Goal: Task Accomplishment & Management: Use online tool/utility

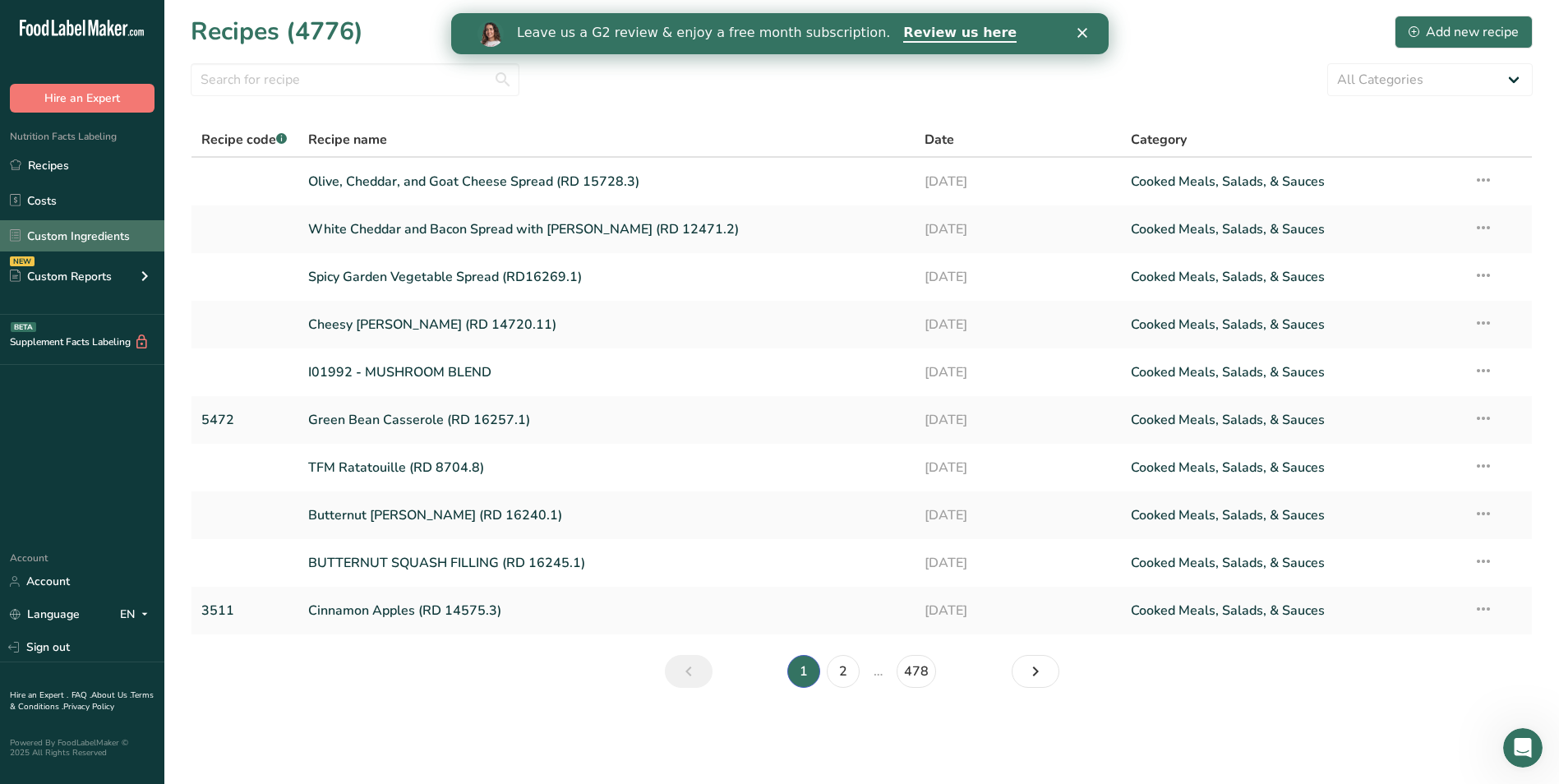
click at [65, 233] on link "Custom Ingredients" at bounding box center [82, 236] width 165 height 31
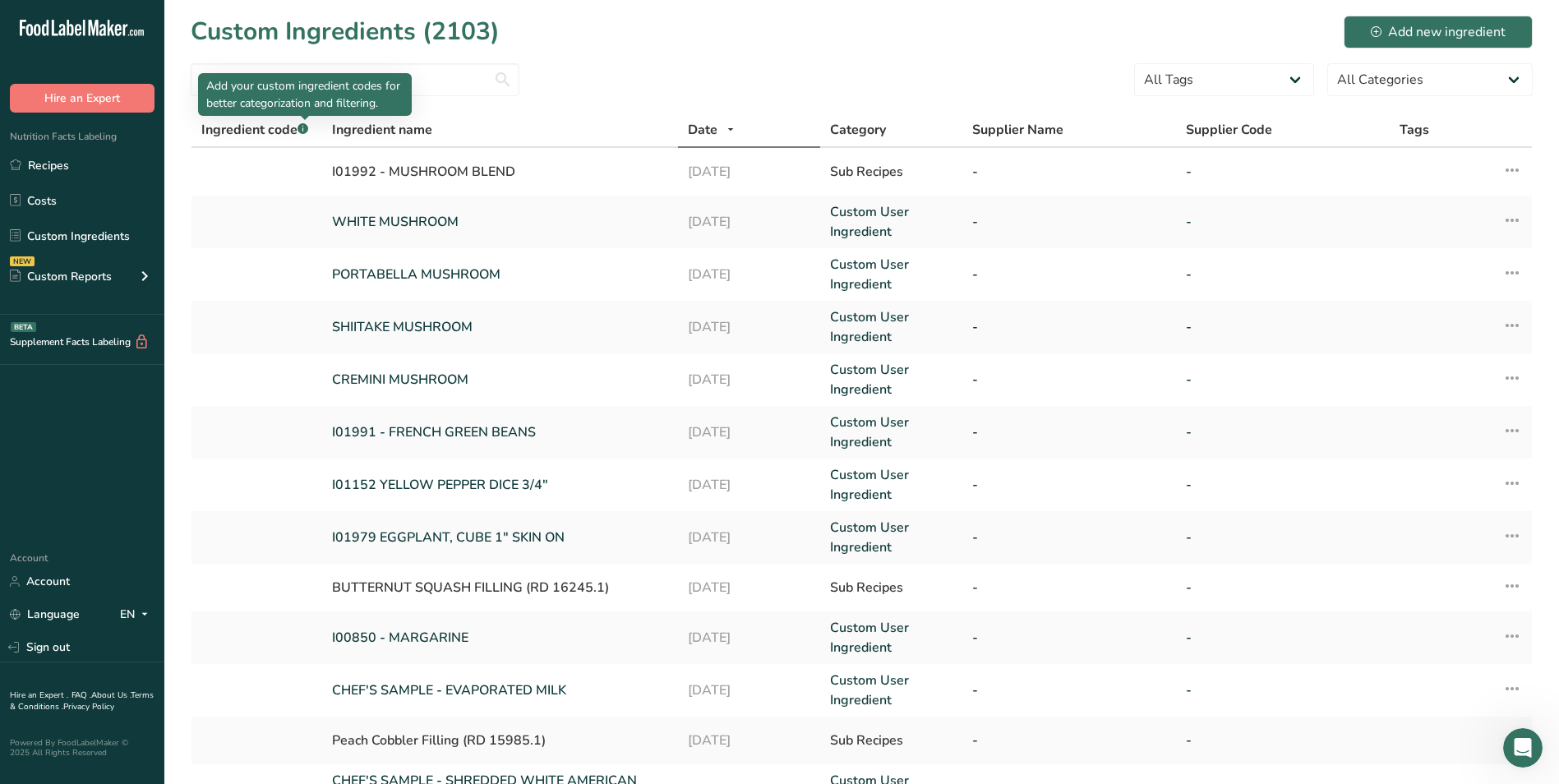
click at [288, 84] on p "Add your custom ingredient codes for better categorization and filtering." at bounding box center [305, 94] width 197 height 34
click at [230, 74] on input "text" at bounding box center [355, 80] width 329 height 33
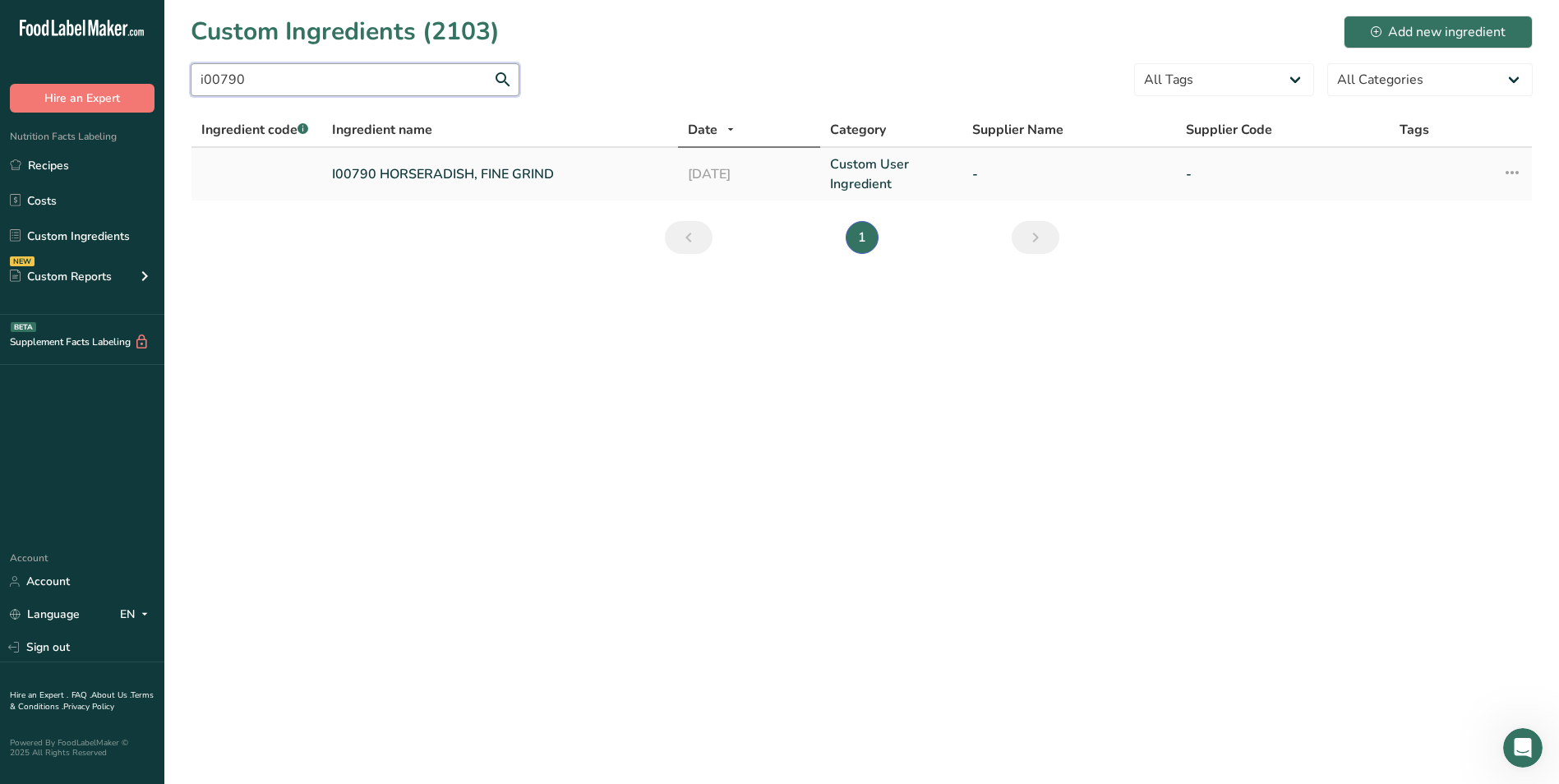
type input "i00790"
click at [468, 184] on td "I00790 HORSERADISH, FINE GRIND" at bounding box center [499, 174] width 355 height 53
click at [458, 177] on link "I00790 HORSERADISH, FINE GRIND" at bounding box center [499, 174] width 336 height 20
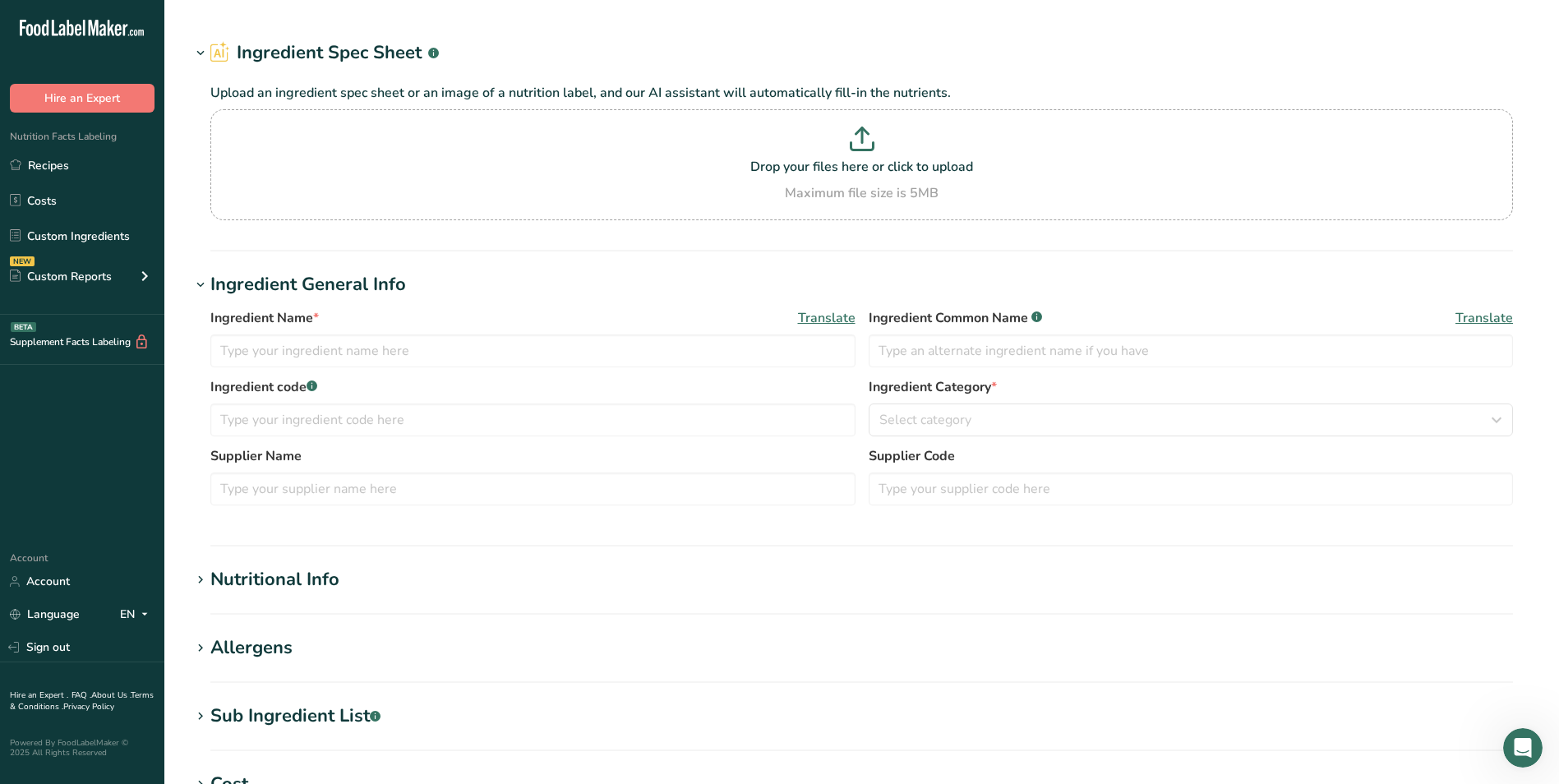
type input "I00790 HORSERADISH, FINE GRIND"
type input "C/O [GEOGRAPHIC_DATA]"
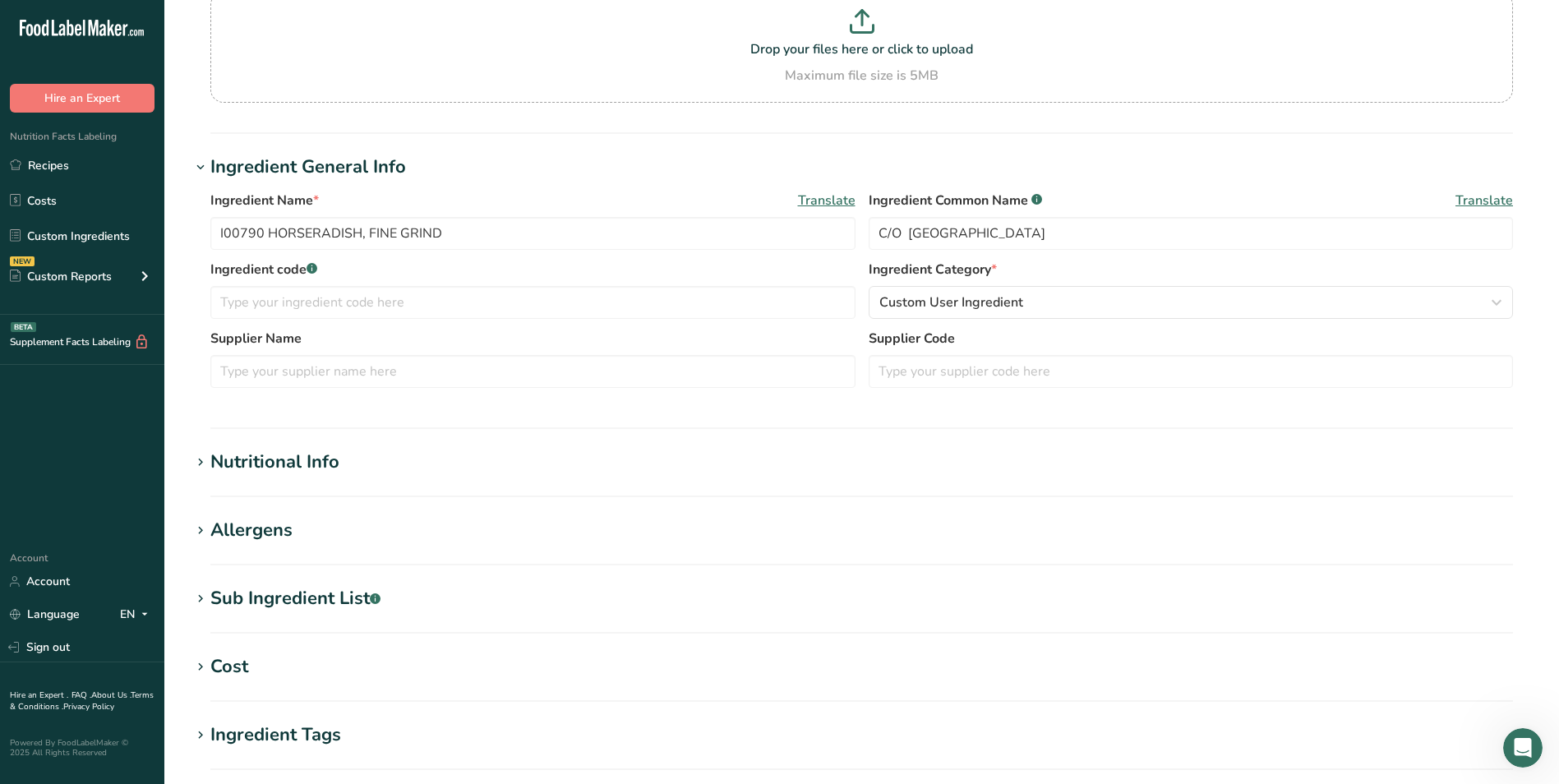
scroll to position [164, 0]
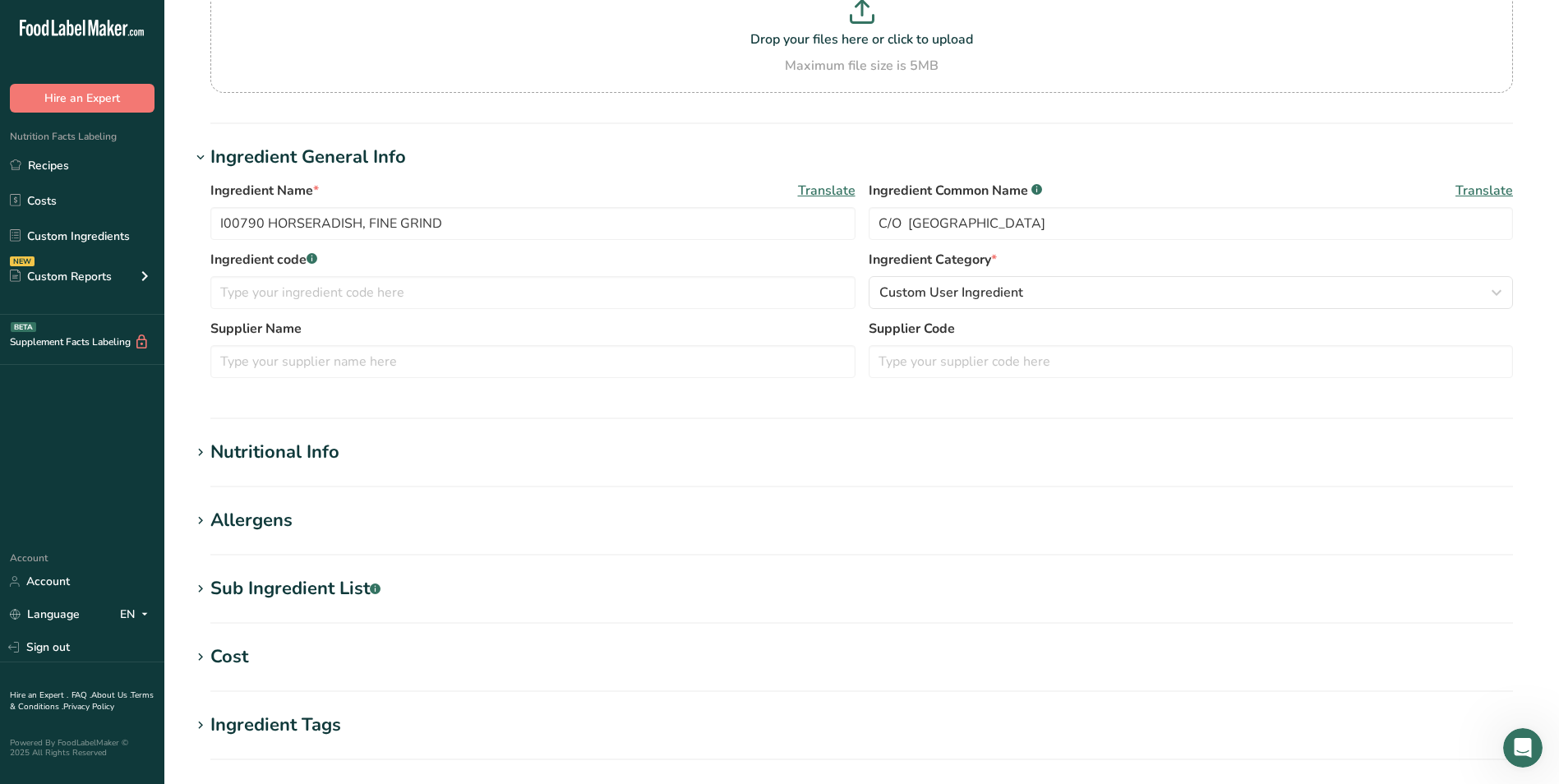
click at [220, 579] on div "Sub Ingredient List .a-a{fill:#347362;}.b-a{fill:#fff;}" at bounding box center [296, 589] width 170 height 27
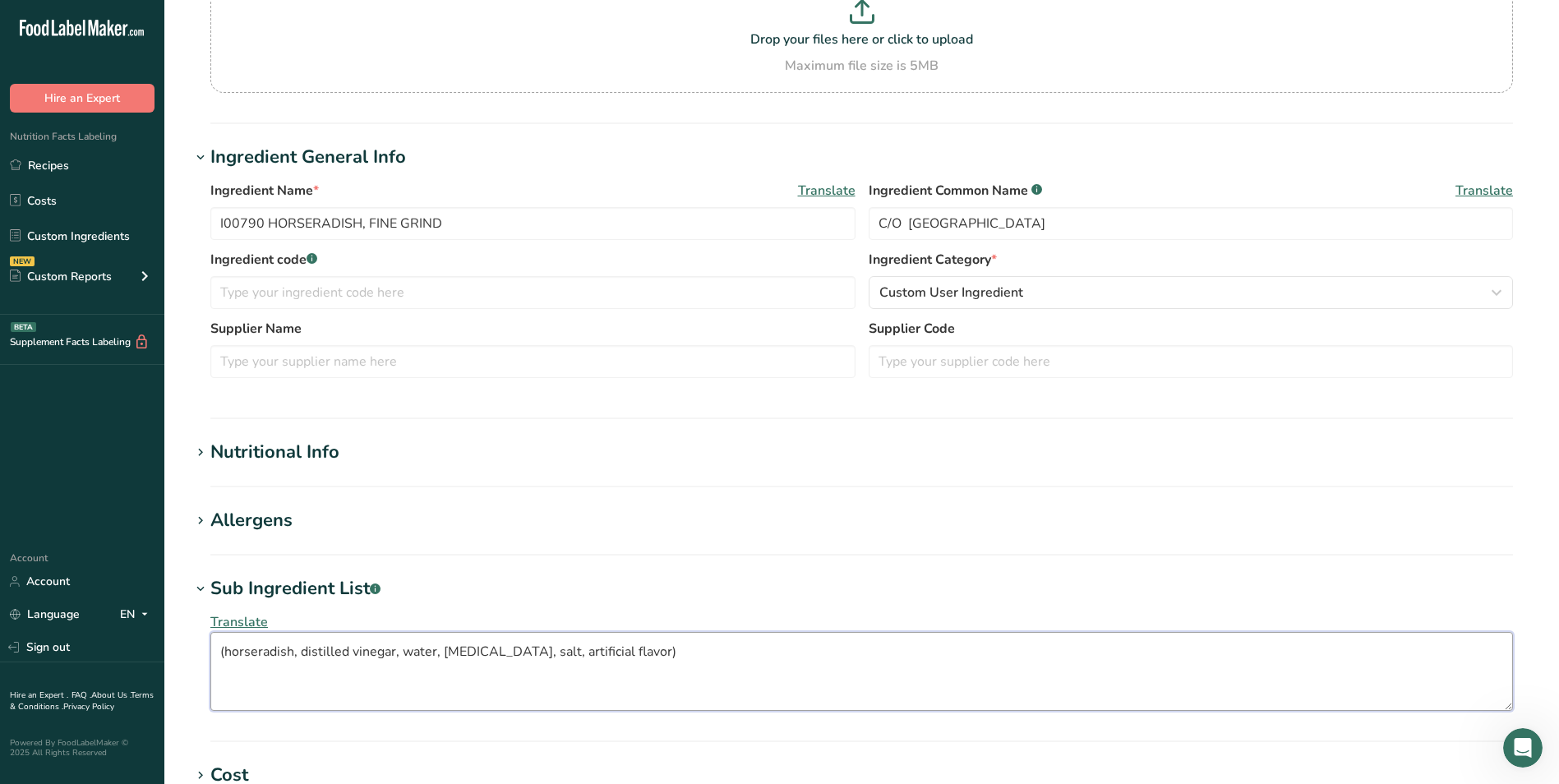
click at [625, 652] on textarea "(horseradish, distilled vinegar, water, [MEDICAL_DATA], salt, artificial flavor)" at bounding box center [862, 671] width 1303 height 79
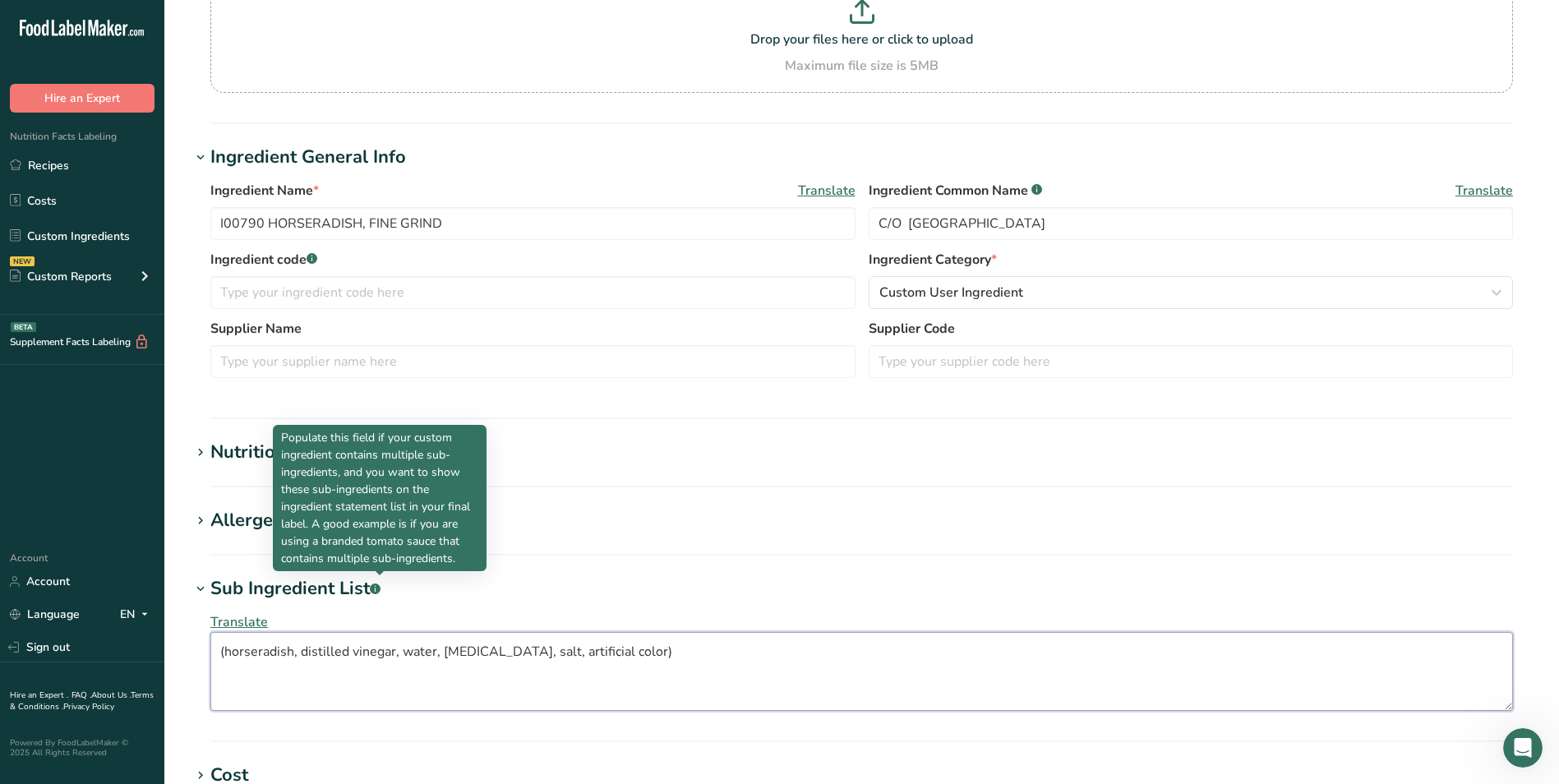
type textarea "(horseradish, distilled vinegar, water, [MEDICAL_DATA], salt, artificial color)"
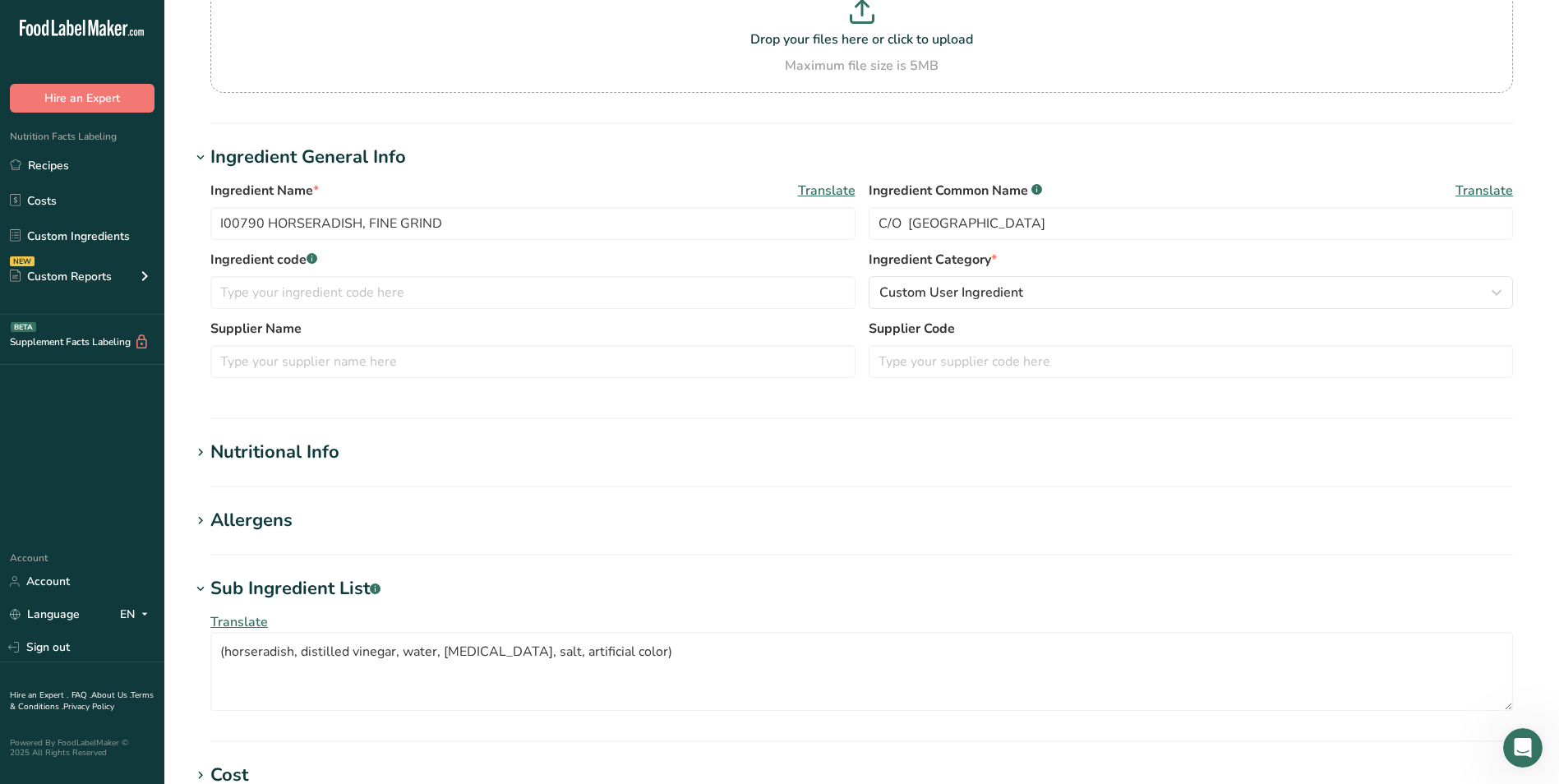
click at [361, 590] on div "Sub Ingredient List .a-a{fill:#347362;}.b-a{fill:#fff;}" at bounding box center [296, 589] width 170 height 27
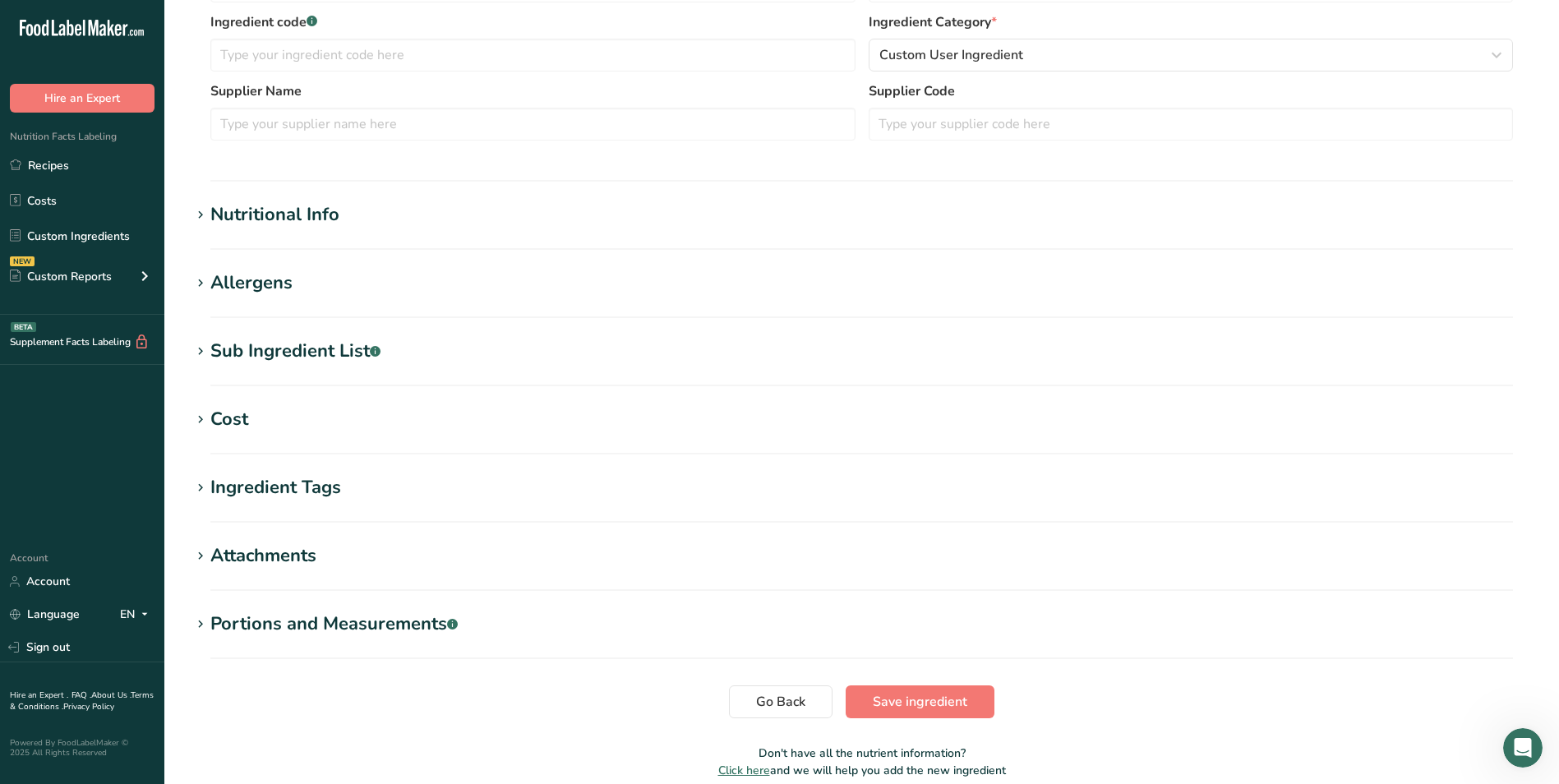
scroll to position [476, 0]
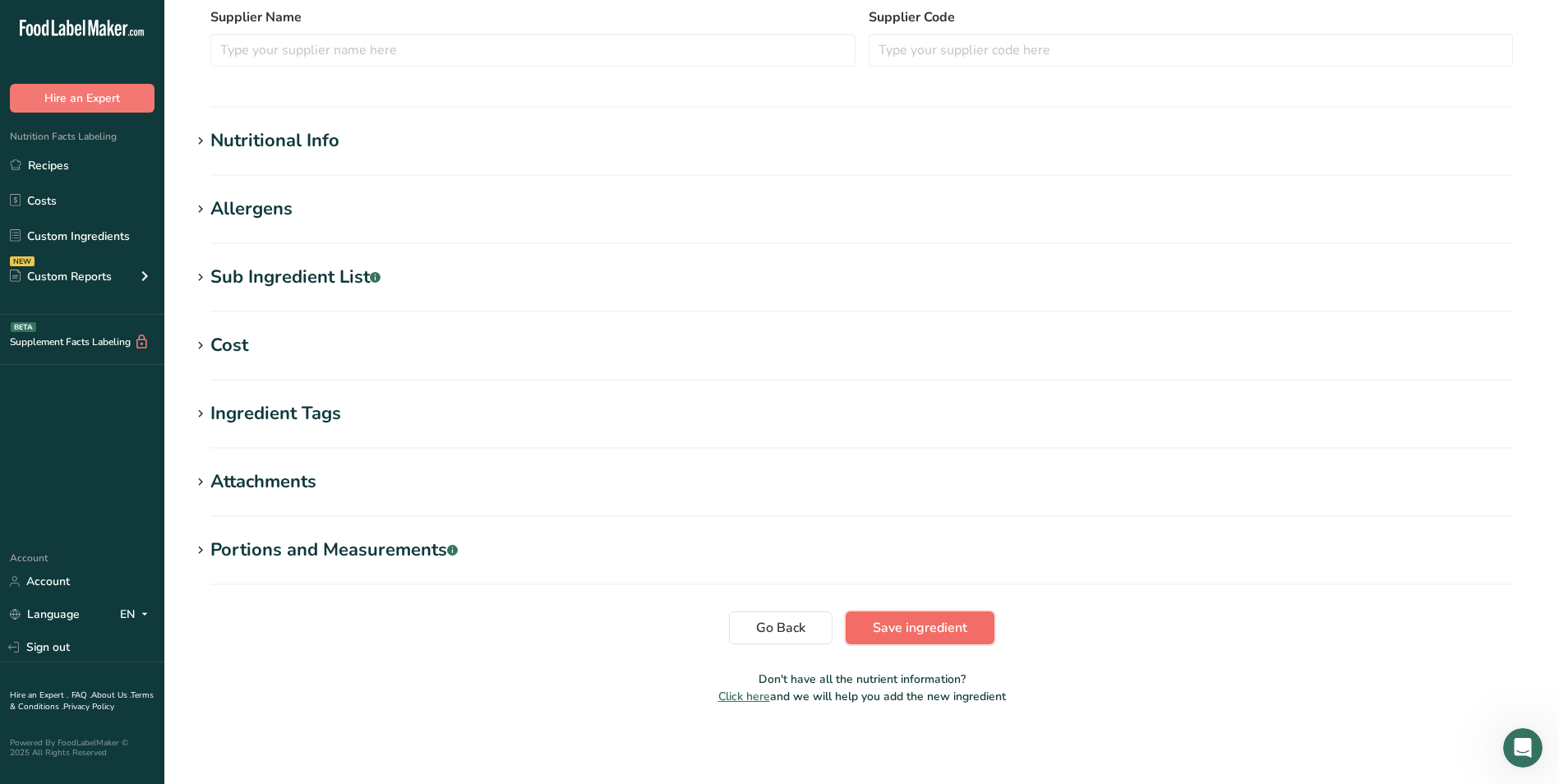
click at [958, 641] on button "Save ingredient" at bounding box center [921, 628] width 149 height 33
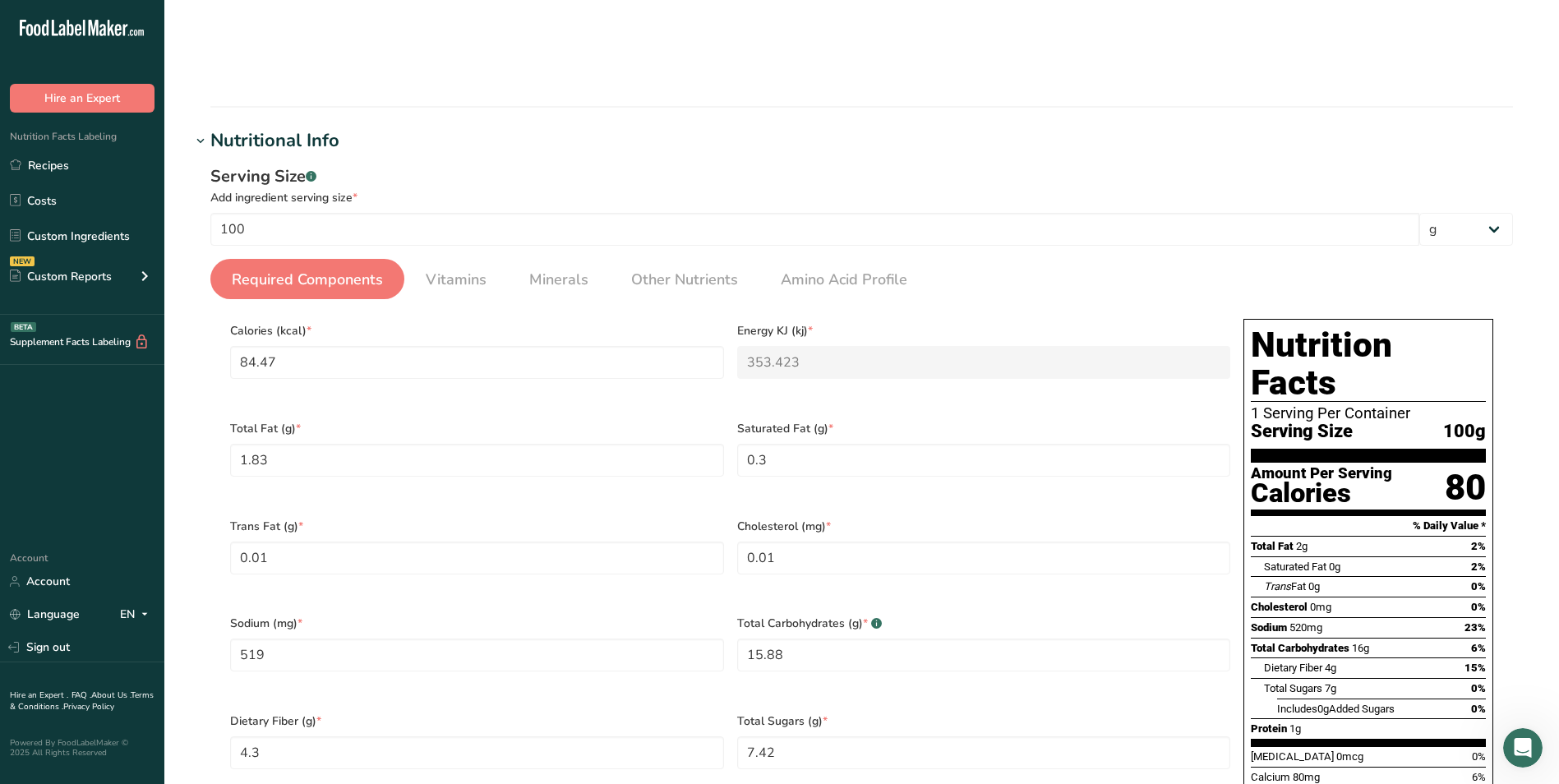
scroll to position [312, 0]
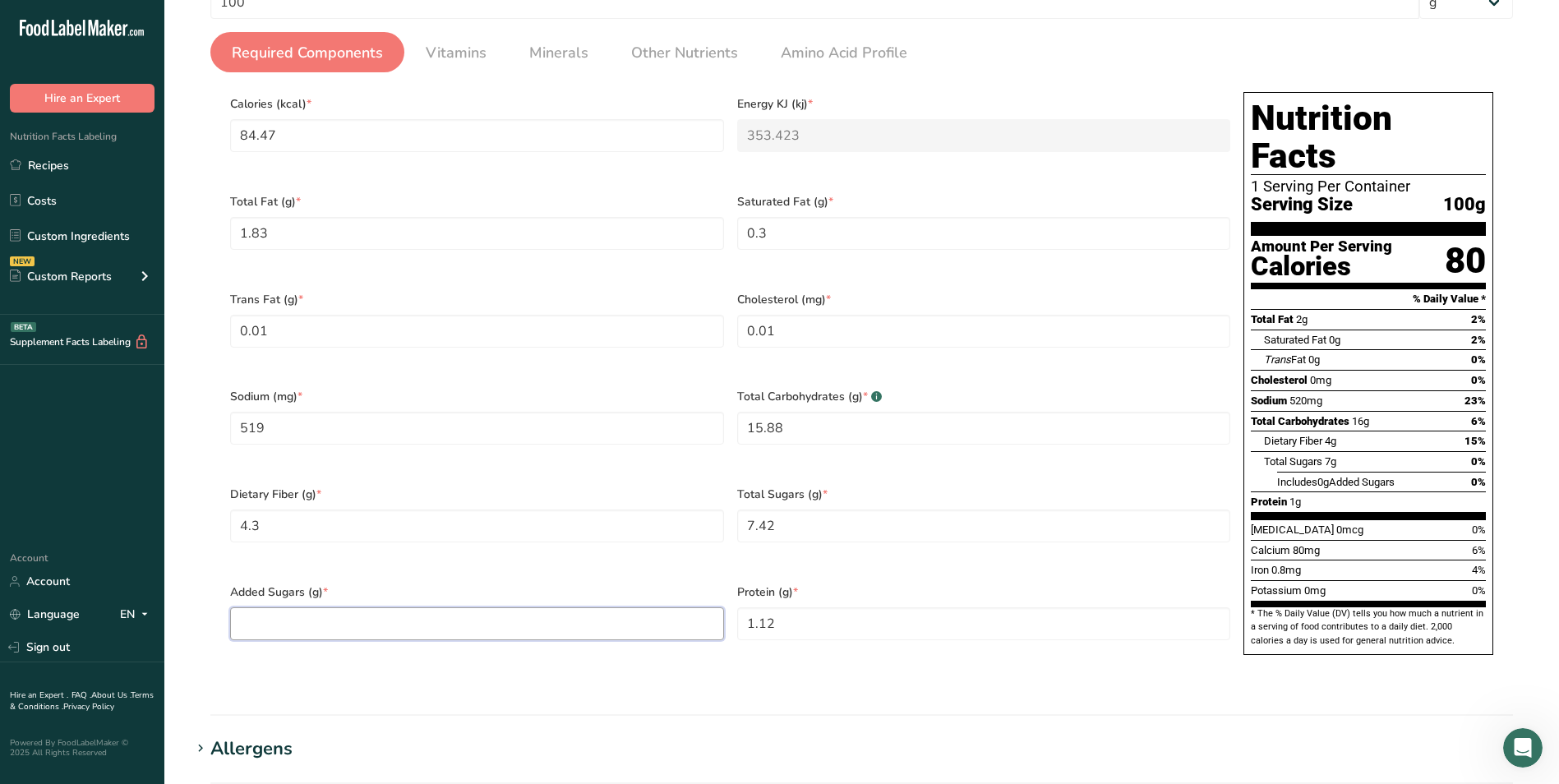
click at [364, 607] on Sugars "number" at bounding box center [477, 623] width 495 height 33
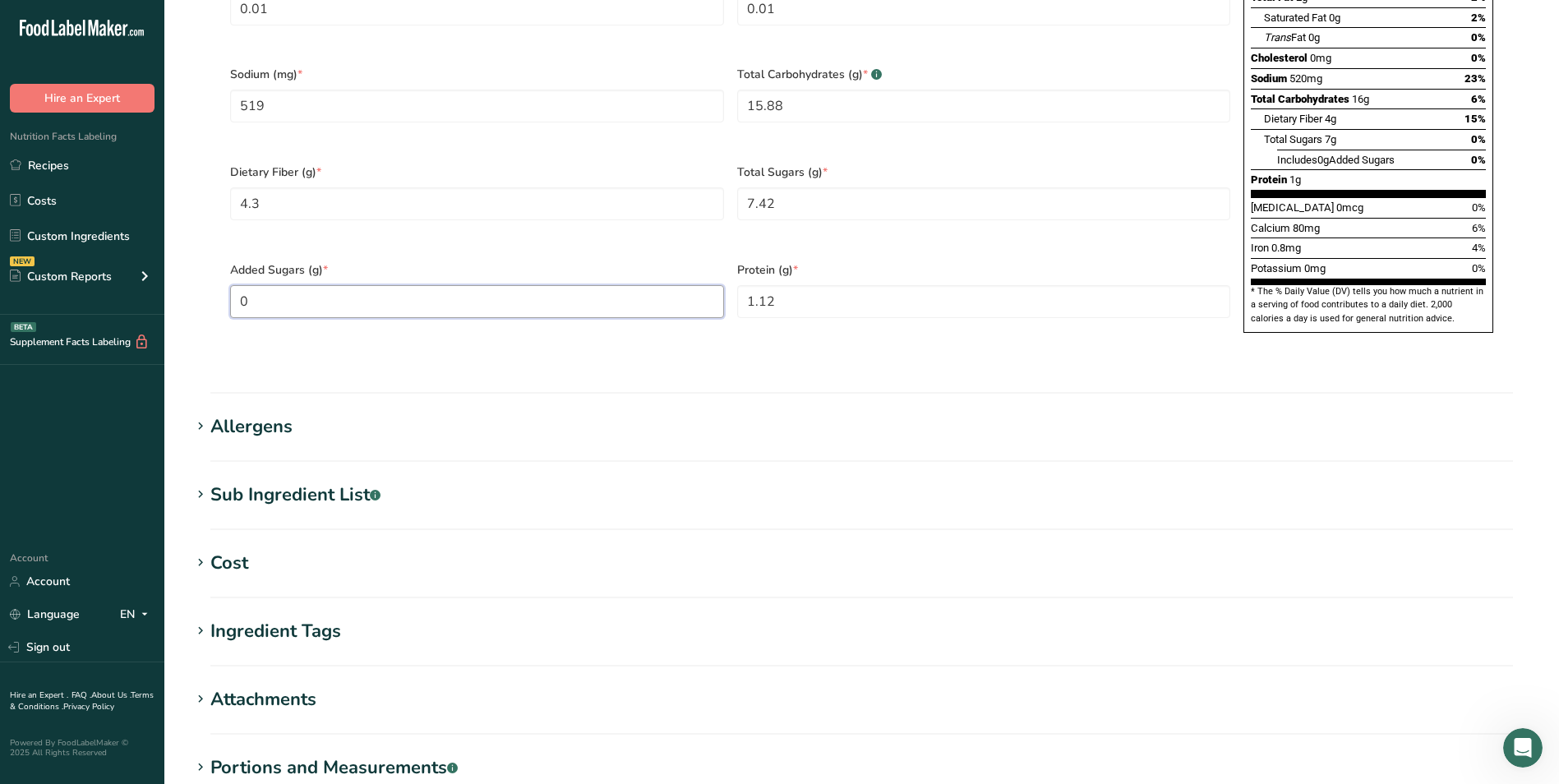
scroll to position [806, 0]
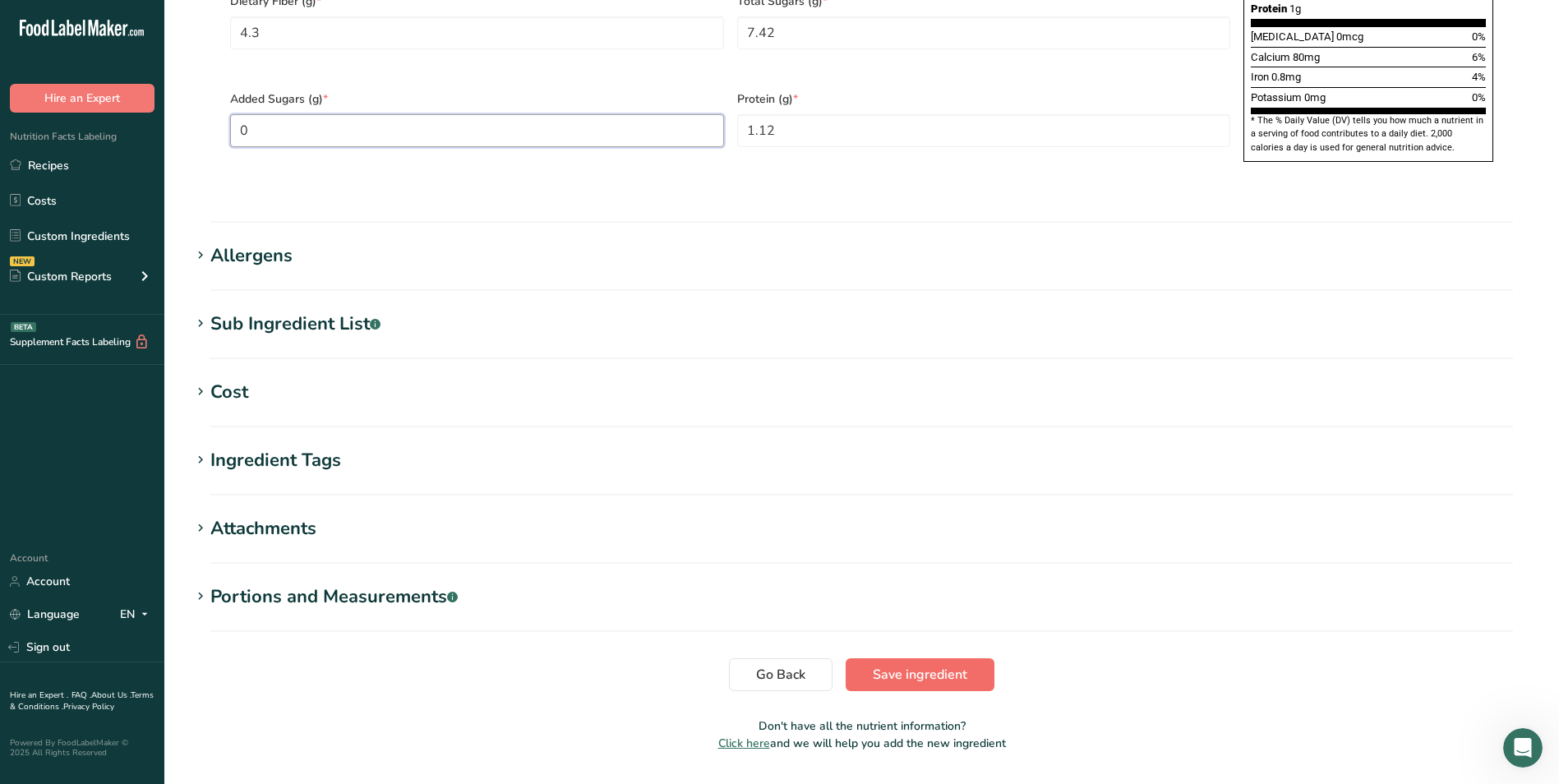
type Sugars "0"
click at [963, 665] on span "Save ingredient" at bounding box center [921, 674] width 95 height 20
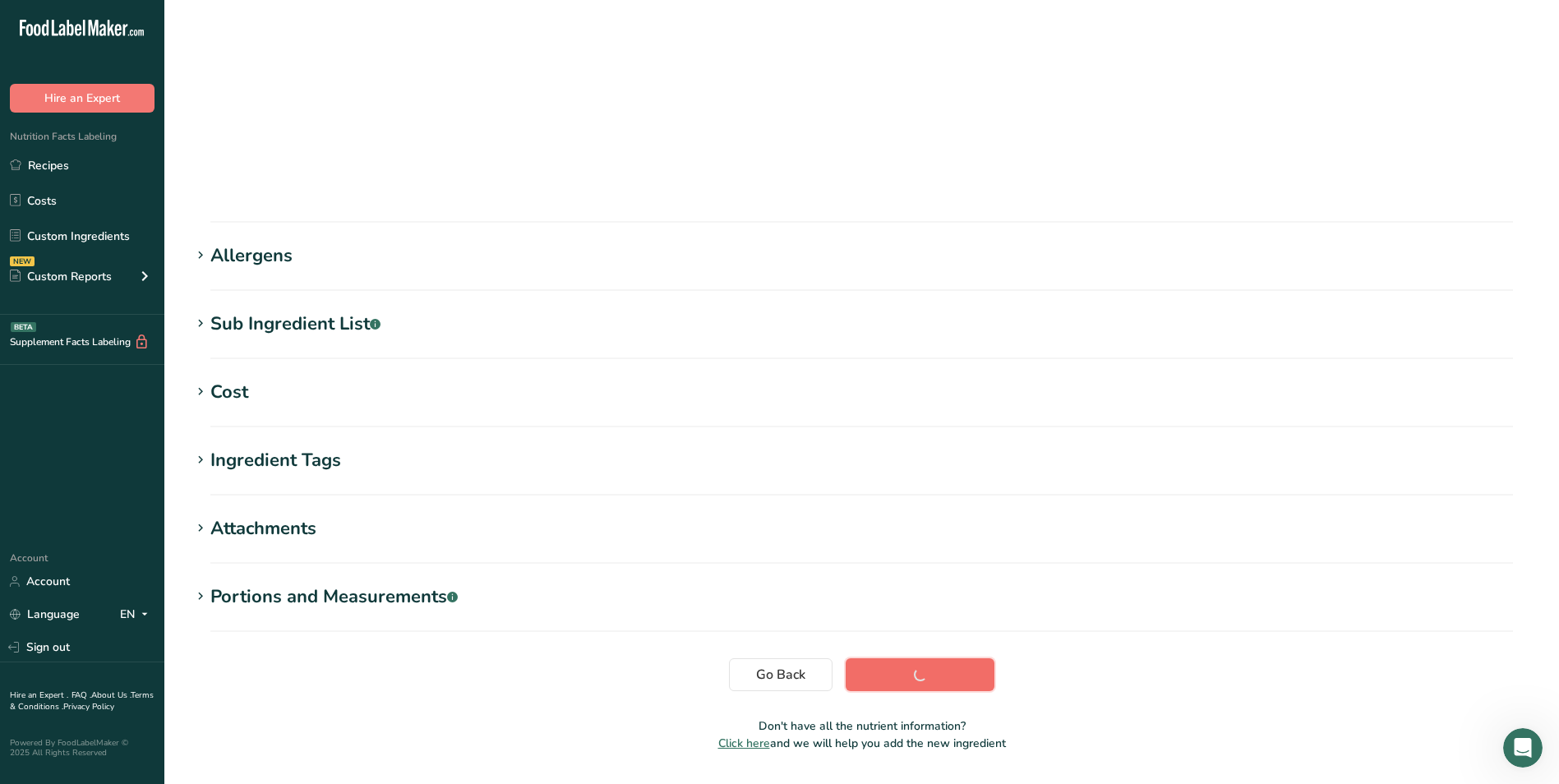
scroll to position [85, 0]
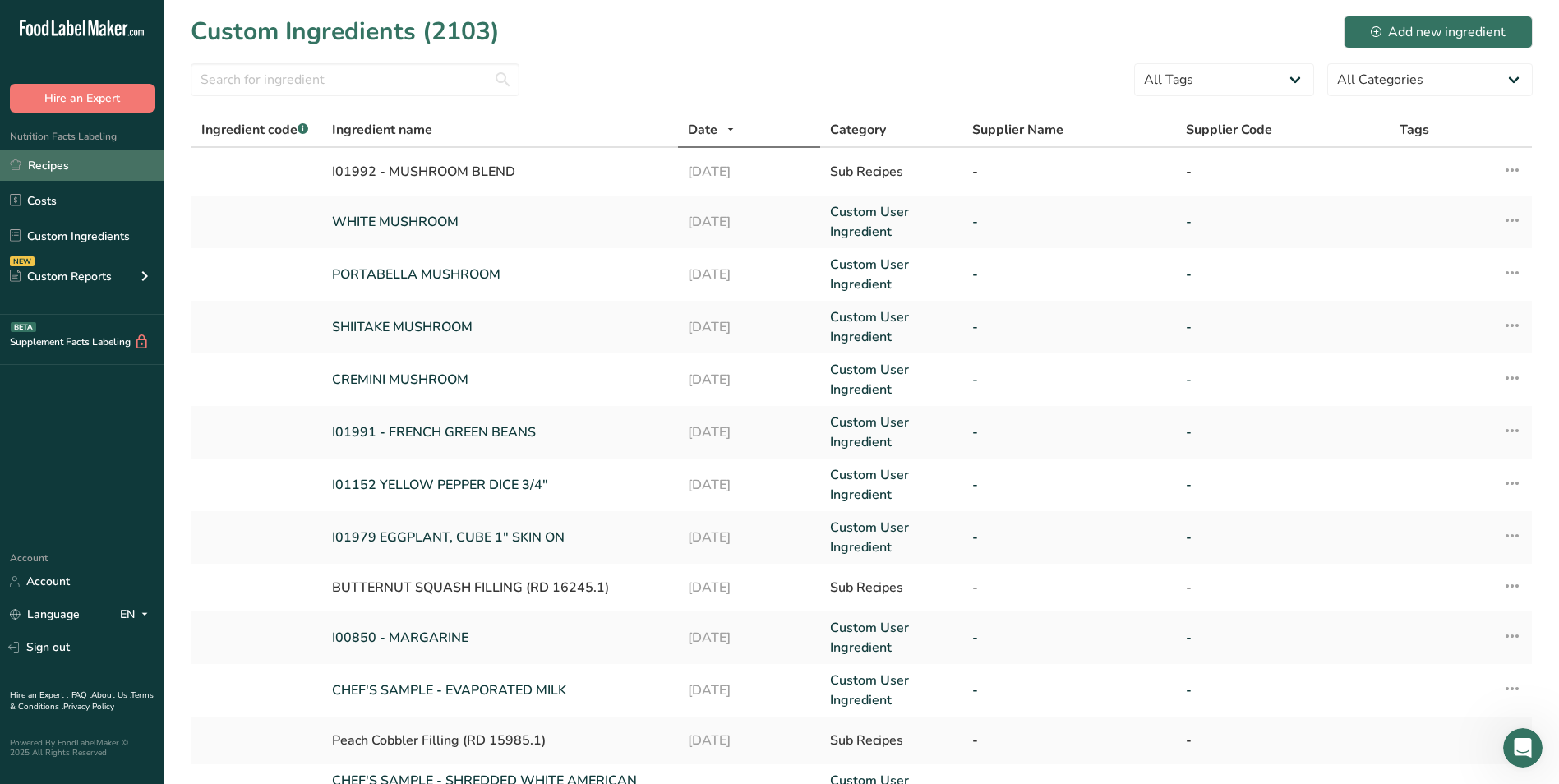
click at [83, 158] on link "Recipes" at bounding box center [82, 165] width 165 height 31
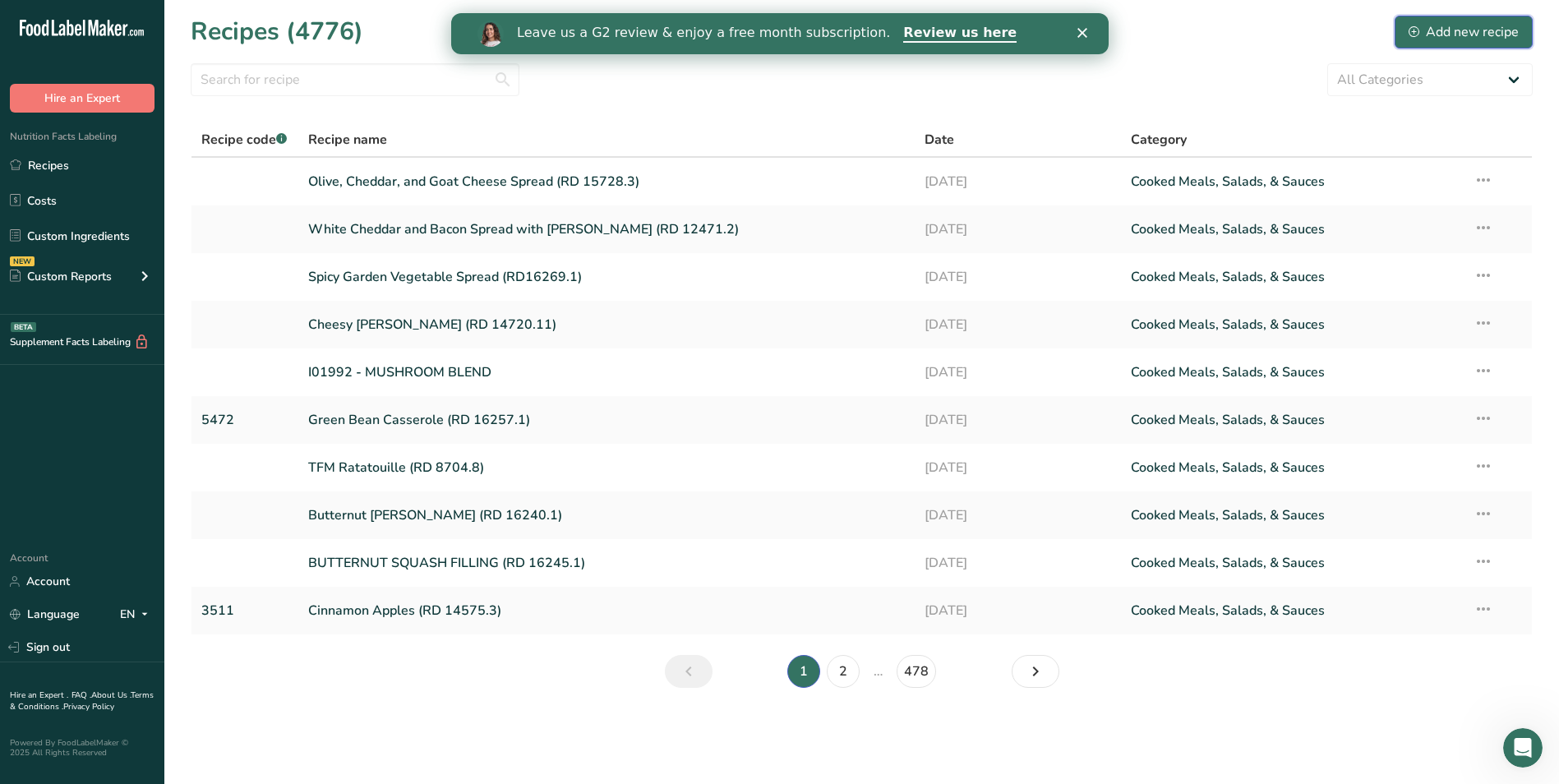
click at [1411, 45] on button "Add new recipe" at bounding box center [1464, 32] width 138 height 33
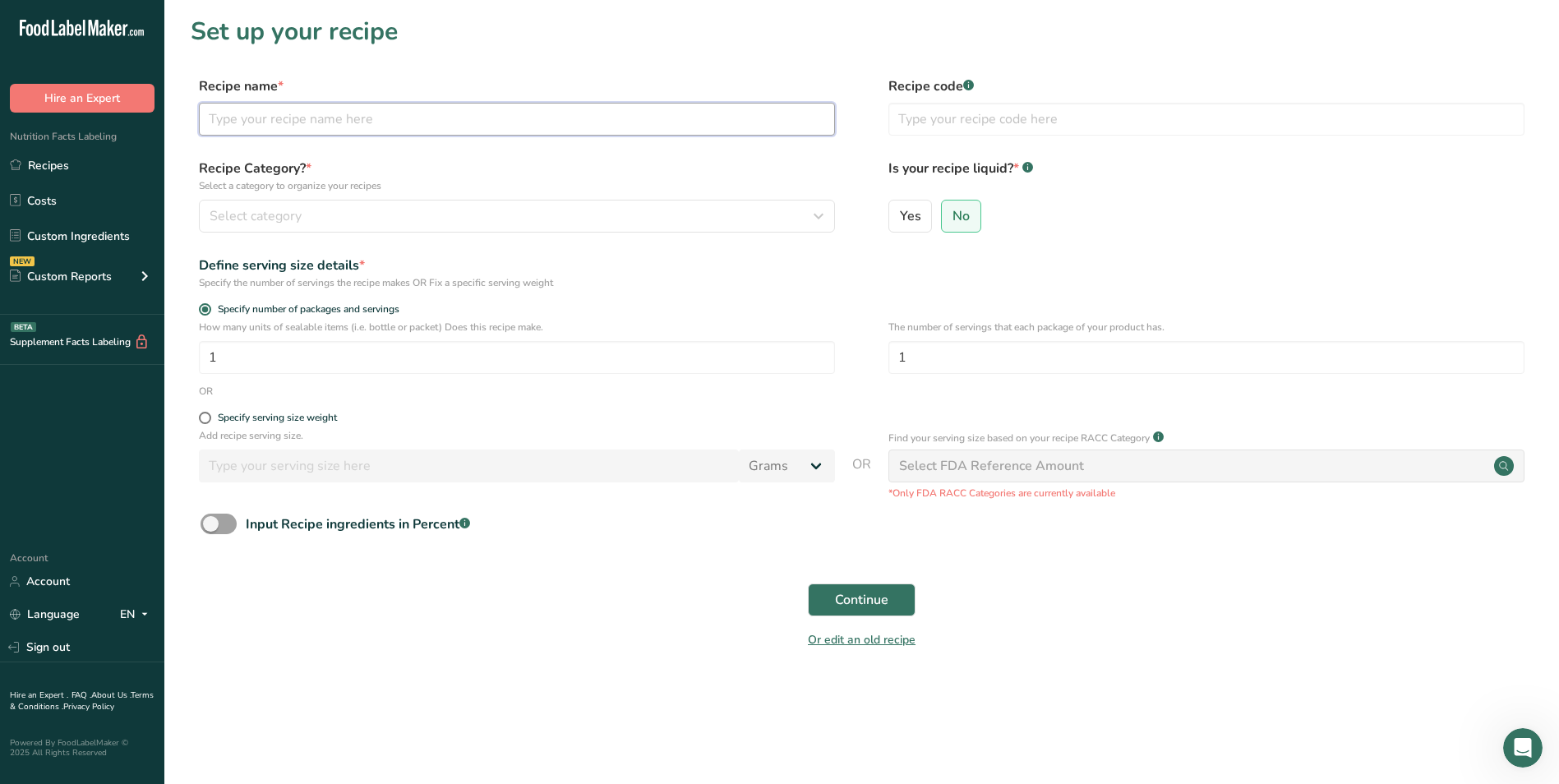
click at [780, 117] on input "text" at bounding box center [517, 119] width 637 height 33
type input "Jalapeno Popper Cheese Spread (RD 15734.3)"
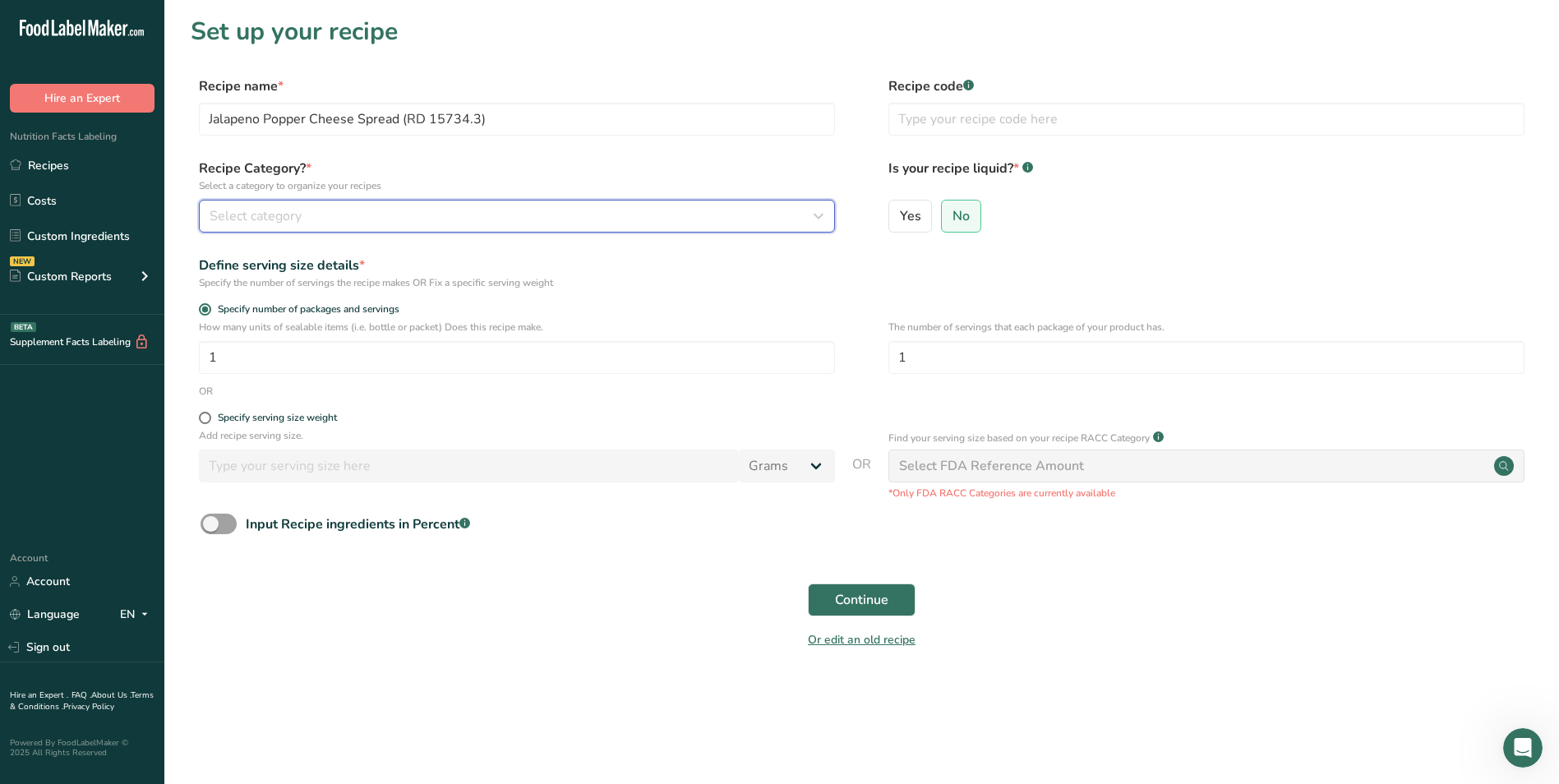
click at [802, 227] on button "Select category" at bounding box center [517, 216] width 637 height 33
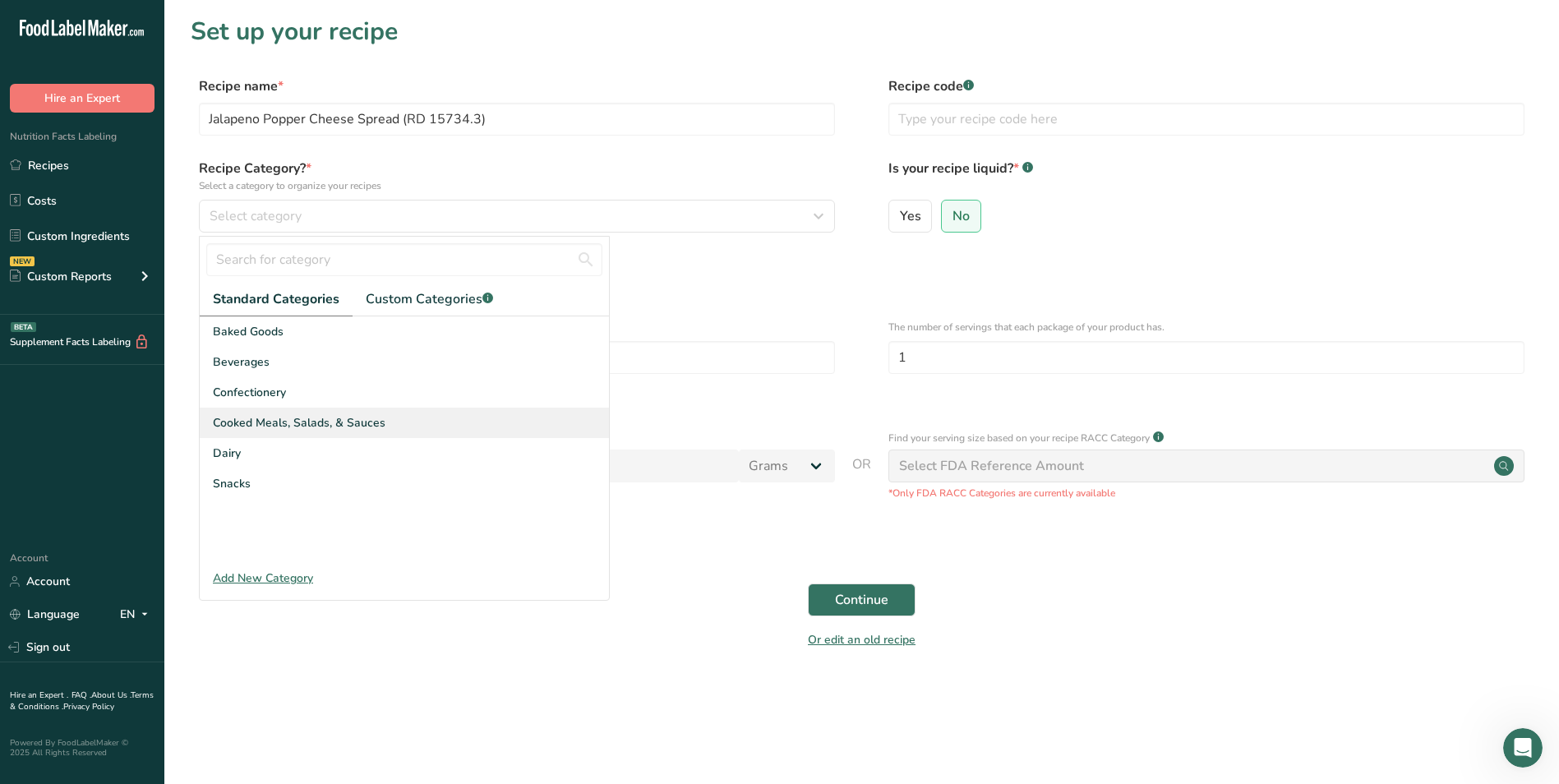
click at [452, 407] on div "Cooked Meals, Salads, & Sauces" at bounding box center [404, 422] width 409 height 30
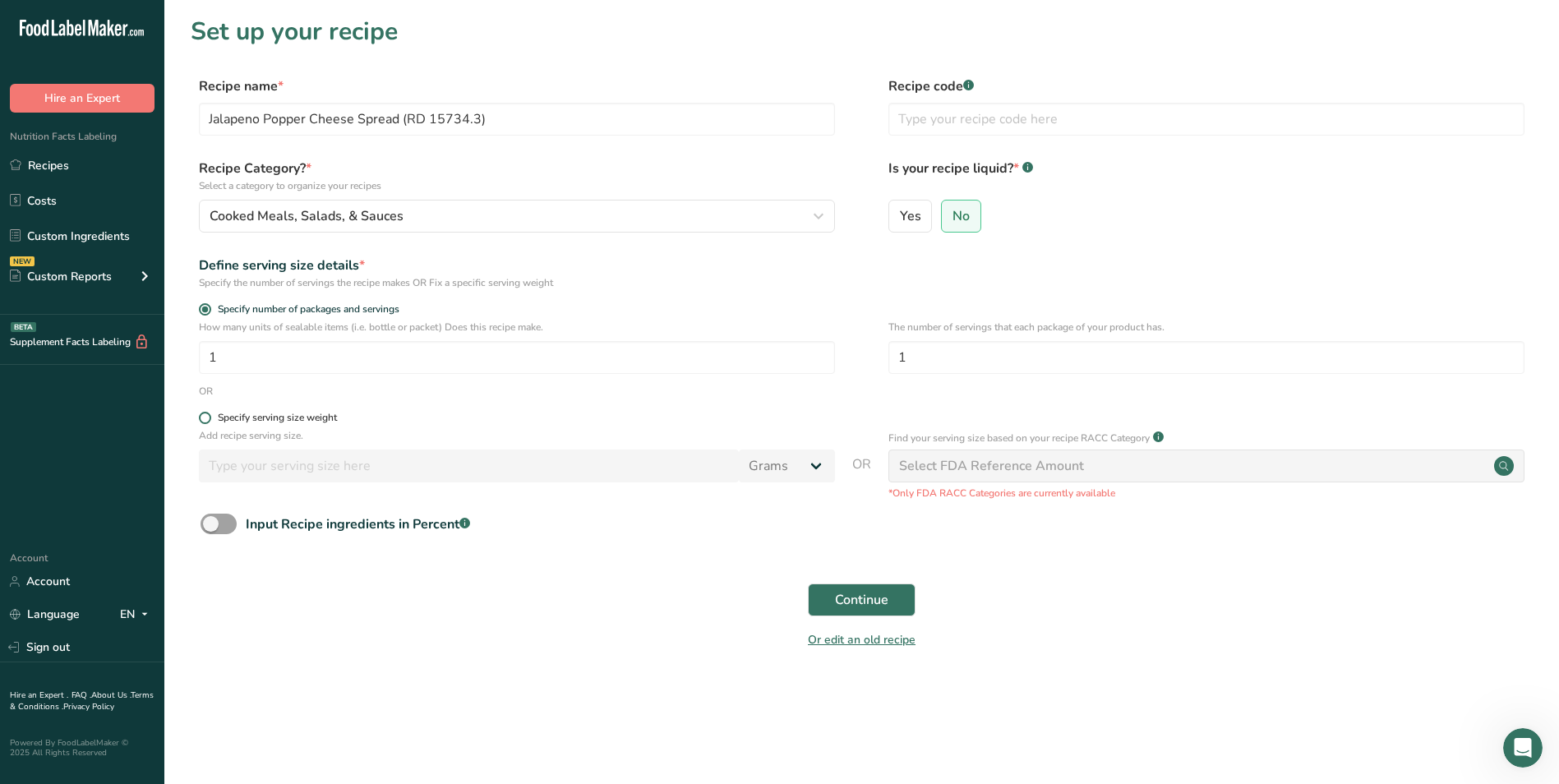
click at [322, 415] on div "Specify serving size weight" at bounding box center [277, 418] width 119 height 13
click at [210, 415] on input "Specify serving size weight" at bounding box center [204, 417] width 11 height 11
radio input "true"
radio input "false"
click at [343, 457] on input "number" at bounding box center [469, 466] width 541 height 33
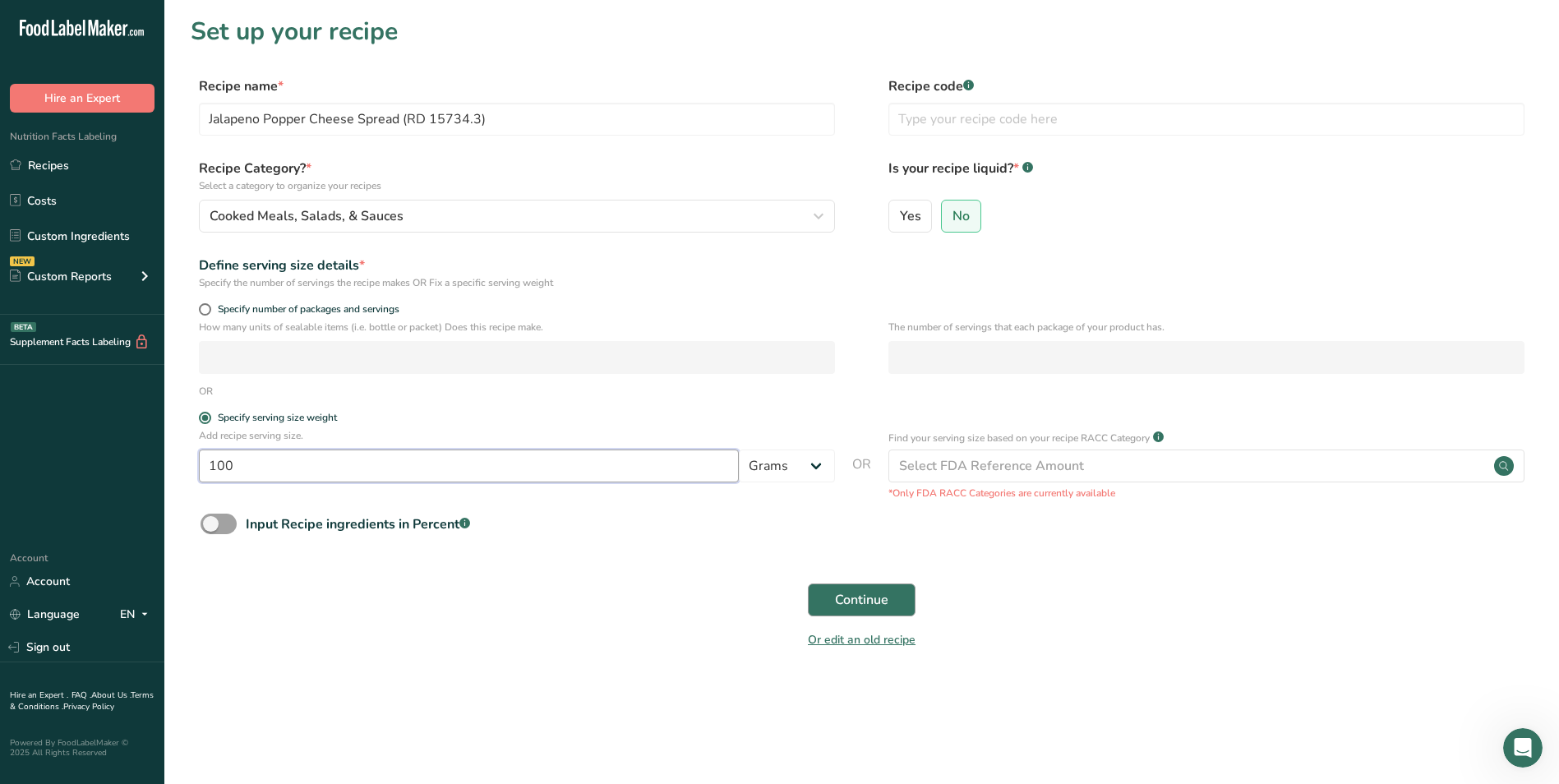
type input "100"
click at [814, 596] on button "Continue" at bounding box center [862, 600] width 108 height 33
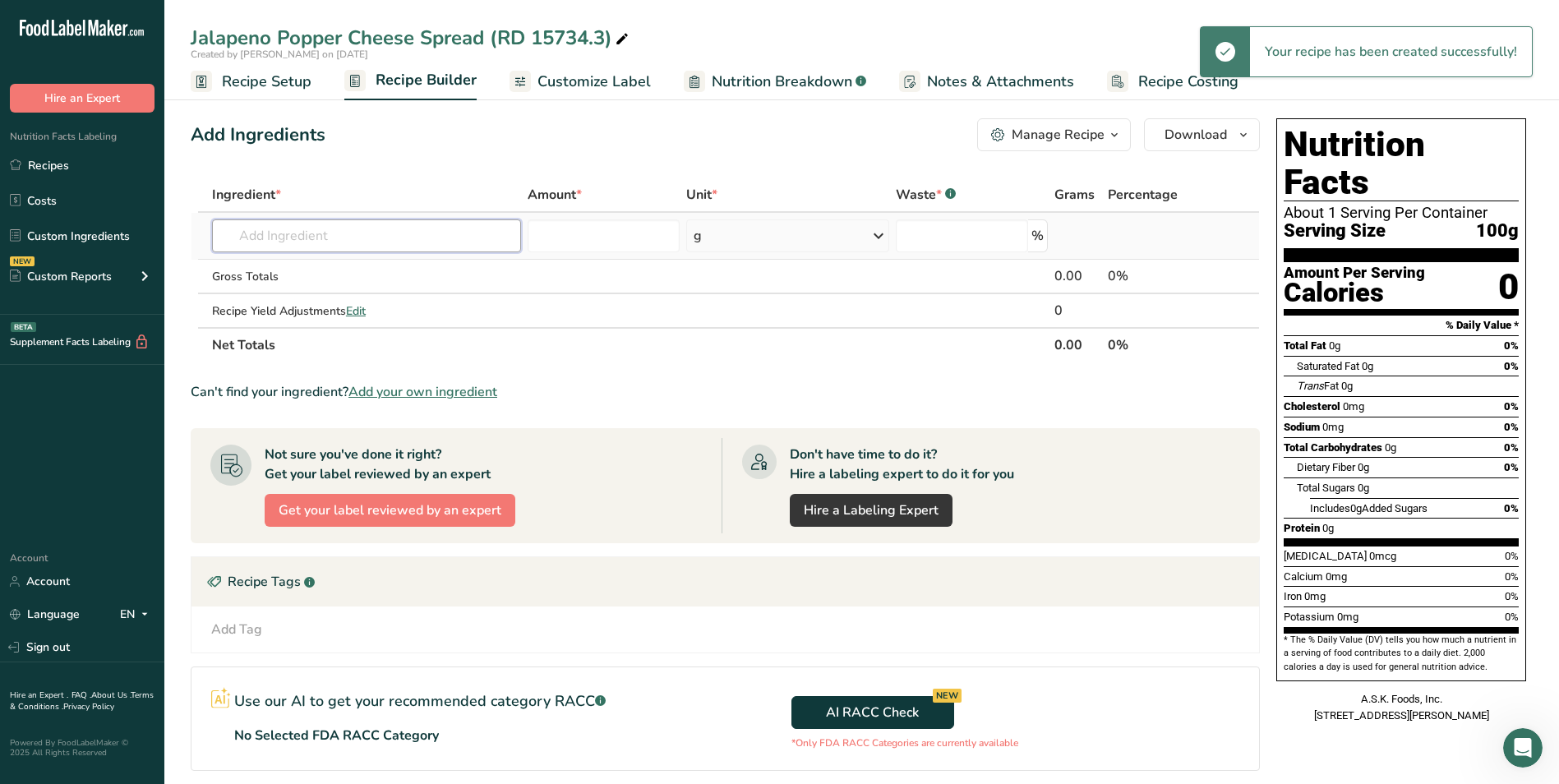
click at [305, 222] on input "text" at bounding box center [367, 236] width 309 height 33
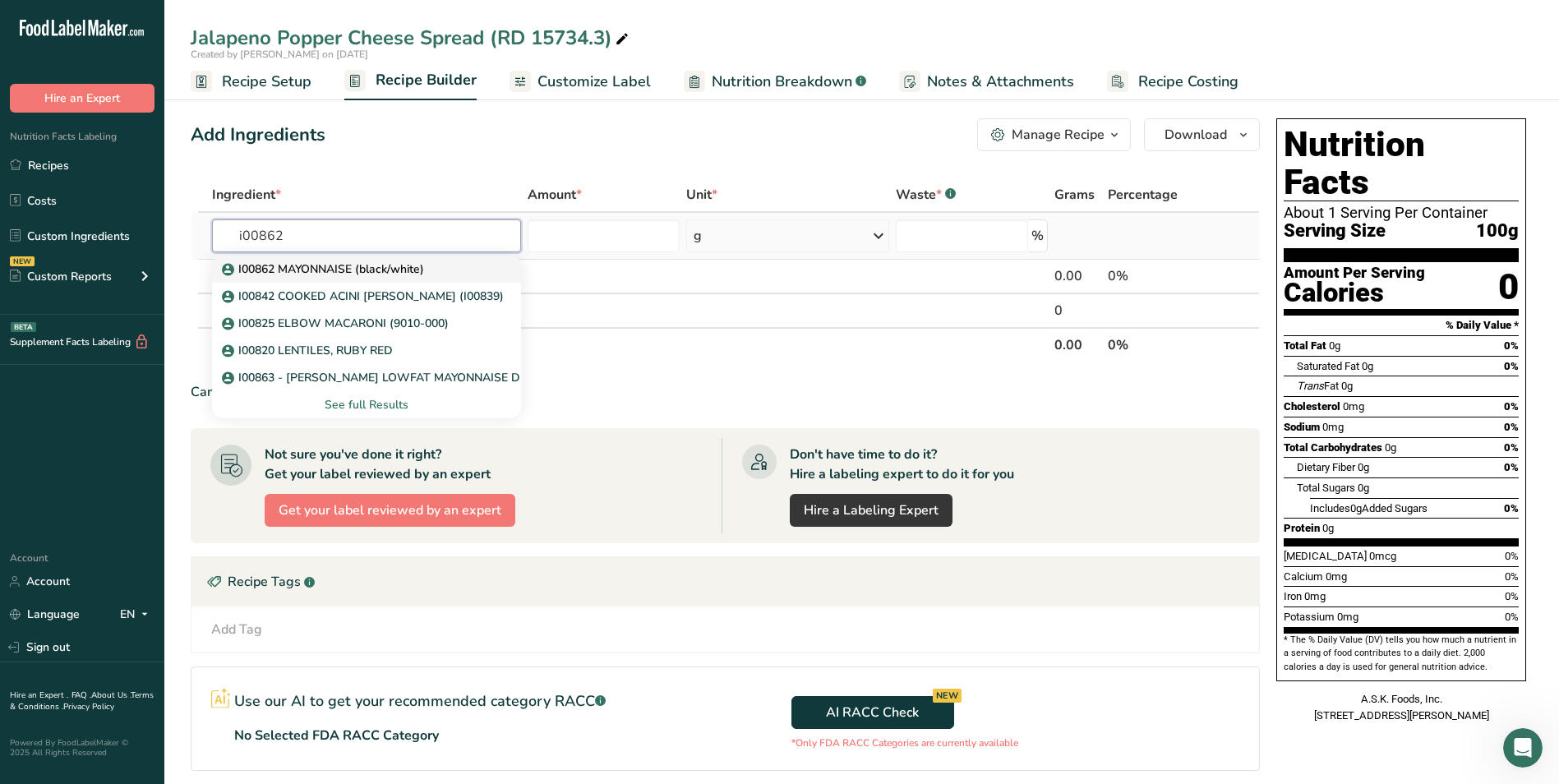
type input "i00862"
click at [366, 266] on p "I00862 MAYONNAISE (black/white)" at bounding box center [324, 269] width 199 height 18
type input "I00862 MAYONNAISE (black/white)"
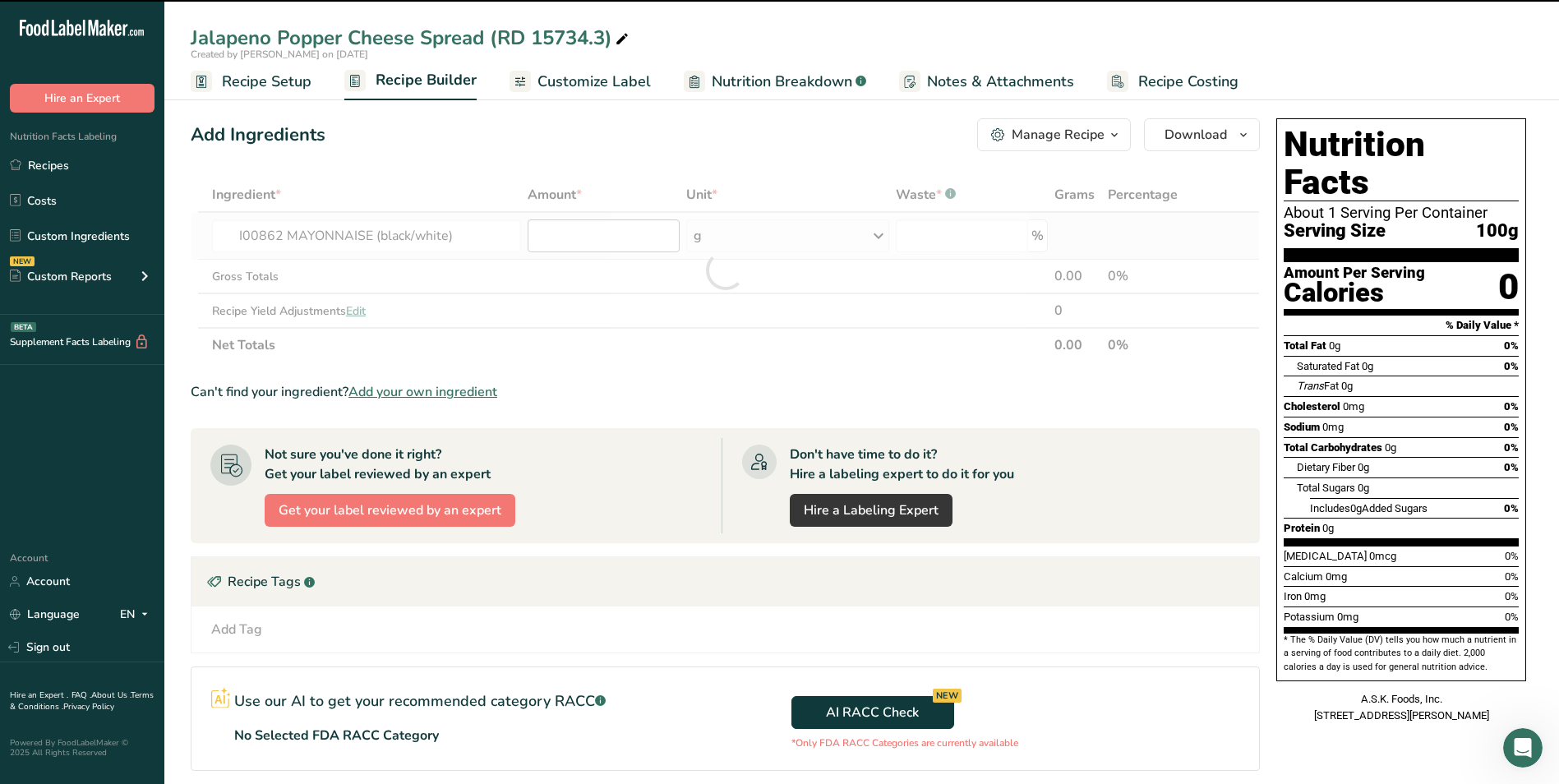
type input "0"
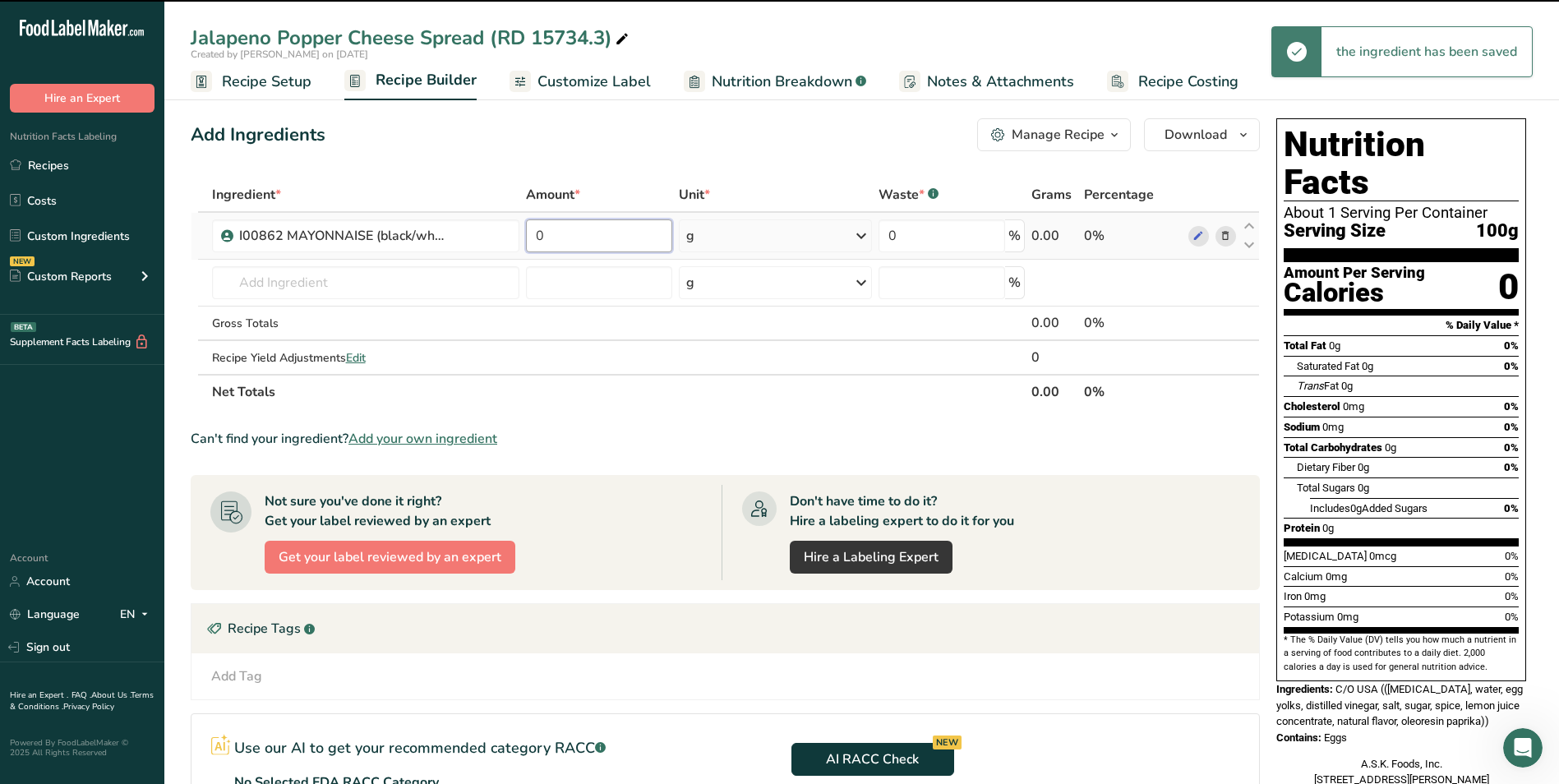
click at [633, 228] on input "0" at bounding box center [598, 236] width 146 height 33
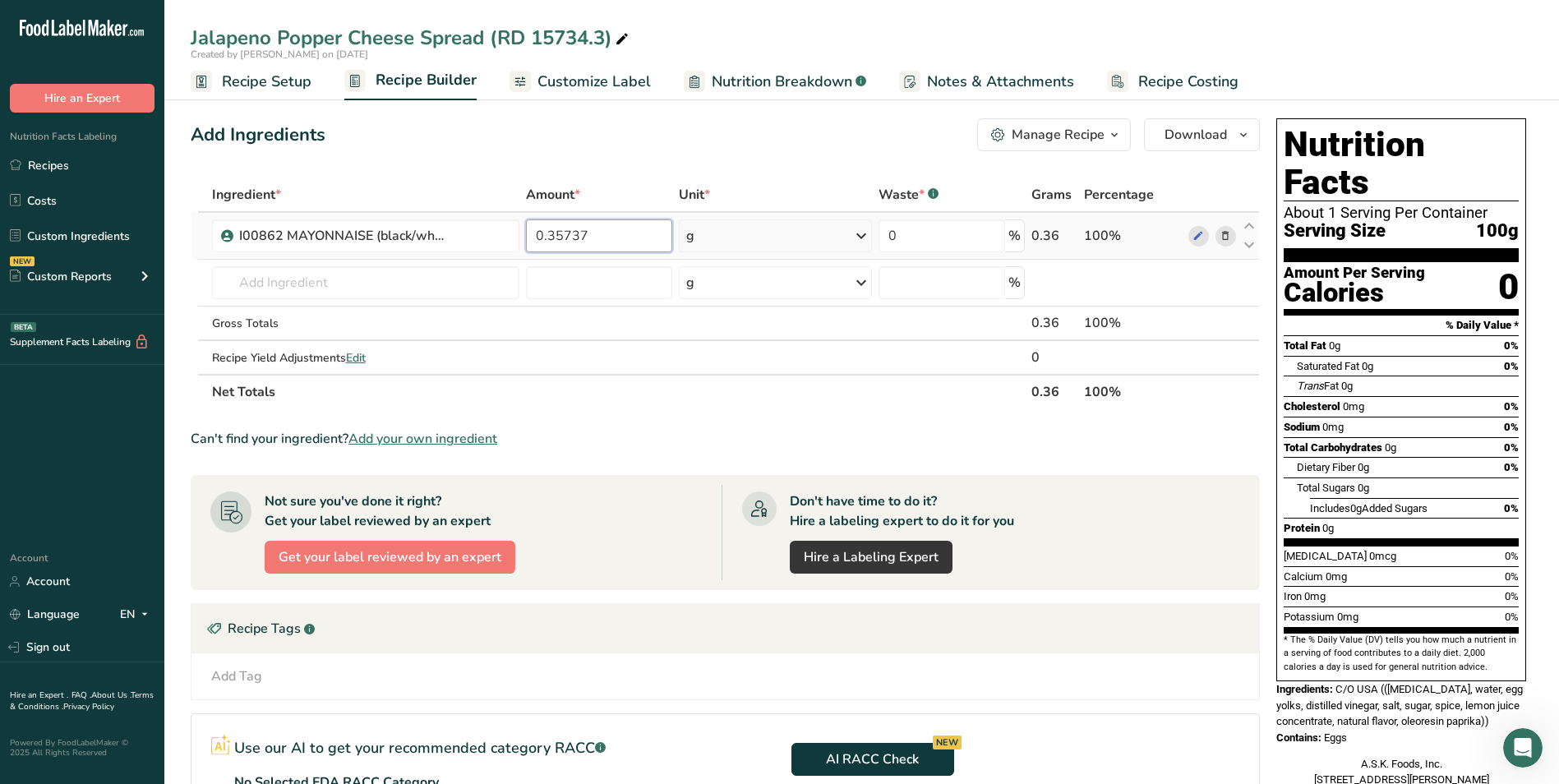
type input "0.35737"
click at [776, 223] on div "Ingredient * Amount * Unit * Waste * .a-a{fill:#347362;}.b-a{fill:#fff;} Grams …" at bounding box center [726, 293] width 1069 height 232
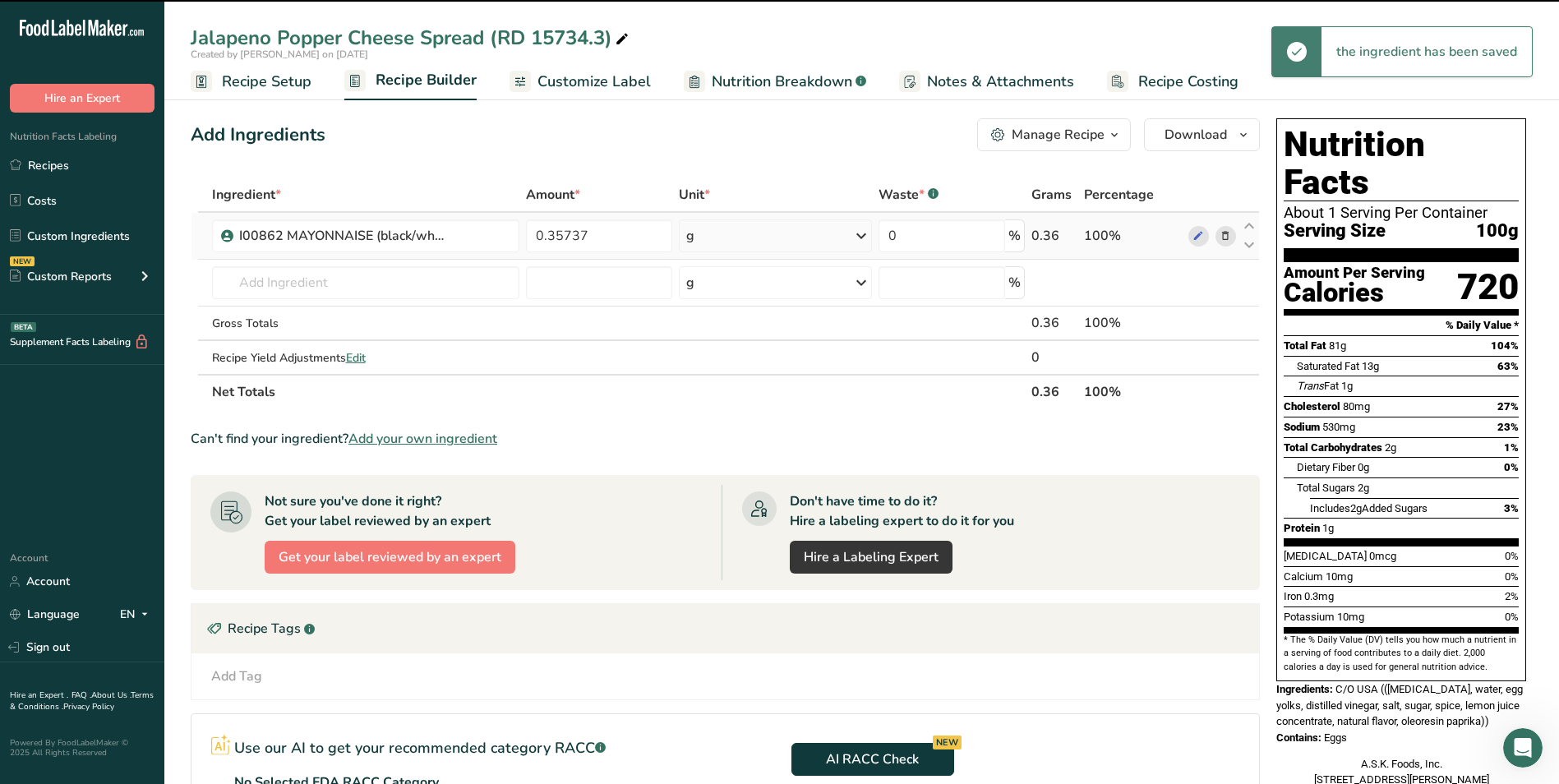
click at [802, 238] on div "g" at bounding box center [775, 236] width 193 height 33
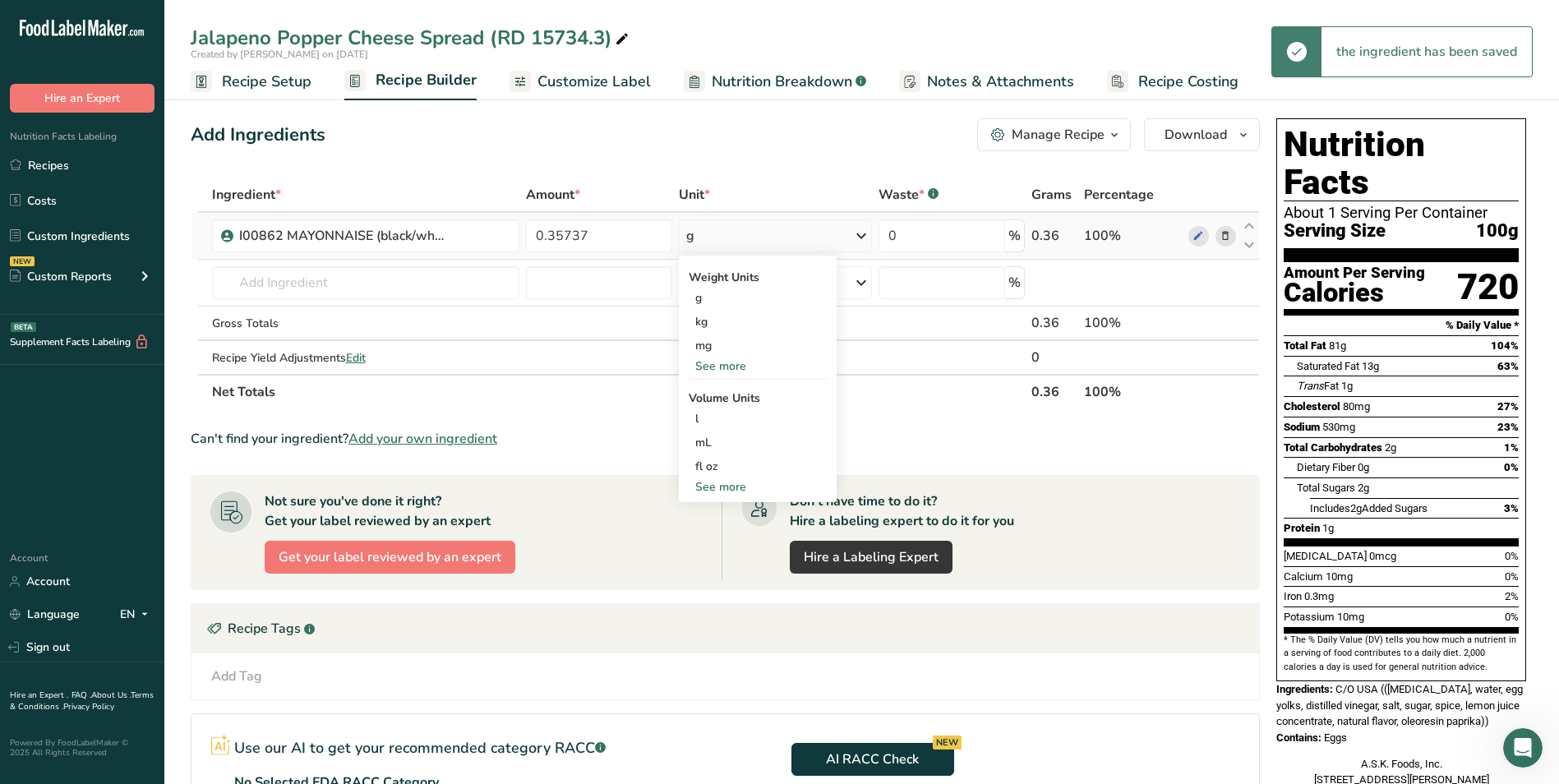
click at [727, 360] on div "See more" at bounding box center [757, 366] width 138 height 18
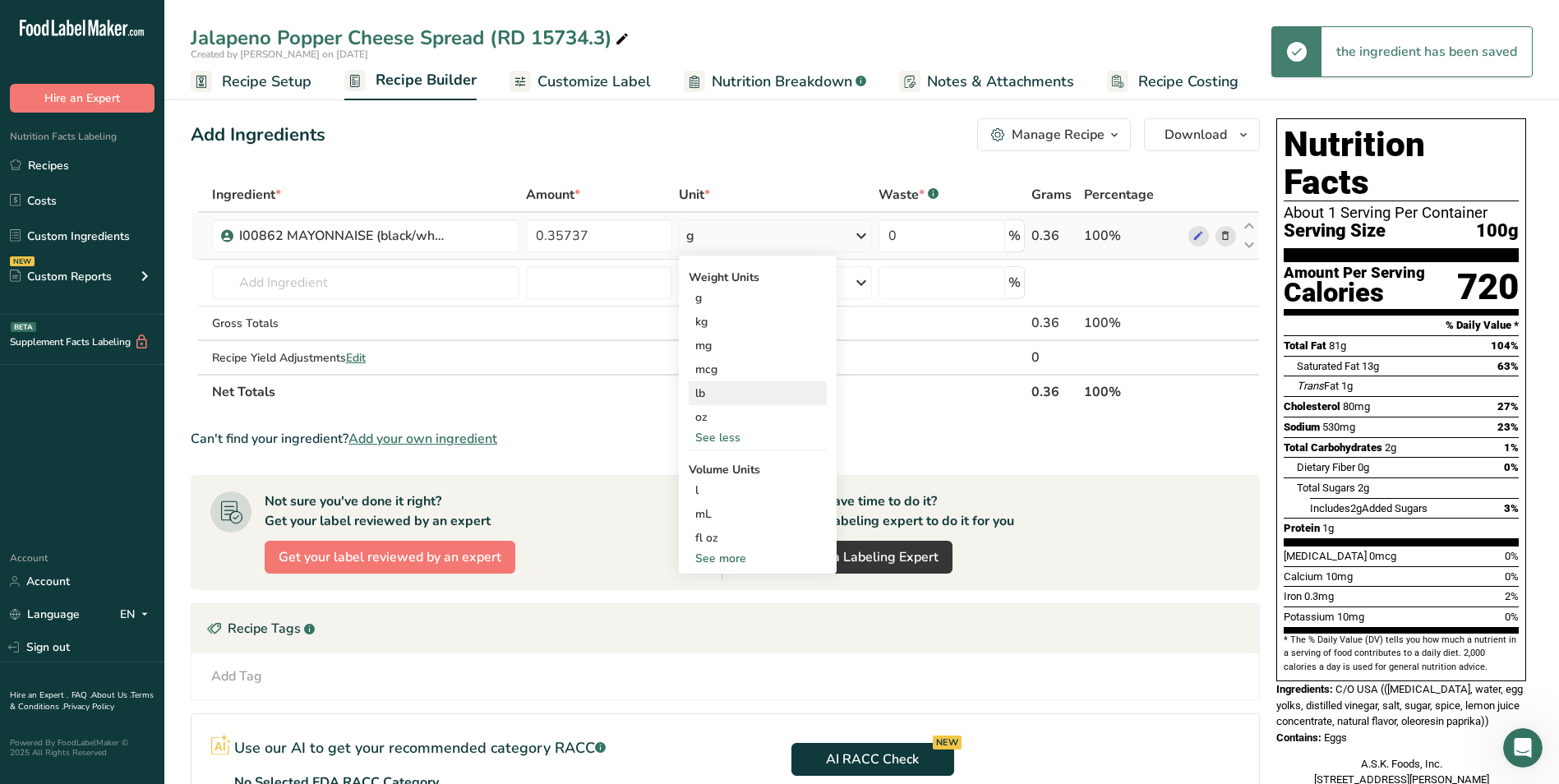
click at [733, 396] on div "lb" at bounding box center [757, 393] width 138 height 23
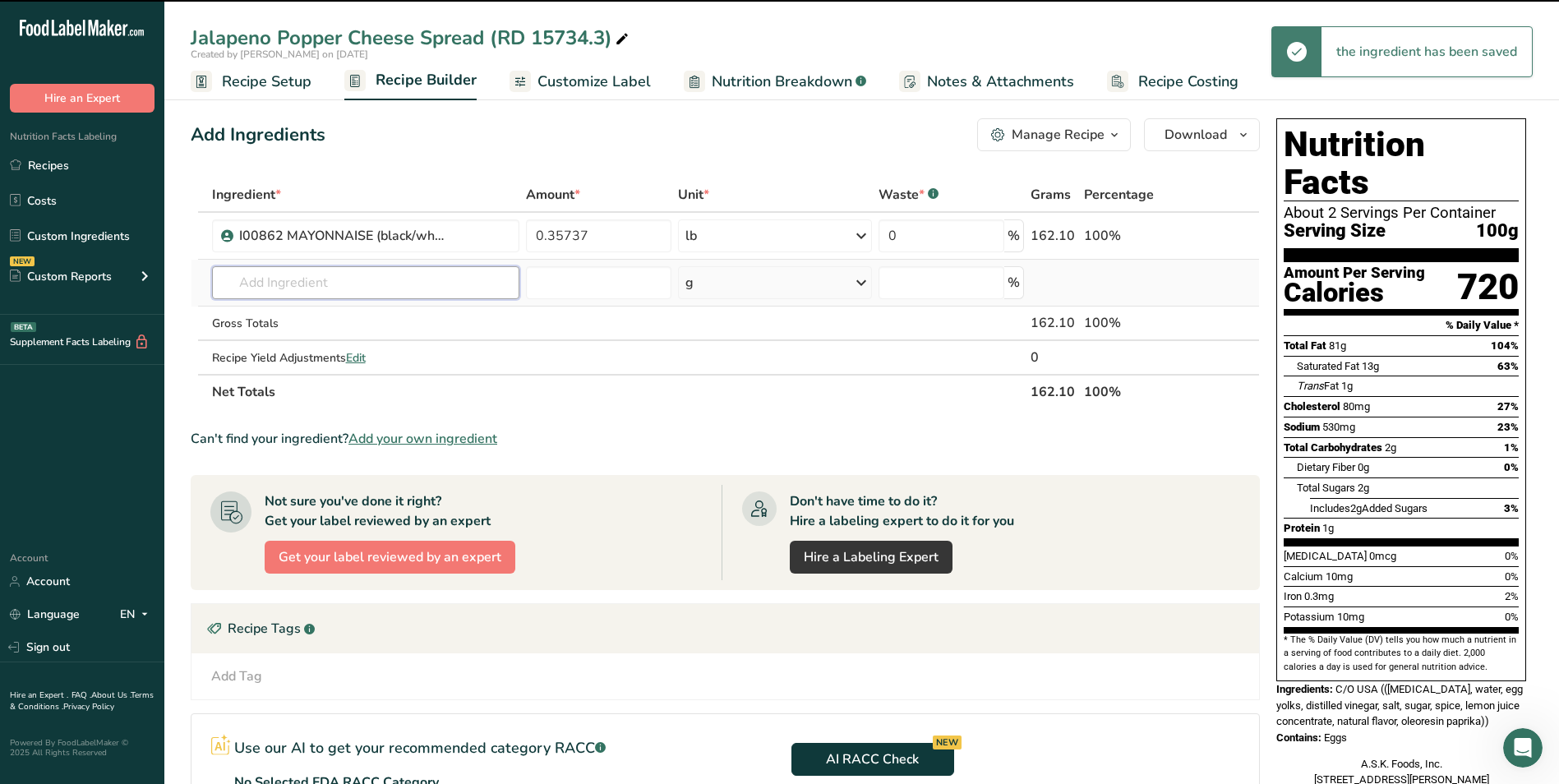
click at [428, 278] on input "text" at bounding box center [366, 283] width 308 height 33
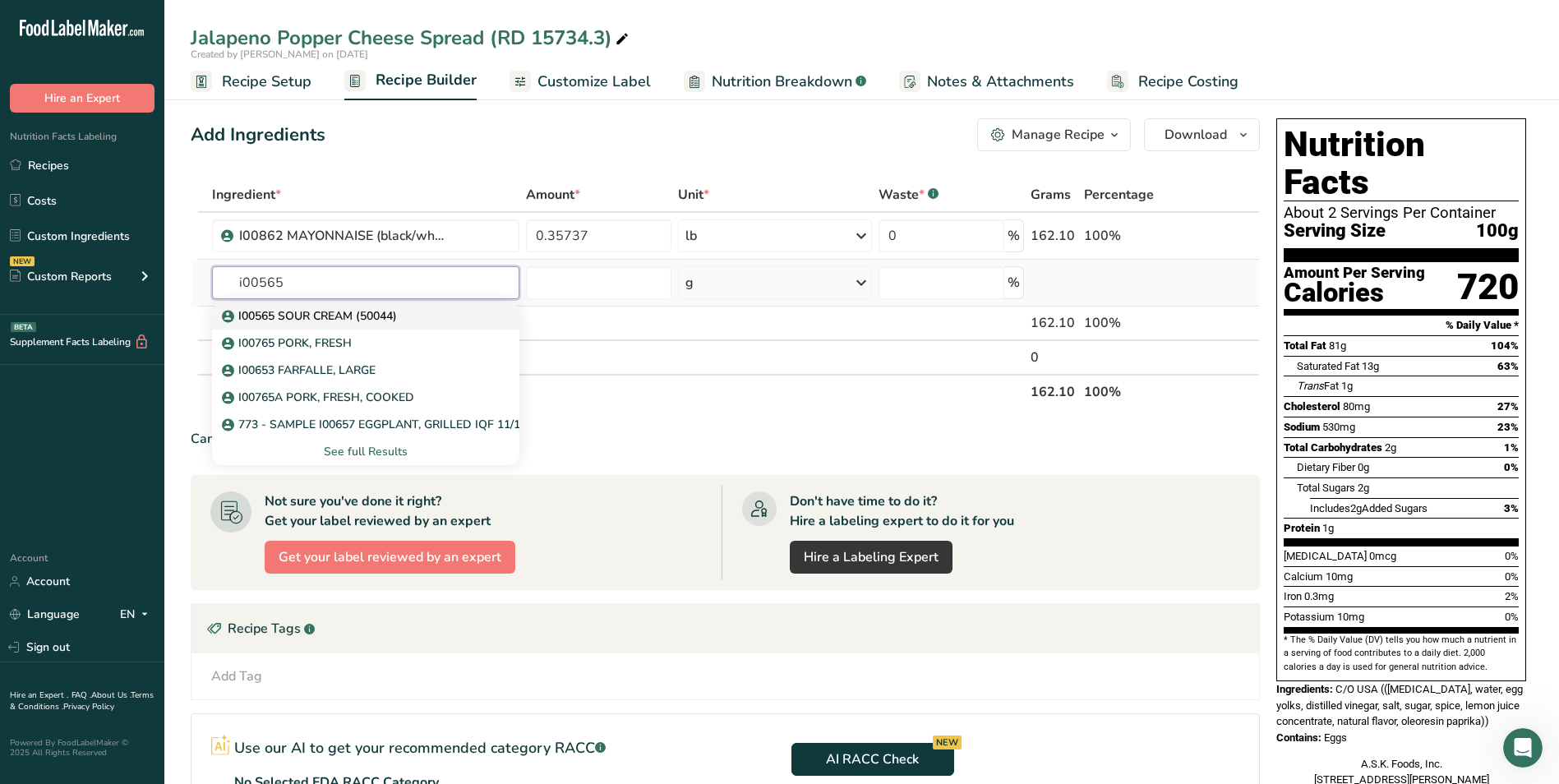
type input "i00565"
click at [437, 315] on div "I00565 SOUR CREAM (50044)" at bounding box center [353, 316] width 256 height 18
type input "I00565 SOUR CREAM (50044)"
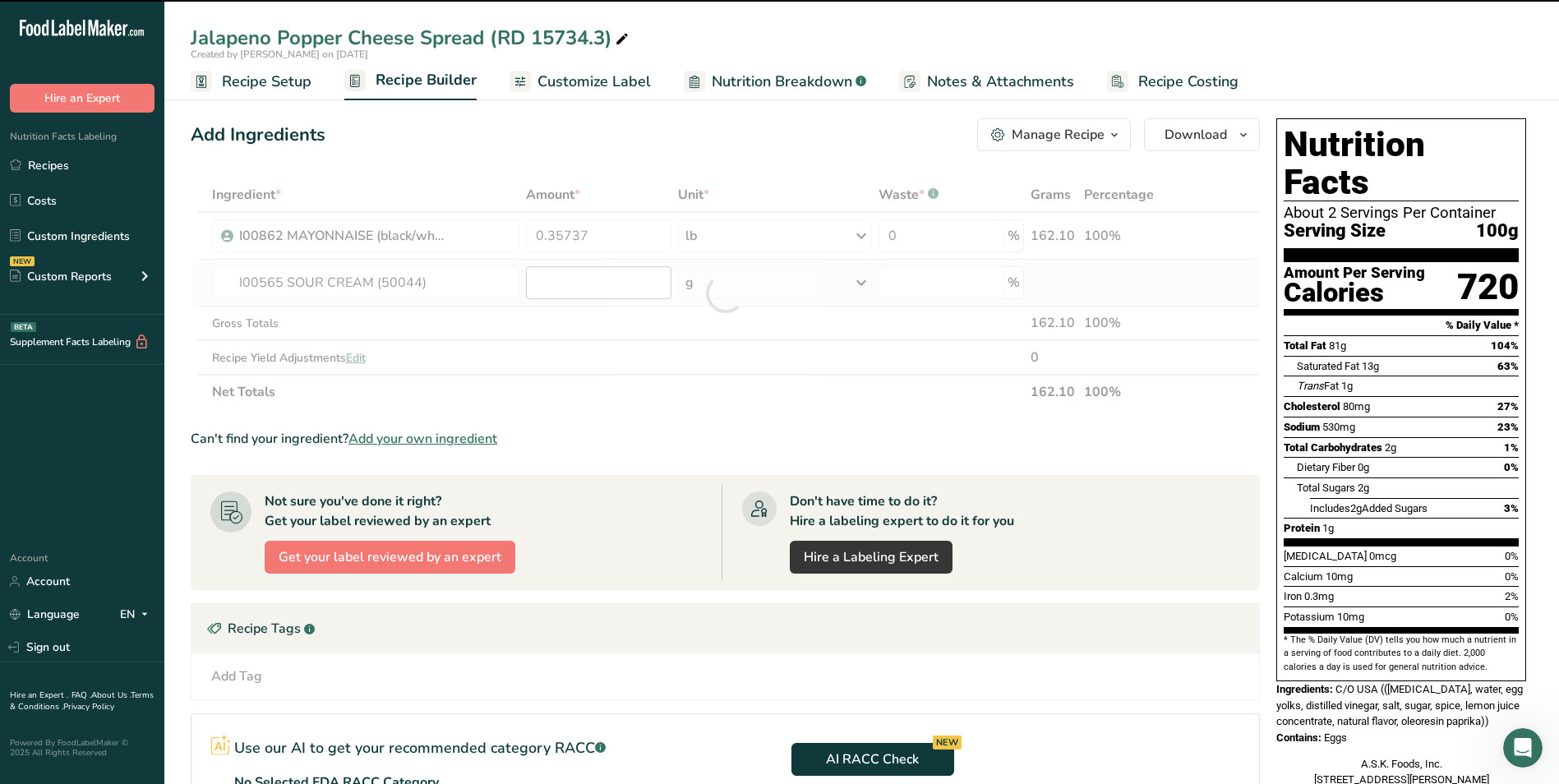
type input "0"
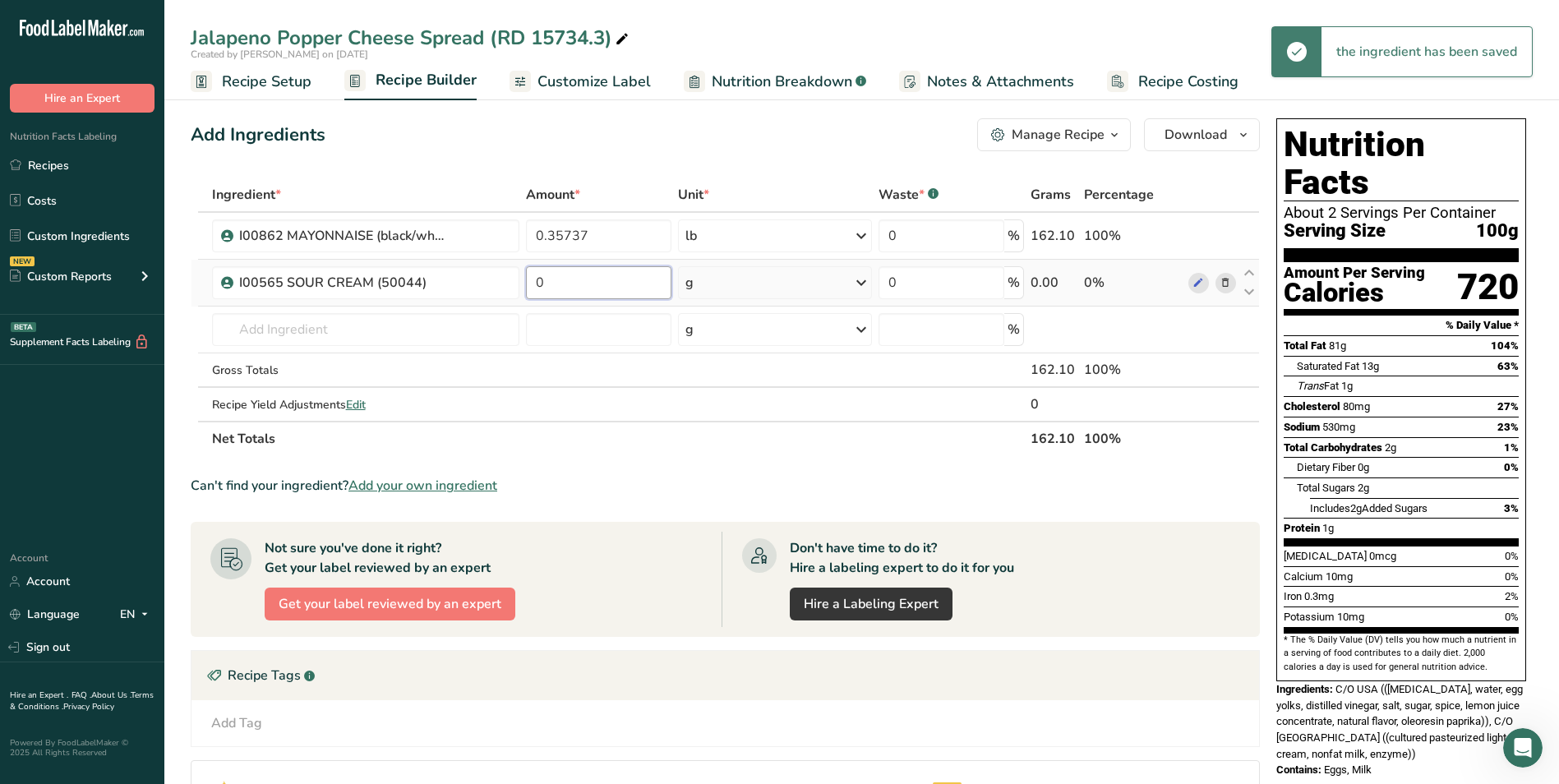
click at [591, 285] on input "0" at bounding box center [598, 283] width 146 height 33
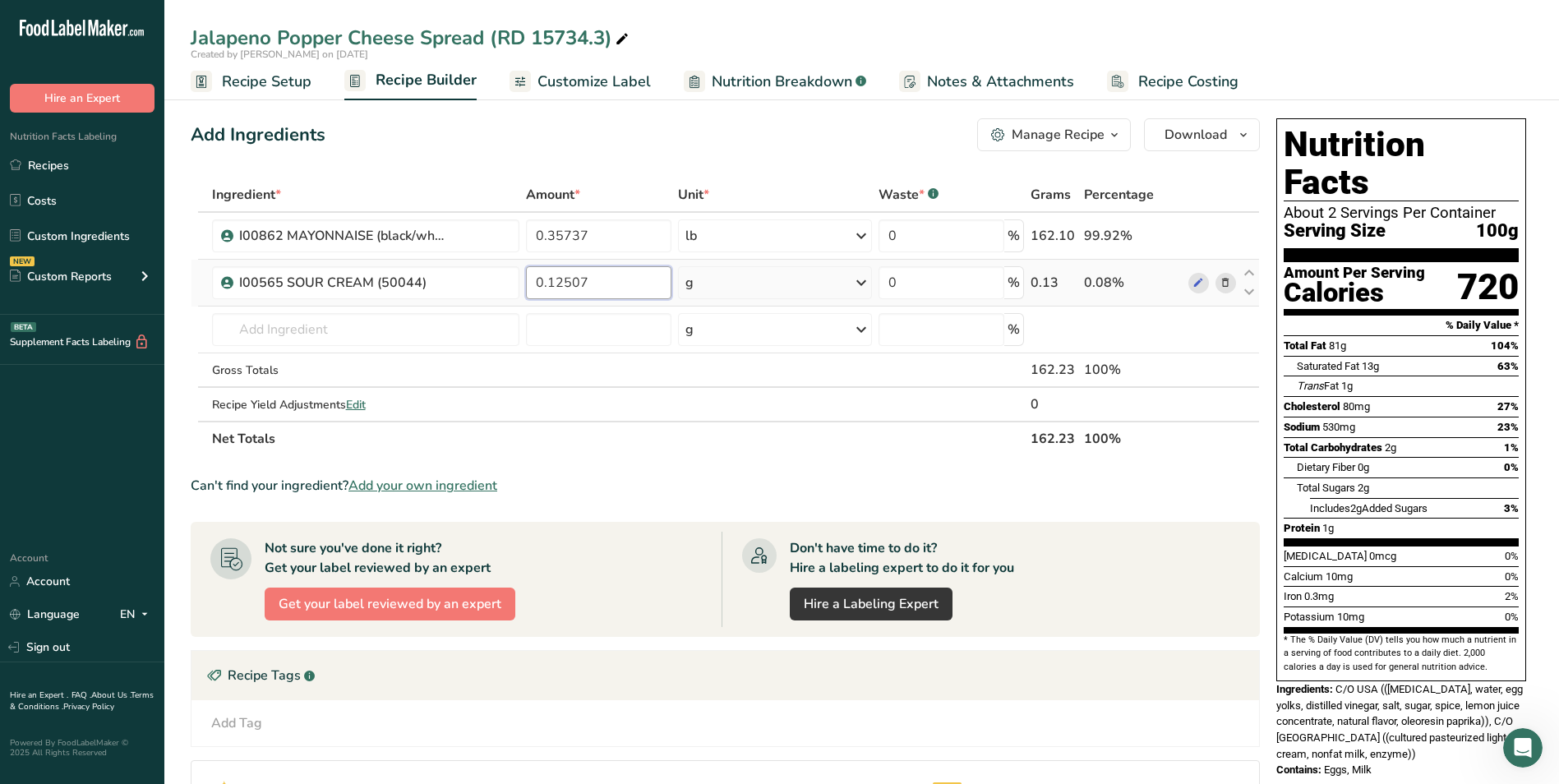
type input "0.12507"
click at [701, 288] on div "Ingredient * Amount * Unit * Waste * .a-a{fill:#347362;}.b-a{fill:#fff;} Grams …" at bounding box center [726, 316] width 1069 height 279
click at [701, 288] on div "g" at bounding box center [775, 283] width 193 height 33
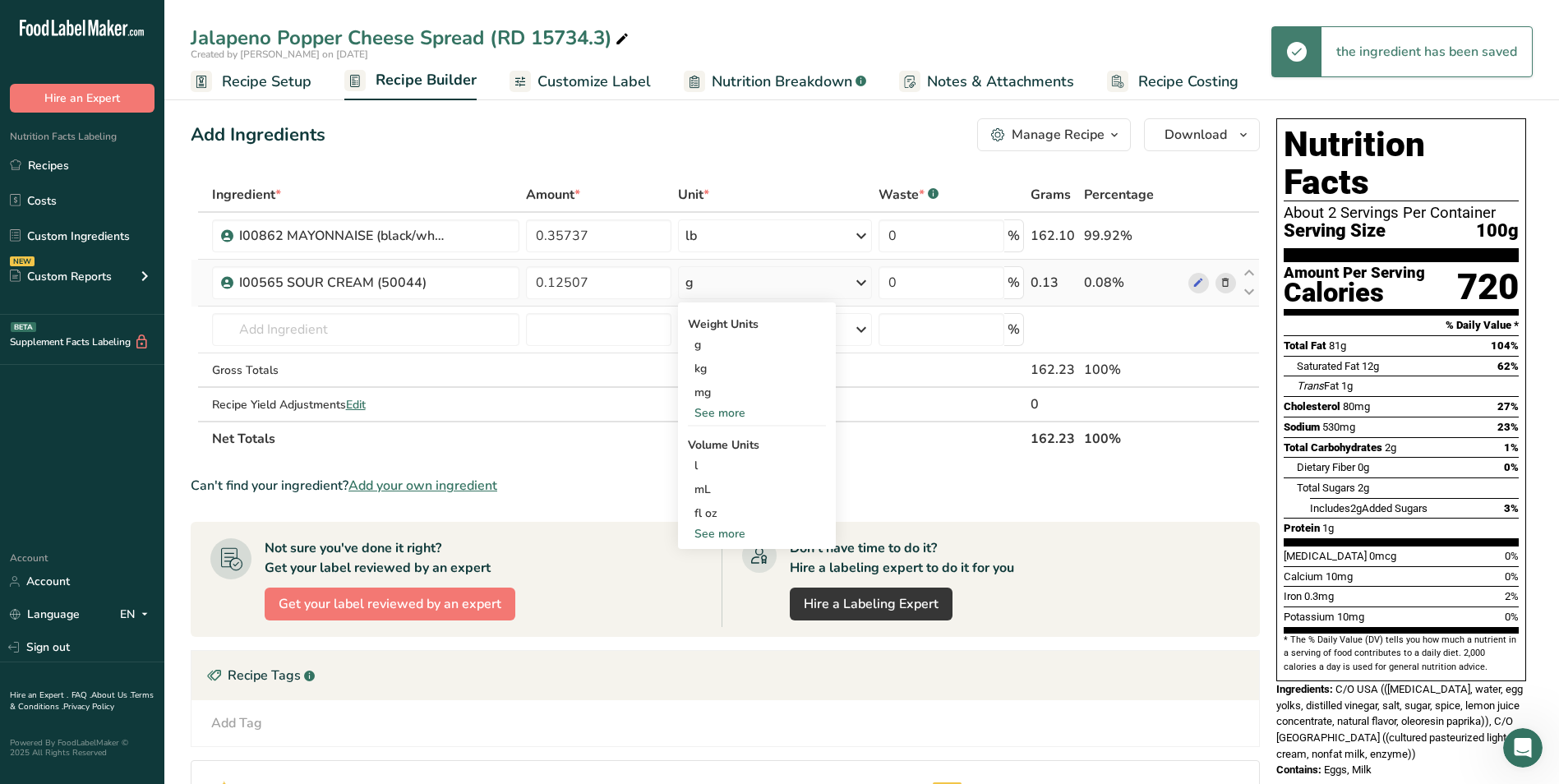
click at [730, 406] on div "See more" at bounding box center [757, 413] width 138 height 18
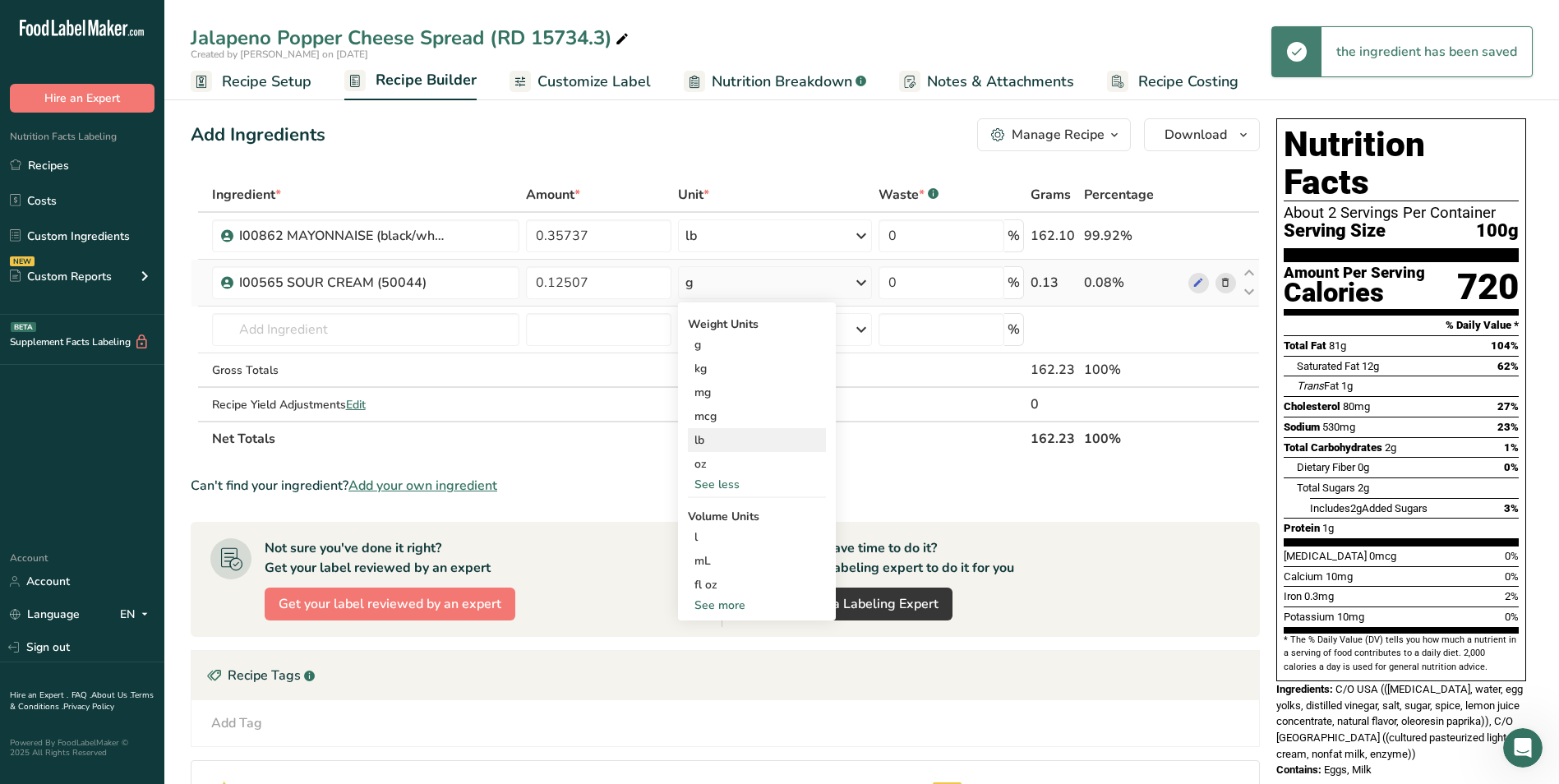
click at [730, 446] on div "lb" at bounding box center [757, 439] width 138 height 23
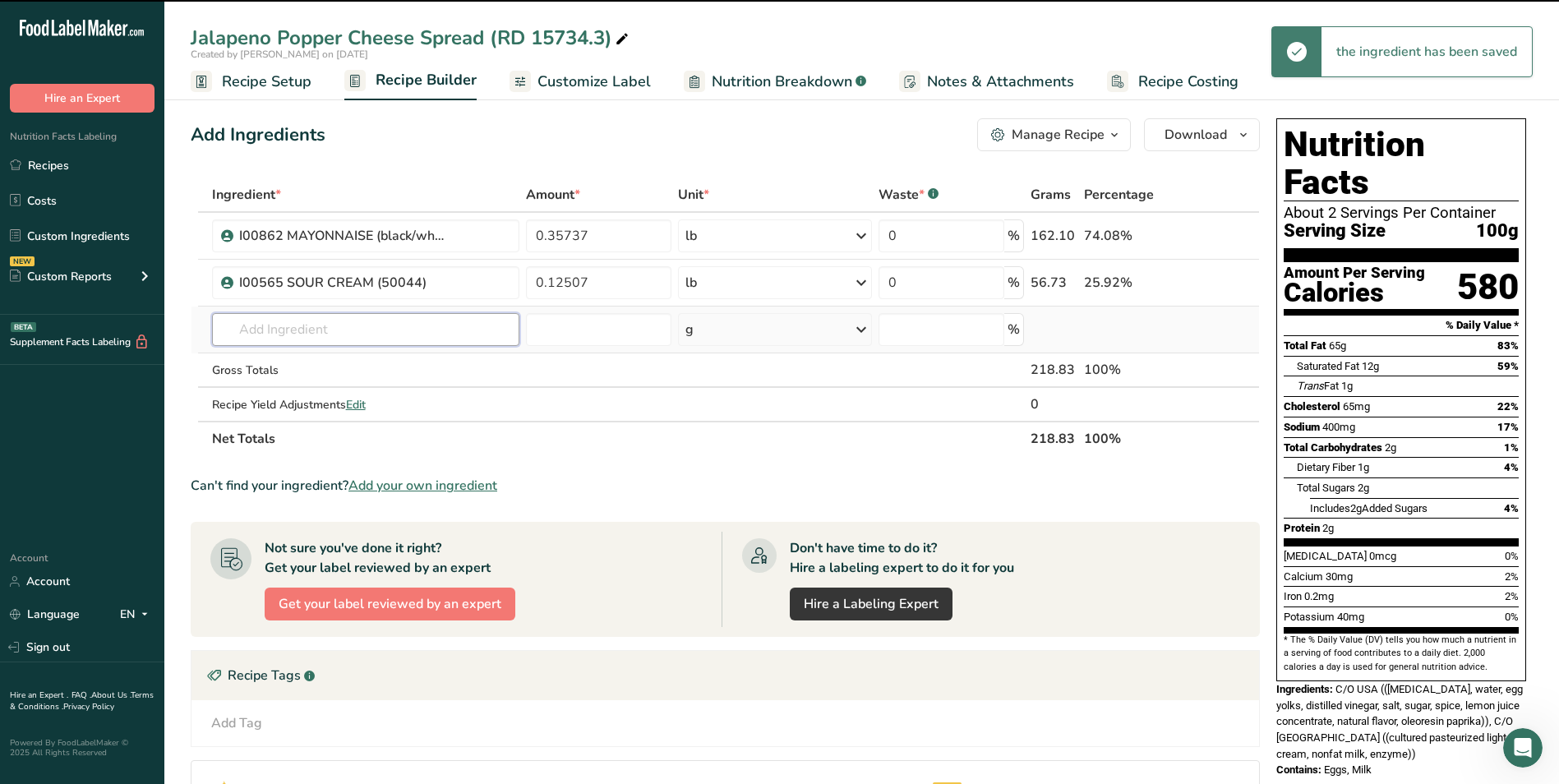
click at [397, 330] on input "text" at bounding box center [366, 330] width 308 height 33
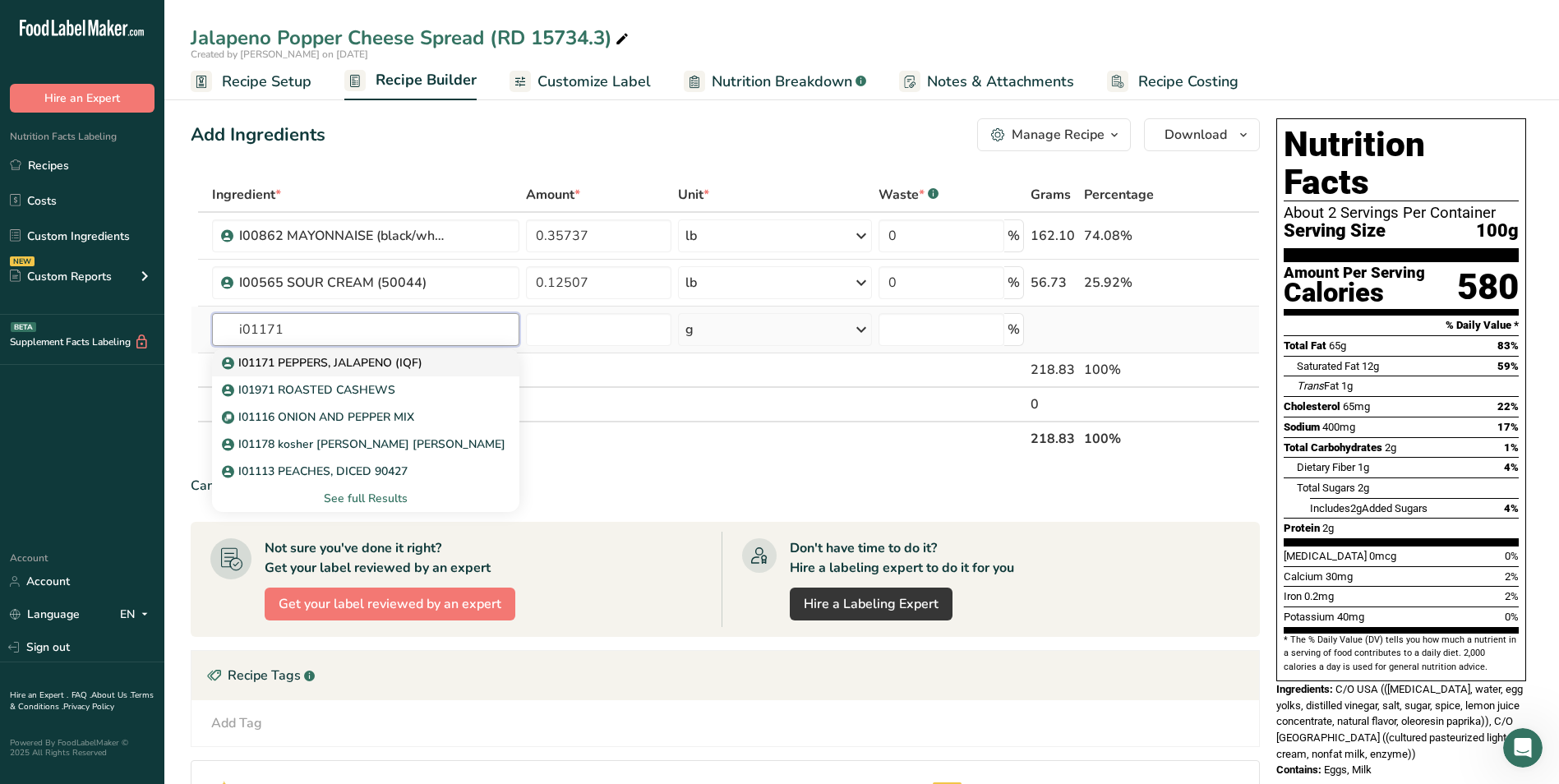
type input "i01171"
click at [429, 356] on div "I01171 PEPPERS, JALAPENO (IQF)" at bounding box center [353, 363] width 256 height 18
type input "I01171 PEPPERS, JALAPENO (IQF)"
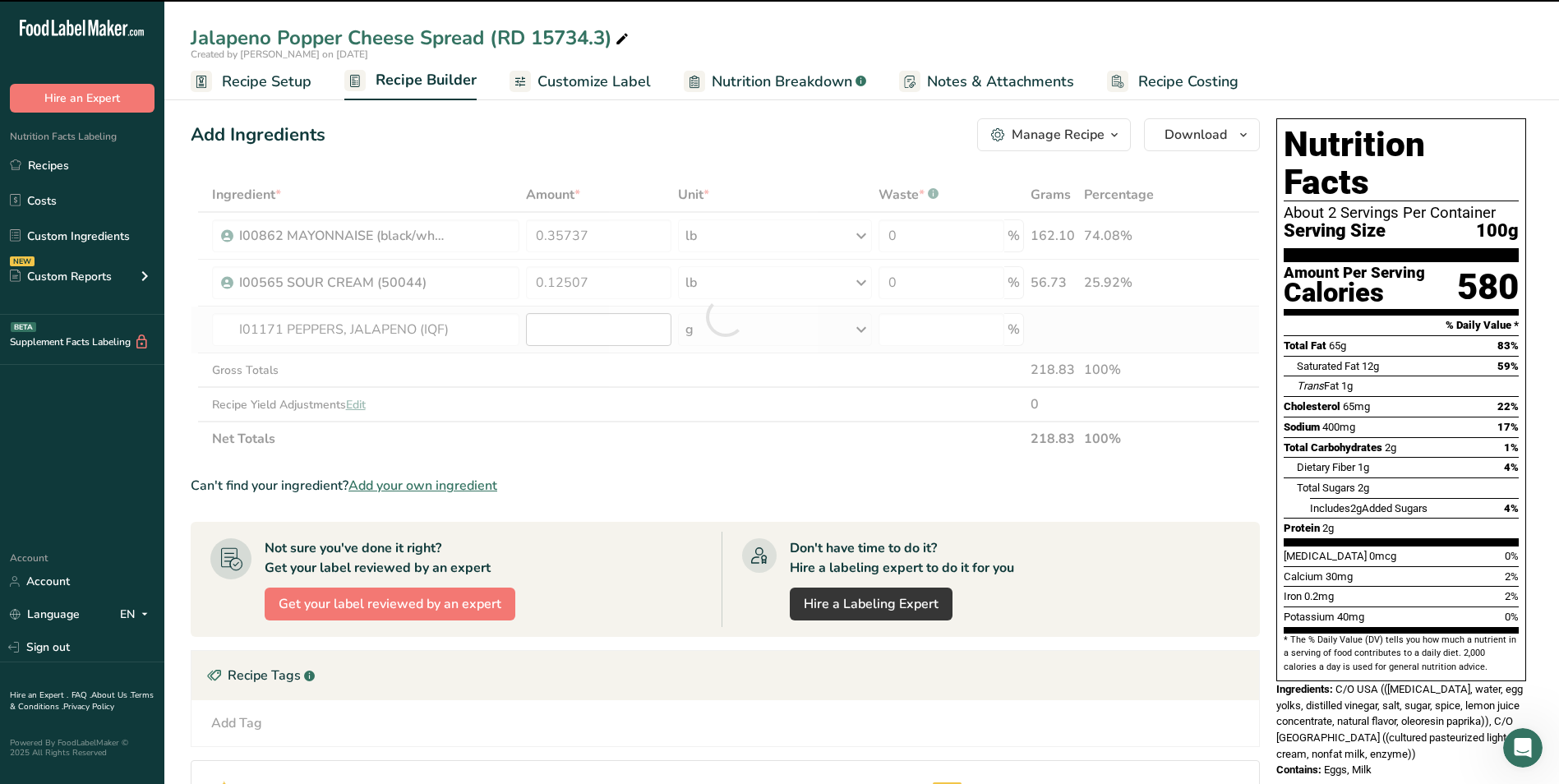
type input "0"
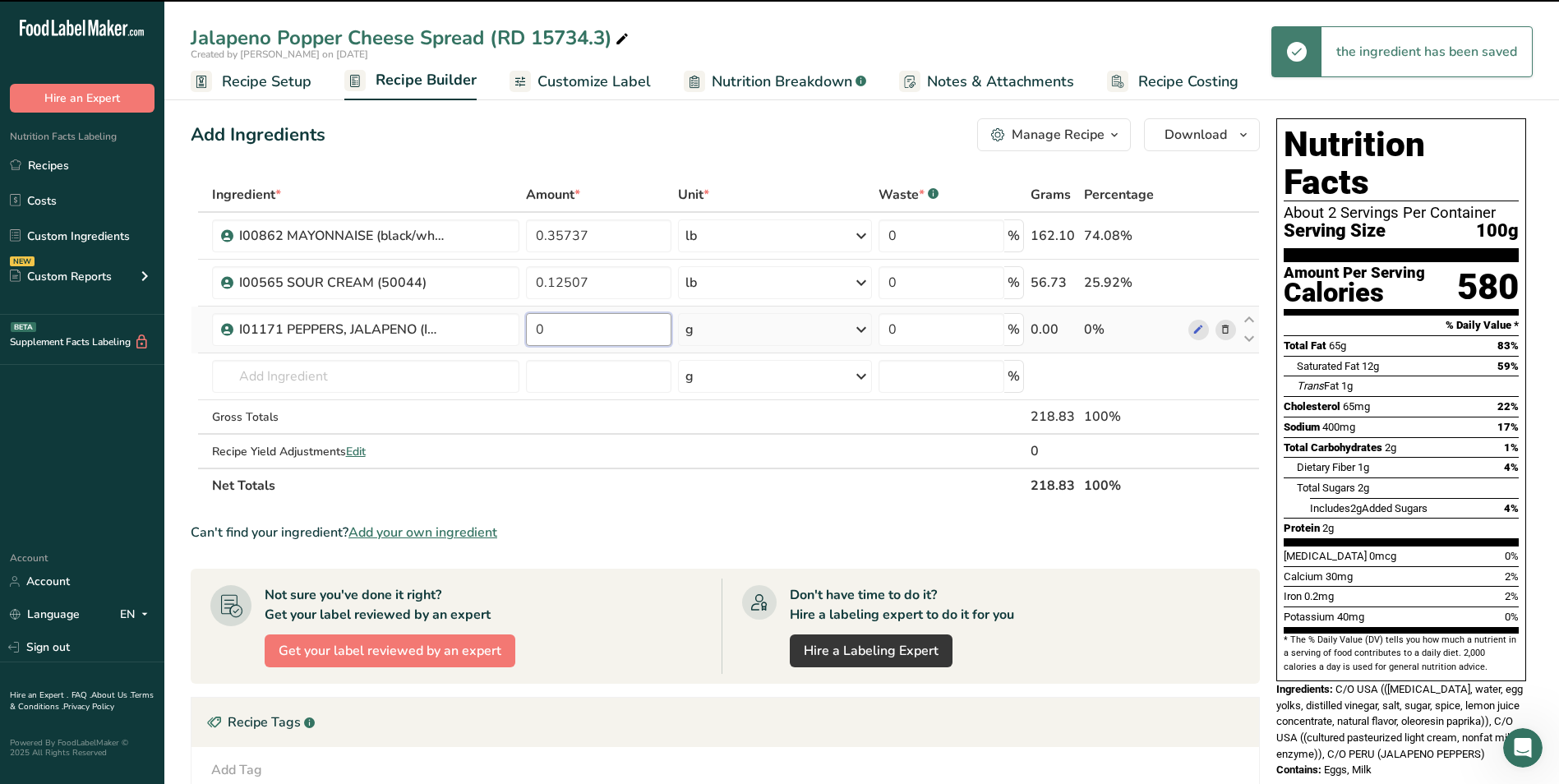
click at [587, 325] on input "0" at bounding box center [598, 330] width 146 height 33
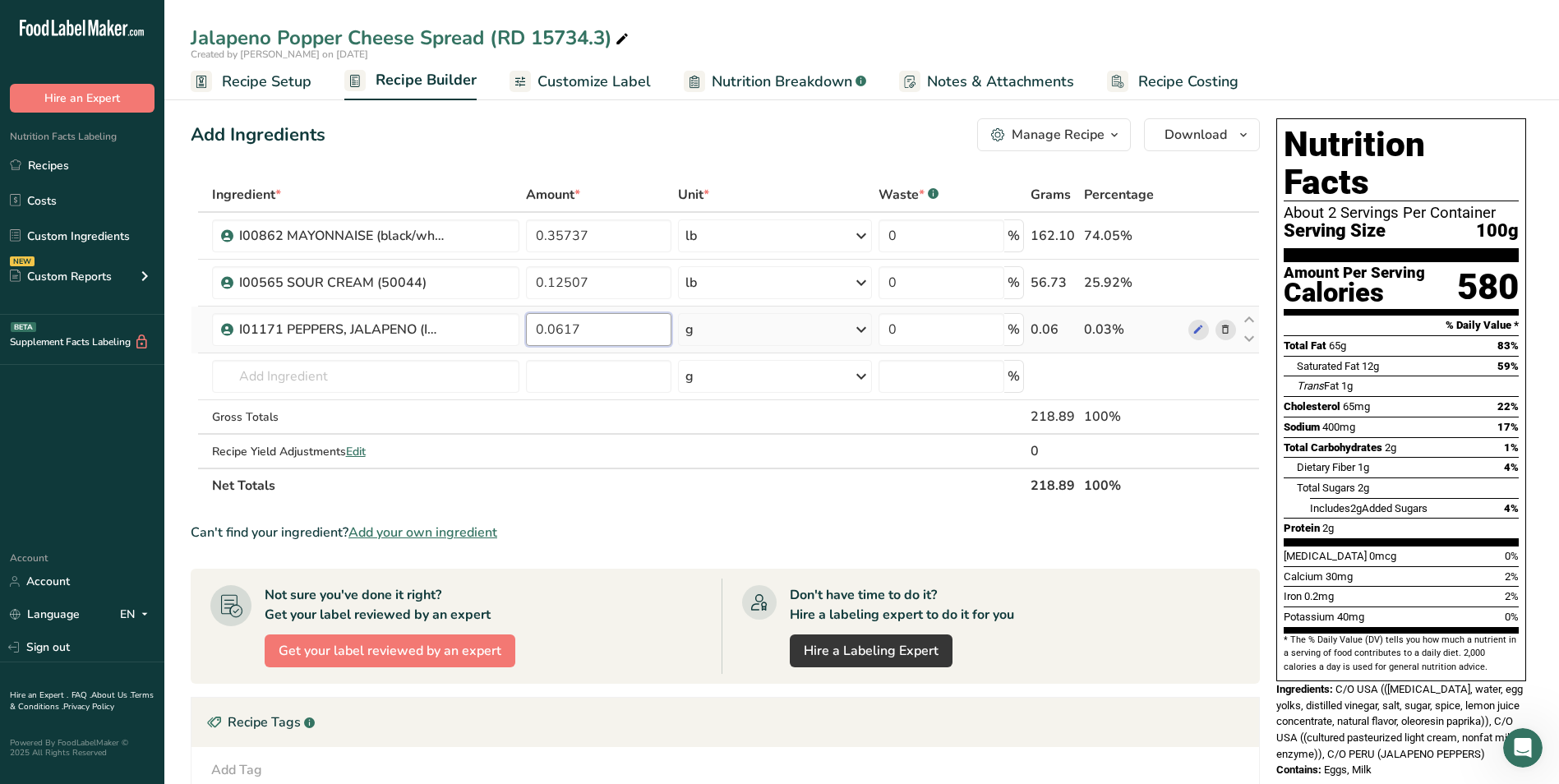
type input "0.0617"
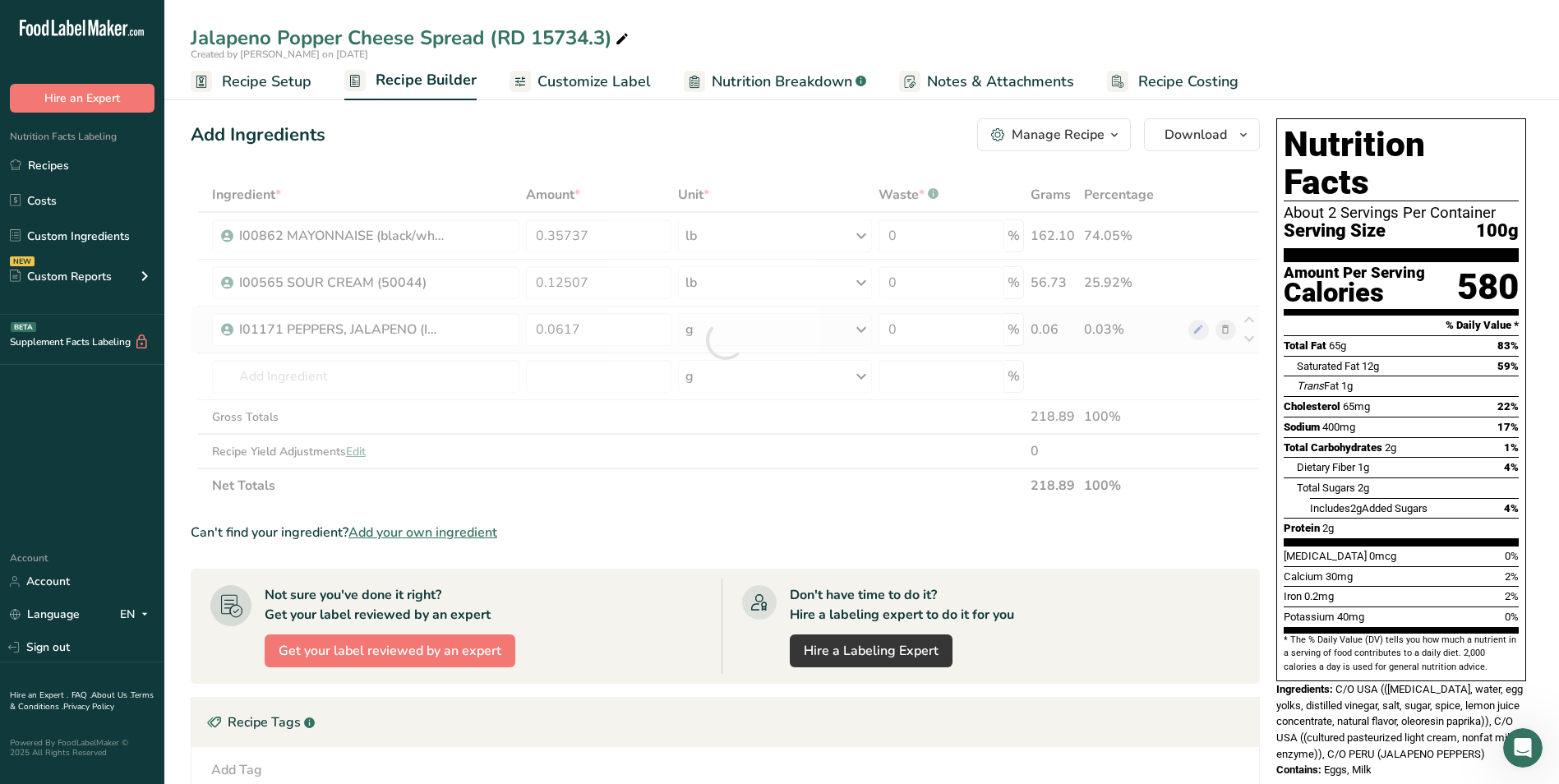
click at [730, 331] on div "Ingredient * Amount * Unit * Waste * .a-a{fill:#347362;}.b-a{fill:#fff;} Grams …" at bounding box center [726, 340] width 1069 height 325
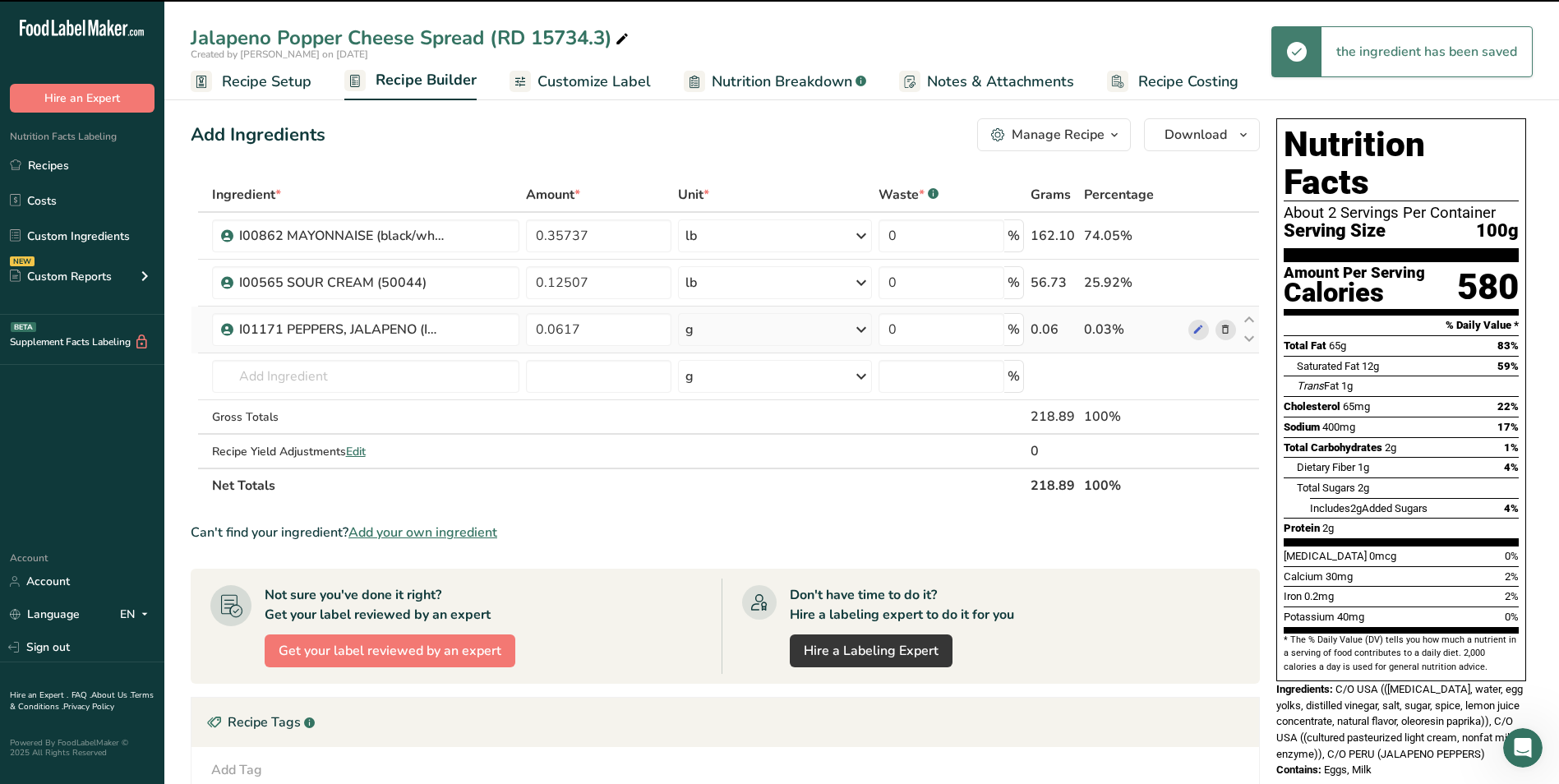
click at [745, 330] on div "g" at bounding box center [775, 330] width 193 height 33
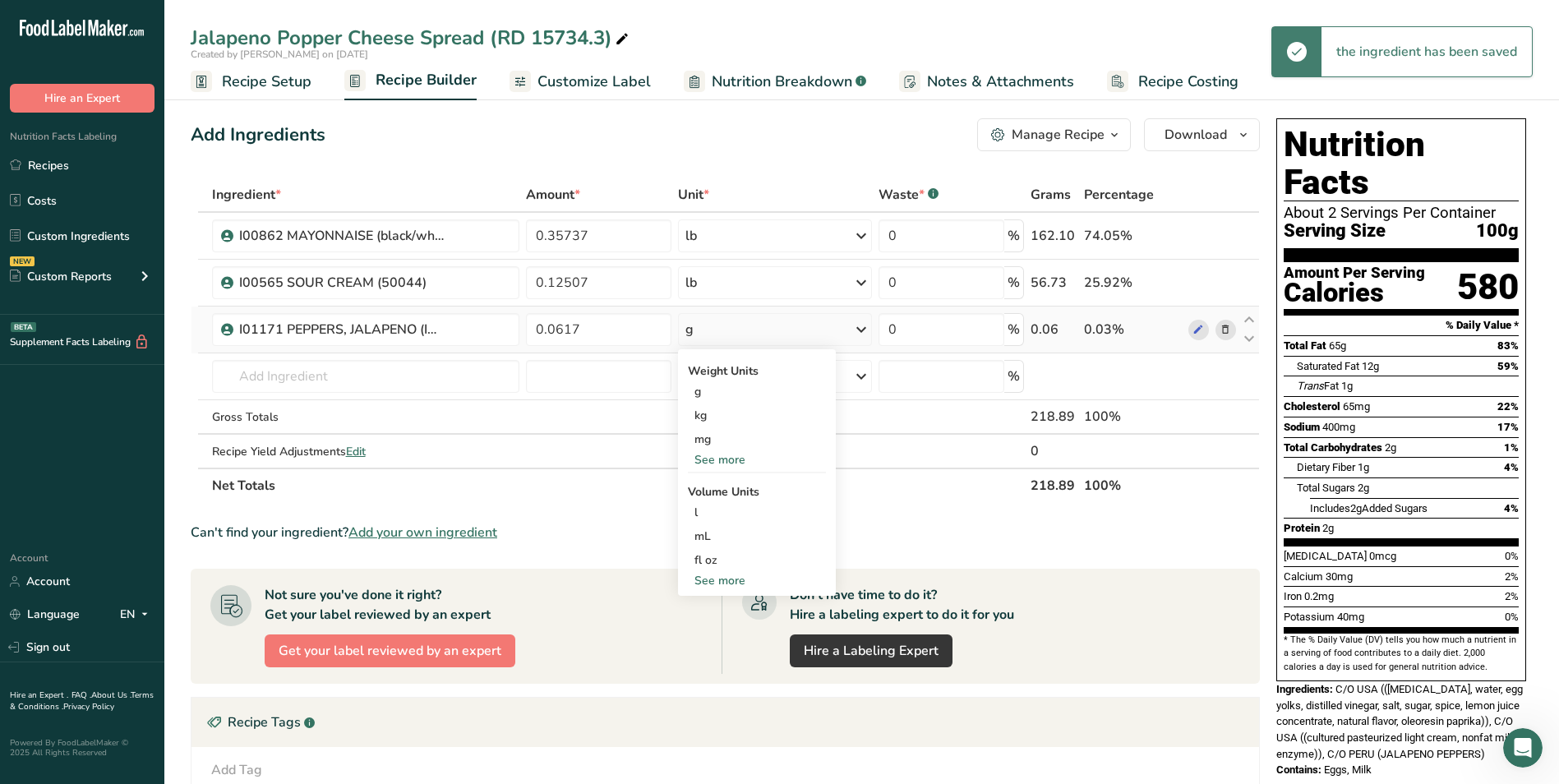
click at [730, 454] on div "See more" at bounding box center [757, 460] width 138 height 18
click at [729, 490] on div "lb" at bounding box center [757, 486] width 138 height 23
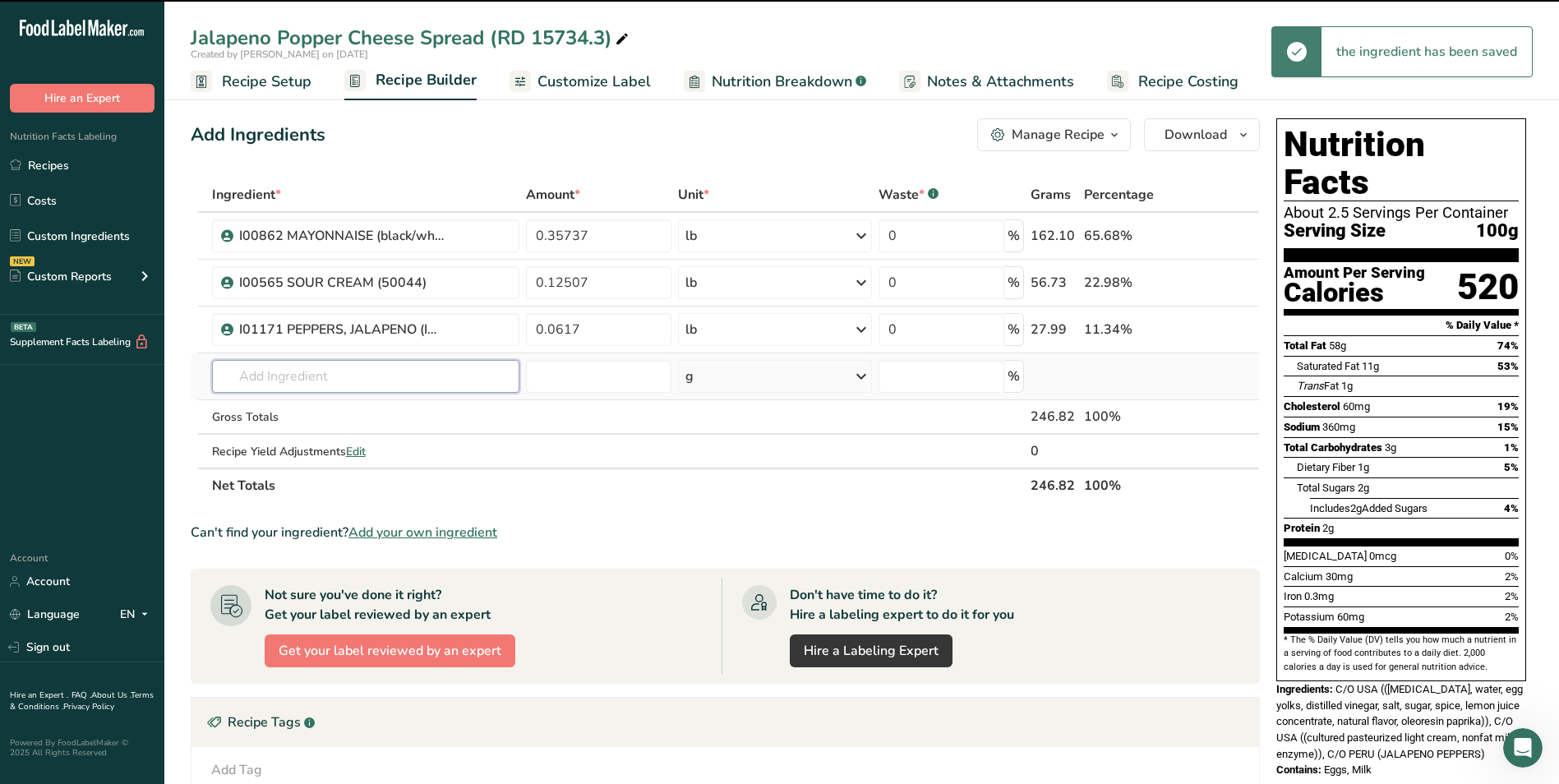
click at [378, 377] on input "text" at bounding box center [366, 377] width 308 height 33
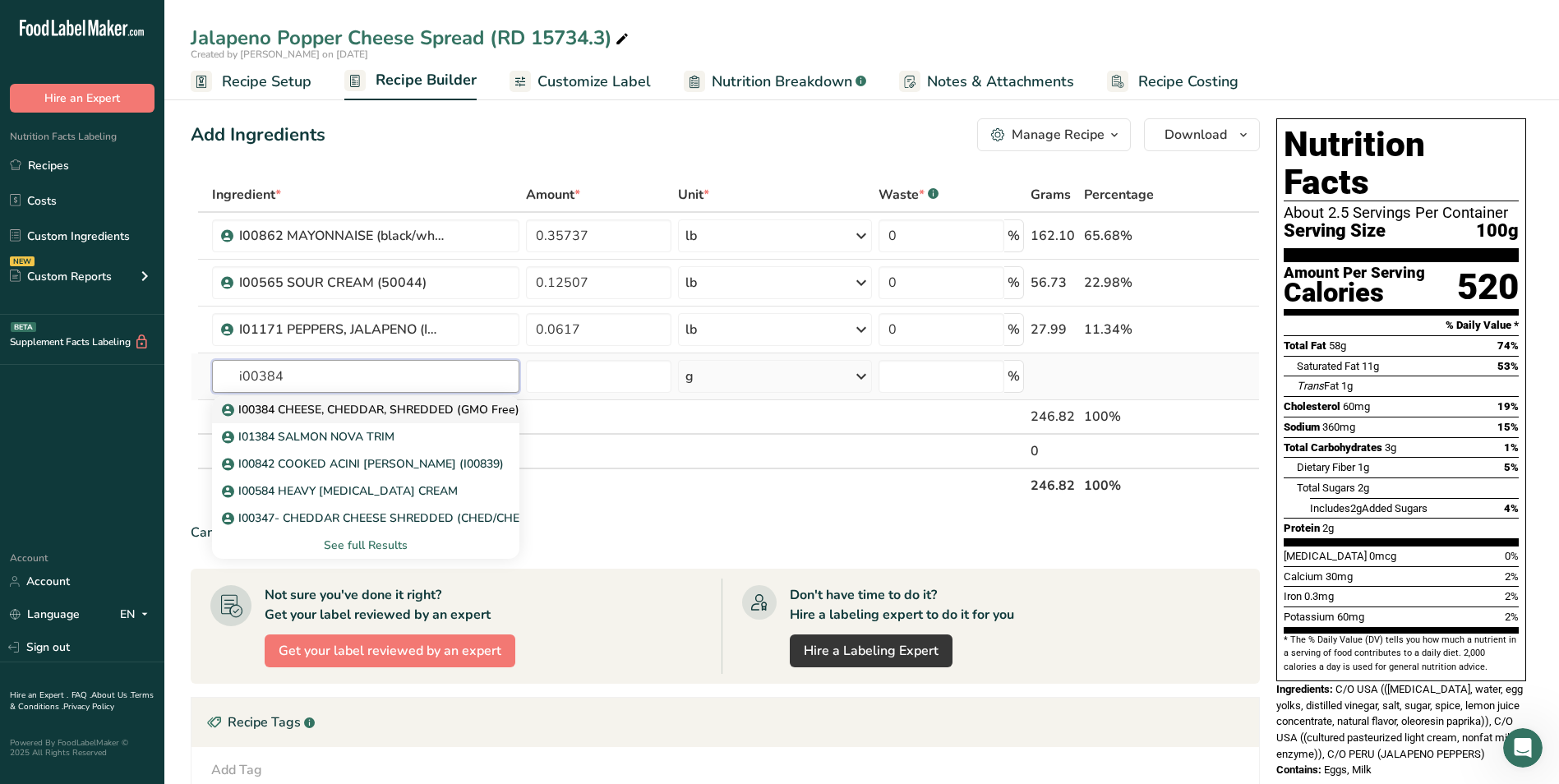
type input "i00384"
click at [407, 404] on p "I00384 CHEESE, CHEDDAR, SHREDDED (GMO Free)" at bounding box center [372, 410] width 295 height 18
type input "I00384 CHEESE, CHEDDAR, SHREDDED (GMO Free)"
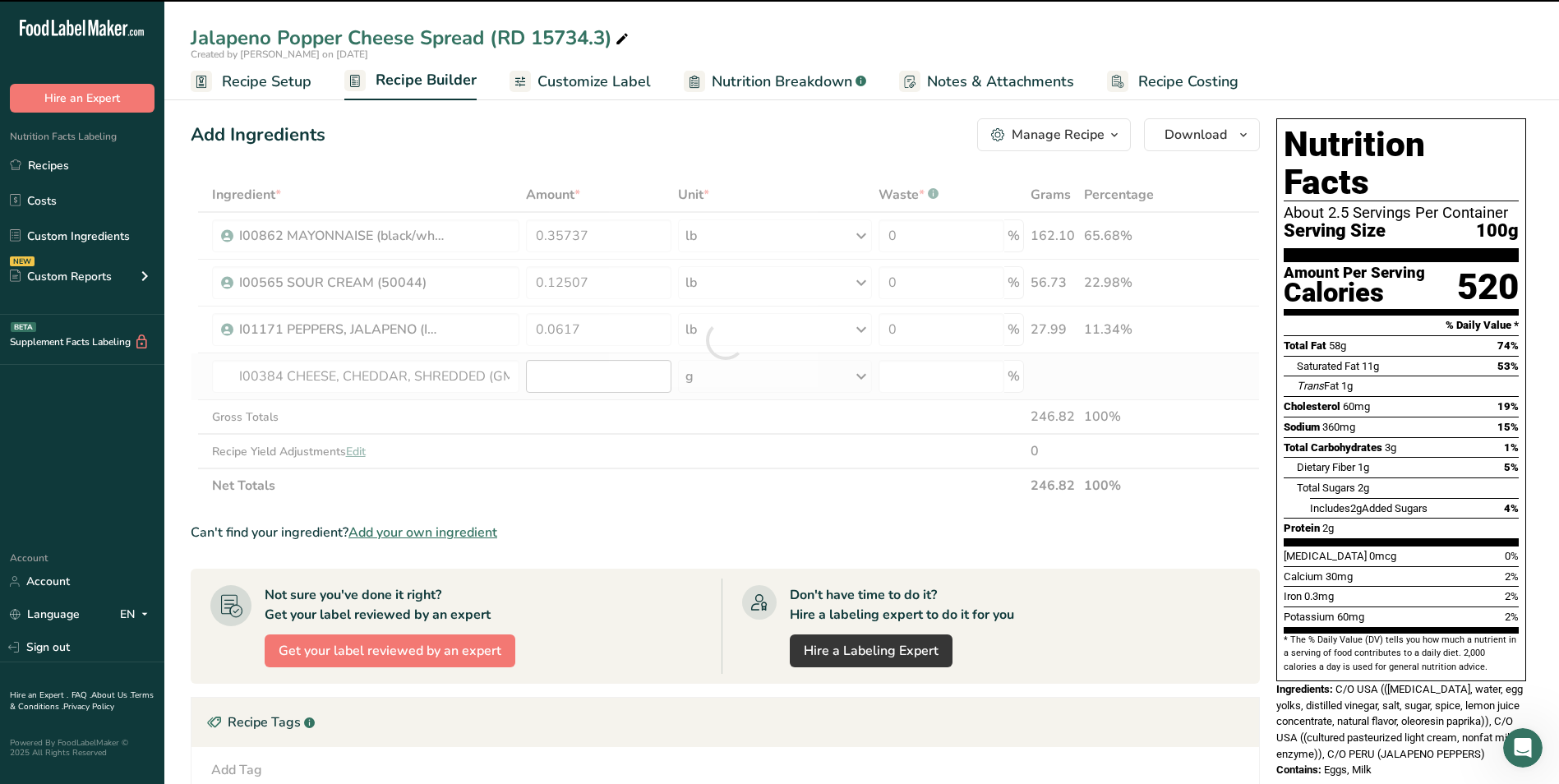
type input "0"
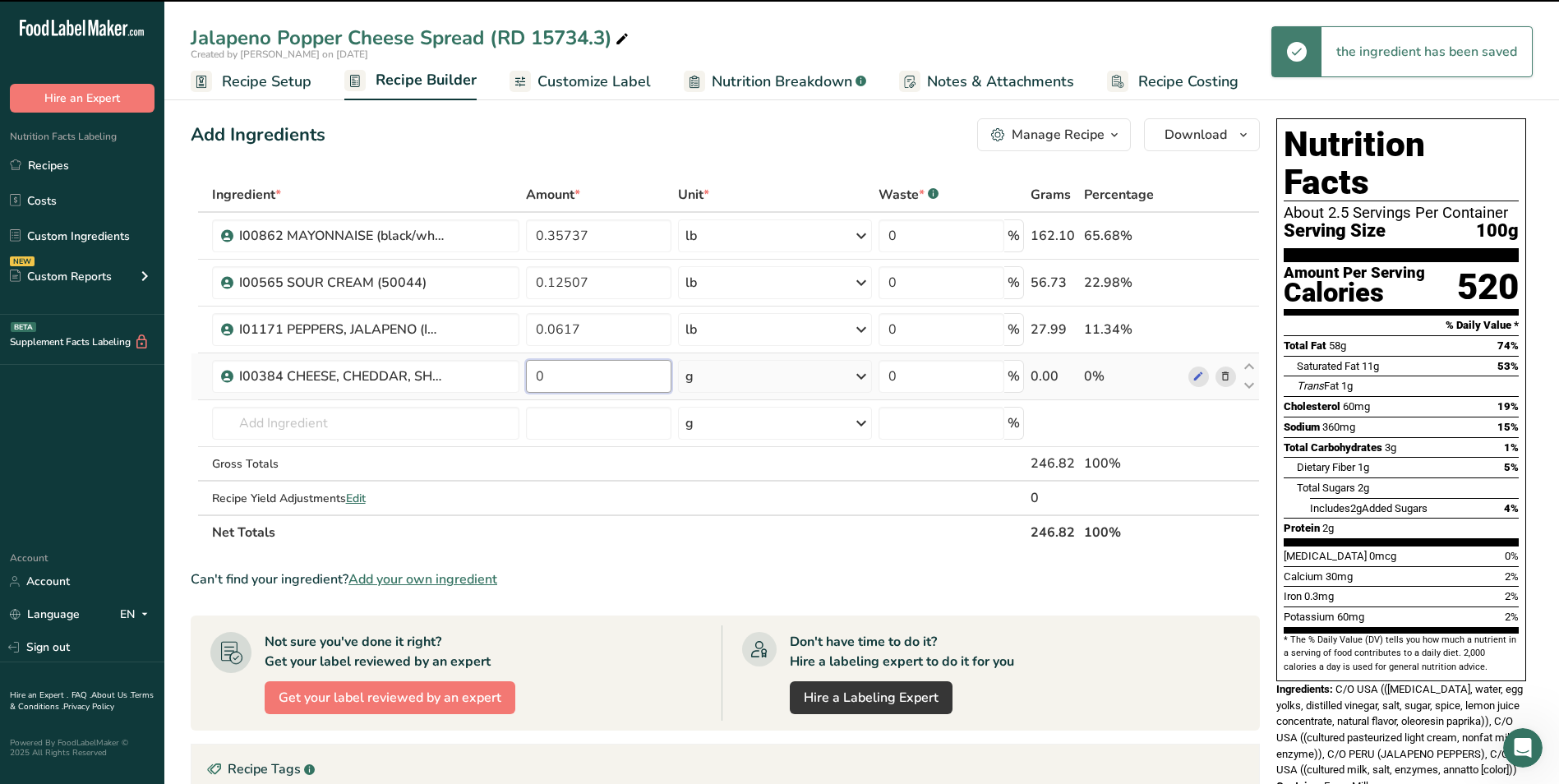
click at [638, 378] on input "0" at bounding box center [598, 377] width 146 height 33
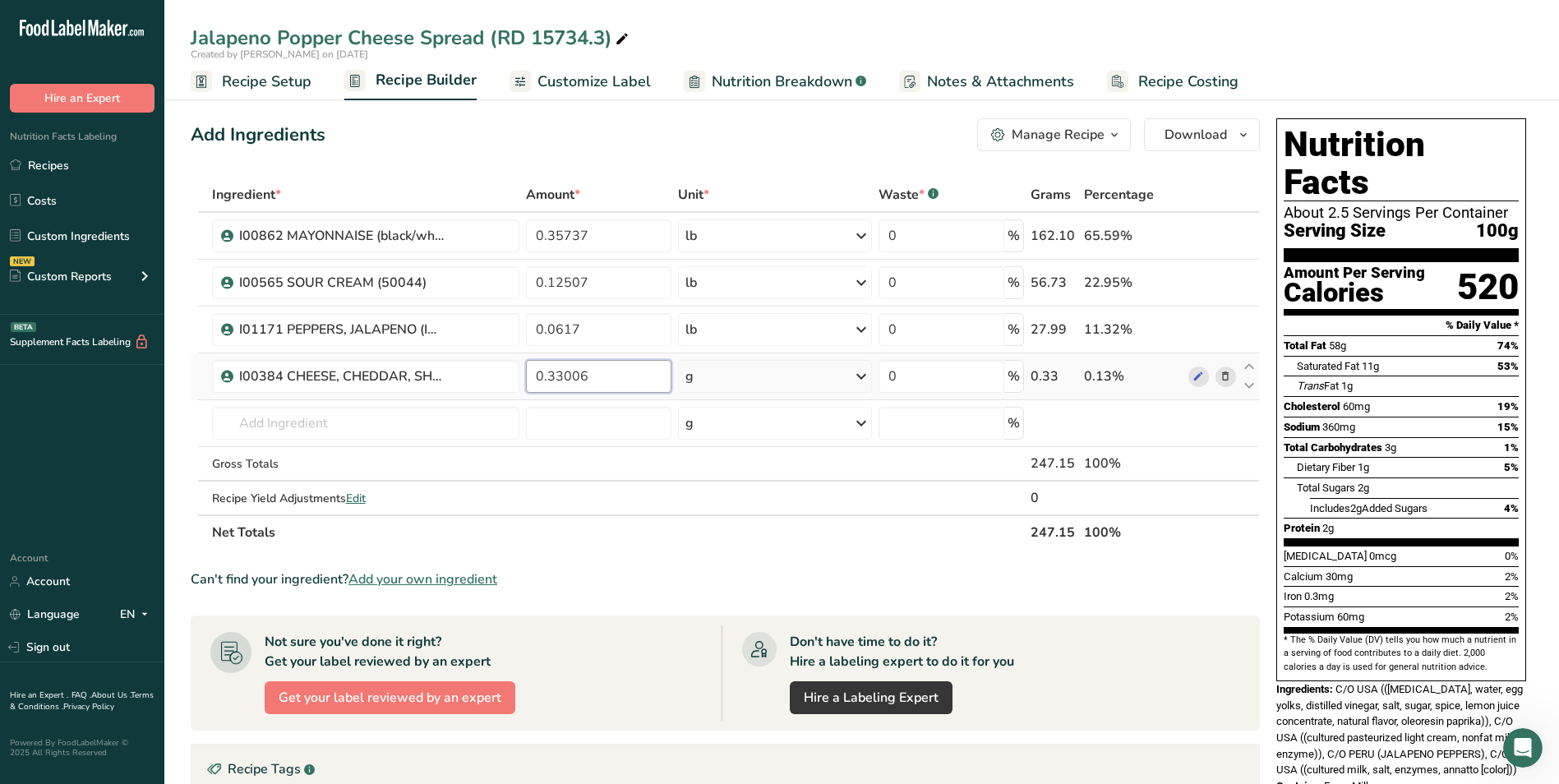
type input "0.33006"
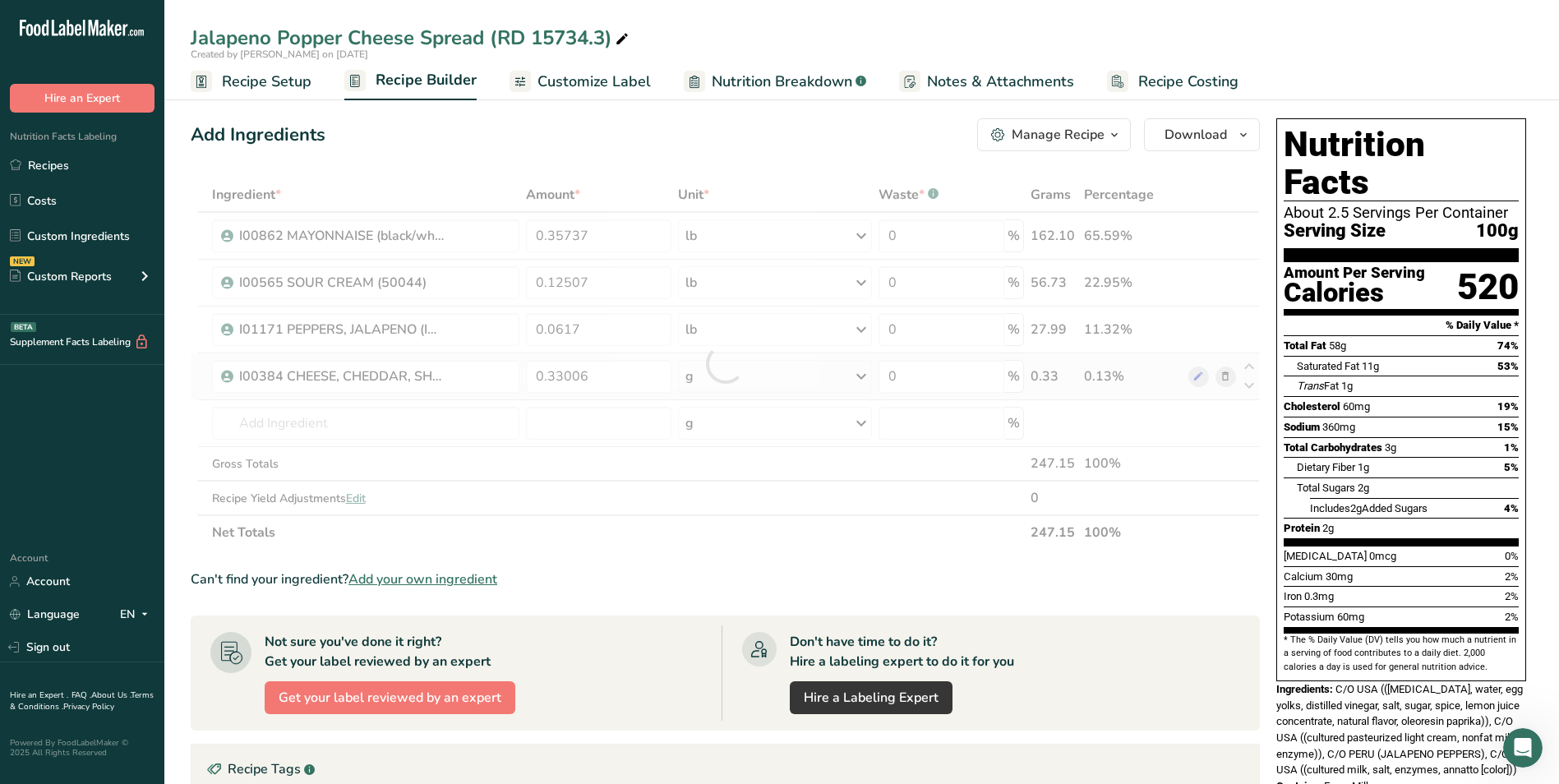
click at [694, 376] on div "Ingredient * Amount * Unit * Waste * .a-a{fill:#347362;}.b-a{fill:#fff;} Grams …" at bounding box center [726, 363] width 1069 height 372
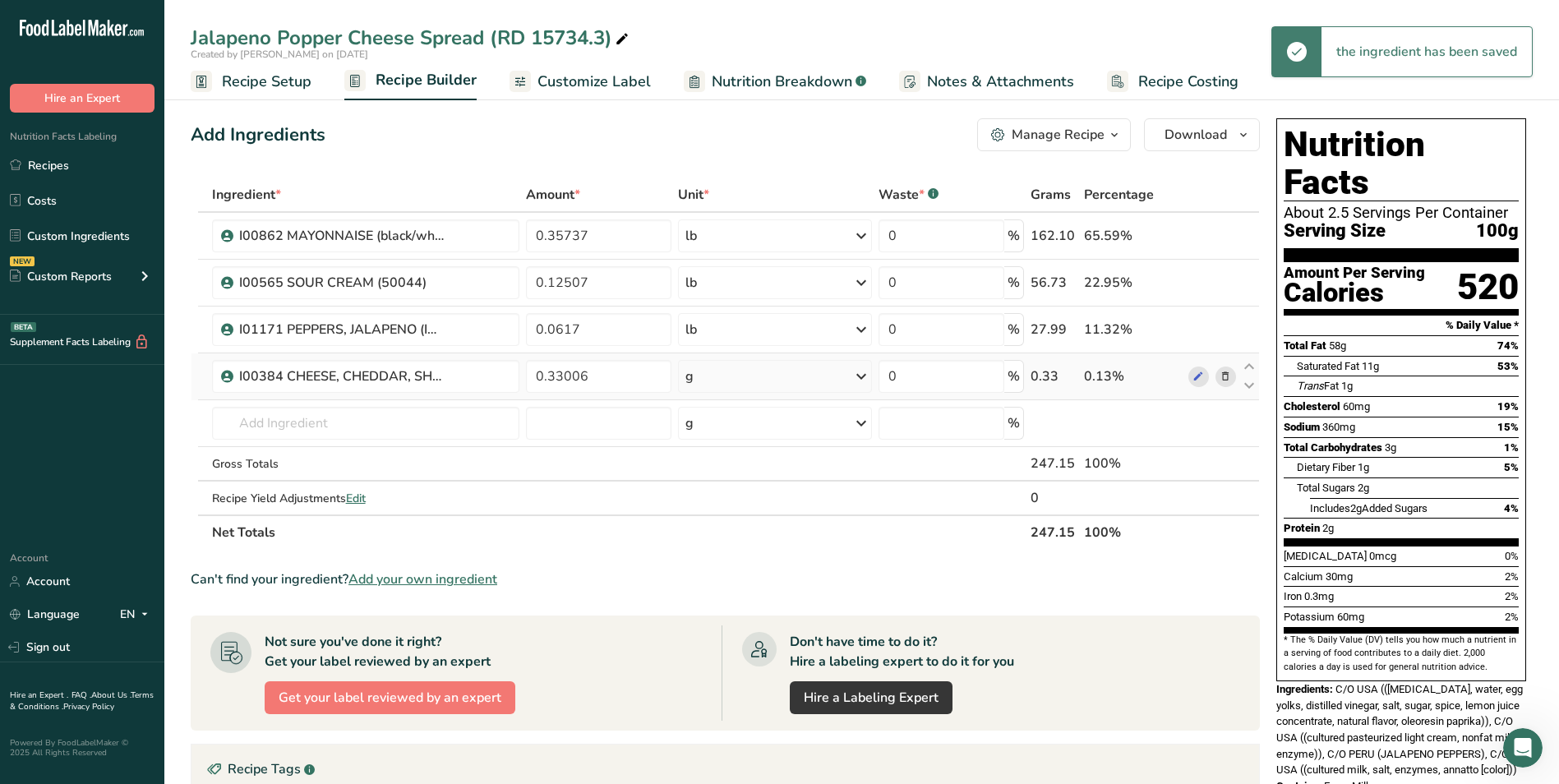
click at [728, 380] on div "g" at bounding box center [775, 377] width 193 height 33
click at [723, 511] on div "See more" at bounding box center [757, 507] width 138 height 18
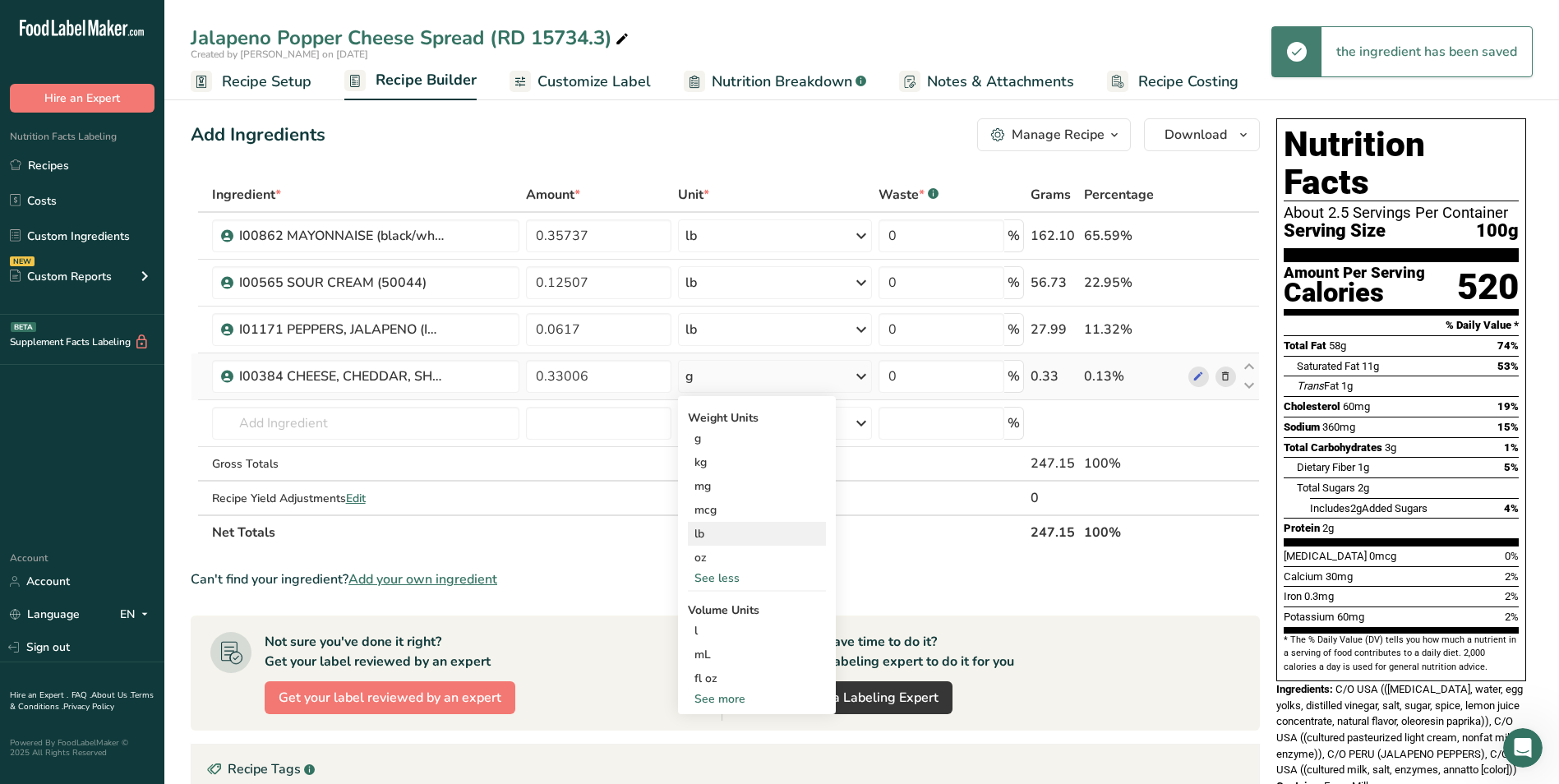
click at [720, 543] on div "lb" at bounding box center [757, 533] width 138 height 23
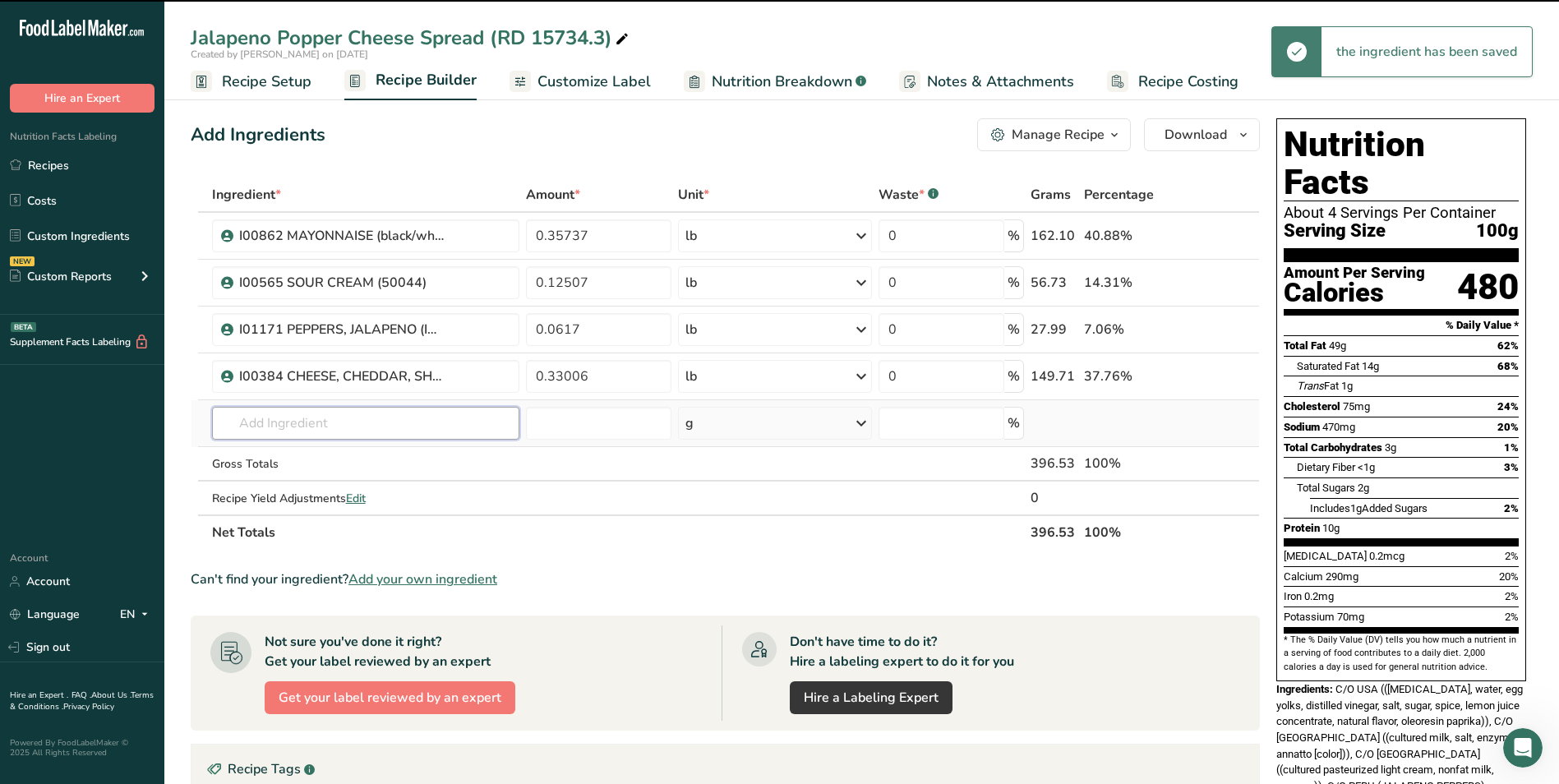
click at [388, 422] on input "text" at bounding box center [366, 424] width 308 height 33
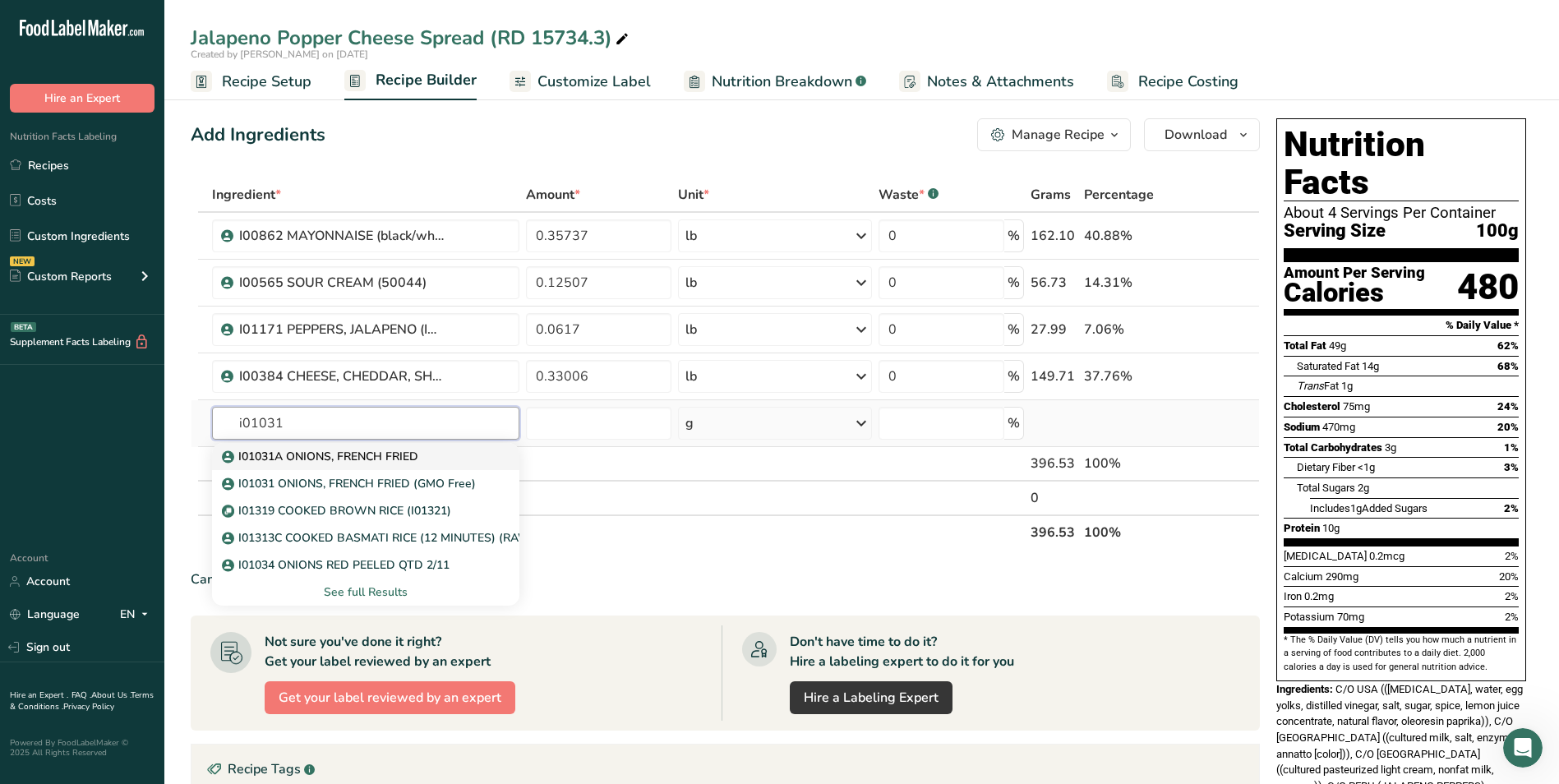
type input "i01031"
click at [398, 450] on p "I01031A ONIONS, FRENCH FRIED" at bounding box center [321, 457] width 193 height 18
type input "I01031A ONIONS, FRENCH FRIED"
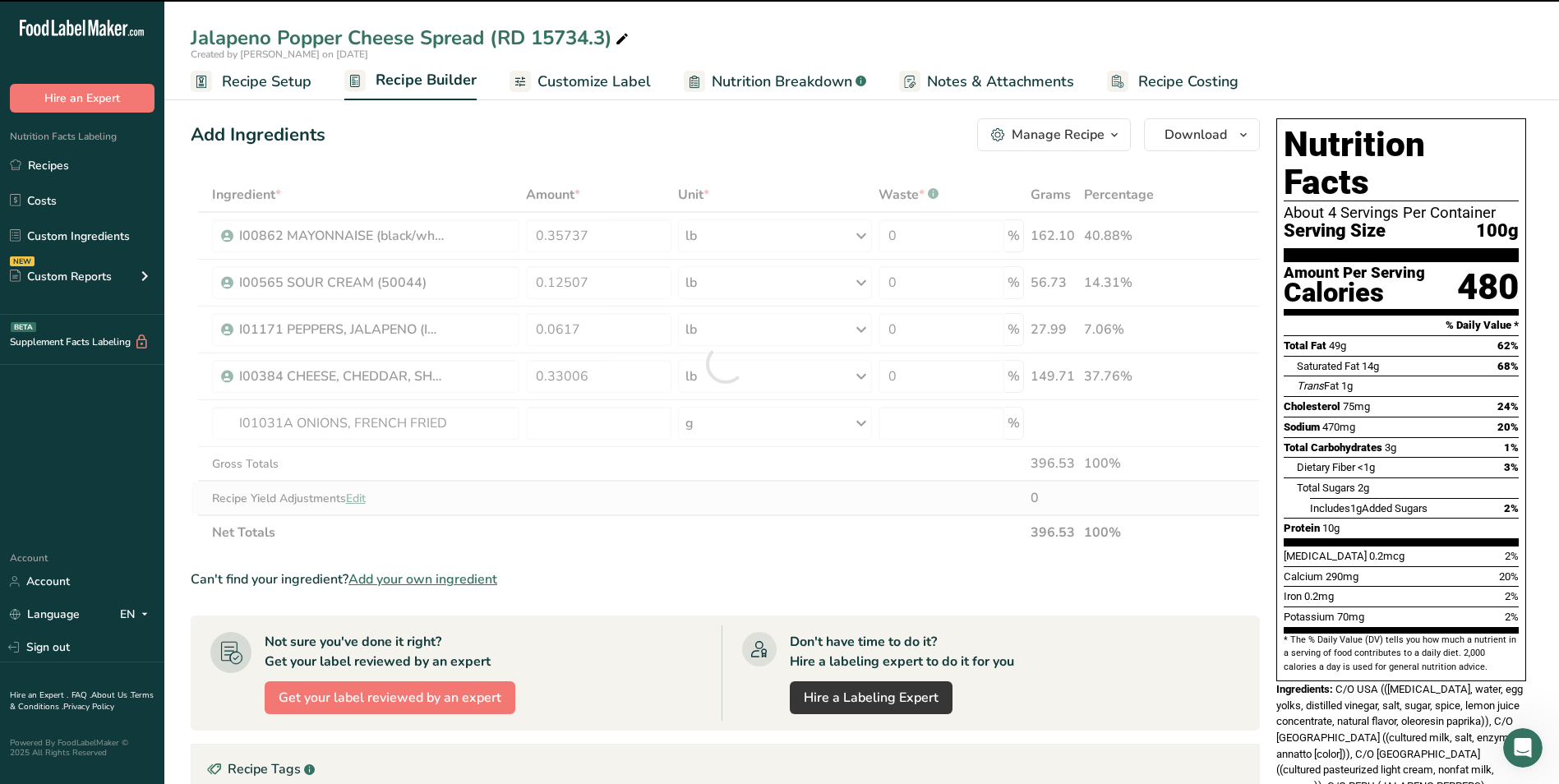
type input "0"
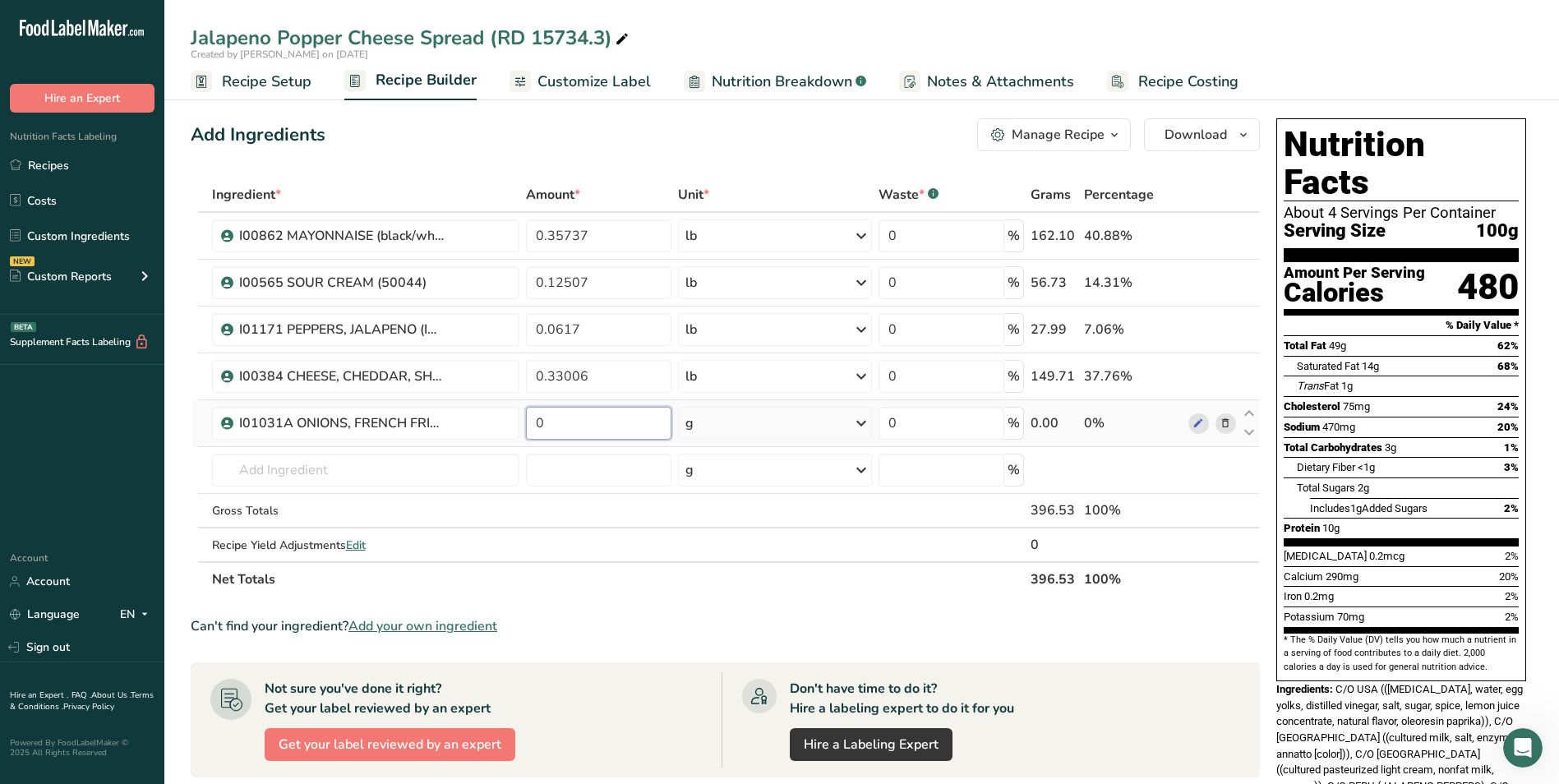
click at [641, 428] on input "0" at bounding box center [598, 424] width 146 height 33
type input "0.0777"
click at [737, 417] on div "Ingredient * Amount * Unit * Waste * .a-a{fill:#347362;}.b-a{fill:#fff;} Grams …" at bounding box center [726, 387] width 1069 height 419
click at [768, 419] on div "g" at bounding box center [775, 424] width 193 height 33
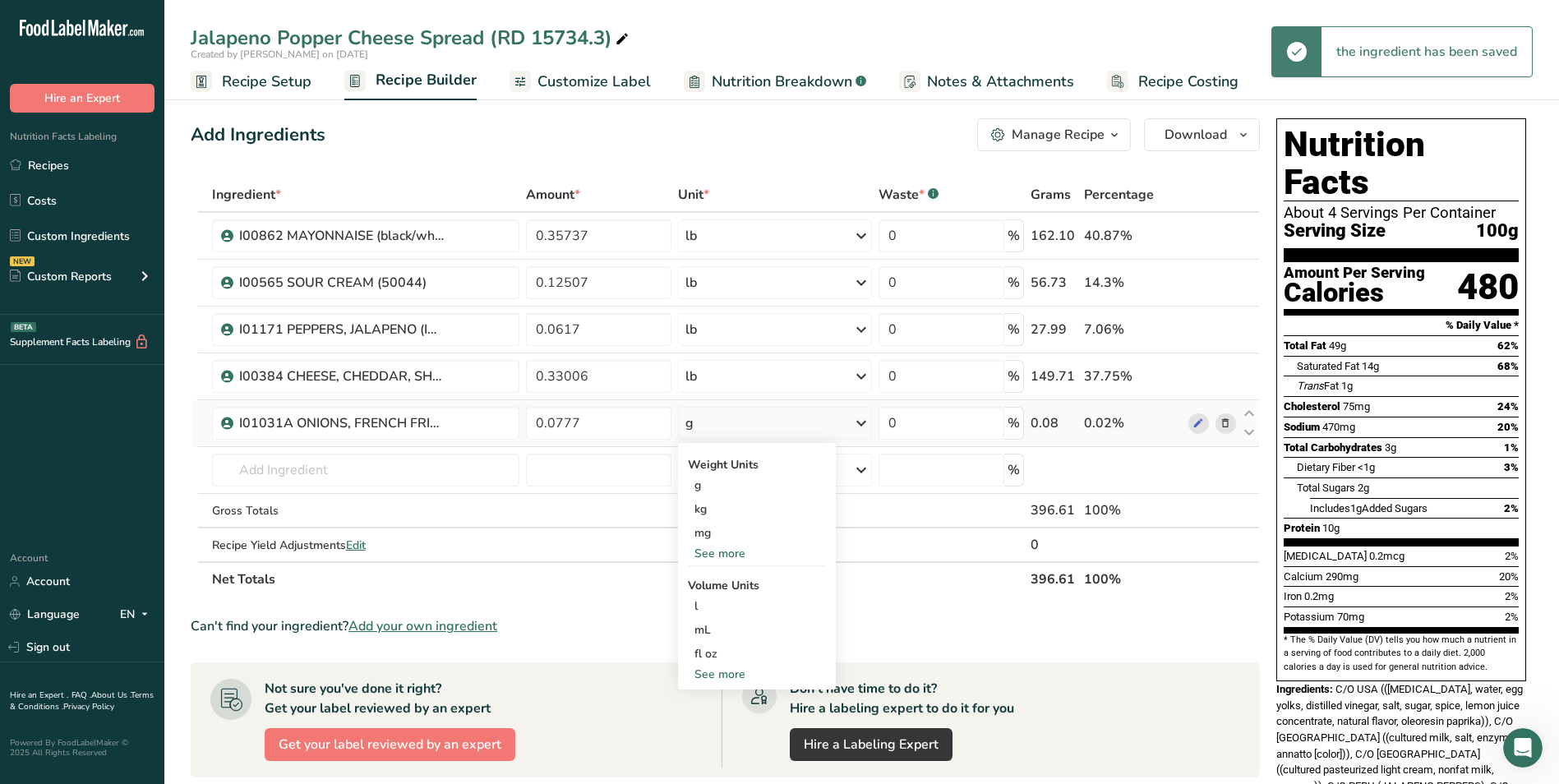
click at [740, 559] on div "See more" at bounding box center [757, 554] width 138 height 18
click at [734, 571] on div "lb" at bounding box center [757, 580] width 138 height 23
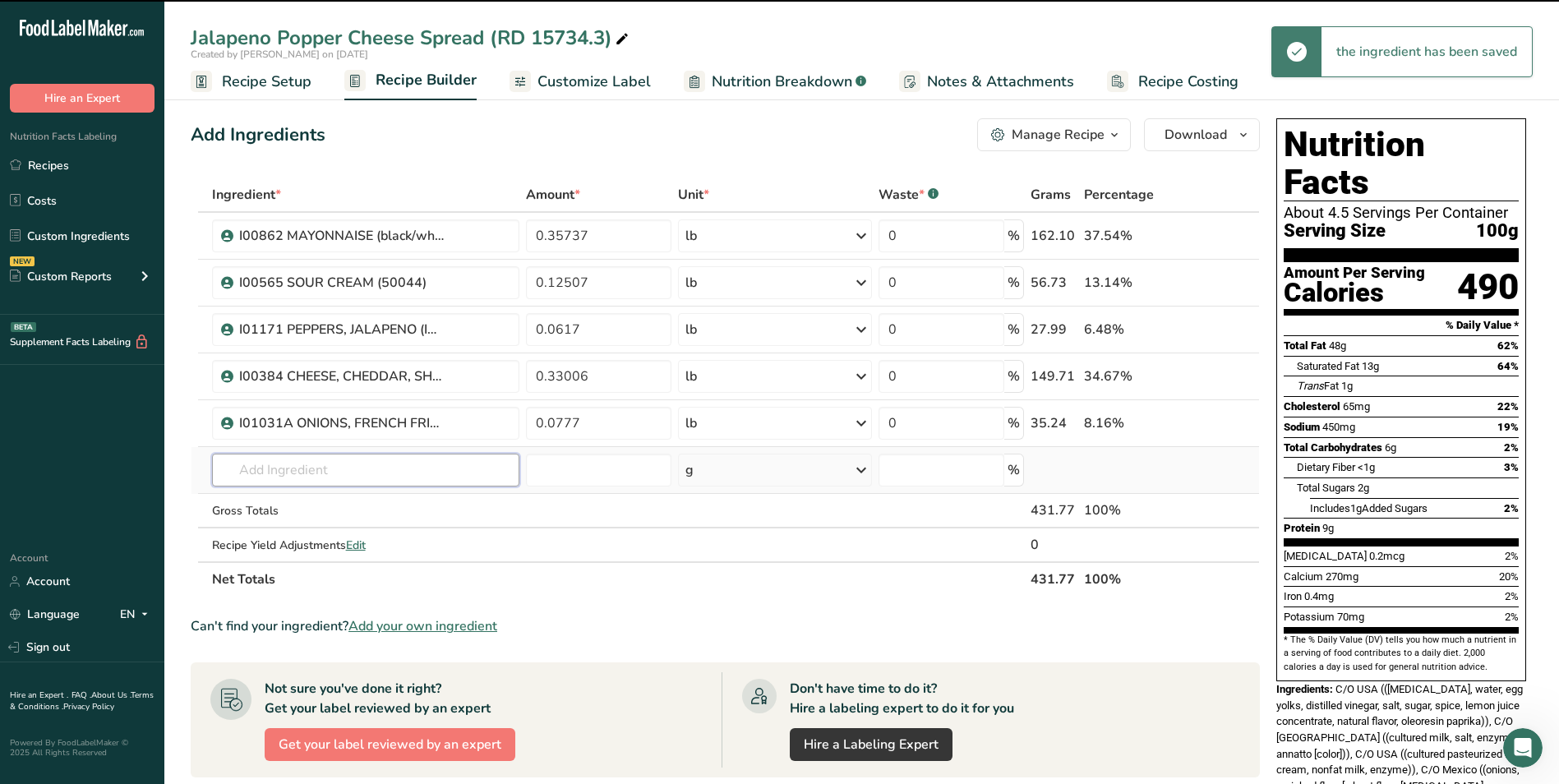
click at [426, 474] on input "text" at bounding box center [366, 470] width 308 height 33
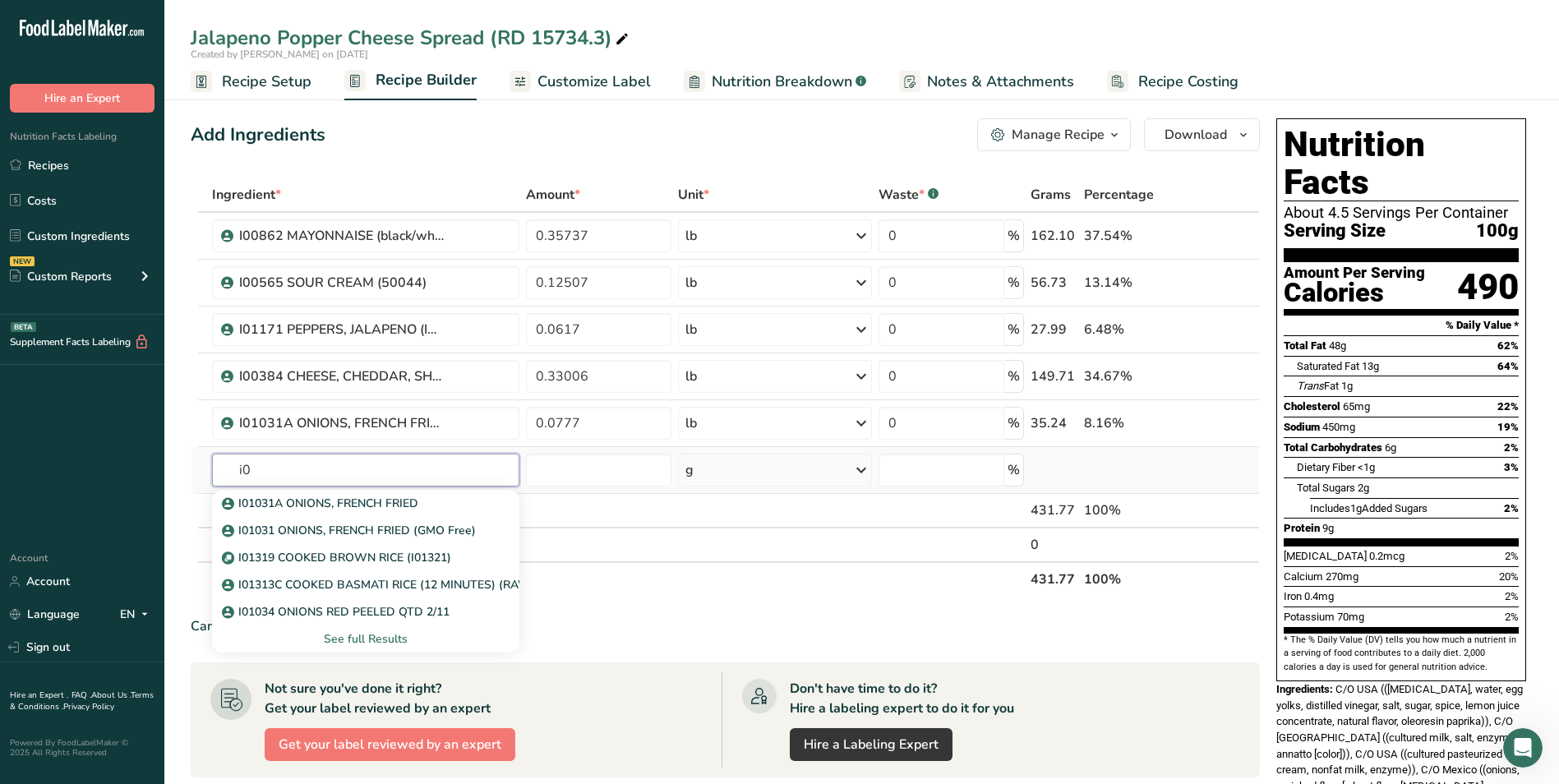
type input "i"
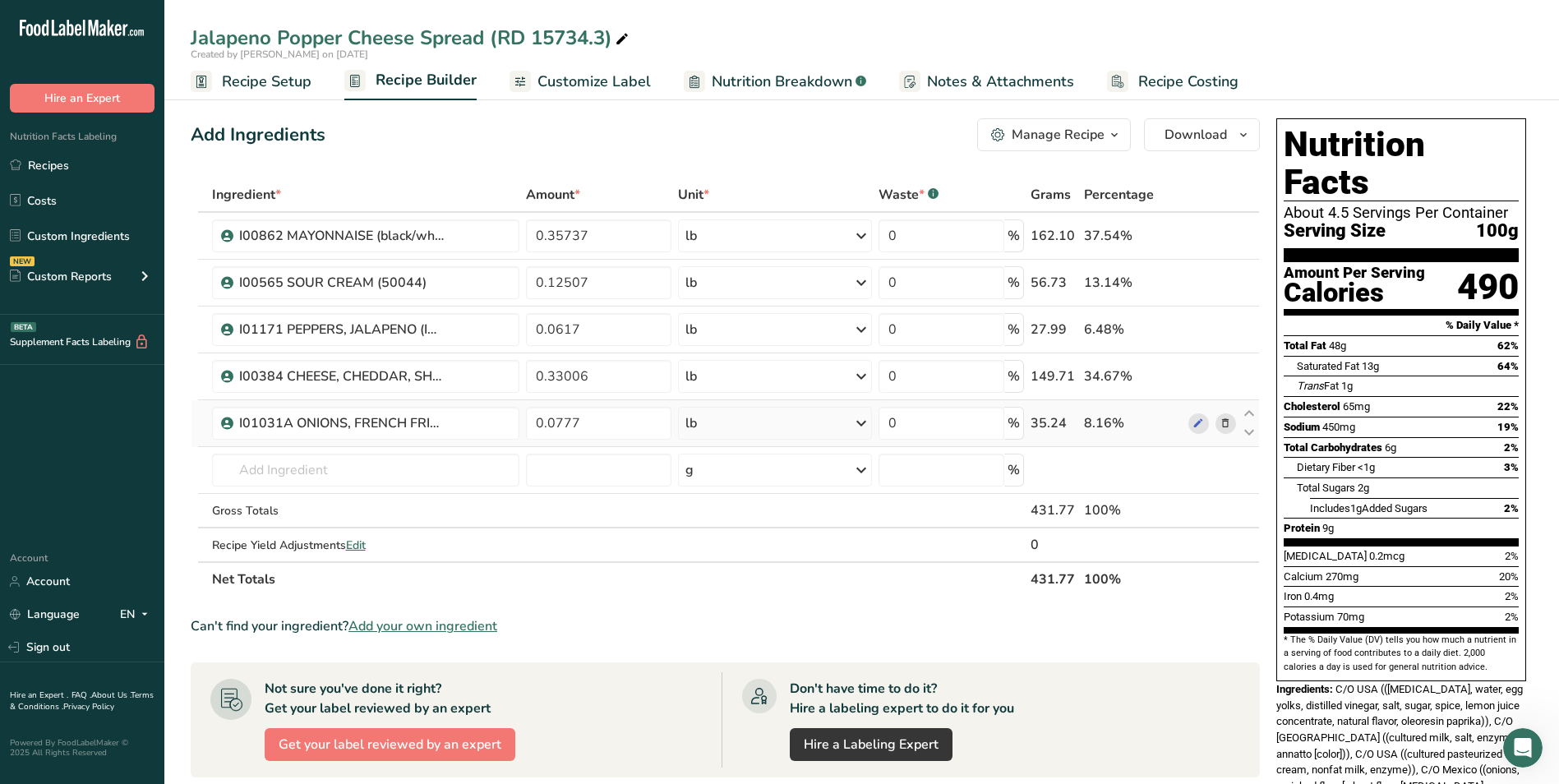
click at [1228, 428] on icon at bounding box center [1226, 424] width 12 height 18
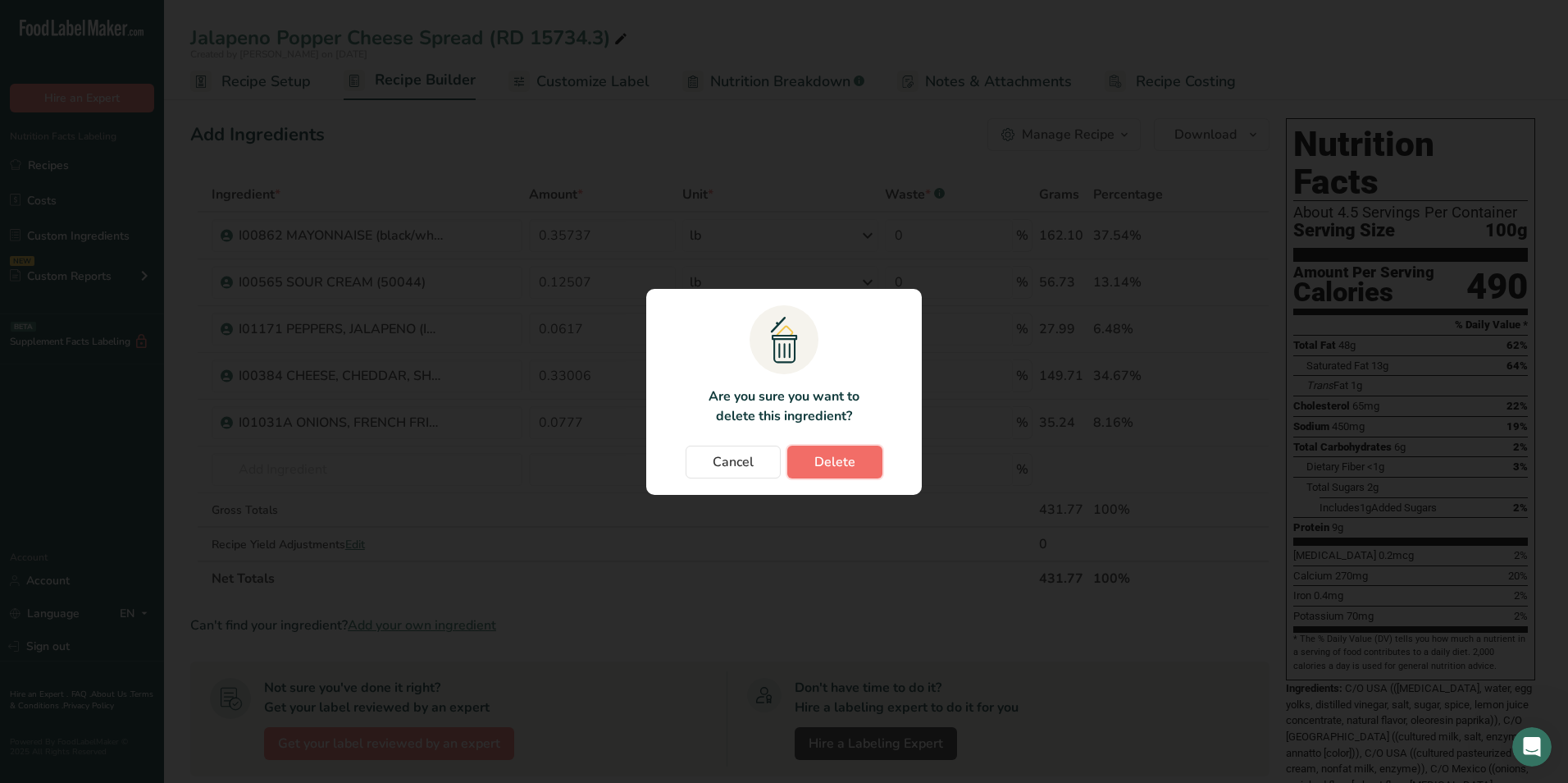
click at [863, 461] on button "Delete" at bounding box center [834, 462] width 95 height 33
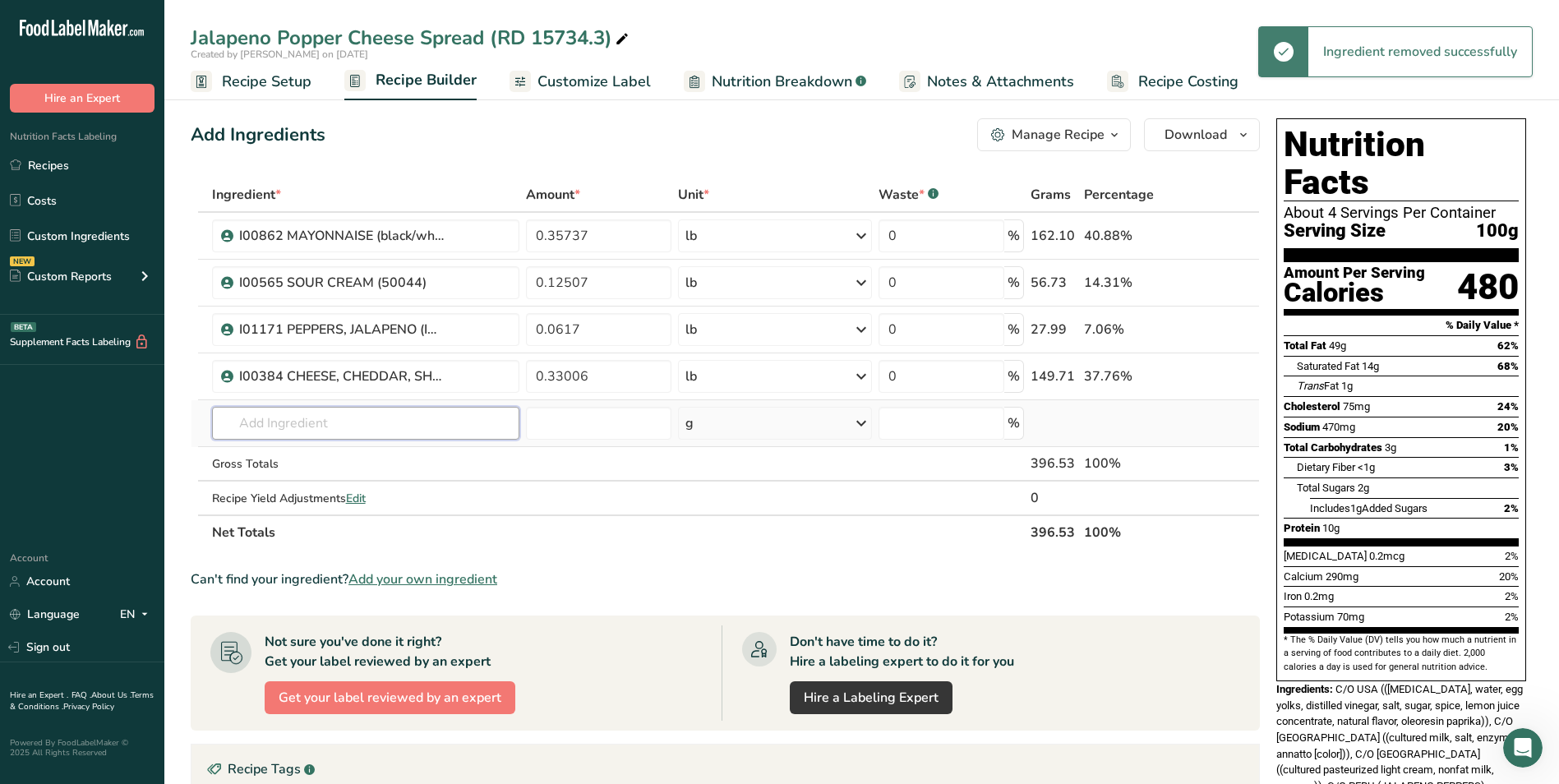
click at [403, 419] on input "text" at bounding box center [366, 424] width 308 height 33
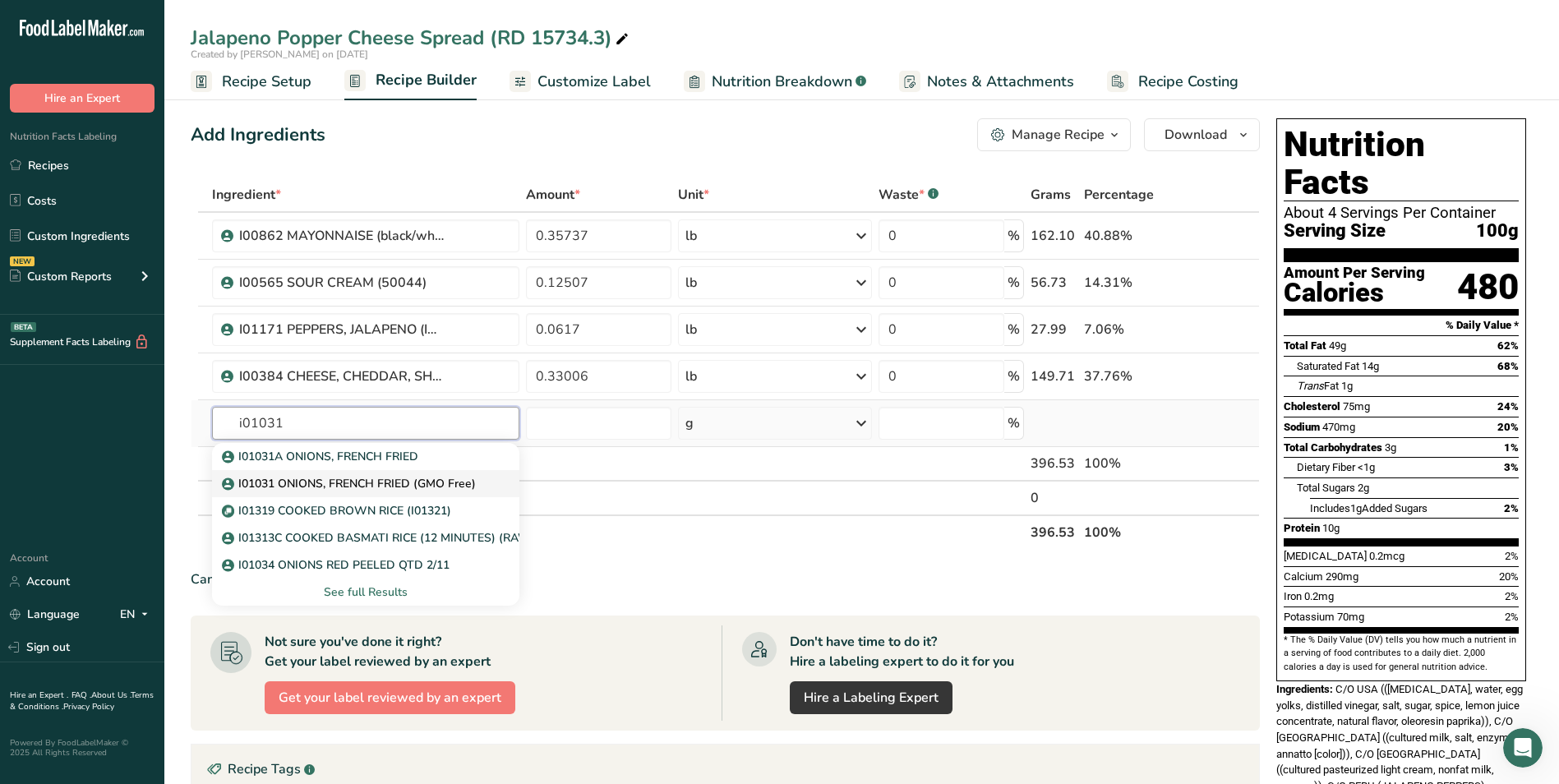
type input "I01031 ONIONS, FRENCH FRIED (GMO Free)"
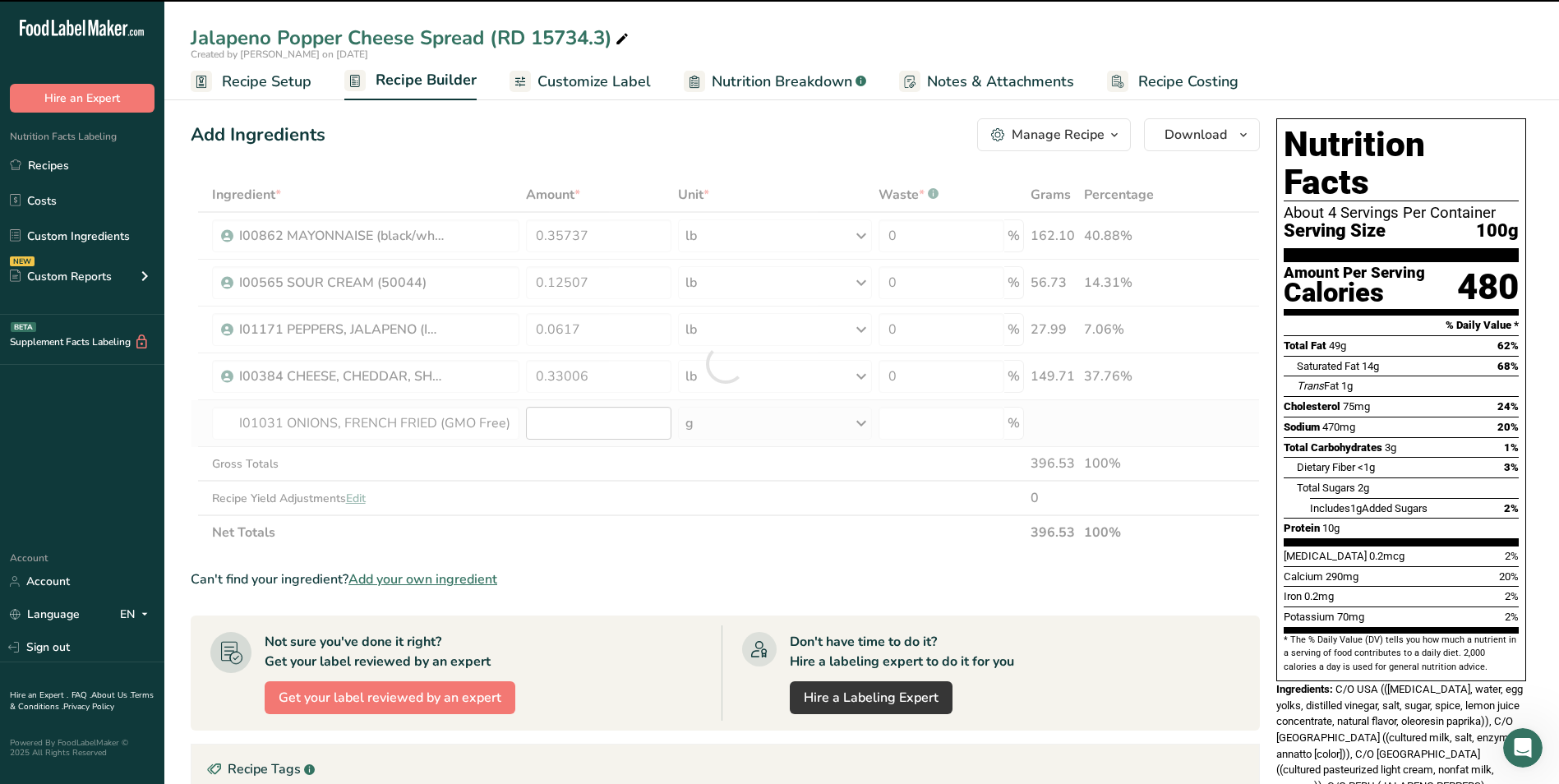
type input "0"
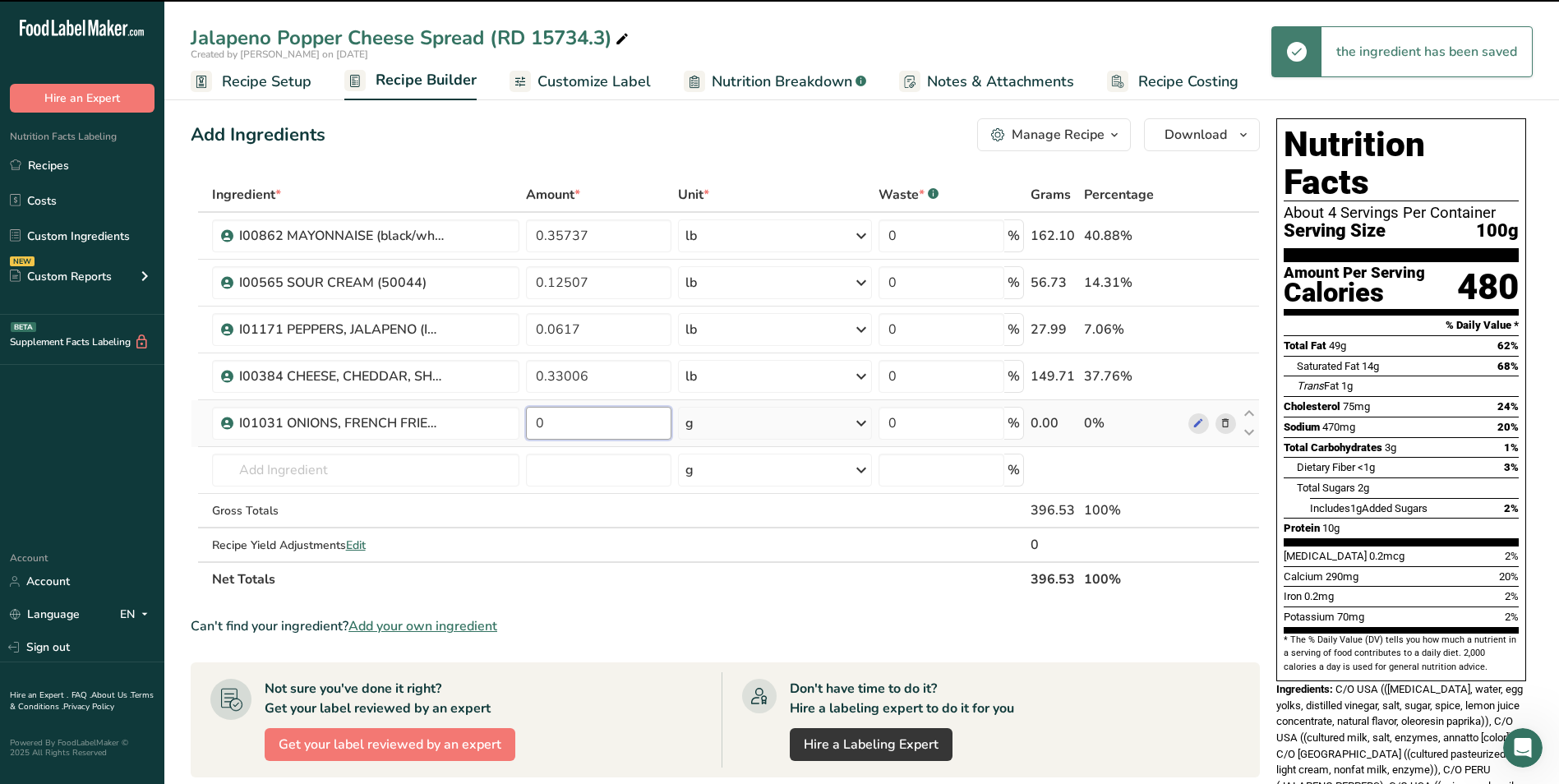
click at [591, 425] on input "0" at bounding box center [598, 424] width 146 height 33
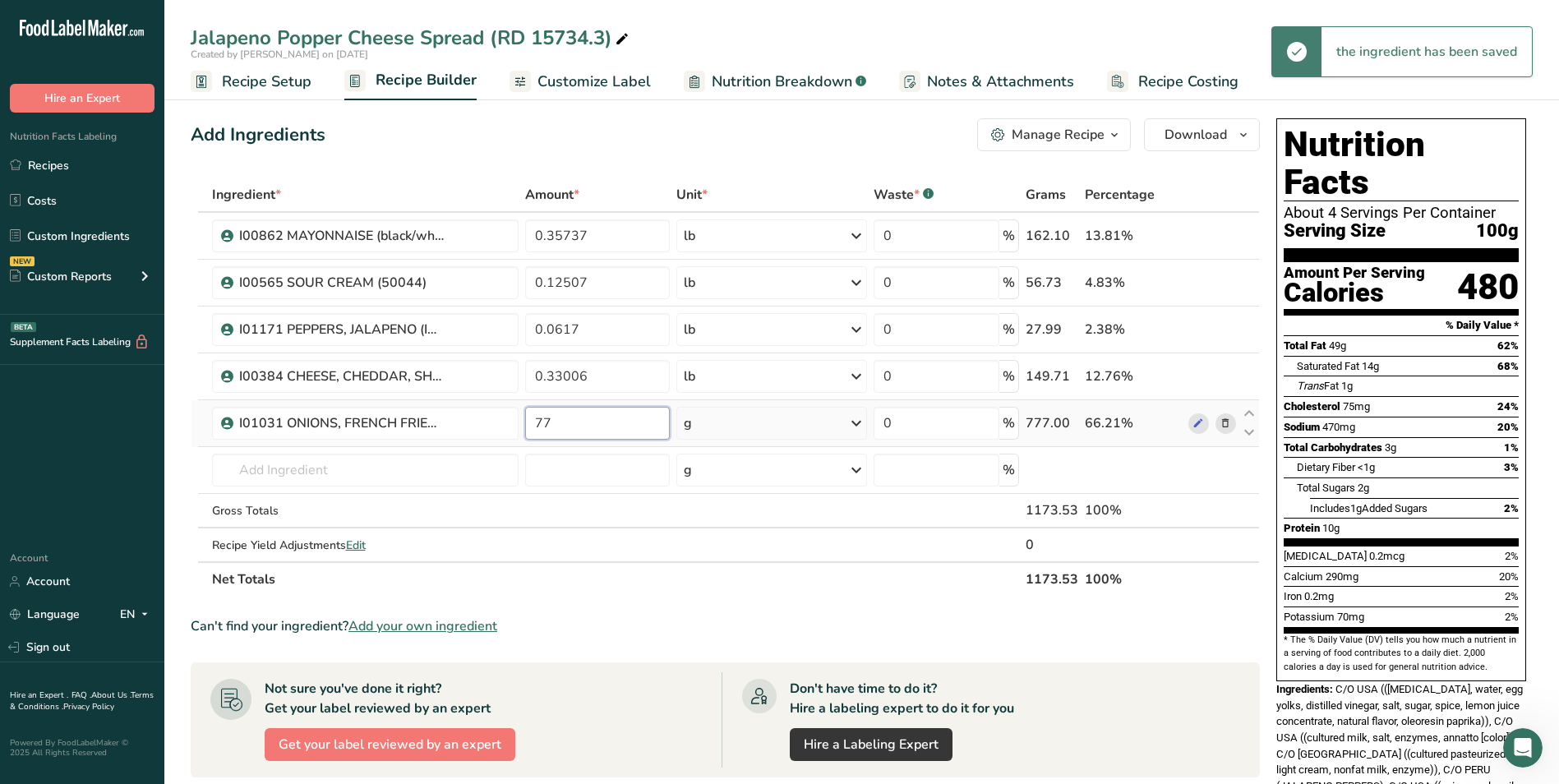
type input "7"
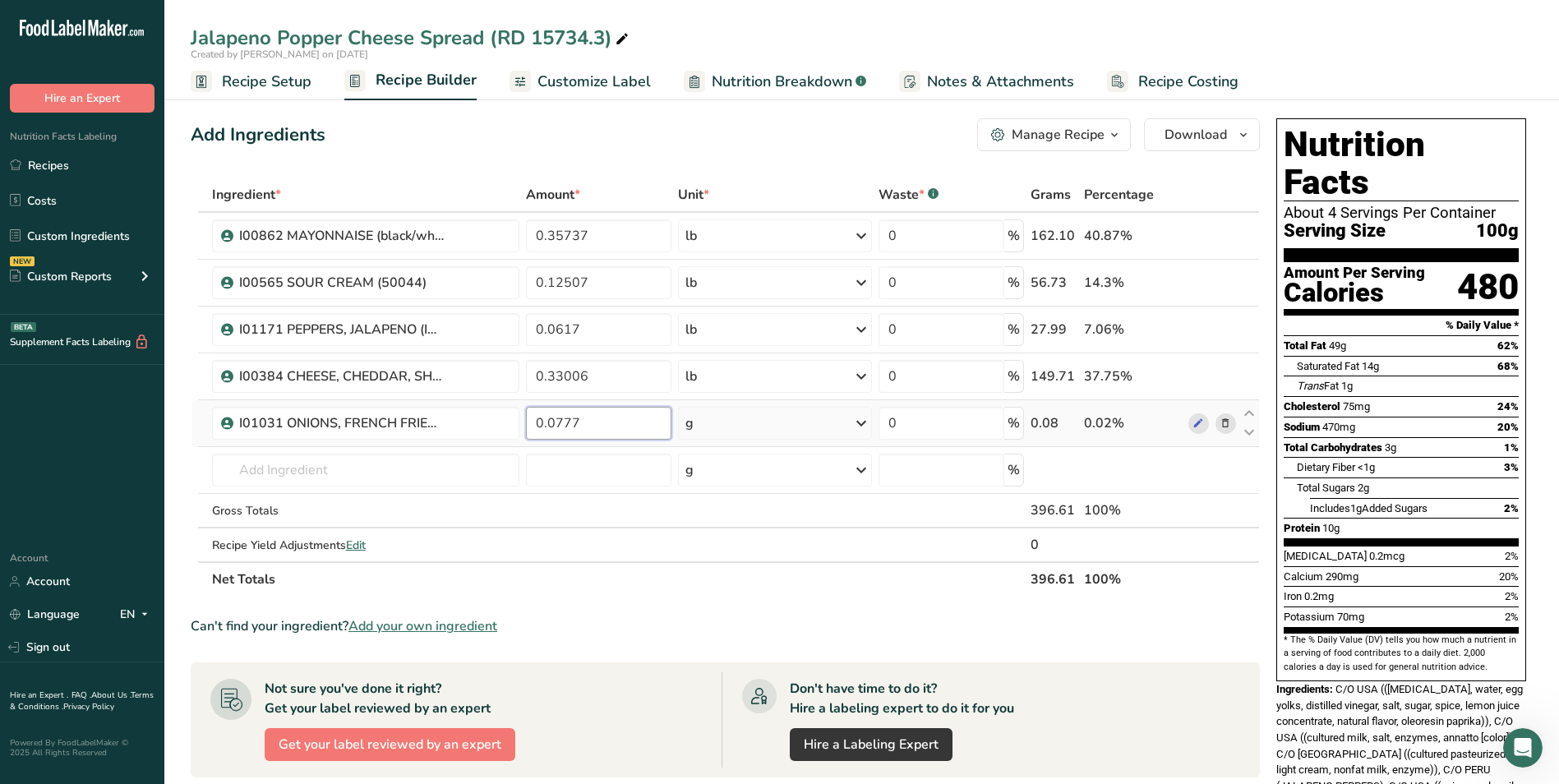
type input "0.0777"
click at [745, 432] on div "Ingredient * Amount * Unit * Waste * .a-a{fill:#347362;}.b-a{fill:#fff;} Grams …" at bounding box center [726, 387] width 1069 height 419
click at [777, 419] on div "g" at bounding box center [775, 424] width 193 height 33
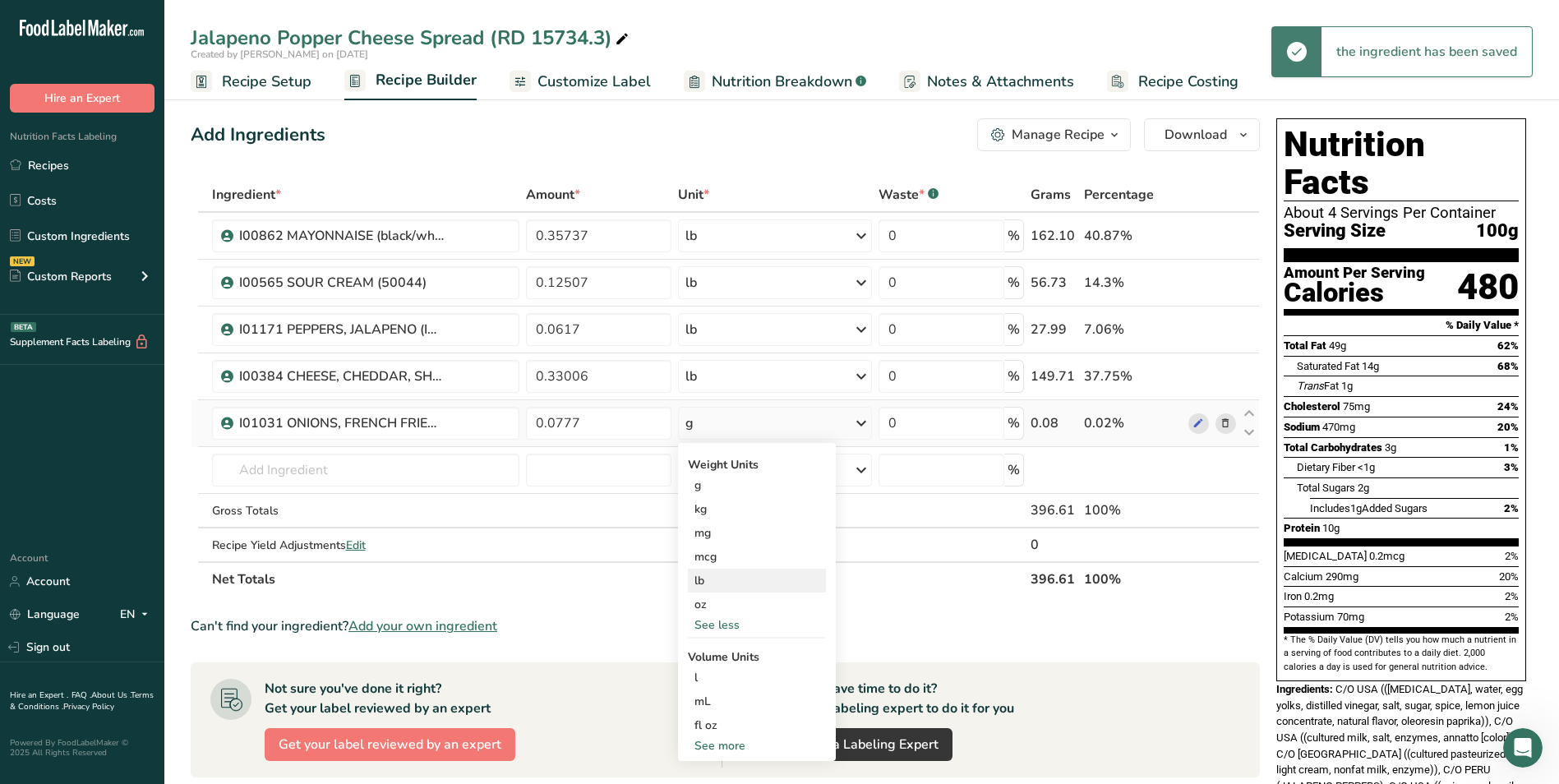
click at [707, 584] on div "lb" at bounding box center [757, 580] width 138 height 23
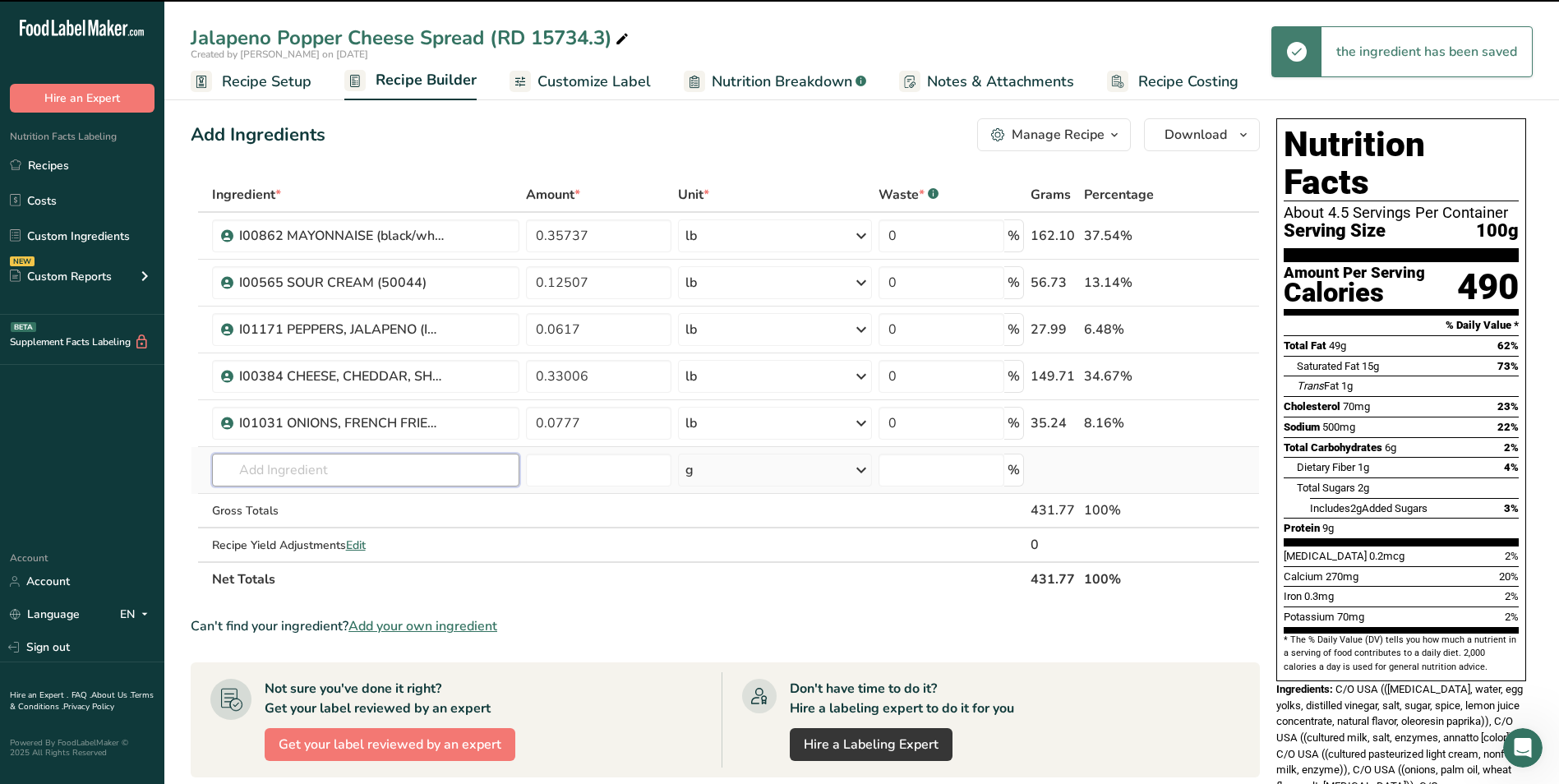
click at [344, 474] on input "text" at bounding box center [366, 470] width 308 height 33
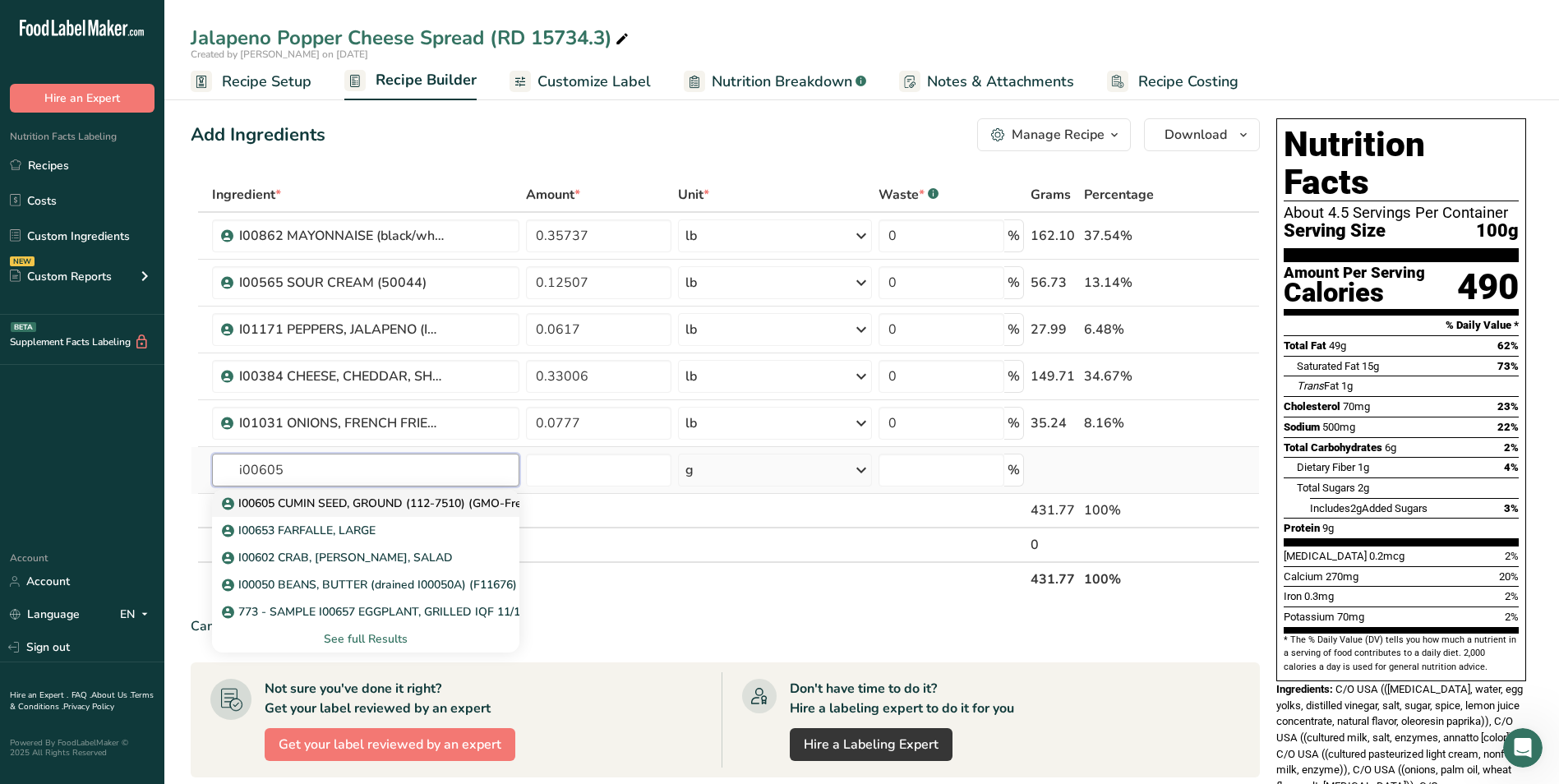
type input "i00605"
click at [401, 505] on p "I00605 CUMIN SEED, GROUND (112-7510) (GMO-Free)" at bounding box center [379, 503] width 307 height 18
type input "I00605 CUMIN SEED, GROUND (112-7510) (GMO-Free)"
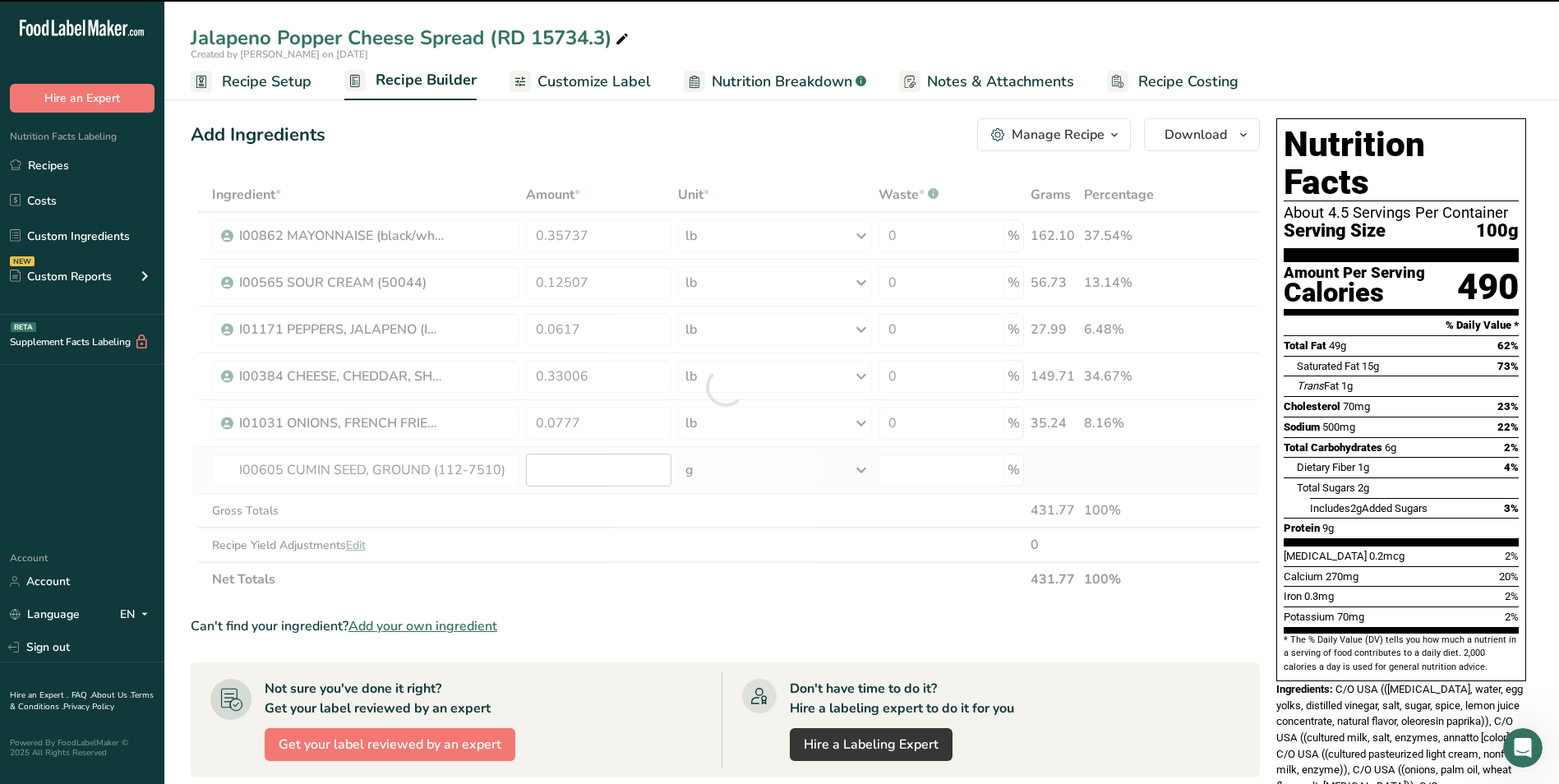
type input "0"
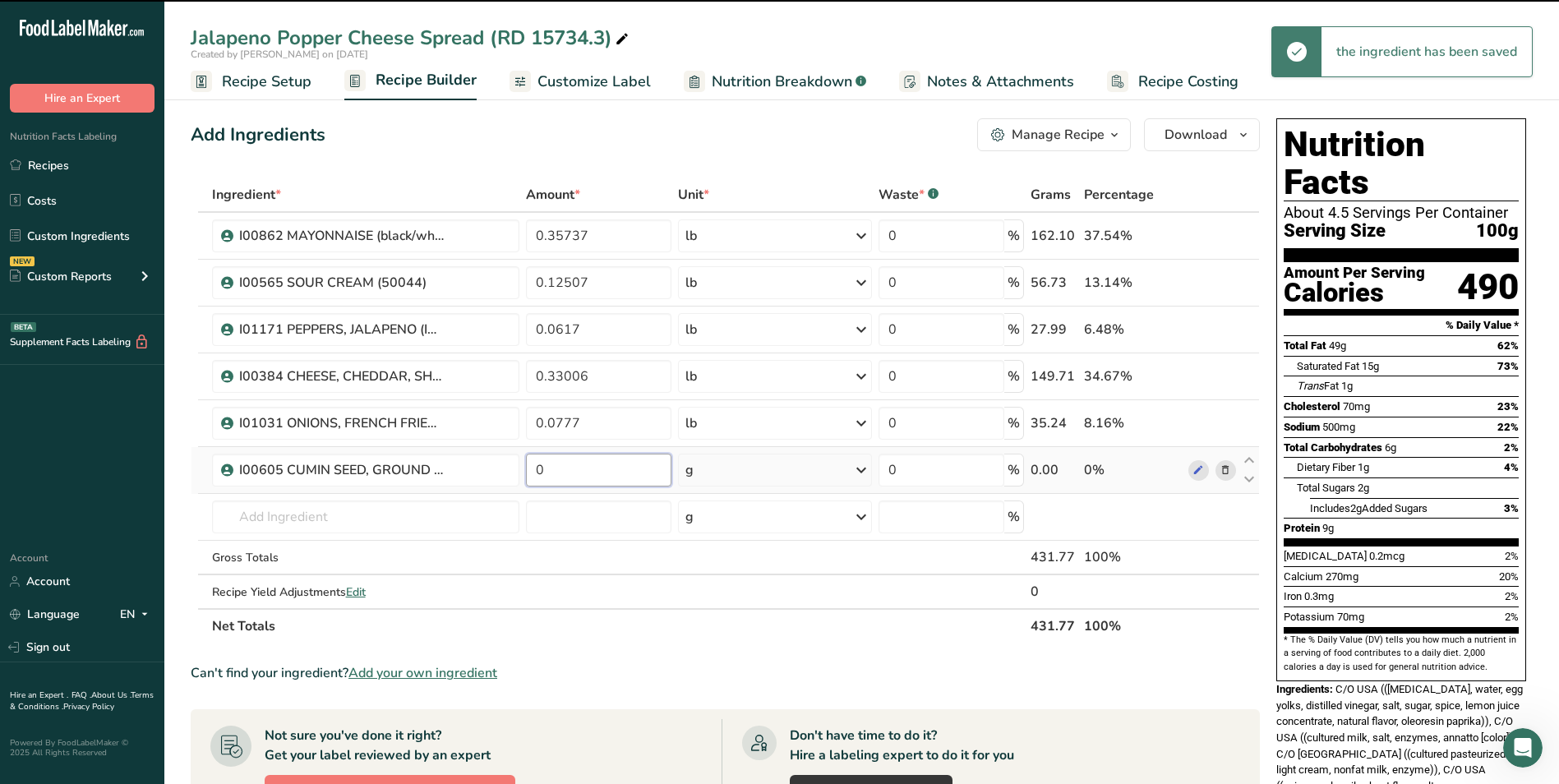
click at [565, 475] on input "0" at bounding box center [598, 470] width 146 height 33
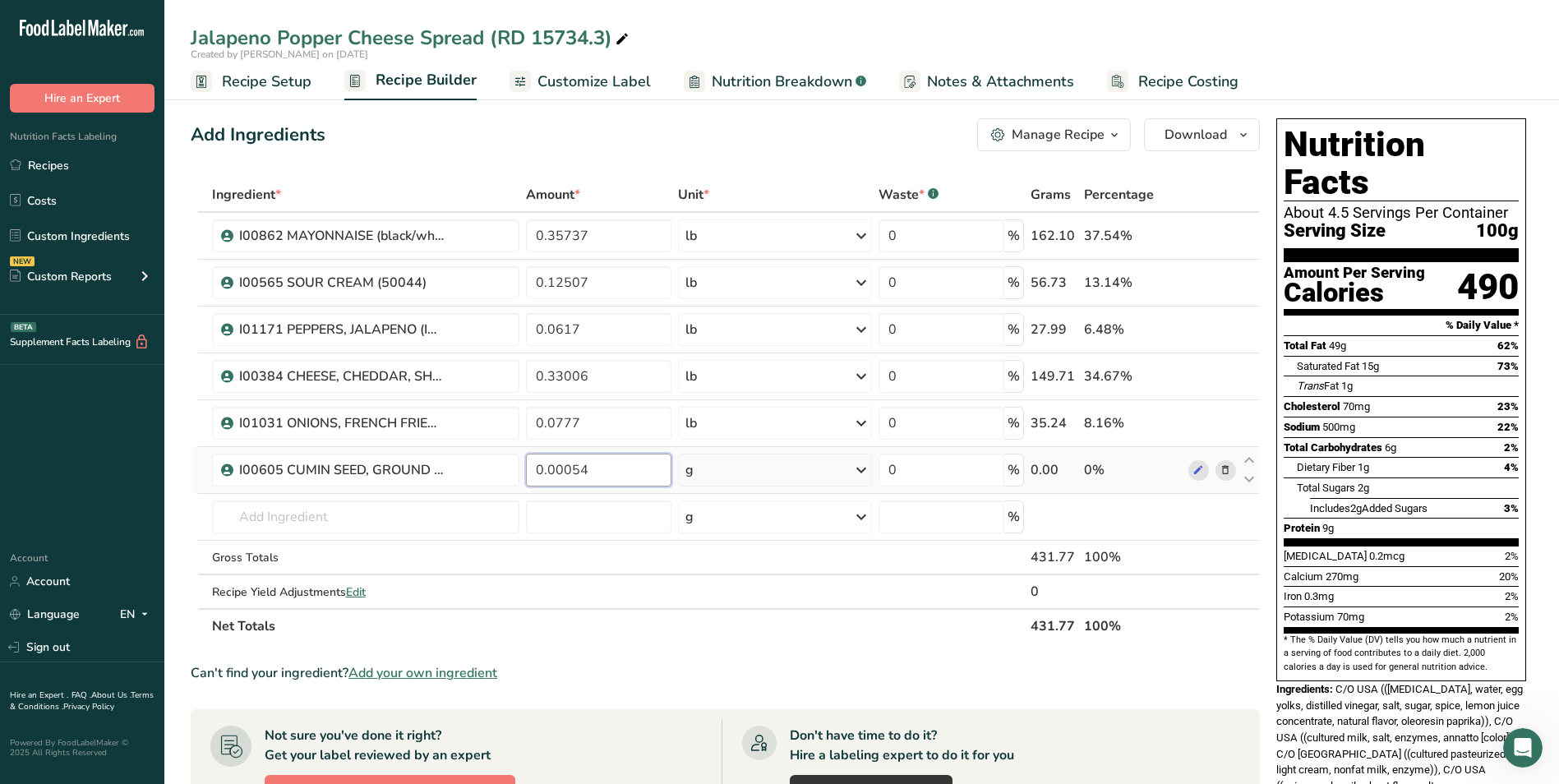
type input "0.00054"
click at [812, 476] on div "Ingredient * Amount * Unit * Waste * .a-a{fill:#347362;}.b-a{fill:#fff;} Grams …" at bounding box center [726, 410] width 1069 height 466
click at [812, 476] on div "g" at bounding box center [775, 470] width 193 height 33
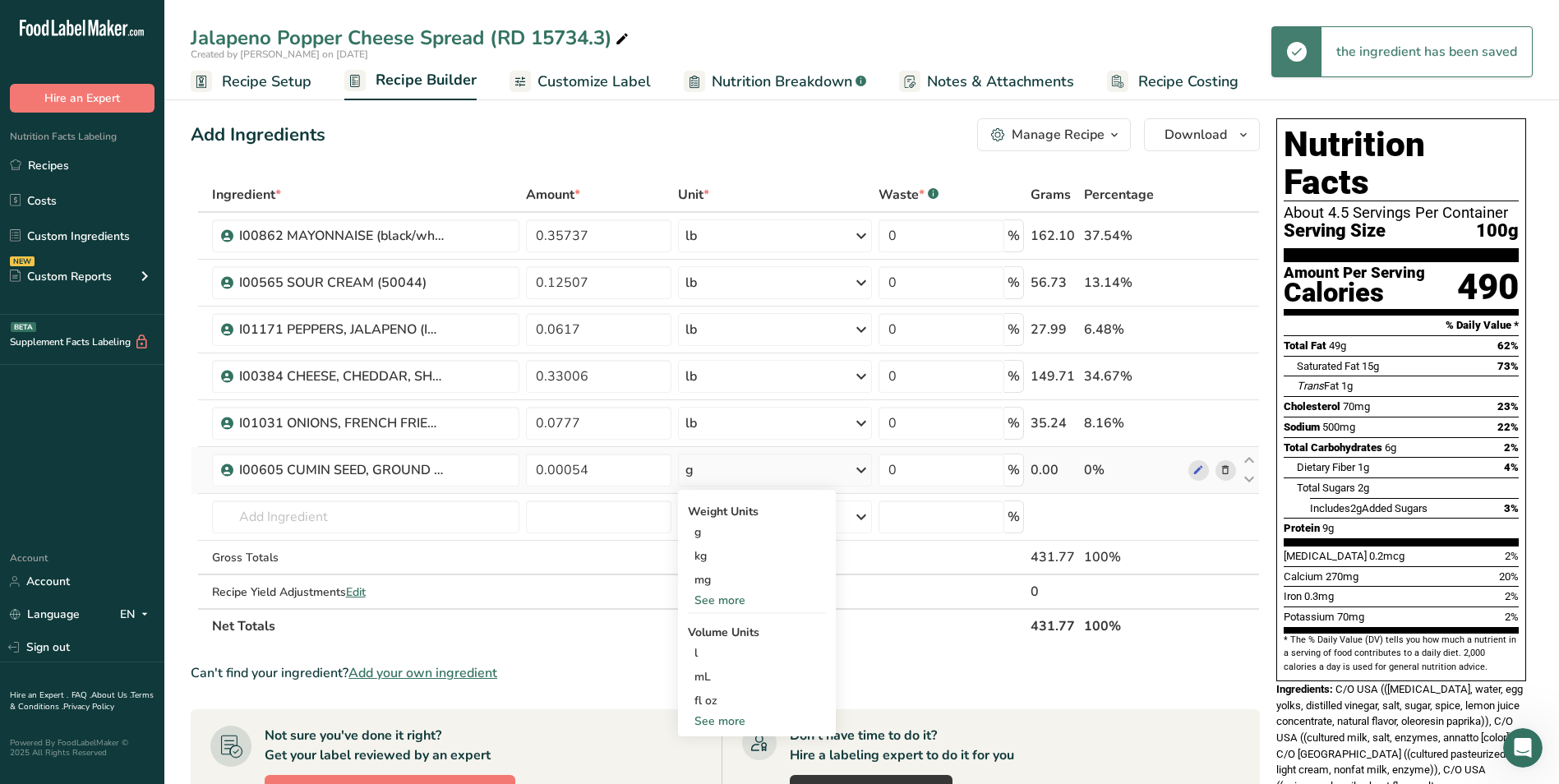
click at [727, 596] on div "See more" at bounding box center [757, 600] width 138 height 18
click at [724, 622] on div "lb" at bounding box center [757, 627] width 138 height 23
click at [388, 511] on input "text" at bounding box center [366, 517] width 308 height 33
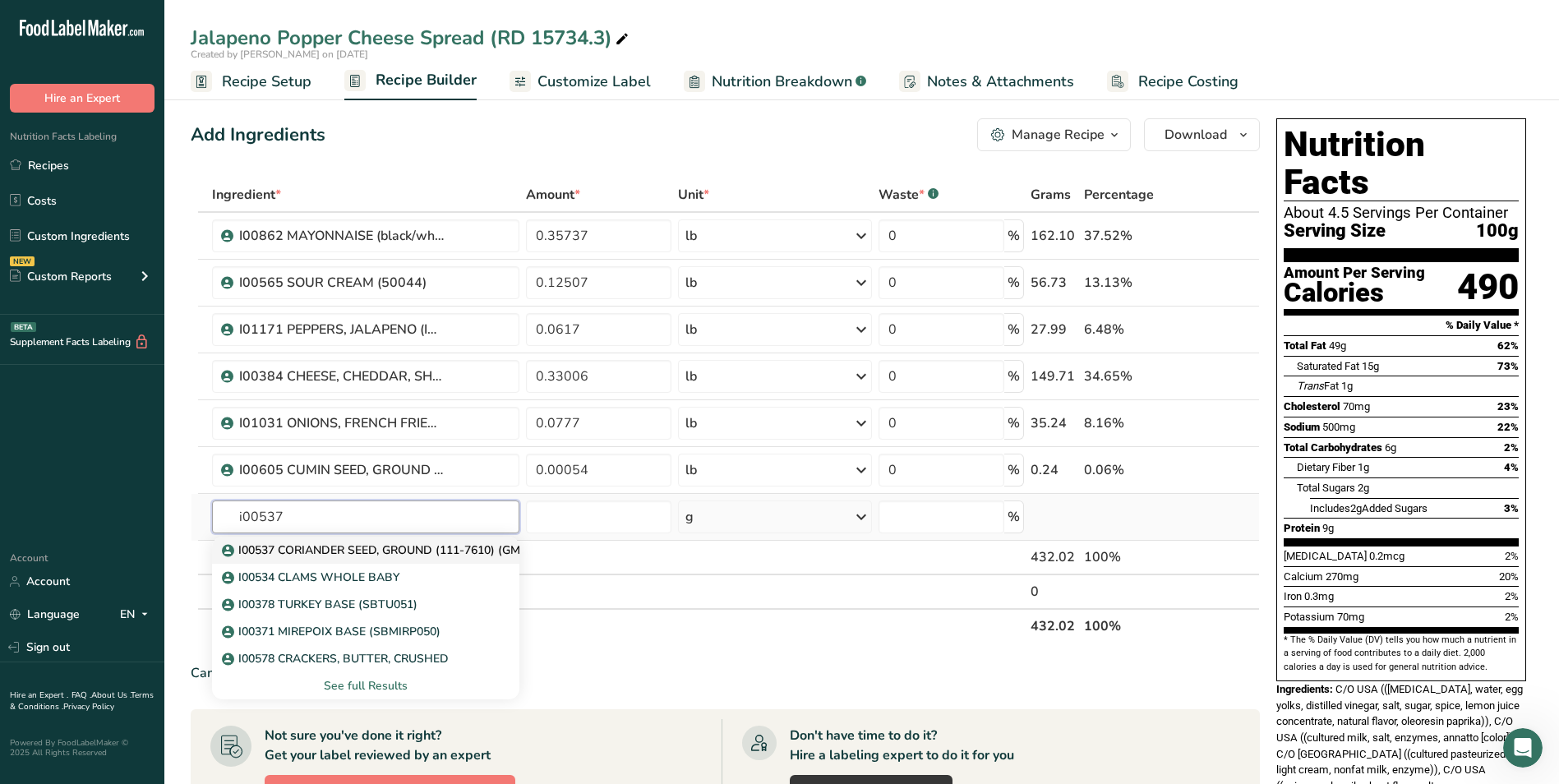
type input "i00537"
click at [423, 551] on p "I00537 CORIANDER SEED, GROUND (111-7610) (GMO-Free)" at bounding box center [394, 550] width 337 height 18
type input "I00537 CORIANDER SEED, GROUND (111-7610) (GMO-Free)"
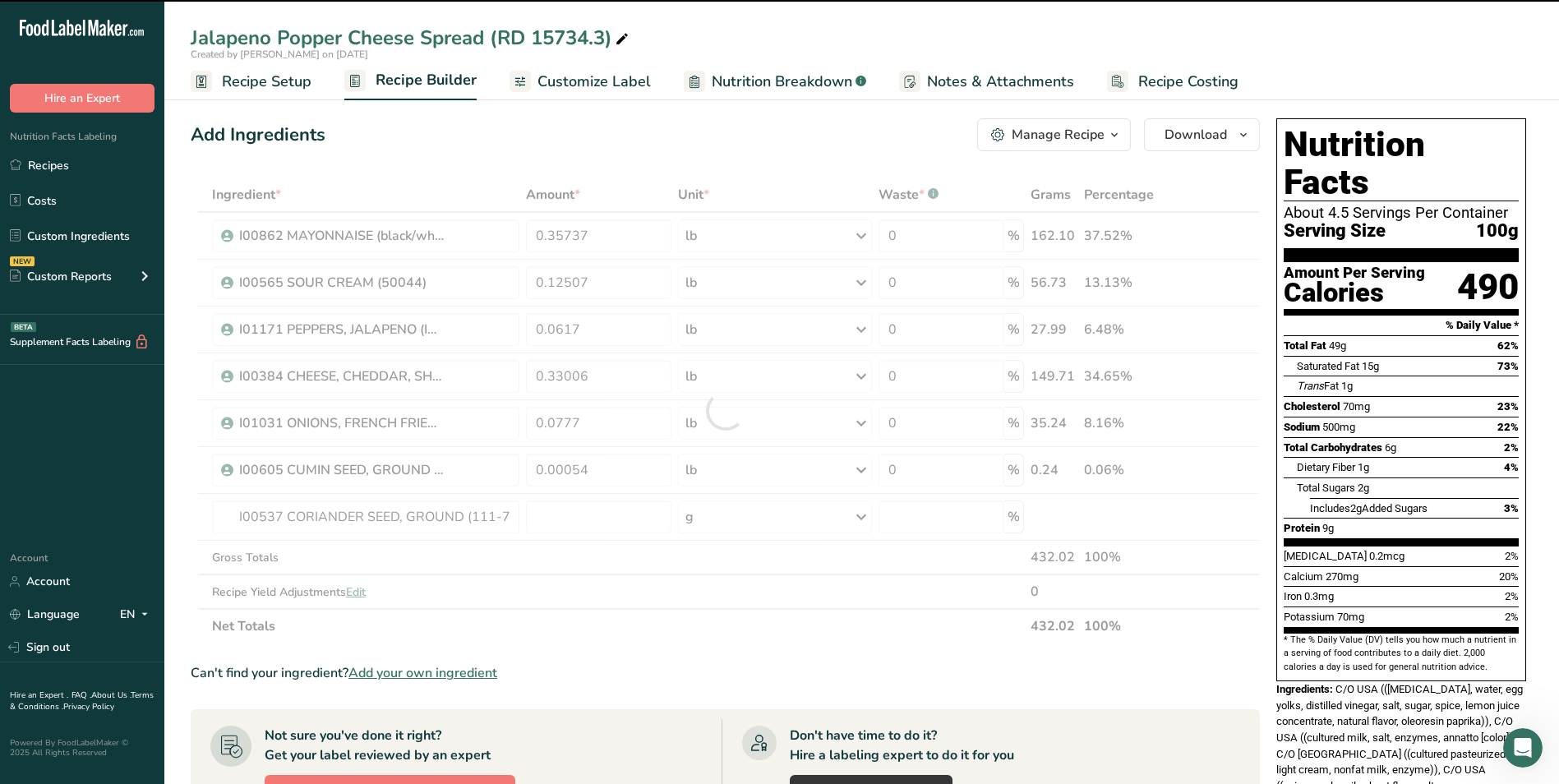
type input "0"
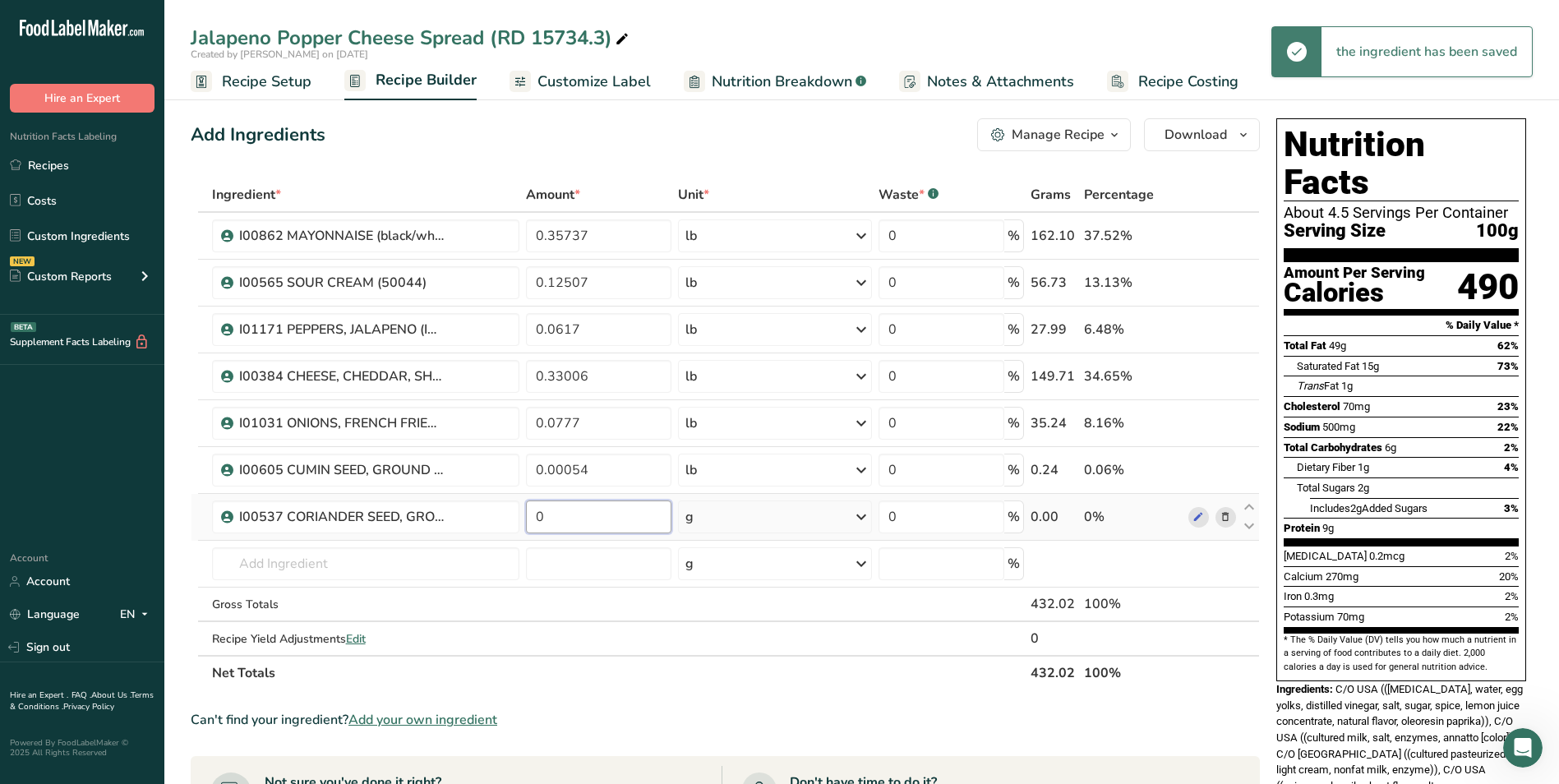
click at [602, 510] on input "0" at bounding box center [598, 517] width 146 height 33
type input "0.00027"
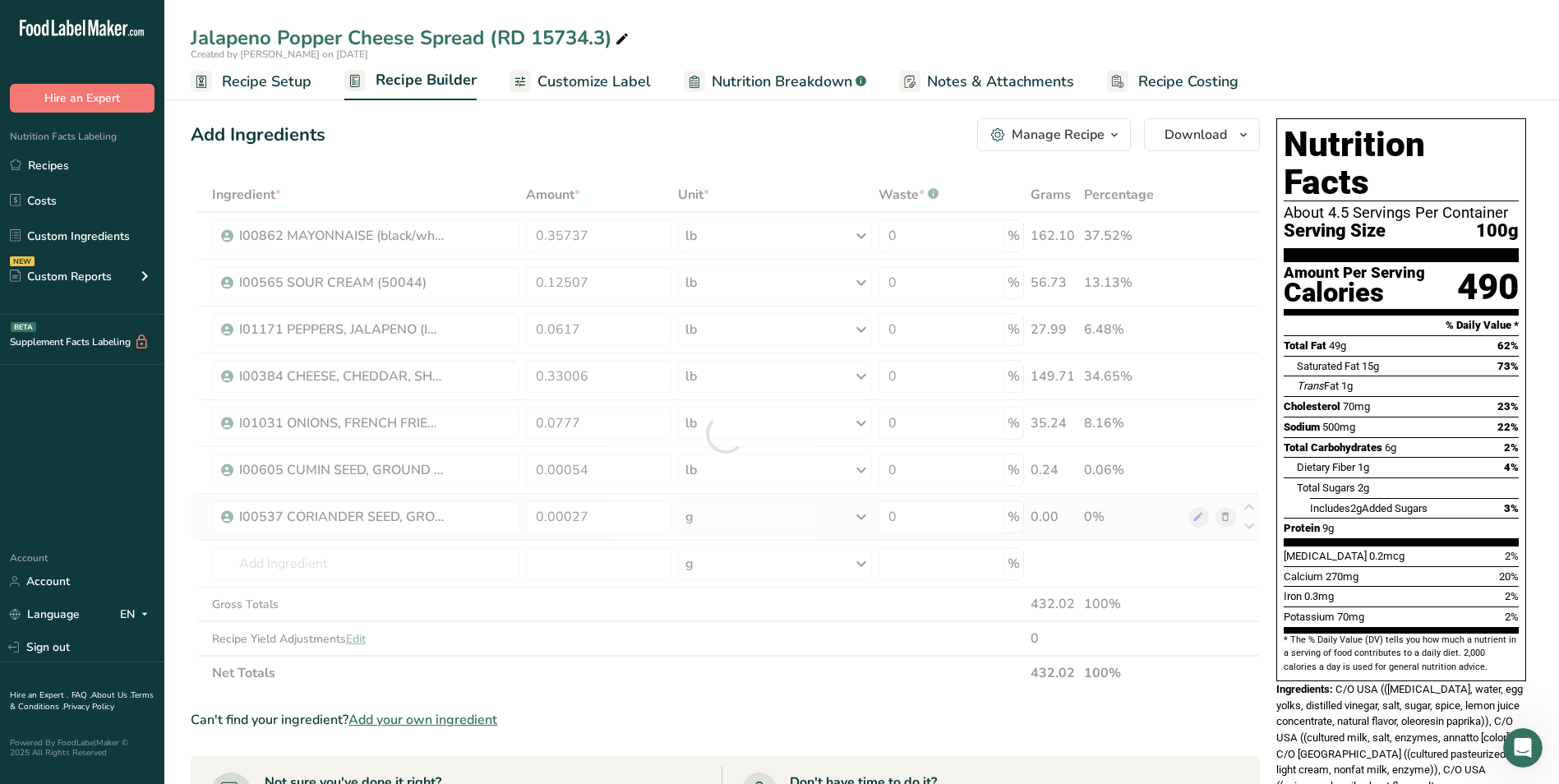
click at [771, 515] on div "Ingredient * Amount * Unit * Waste * .a-a{fill:#347362;}.b-a{fill:#fff;} Grams …" at bounding box center [726, 434] width 1069 height 513
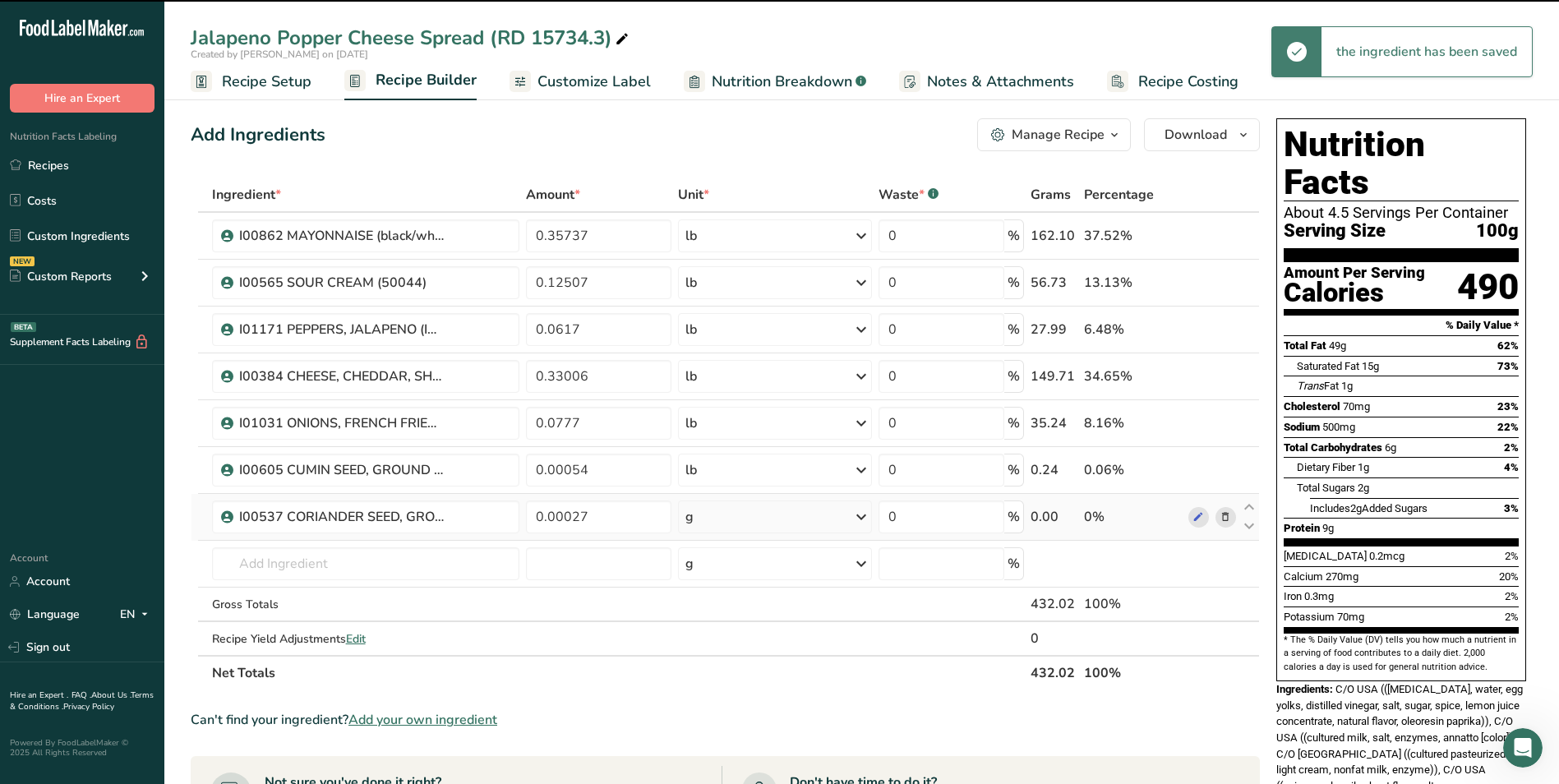
click at [766, 515] on div "g" at bounding box center [775, 517] width 193 height 33
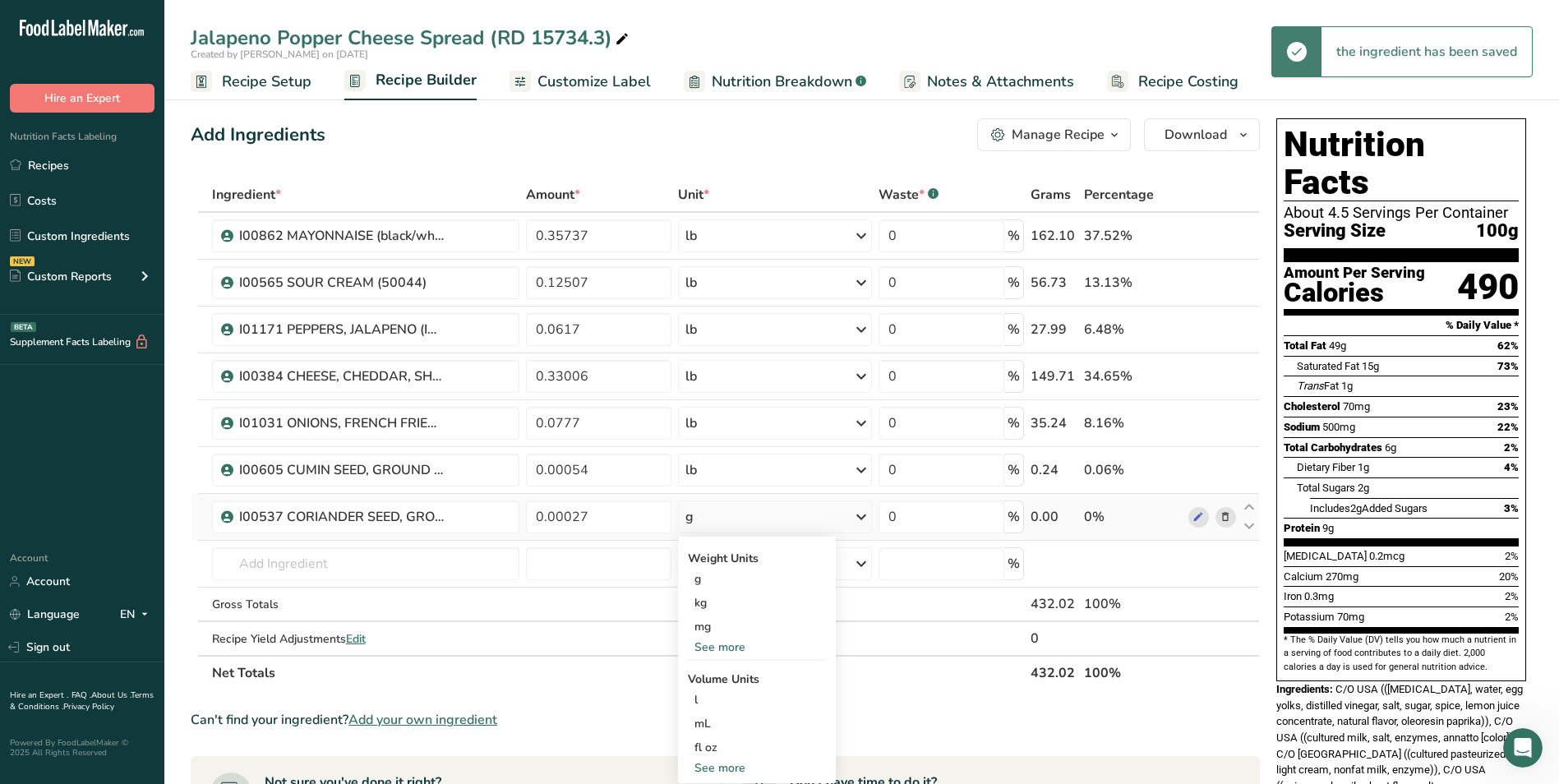
click at [719, 645] on div "See more" at bounding box center [757, 647] width 138 height 18
click at [719, 675] on div "lb" at bounding box center [757, 674] width 138 height 23
click at [321, 566] on input "text" at bounding box center [366, 564] width 308 height 33
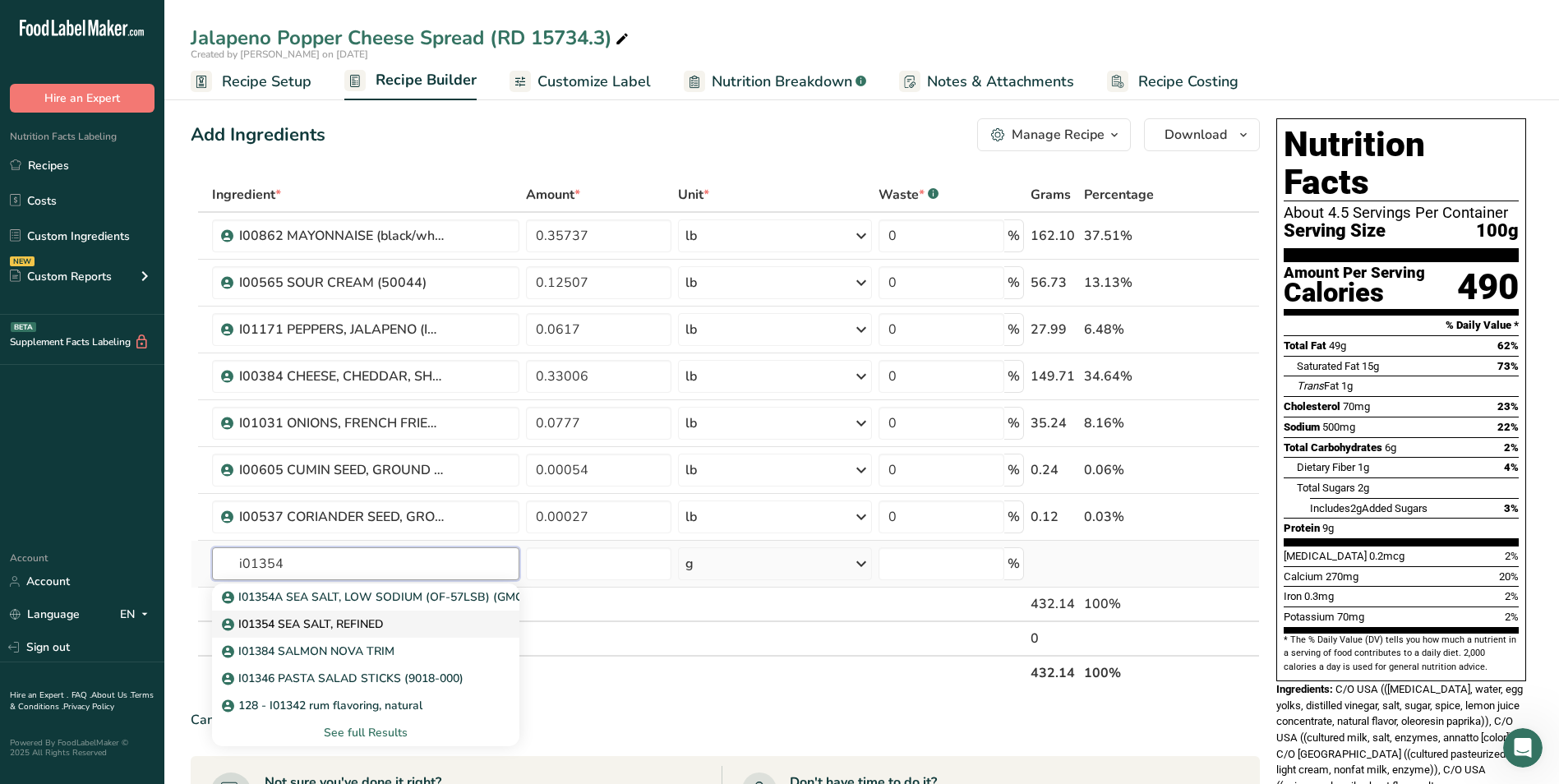
type input "i01354"
click at [366, 616] on p "I01354 SEA SALT, REFINED" at bounding box center [305, 624] width 159 height 18
type input "I01354 SEA SALT, REFINED"
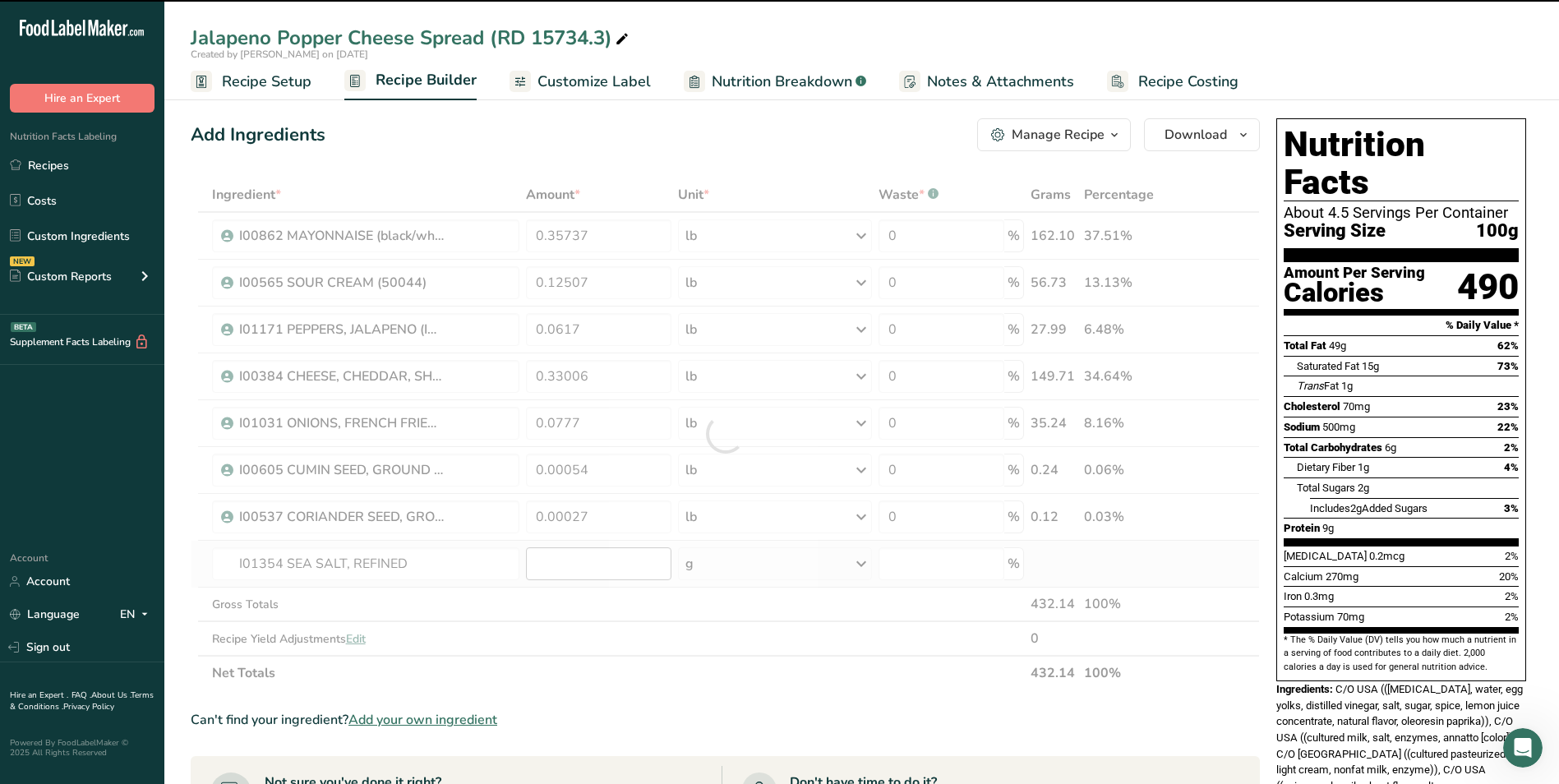
type input "0"
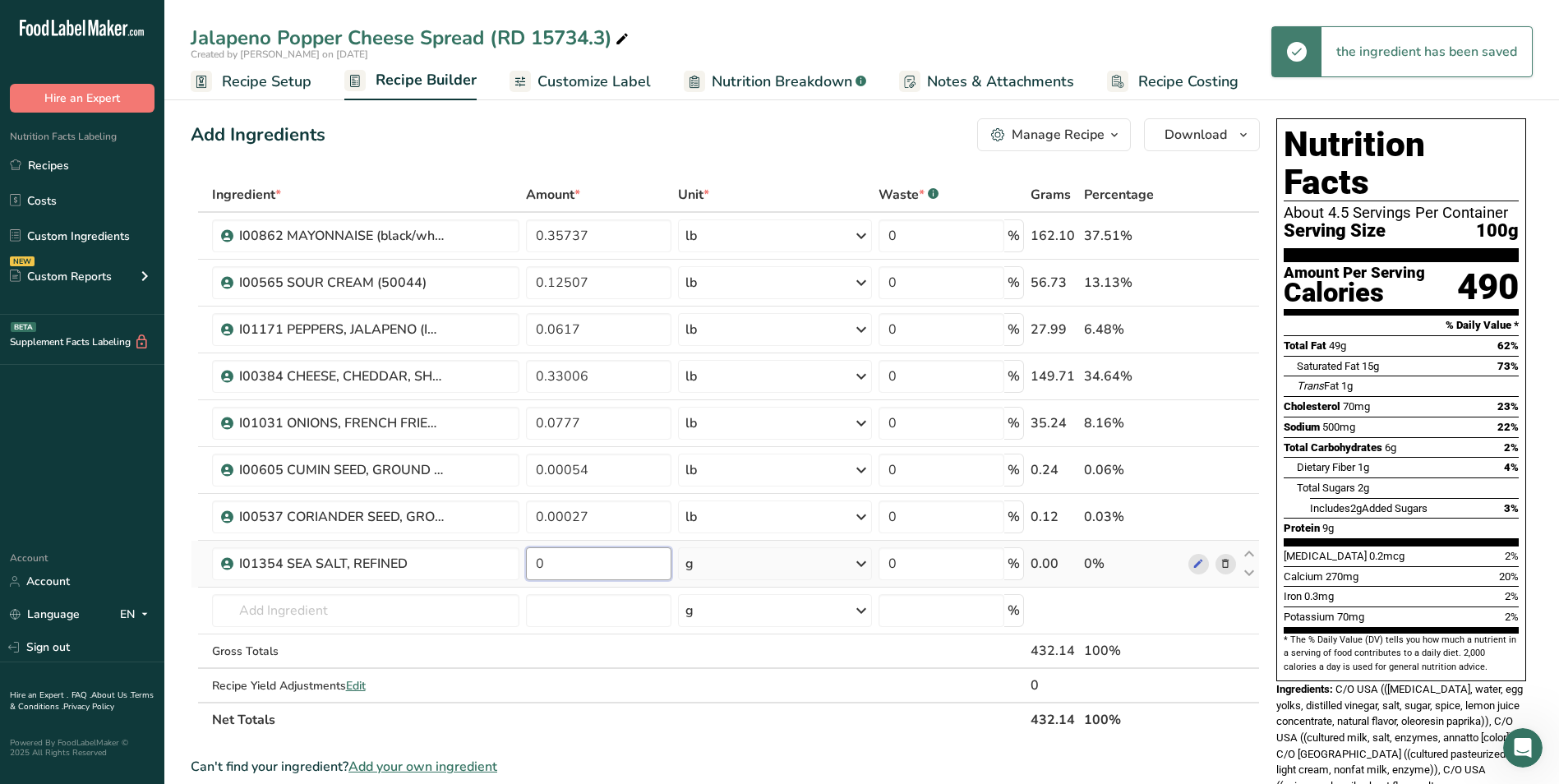
click at [566, 562] on input "0" at bounding box center [598, 564] width 146 height 33
type input "0.000343"
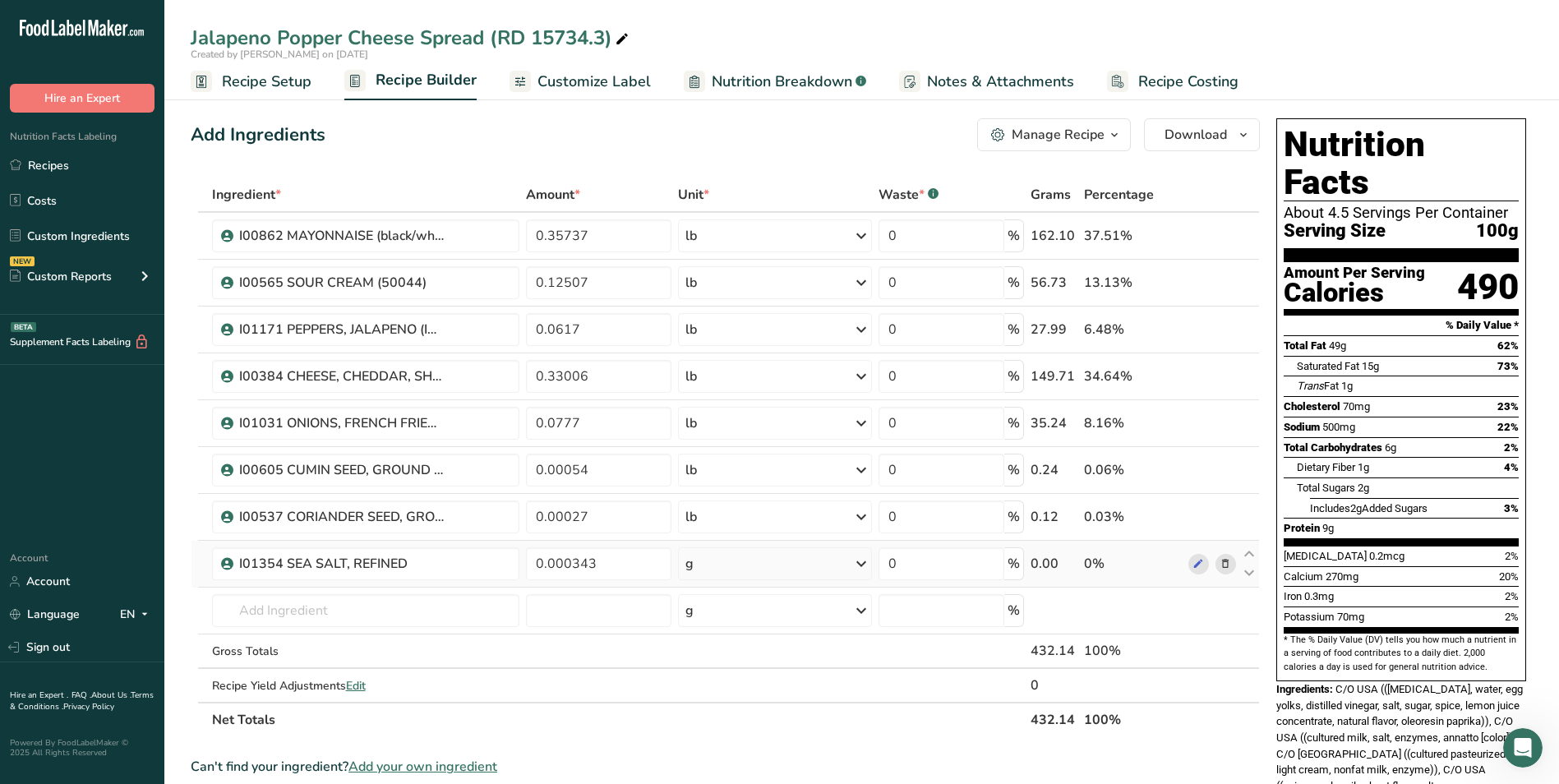
click at [709, 557] on div "Ingredient * Amount * Unit * Waste * .a-a{fill:#347362;}.b-a{fill:#fff;} Grams …" at bounding box center [726, 457] width 1069 height 560
click at [765, 559] on div "g" at bounding box center [775, 564] width 193 height 33
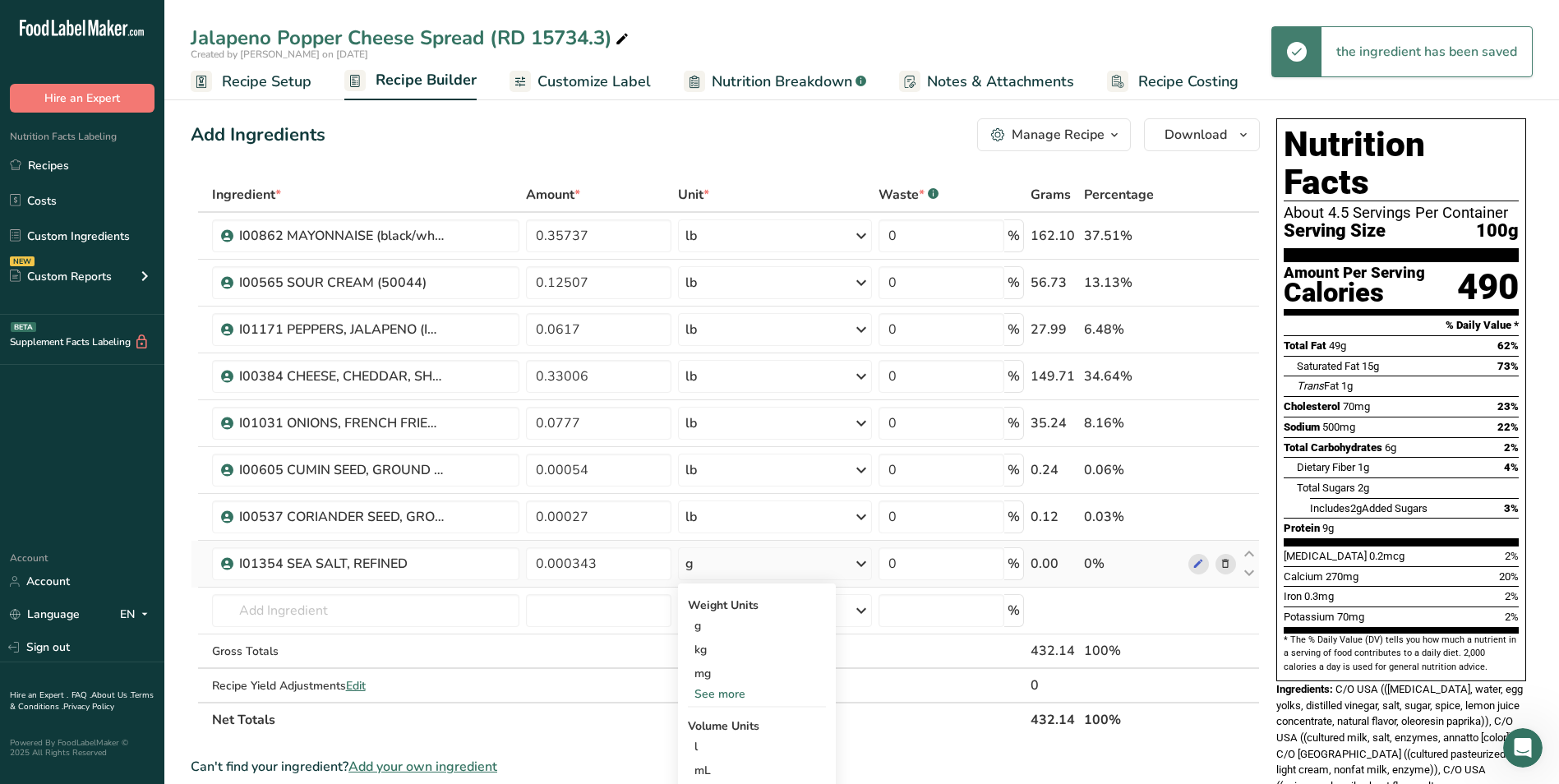
click at [735, 689] on div "See more" at bounding box center [757, 694] width 138 height 18
click at [721, 714] on div "lb" at bounding box center [757, 720] width 138 height 23
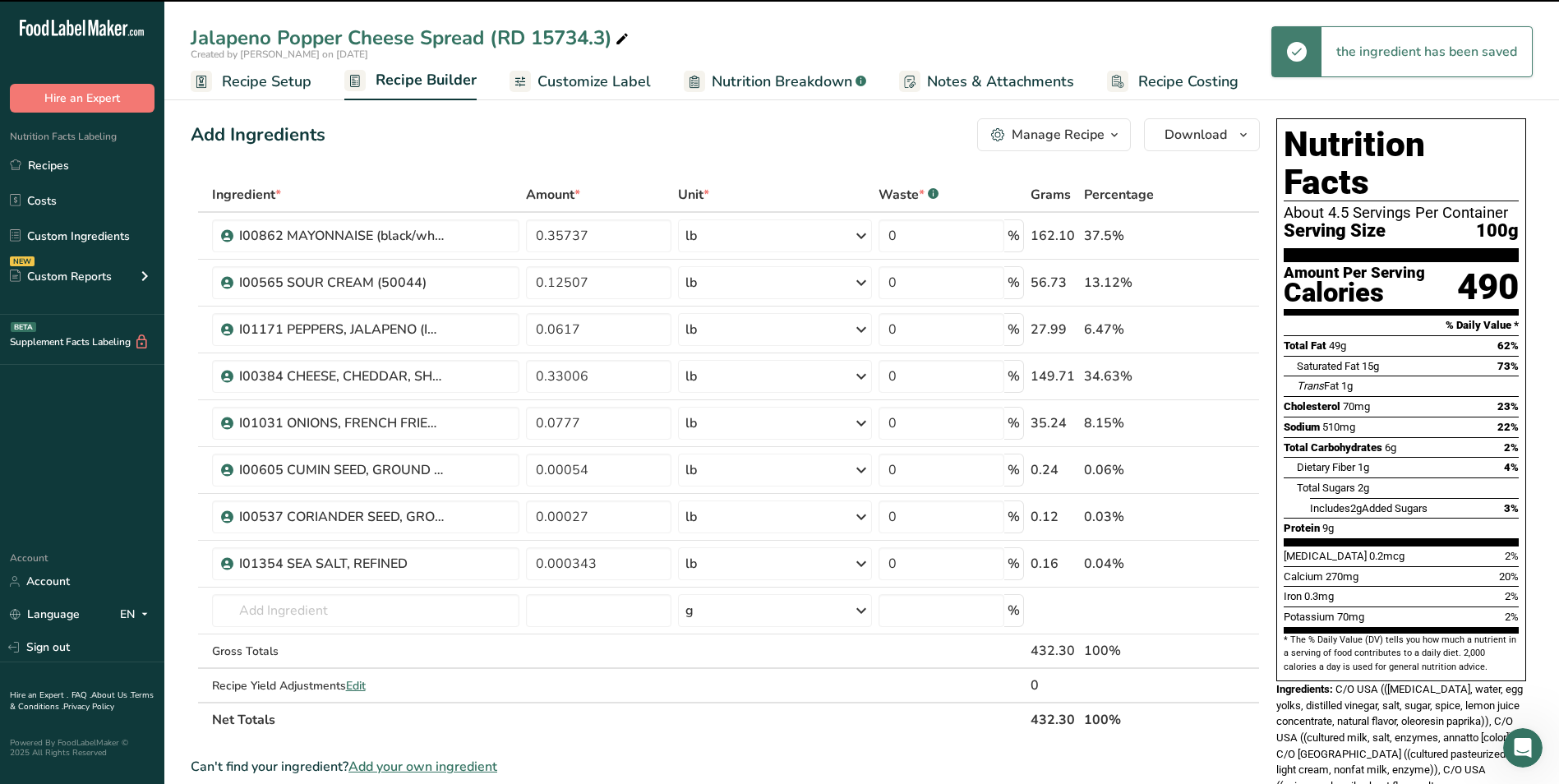
scroll to position [164, 0]
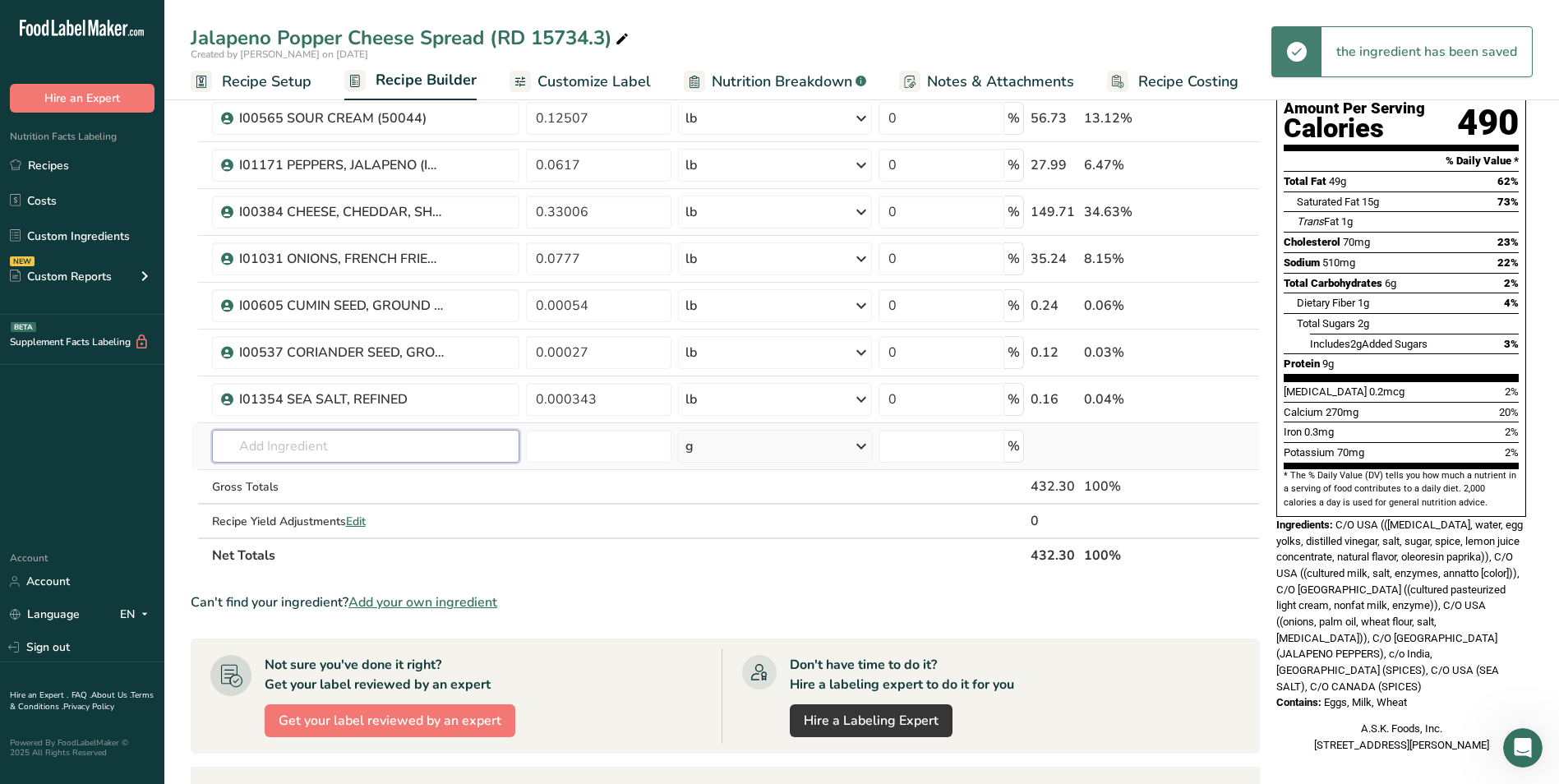
click at [428, 448] on input "text" at bounding box center [366, 446] width 308 height 33
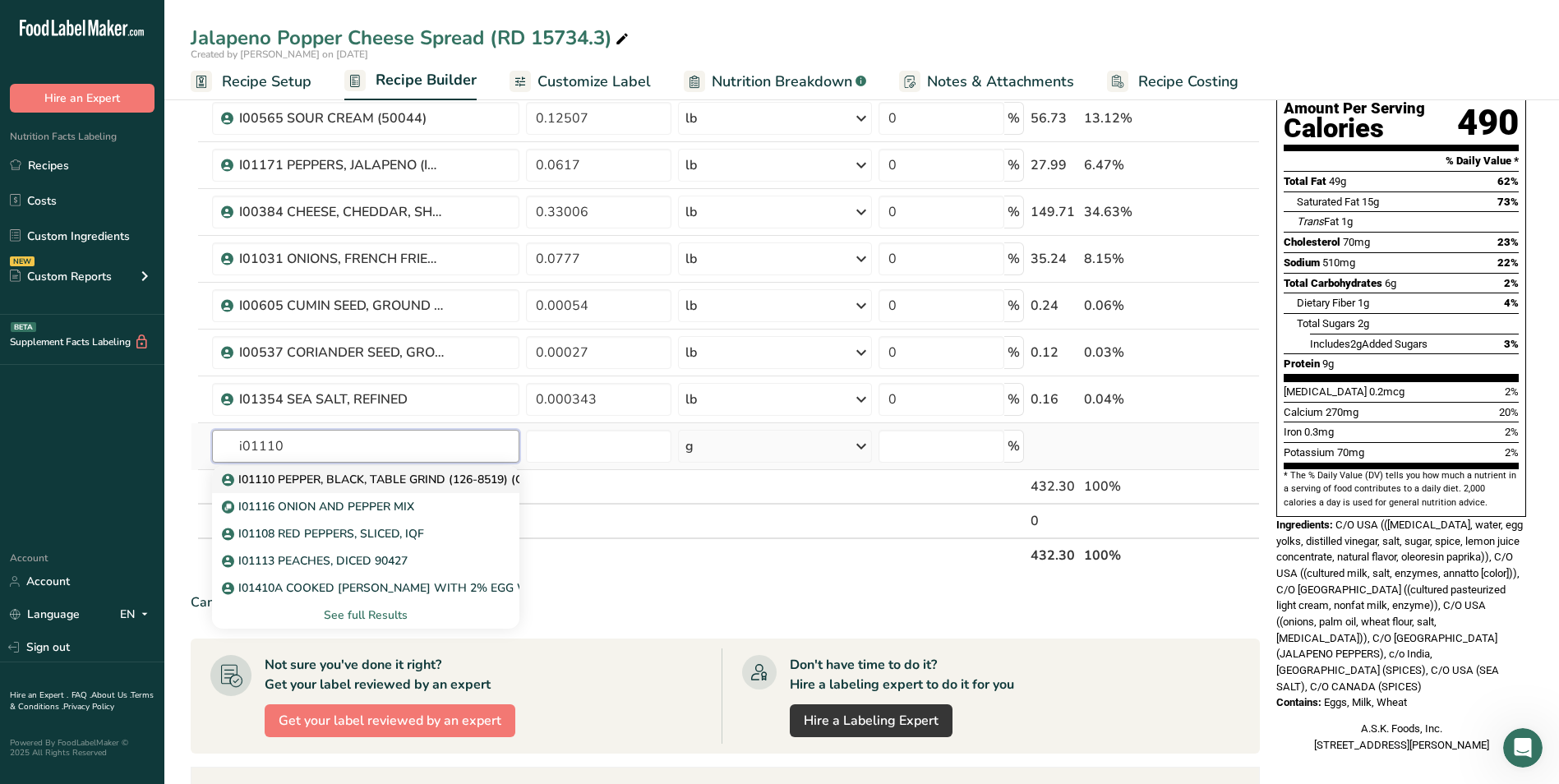
type input "i01110"
click at [438, 476] on p "I01110 PEPPER, BLACK, TABLE GRIND (126-8519) (GMO-Free)" at bounding box center [401, 480] width 351 height 18
type input "I01110 PEPPER, BLACK, TABLE GRIND (126-8519) (GMO-Free)"
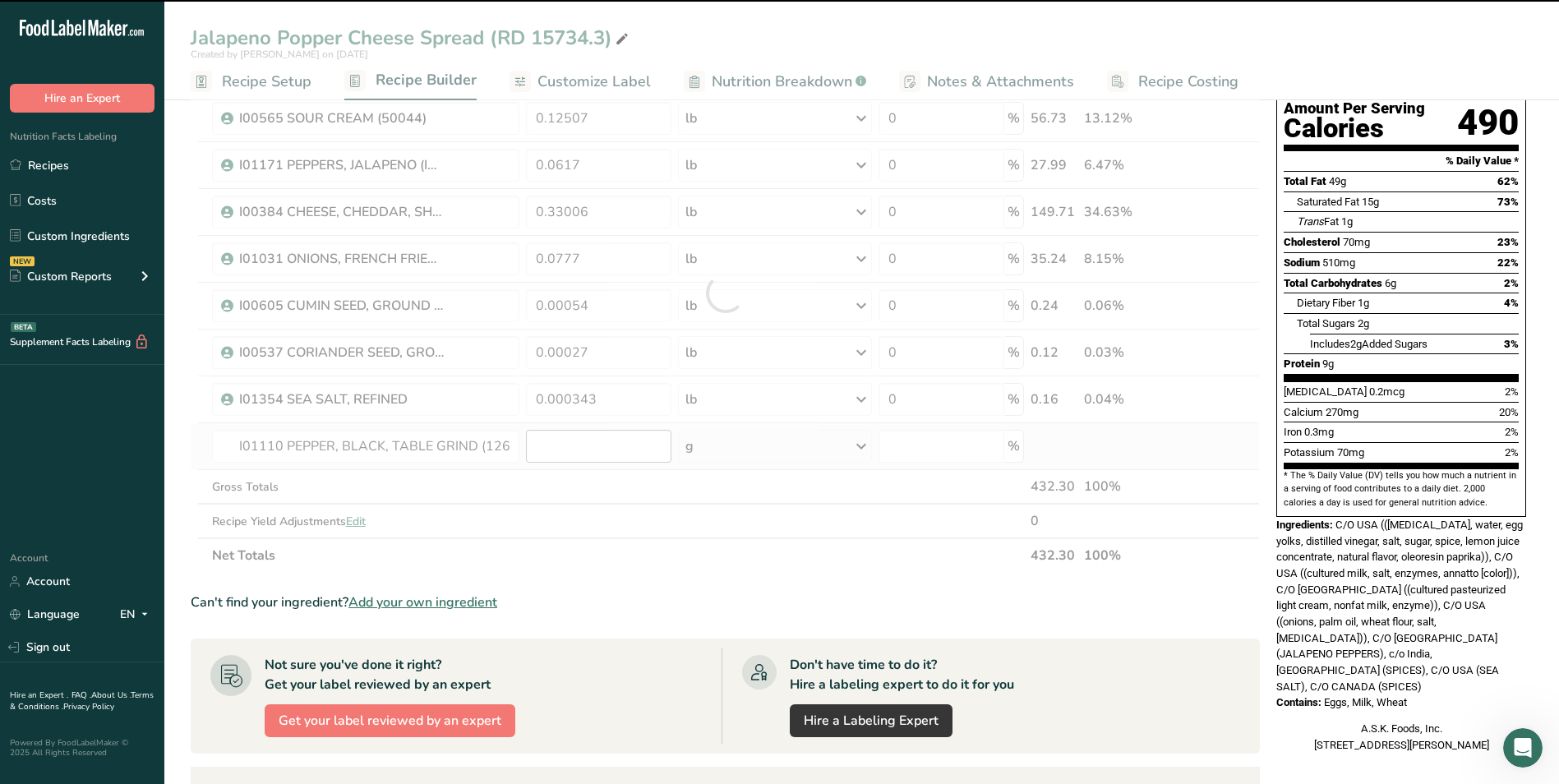
type input "0"
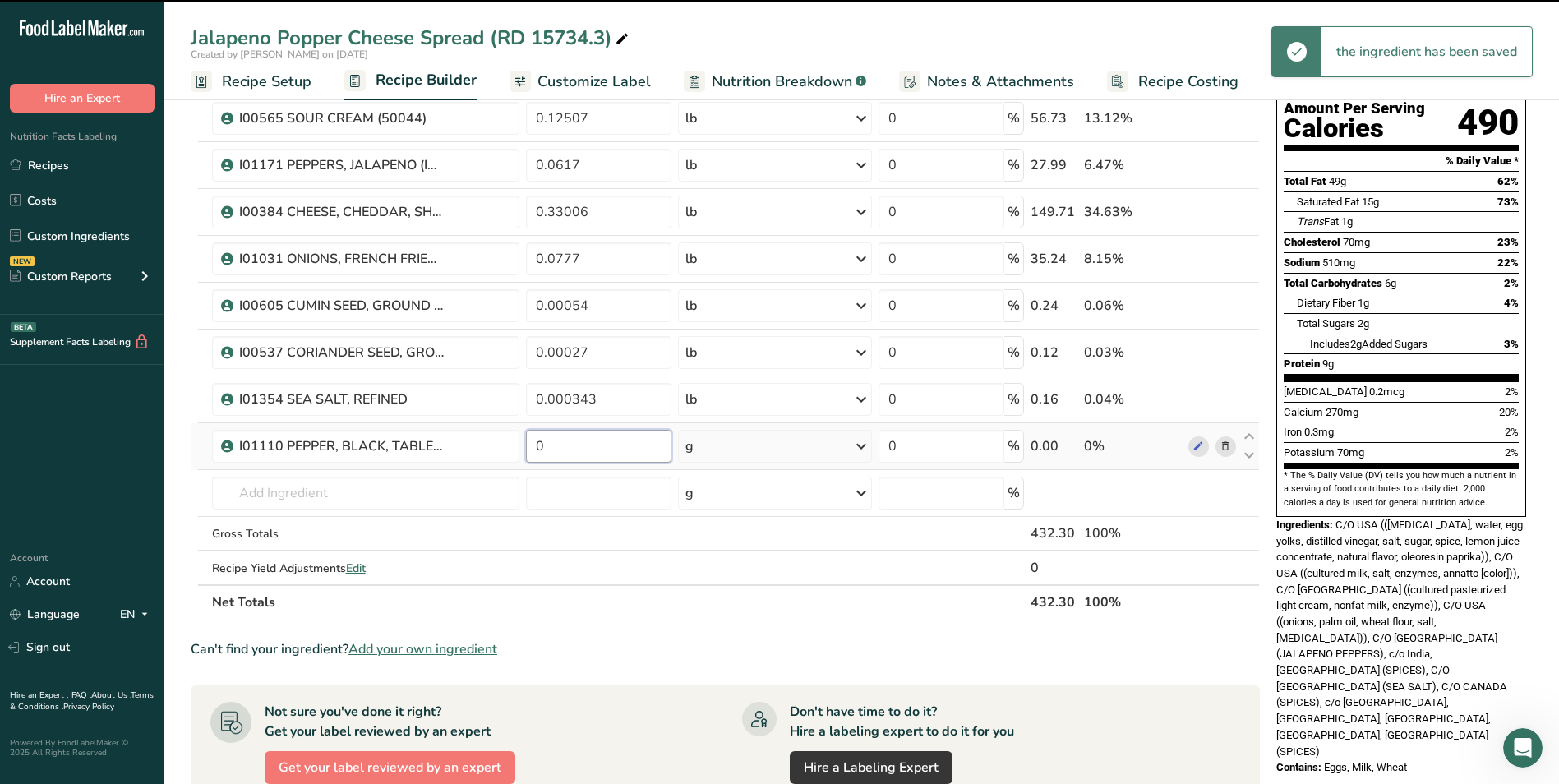
click at [588, 451] on input "0" at bounding box center [598, 446] width 146 height 33
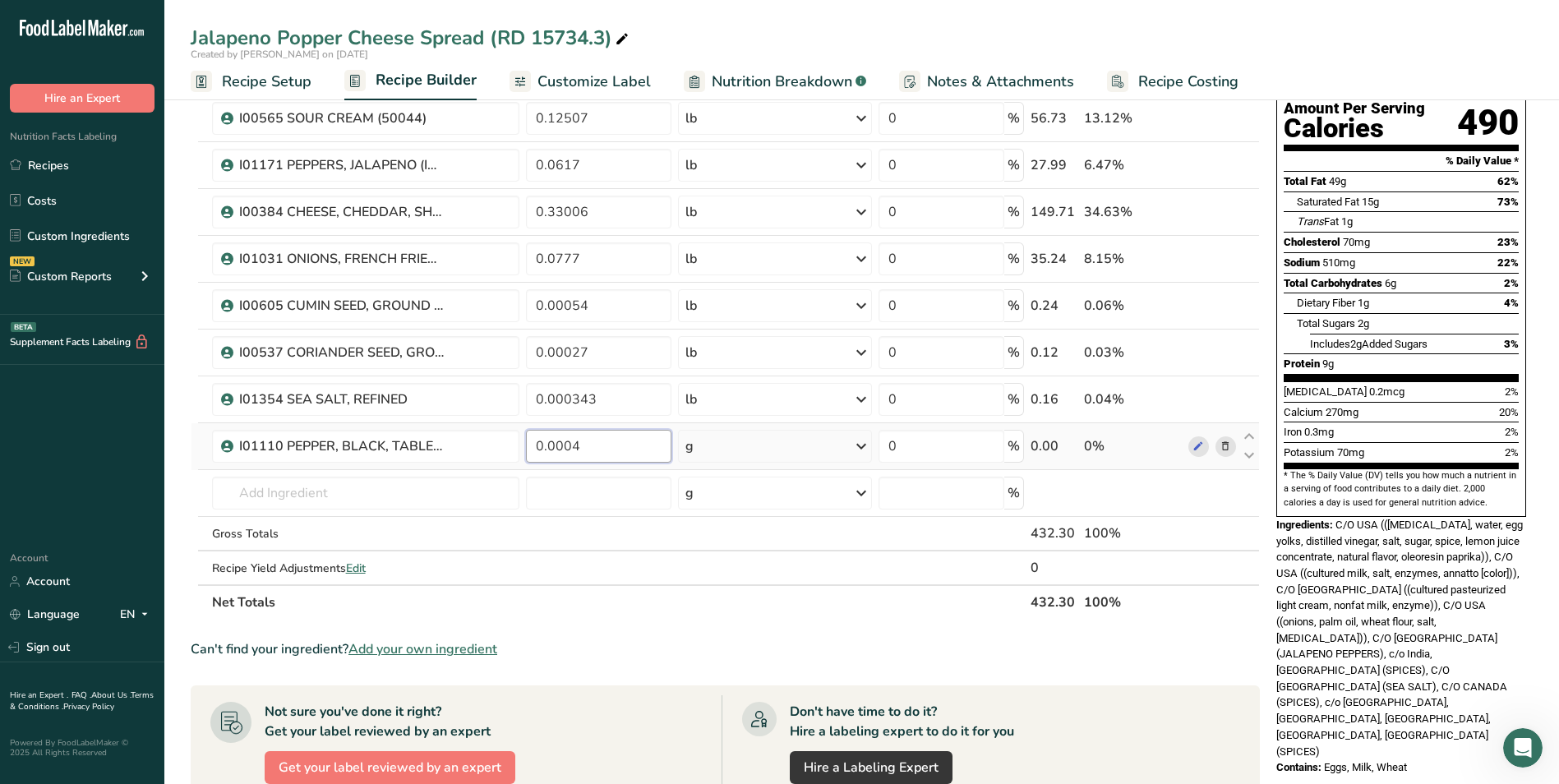
type input "0.0004"
click at [730, 453] on div "Ingredient * Amount * Unit * Waste * .a-a{fill:#347362;}.b-a{fill:#fff;} Grams …" at bounding box center [726, 316] width 1069 height 607
click at [763, 449] on div "g" at bounding box center [775, 446] width 193 height 33
click at [741, 575] on div "See more" at bounding box center [757, 576] width 138 height 18
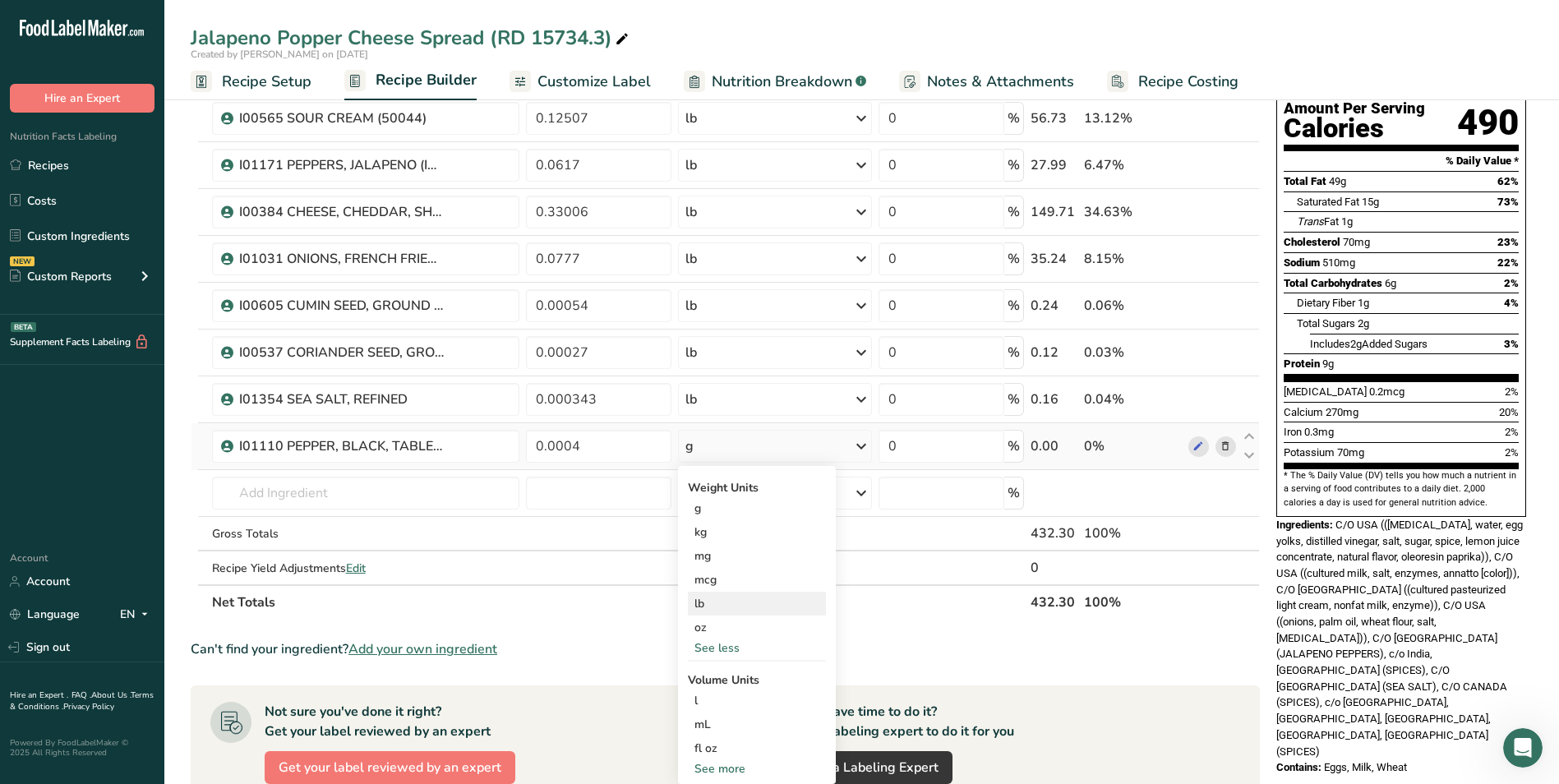
click at [725, 607] on div "lb" at bounding box center [757, 603] width 138 height 23
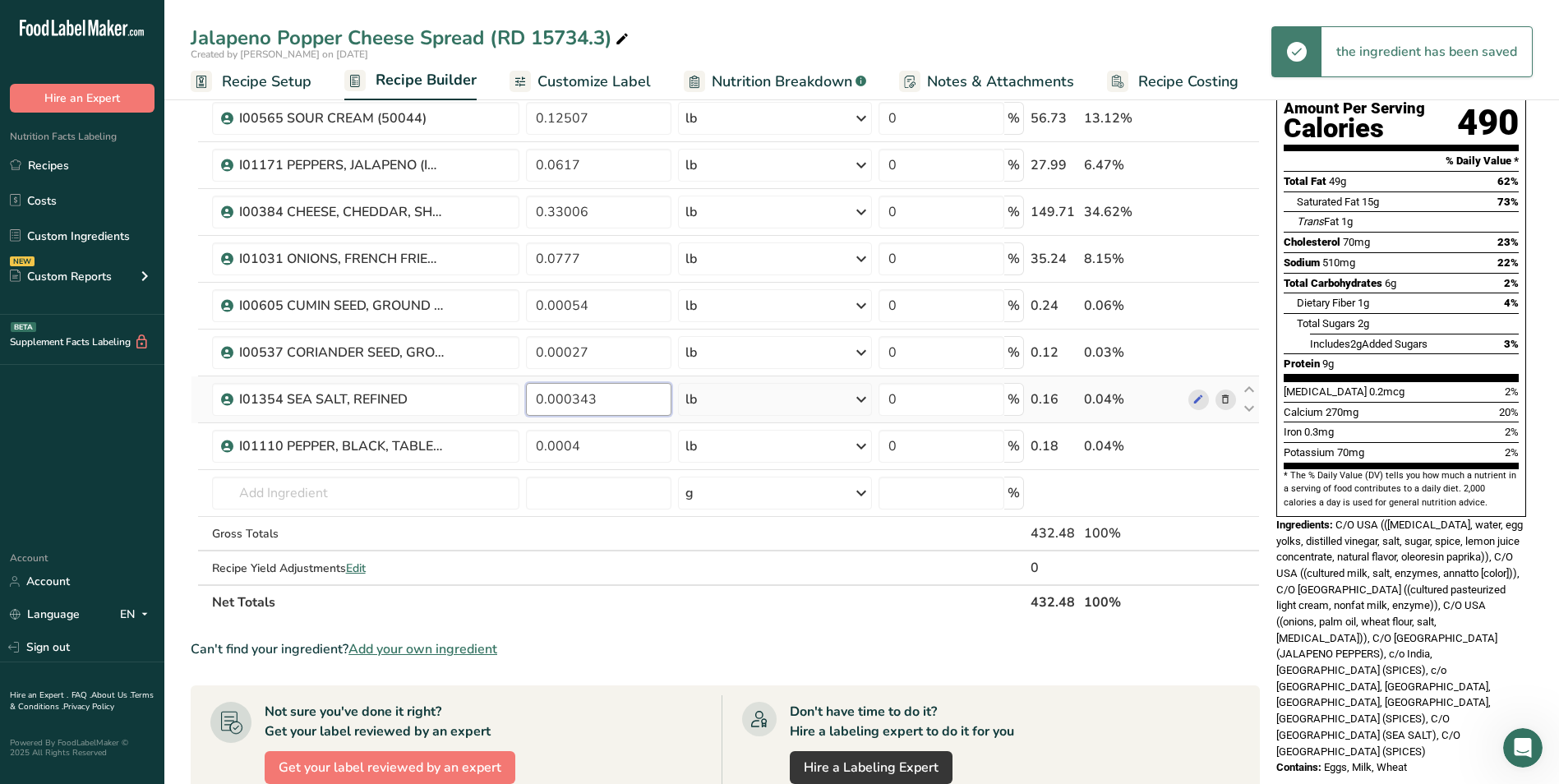
click at [561, 394] on input "0.000343" at bounding box center [598, 399] width 146 height 33
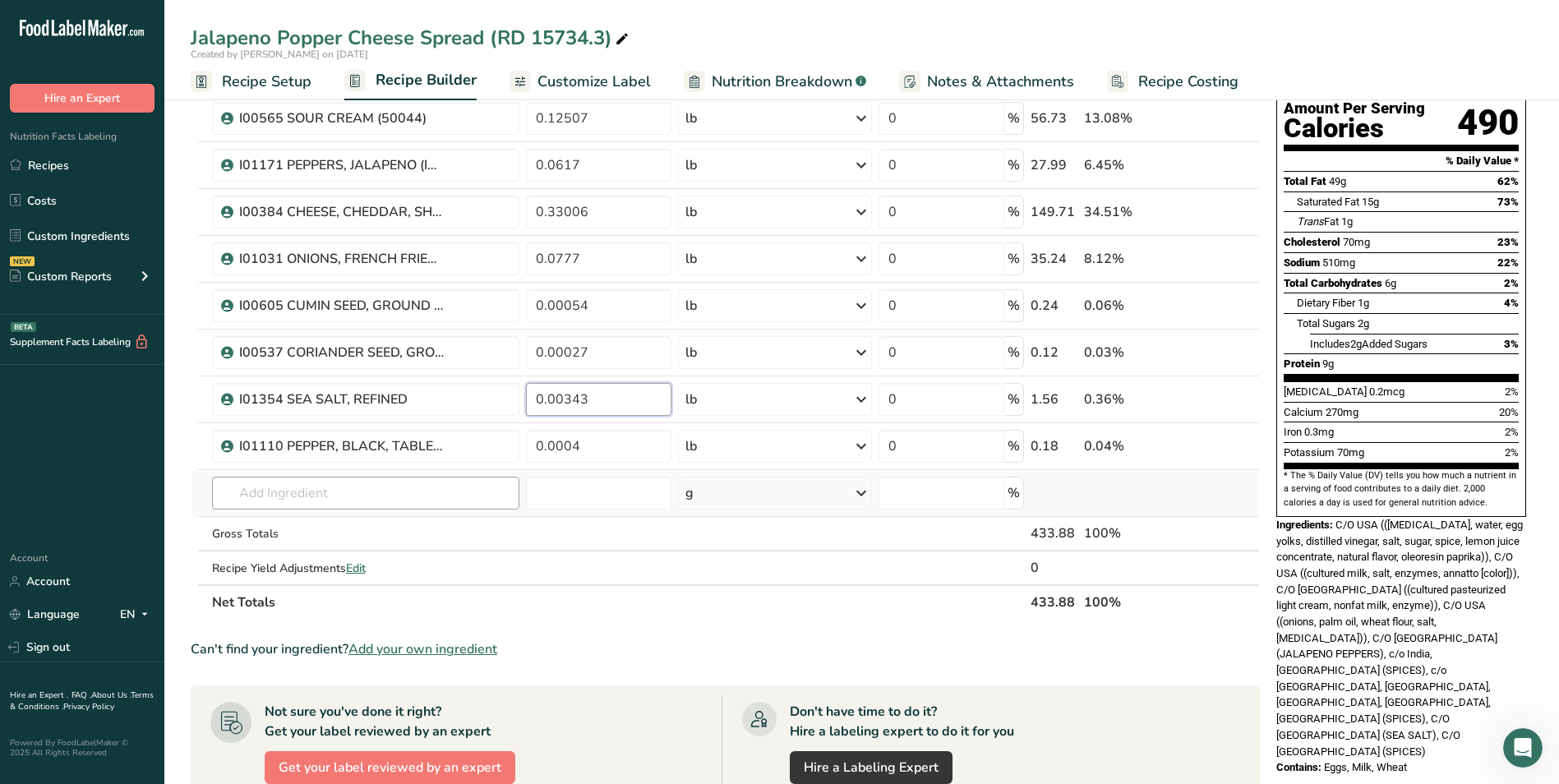
type input "0.00343"
click at [467, 490] on div "Ingredient * Amount * Unit * Waste * .a-a{fill:#347362;}.b-a{fill:#fff;} Grams …" at bounding box center [726, 316] width 1069 height 607
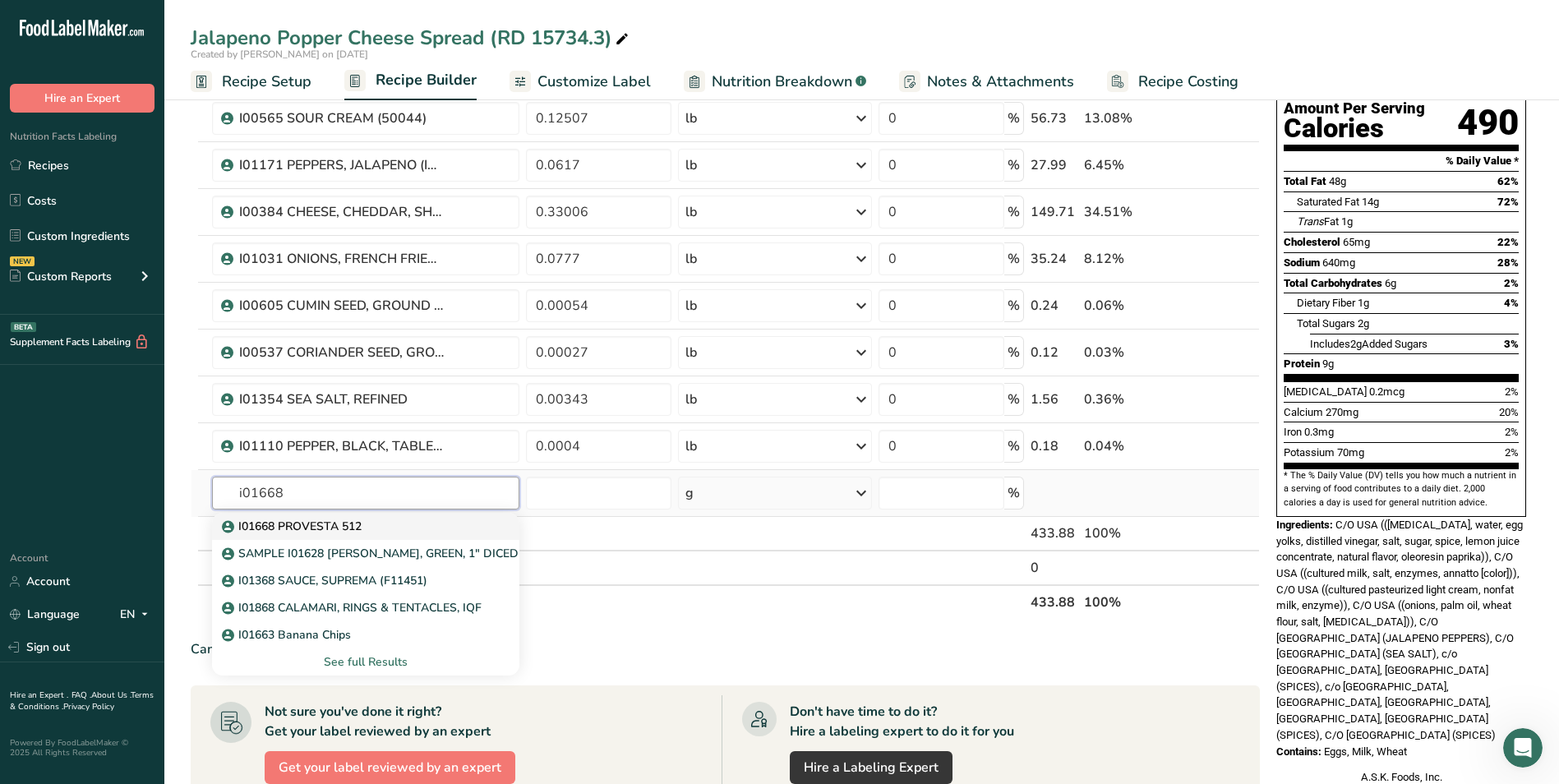
type input "i01668"
click at [453, 515] on link "I01668 PROVESTA 512" at bounding box center [366, 527] width 308 height 27
type input "I01668 PROVESTA 512"
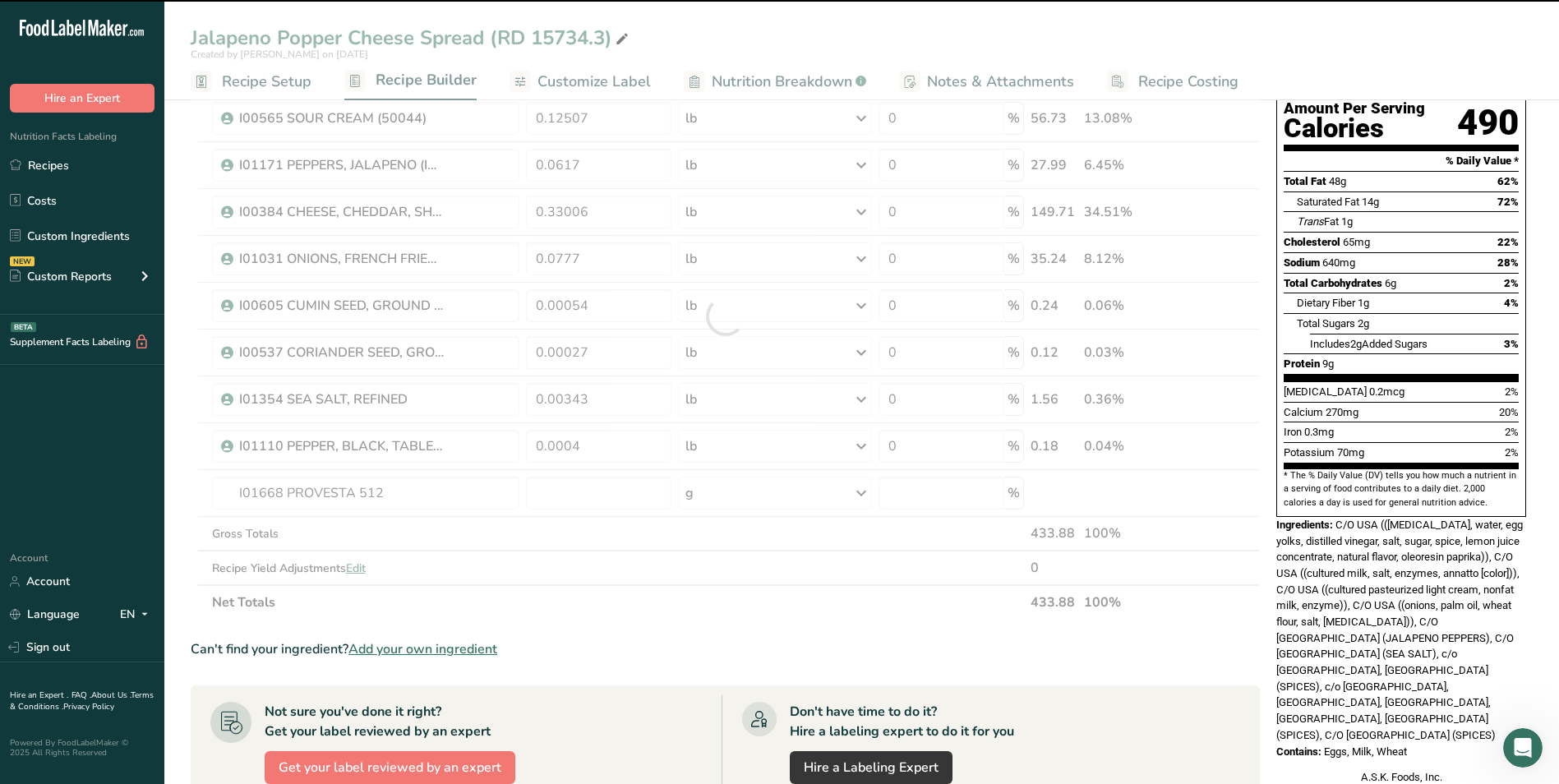
type input "0"
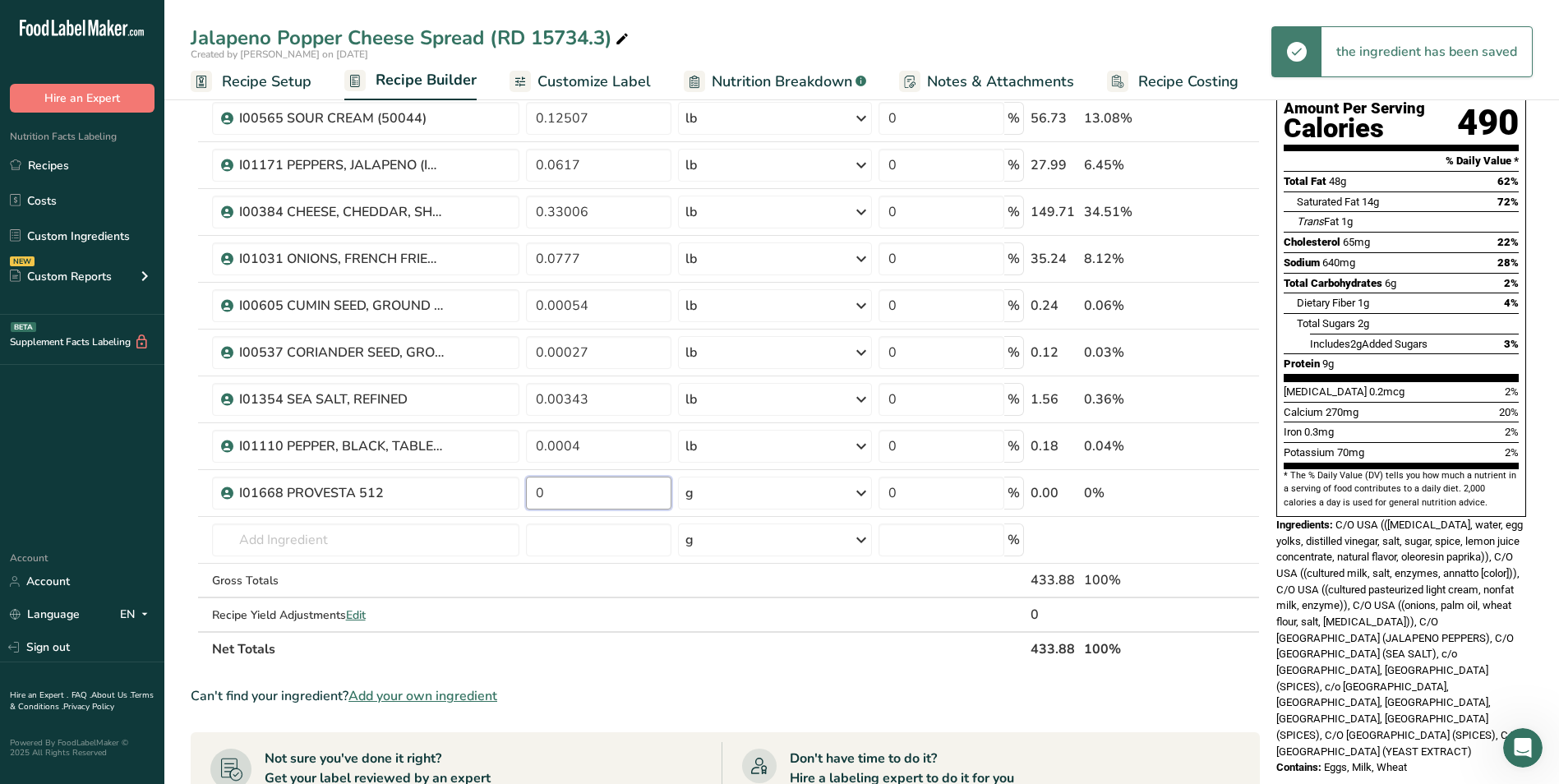
click at [596, 499] on input "0" at bounding box center [598, 493] width 146 height 33
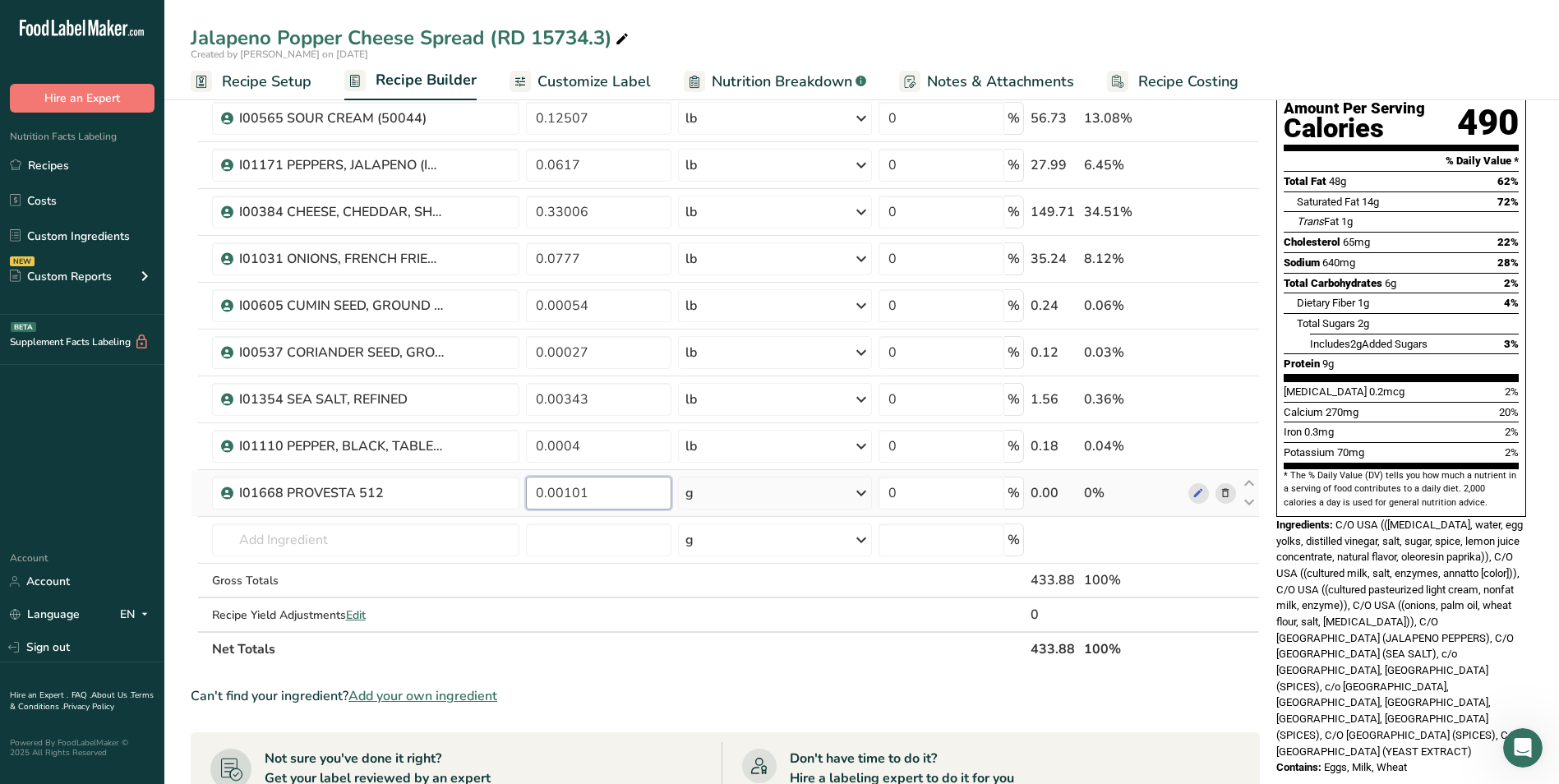
type input "0.00101"
click at [722, 494] on div "Ingredient * Amount * Unit * Waste * .a-a{fill:#347362;}.b-a{fill:#fff;} Grams …" at bounding box center [726, 339] width 1069 height 653
click at [750, 484] on div "g" at bounding box center [775, 493] width 193 height 33
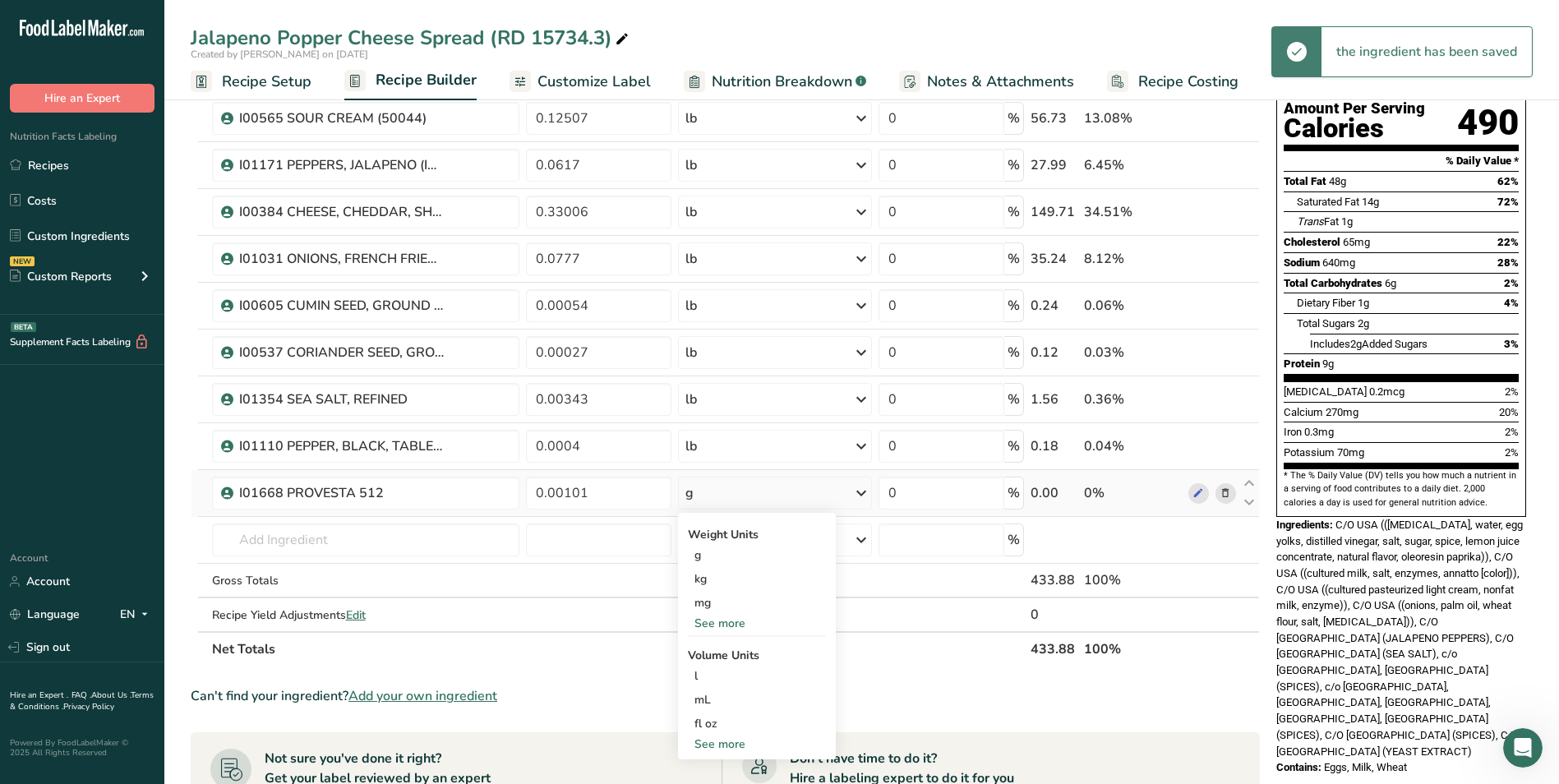
click at [734, 624] on div "See more" at bounding box center [757, 623] width 138 height 18
click at [722, 654] on div "lb" at bounding box center [757, 650] width 138 height 23
click at [401, 535] on input "text" at bounding box center [366, 540] width 308 height 33
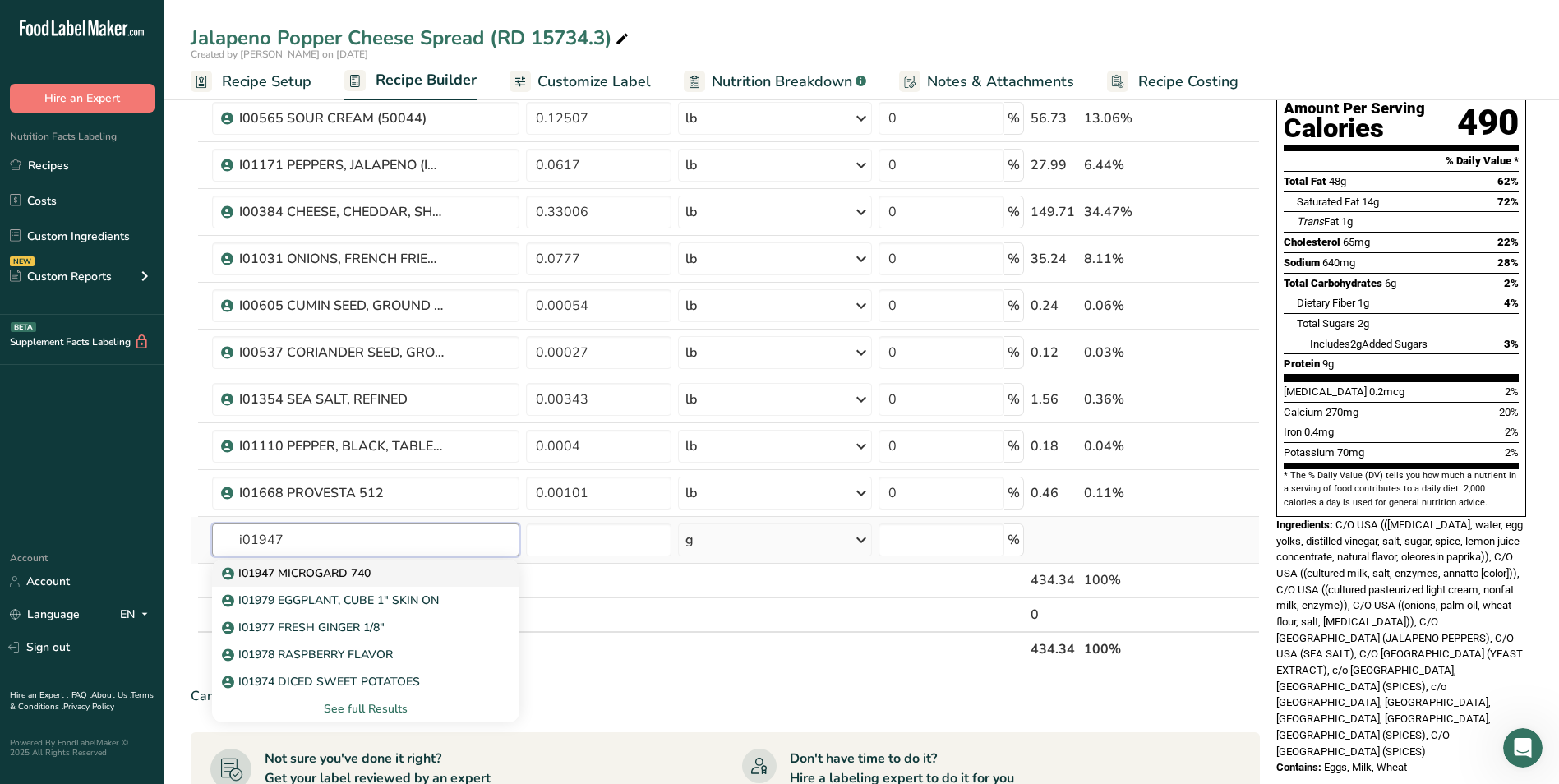
type input "i01947"
click at [432, 562] on link "I01947 MICROGARD 740" at bounding box center [366, 574] width 308 height 27
type input "I01947 MICROGARD 740"
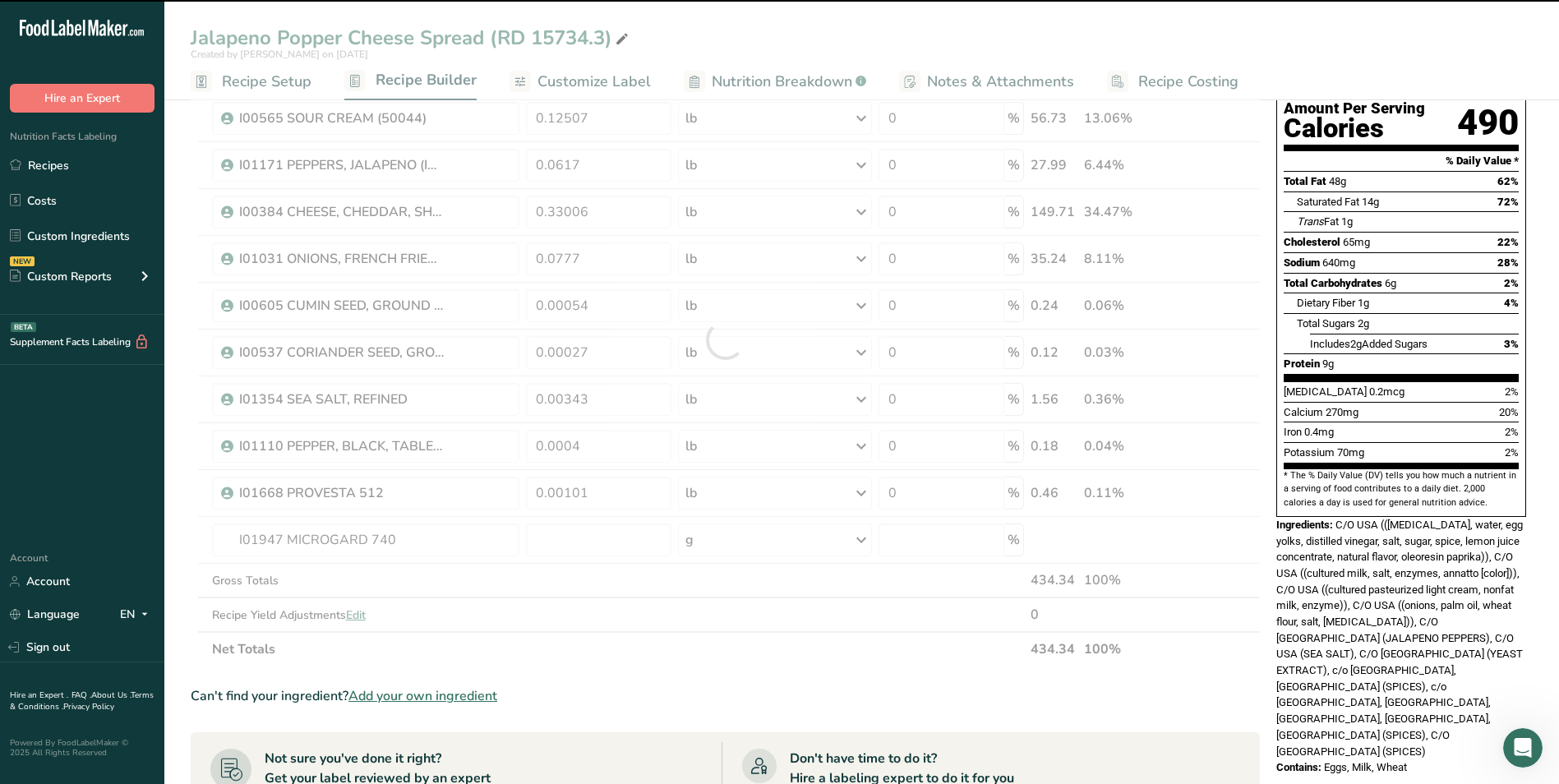
type input "0"
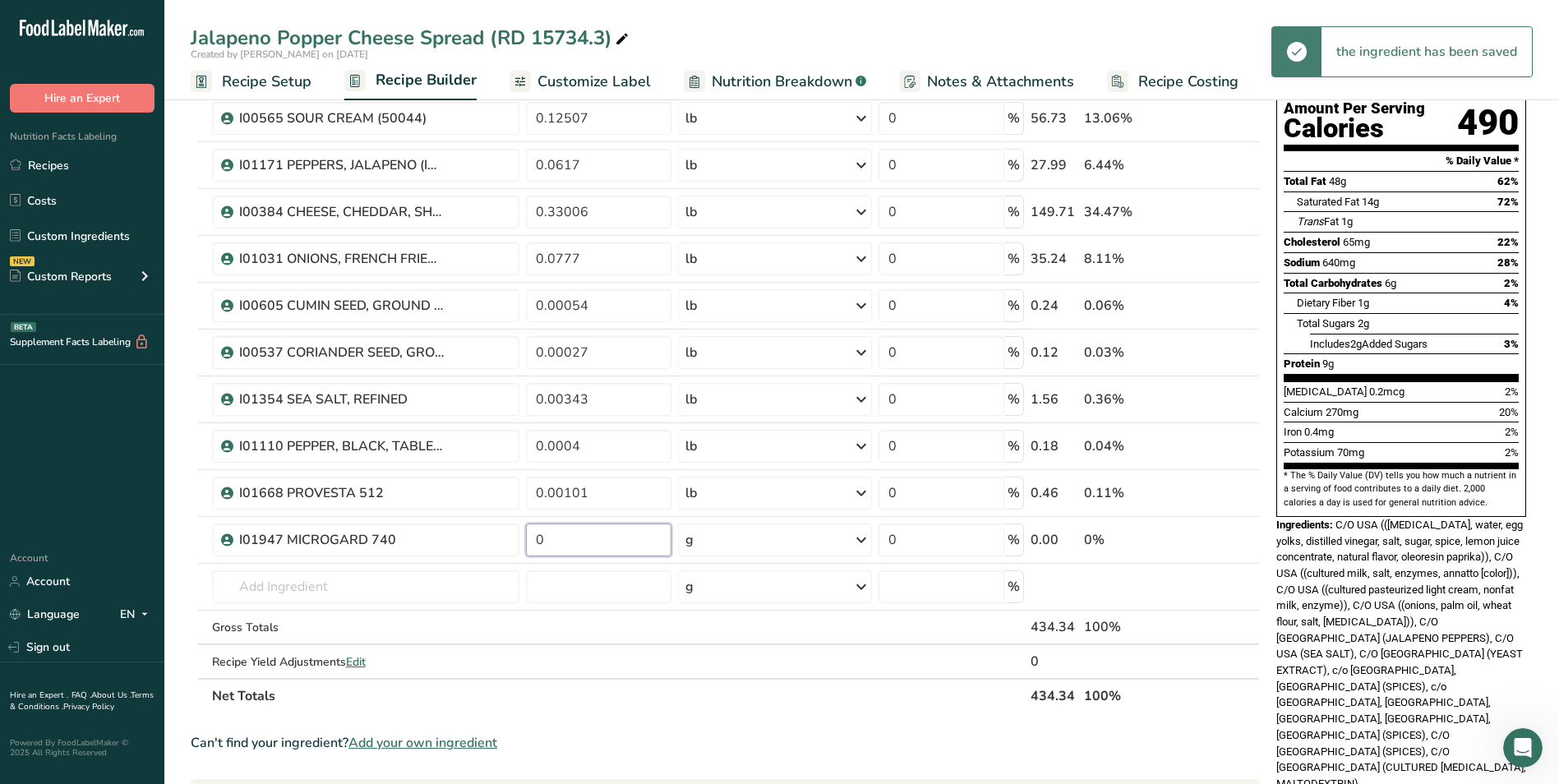
click at [572, 545] on input "0" at bounding box center [598, 540] width 146 height 33
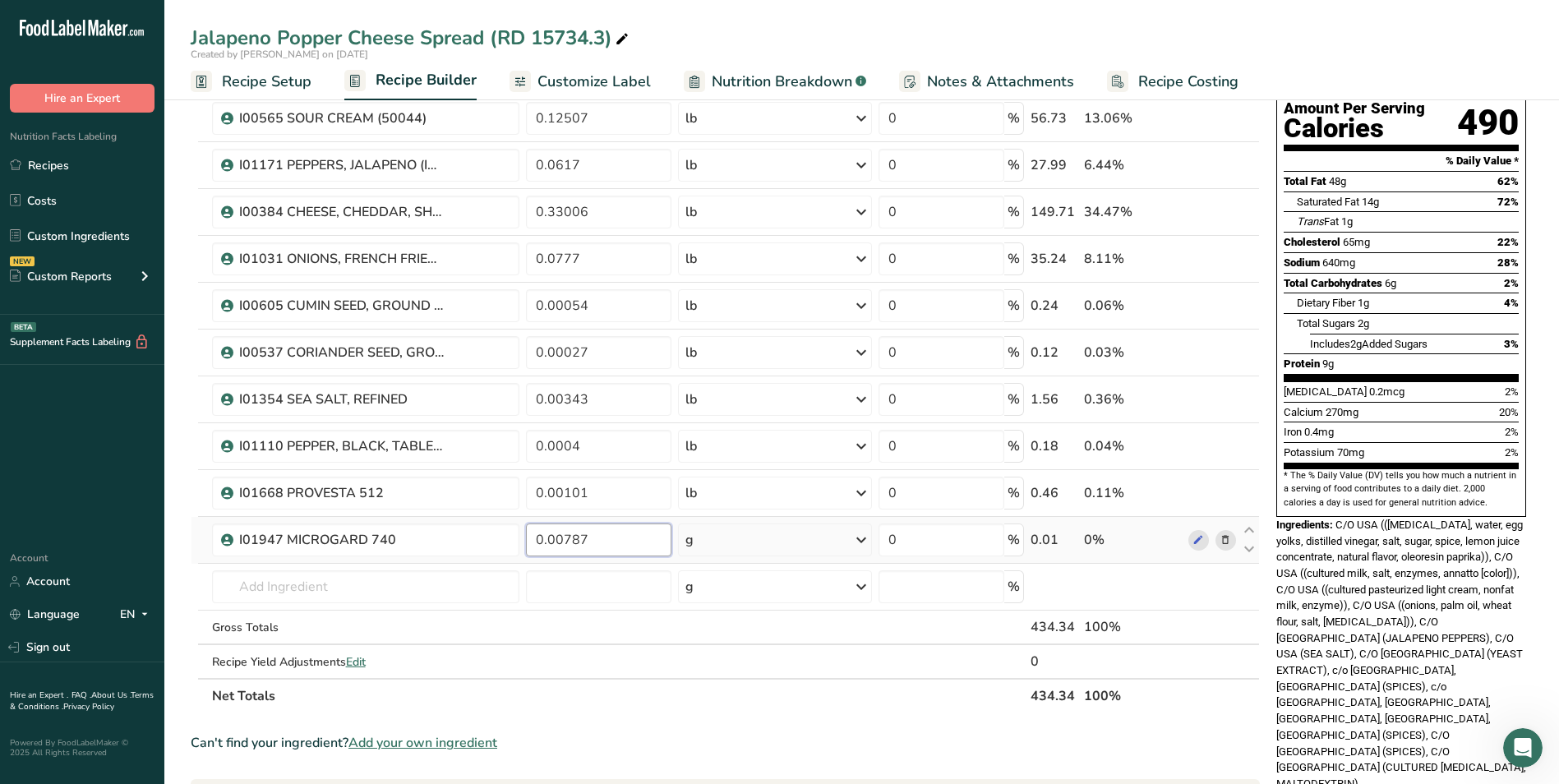
type input "0.00787"
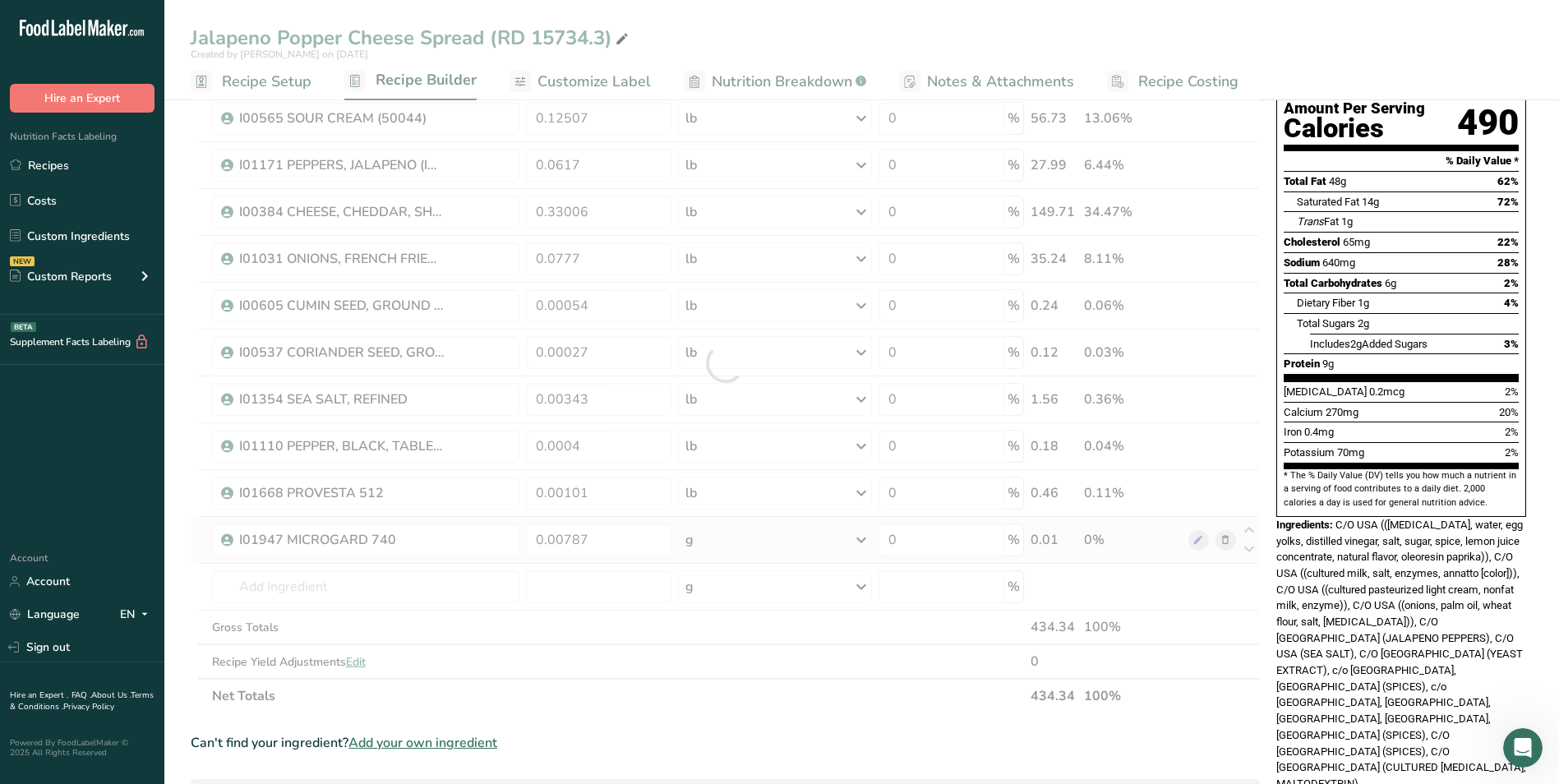
click at [728, 540] on div "Ingredient * Amount * Unit * Waste * .a-a{fill:#347362;}.b-a{fill:#fff;} Grams …" at bounding box center [726, 362] width 1069 height 700
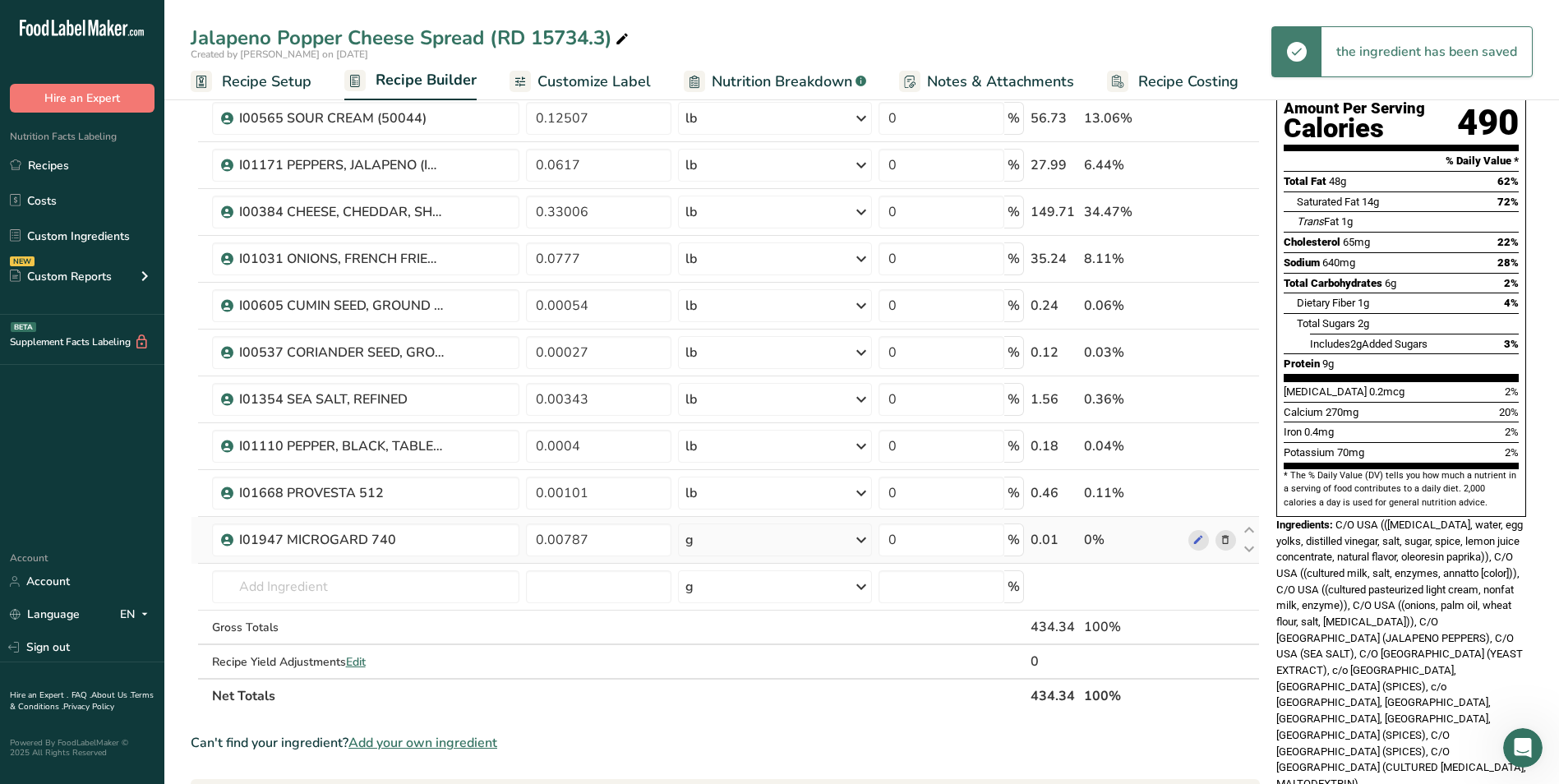
click at [754, 540] on div "g" at bounding box center [775, 540] width 193 height 33
click at [741, 668] on div "See more" at bounding box center [757, 670] width 138 height 18
click at [712, 704] on div "lb" at bounding box center [757, 697] width 138 height 23
click at [346, 581] on input "text" at bounding box center [366, 587] width 308 height 33
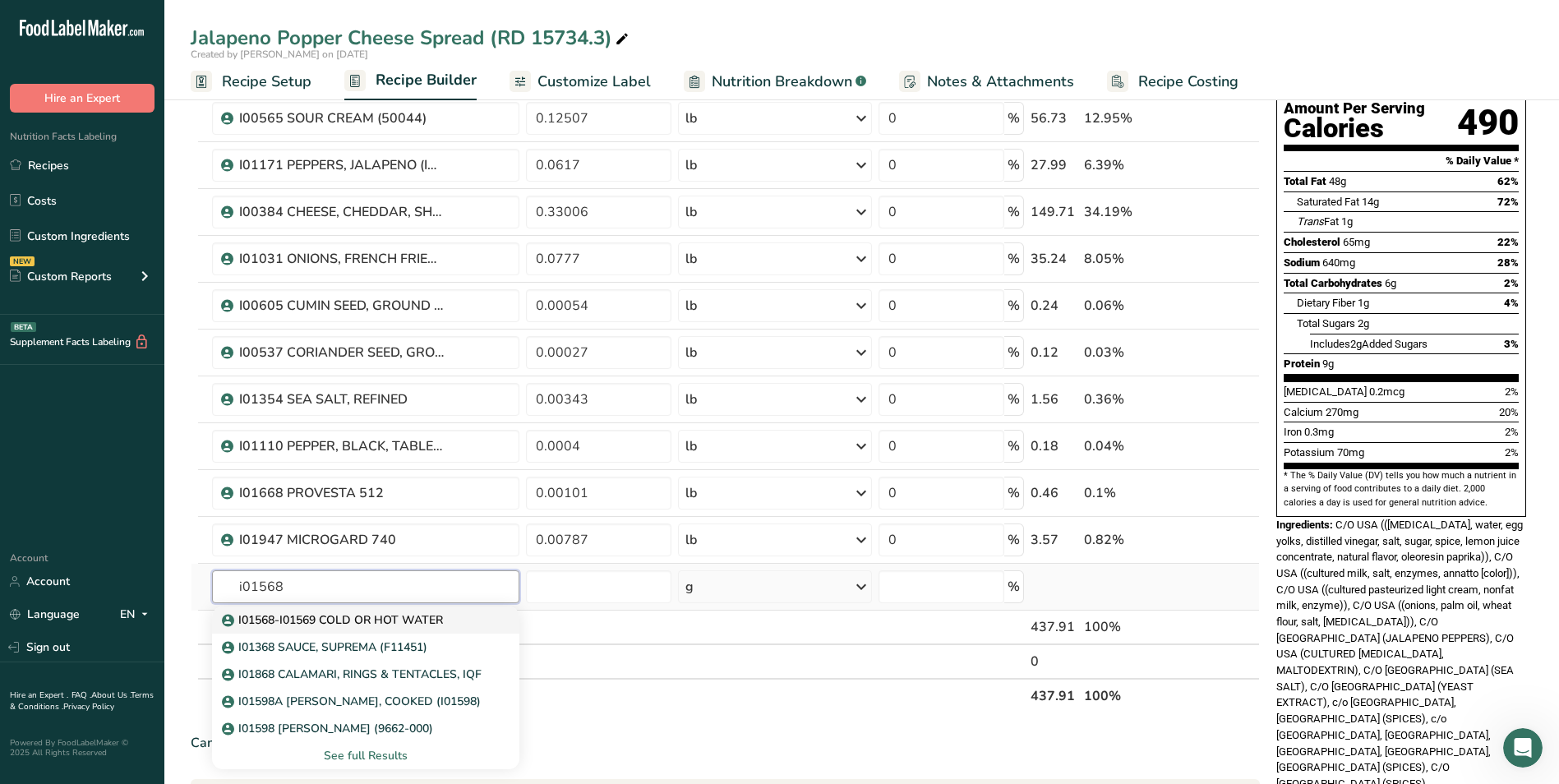
type input "i01568"
click at [371, 609] on link "I01568-I01569 COLD OR HOT WATER" at bounding box center [366, 621] width 308 height 27
type input "I01568-I01569 COLD OR HOT WATER"
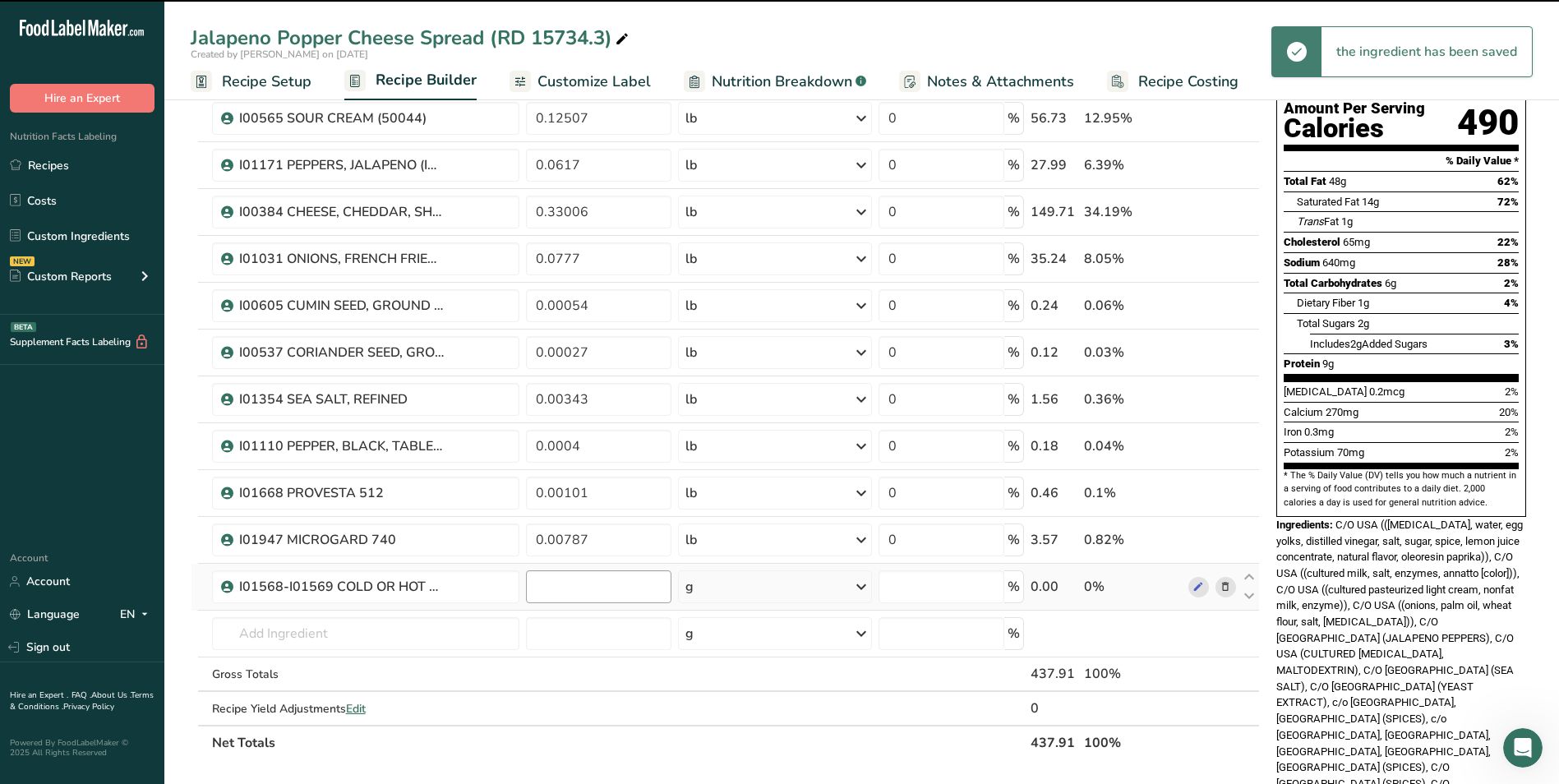
type input "0"
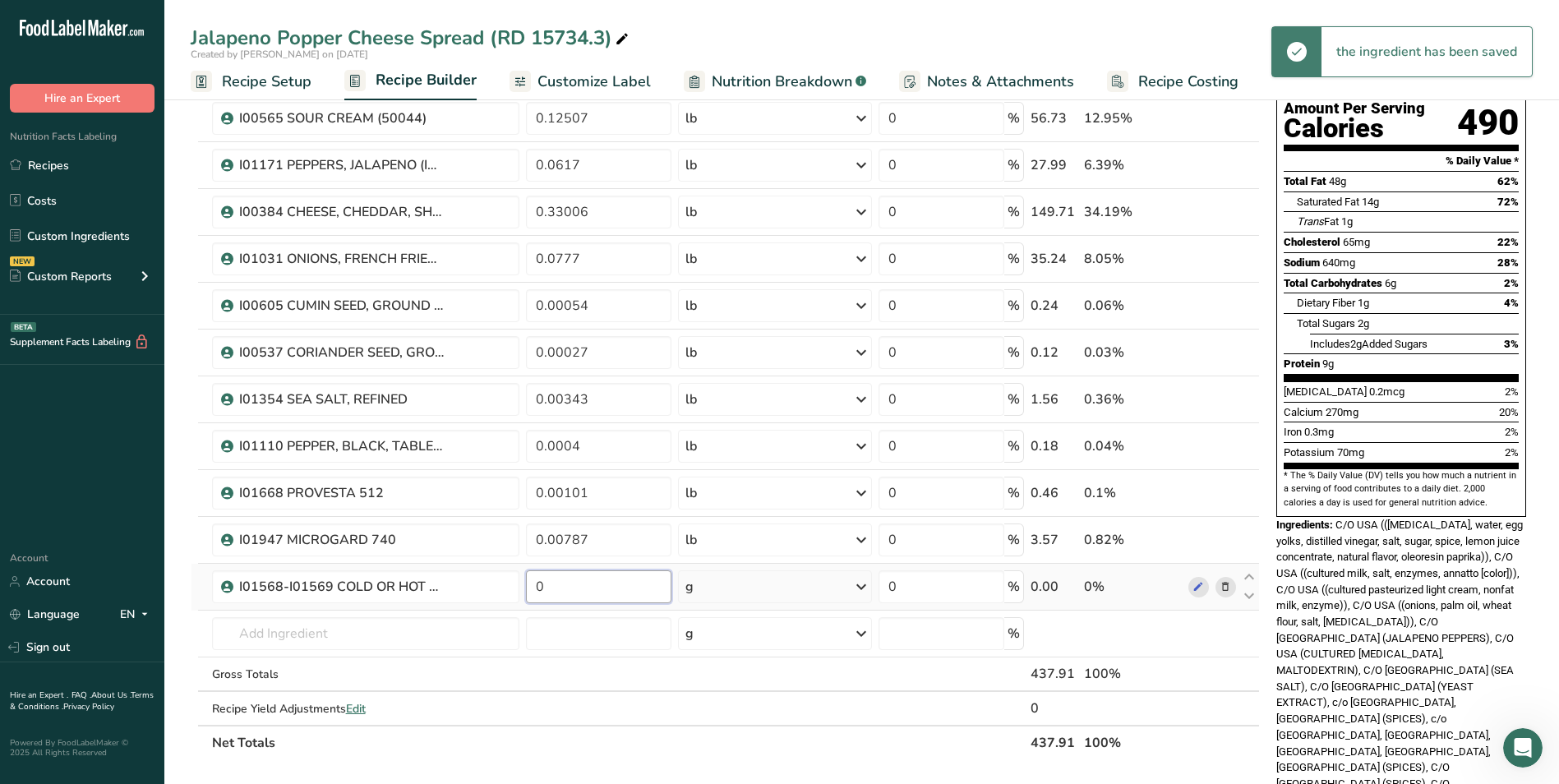
click at [563, 590] on input "0" at bounding box center [598, 587] width 146 height 33
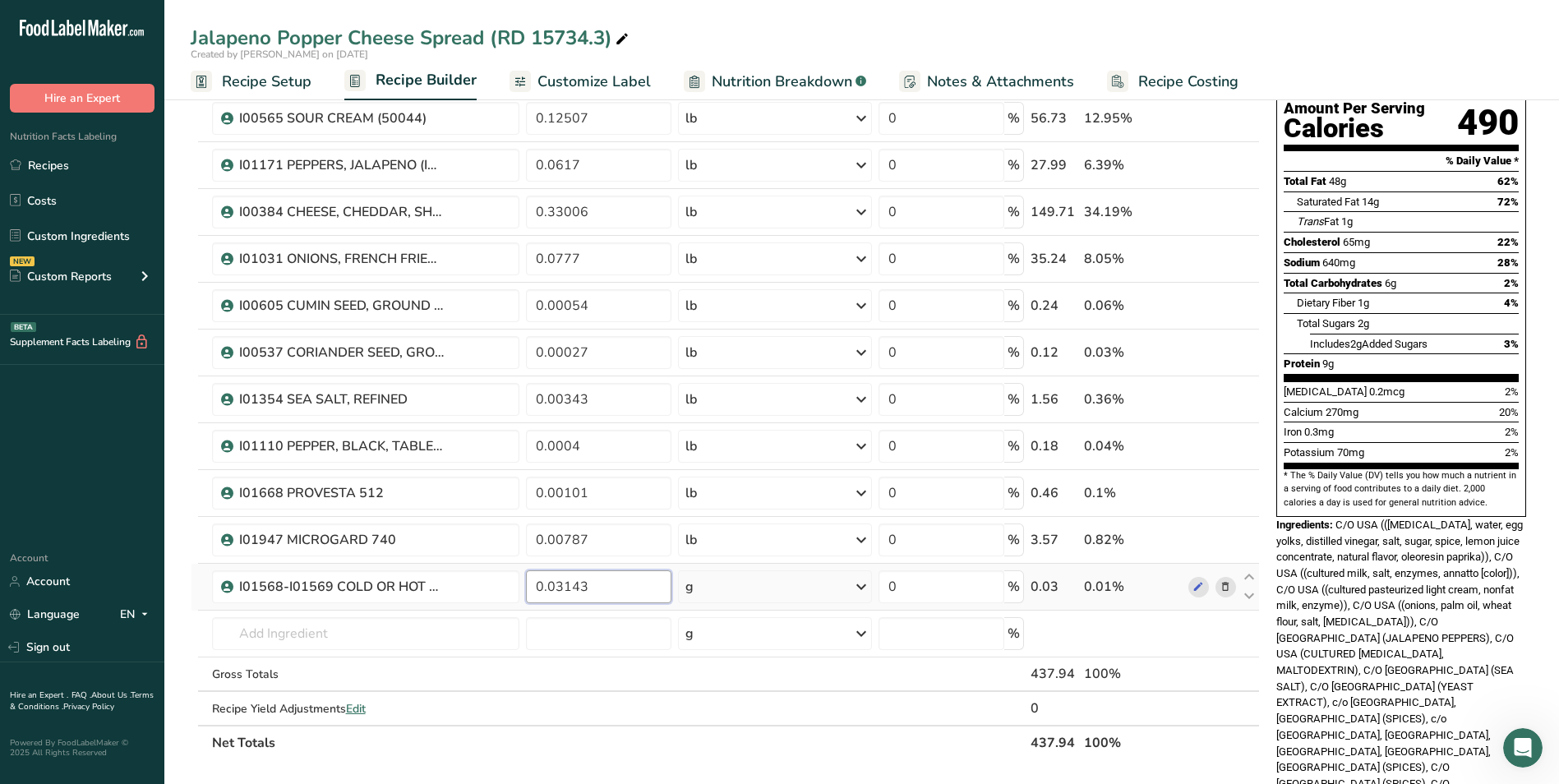
type input "0.03143"
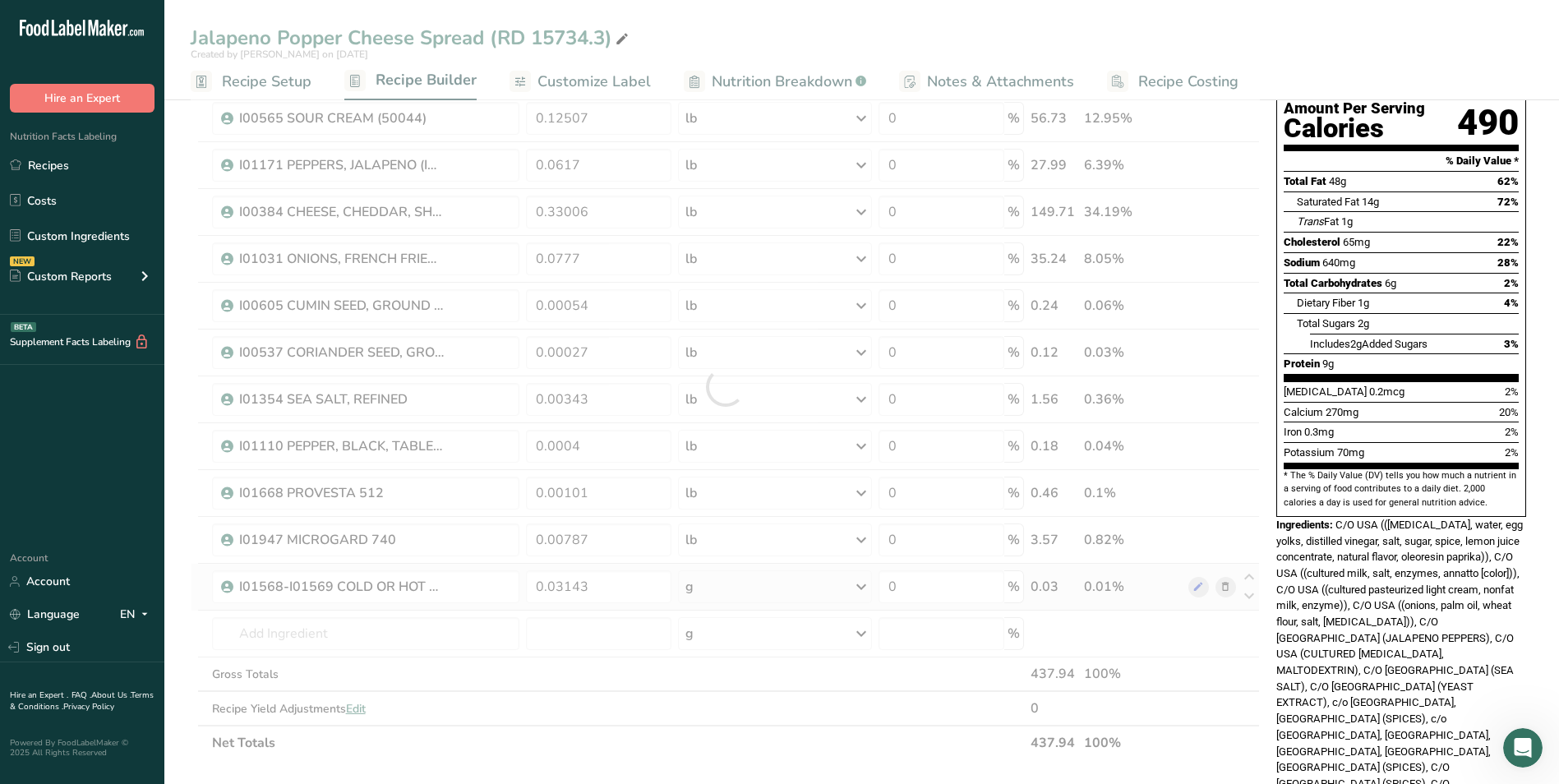
click at [709, 577] on div "Ingredient * Amount * Unit * Waste * .a-a{fill:#347362;}.b-a{fill:#fff;} Grams …" at bounding box center [726, 386] width 1069 height 747
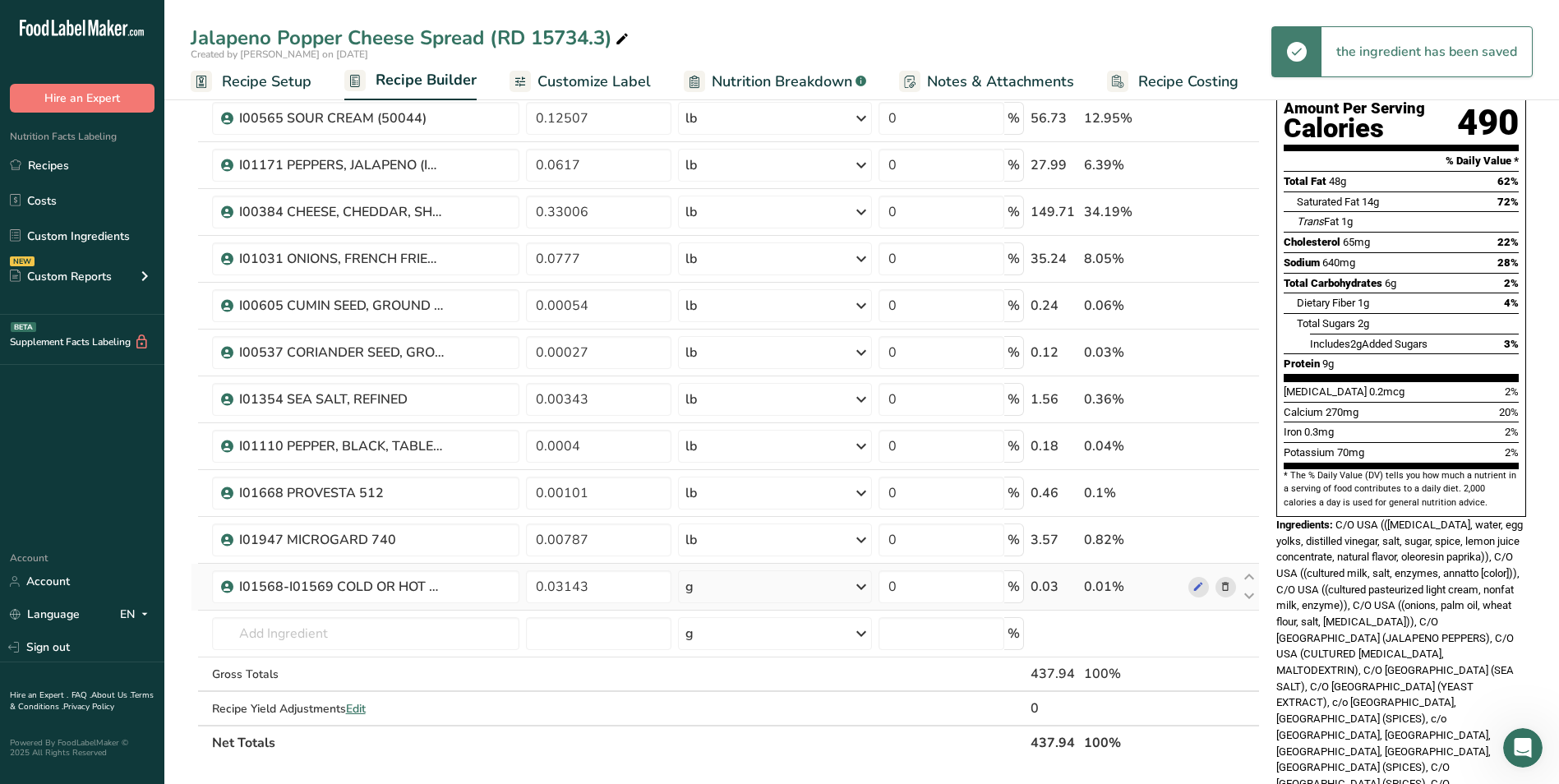
click at [790, 584] on div "g" at bounding box center [775, 587] width 193 height 33
click at [759, 711] on div "See more" at bounding box center [757, 717] width 138 height 18
click at [733, 740] on div "lb" at bounding box center [757, 744] width 138 height 23
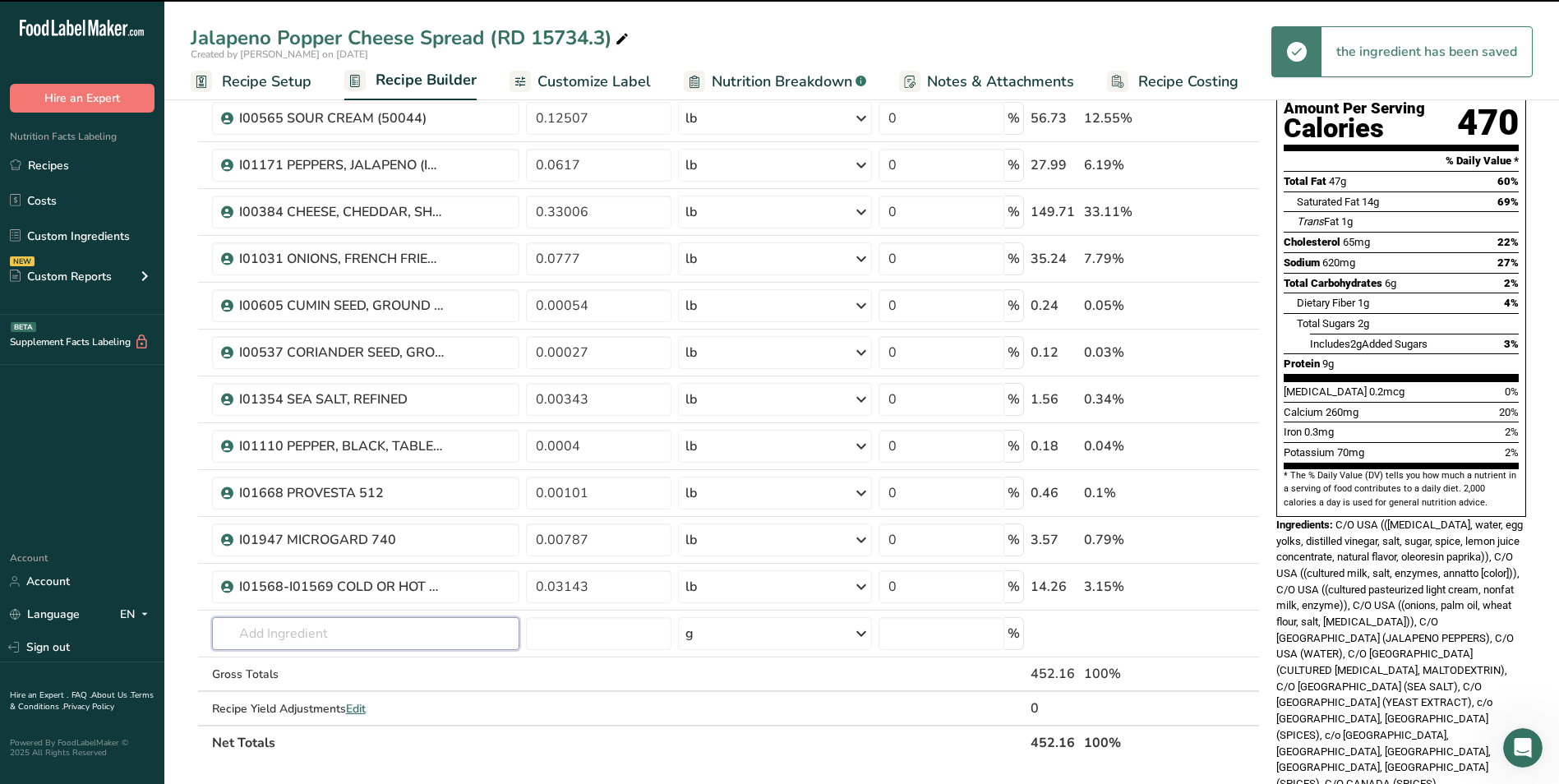
click at [406, 627] on input "text" at bounding box center [366, 633] width 308 height 33
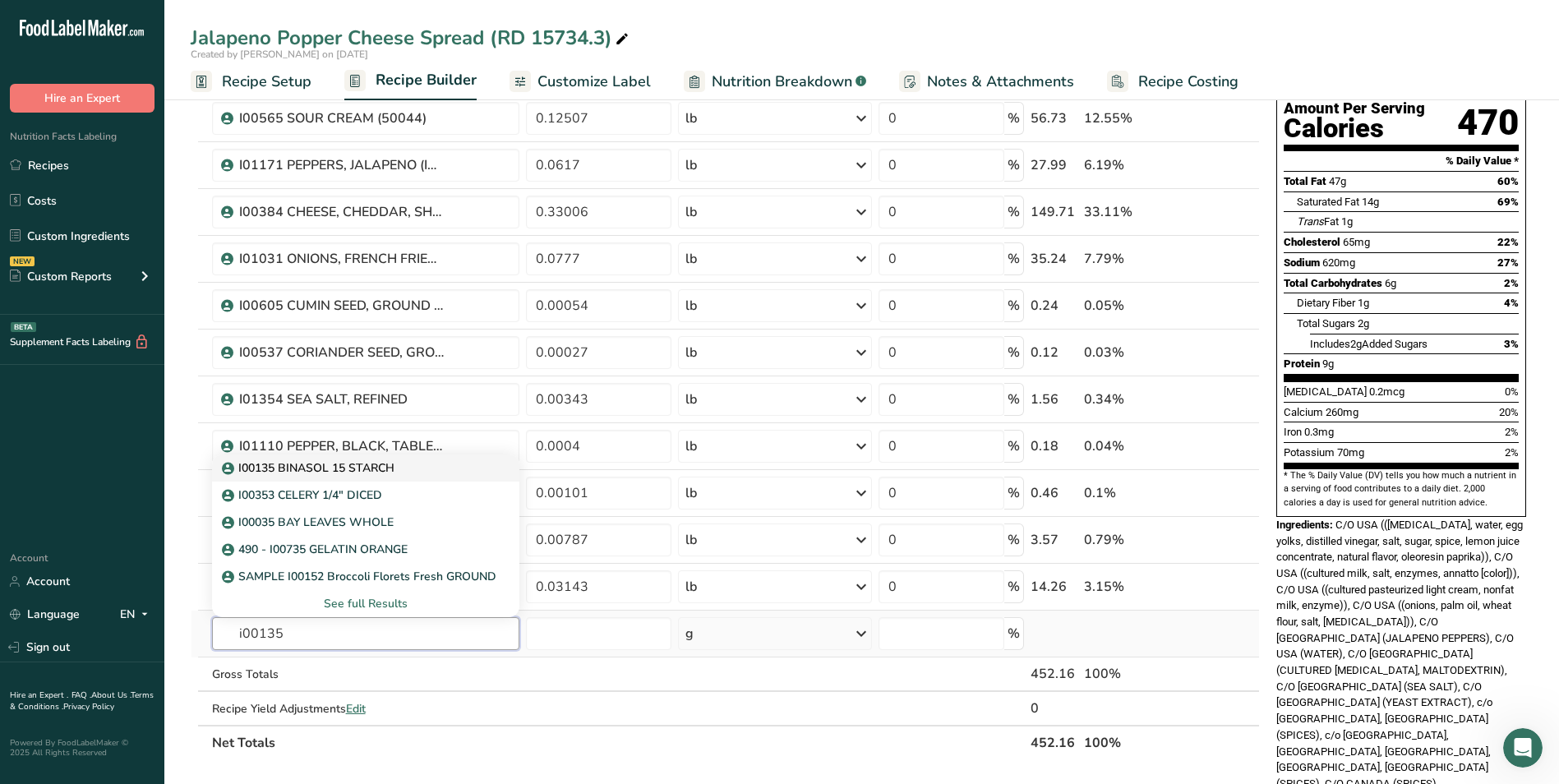
type input "i00135"
click at [394, 477] on link "I00135 BINASOL 15 STARCH" at bounding box center [366, 468] width 308 height 27
type input "I00135 BINASOL 15 STARCH"
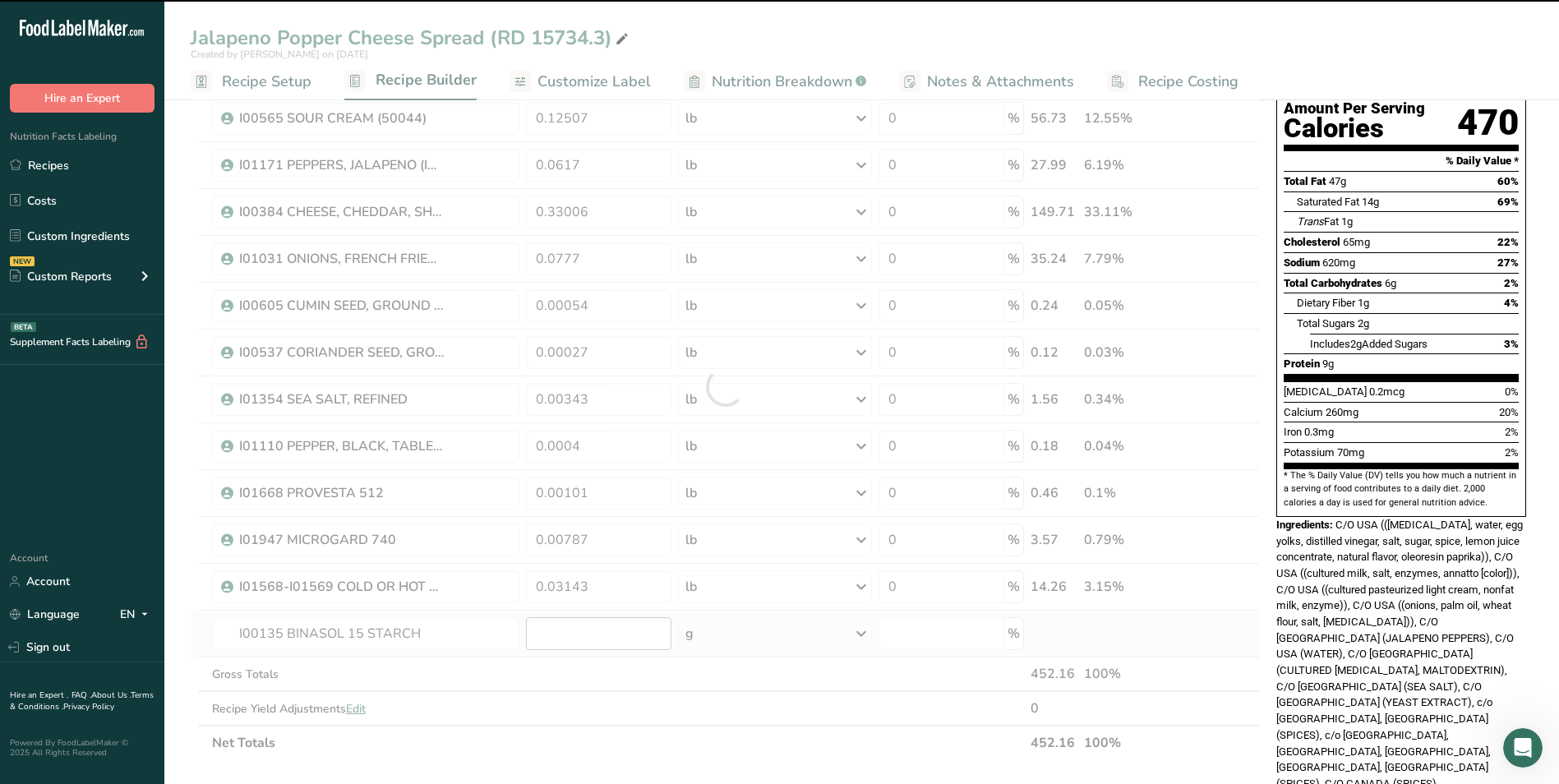
type input "0"
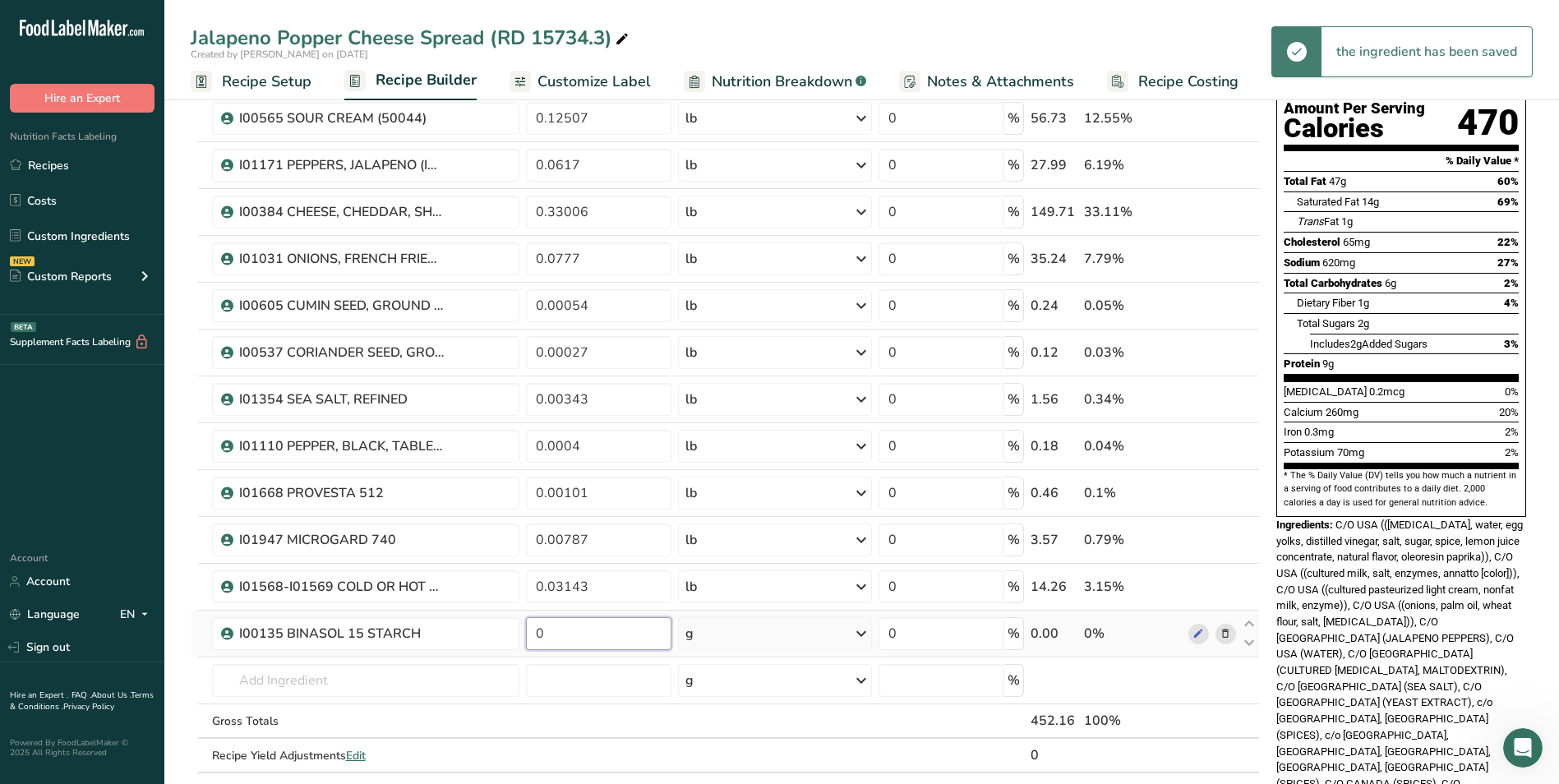
click at [582, 632] on input "0" at bounding box center [598, 633] width 146 height 33
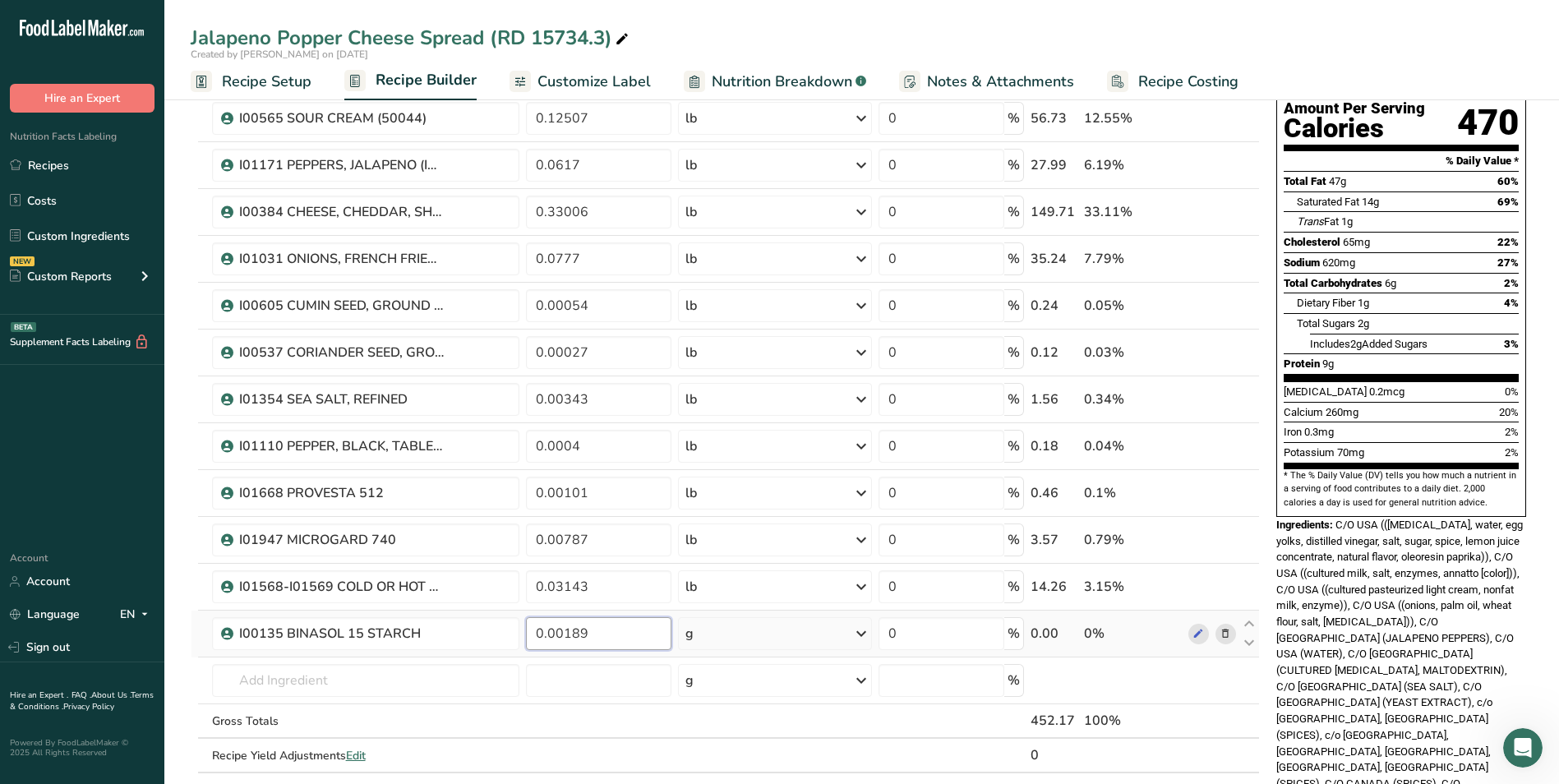
type input "0.00189"
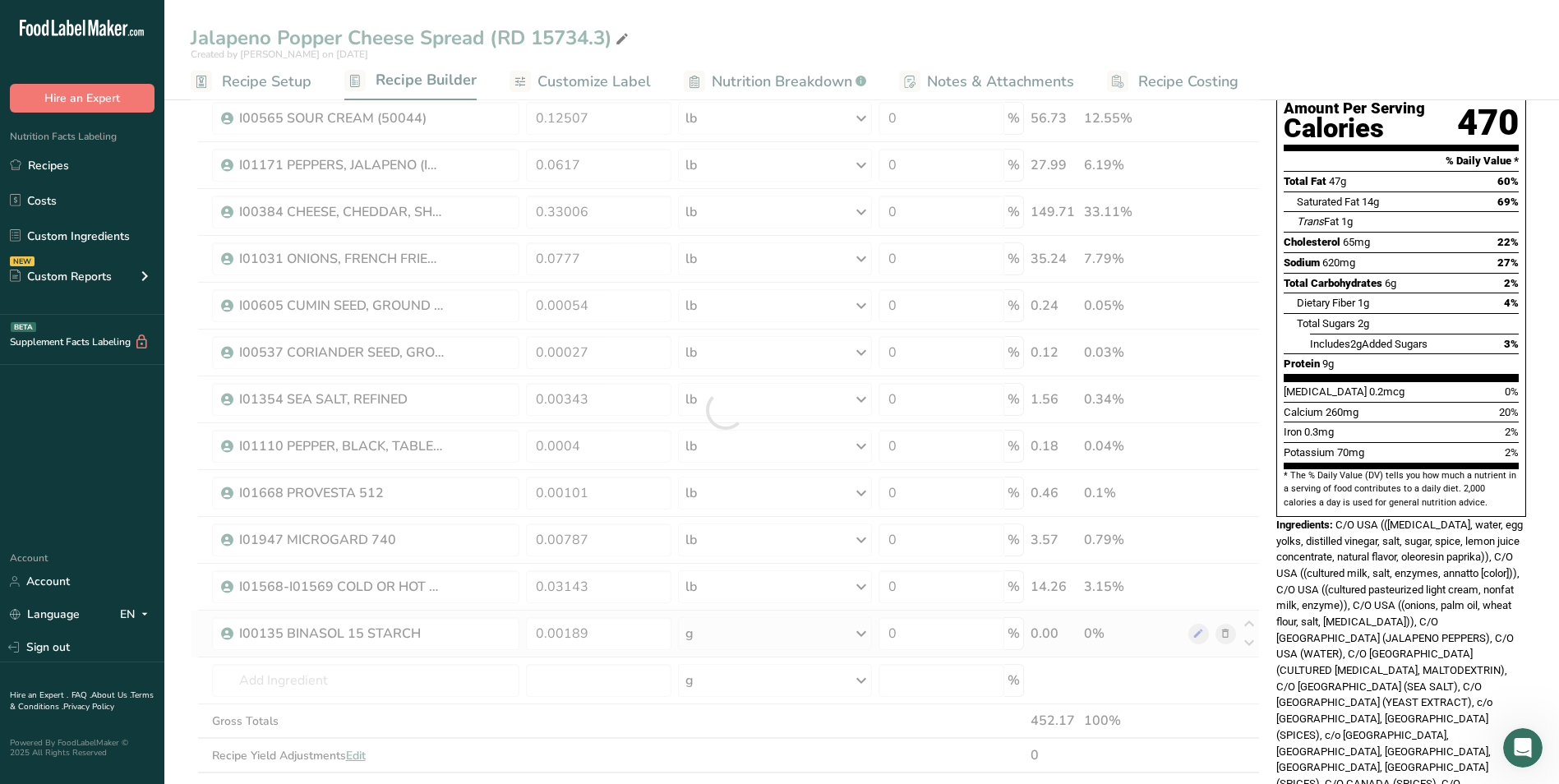
click at [725, 637] on div "Ingredient * Amount * Unit * Waste * .a-a{fill:#347362;}.b-a{fill:#fff;} Grams …" at bounding box center [726, 409] width 1069 height 794
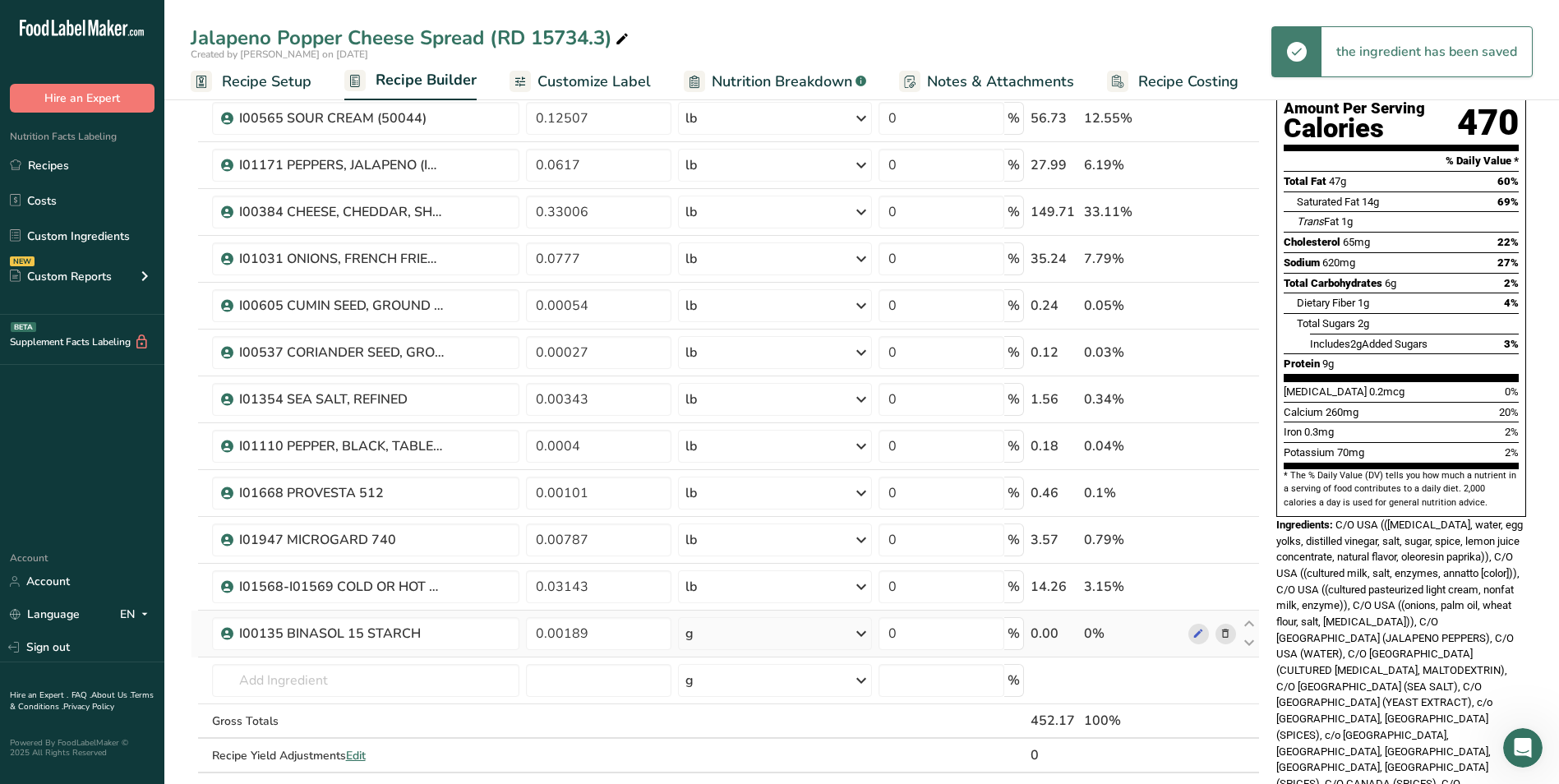
click at [747, 634] on div "g" at bounding box center [775, 633] width 193 height 33
click at [732, 756] on div "See more" at bounding box center [757, 763] width 138 height 18
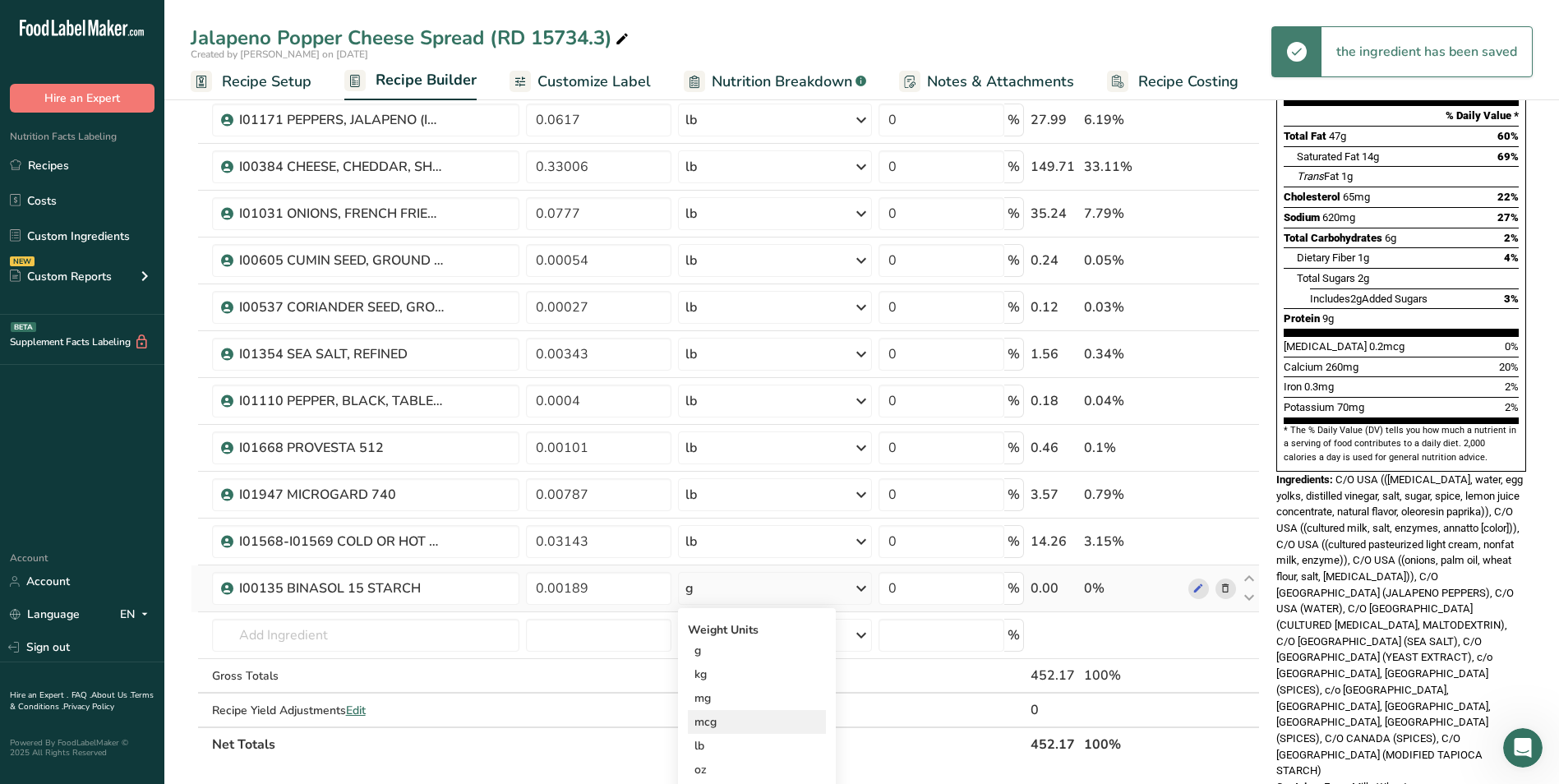
scroll to position [247, 0]
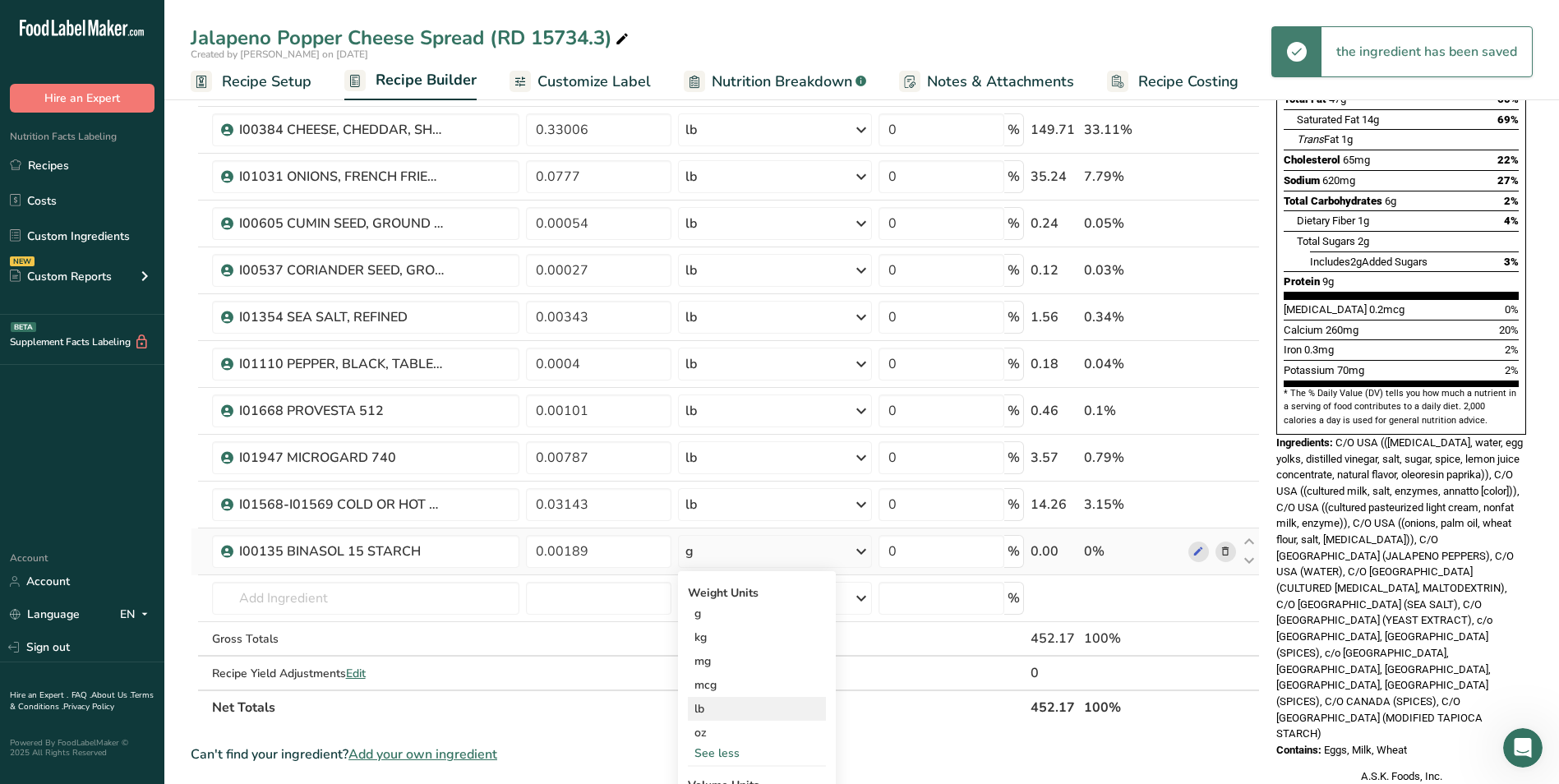
click at [712, 699] on div "lb" at bounding box center [757, 709] width 138 height 23
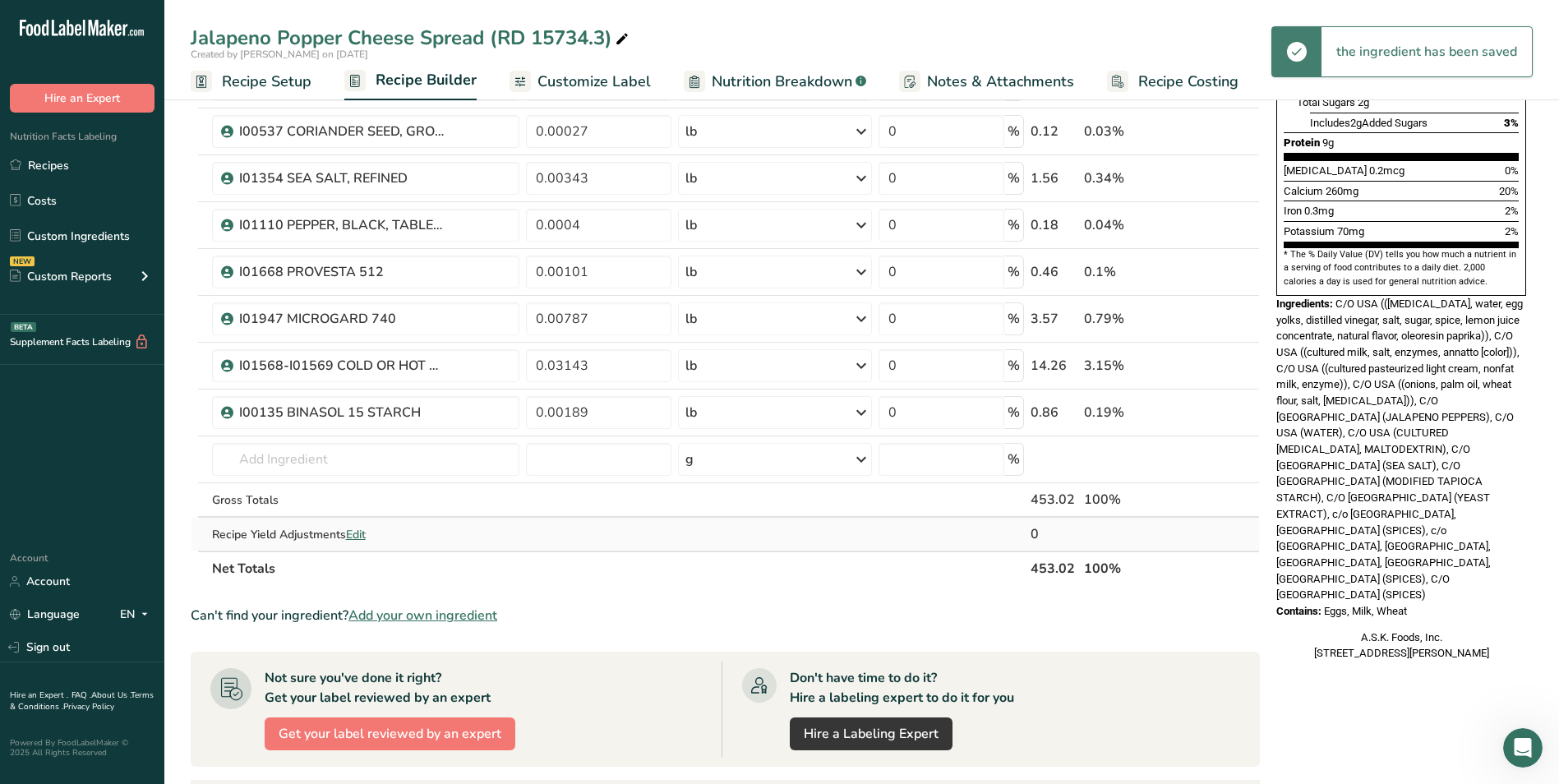
scroll to position [411, 0]
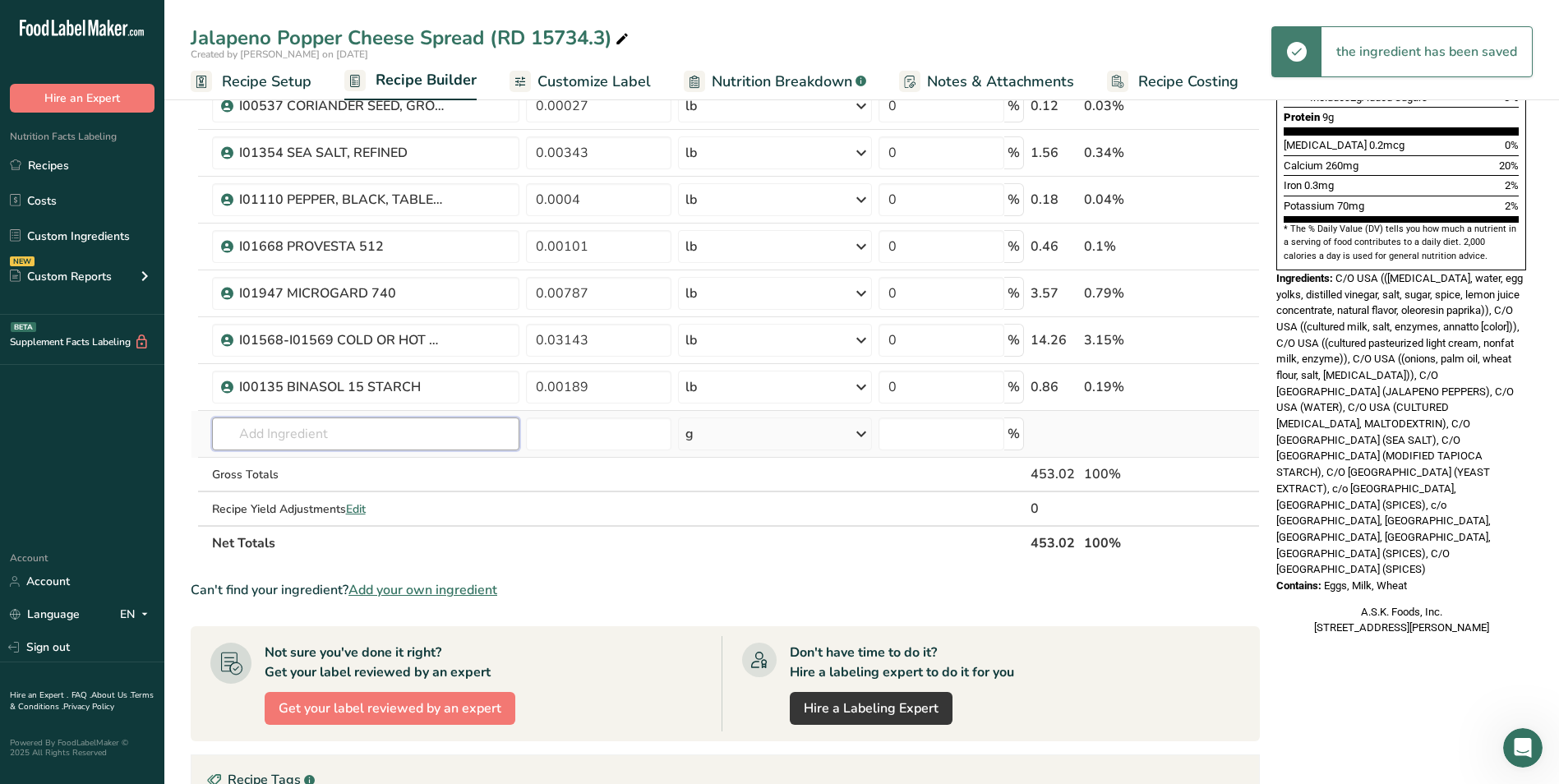
click at [328, 438] on input "text" at bounding box center [366, 434] width 308 height 33
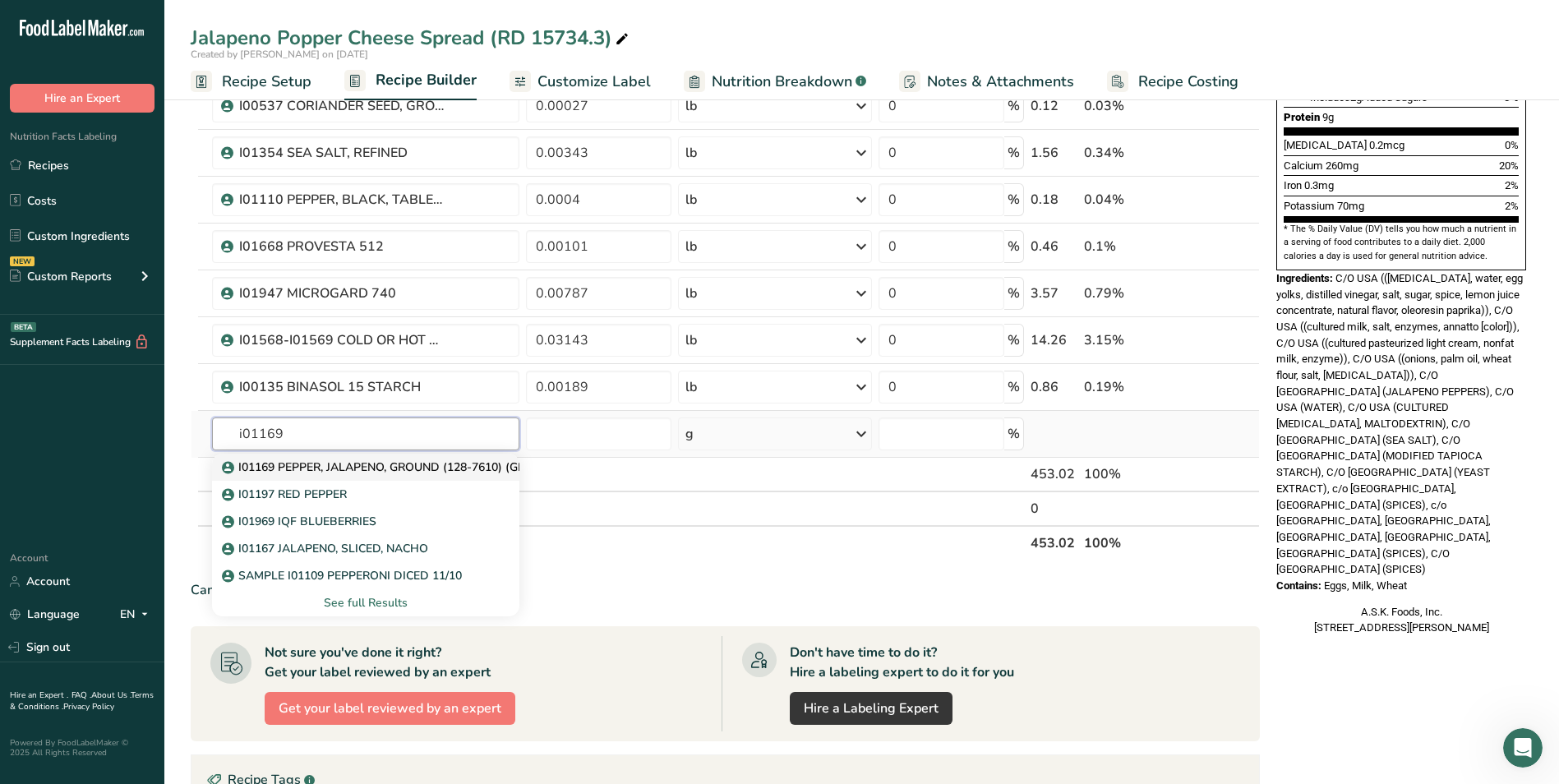
type input "i01169"
click at [343, 469] on p "I01169 PEPPER, JALAPENO, GROUND (128-7610) (GMO-Free)" at bounding box center [398, 467] width 345 height 18
type input "I01169 PEPPER, JALAPENO, GROUND (128-7610) (GMO-Free)"
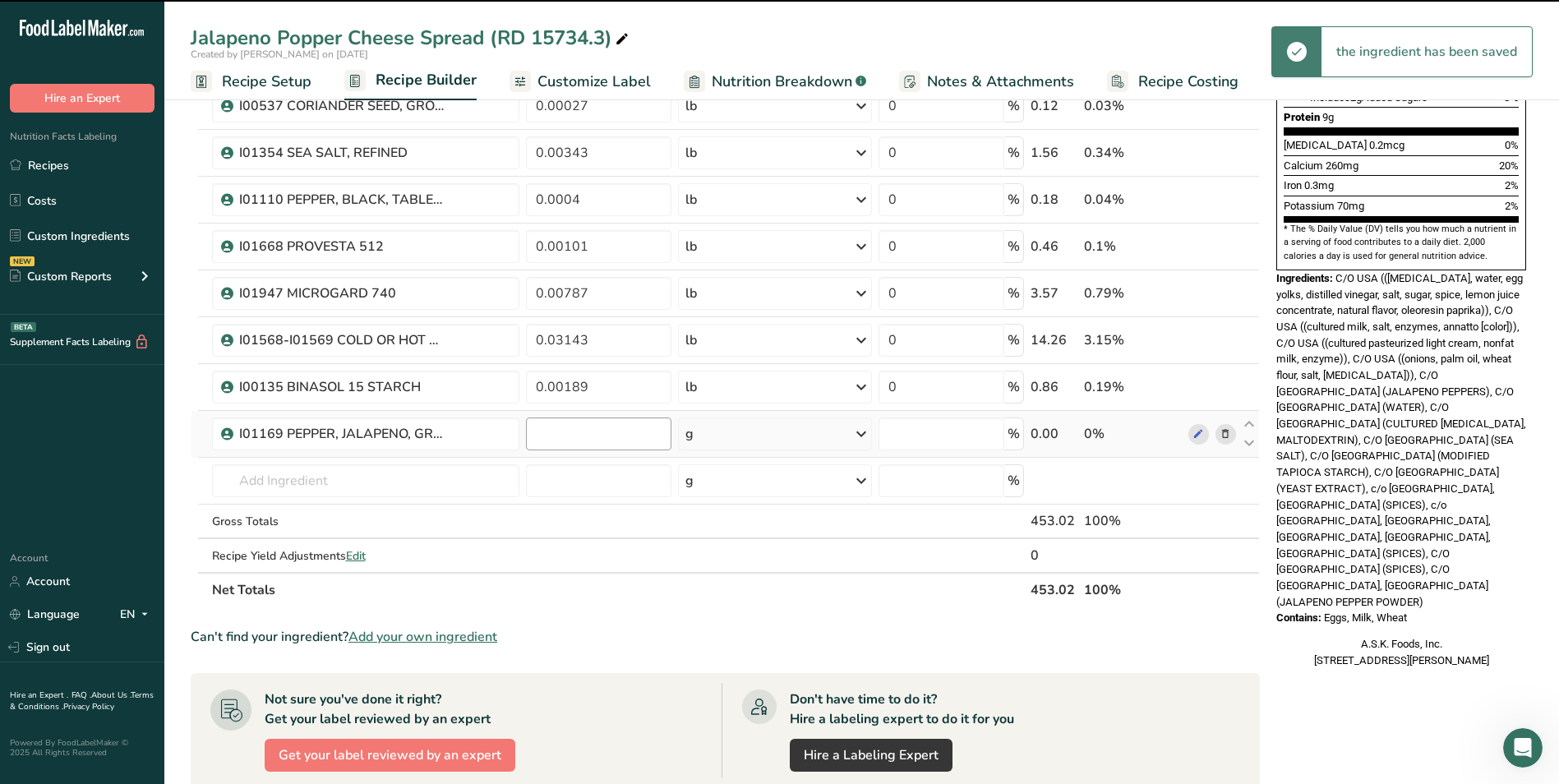
type input "0"
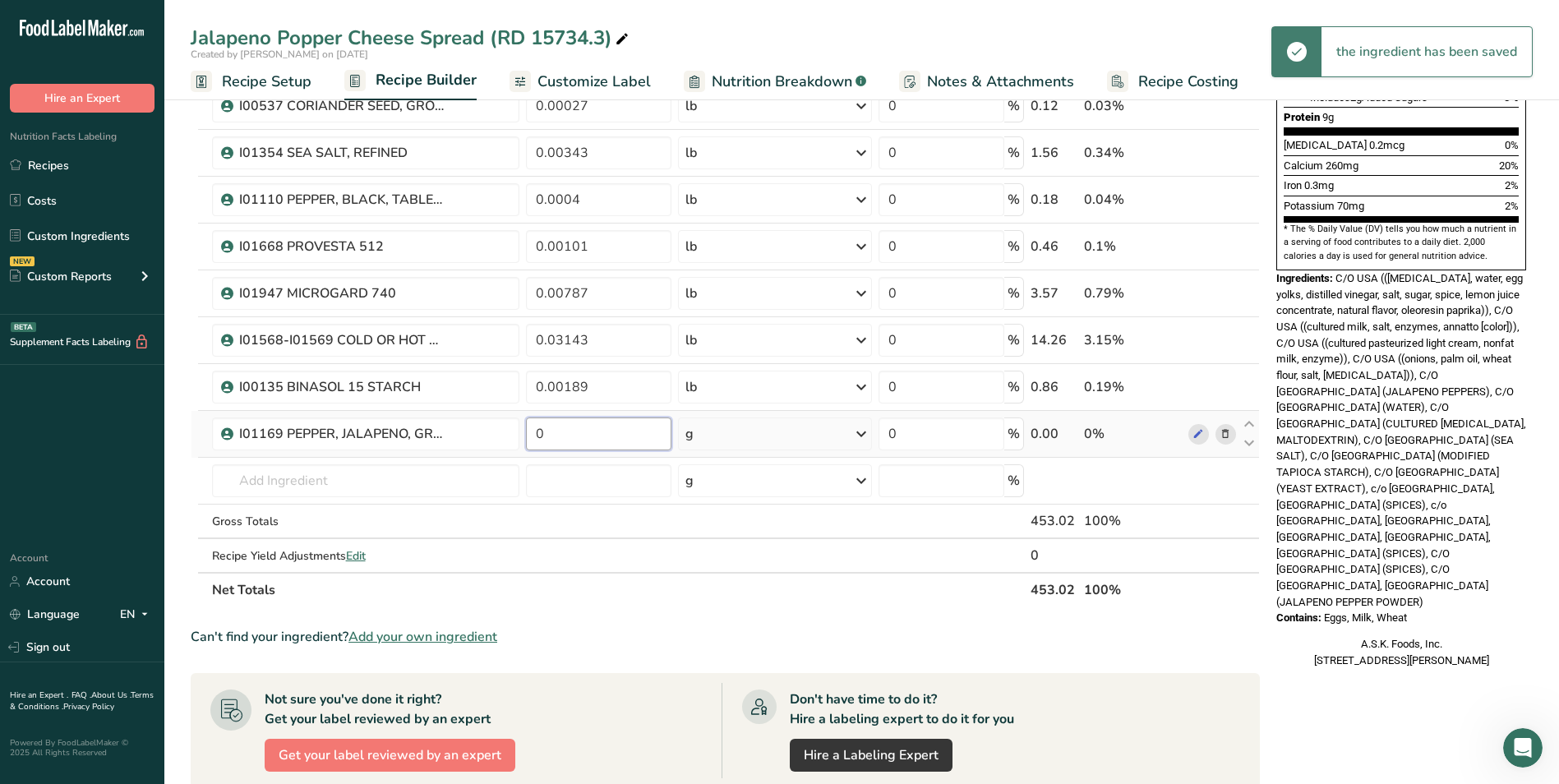
click at [624, 439] on input "0" at bounding box center [598, 434] width 146 height 33
type input "0.00126"
click at [736, 437] on div "Ingredient * Amount * Unit * Waste * .a-a{fill:#347362;}.b-a{fill:#fff;} Grams …" at bounding box center [726, 187] width 1069 height 841
click at [766, 438] on div "g" at bounding box center [775, 434] width 193 height 33
click at [745, 566] on div "See more" at bounding box center [757, 564] width 138 height 18
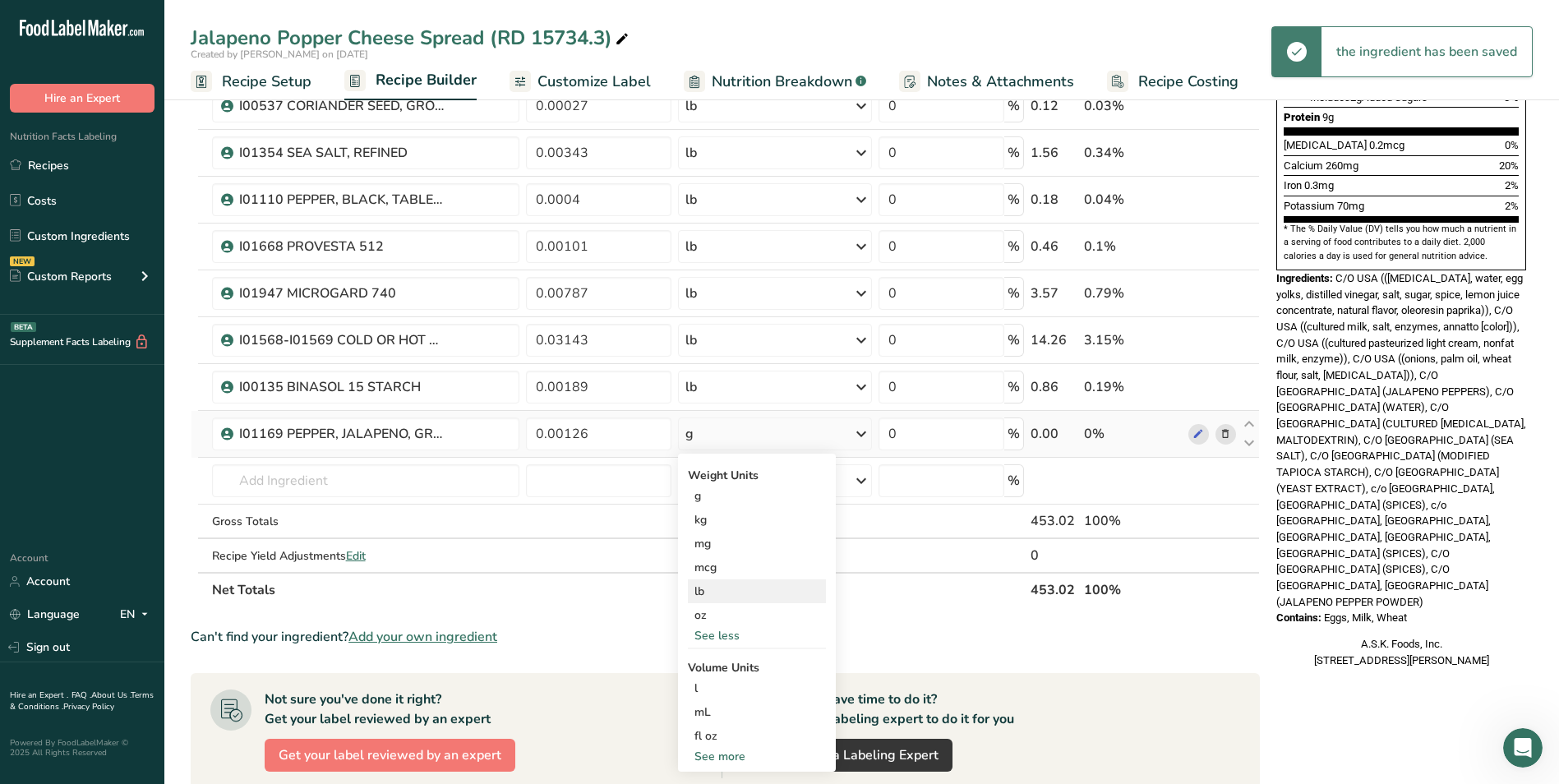
click at [745, 598] on div "lb" at bounding box center [757, 591] width 138 height 23
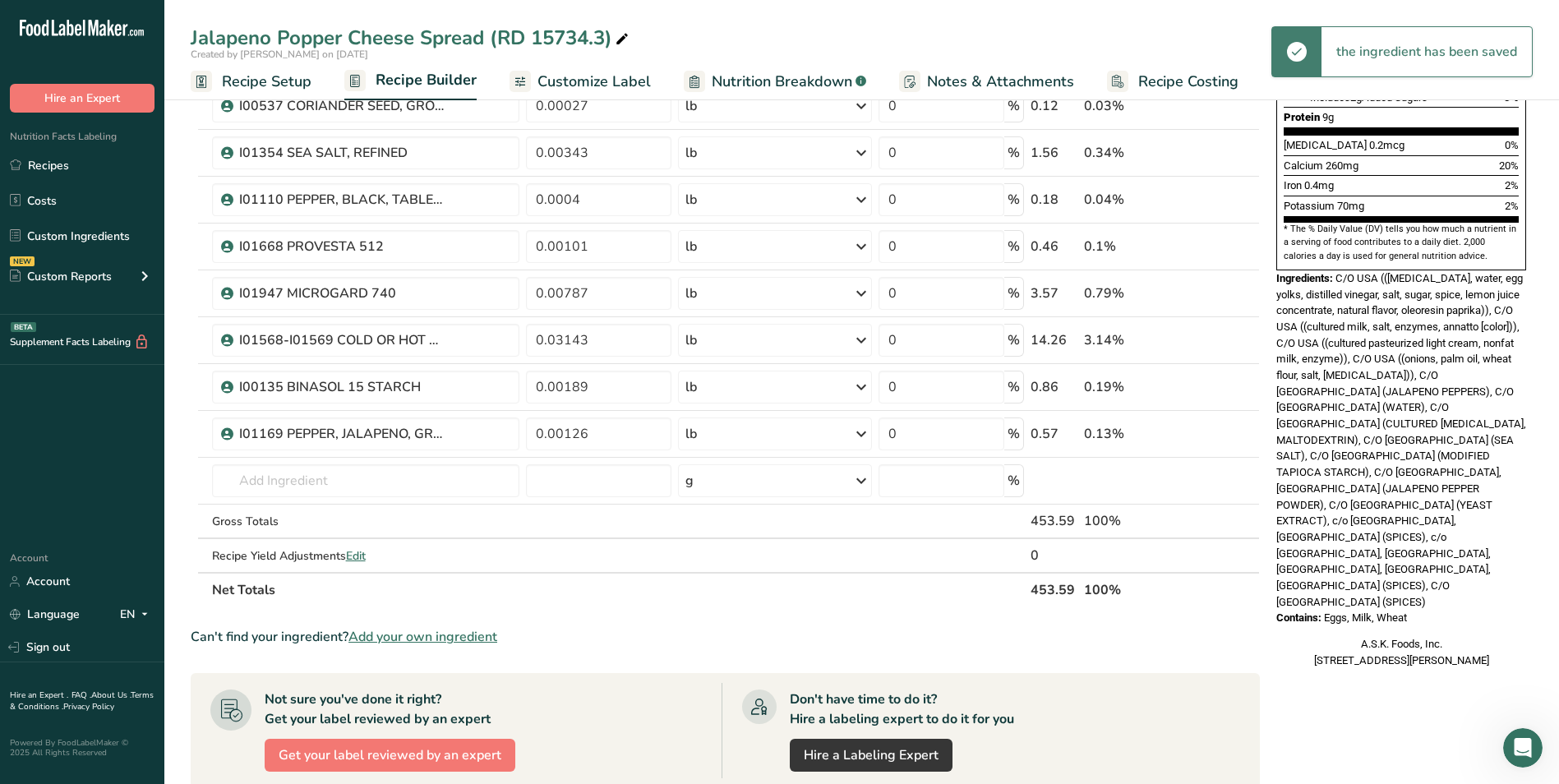
click at [638, 82] on span "Customize Label" at bounding box center [594, 81] width 114 height 23
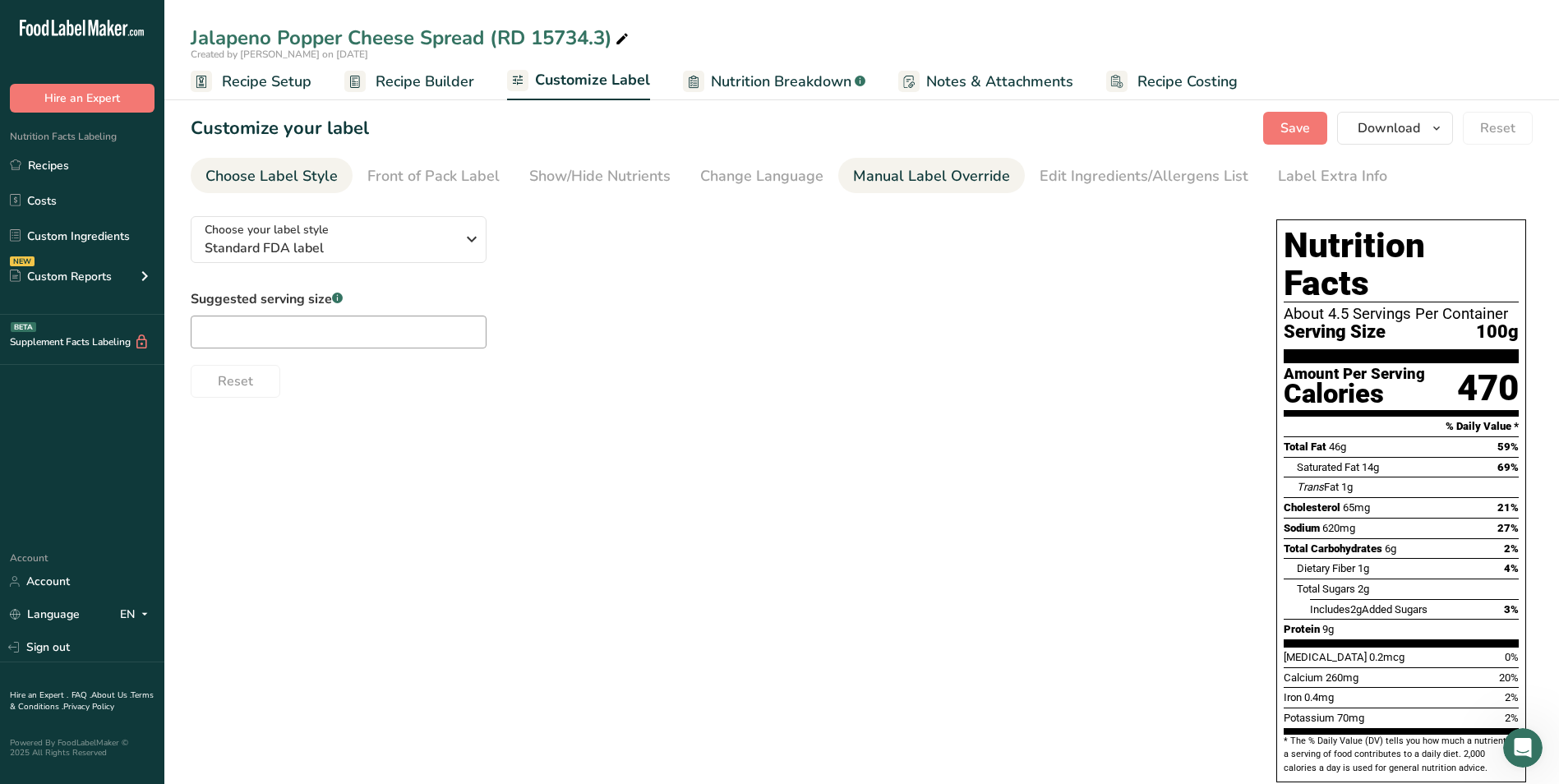
click at [883, 182] on div "Manual Label Override" at bounding box center [931, 176] width 157 height 23
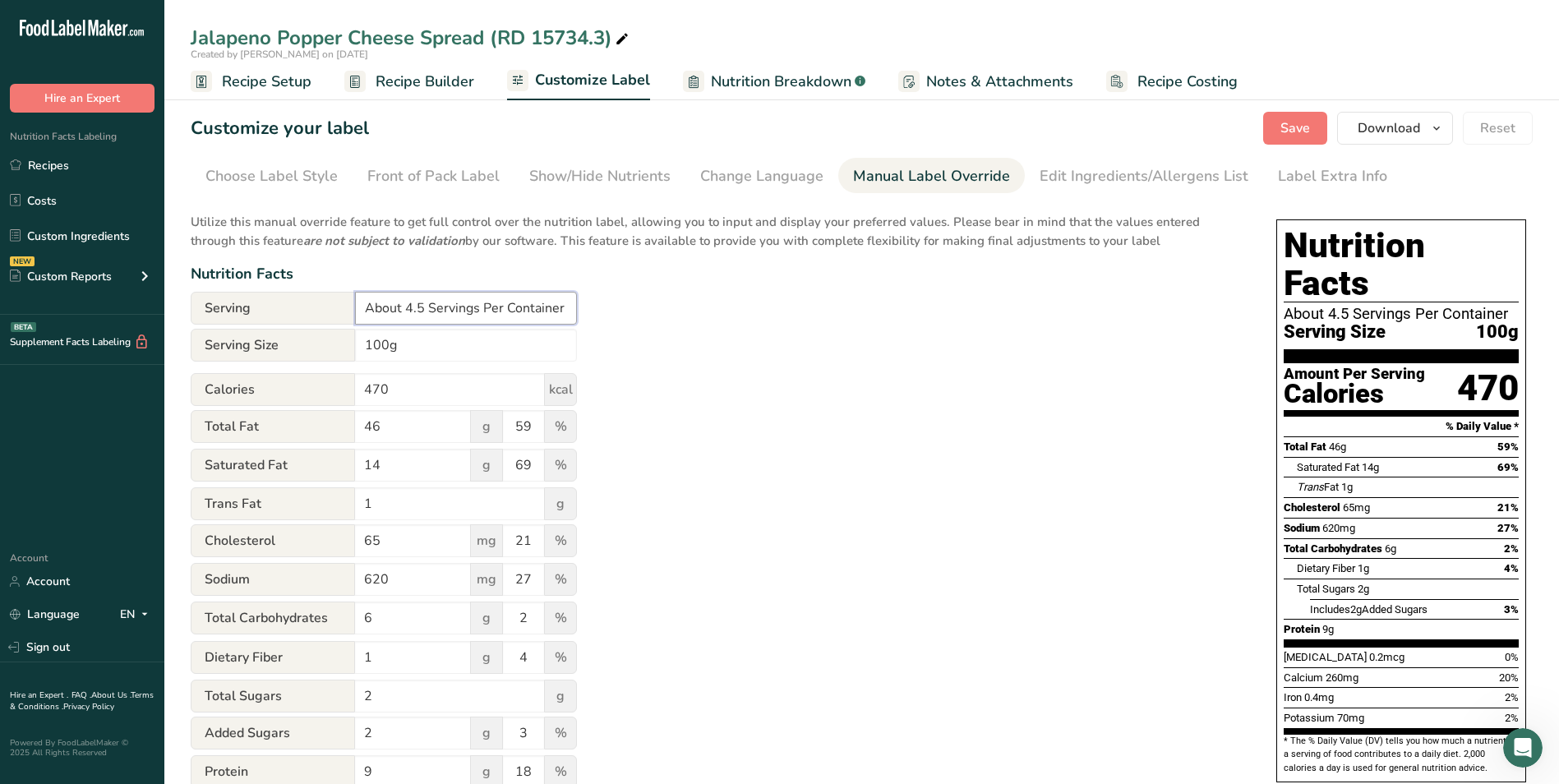
click at [428, 309] on input "About 4.5 Servings Per Container" at bounding box center [466, 308] width 222 height 33
type input "Servings Per Container"
click at [1283, 120] on button "Save" at bounding box center [1295, 128] width 64 height 33
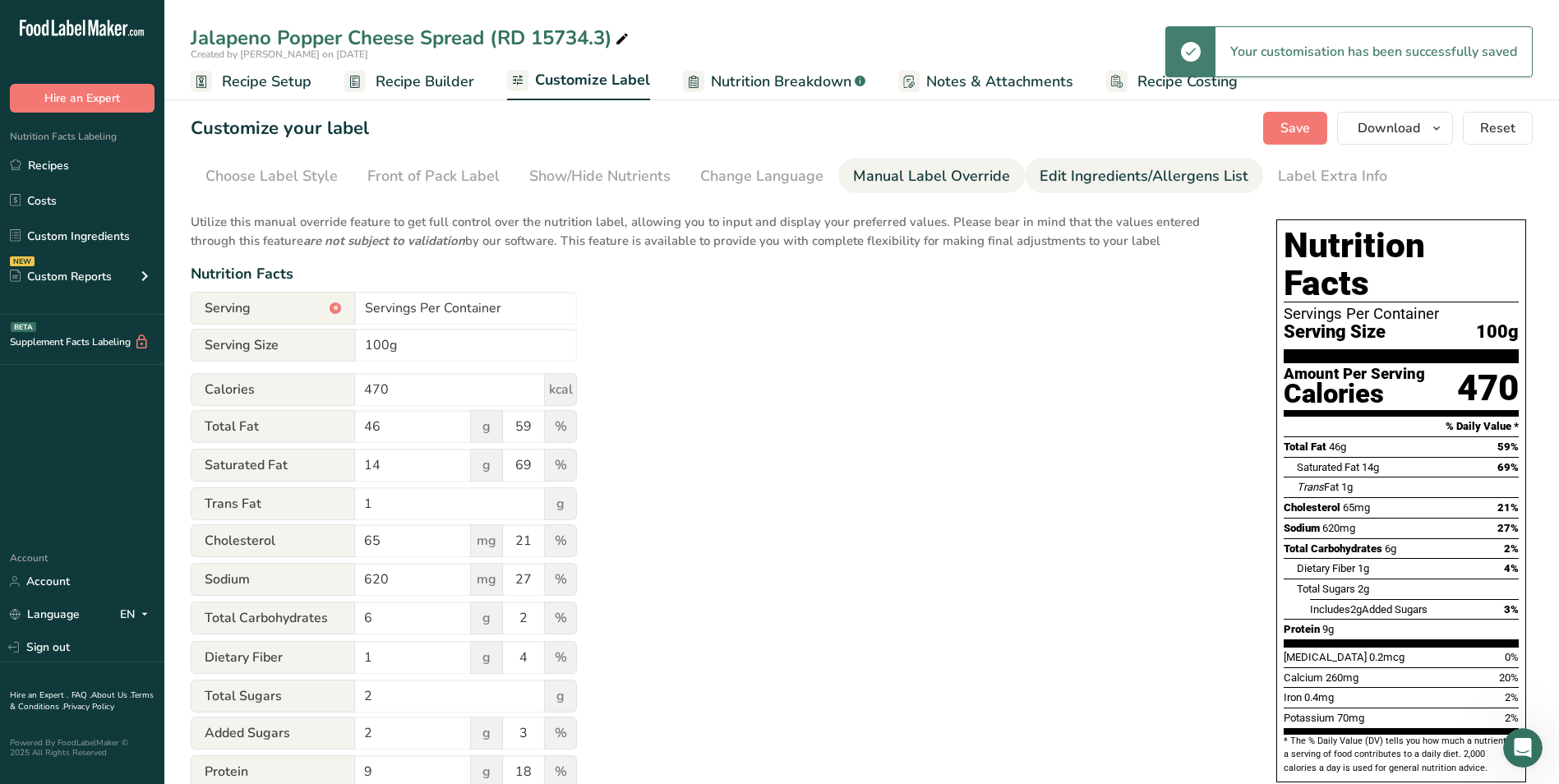
click at [1107, 170] on div "Edit Ingredients/Allergens List" at bounding box center [1144, 176] width 209 height 23
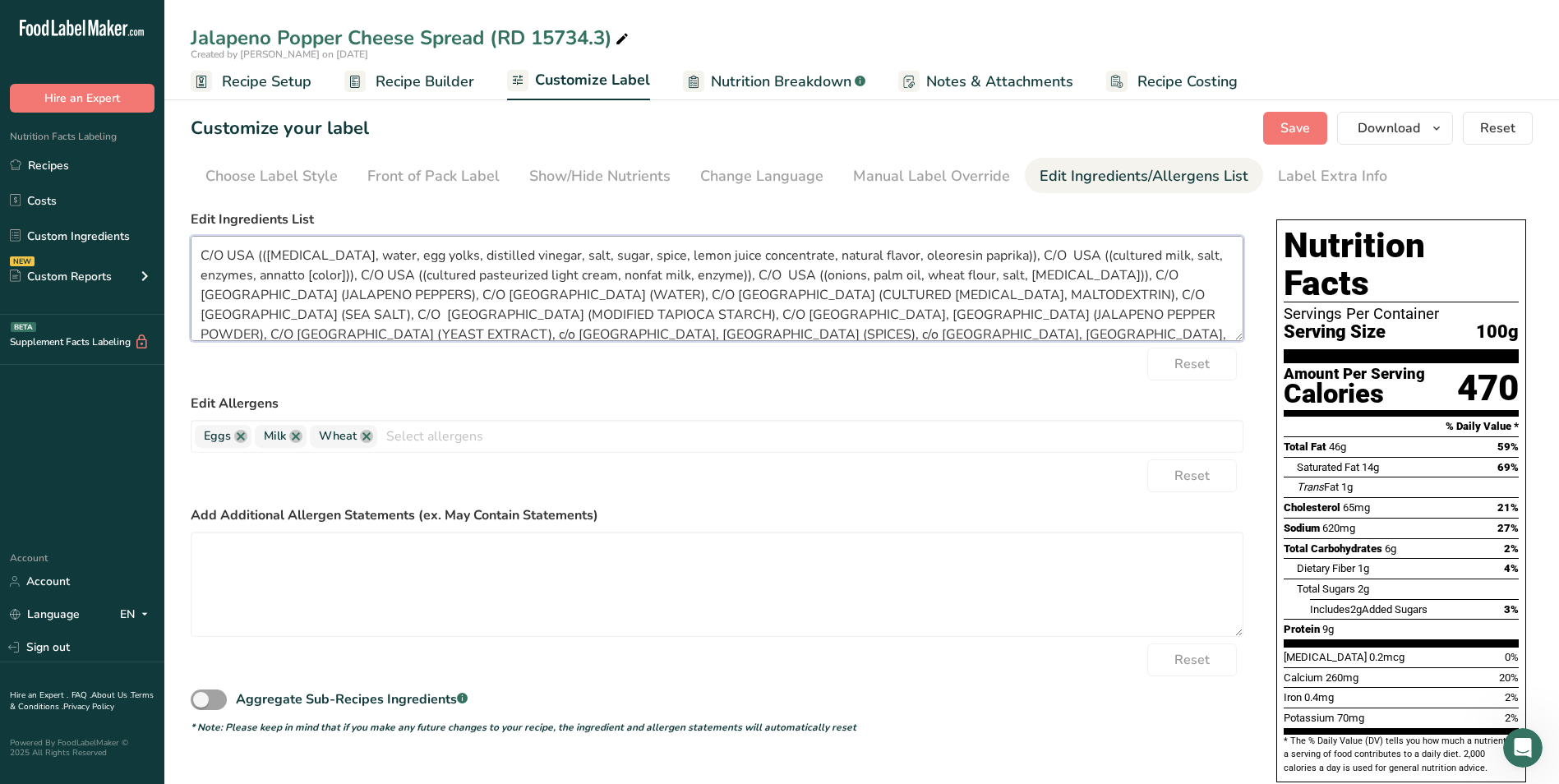
click at [260, 259] on textarea "C/O USA (([MEDICAL_DATA], water, egg yolks, distilled vinegar, salt, sugar, spi…" at bounding box center [717, 288] width 1053 height 105
click at [1015, 259] on textarea "MAYONNAISE ([MEDICAL_DATA], water, egg yolks, distilled vinegar, salt, sugar, s…" at bounding box center [717, 288] width 1053 height 105
click at [375, 282] on textarea "MAYONNAISE ([MEDICAL_DATA], water, egg yolks, distilled vinegar, salt, sugar, s…" at bounding box center [717, 288] width 1053 height 105
click at [800, 276] on textarea "MAYONNAISE ([MEDICAL_DATA], water, egg yolks, distilled vinegar, salt, sugar, s…" at bounding box center [717, 288] width 1053 height 105
click at [260, 295] on textarea "MAYONNAISE ([MEDICAL_DATA], water, egg yolks, distilled vinegar, salt, sugar, s…" at bounding box center [717, 288] width 1053 height 105
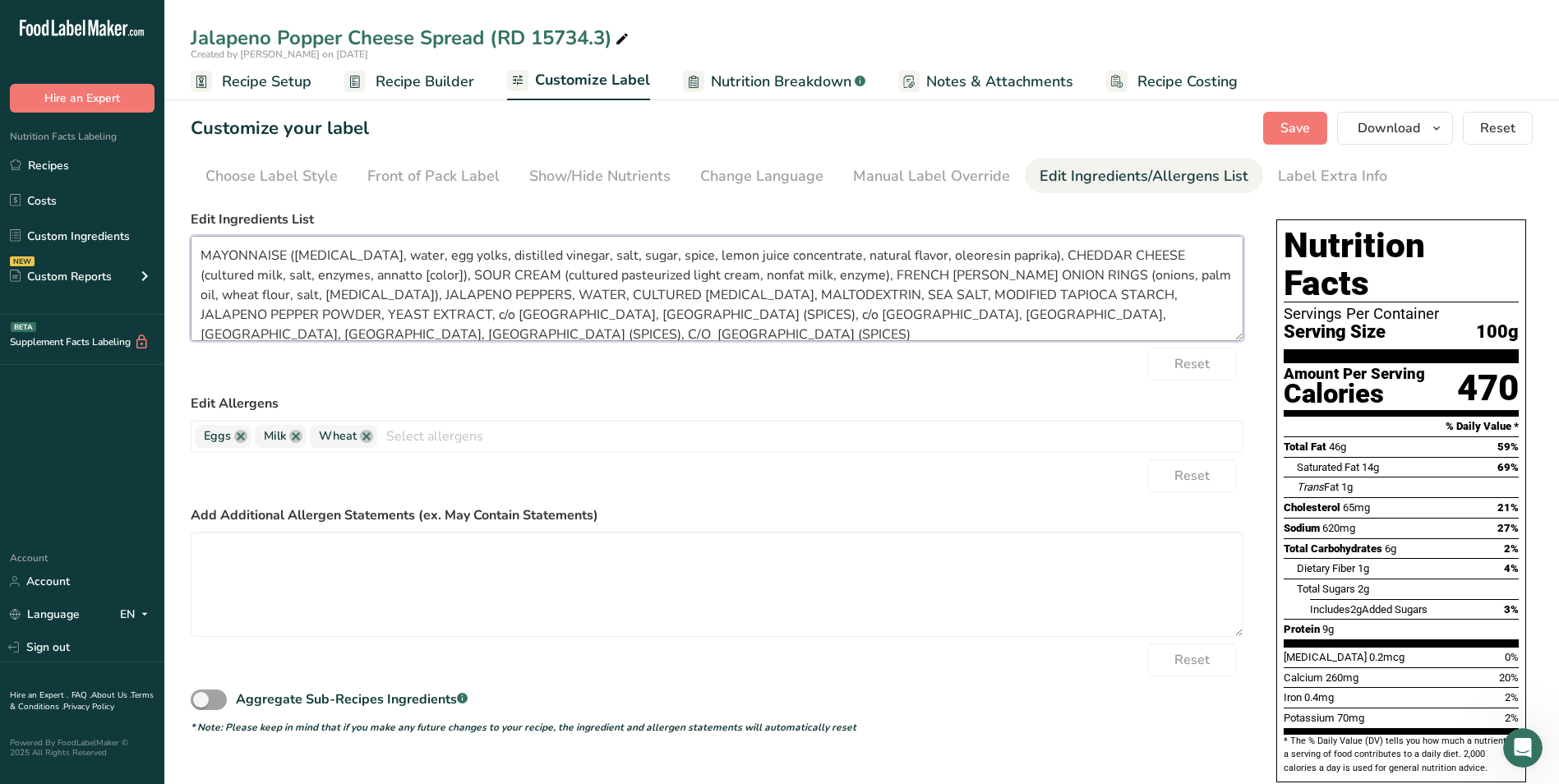
click at [1140, 296] on textarea "MAYONNAISE ([MEDICAL_DATA], water, egg yolks, distilled vinegar, salt, sugar, s…" at bounding box center [717, 288] width 1053 height 105
click at [912, 322] on textarea "MAYONNAISE ([MEDICAL_DATA], water, egg yolks, distilled vinegar, salt, sugar, s…" at bounding box center [717, 288] width 1053 height 105
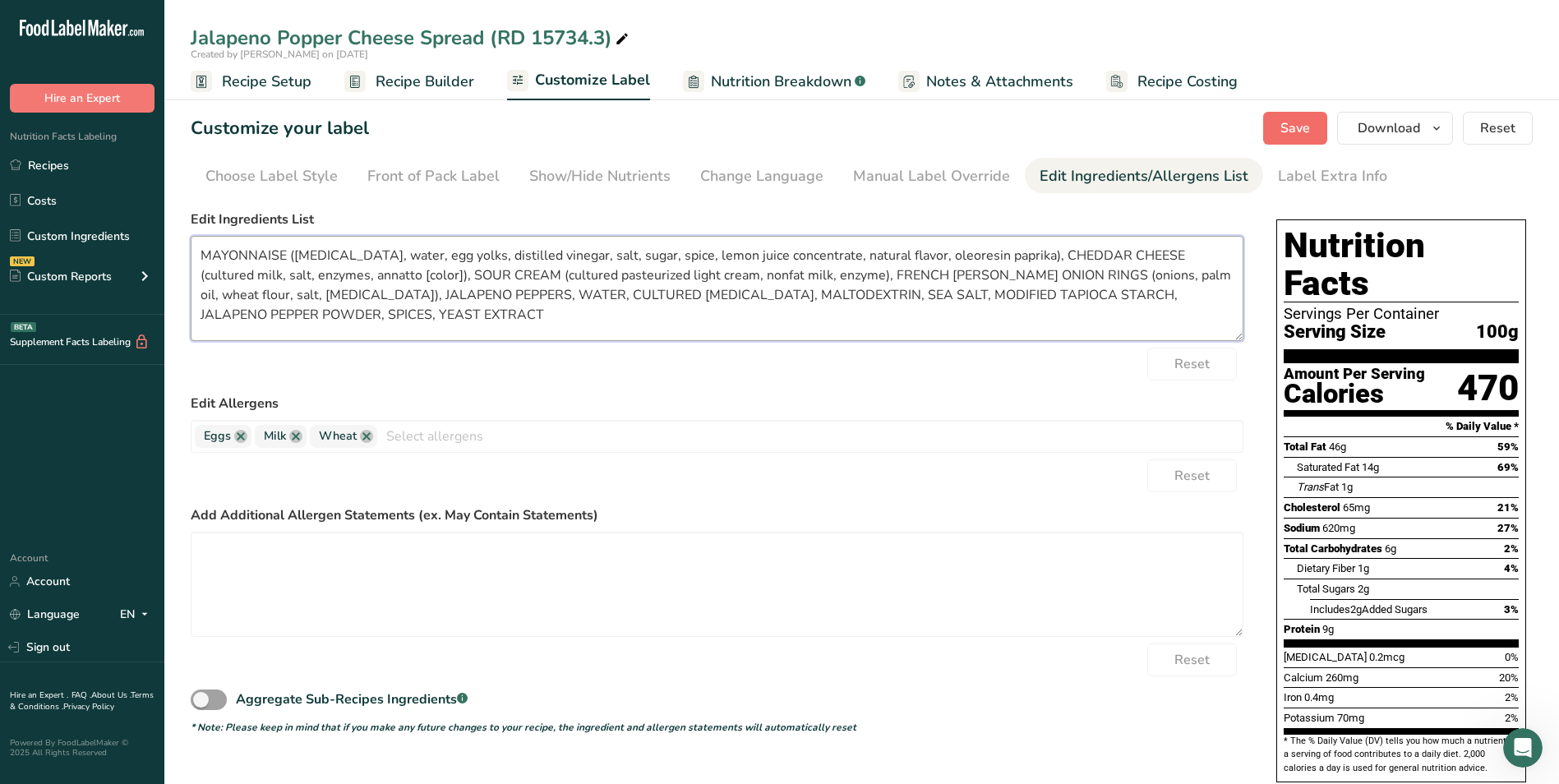
type textarea "MAYONNAISE ([MEDICAL_DATA], water, egg yolks, distilled vinegar, salt, sugar, s…"
click at [1283, 125] on span "Save" at bounding box center [1296, 128] width 29 height 20
drag, startPoint x: 283, startPoint y: 316, endPoint x: 203, endPoint y: 253, distance: 101.8
click at [203, 253] on textarea "MAYONNAISE ([MEDICAL_DATA], water, egg yolks, distilled vinegar, salt, sugar, s…" at bounding box center [717, 288] width 1053 height 105
click at [1418, 138] on button "Download" at bounding box center [1395, 128] width 116 height 33
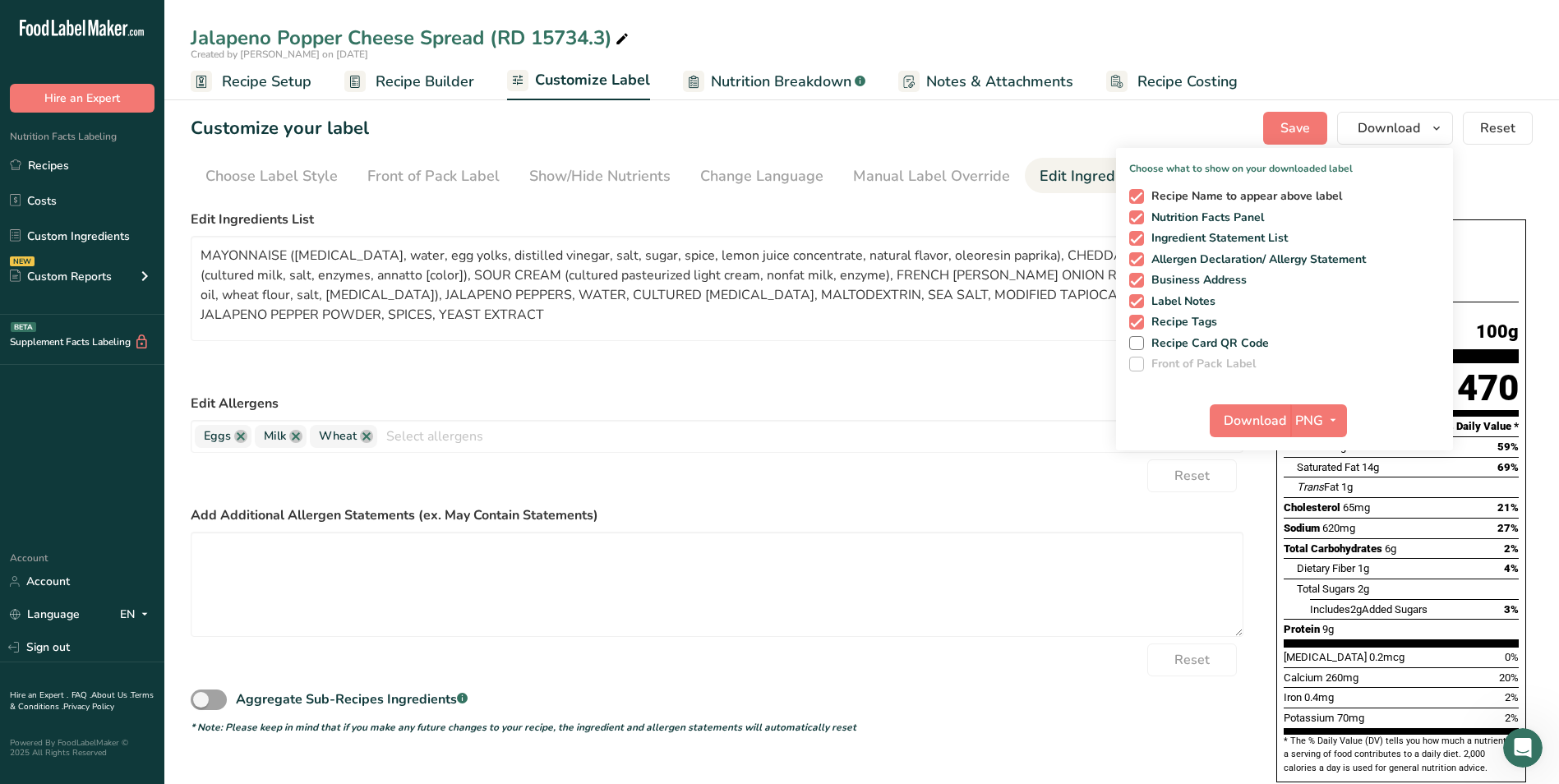
click at [1272, 202] on span "Recipe Name to appear above label" at bounding box center [1244, 196] width 199 height 15
click at [1140, 202] on input "Recipe Name to appear above label" at bounding box center [1134, 196] width 11 height 11
checkbox input "false"
click at [1262, 232] on span "Ingredient Statement List" at bounding box center [1217, 238] width 145 height 15
click at [1140, 233] on input "Ingredient Statement List" at bounding box center [1134, 238] width 11 height 11
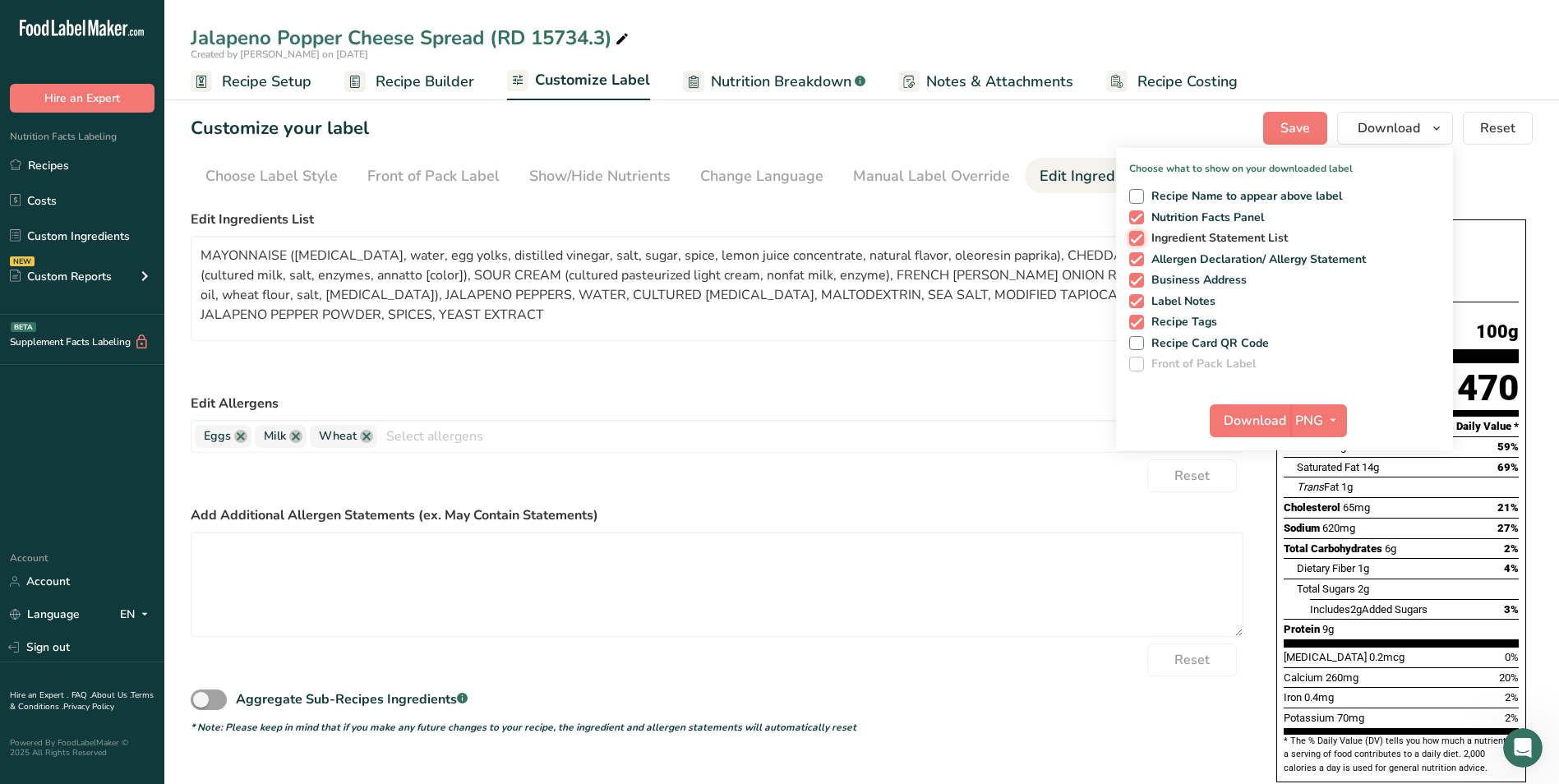
checkbox input "false"
click at [1262, 250] on div "Recipe Name to appear above label Nutrition Facts Panel Ingredient Statement Li…" at bounding box center [1285, 276] width 337 height 189
click at [1250, 265] on span "Allergen Declaration/ Allergy Statement" at bounding box center [1255, 259] width 222 height 15
click at [1140, 264] on input "Allergen Declaration/ Allergy Statement" at bounding box center [1134, 258] width 11 height 11
checkbox input "false"
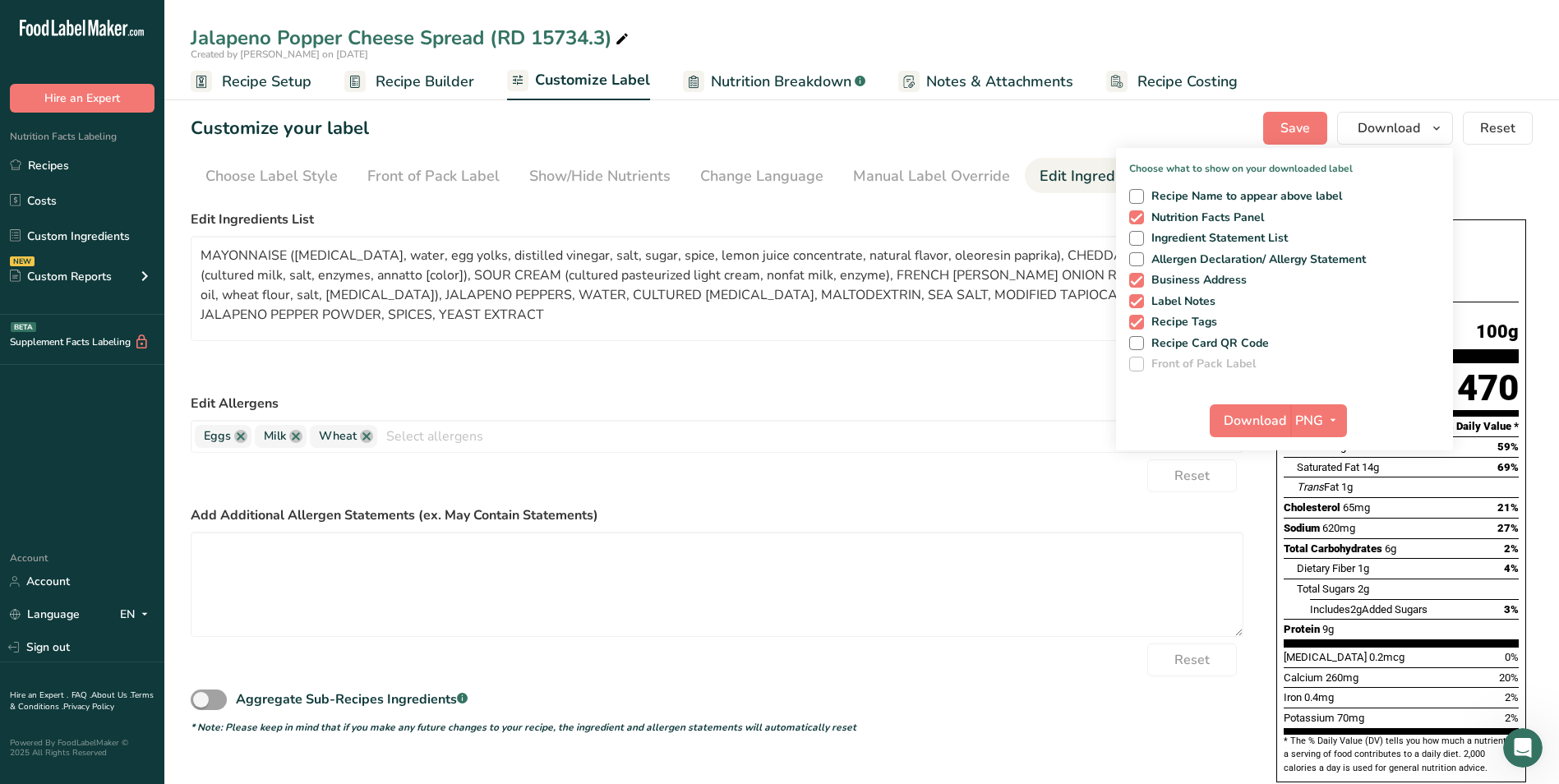
drag, startPoint x: 1235, startPoint y: 276, endPoint x: 1211, endPoint y: 289, distance: 27.3
click at [1234, 276] on span "Business Address" at bounding box center [1197, 280] width 104 height 15
click at [1140, 276] on input "Business Address" at bounding box center [1134, 279] width 11 height 11
checkbox input "false"
click at [1191, 298] on span "Label Notes" at bounding box center [1181, 301] width 72 height 15
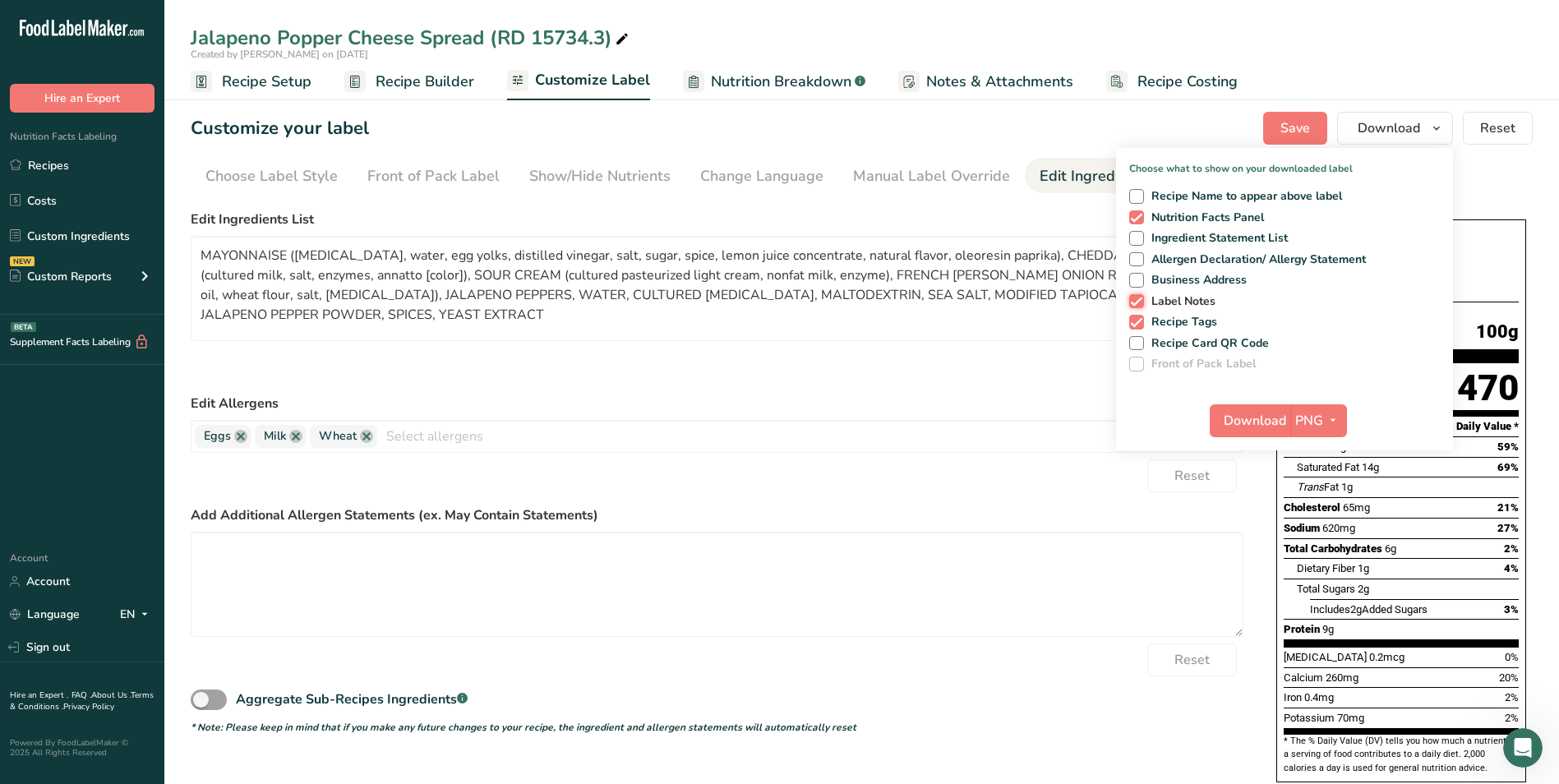
click at [1140, 298] on input "Label Notes" at bounding box center [1134, 300] width 11 height 11
checkbox input "false"
click at [1186, 320] on span "Recipe Tags" at bounding box center [1182, 322] width 74 height 15
click at [1140, 320] on input "Recipe Tags" at bounding box center [1134, 321] width 11 height 11
checkbox input "false"
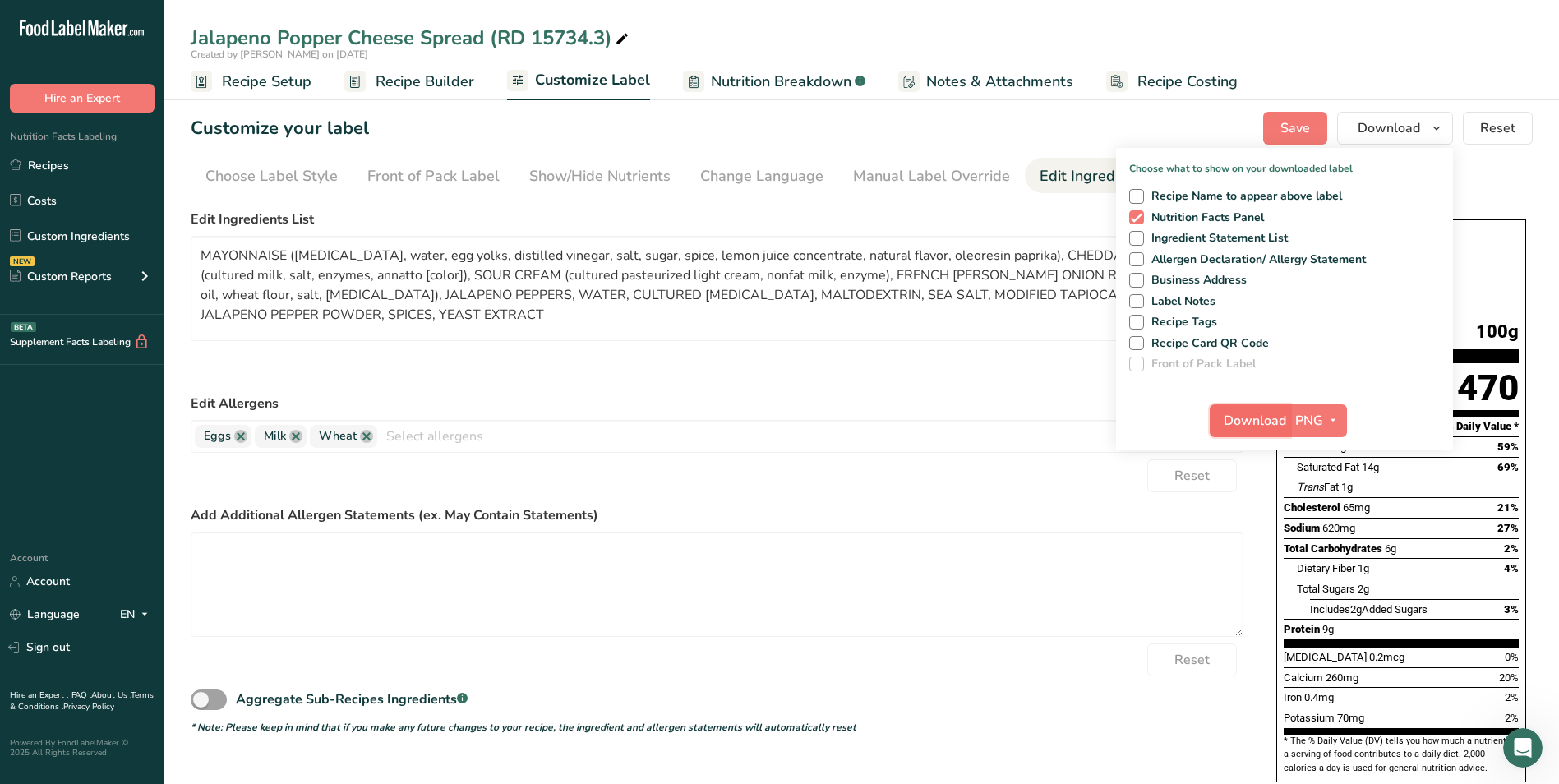
click at [1250, 411] on span "Download" at bounding box center [1255, 421] width 63 height 20
click at [76, 163] on link "Recipes" at bounding box center [82, 165] width 165 height 31
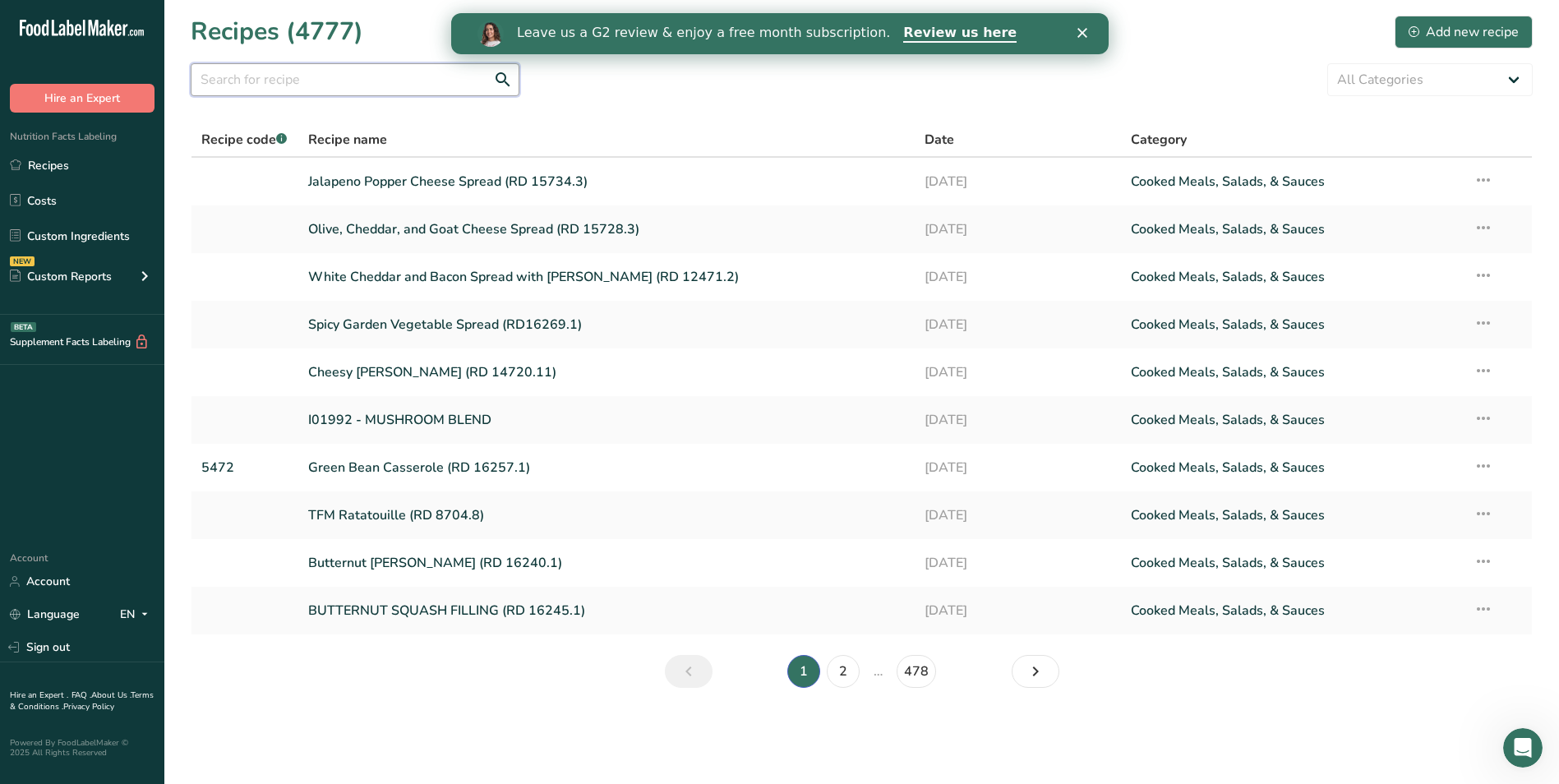
click at [251, 93] on input "text" at bounding box center [355, 80] width 329 height 33
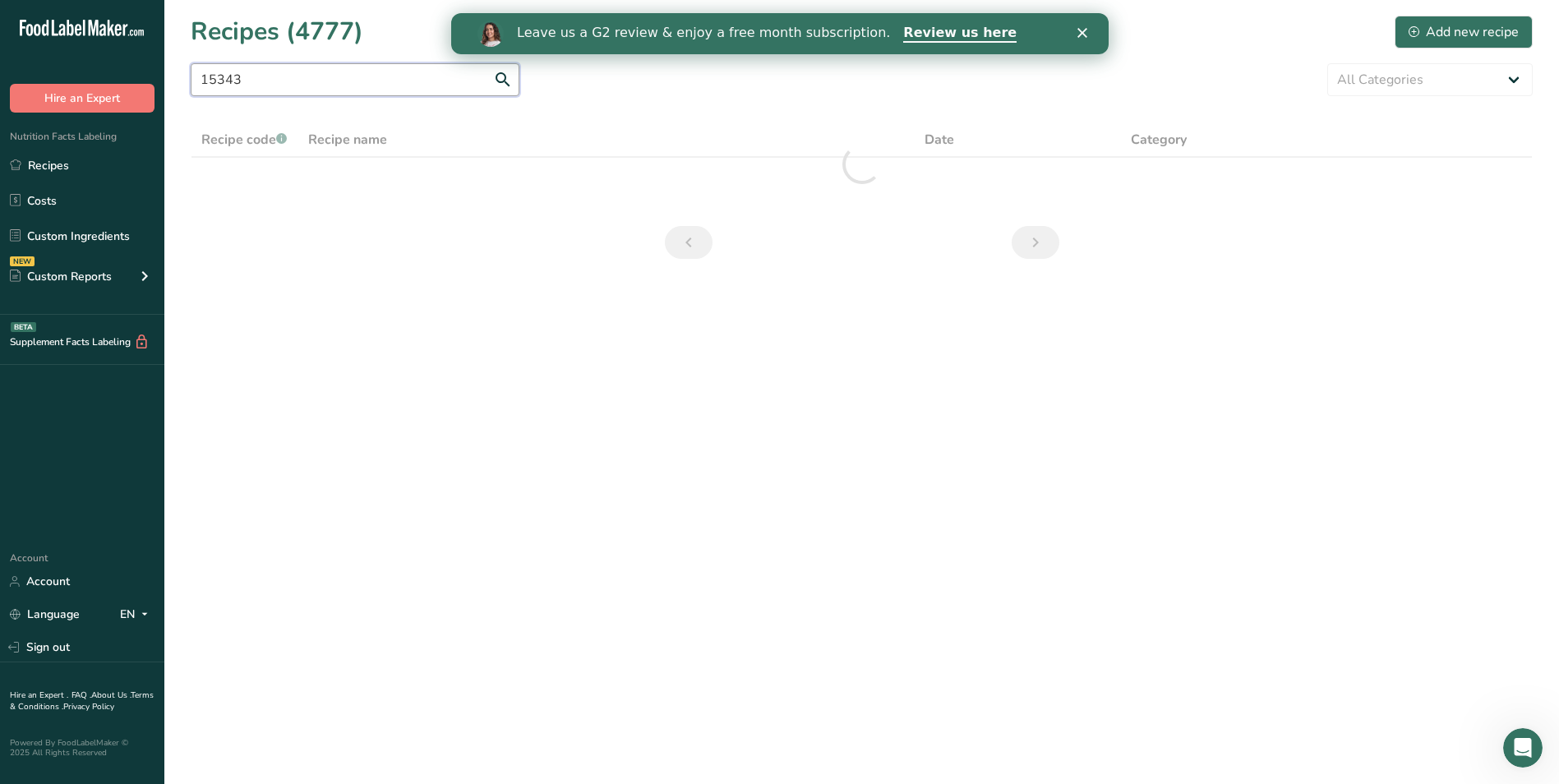
type input "15343"
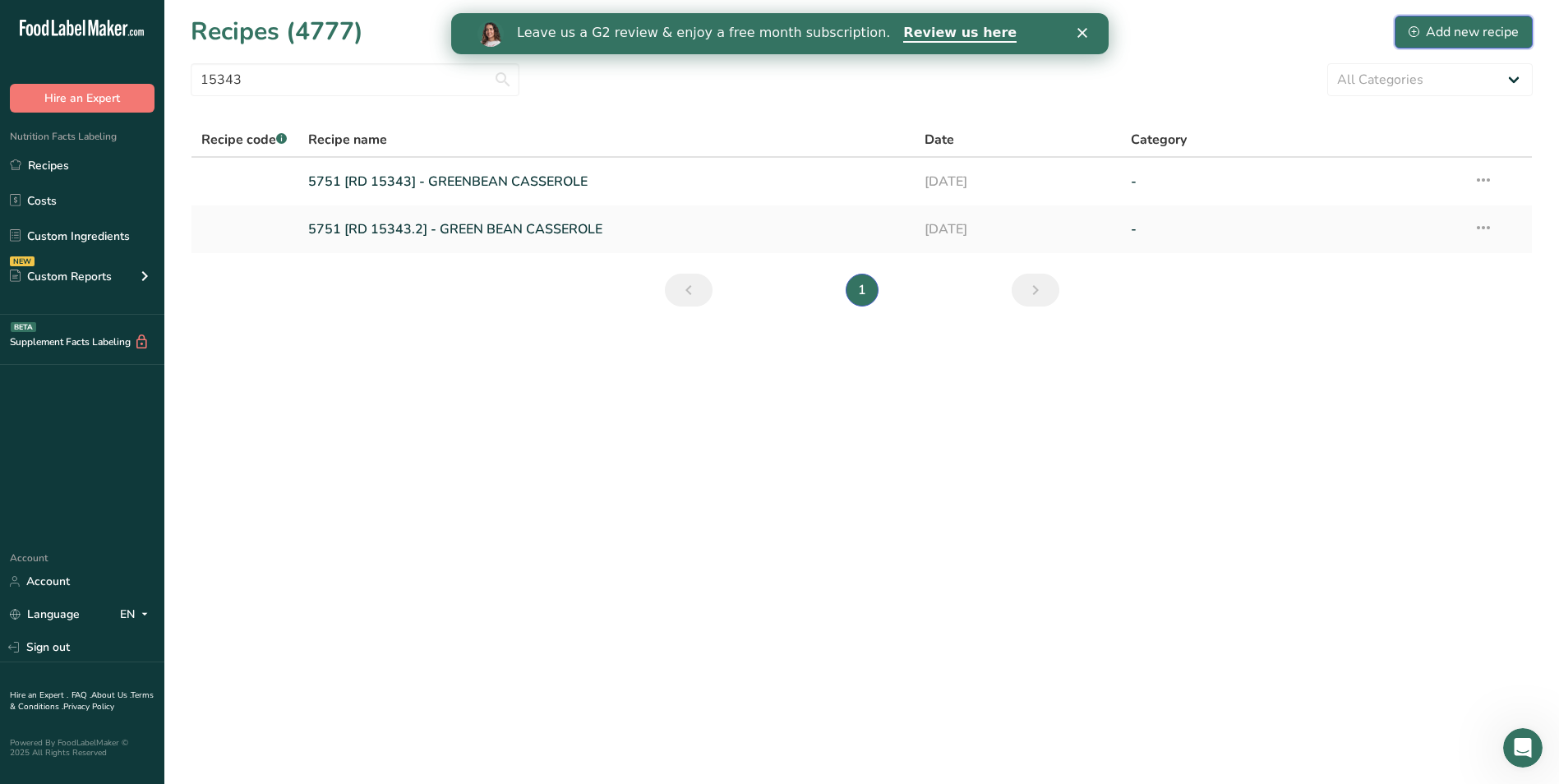
click at [1452, 41] on div "Add new recipe" at bounding box center [1464, 32] width 110 height 20
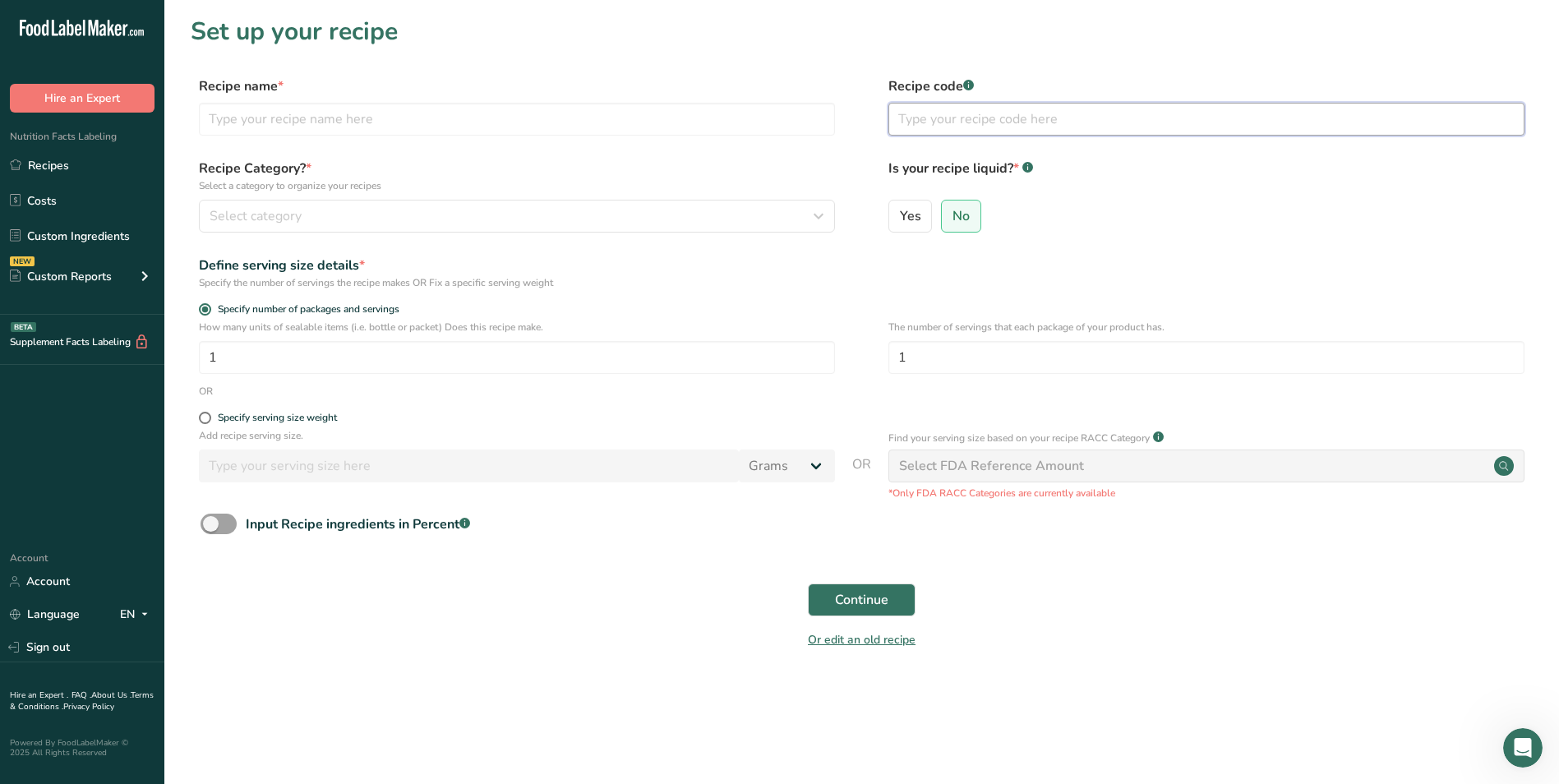
click at [894, 115] on input "text" at bounding box center [1206, 119] width 637 height 33
type input "5135"
click at [619, 120] on input "text" at bounding box center [517, 119] width 637 height 33
type input "Green Bean Casserole NO TOPPING (RD 15343.3)"
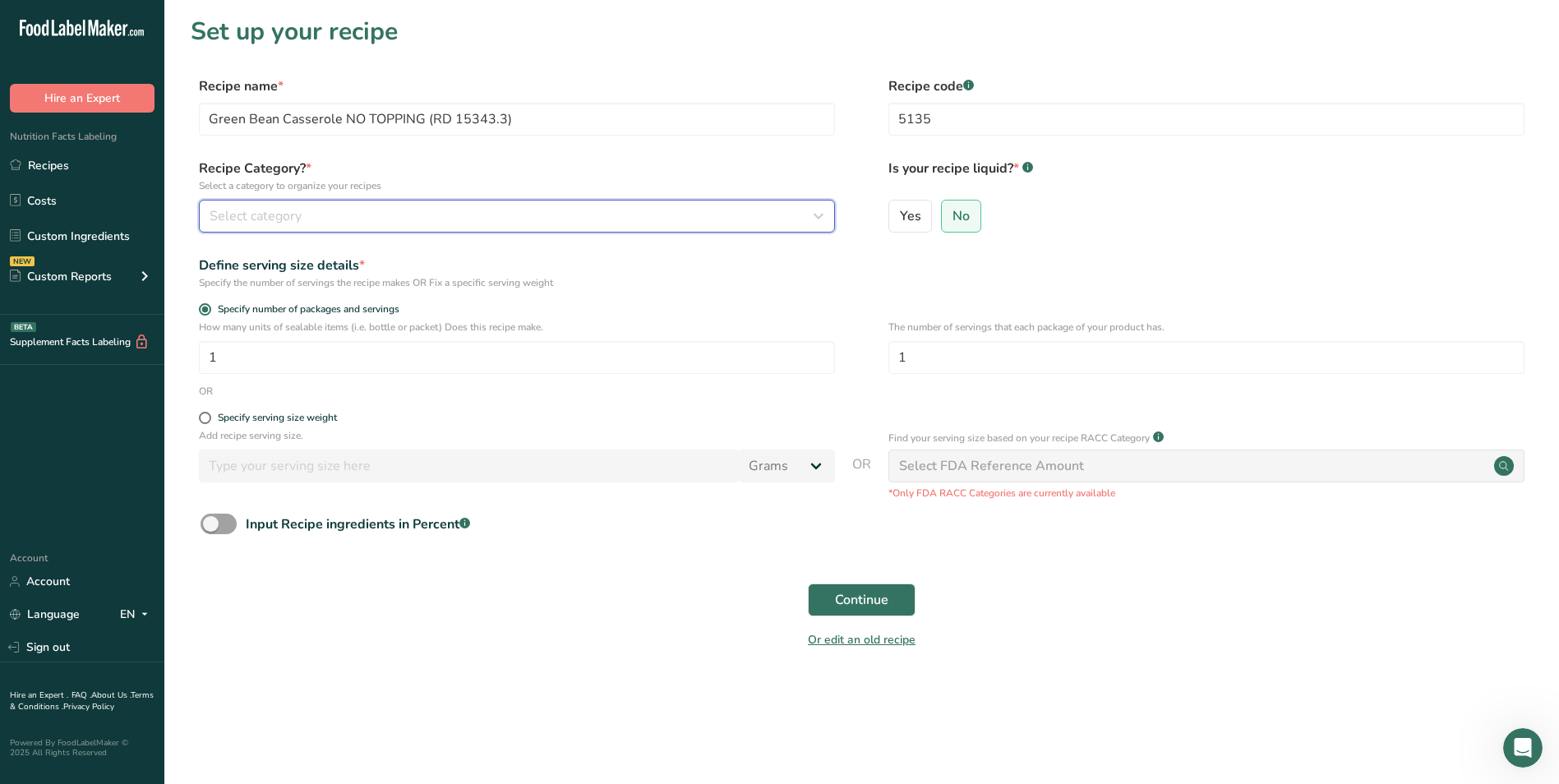
click at [648, 216] on div "Select category" at bounding box center [512, 216] width 605 height 20
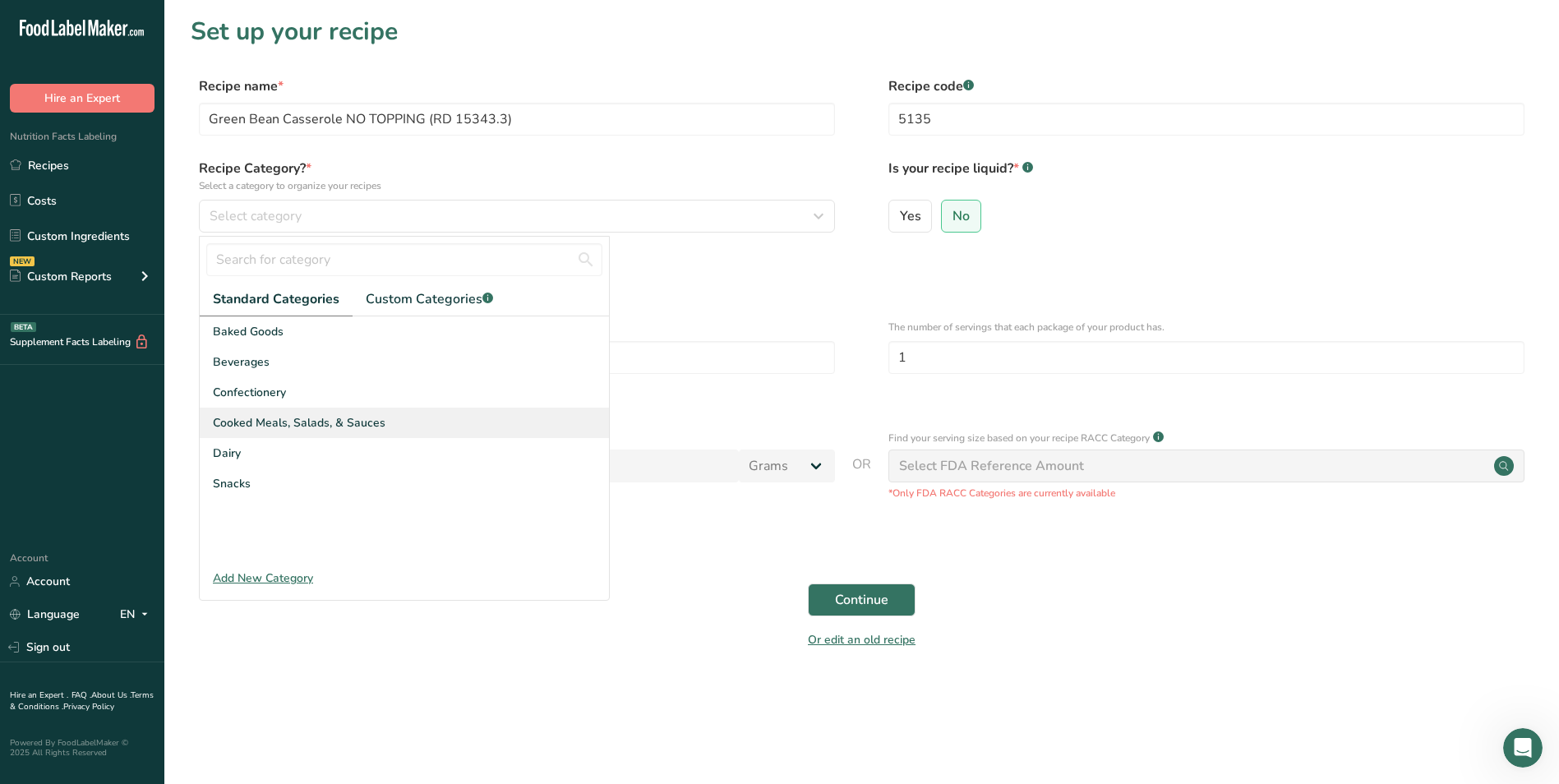
click at [406, 407] on div "Cooked Meals, Salads, & Sauces" at bounding box center [404, 422] width 409 height 30
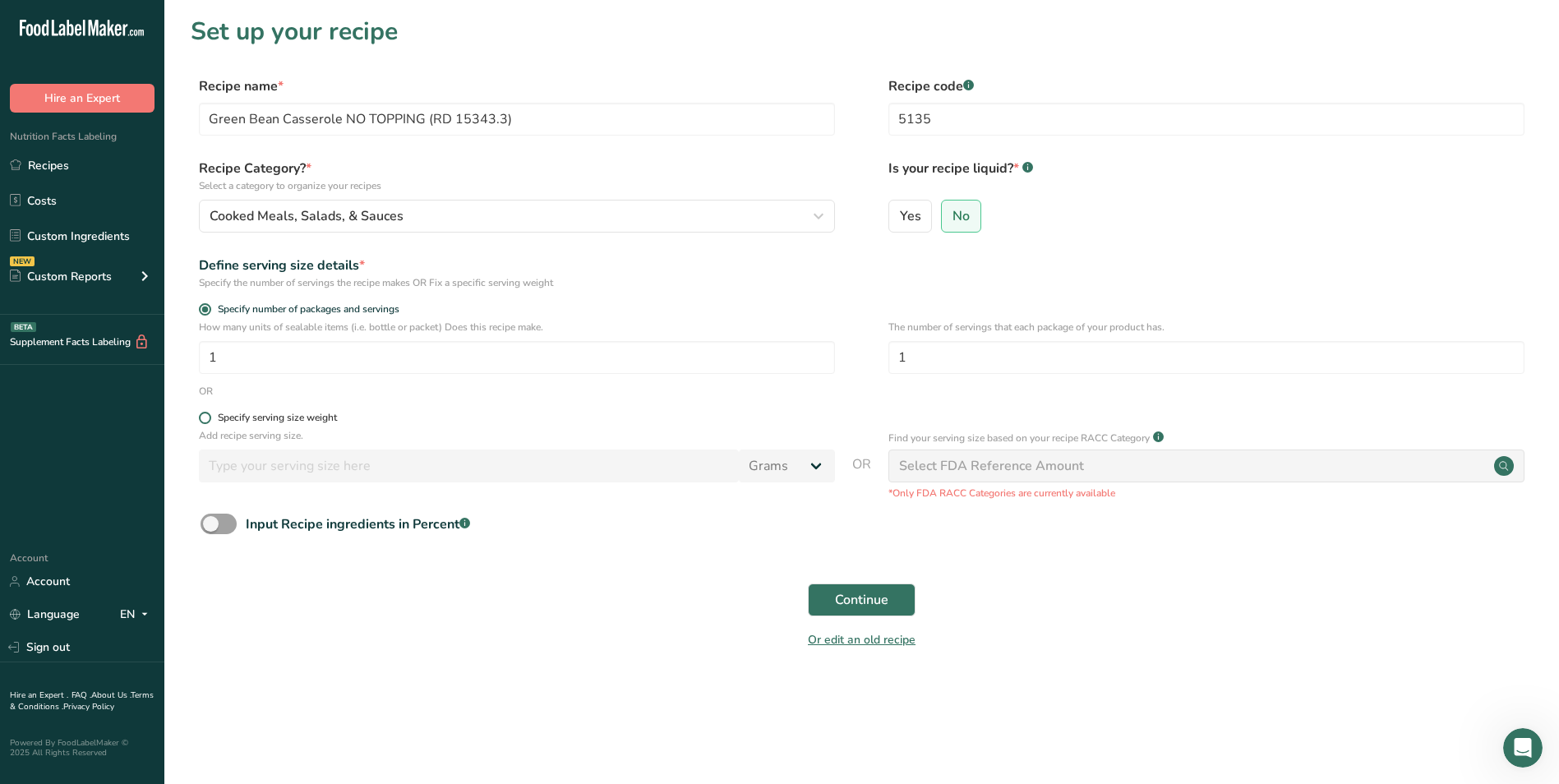
click at [324, 415] on div "Specify serving size weight" at bounding box center [277, 418] width 119 height 13
click at [210, 415] on input "Specify serving size weight" at bounding box center [204, 417] width 11 height 11
radio input "true"
radio input "false"
click at [354, 458] on input "number" at bounding box center [469, 466] width 541 height 33
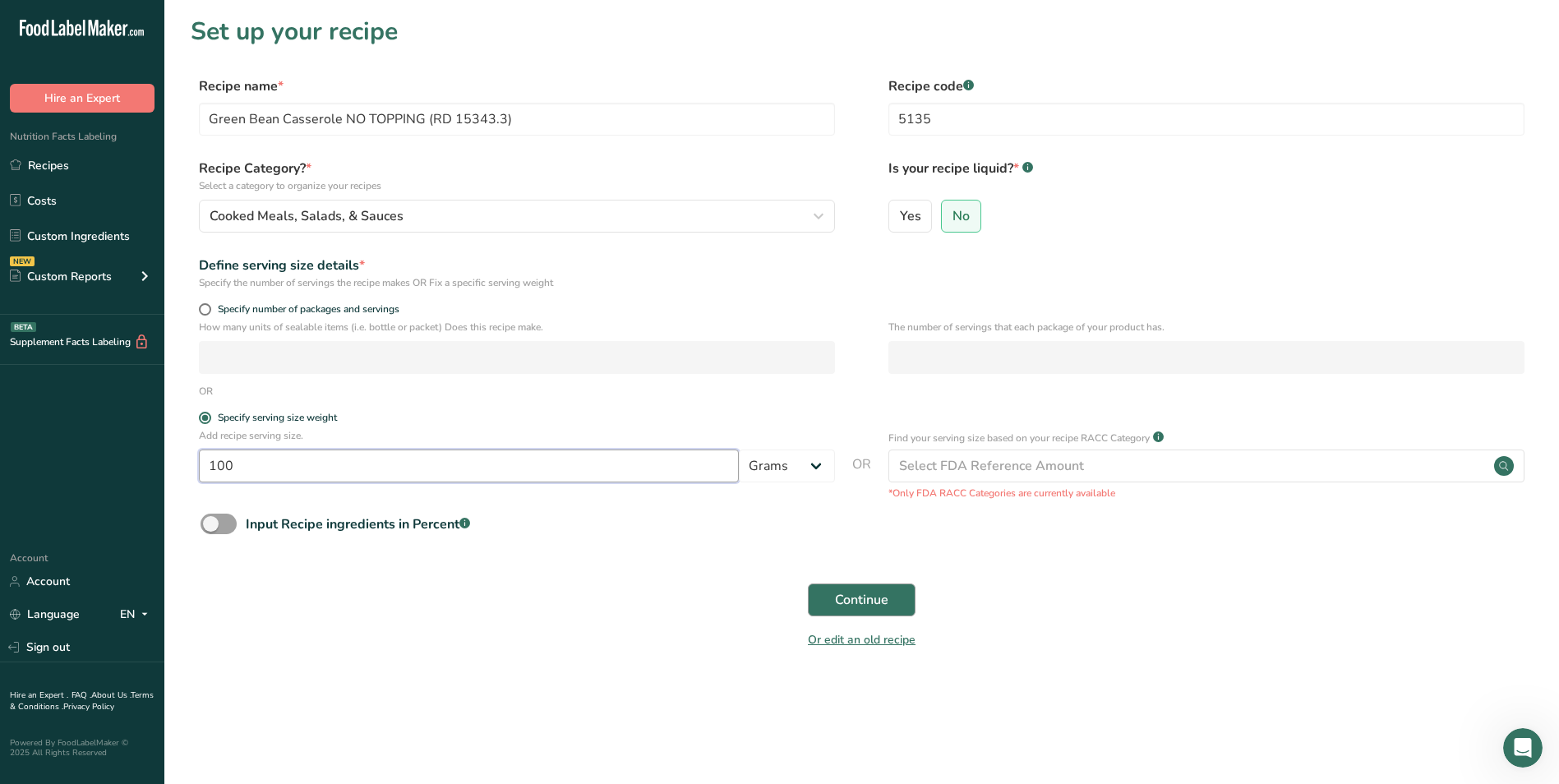
type input "100"
click at [898, 594] on button "Continue" at bounding box center [862, 600] width 108 height 33
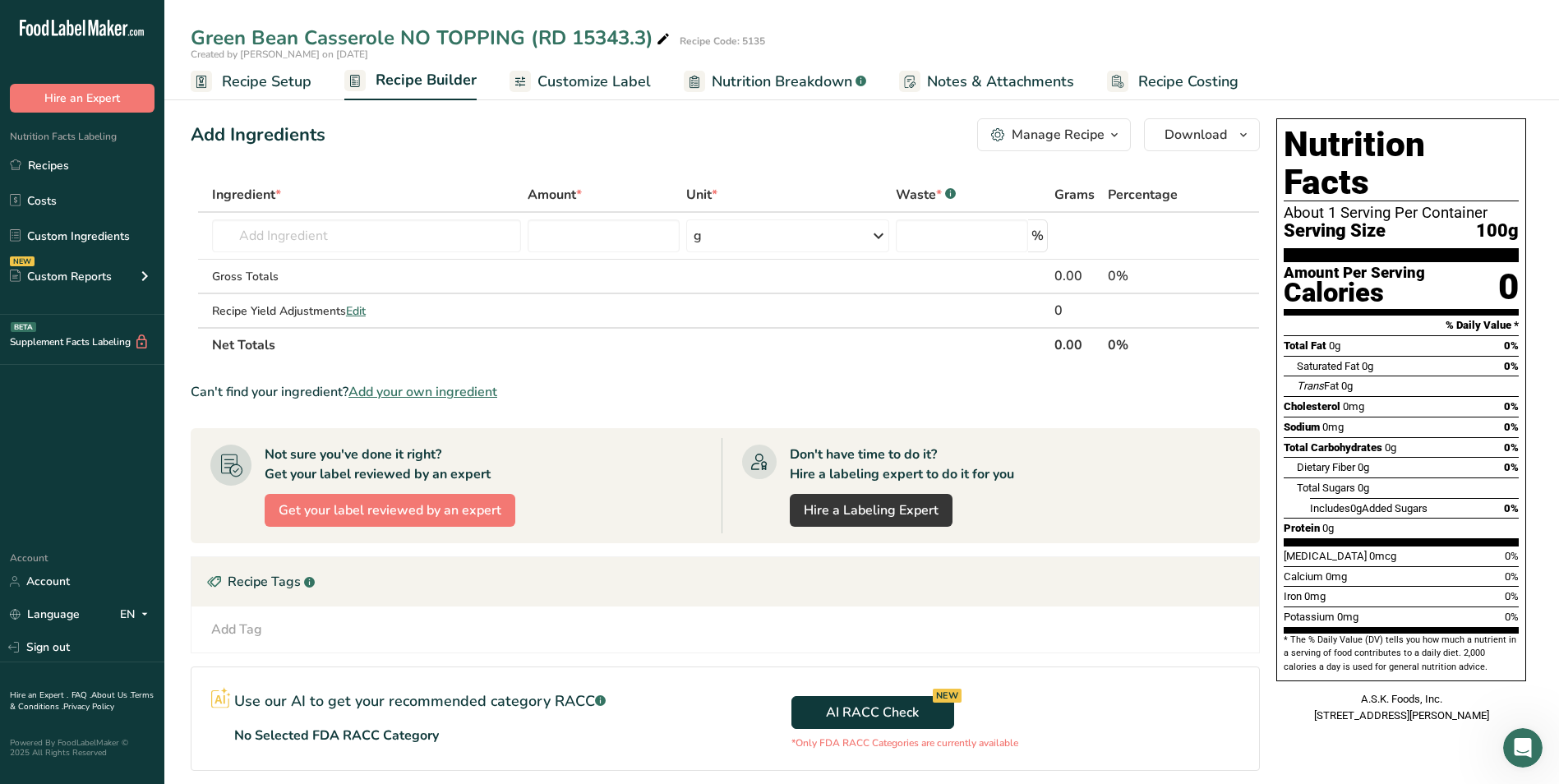
click at [261, 65] on link "Recipe Setup" at bounding box center [251, 82] width 120 height 37
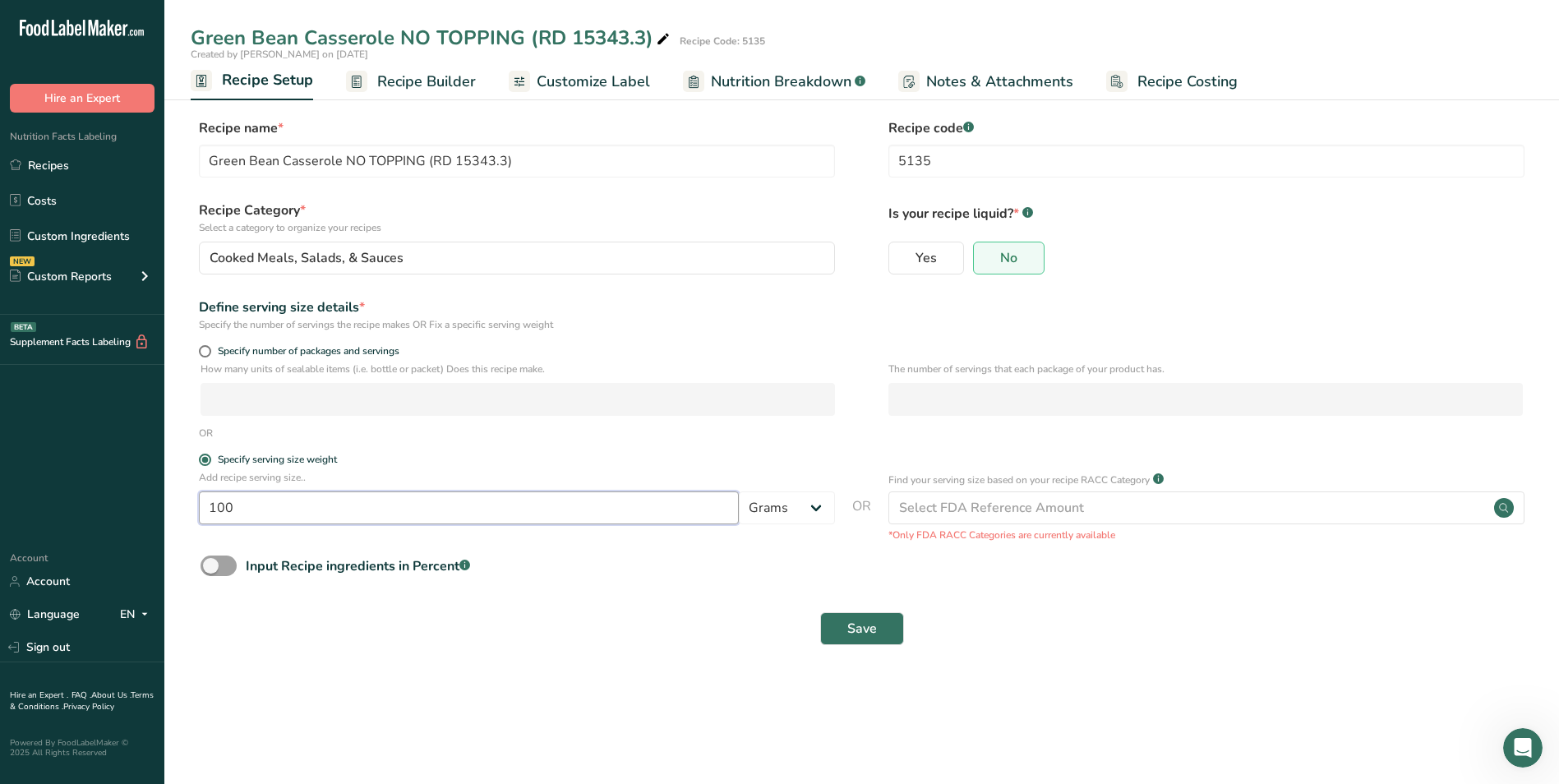
click at [354, 500] on input "100" at bounding box center [469, 508] width 541 height 33
type input "1"
type input "238"
click at [869, 612] on button "Save" at bounding box center [863, 628] width 84 height 33
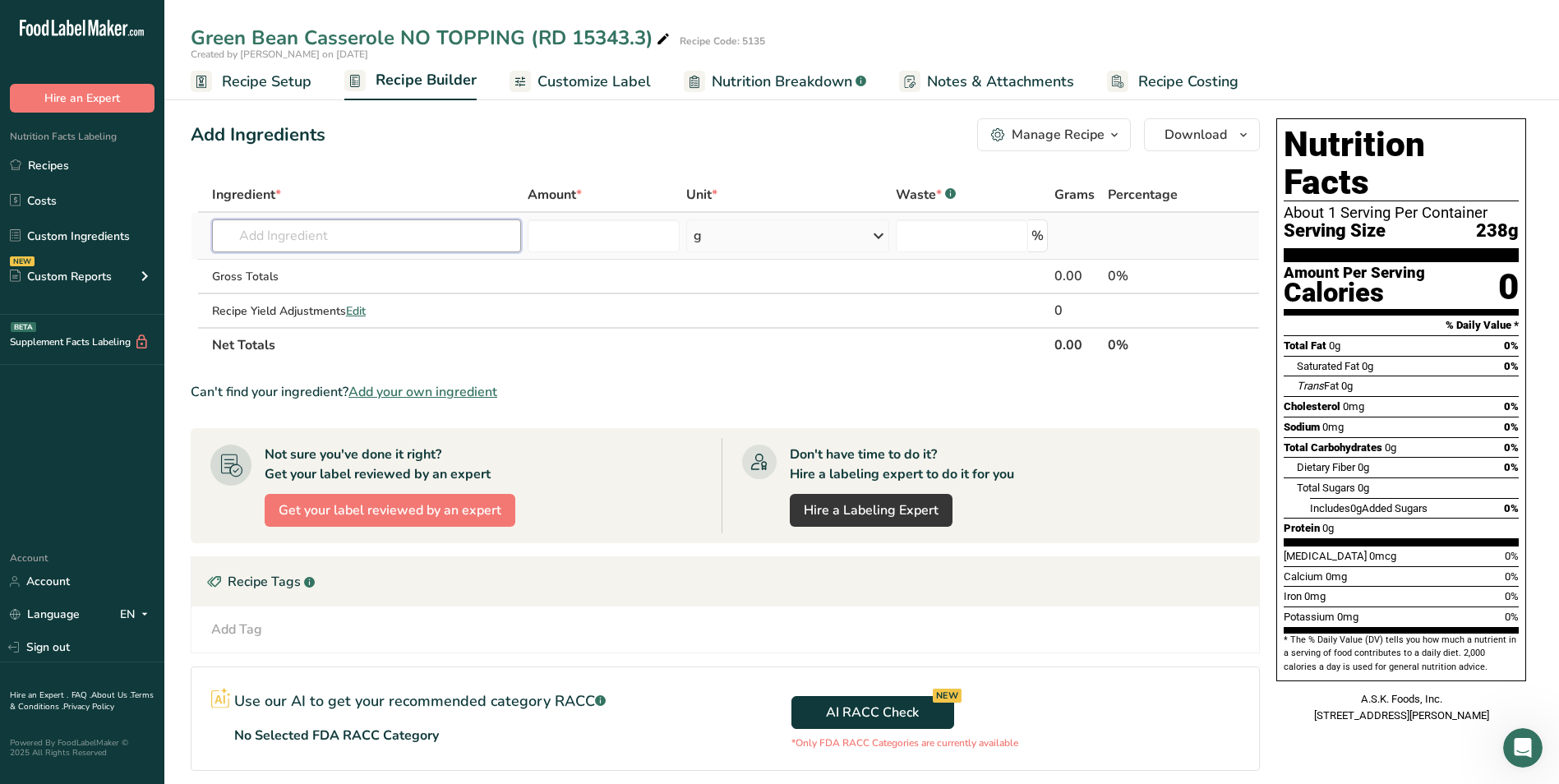
click at [445, 251] on input "text" at bounding box center [367, 236] width 309 height 33
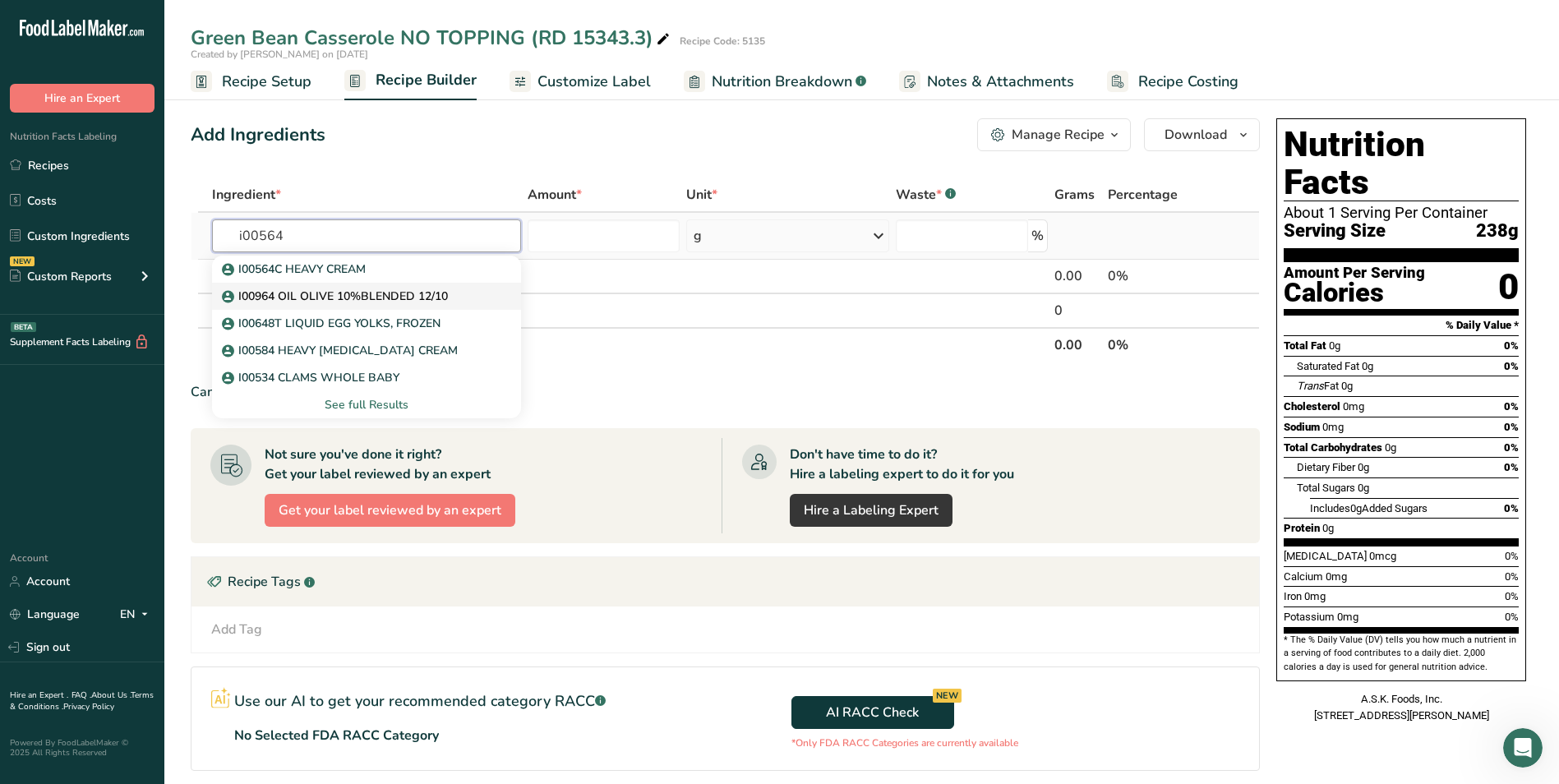
type input "i00564"
click at [470, 284] on link "I00964 OIL OLIVE 10%BLENDED 12/10" at bounding box center [367, 297] width 309 height 27
type input "I00964 OIL OLIVE 10%BLENDED 12/10"
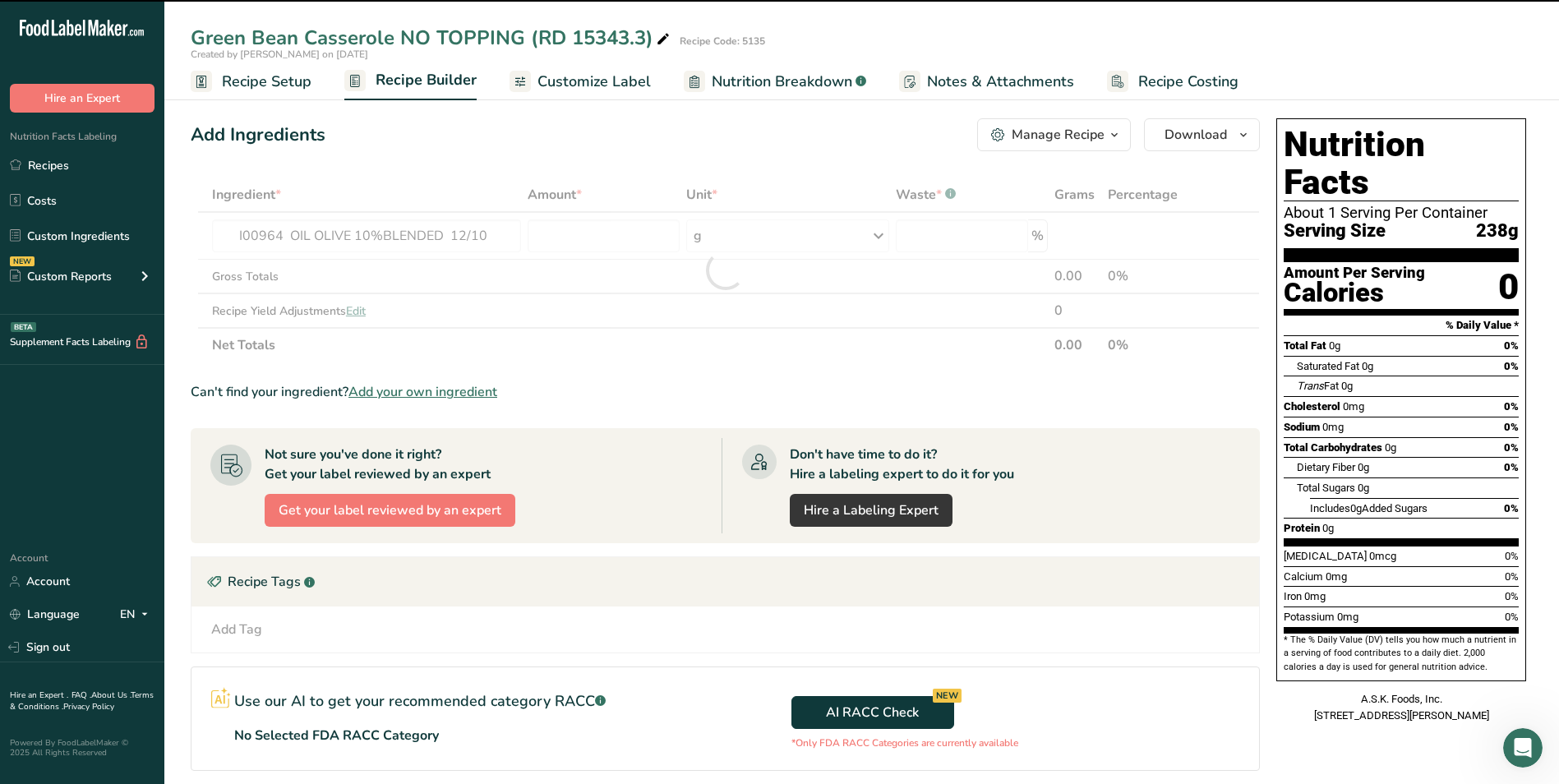
type input "0"
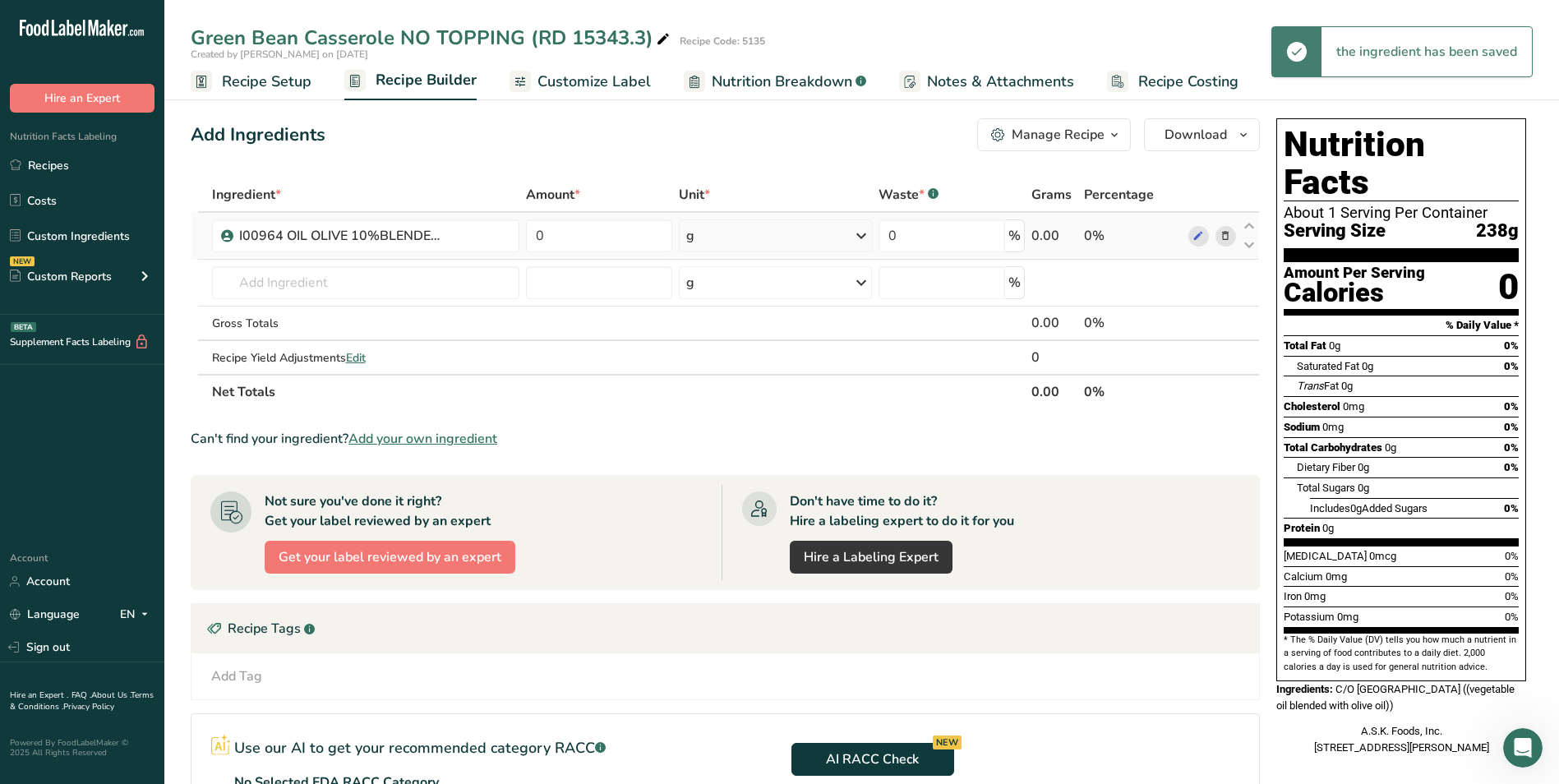
click at [1227, 233] on icon at bounding box center [1226, 237] width 12 height 18
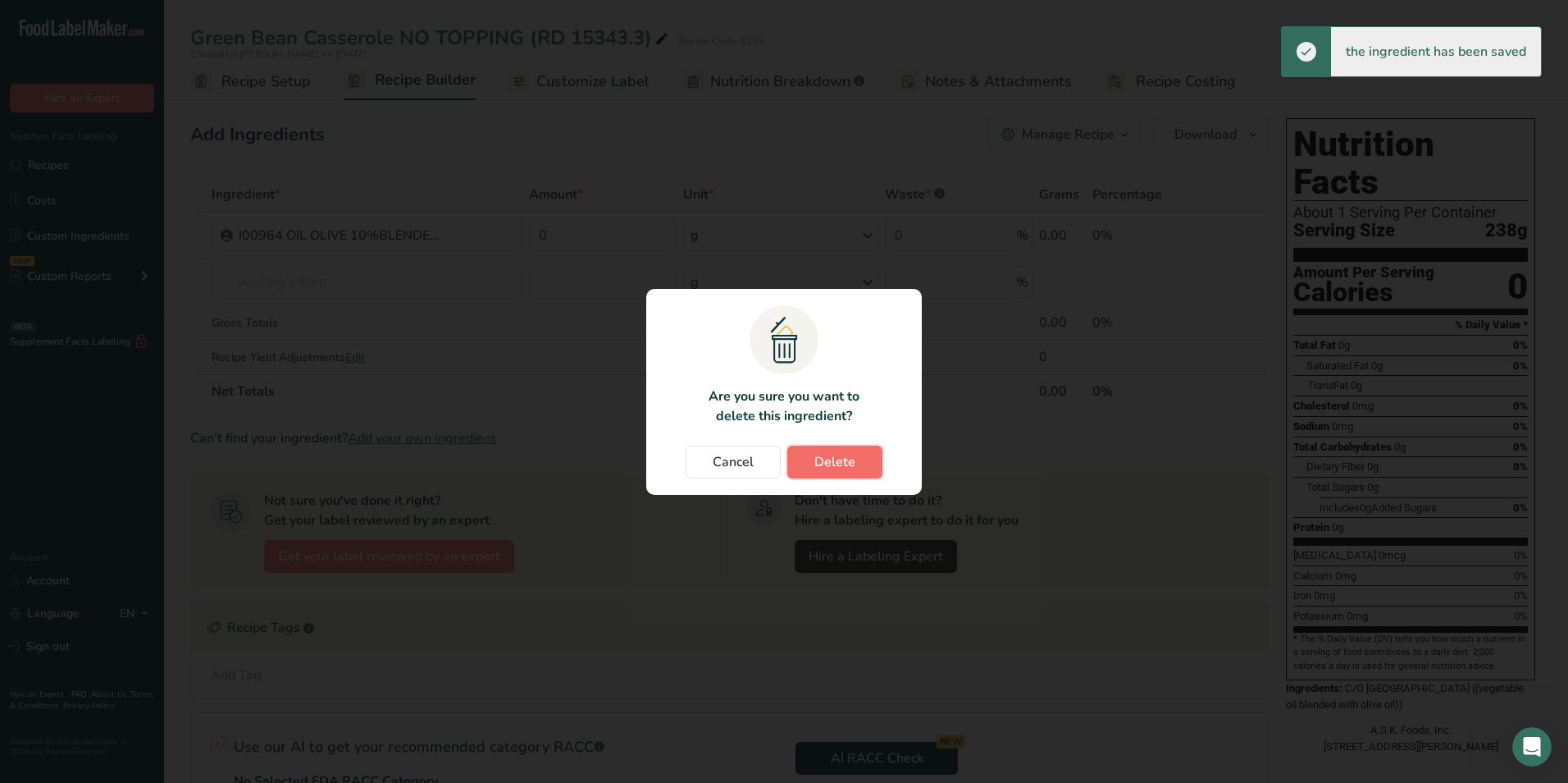
click at [835, 460] on span "Delete" at bounding box center [835, 462] width 41 height 20
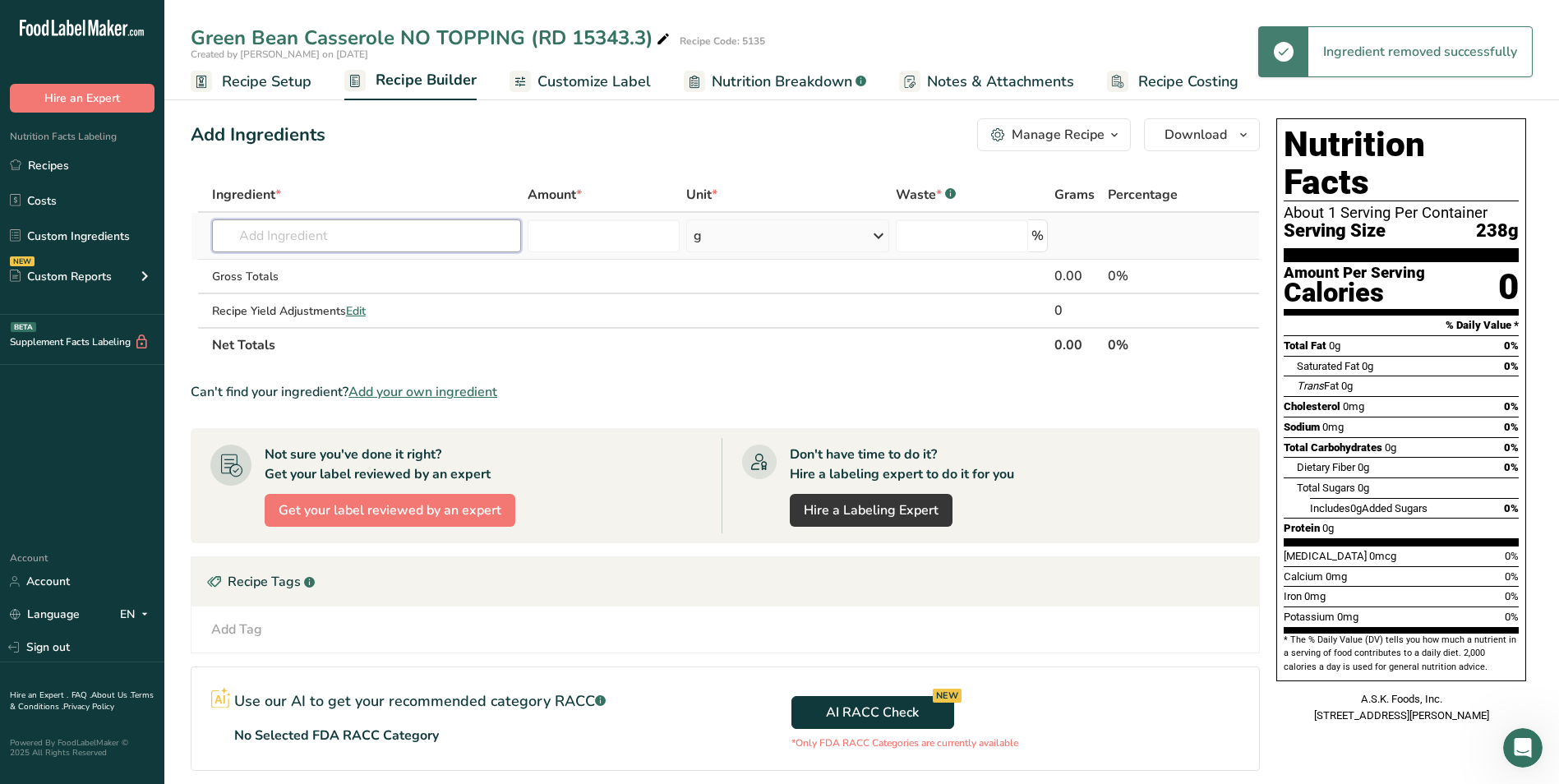
click at [308, 228] on input "text" at bounding box center [367, 236] width 309 height 33
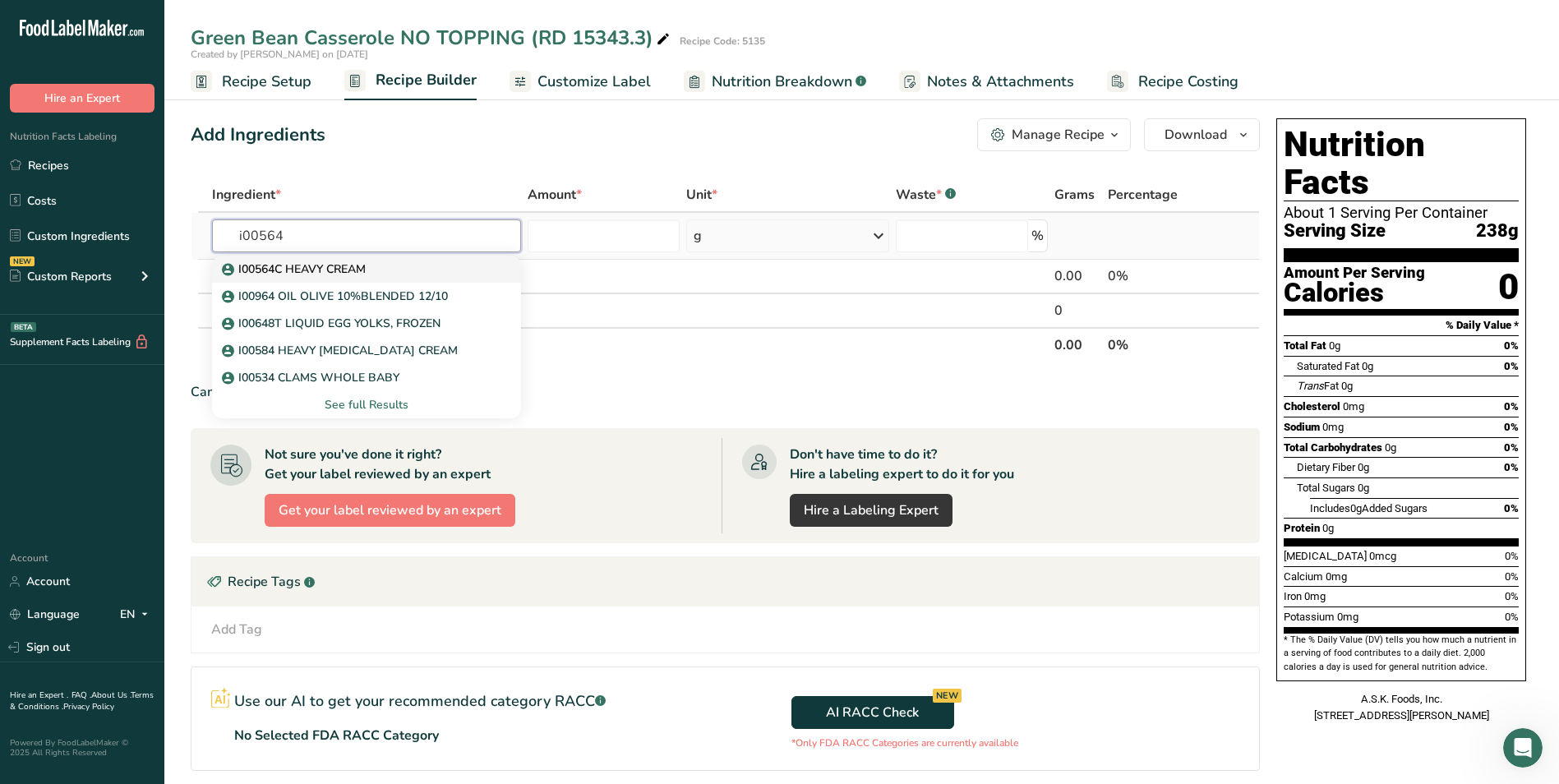
type input "i00564"
click at [345, 264] on p "I00564C HEAVY CREAM" at bounding box center [296, 269] width 141 height 18
type input "I00564C HEAVY CREAM"
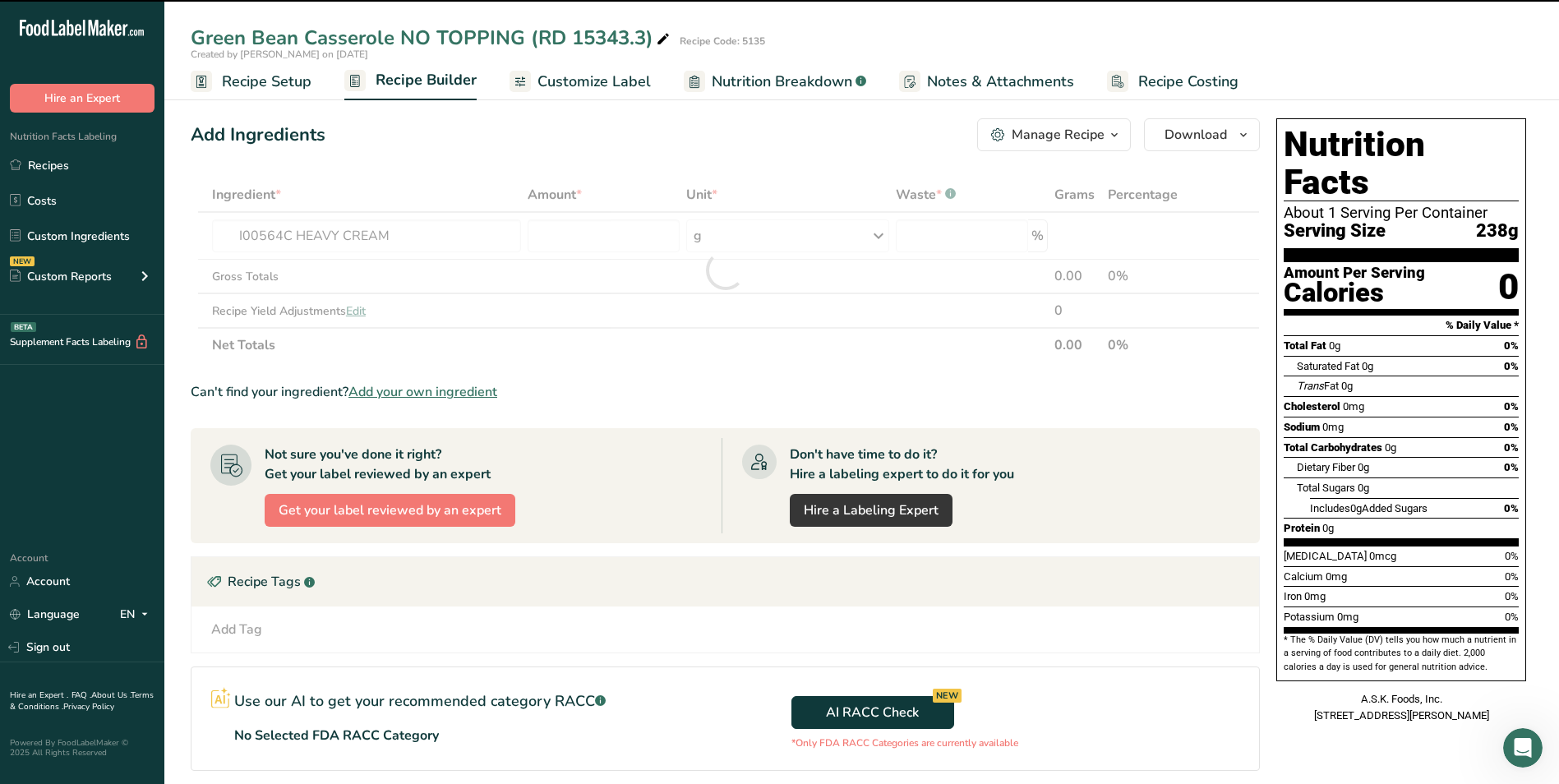
type input "0"
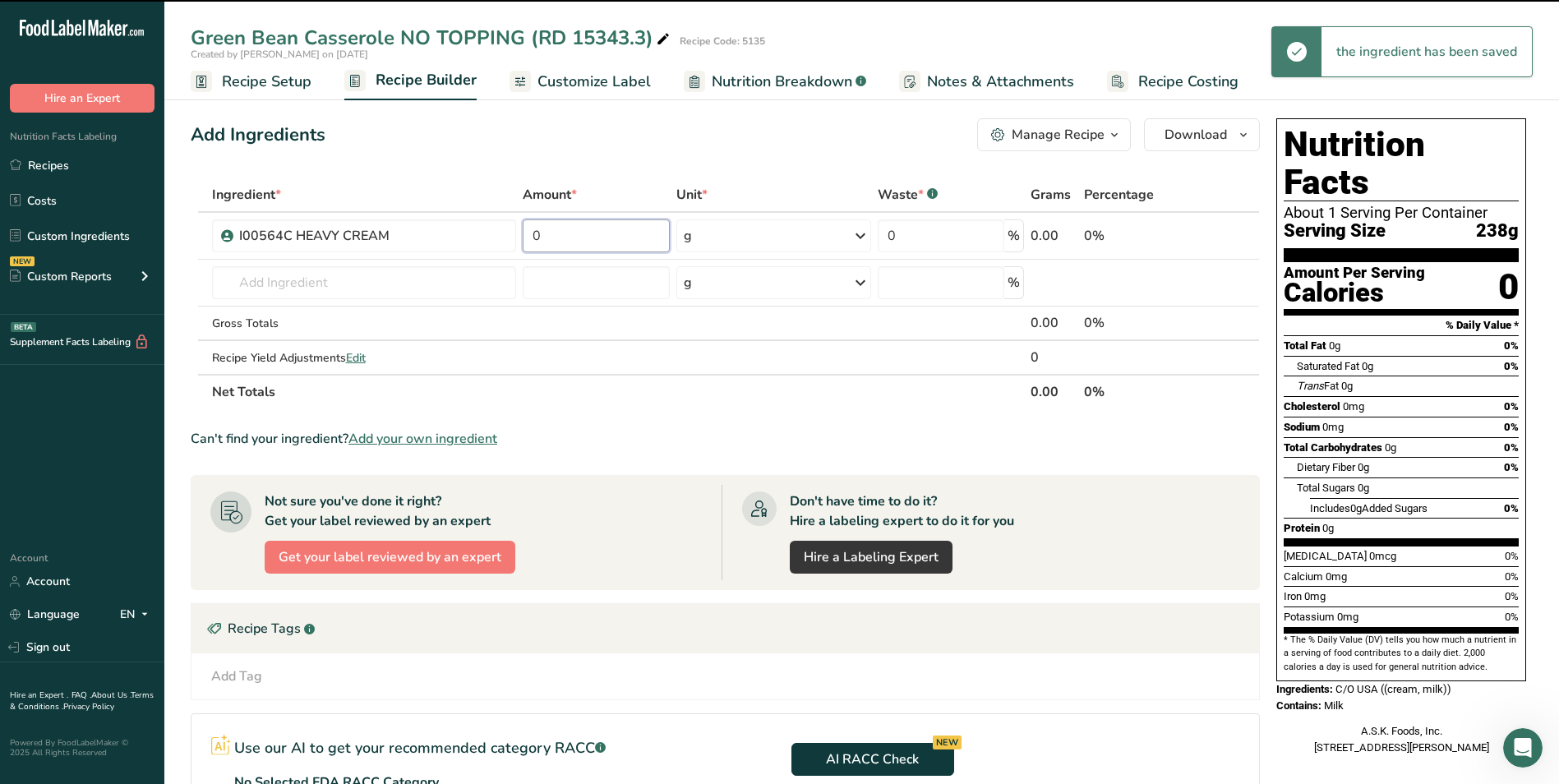
click at [625, 243] on input "0" at bounding box center [595, 236] width 146 height 33
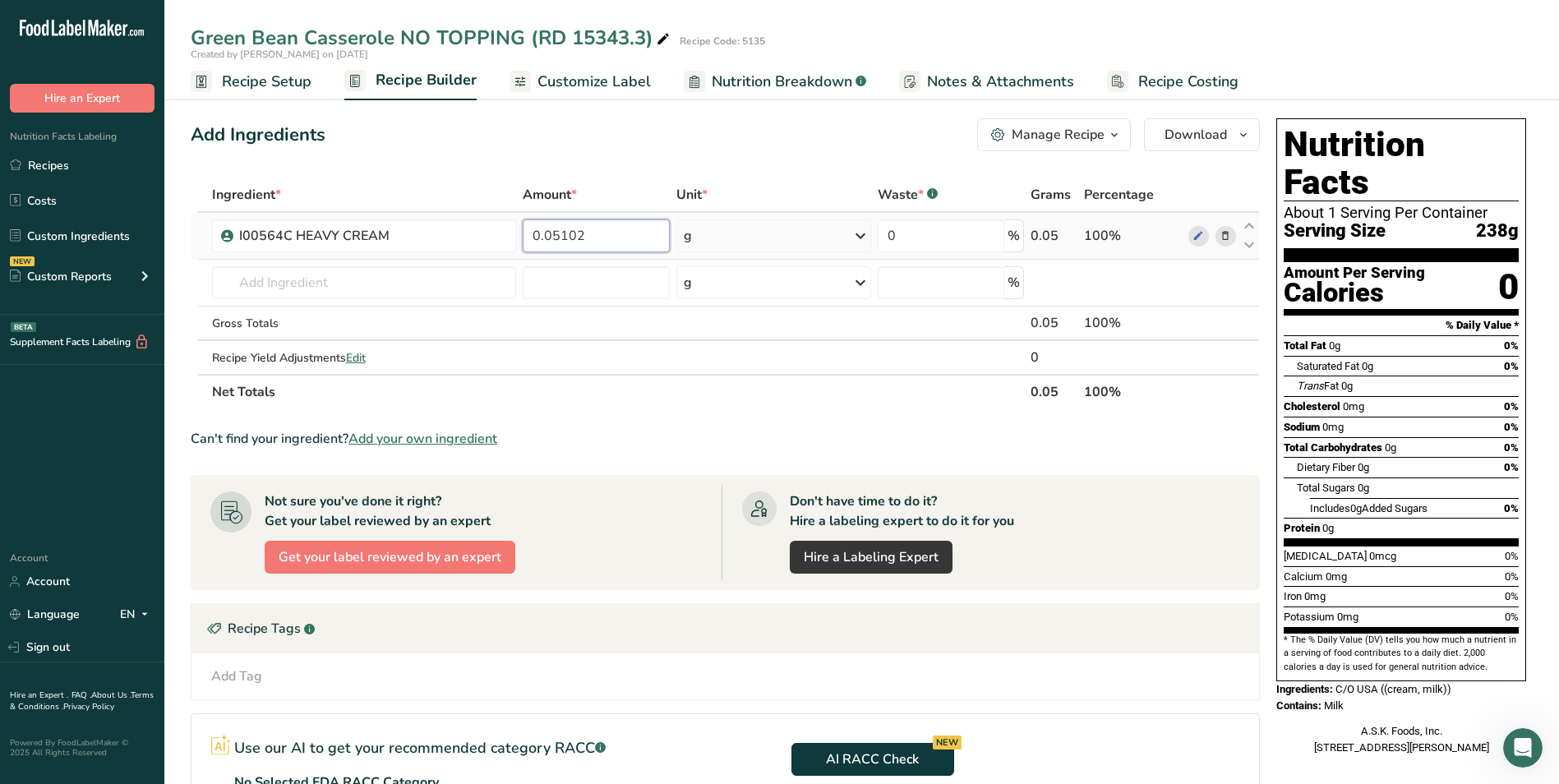
type input "0.05102"
click at [782, 249] on div "Ingredient * Amount * Unit * Waste * .a-a{fill:#347362;}.b-a{fill:#fff;} Grams …" at bounding box center [726, 293] width 1069 height 232
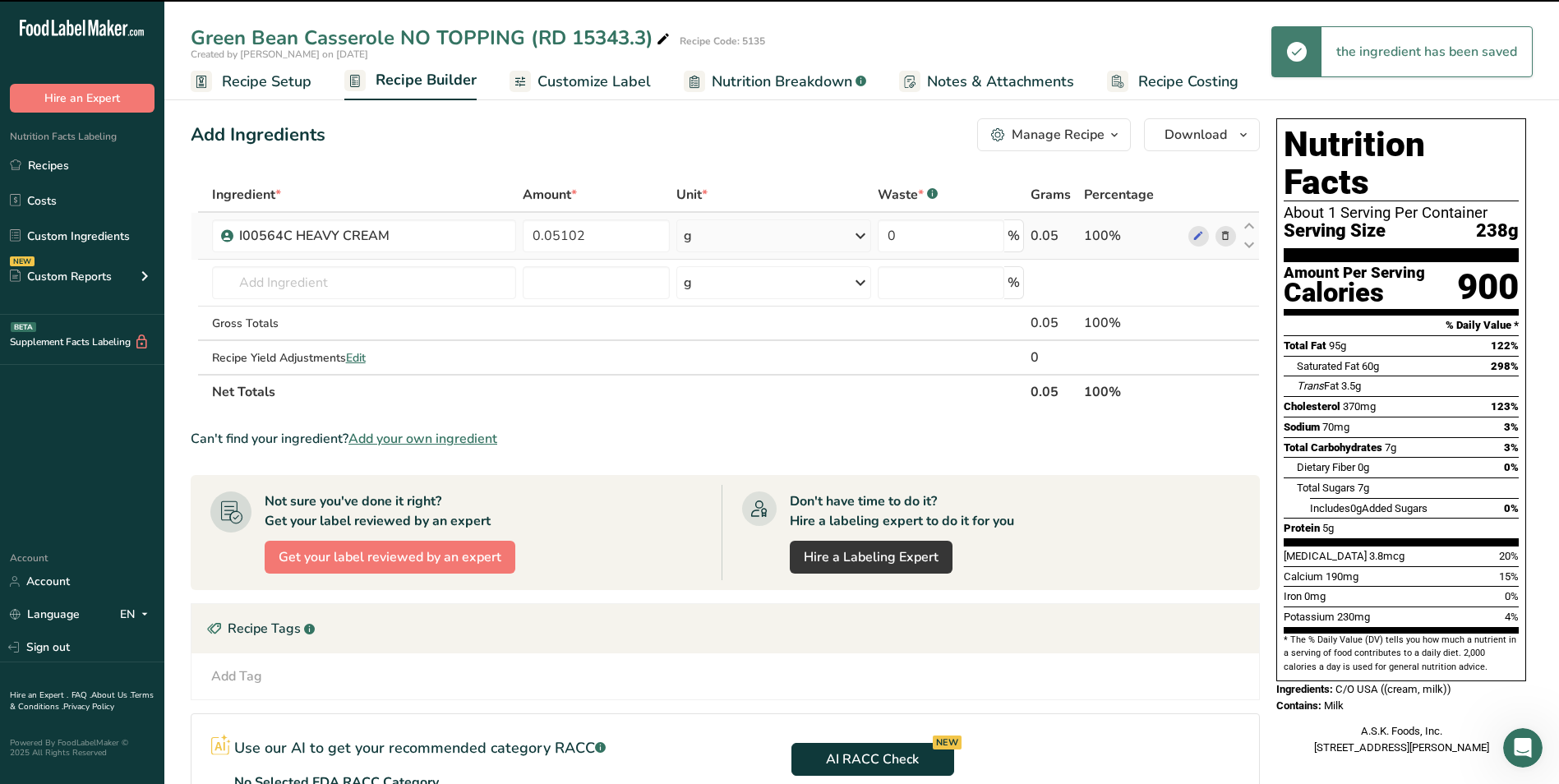
click at [780, 237] on div "g" at bounding box center [774, 236] width 195 height 33
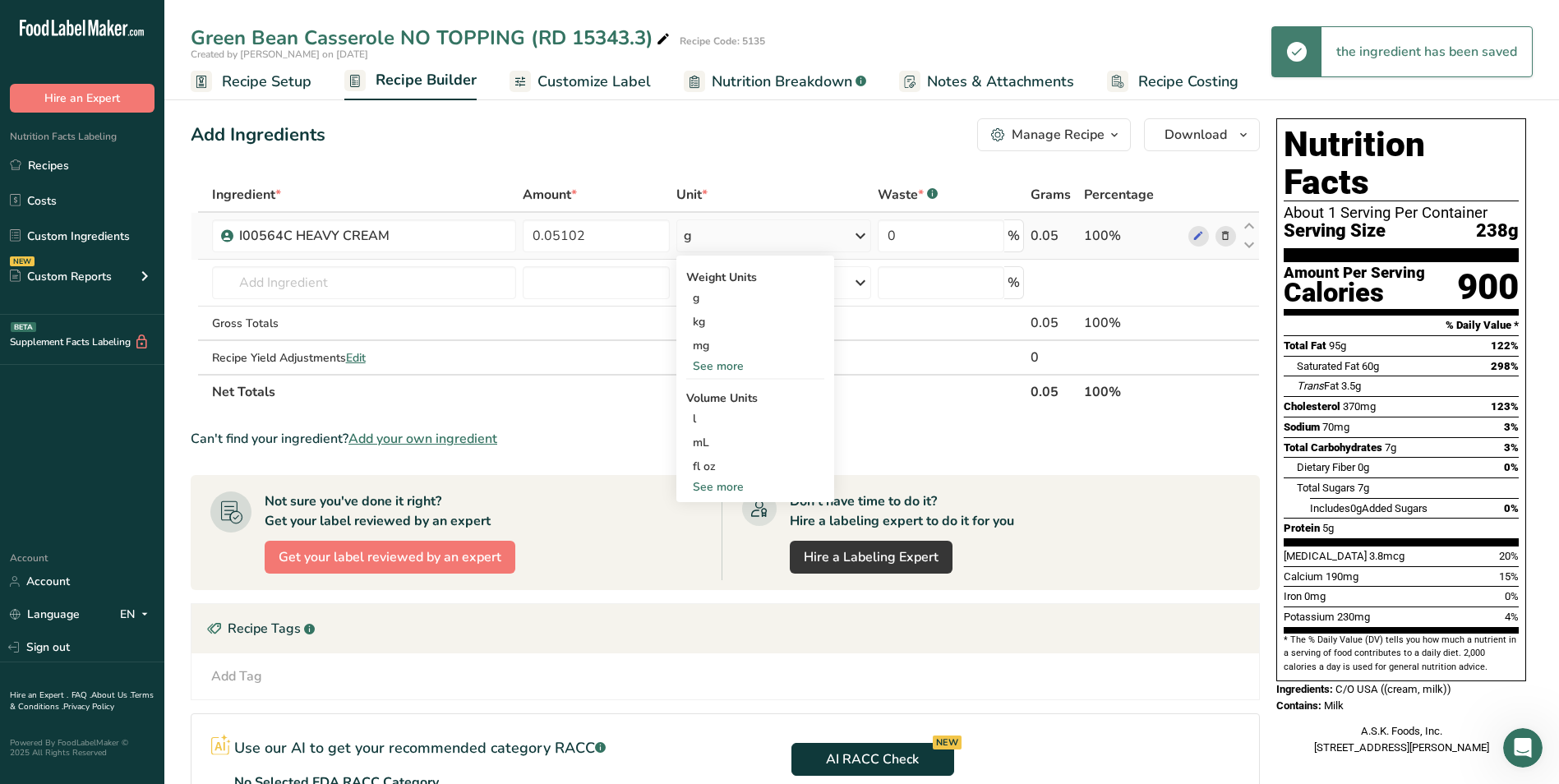
click at [725, 363] on div "See more" at bounding box center [755, 366] width 138 height 18
click at [734, 388] on div "lb" at bounding box center [755, 393] width 138 height 23
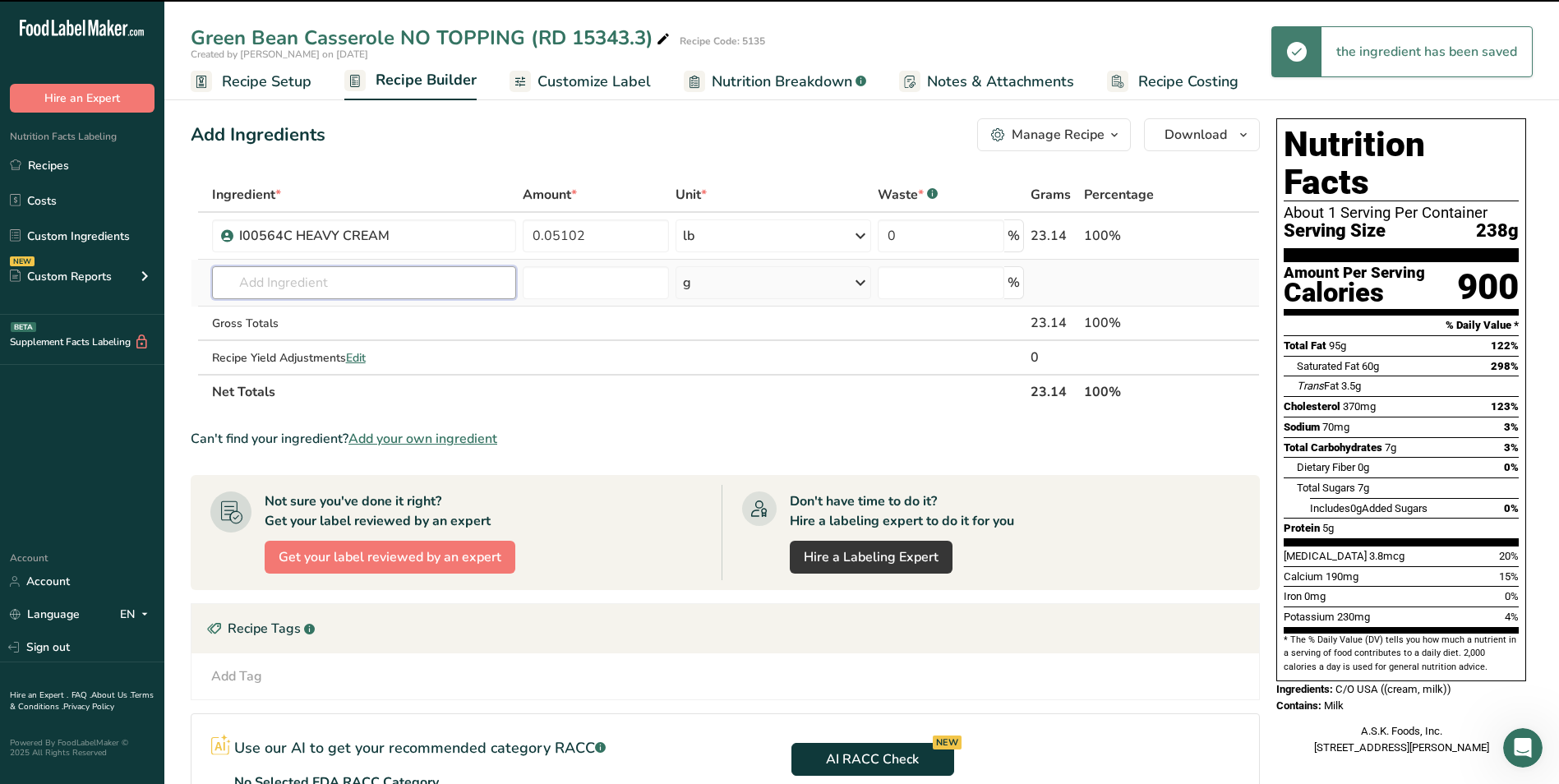
click at [294, 285] on input "text" at bounding box center [364, 283] width 305 height 33
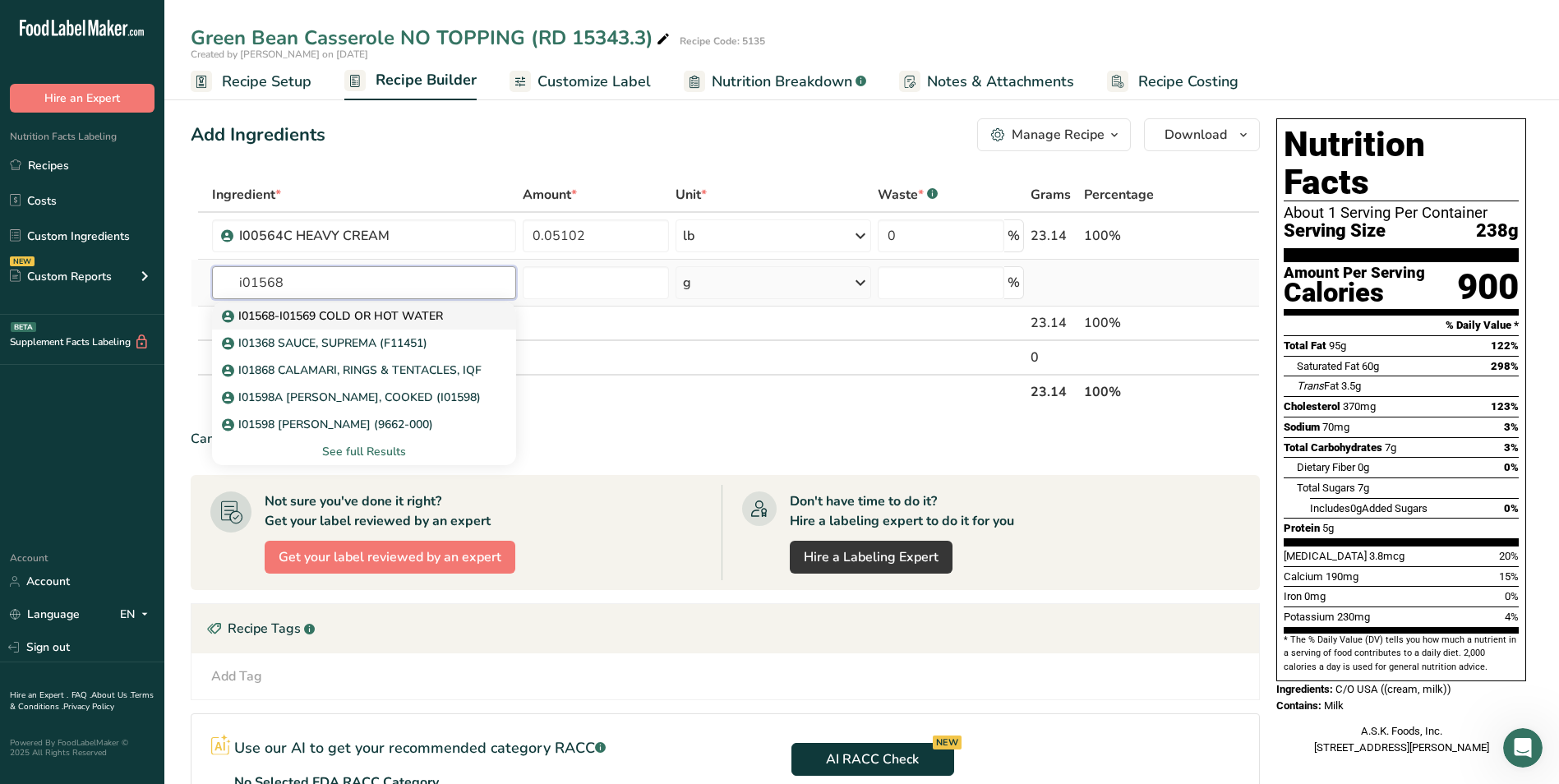
type input "i01568"
click at [329, 314] on p "I01568-I01569 COLD OR HOT WATER" at bounding box center [334, 316] width 217 height 18
type input "I01568-I01569 COLD OR HOT WATER"
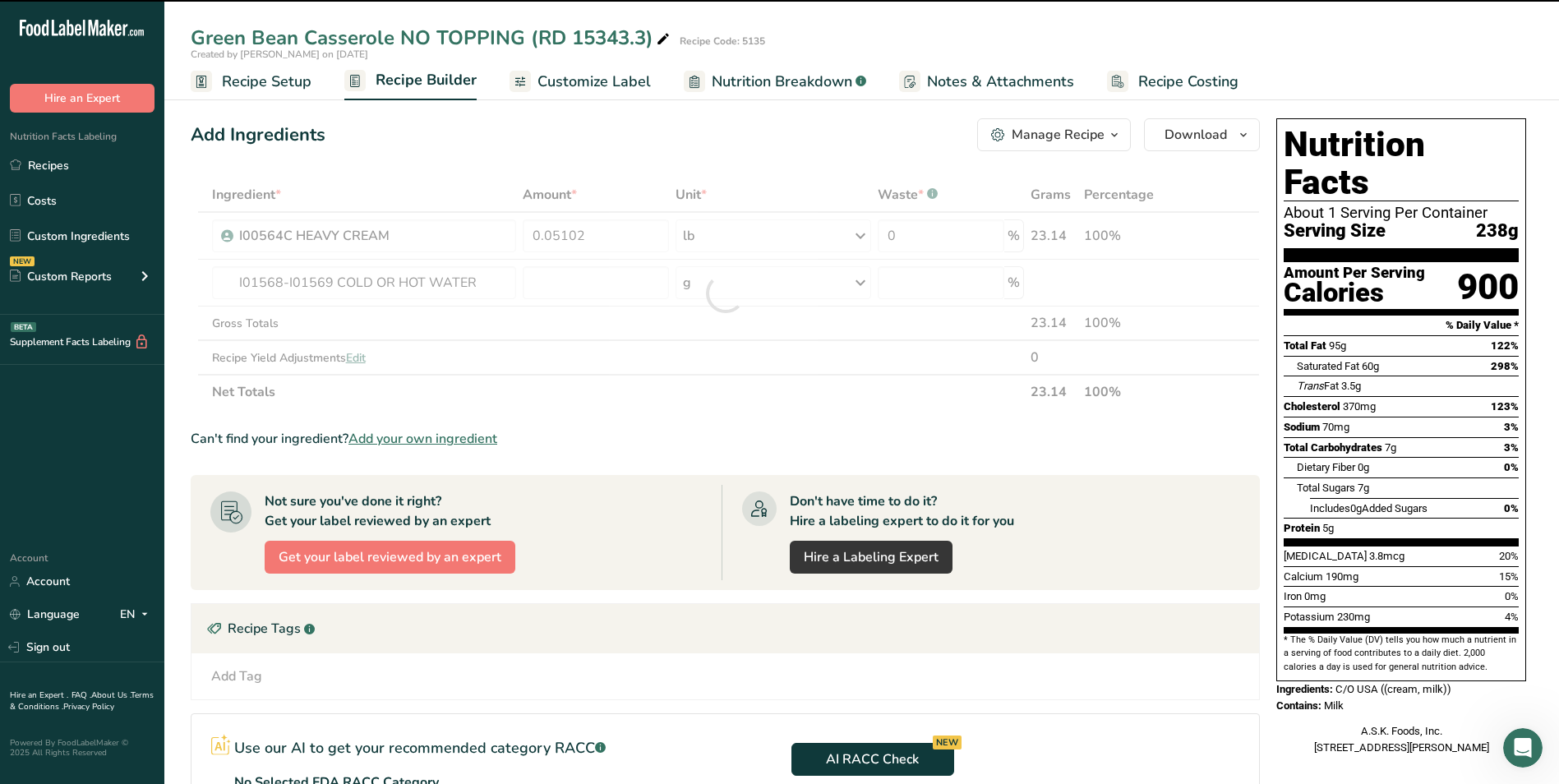
type input "0"
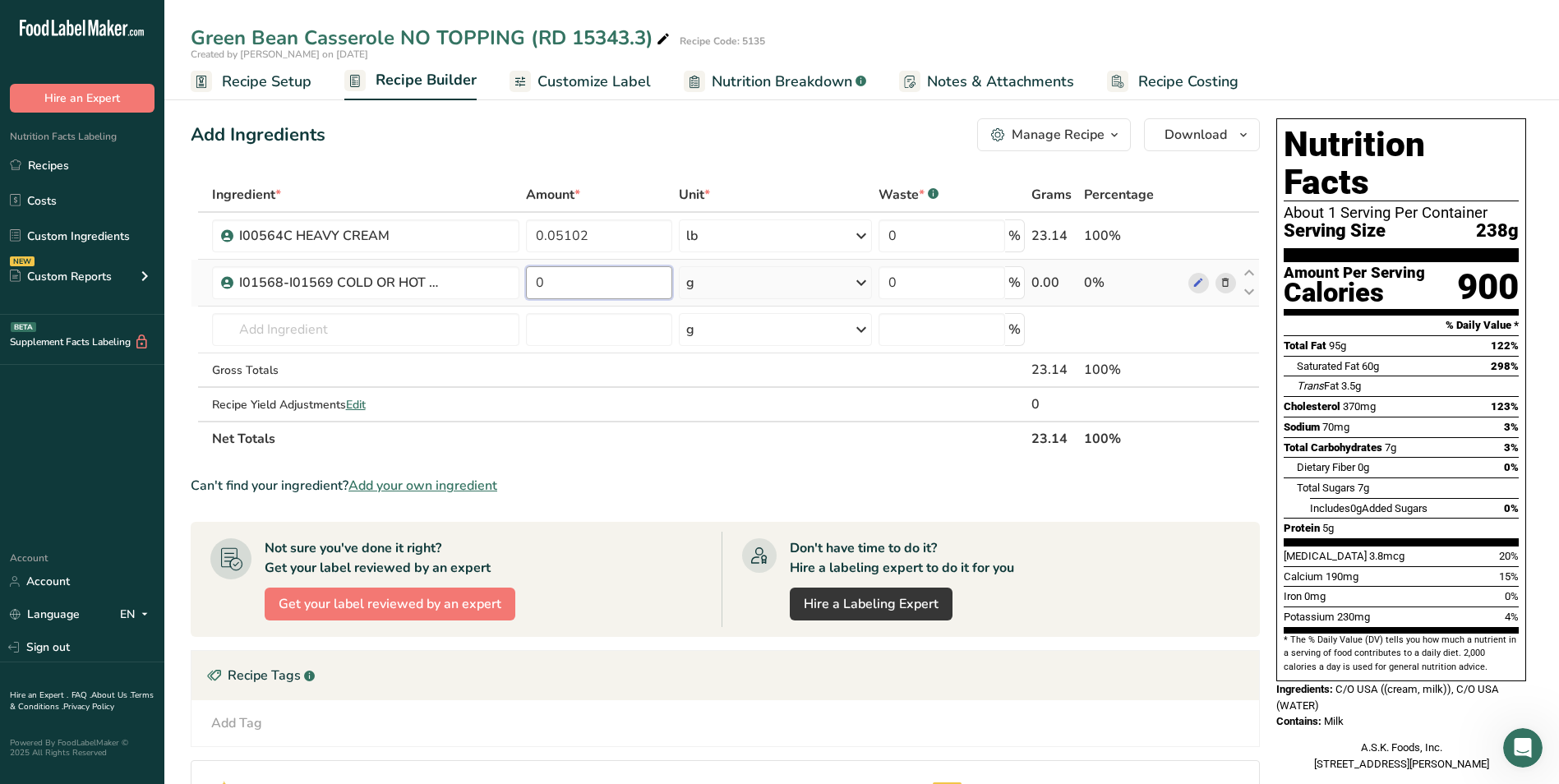
click at [593, 297] on input "0" at bounding box center [598, 283] width 146 height 33
type input "0.26557"
click at [776, 269] on div "Ingredient * Amount * Unit * Waste * .a-a{fill:#347362;}.b-a{fill:#fff;} Grams …" at bounding box center [726, 316] width 1069 height 279
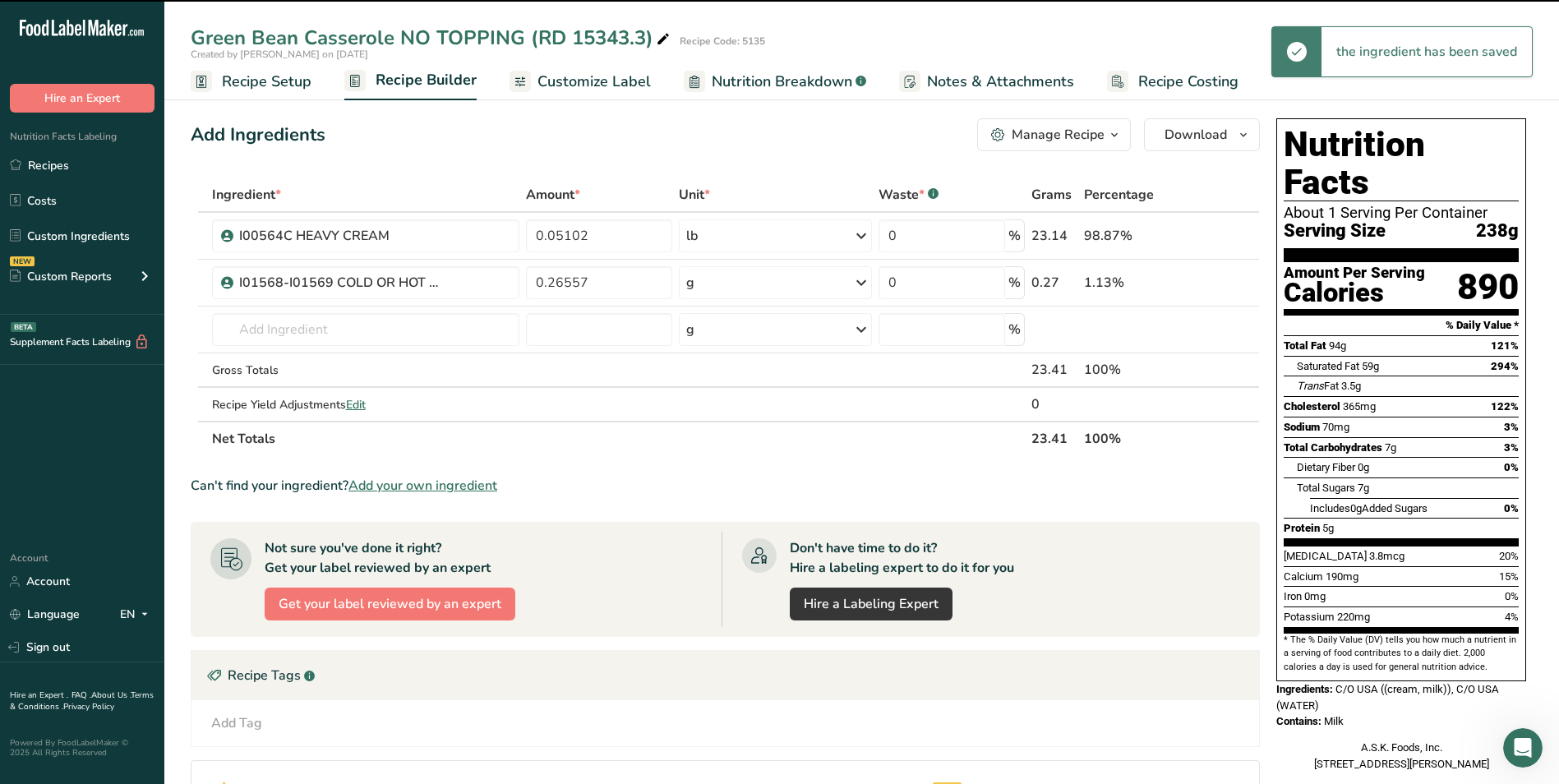
click at [776, 289] on div "g" at bounding box center [775, 283] width 193 height 33
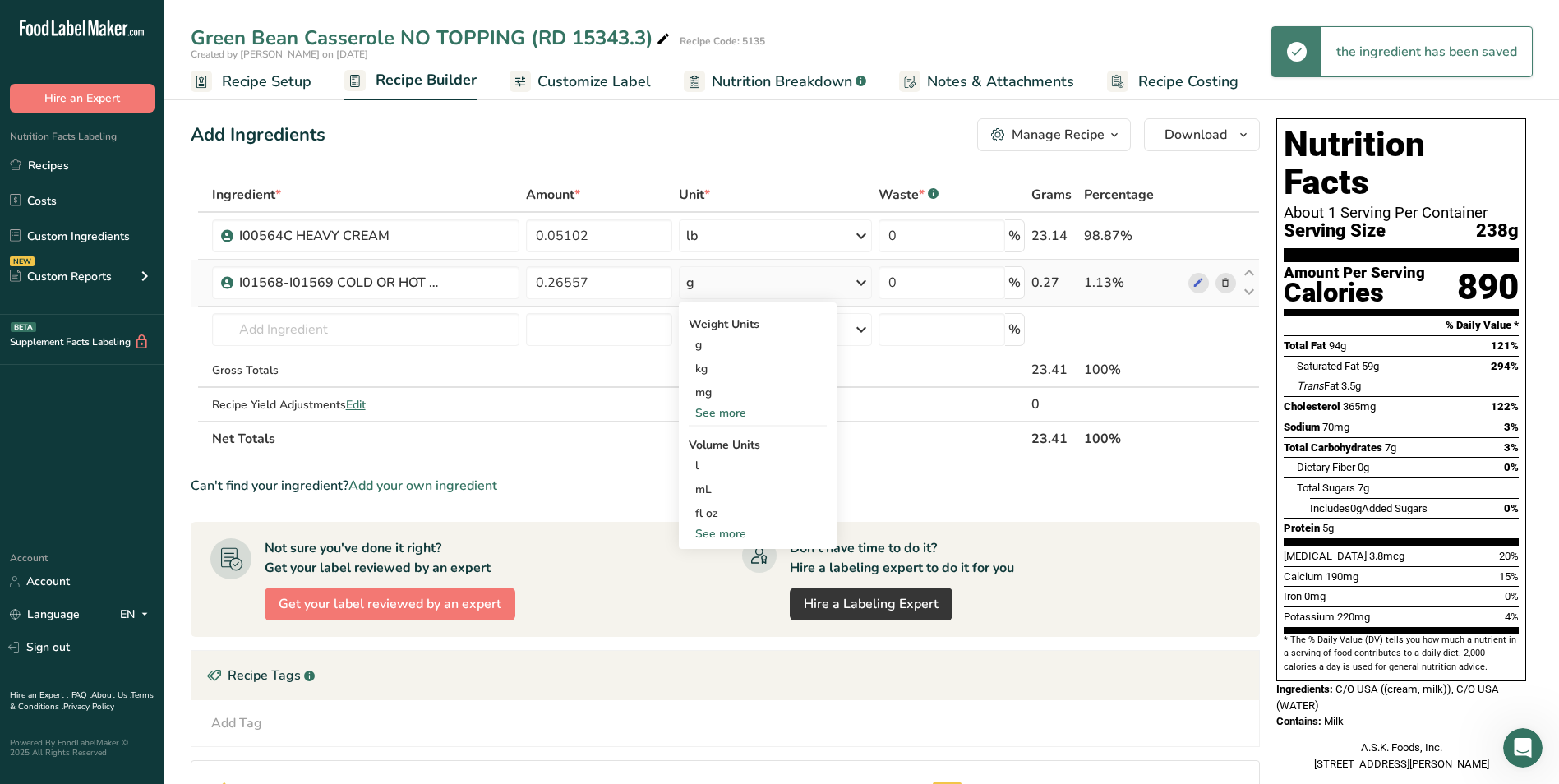
click at [726, 412] on div "See more" at bounding box center [757, 413] width 138 height 18
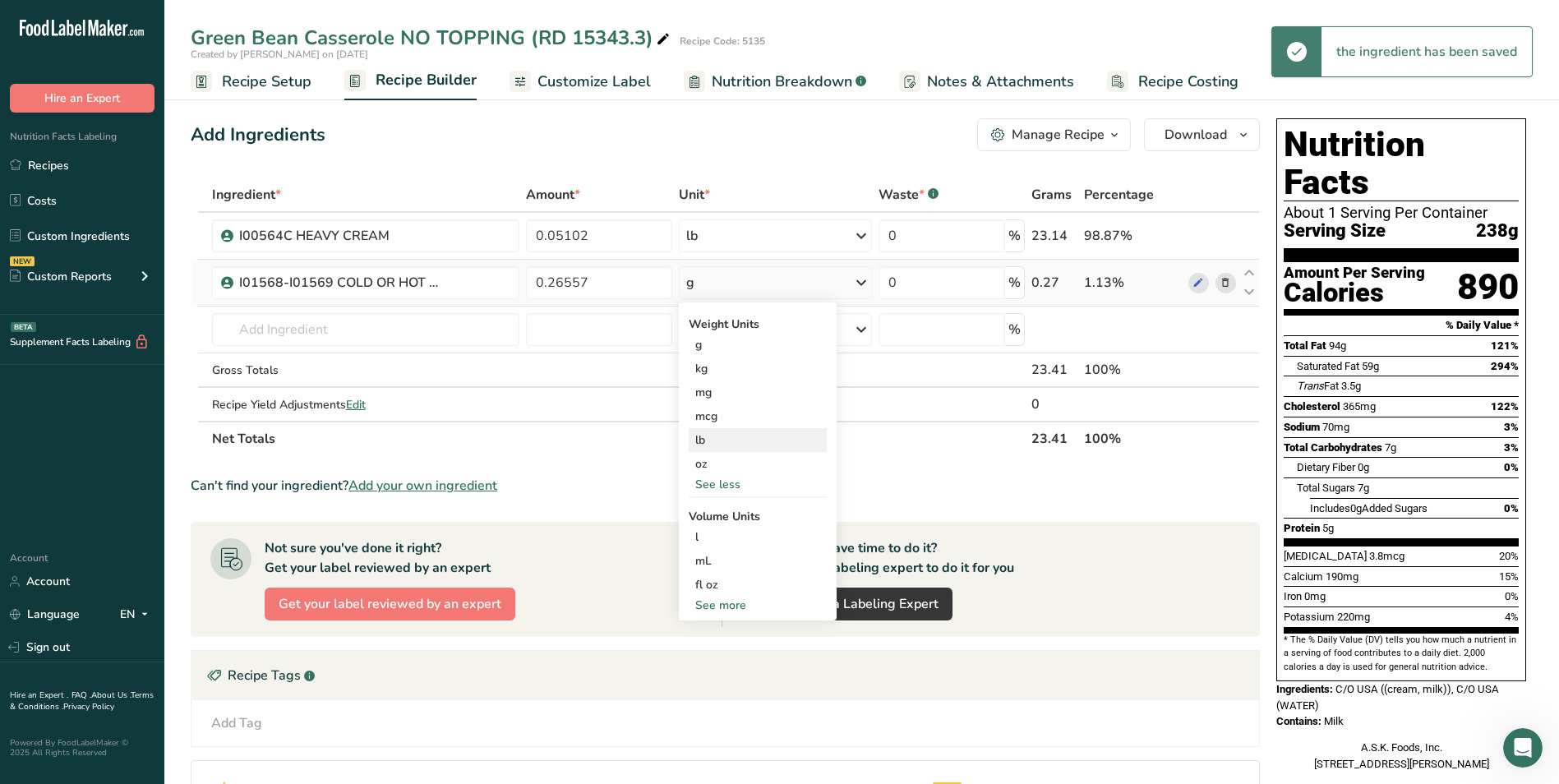
click at [737, 438] on div "lb" at bounding box center [757, 439] width 138 height 23
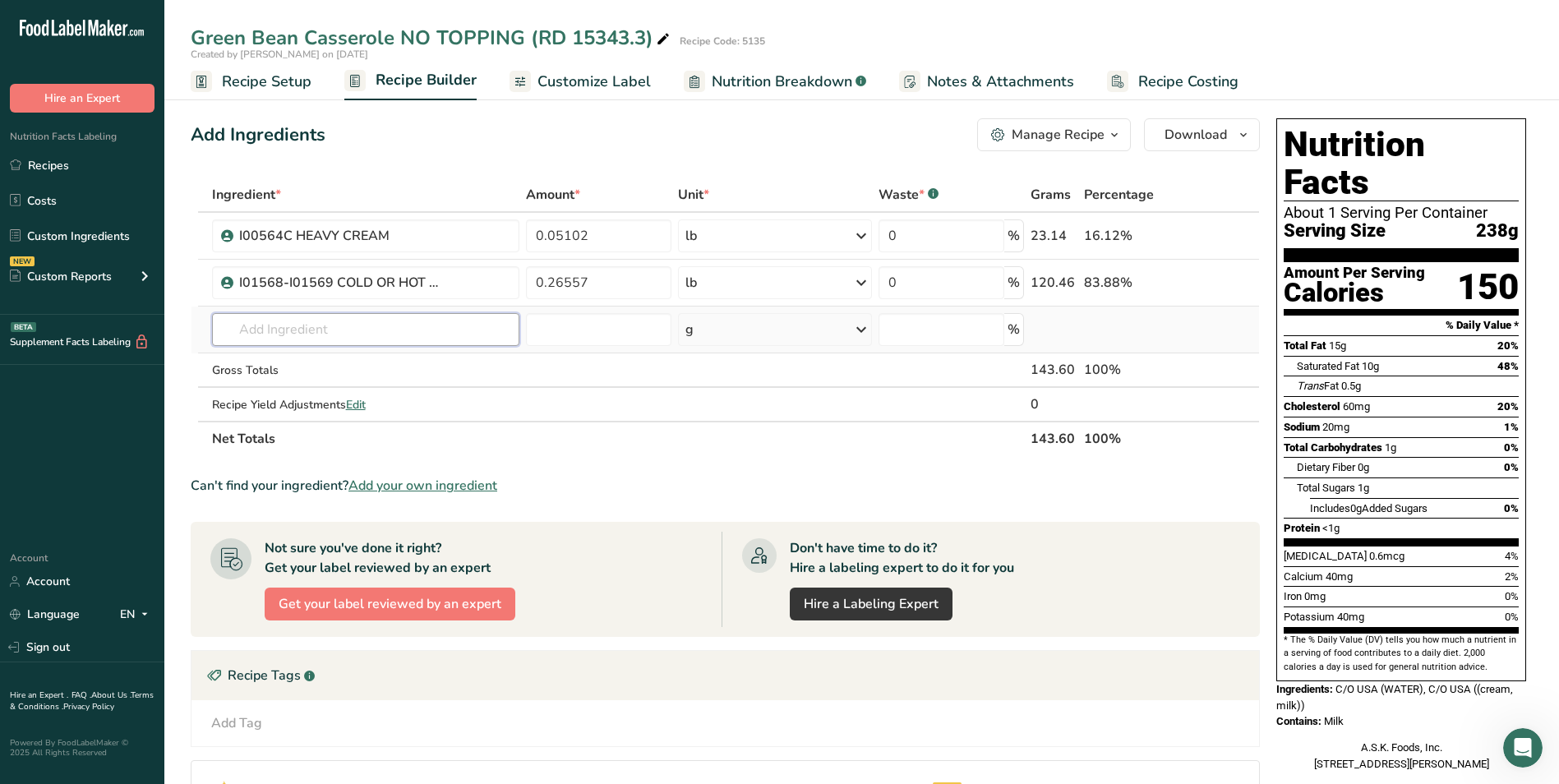
click at [468, 315] on input "text" at bounding box center [366, 330] width 308 height 33
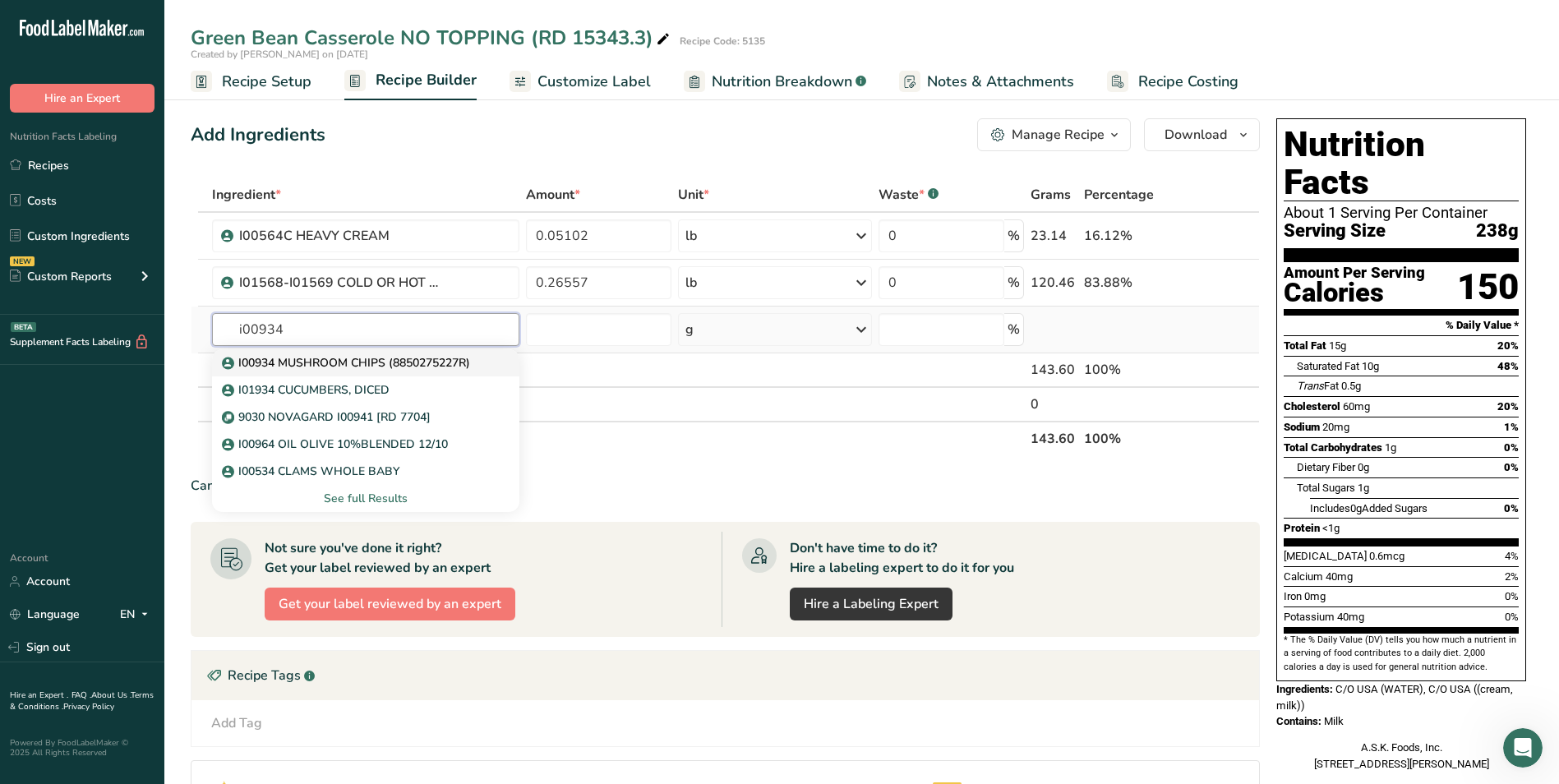
type input "i00934"
click at [468, 355] on p "I00934 MUSHROOM CHIPS (8850275227R)" at bounding box center [348, 363] width 245 height 18
type input "I00934 MUSHROOM CHIPS (8850275227R)"
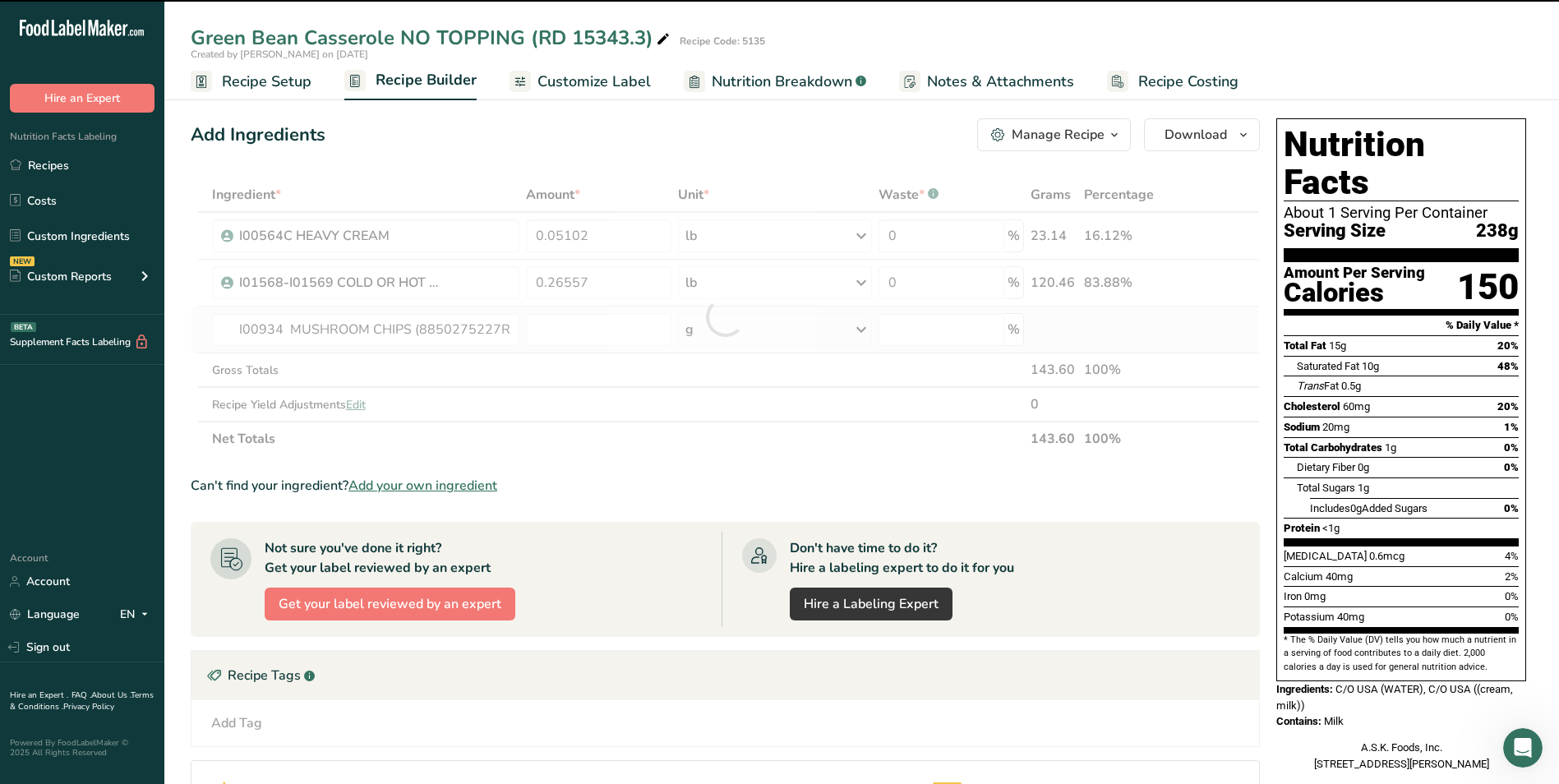
type input "0"
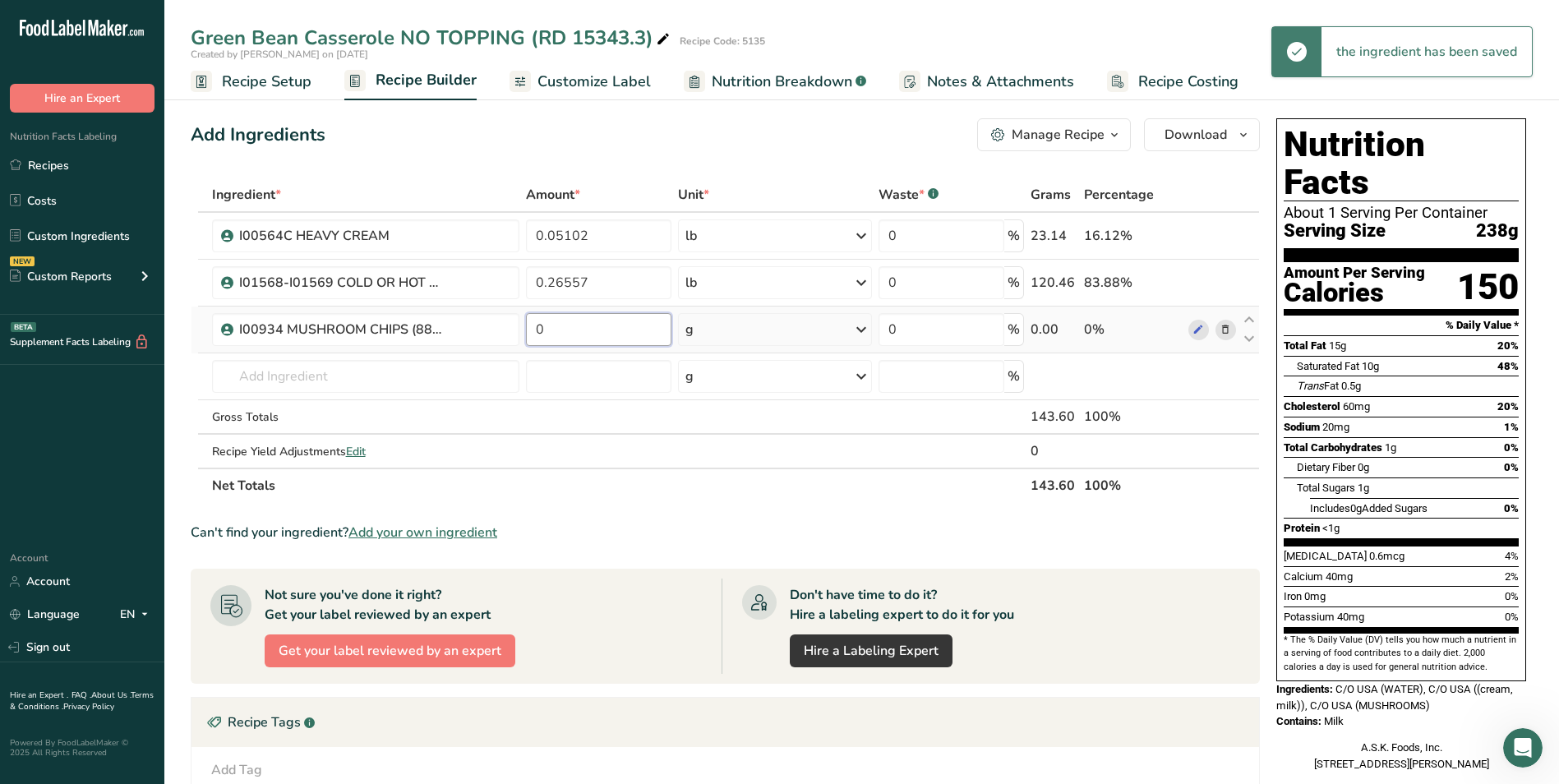
click at [607, 315] on input "0" at bounding box center [598, 330] width 146 height 33
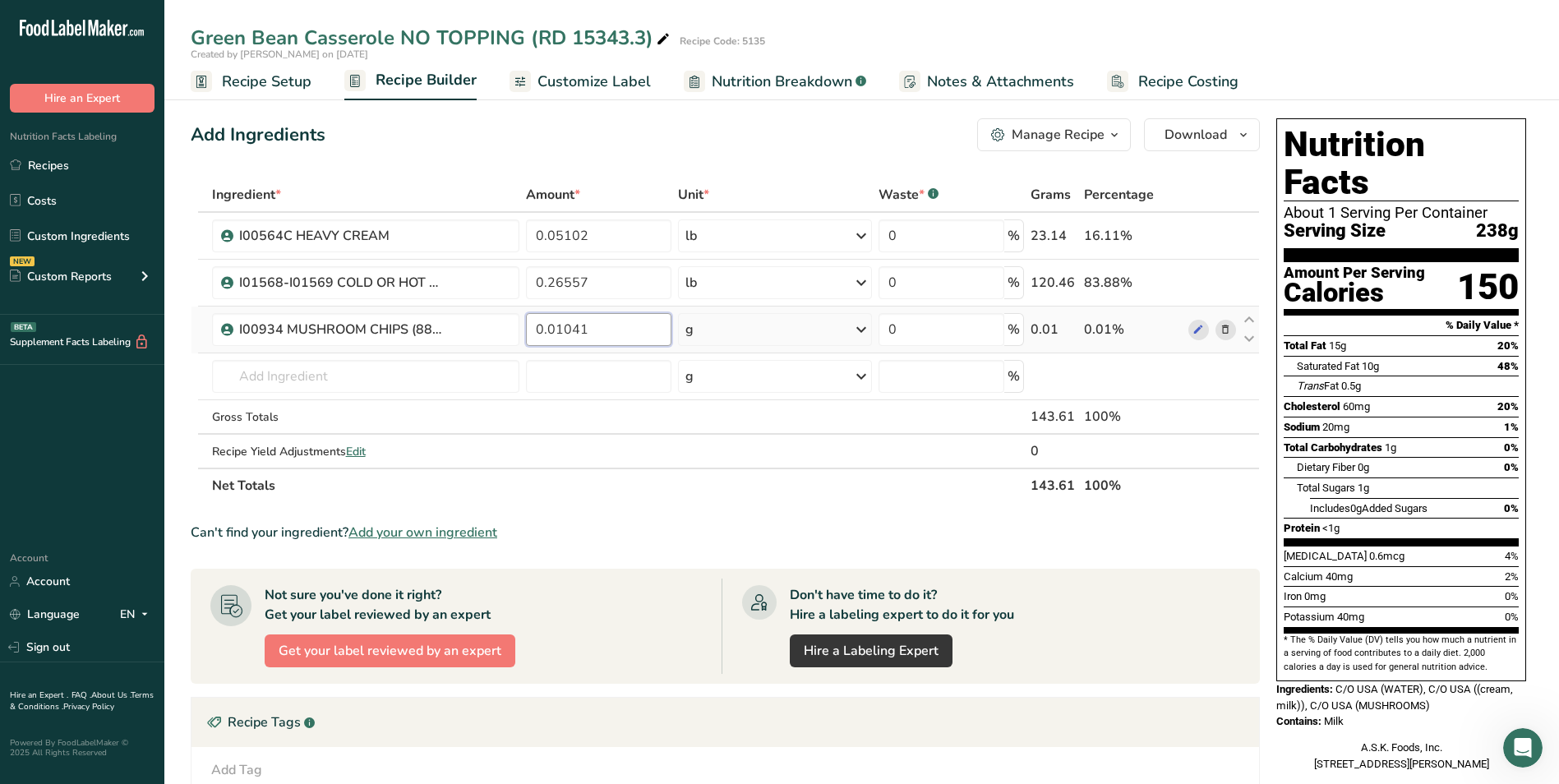
type input "0.01041"
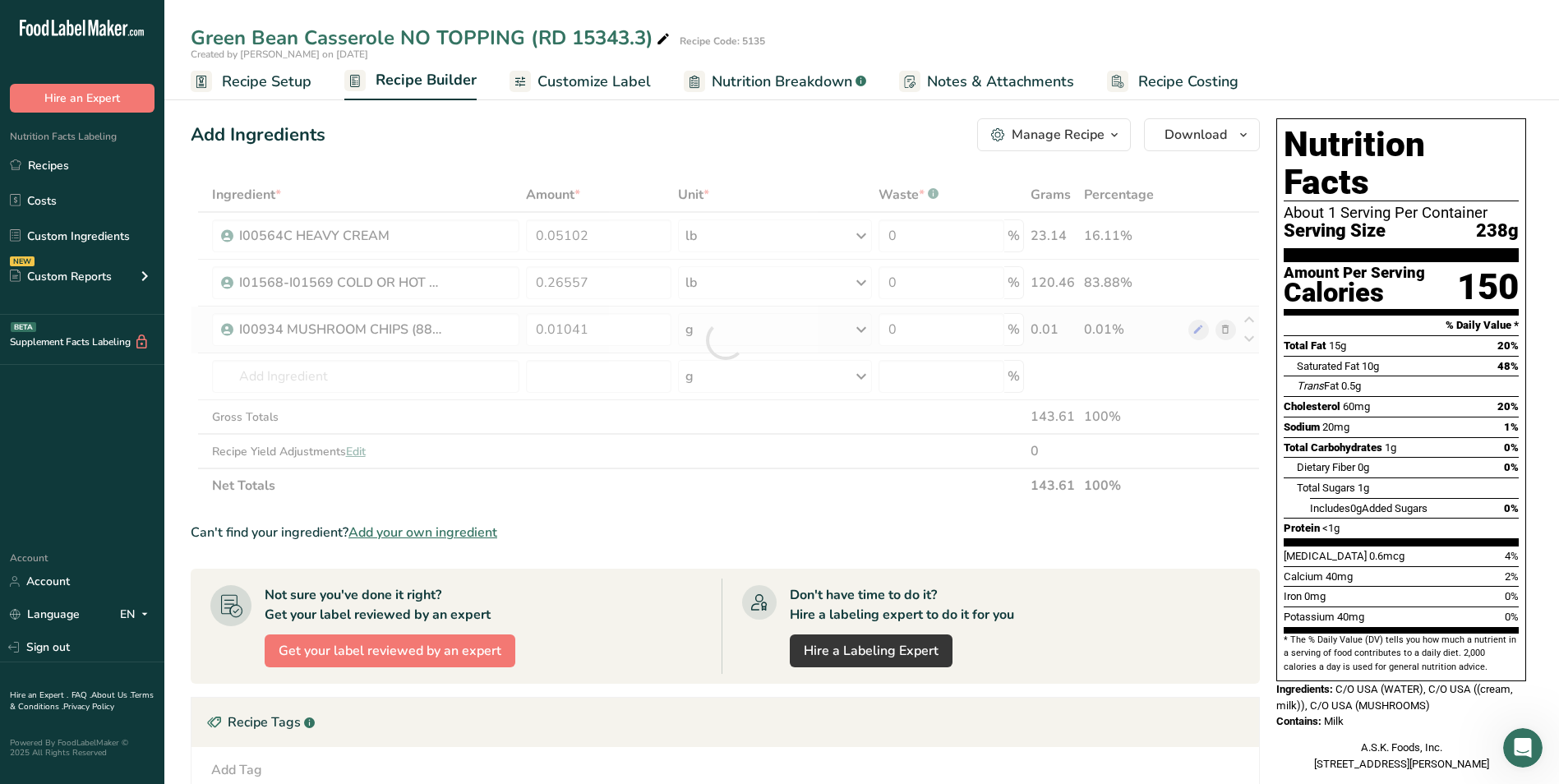
click at [850, 342] on div "Ingredient * Amount * Unit * Waste * .a-a{fill:#347362;}.b-a{fill:#fff;} Grams …" at bounding box center [726, 340] width 1069 height 325
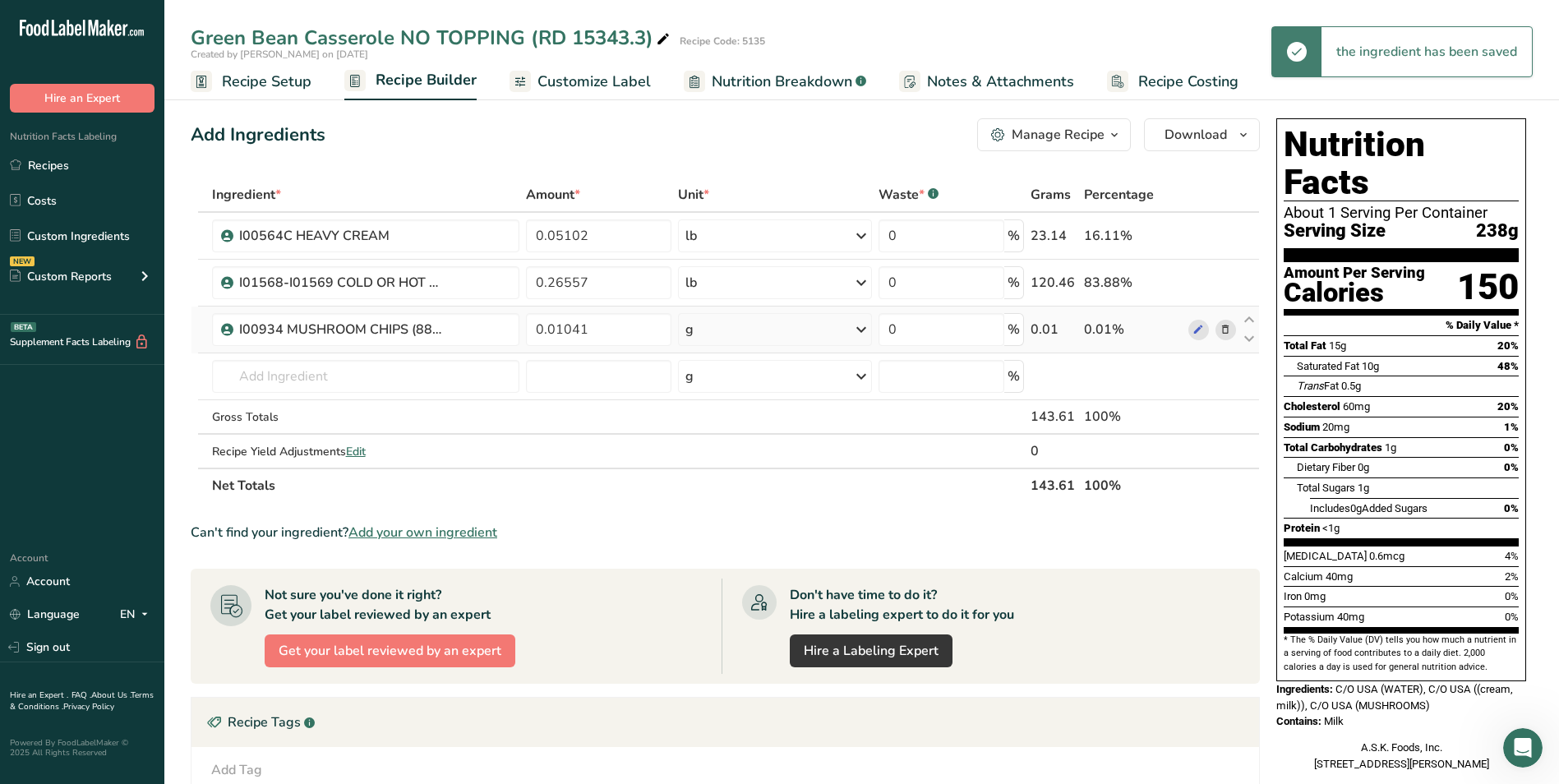
click at [833, 330] on div "g" at bounding box center [775, 330] width 193 height 33
click at [734, 457] on div "See more" at bounding box center [757, 460] width 138 height 18
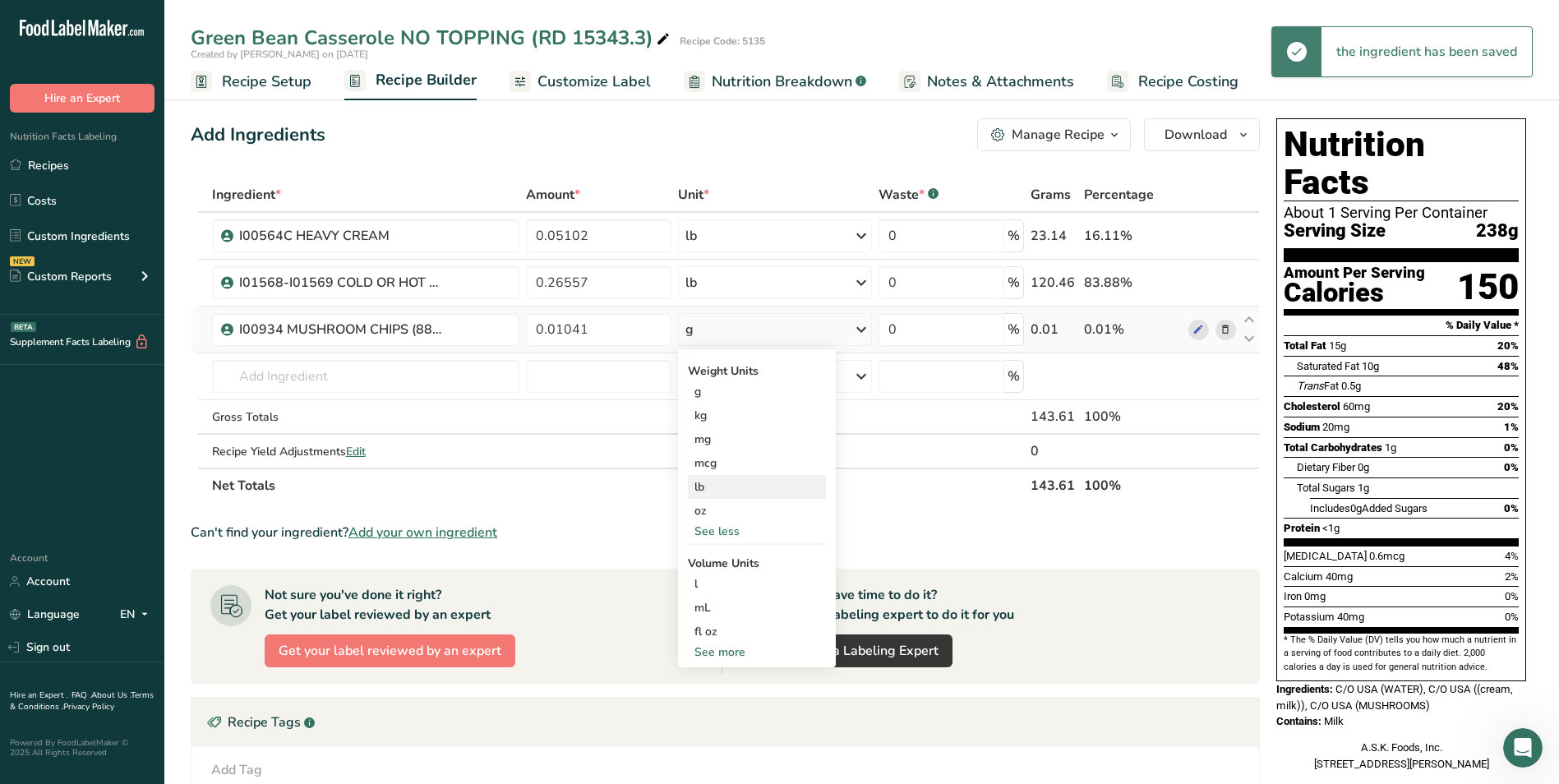
click at [742, 491] on div "lb" at bounding box center [757, 486] width 138 height 23
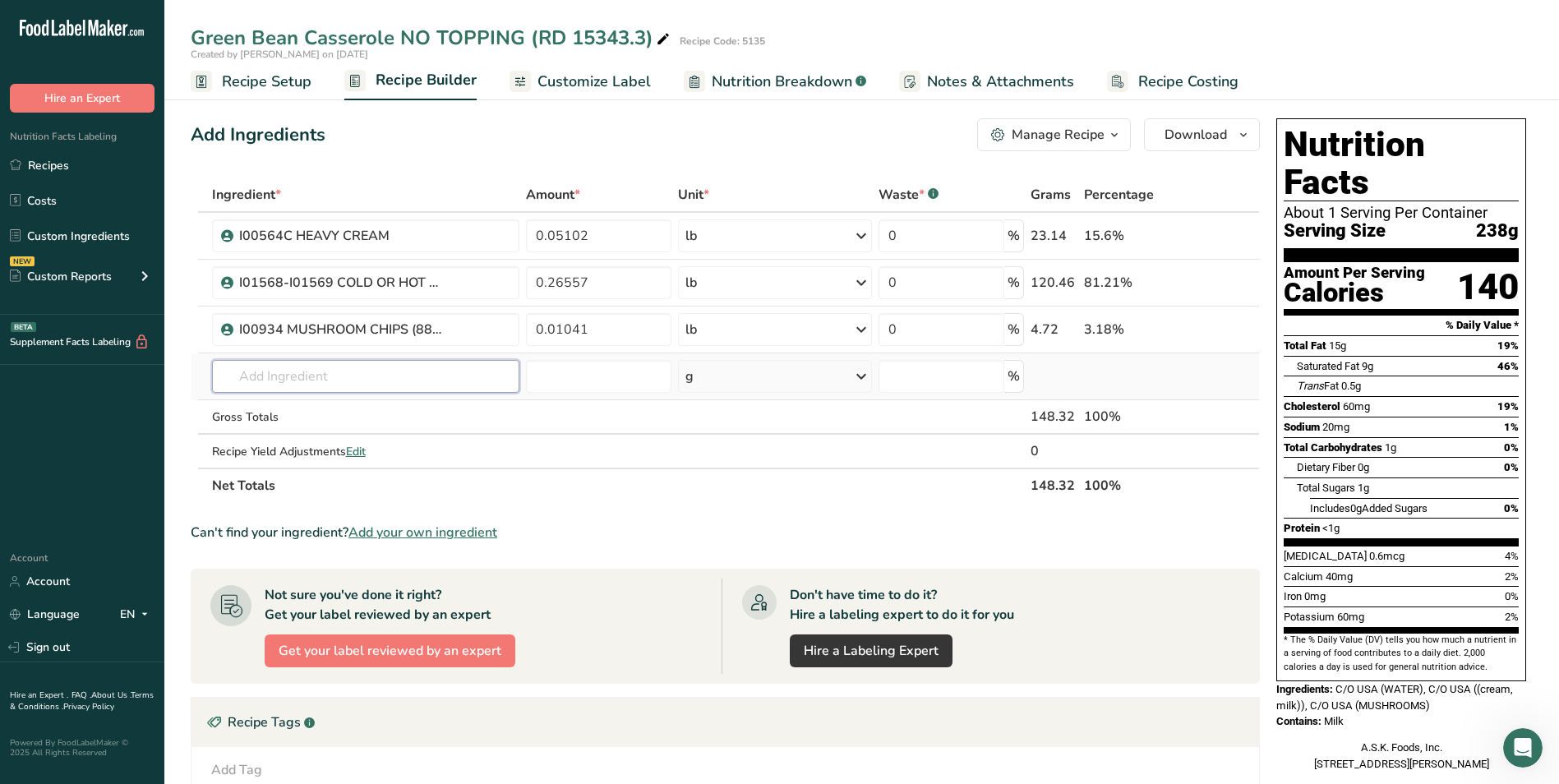
click at [456, 382] on input "text" at bounding box center [366, 377] width 308 height 33
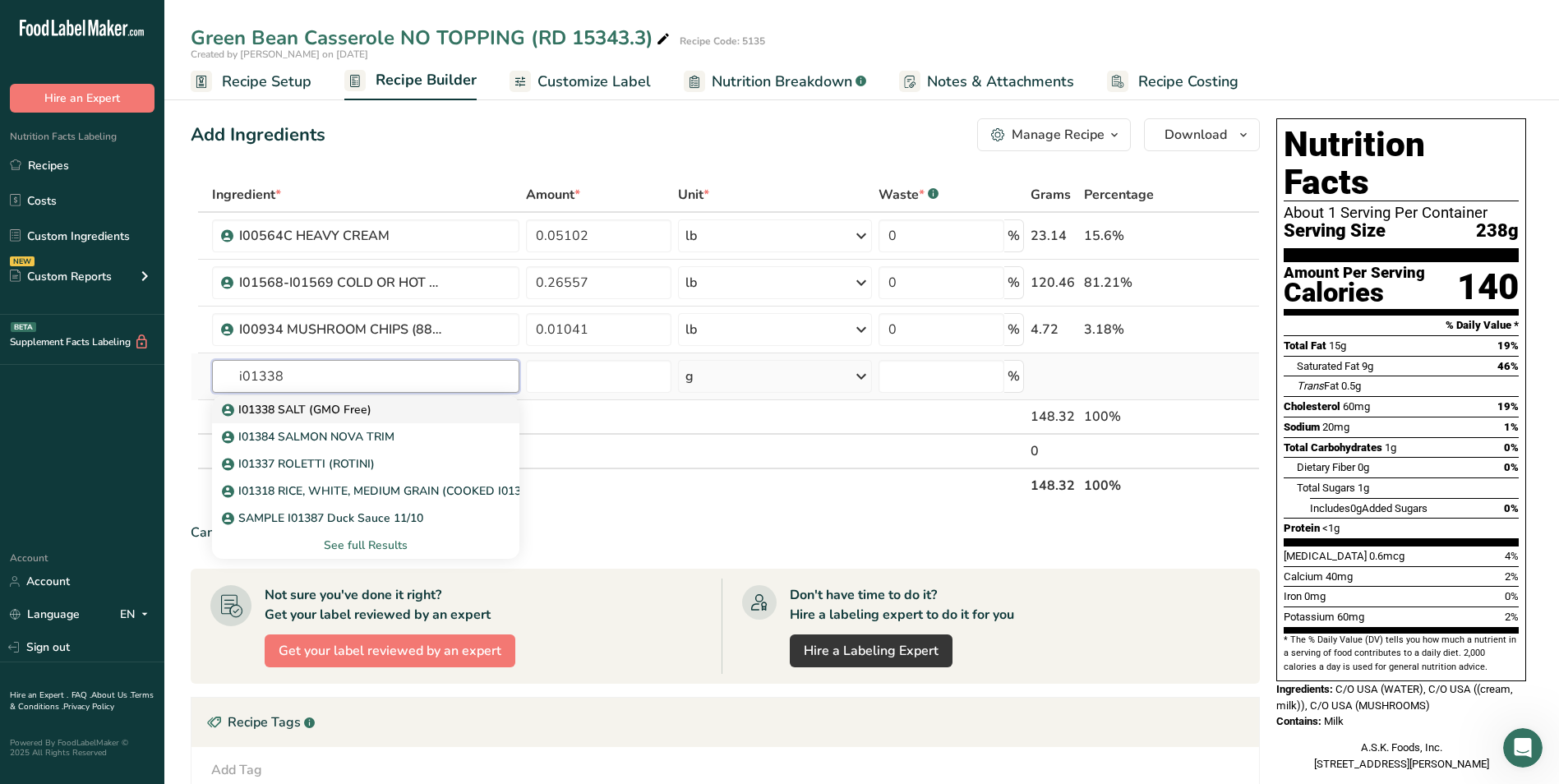
type input "i01338"
click at [462, 400] on link "I01338 SALT (GMO Free)" at bounding box center [366, 410] width 308 height 27
type input "I01338 SALT (GMO Free)"
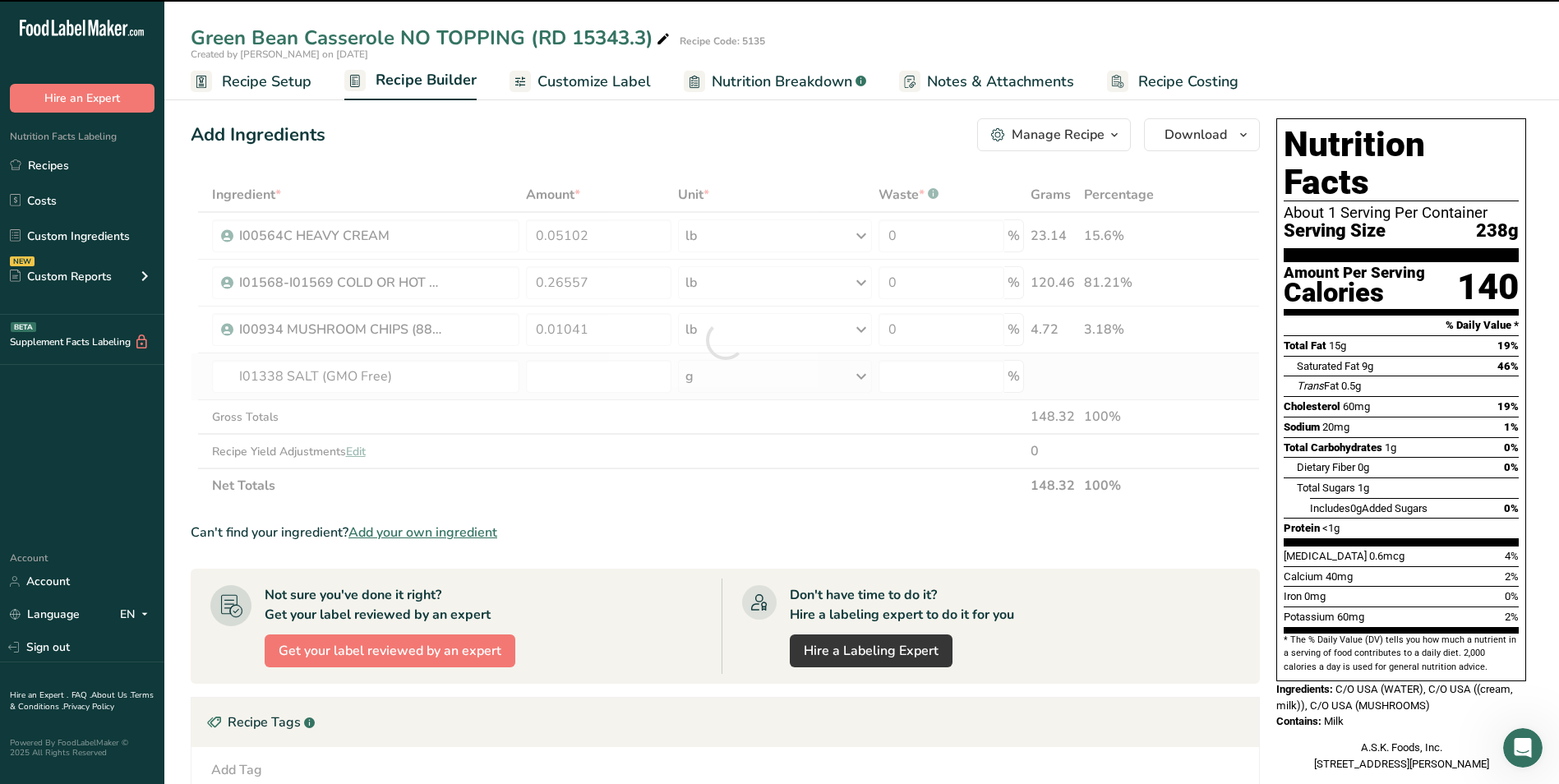
type input "0"
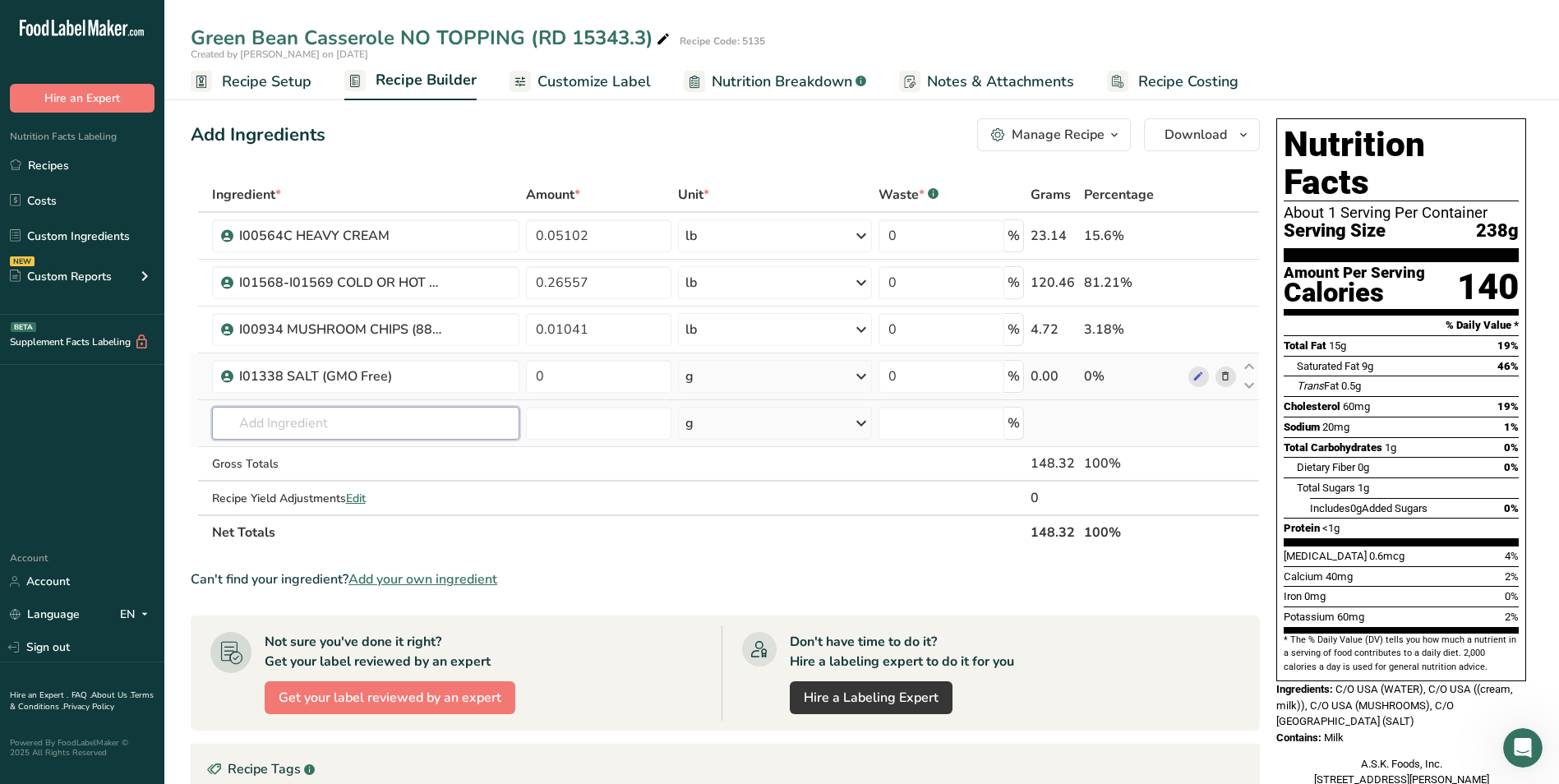
click at [456, 421] on input "text" at bounding box center [366, 424] width 308 height 33
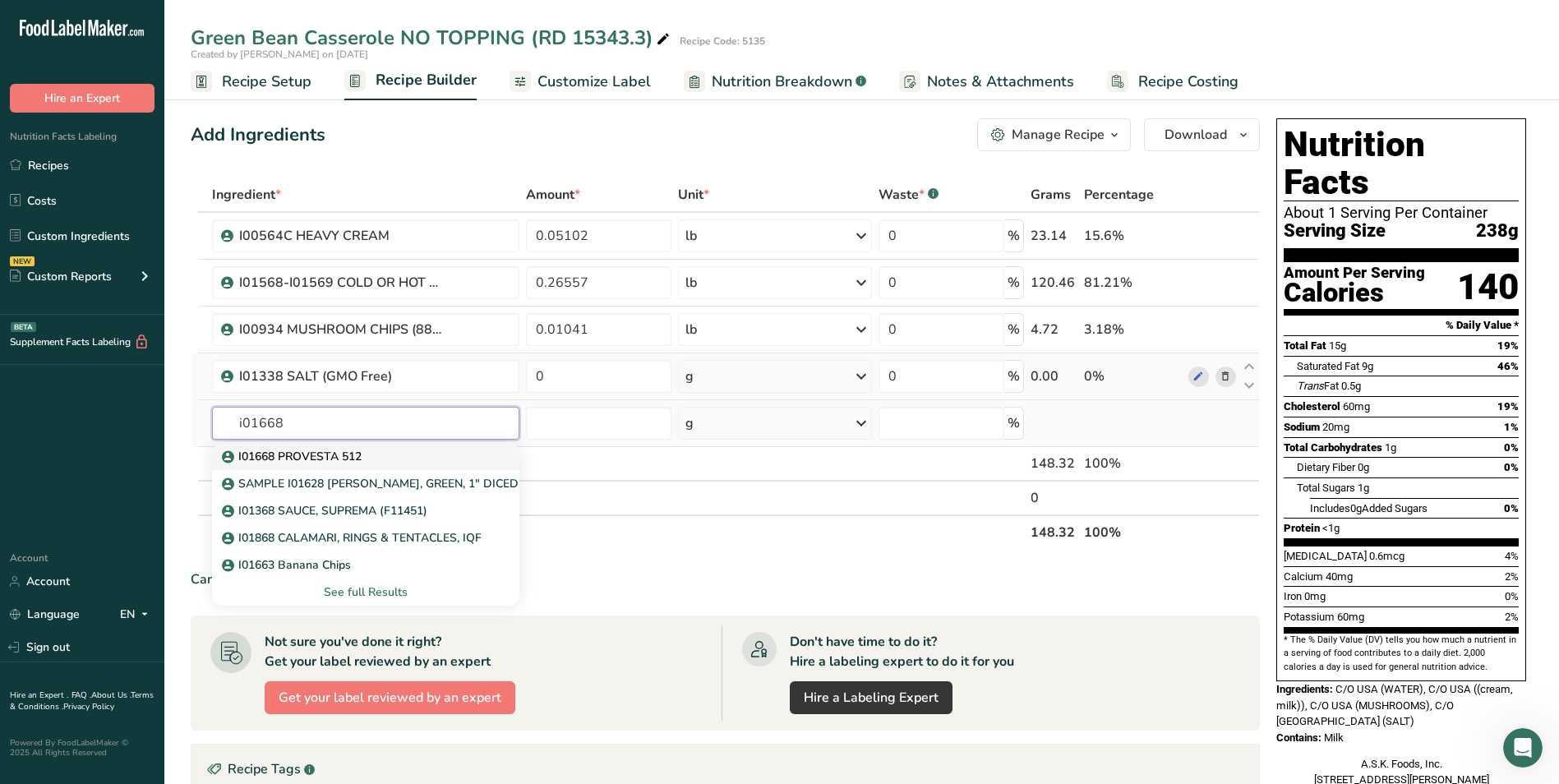
type input "i01668"
click at [450, 462] on div "I01668 PROVESTA 512" at bounding box center [353, 457] width 256 height 18
type input "I01668 PROVESTA 512"
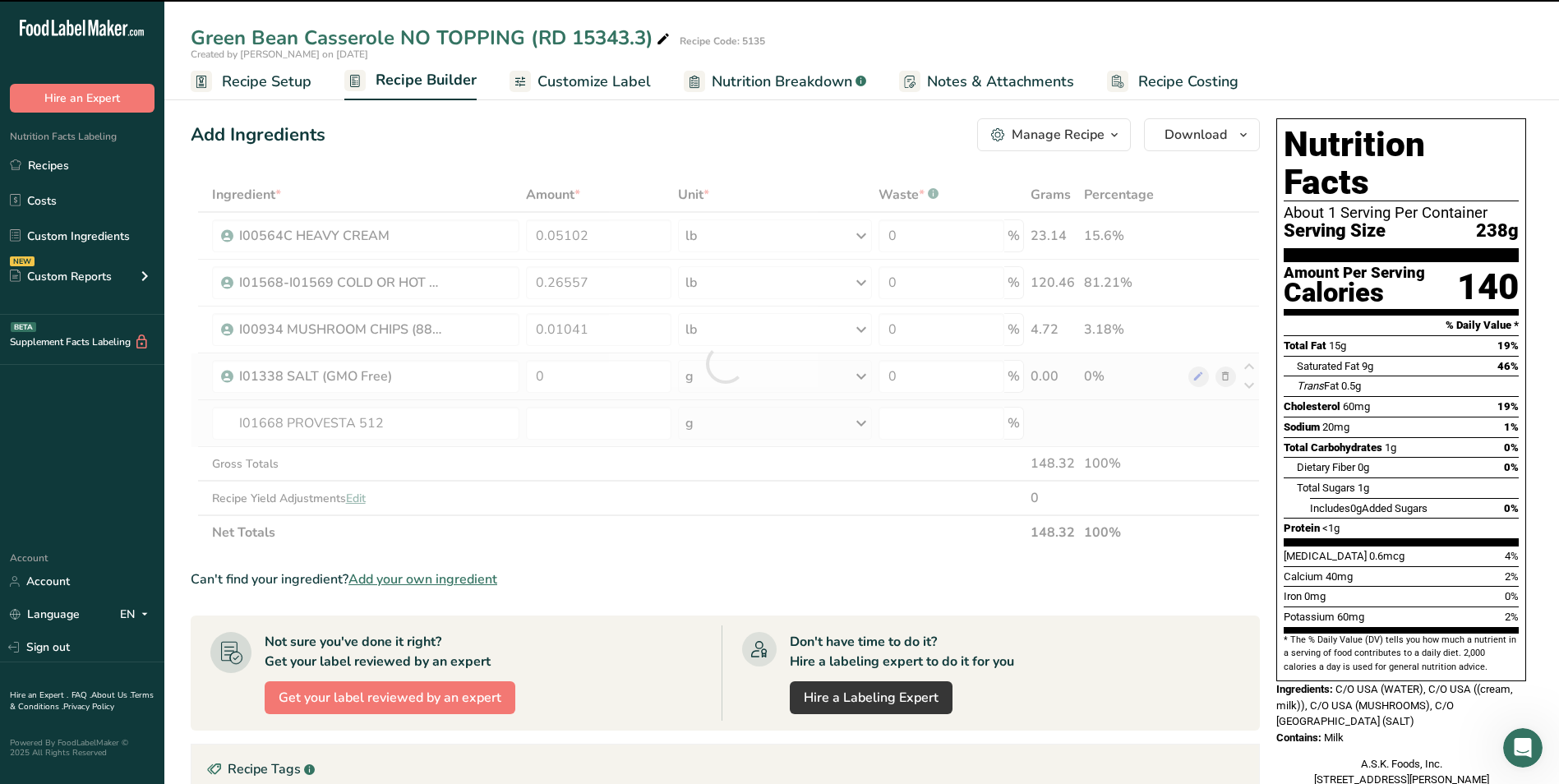
type input "0"
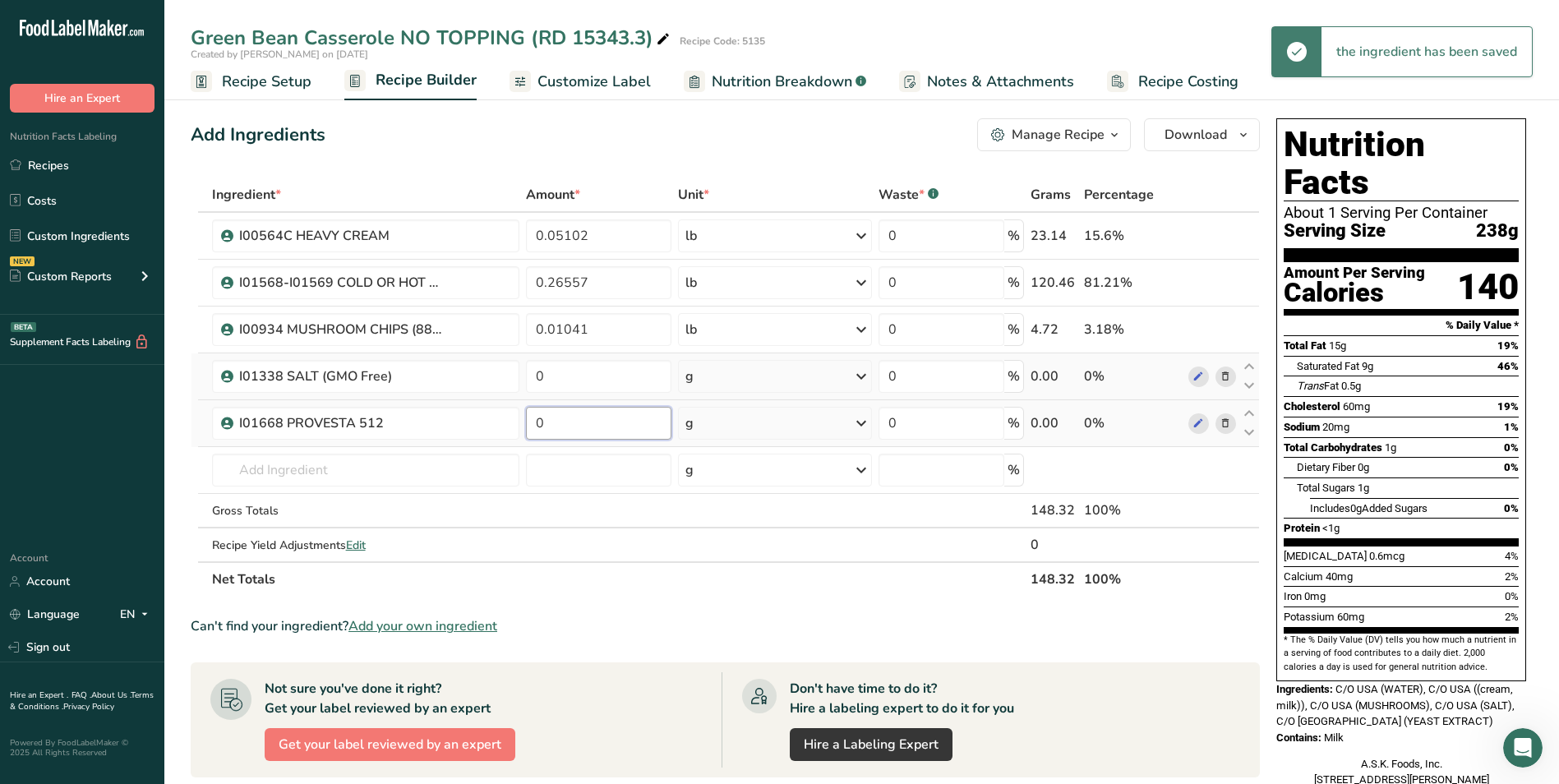
drag, startPoint x: 585, startPoint y: 438, endPoint x: 578, endPoint y: 427, distance: 13.0
click at [579, 428] on input "0" at bounding box center [598, 424] width 146 height 33
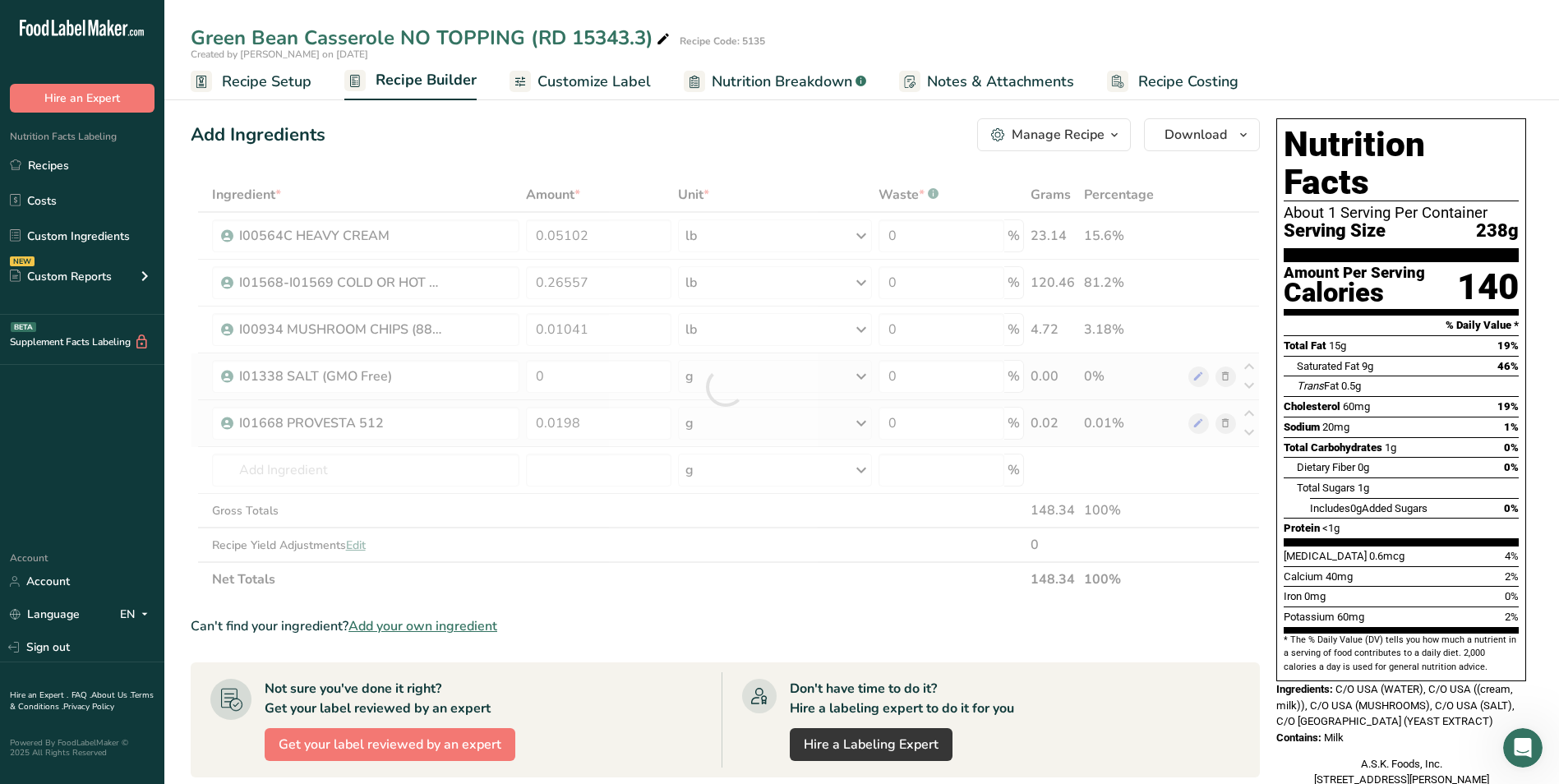
click at [727, 420] on div "Ingredient * Amount * Unit * Waste * .a-a{fill:#347362;}.b-a{fill:#fff;} Grams …" at bounding box center [726, 387] width 1069 height 419
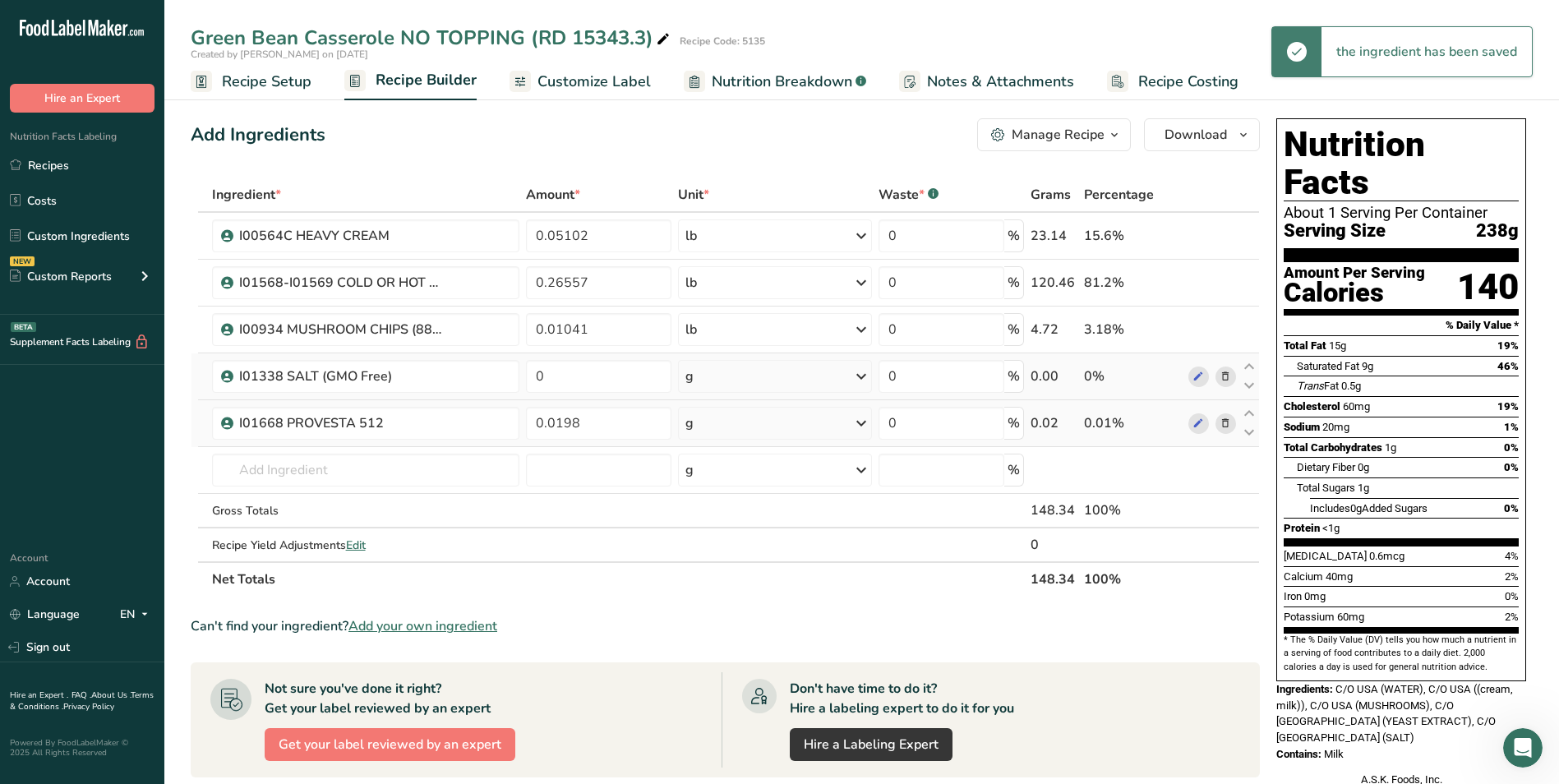
click at [755, 428] on div "g" at bounding box center [775, 424] width 193 height 33
click at [720, 554] on div "See more" at bounding box center [757, 554] width 138 height 18
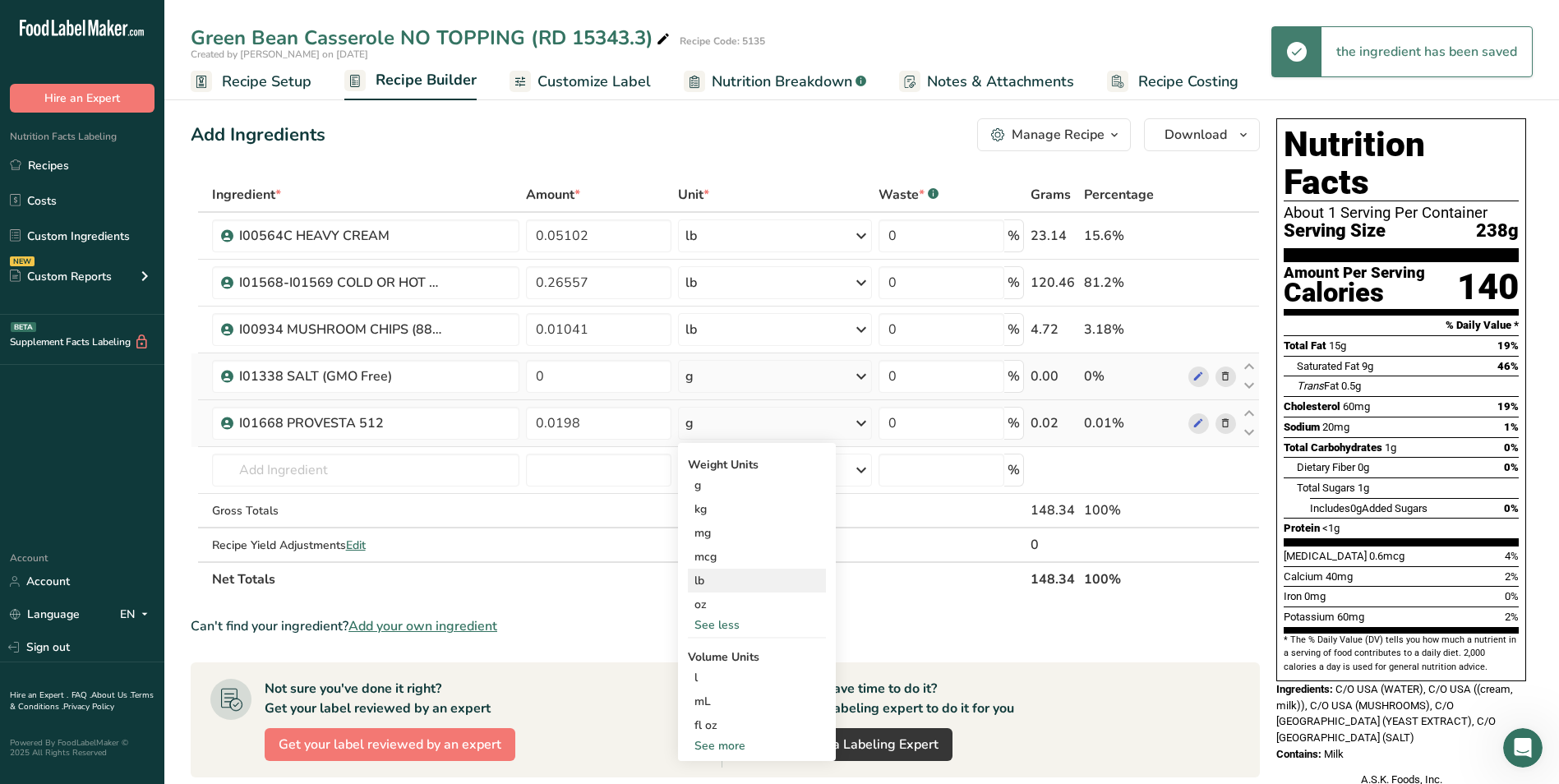
click at [730, 582] on div "lb" at bounding box center [757, 580] width 138 height 23
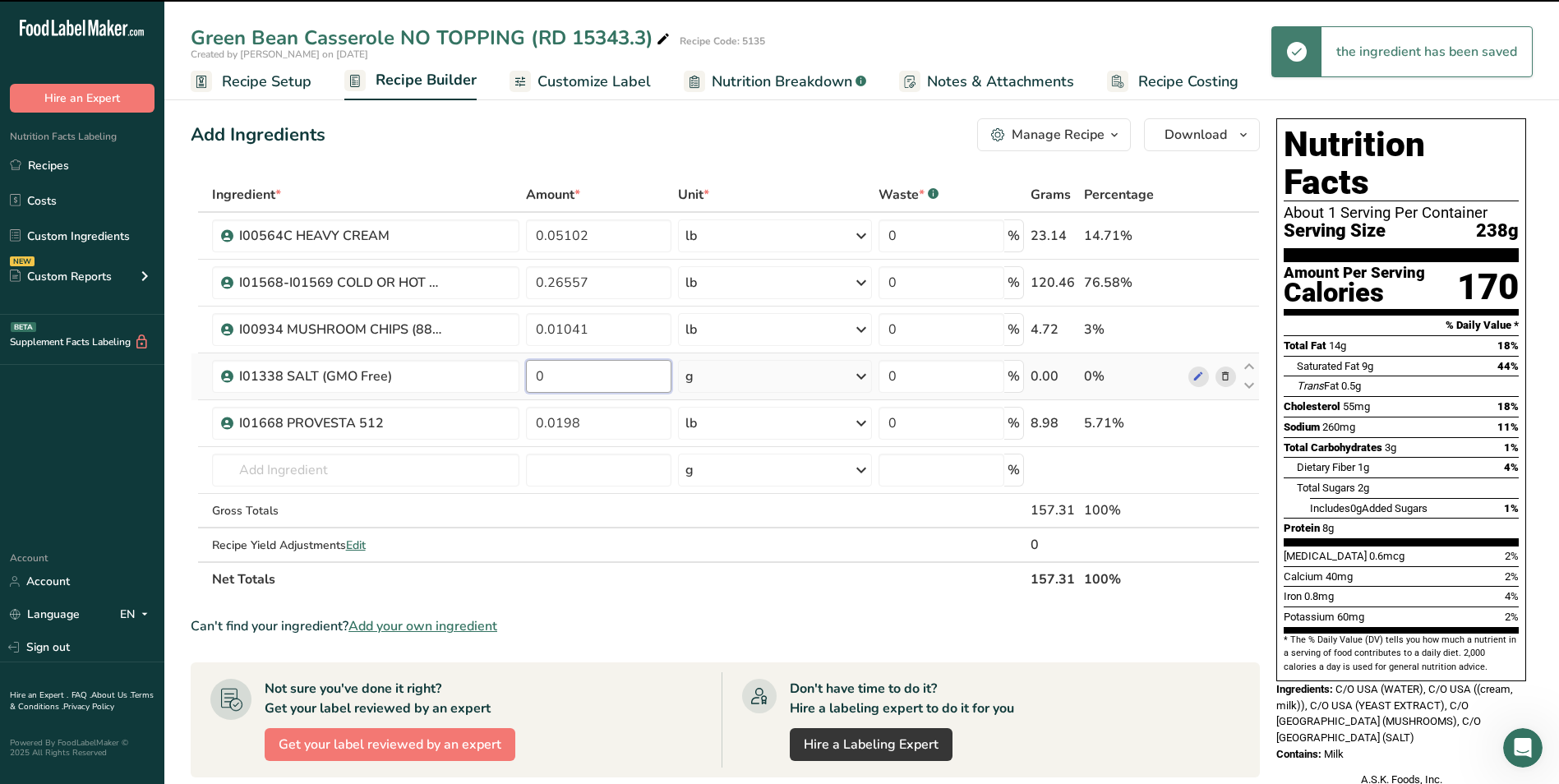
click at [580, 382] on input "0" at bounding box center [598, 377] width 146 height 33
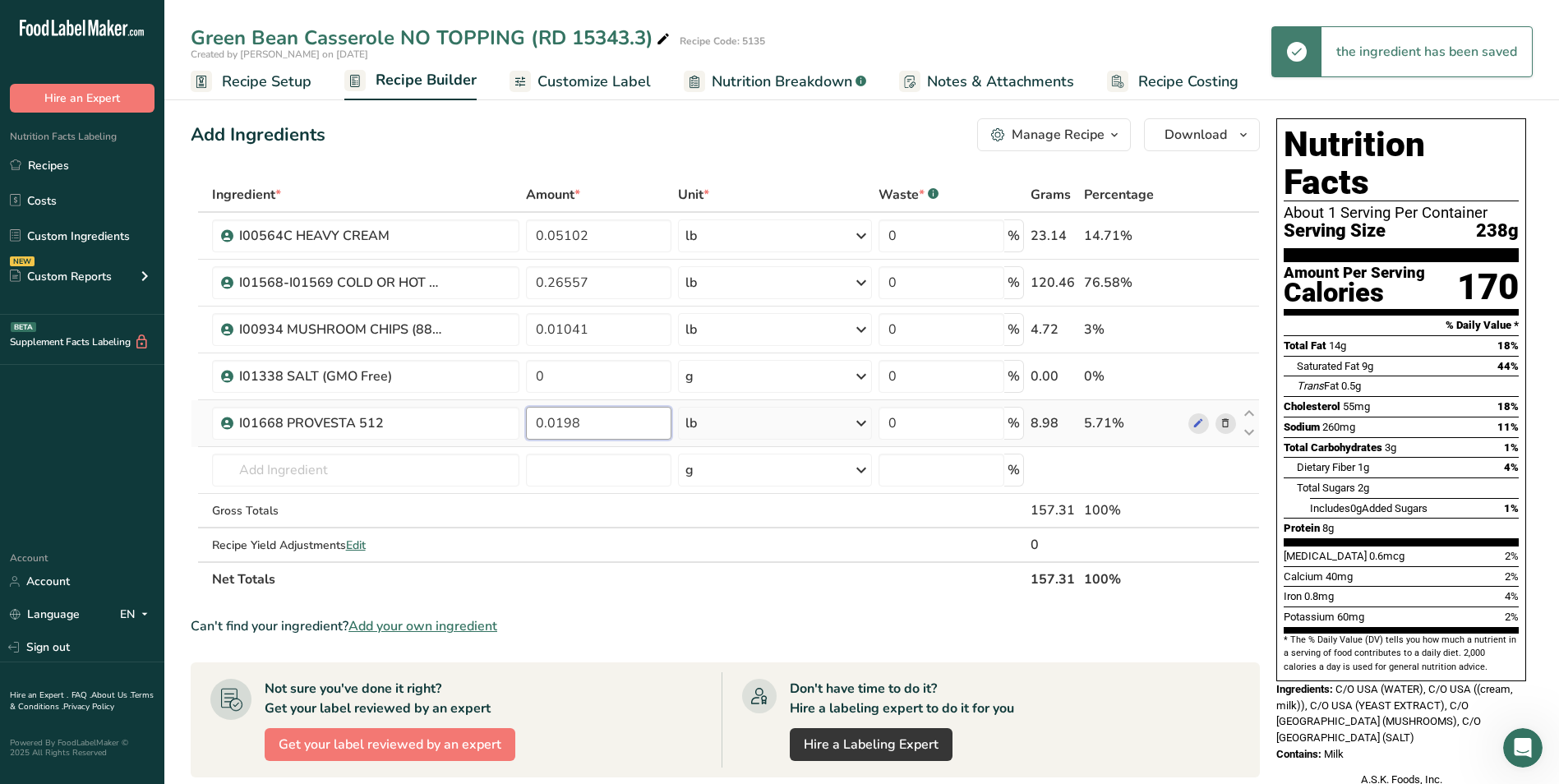
click at [555, 428] on div "Ingredient * Amount * Unit * Waste * .a-a{fill:#347362;}.b-a{fill:#fff;} Grams …" at bounding box center [726, 387] width 1069 height 419
type input "0.00198"
click at [582, 376] on div "Ingredient * Amount * Unit * Waste * .a-a{fill:#347362;}.b-a{fill:#fff;} Grams …" at bounding box center [726, 387] width 1069 height 419
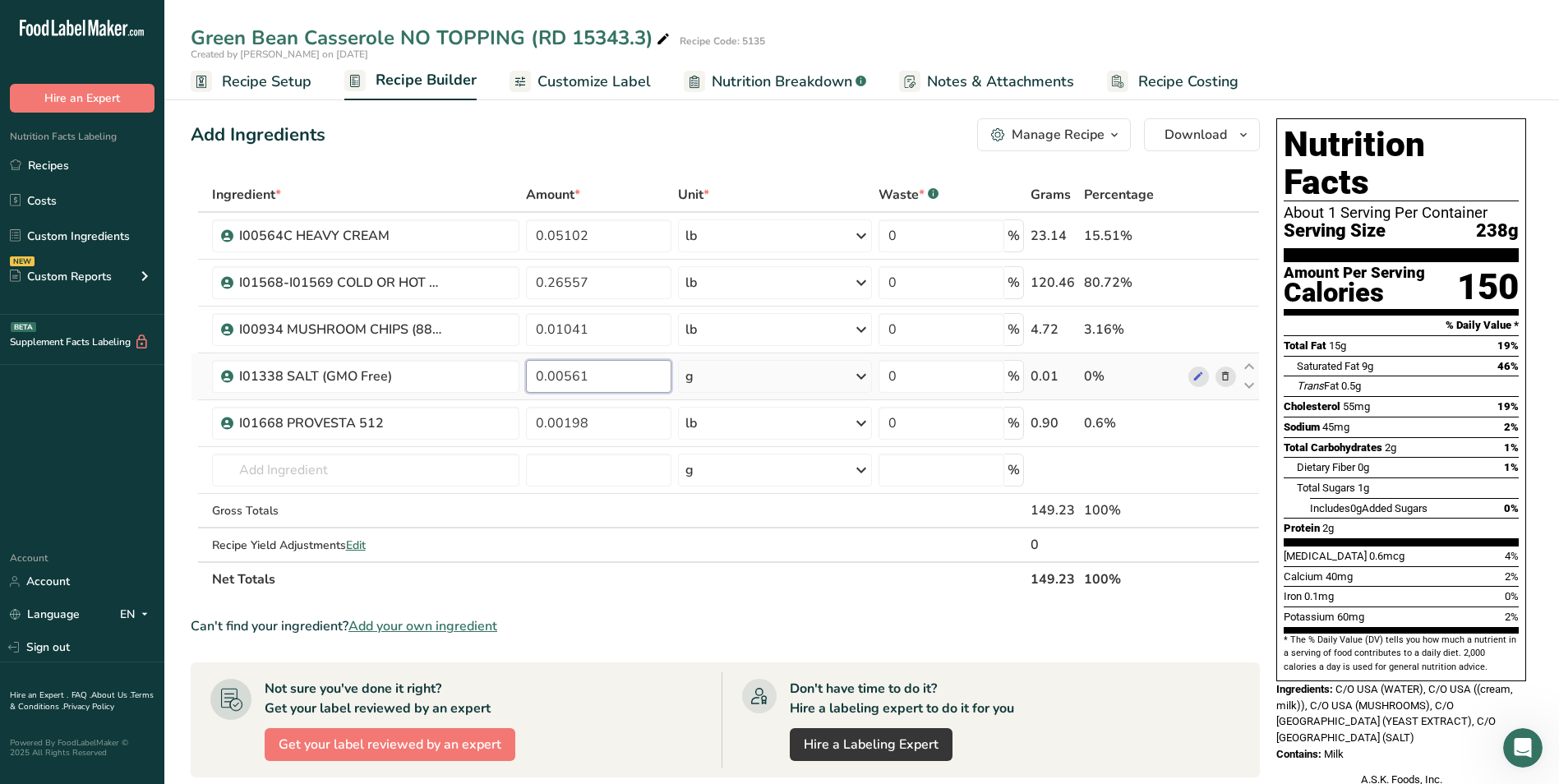
type input "0.00561"
click at [826, 376] on div "Ingredient * Amount * Unit * Waste * .a-a{fill:#347362;}.b-a{fill:#fff;} Grams …" at bounding box center [726, 387] width 1069 height 419
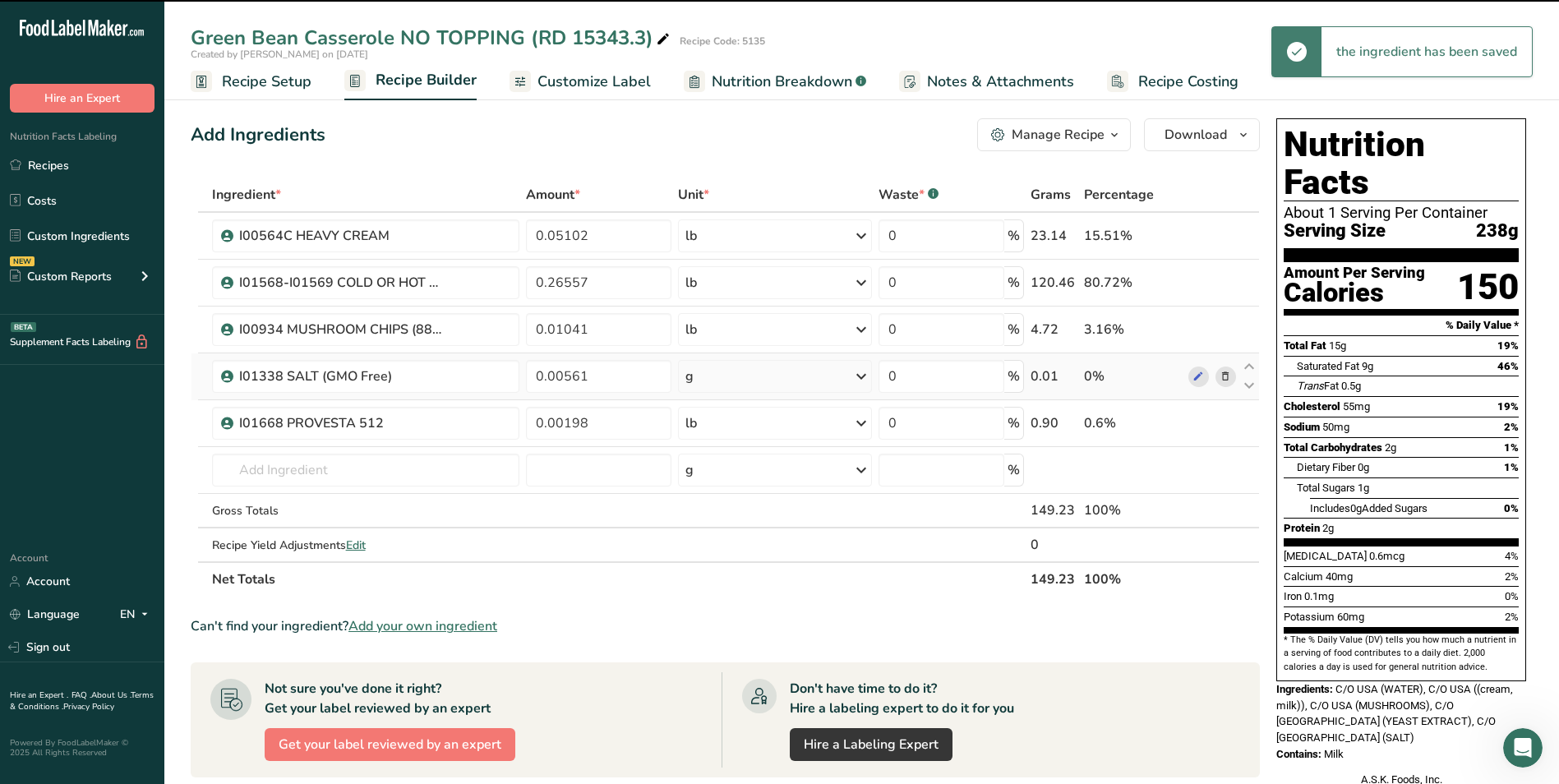
click at [826, 376] on div "g" at bounding box center [775, 377] width 193 height 33
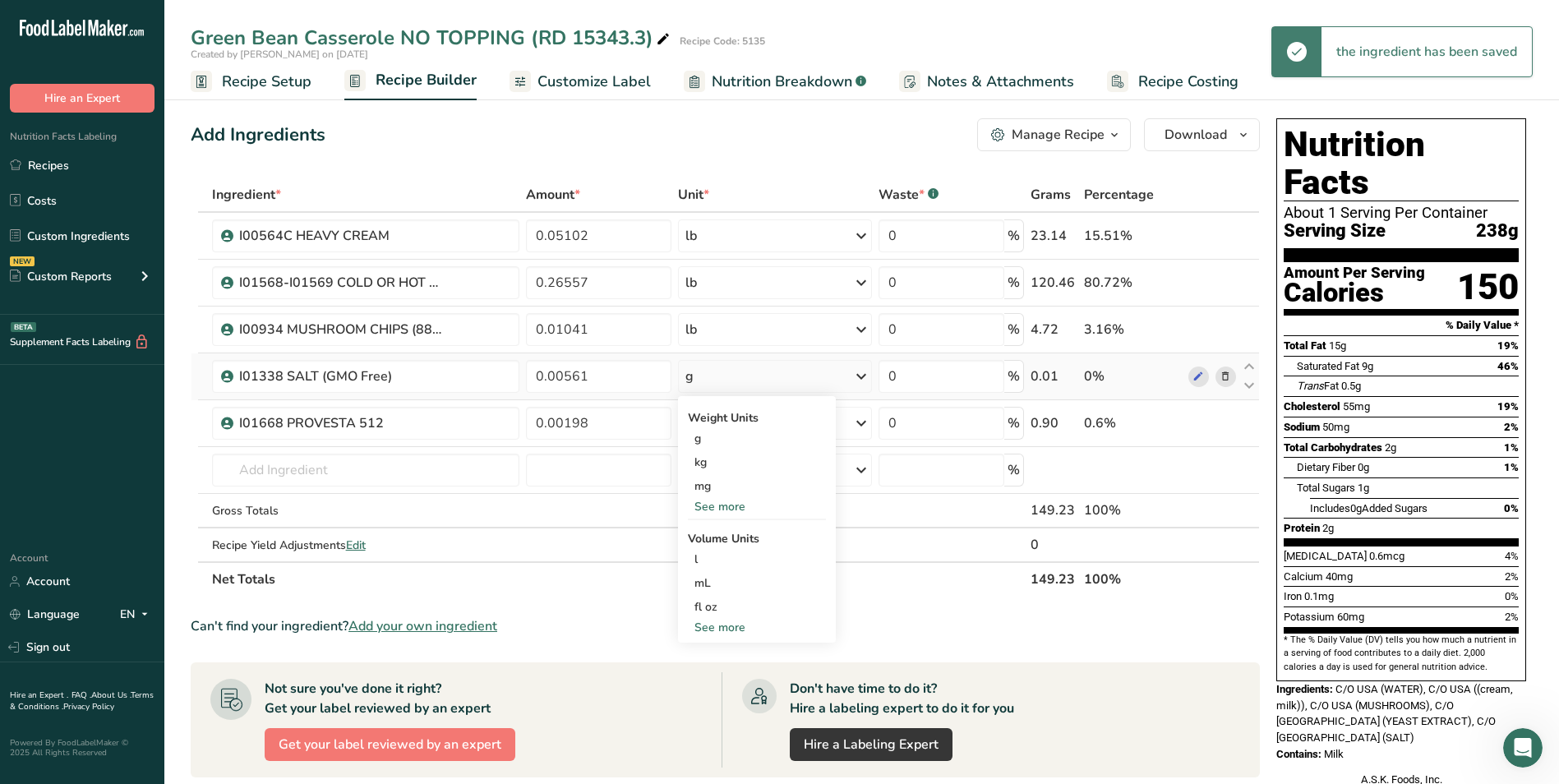
click at [734, 501] on div "See more" at bounding box center [757, 507] width 138 height 18
click at [731, 530] on div "lb" at bounding box center [757, 533] width 138 height 23
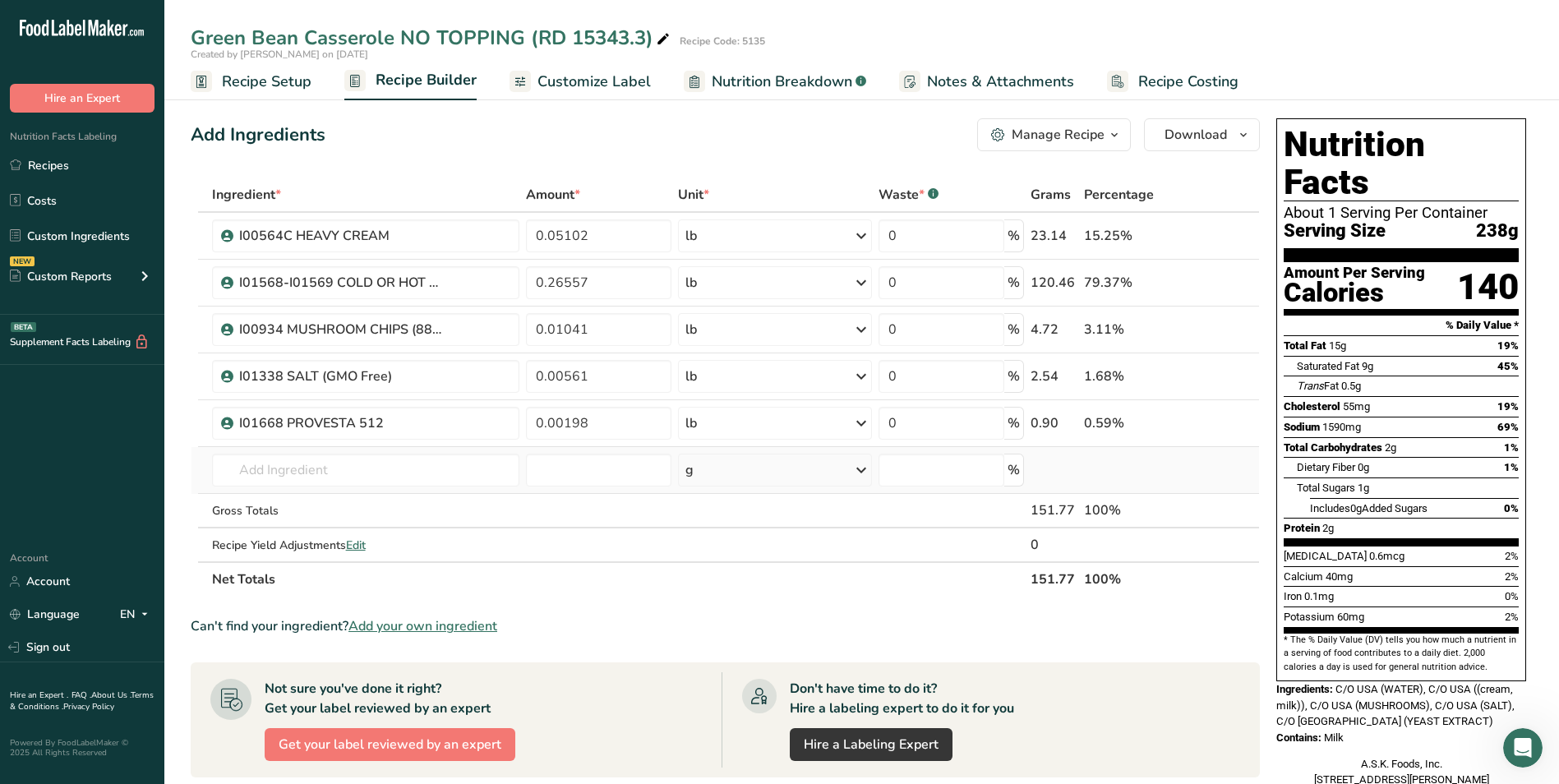
drag, startPoint x: 453, startPoint y: 492, endPoint x: 443, endPoint y: 489, distance: 10.4
click at [452, 492] on td "I01668 PROVESTA 512 SAMPLE I01628 [PERSON_NAME], 1" DICED 12/10 I01368 SAUCE, S…" at bounding box center [366, 471] width 315 height 47
click at [420, 469] on input "text" at bounding box center [366, 470] width 308 height 33
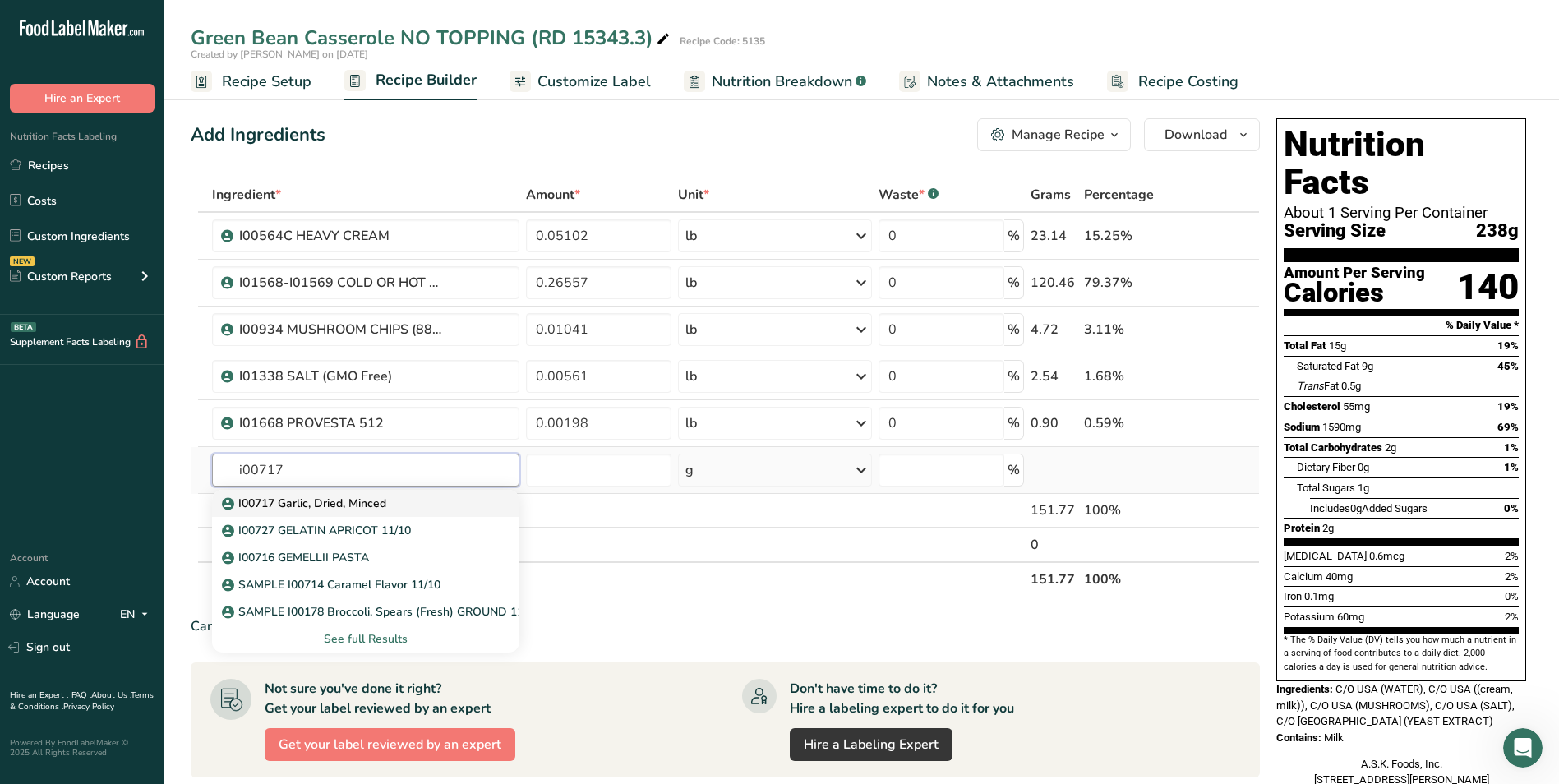
type input "i00717"
click at [412, 502] on div "I00717 Garlic, Dried, Minced" at bounding box center [353, 503] width 256 height 18
type input "I00717 Garlic, Dried, Minced"
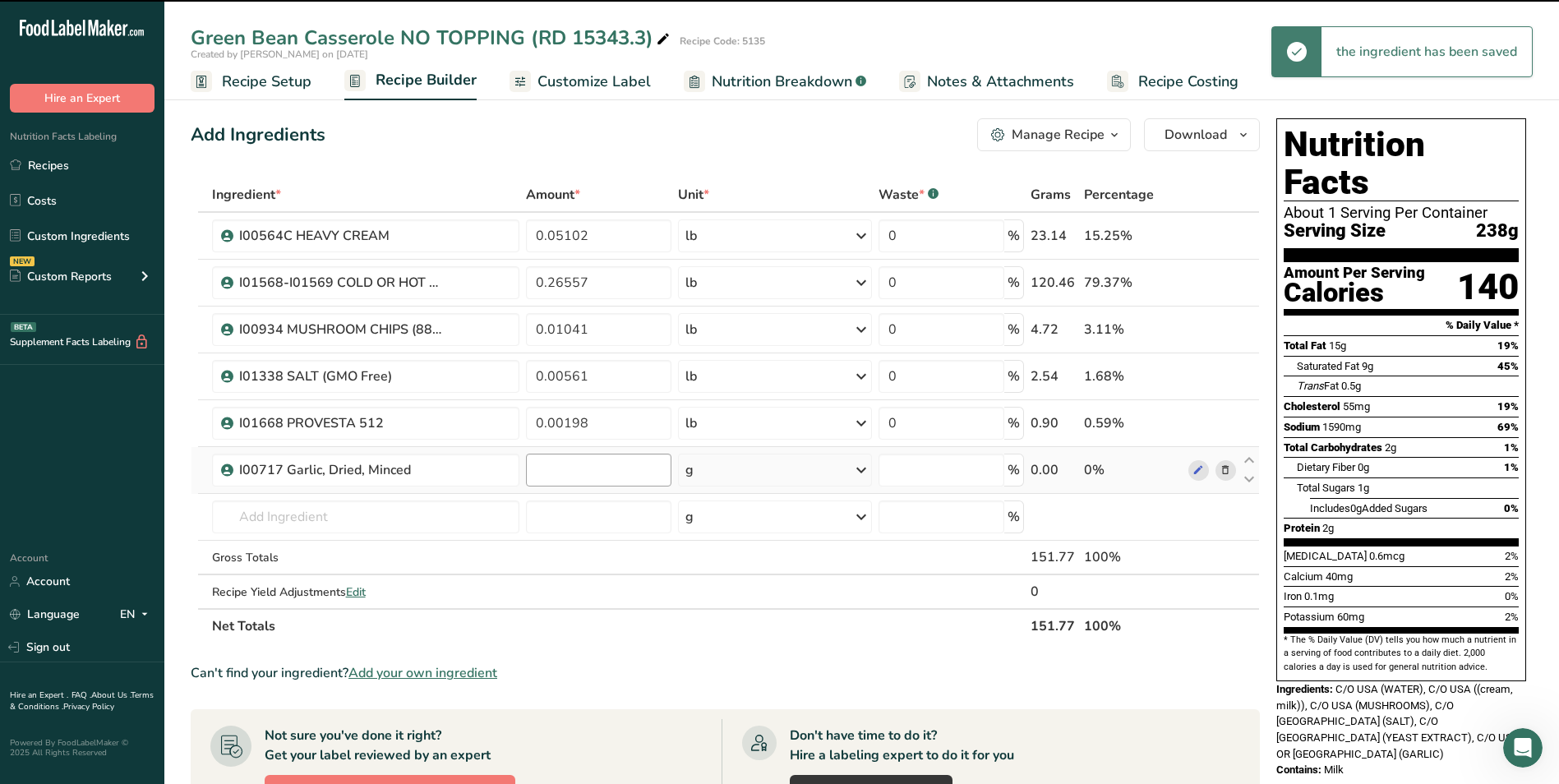
type input "0"
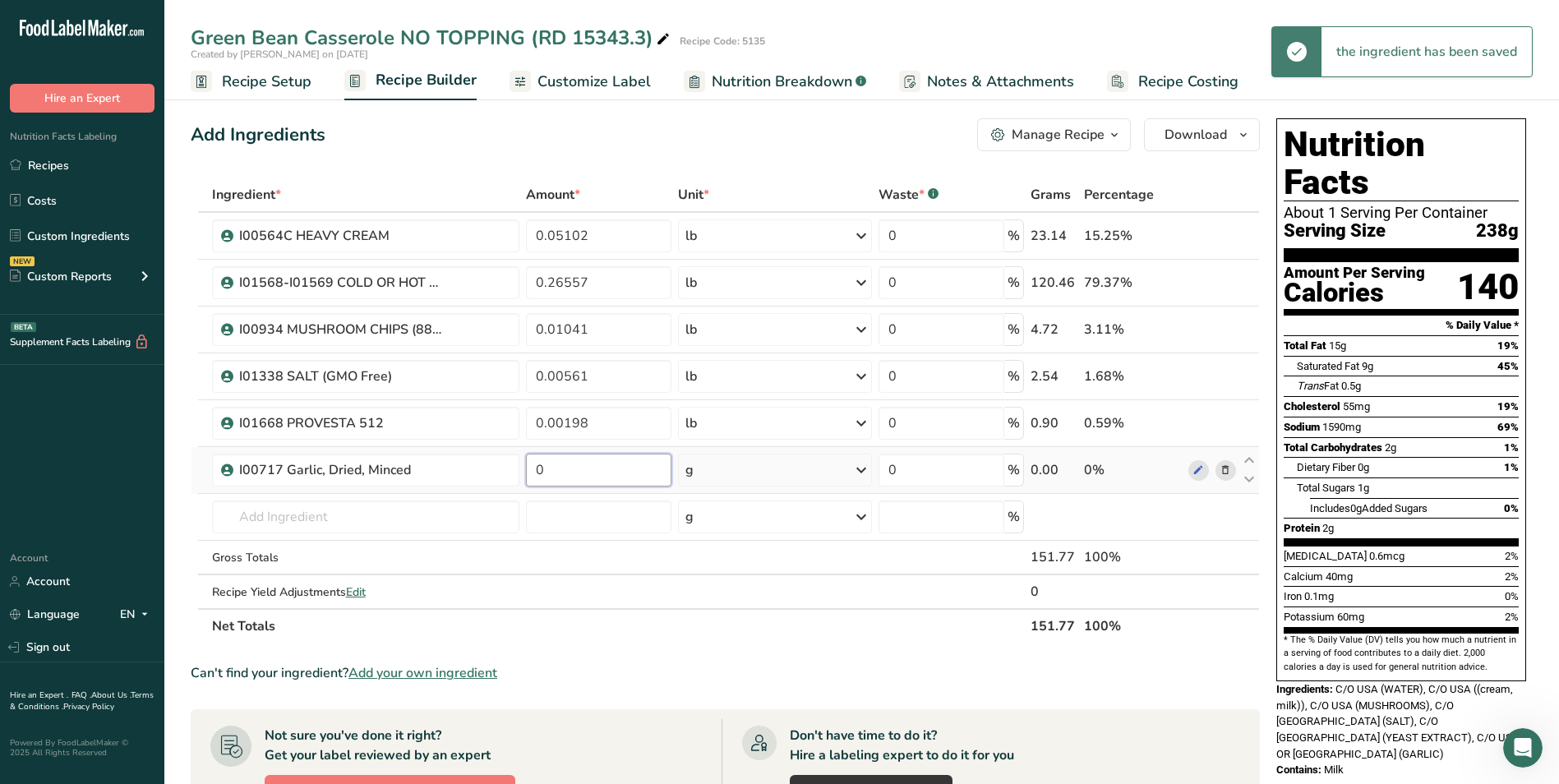
click at [573, 473] on input "0" at bounding box center [598, 470] width 146 height 33
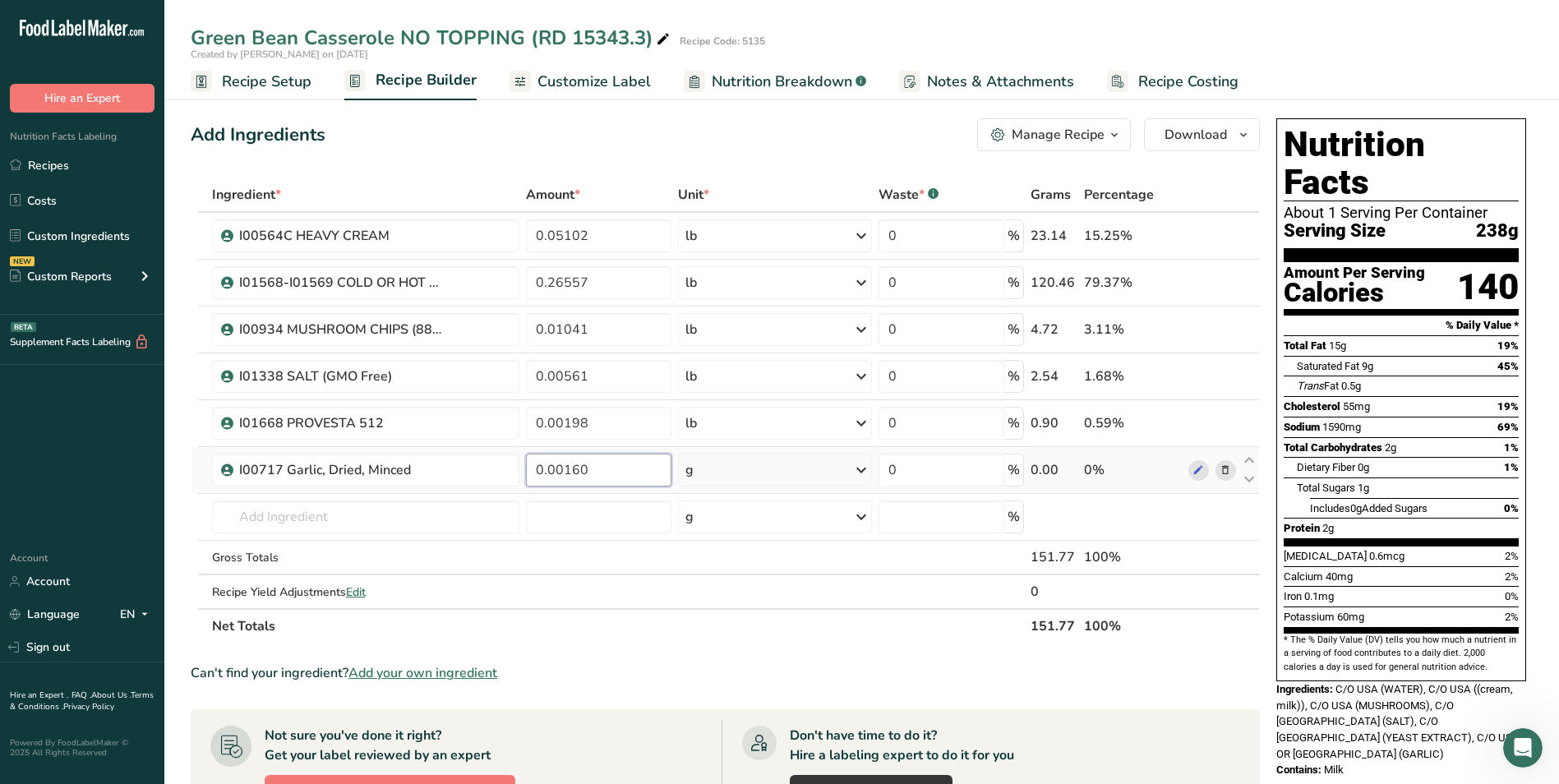
type input "0.00160"
click at [796, 475] on div "Ingredient * Amount * Unit * Waste * .a-a{fill:#347362;}.b-a{fill:#fff;} Grams …" at bounding box center [726, 410] width 1069 height 466
click at [780, 475] on div "g" at bounding box center [775, 470] width 193 height 33
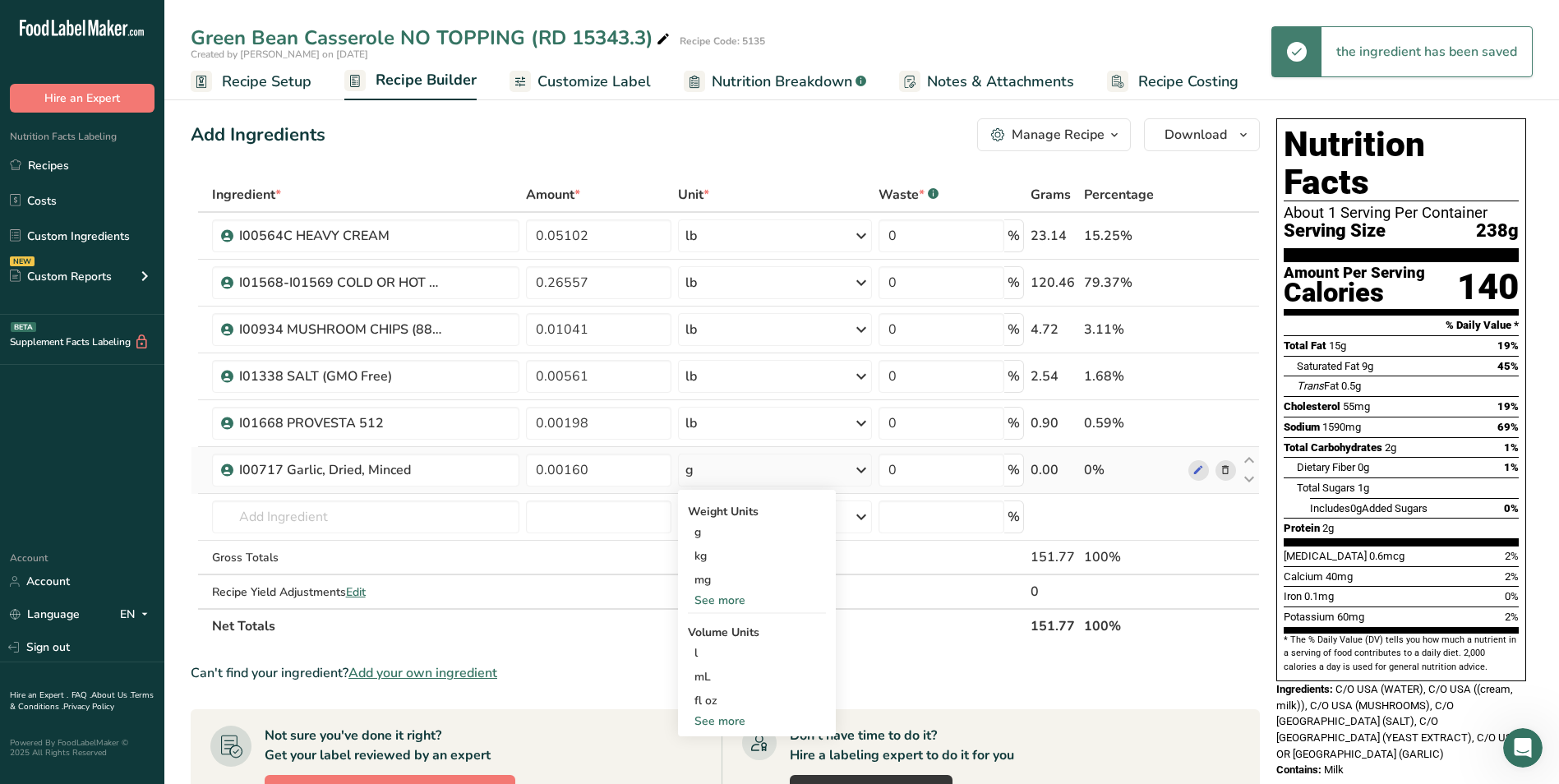
click at [726, 604] on div "See more" at bounding box center [757, 600] width 138 height 18
click at [729, 622] on div "lb" at bounding box center [757, 627] width 138 height 23
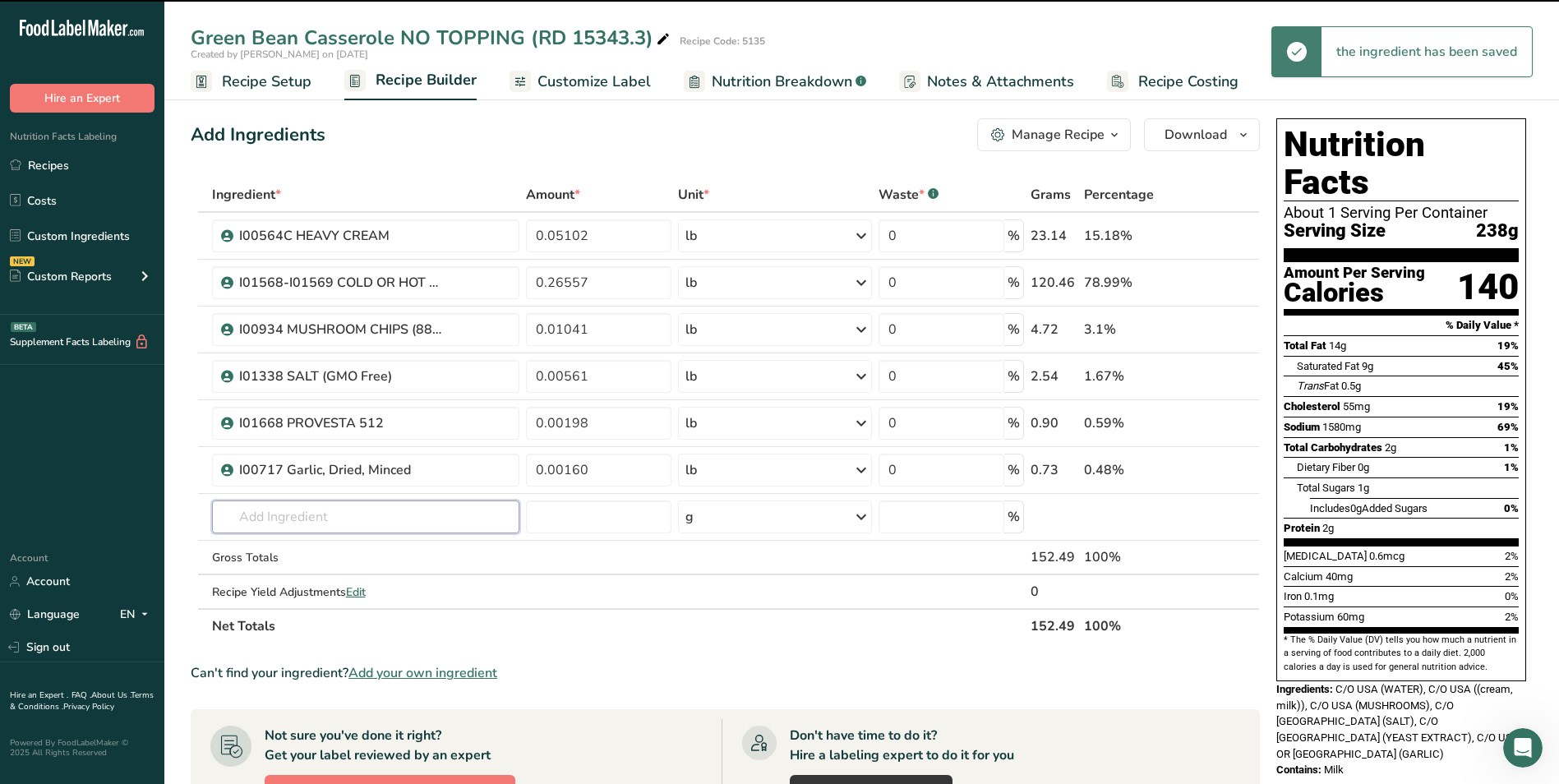
click at [292, 520] on input "text" at bounding box center [366, 517] width 308 height 33
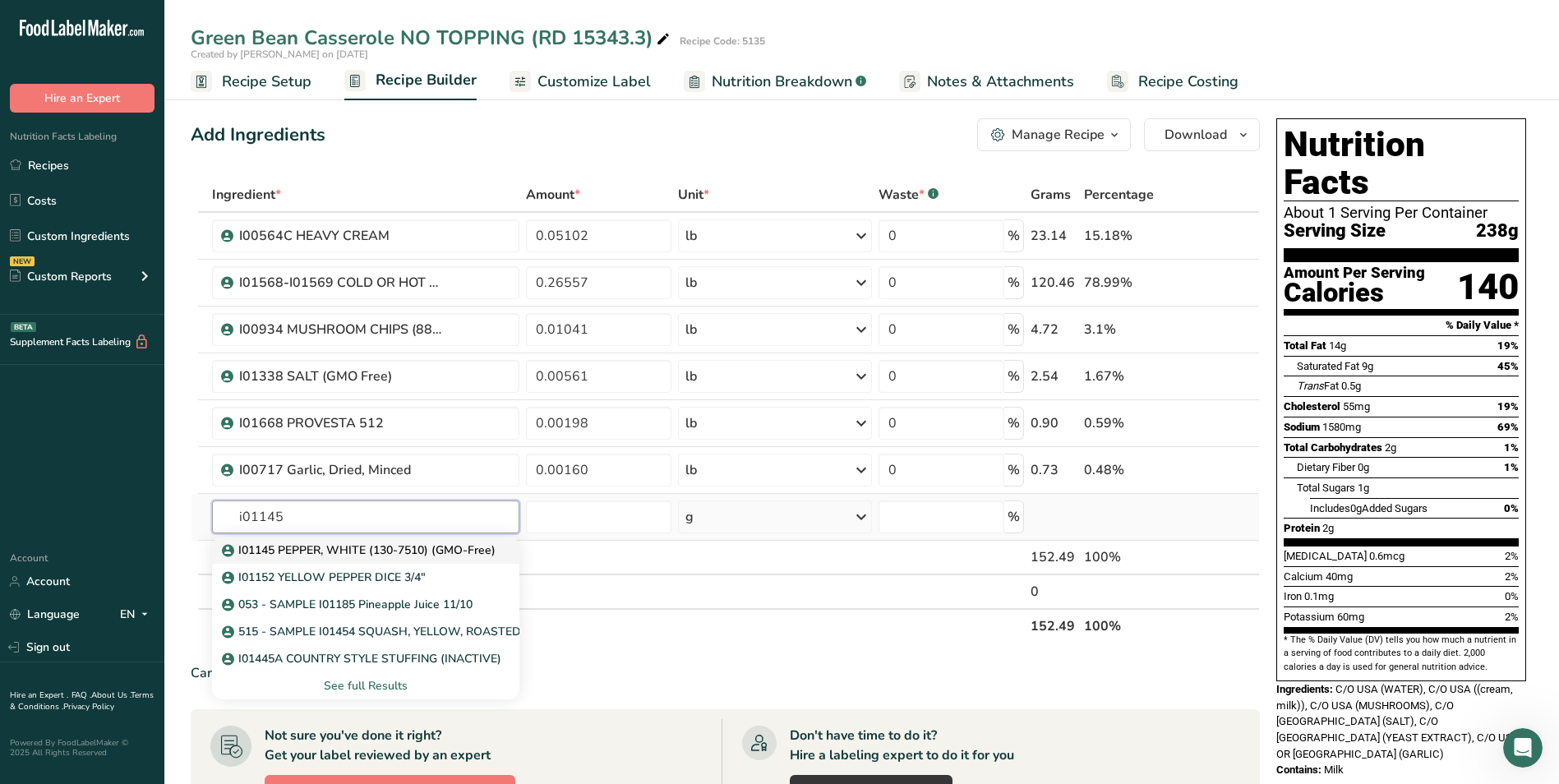
type input "i01145"
click at [327, 557] on p "I01145 PEPPER, WHITE (130-7510) (GMO-Free)" at bounding box center [360, 550] width 270 height 18
type input "I01145 PEPPER, WHITE (130-7510) (GMO-Free)"
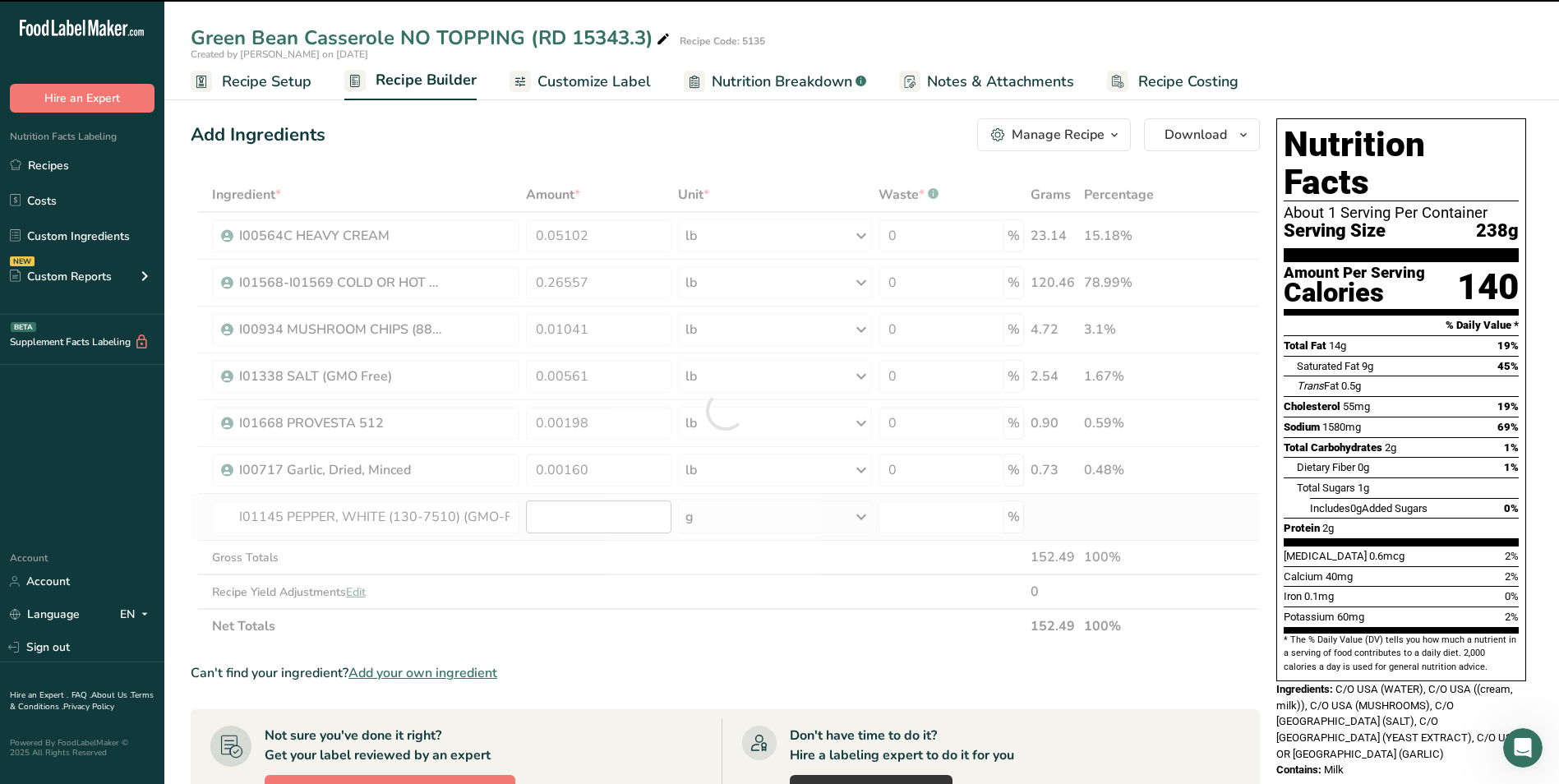
type input "0"
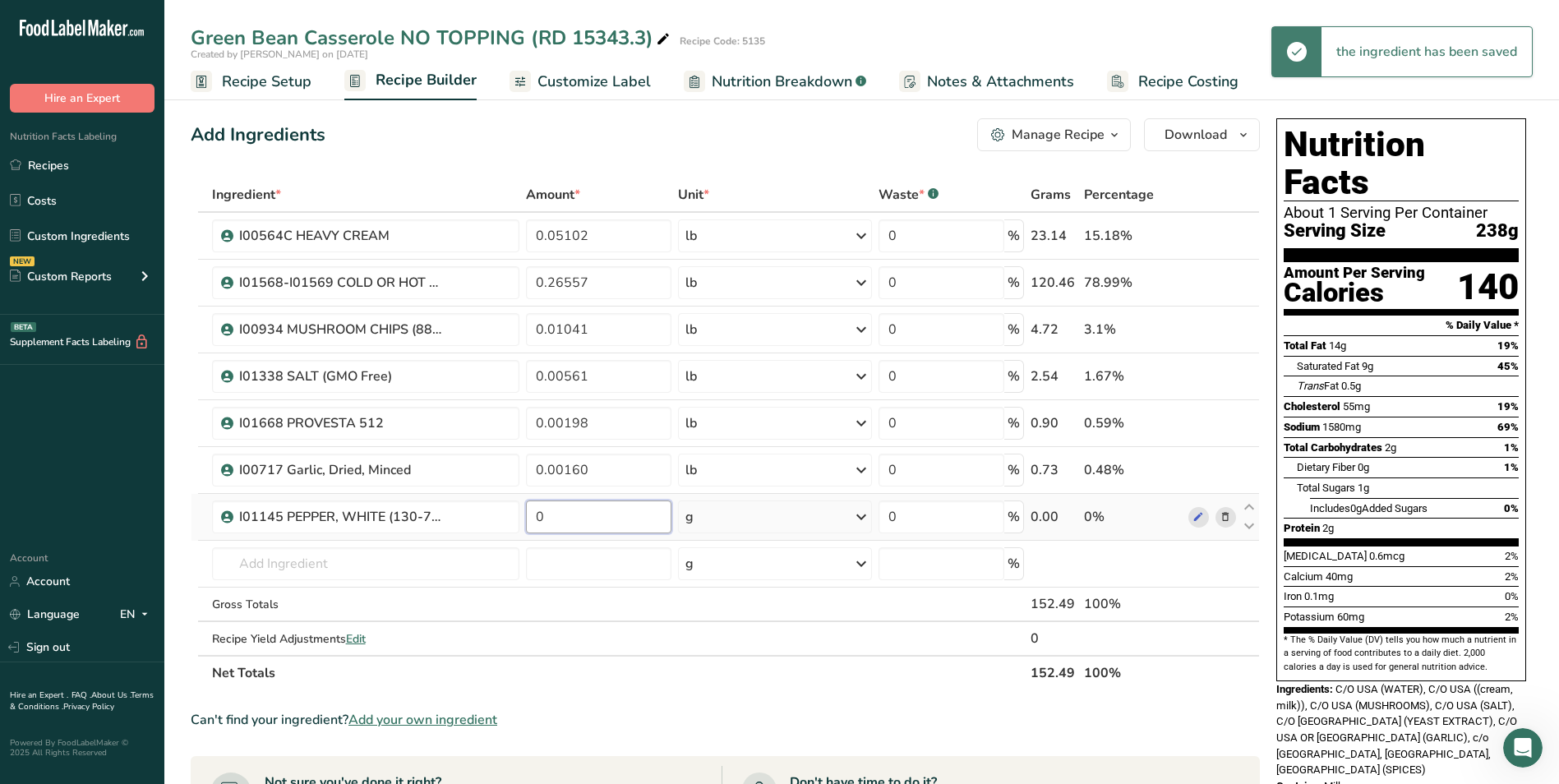
click at [575, 515] on input "0" at bounding box center [598, 517] width 146 height 33
type input "0.00099"
click at [726, 504] on div "Ingredient * Amount * Unit * Waste * .a-a{fill:#347362;}.b-a{fill:#fff;} Grams …" at bounding box center [726, 434] width 1069 height 513
click at [747, 521] on div "g" at bounding box center [775, 517] width 193 height 33
click at [734, 648] on div "See more" at bounding box center [757, 647] width 138 height 18
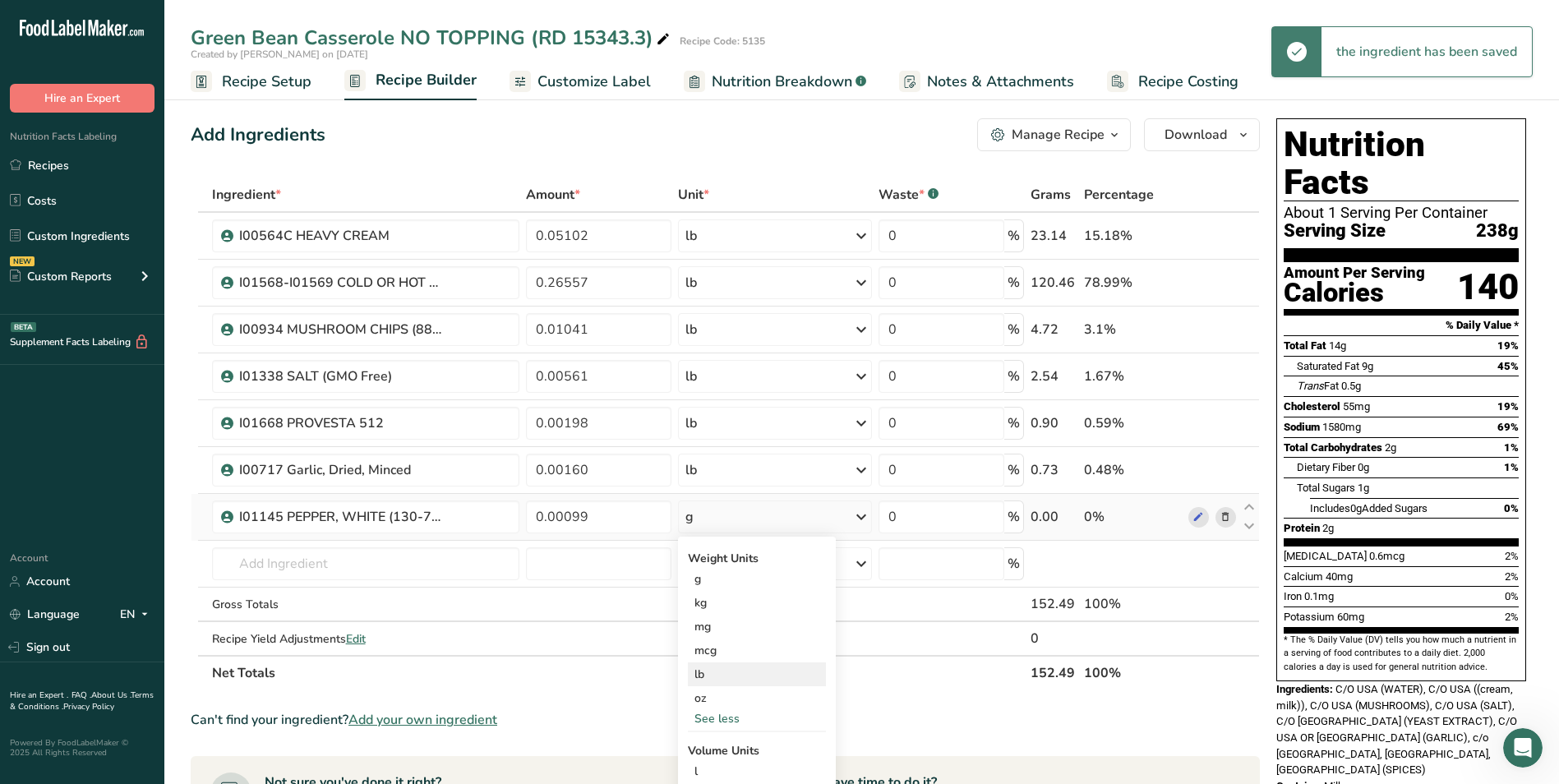
click at [732, 681] on div "lb" at bounding box center [757, 674] width 138 height 23
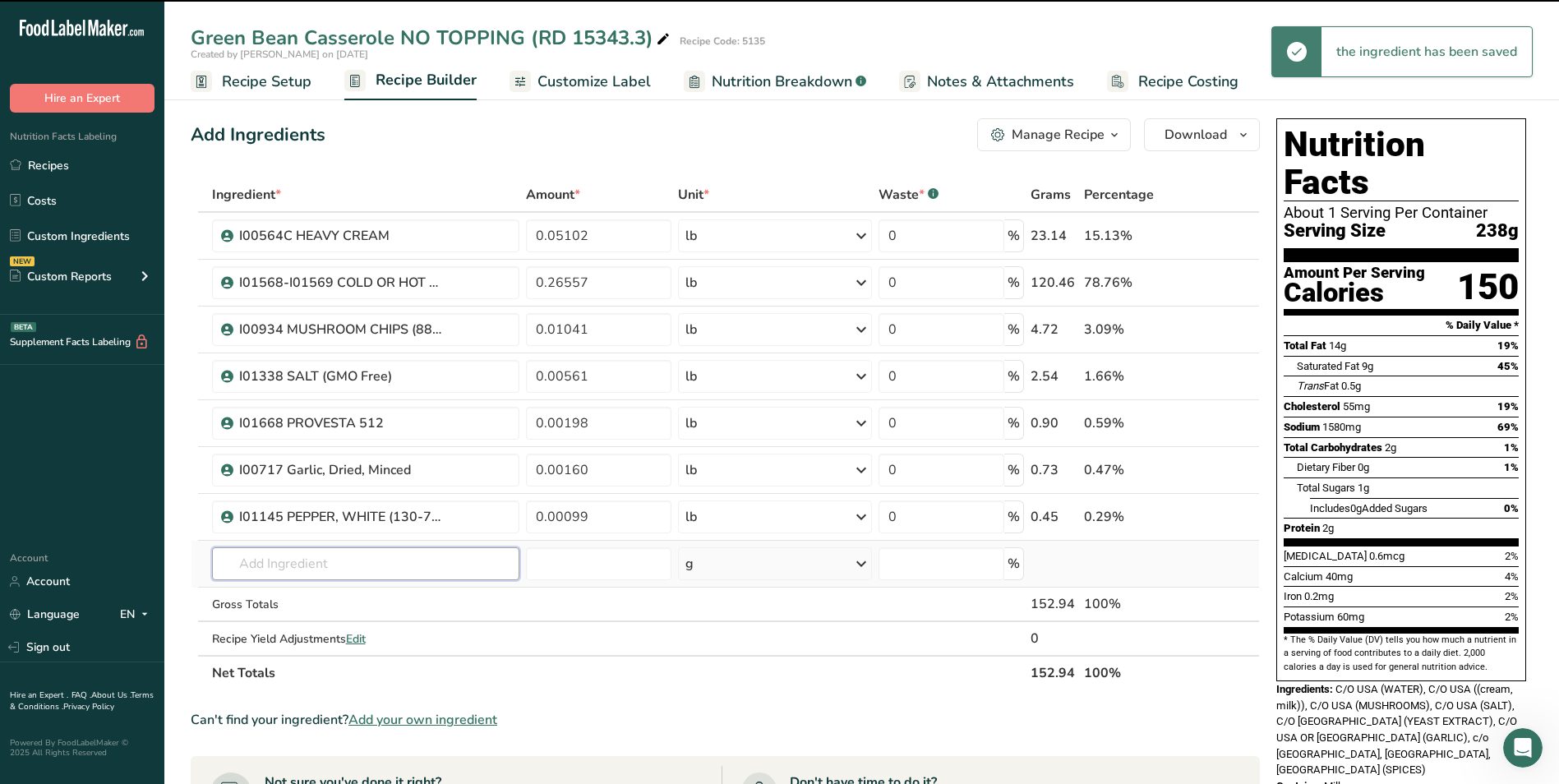
click at [257, 565] on input "text" at bounding box center [366, 564] width 308 height 33
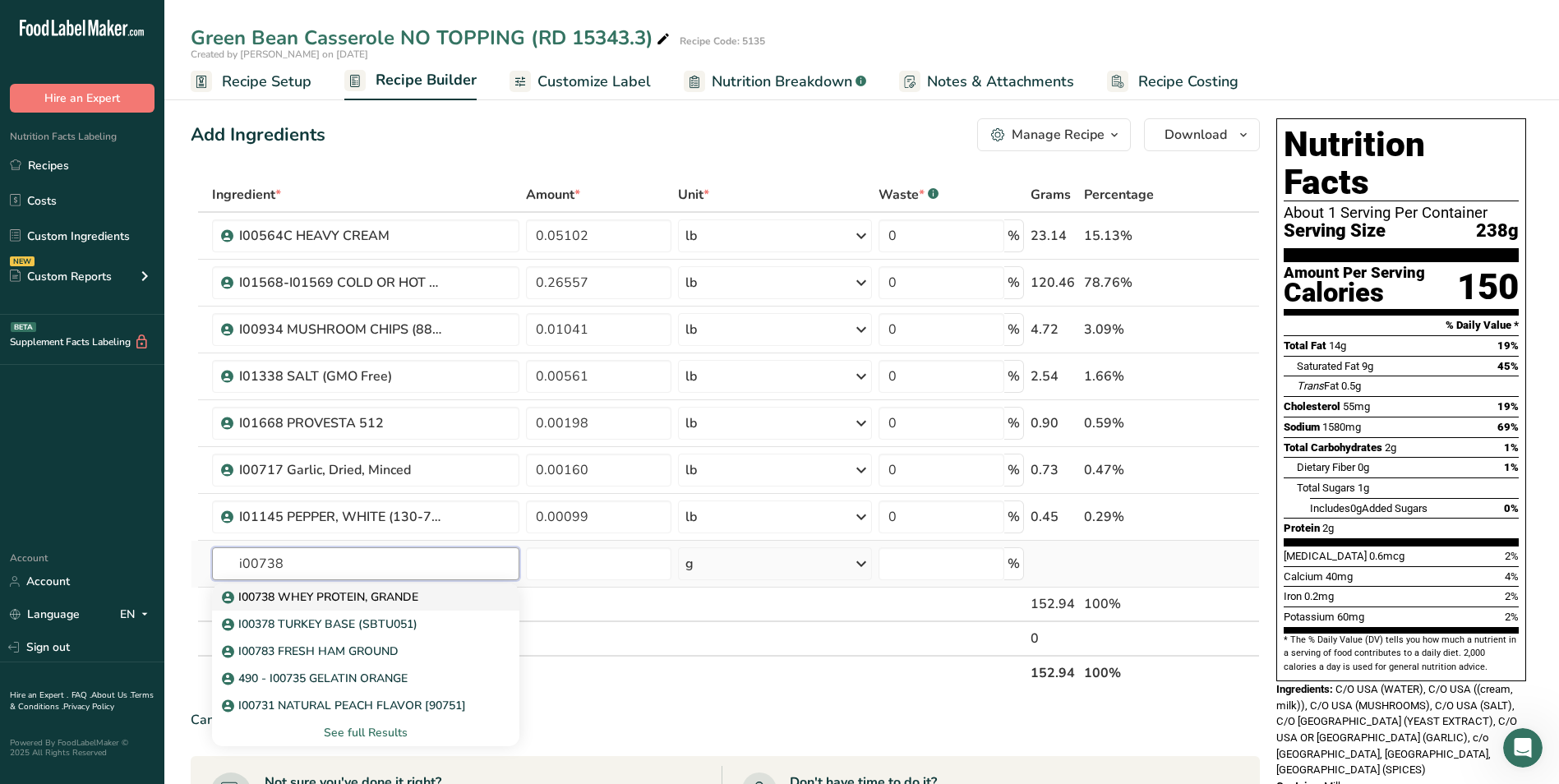
type input "i00738"
click at [307, 596] on p "I00738 WHEY PROTEIN, GRANDE" at bounding box center [321, 597] width 193 height 18
type input "I00738 WHEY PROTEIN, GRANDE"
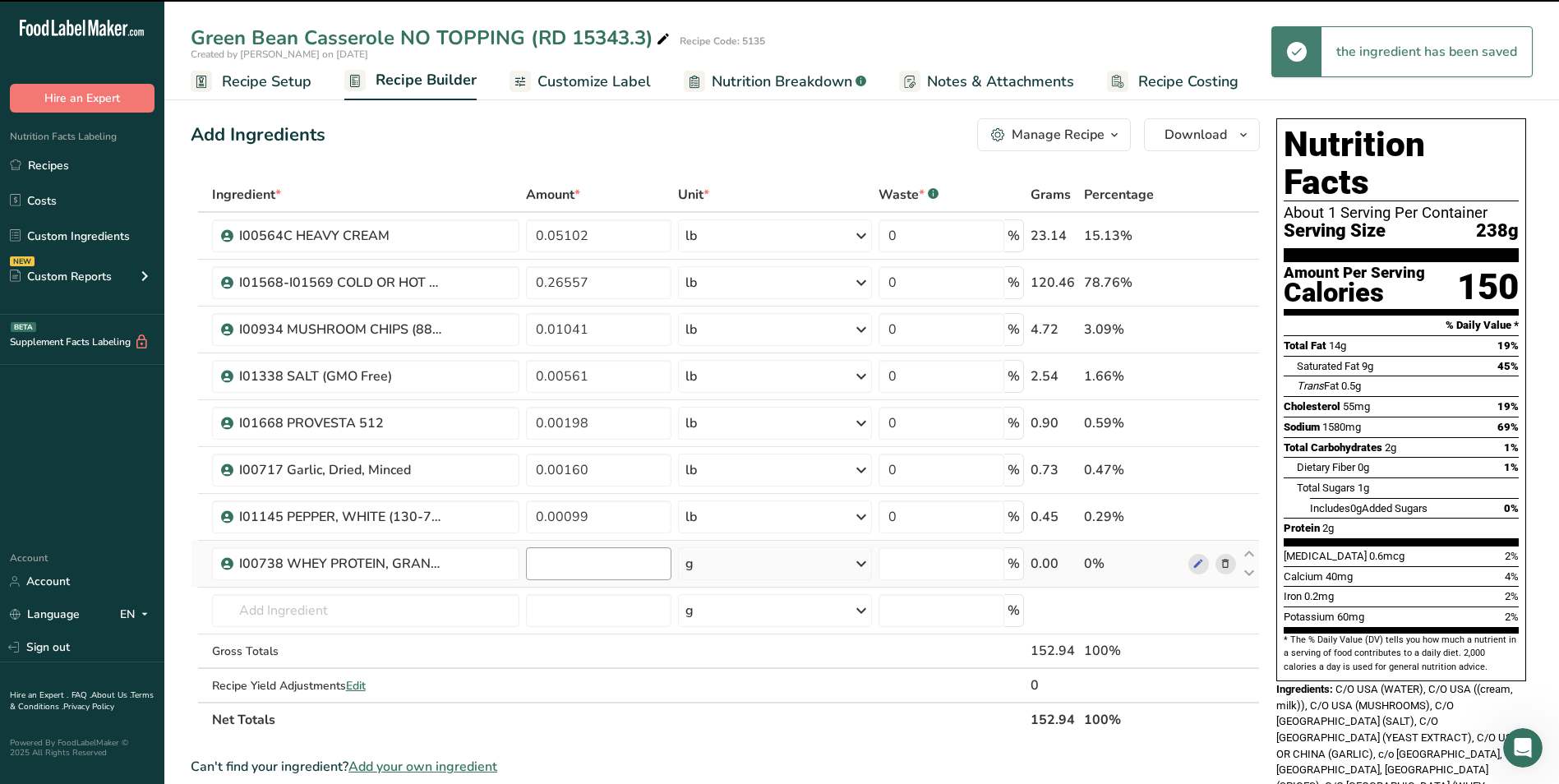
type input "0"
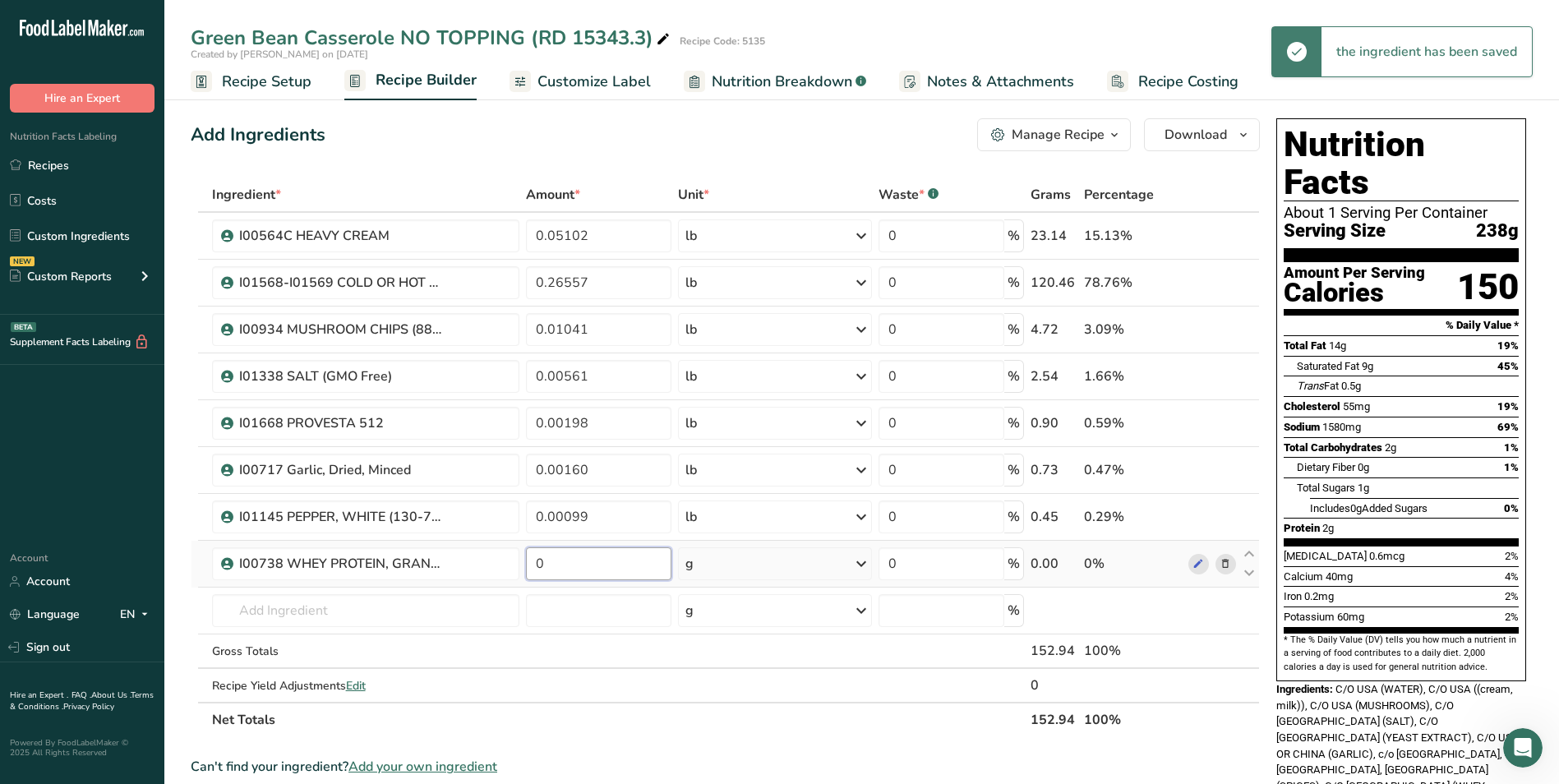
click at [582, 568] on input "0" at bounding box center [598, 564] width 146 height 33
type input "0.0102"
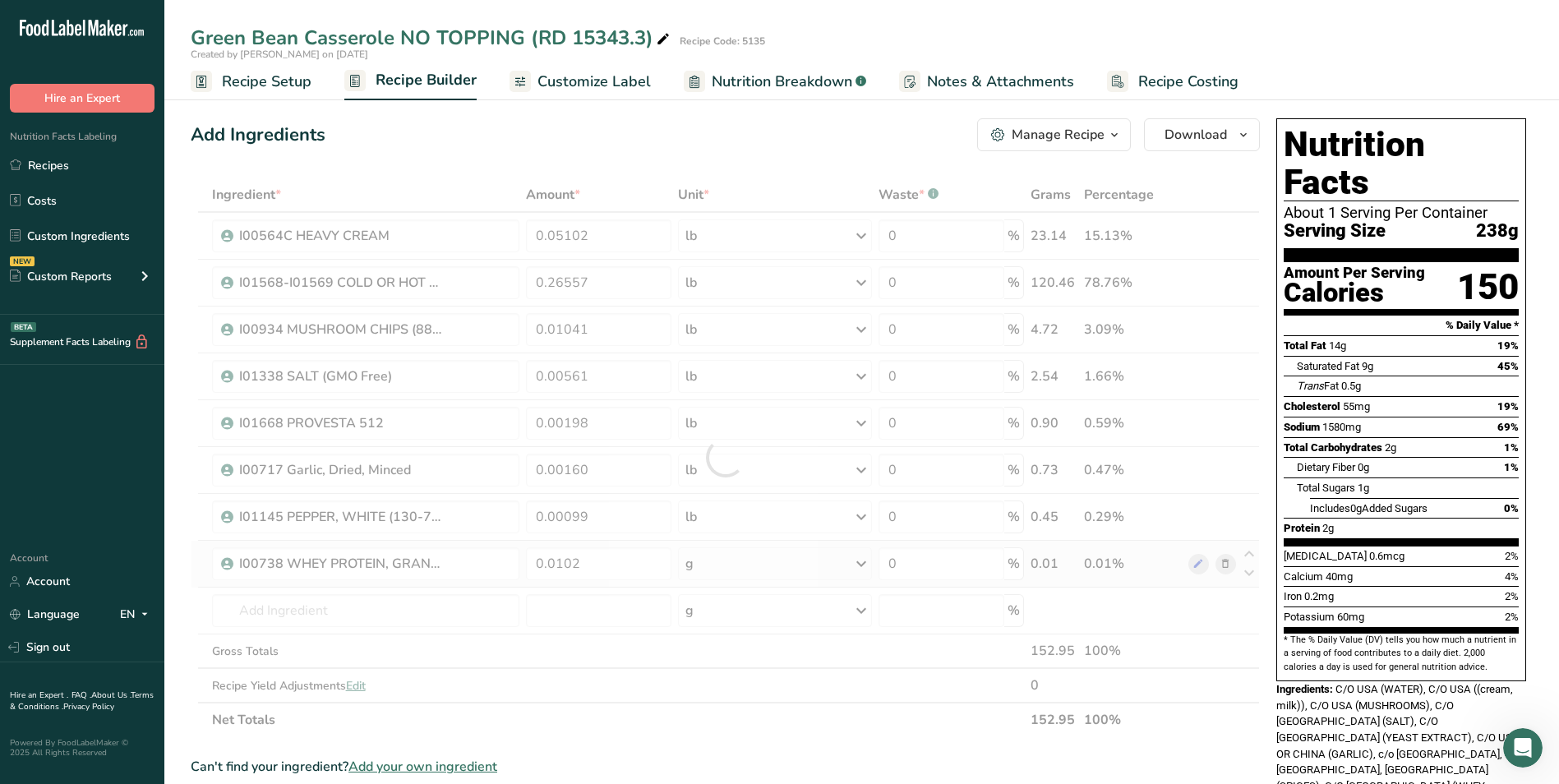
click at [828, 569] on div "Ingredient * Amount * Unit * Waste * .a-a{fill:#347362;}.b-a{fill:#fff;} Grams …" at bounding box center [726, 457] width 1069 height 560
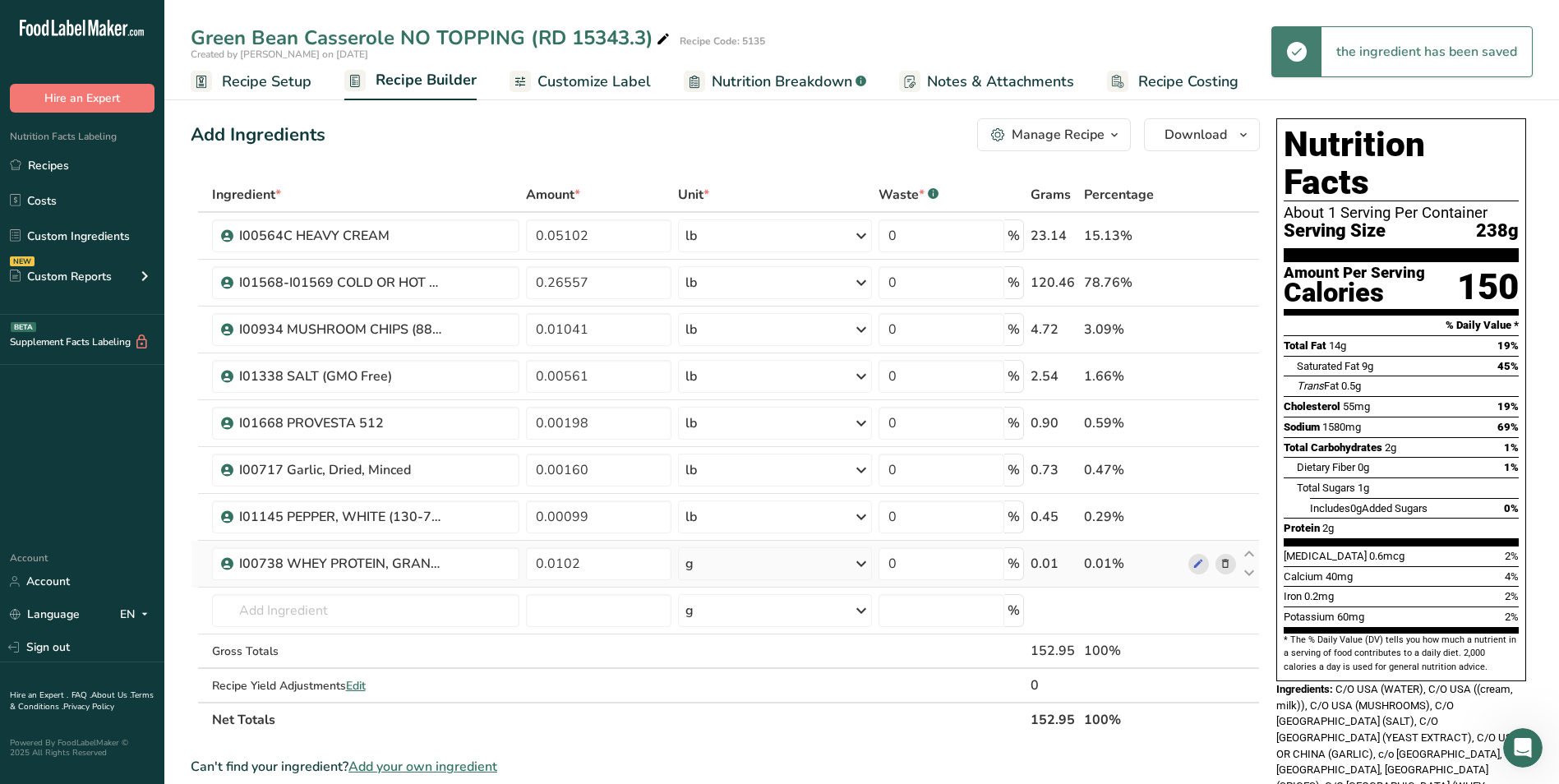
click at [828, 569] on div "g" at bounding box center [775, 564] width 193 height 33
click at [737, 694] on div "See more" at bounding box center [757, 694] width 138 height 18
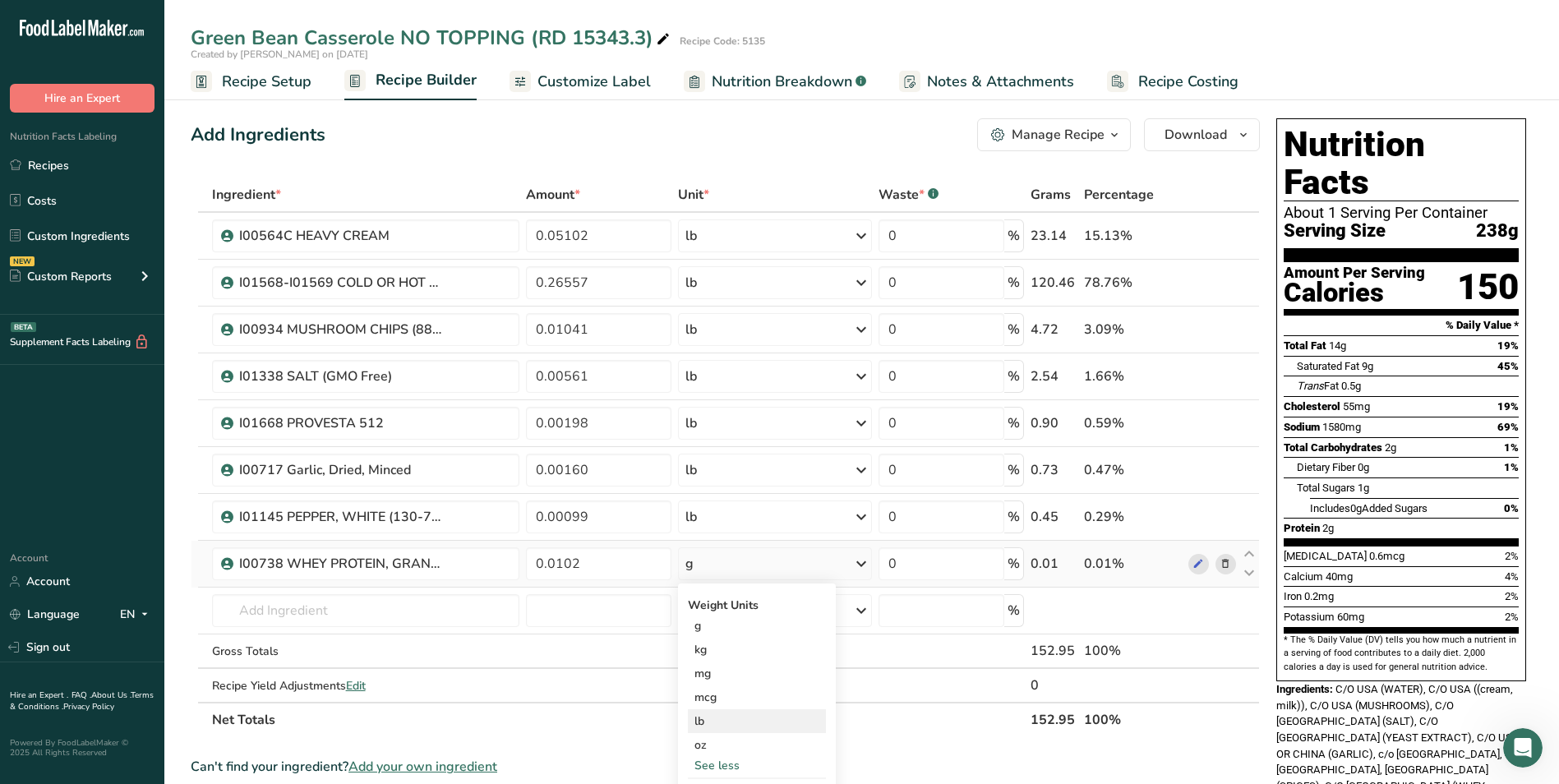
click at [725, 717] on div "lb" at bounding box center [757, 720] width 138 height 23
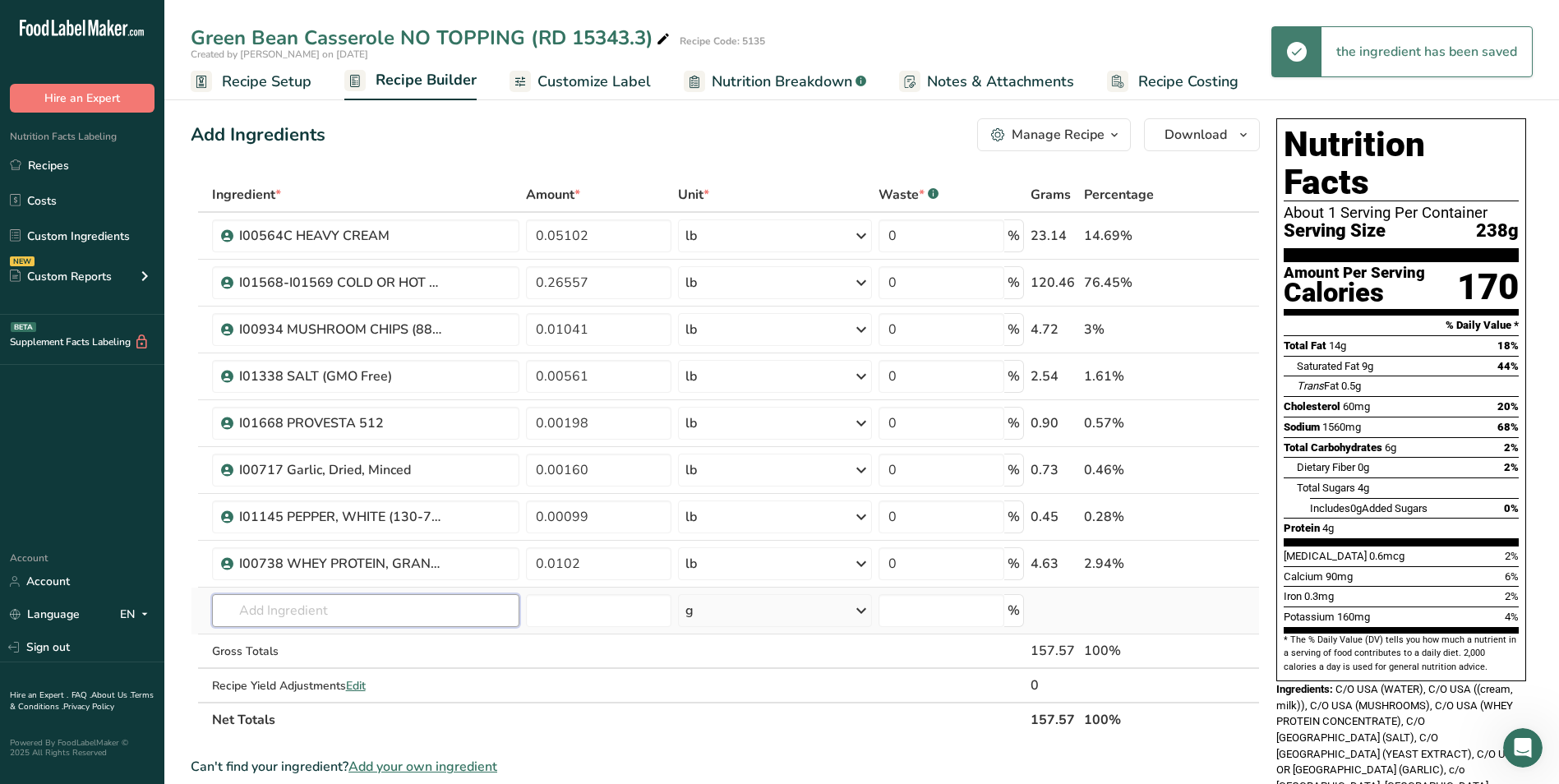
click at [347, 599] on input "text" at bounding box center [366, 611] width 308 height 33
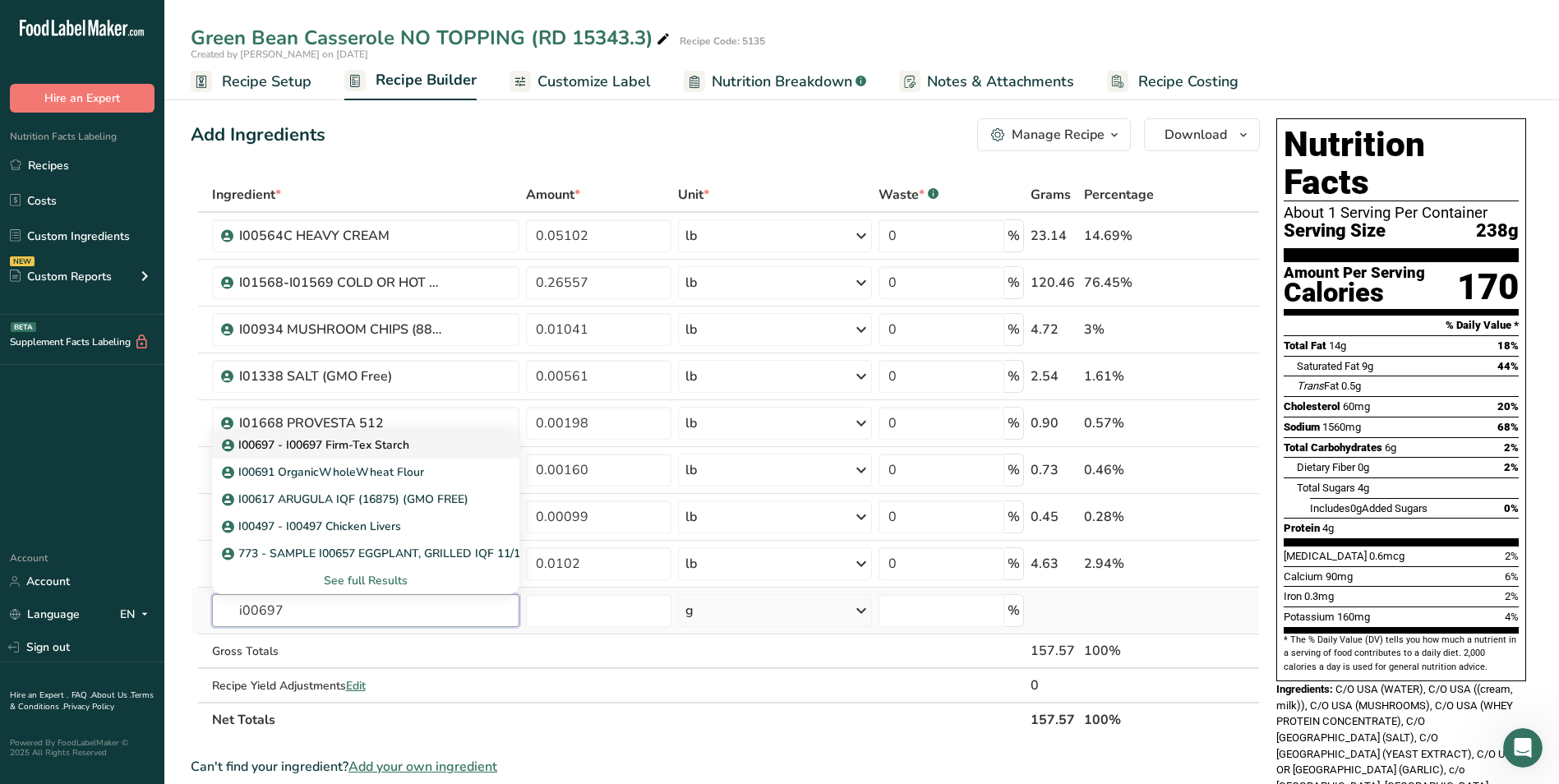
type input "i00697"
click at [363, 446] on p "I00697 - I00697 Firm-Tex Starch" at bounding box center [317, 445] width 184 height 18
type input "I00697 - I00697 Firm-Tex Starch"
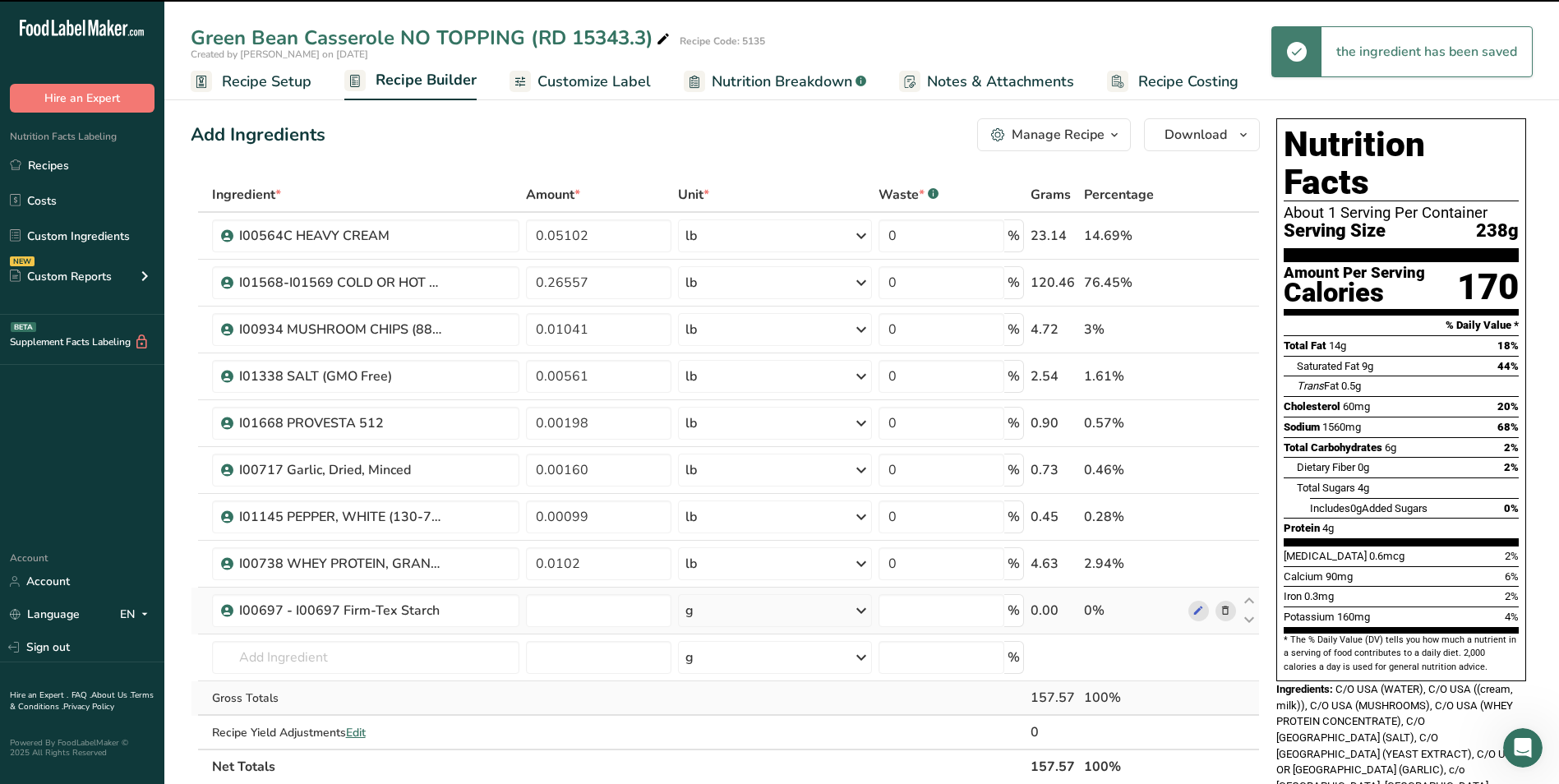
type input "0"
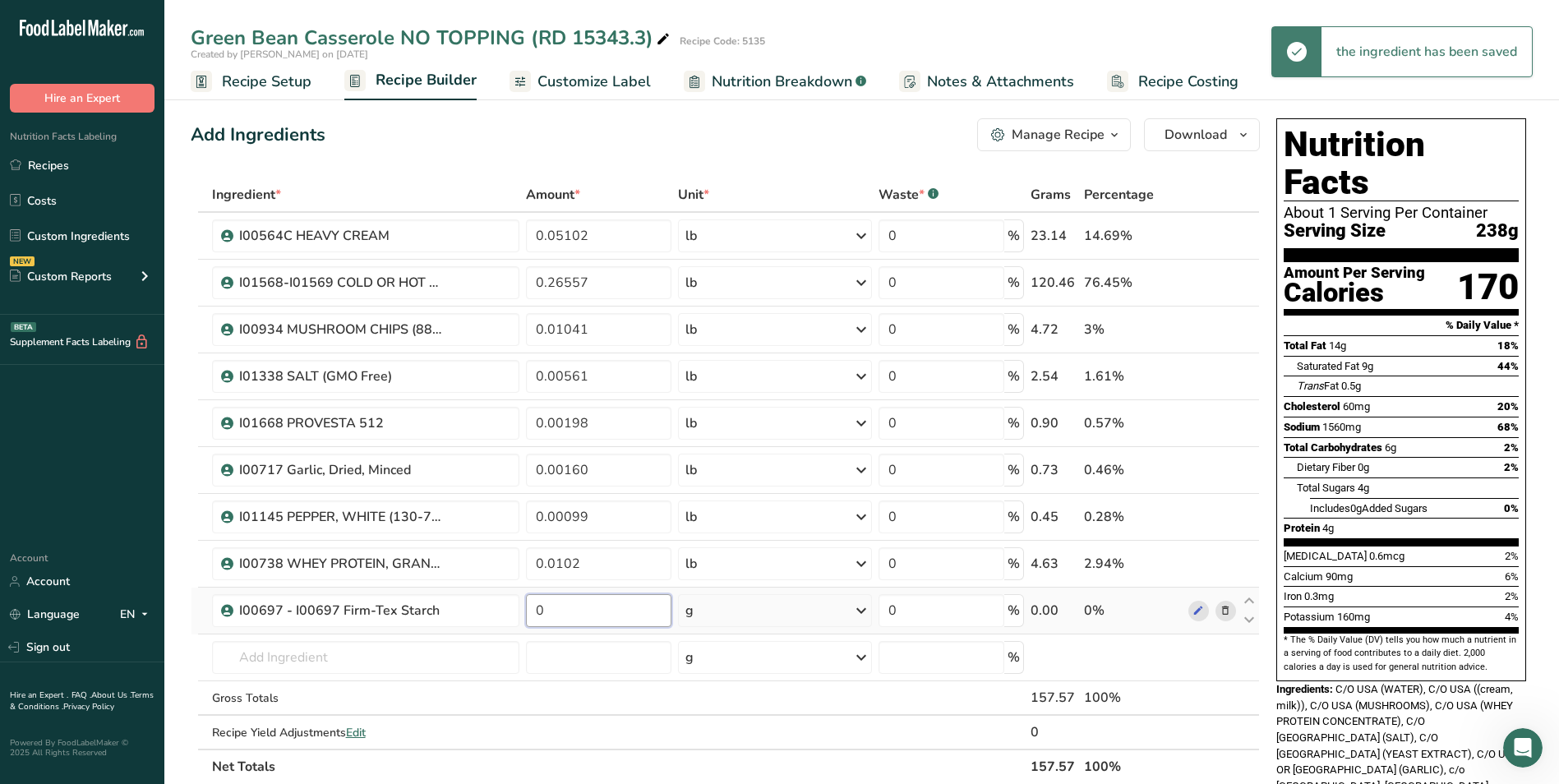
click at [596, 621] on input "0" at bounding box center [598, 611] width 146 height 33
type input "0.00833"
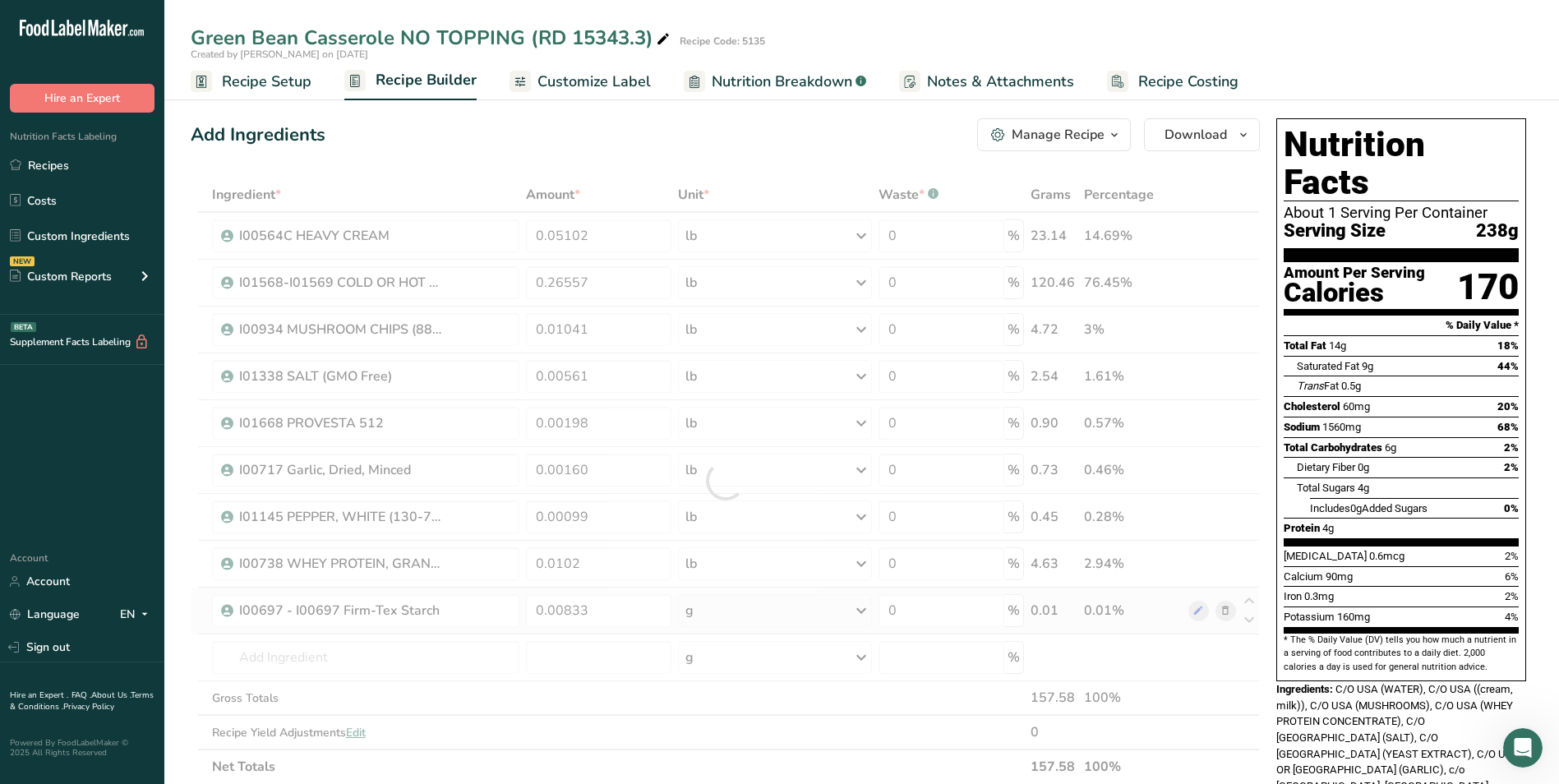
click at [732, 616] on div "Ingredient * Amount * Unit * Waste * .a-a{fill:#347362;}.b-a{fill:#fff;} Grams …" at bounding box center [726, 481] width 1069 height 607
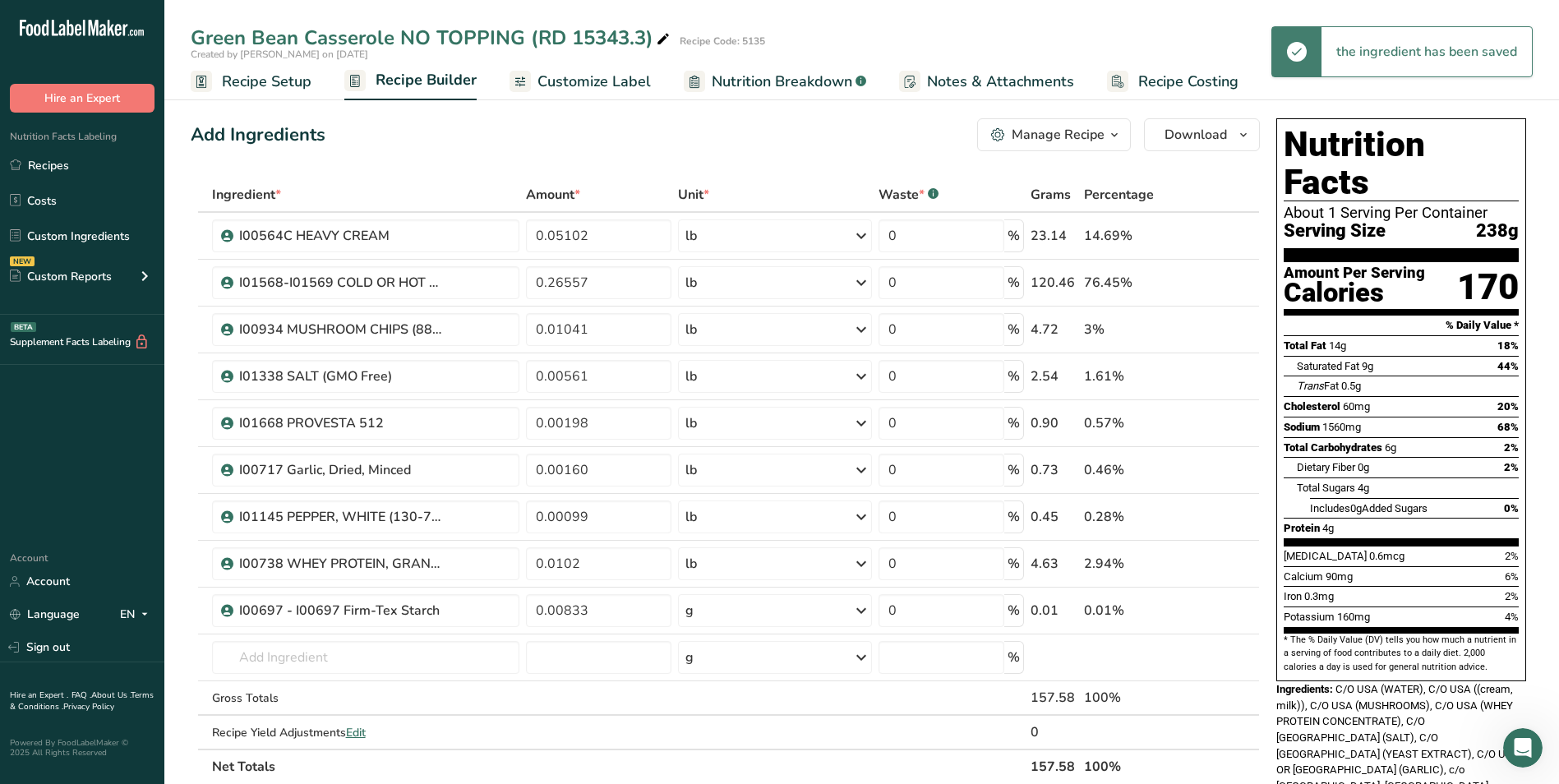
click at [738, 617] on div "g" at bounding box center [775, 611] width 193 height 33
click at [730, 738] on div "See more" at bounding box center [757, 741] width 138 height 18
click at [723, 766] on div "lb" at bounding box center [757, 767] width 138 height 23
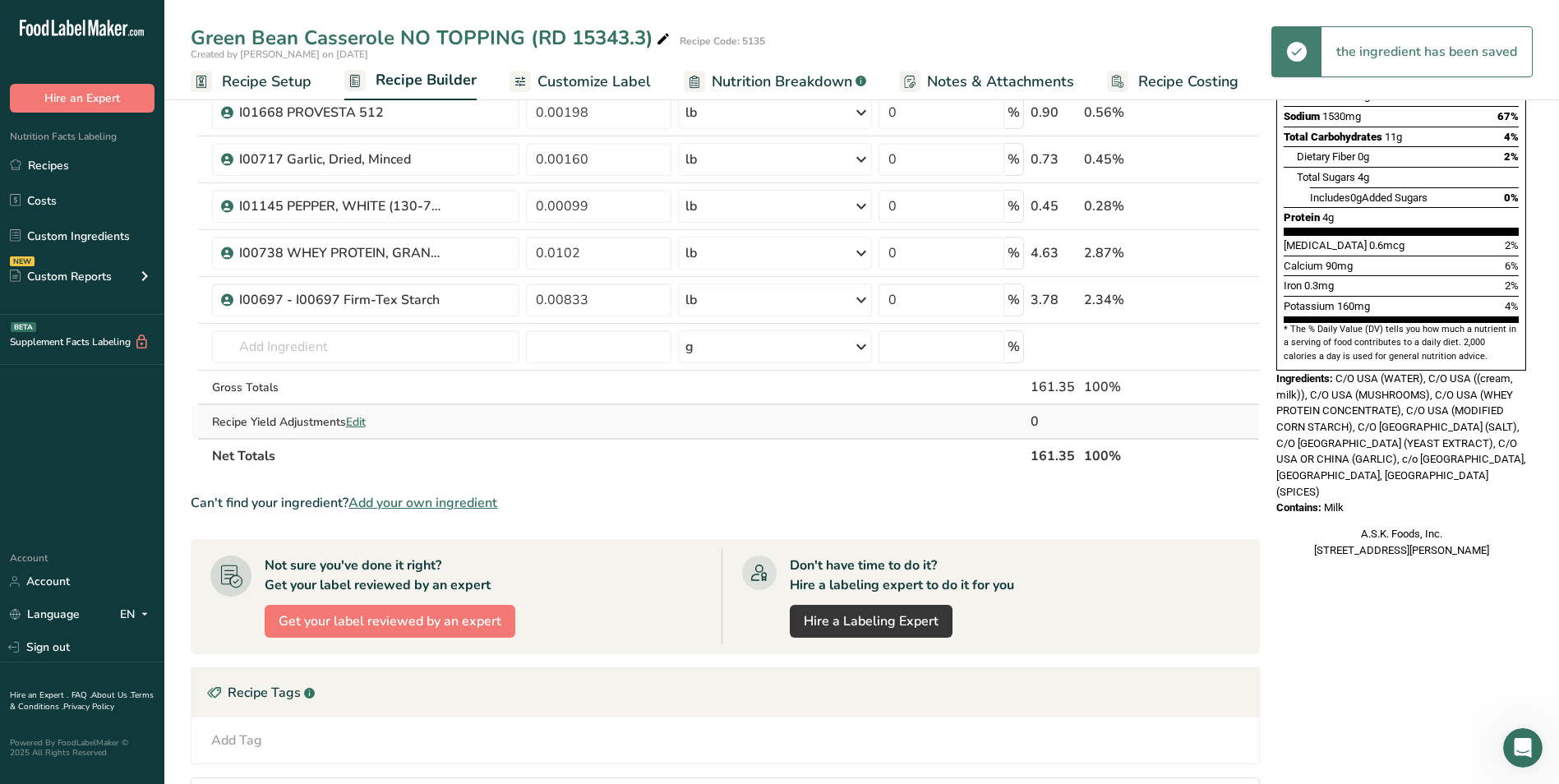
scroll to position [329, 0]
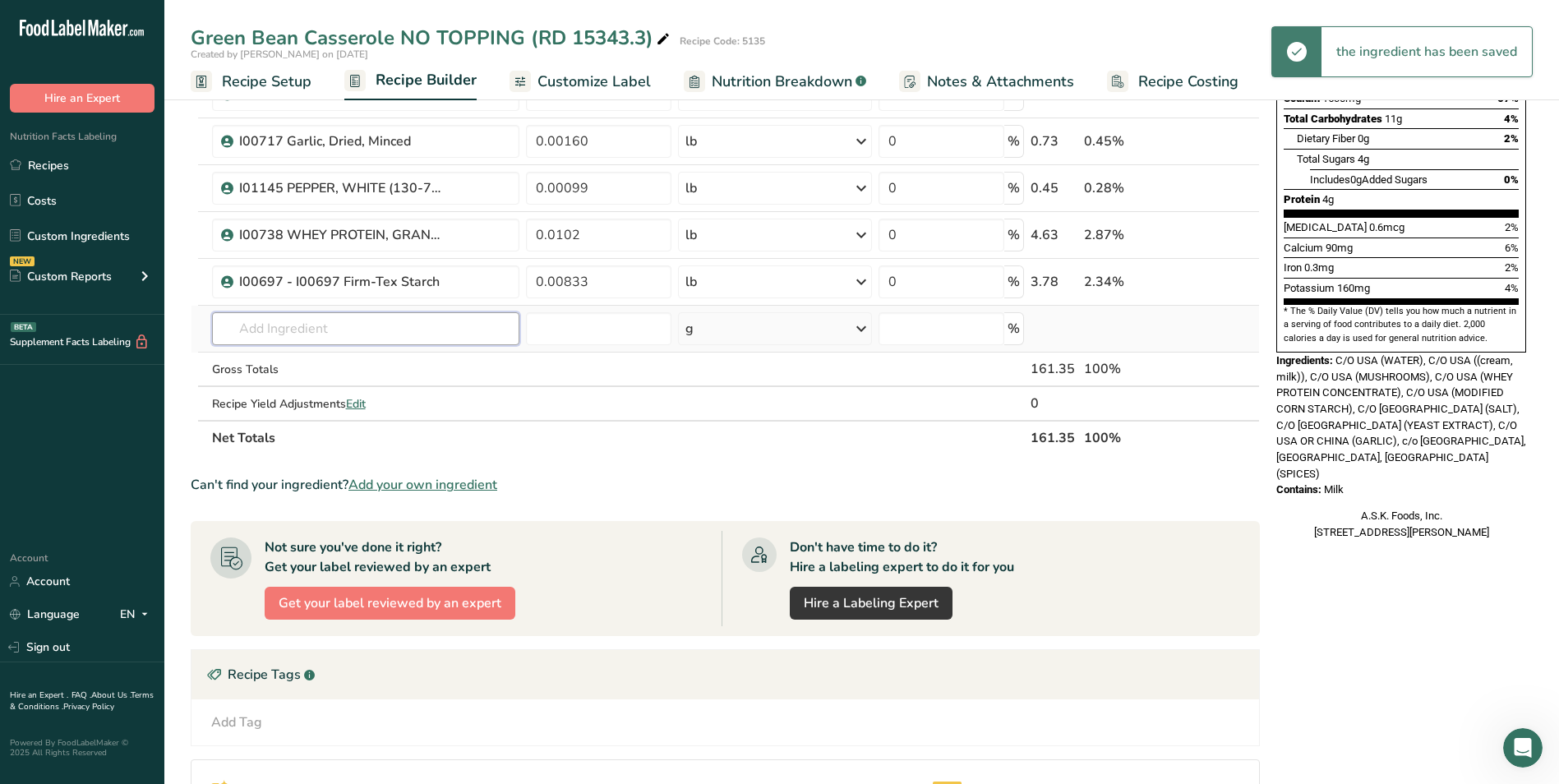
click at [263, 340] on input "text" at bounding box center [366, 329] width 308 height 33
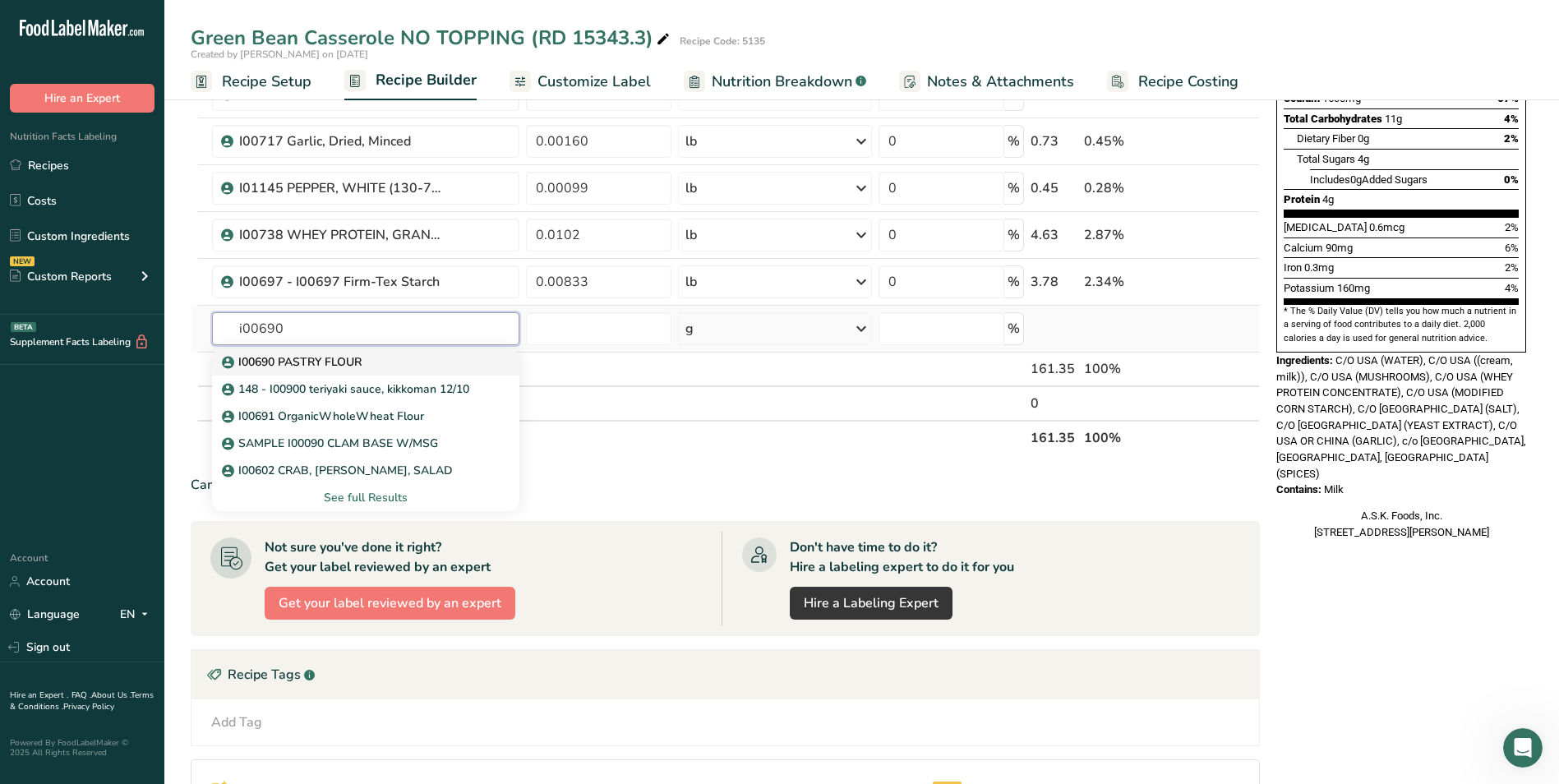
type input "i00690"
click at [287, 350] on link "I00690 PASTRY FLOUR" at bounding box center [366, 362] width 308 height 27
type input "I00690 PASTRY FLOUR"
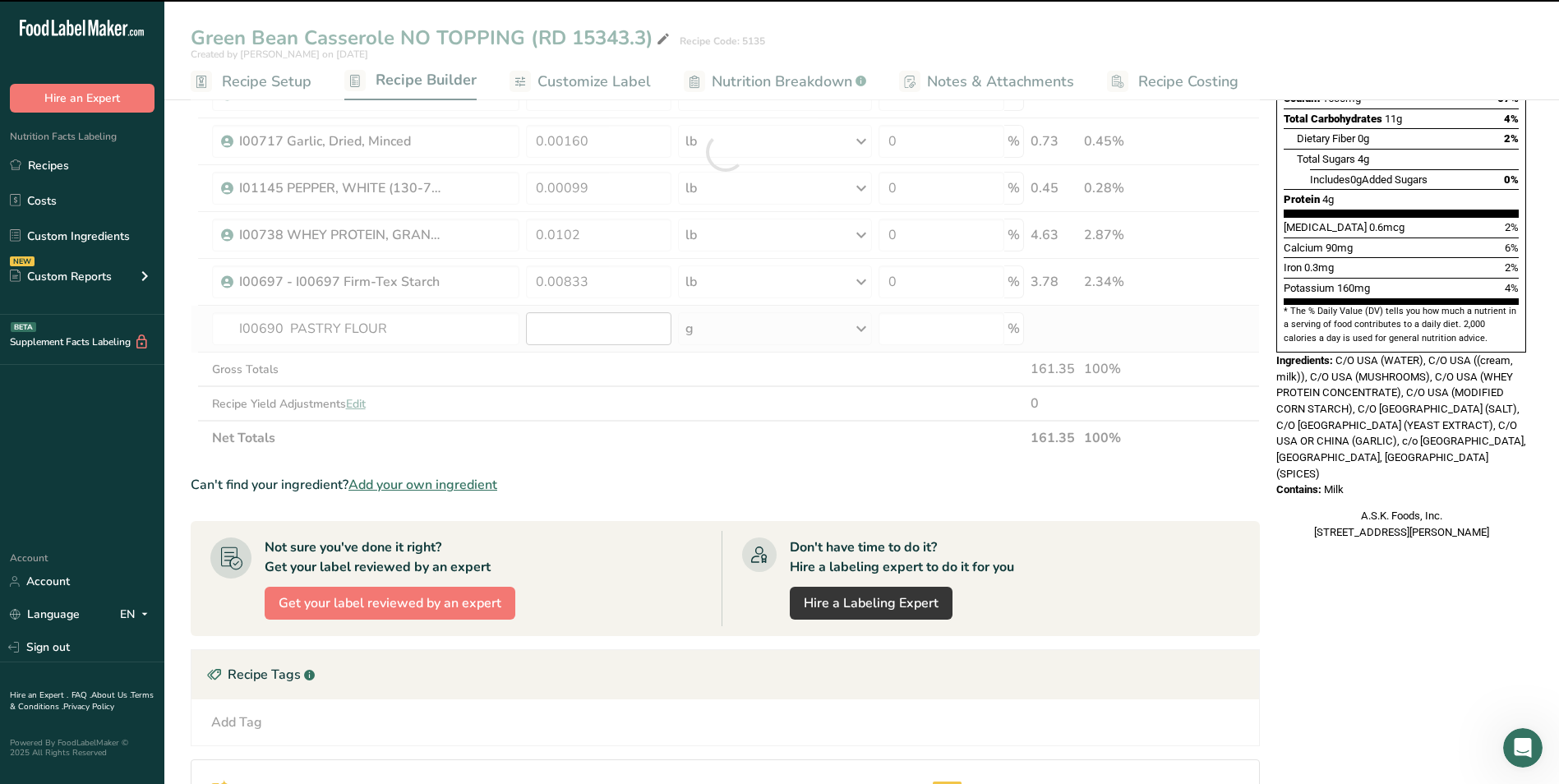
type input "0"
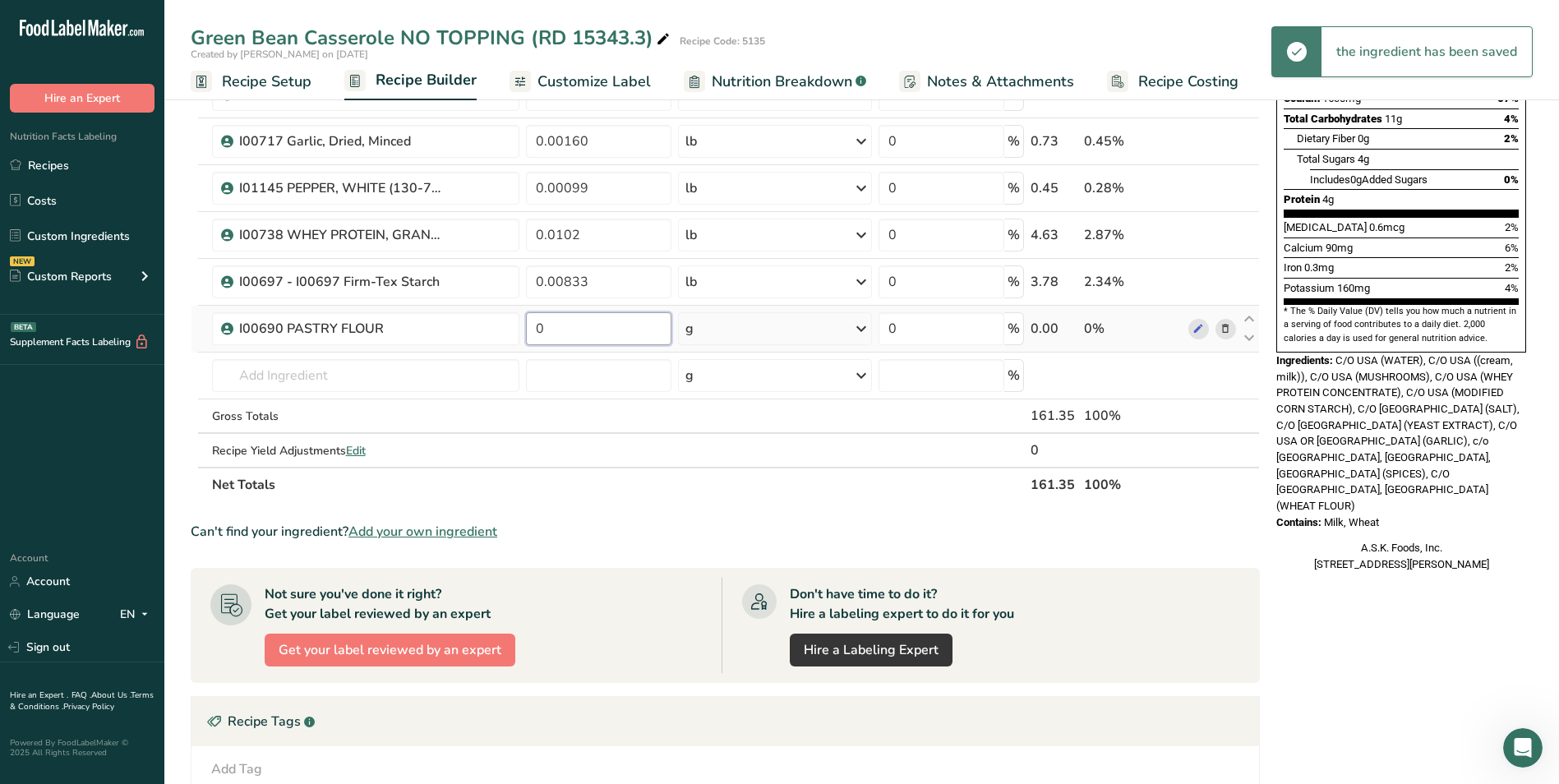
click at [571, 329] on input "0" at bounding box center [598, 329] width 146 height 33
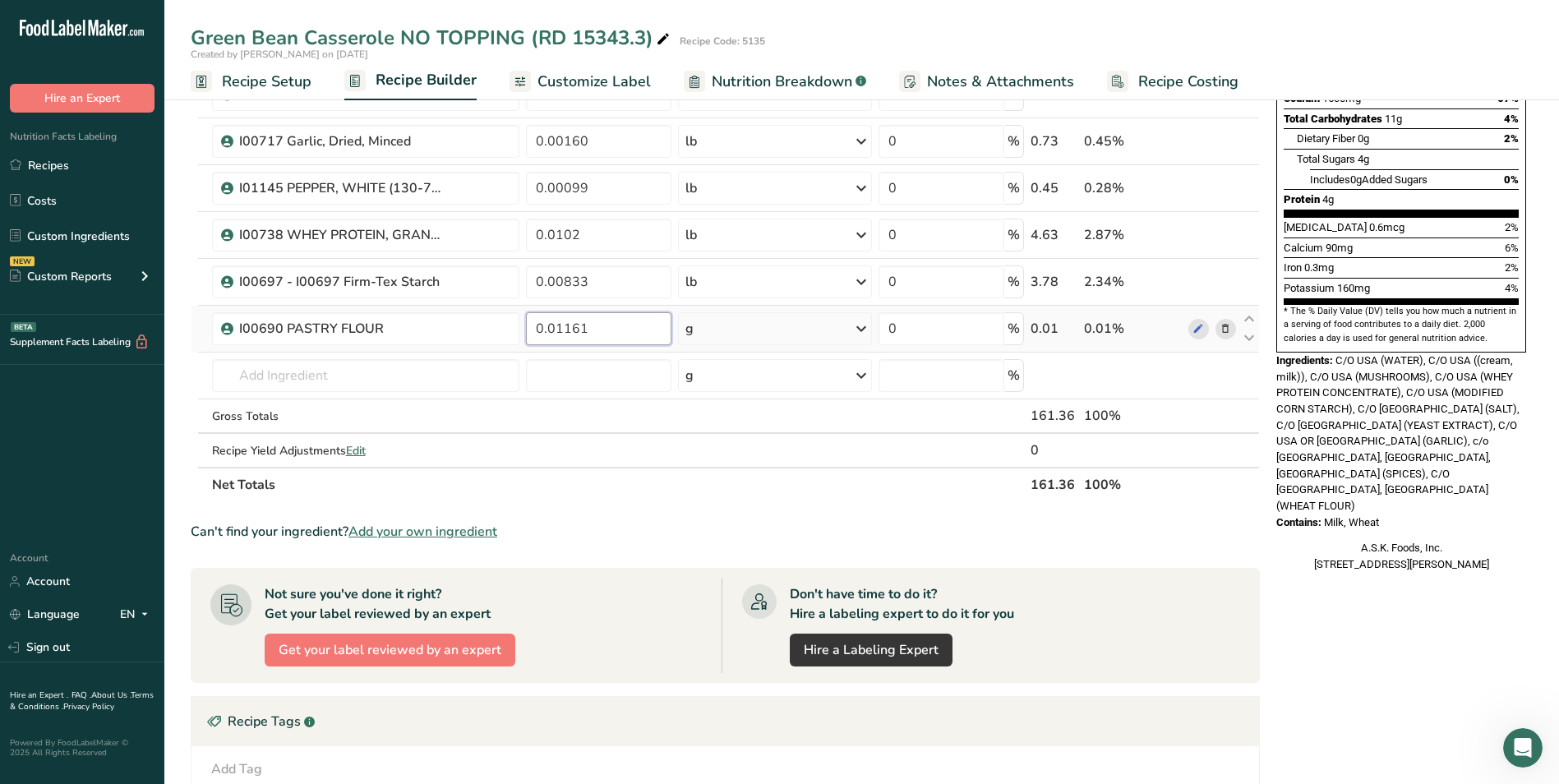
type input "0.01161"
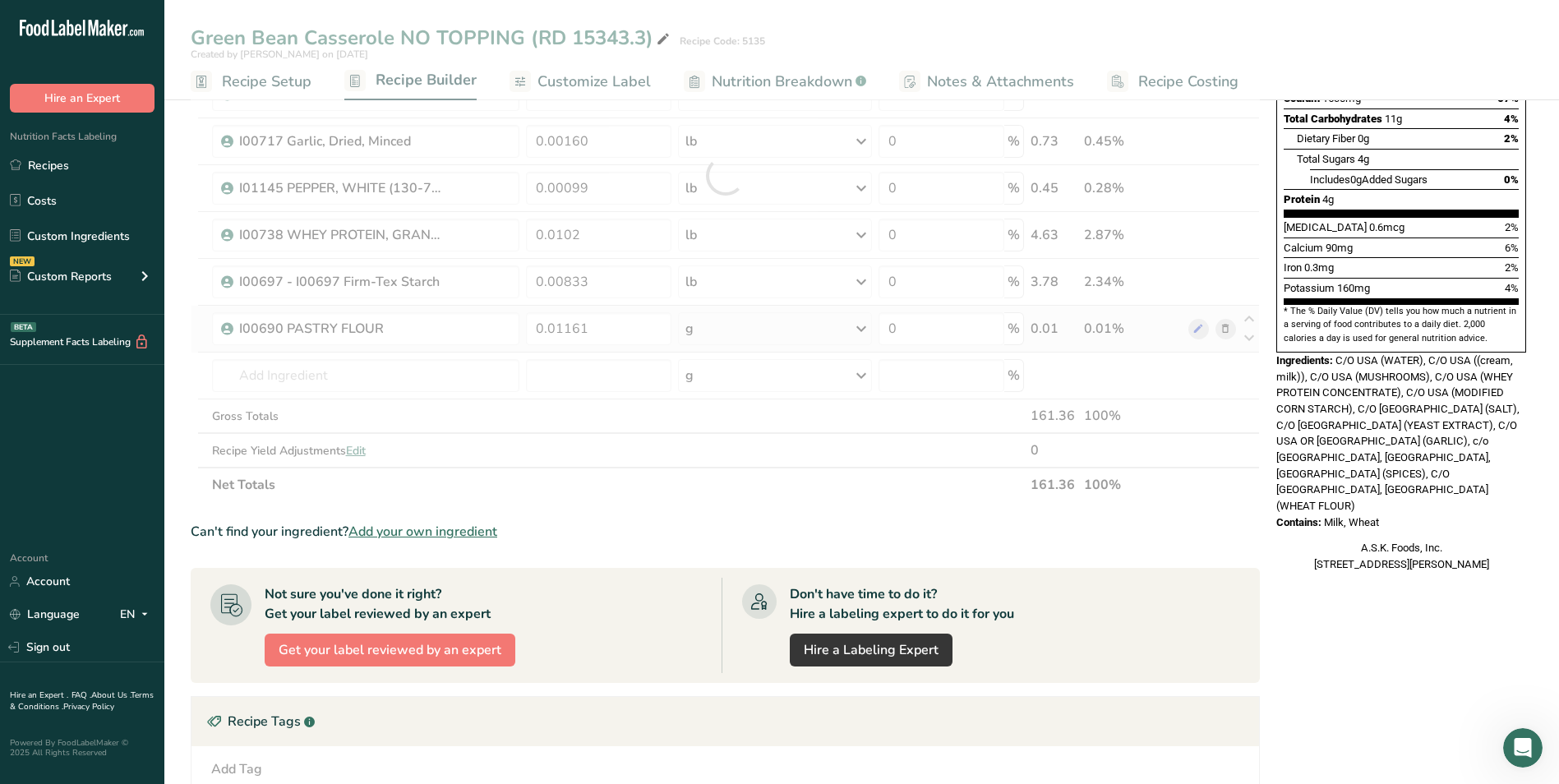
click at [694, 327] on div "Ingredient * Amount * Unit * Waste * .a-a{fill:#347362;}.b-a{fill:#fff;} Grams …" at bounding box center [726, 175] width 1069 height 653
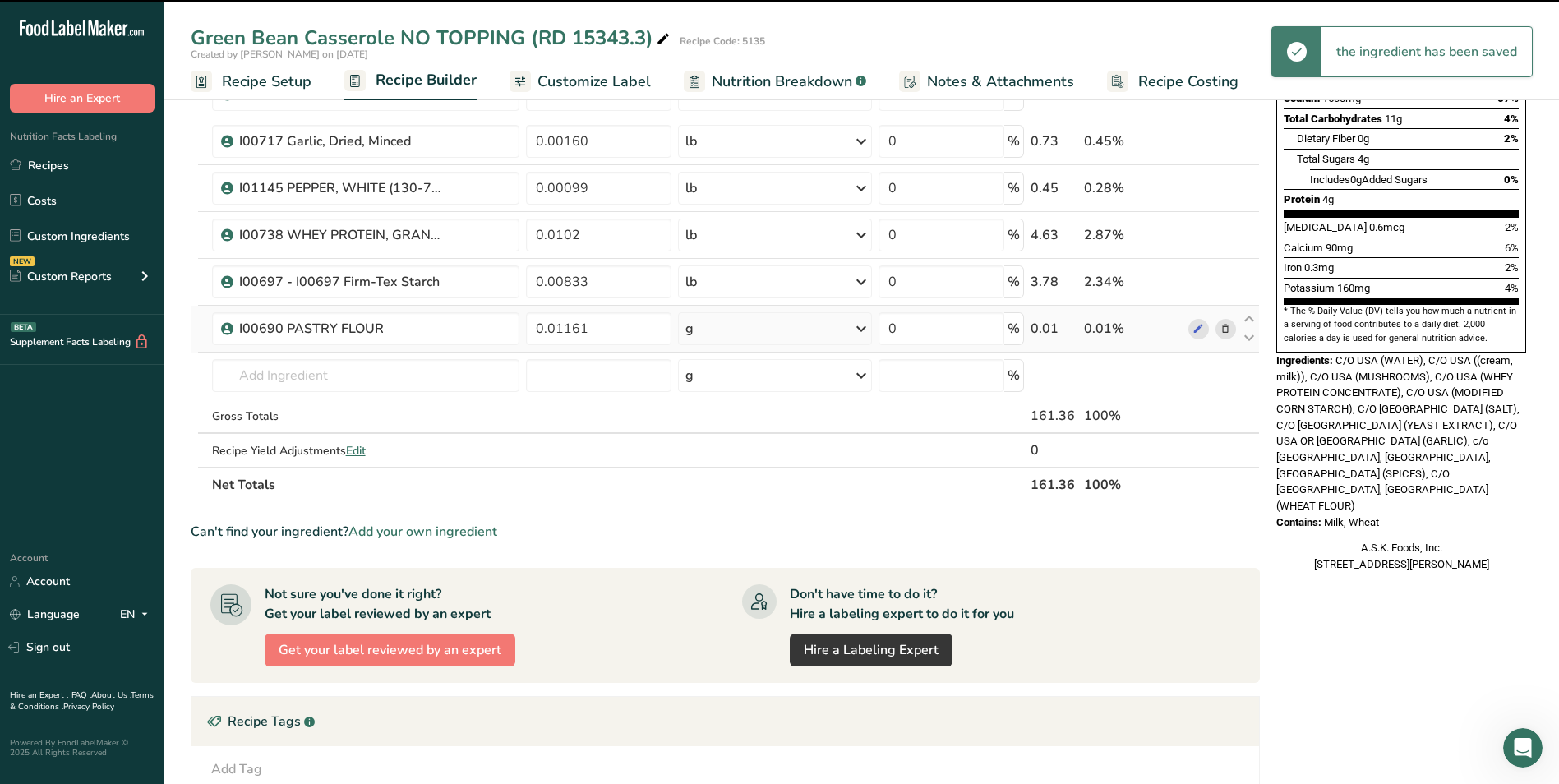
click at [703, 331] on div "g" at bounding box center [775, 329] width 193 height 33
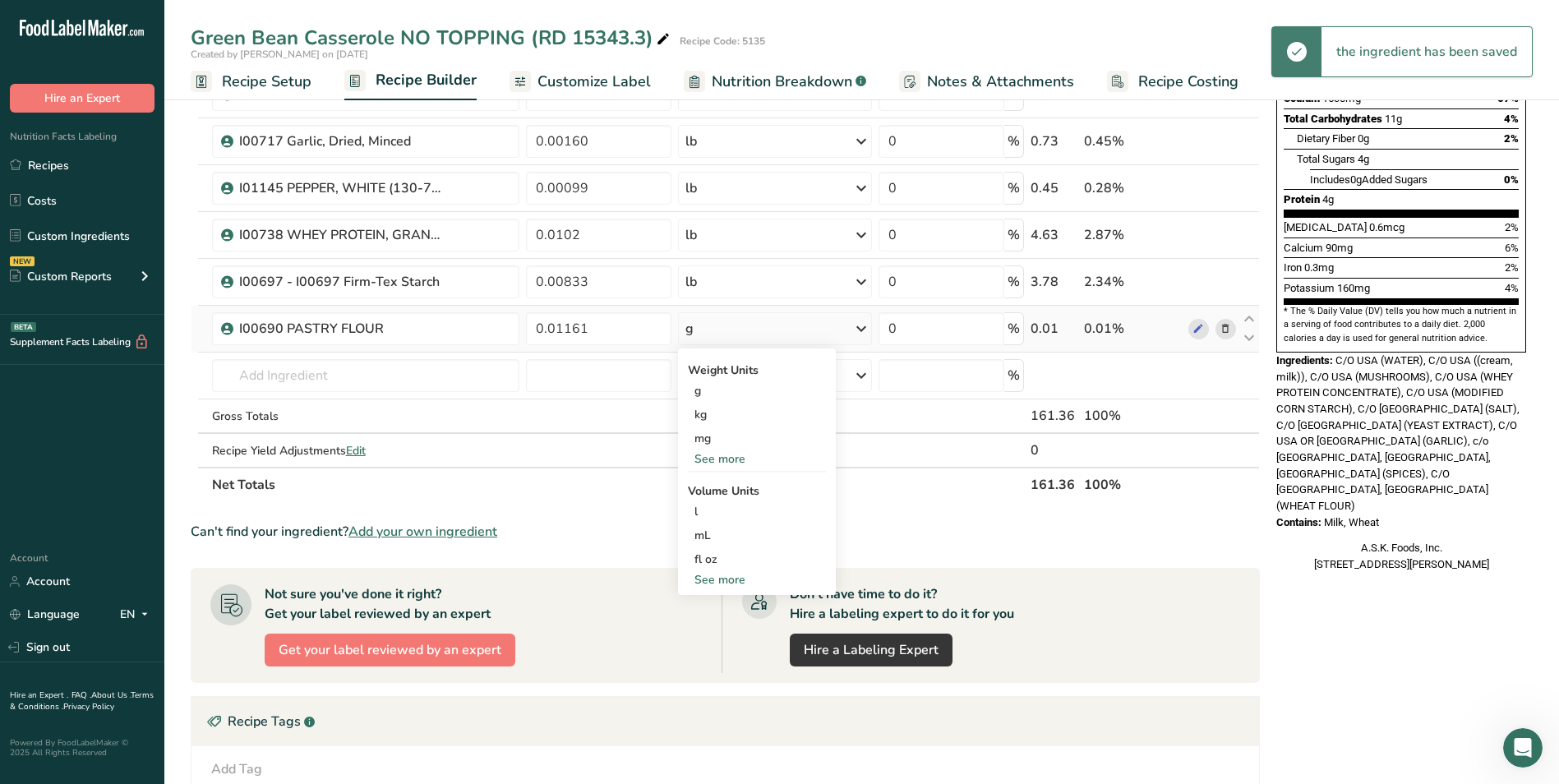
click at [746, 461] on div "See more" at bounding box center [757, 459] width 138 height 18
click at [720, 488] on div "lb" at bounding box center [757, 485] width 138 height 23
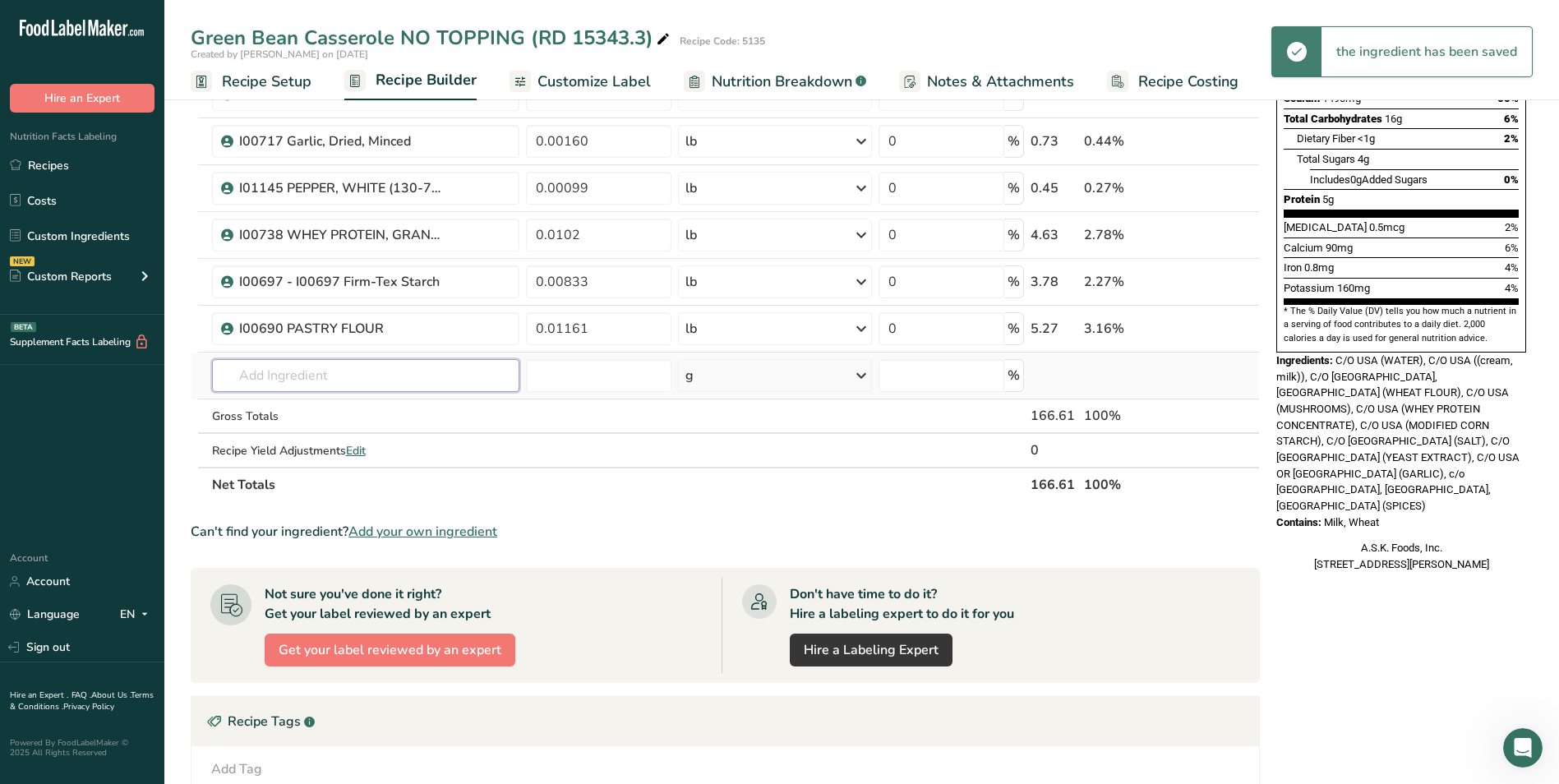
click at [371, 379] on input "text" at bounding box center [366, 376] width 308 height 33
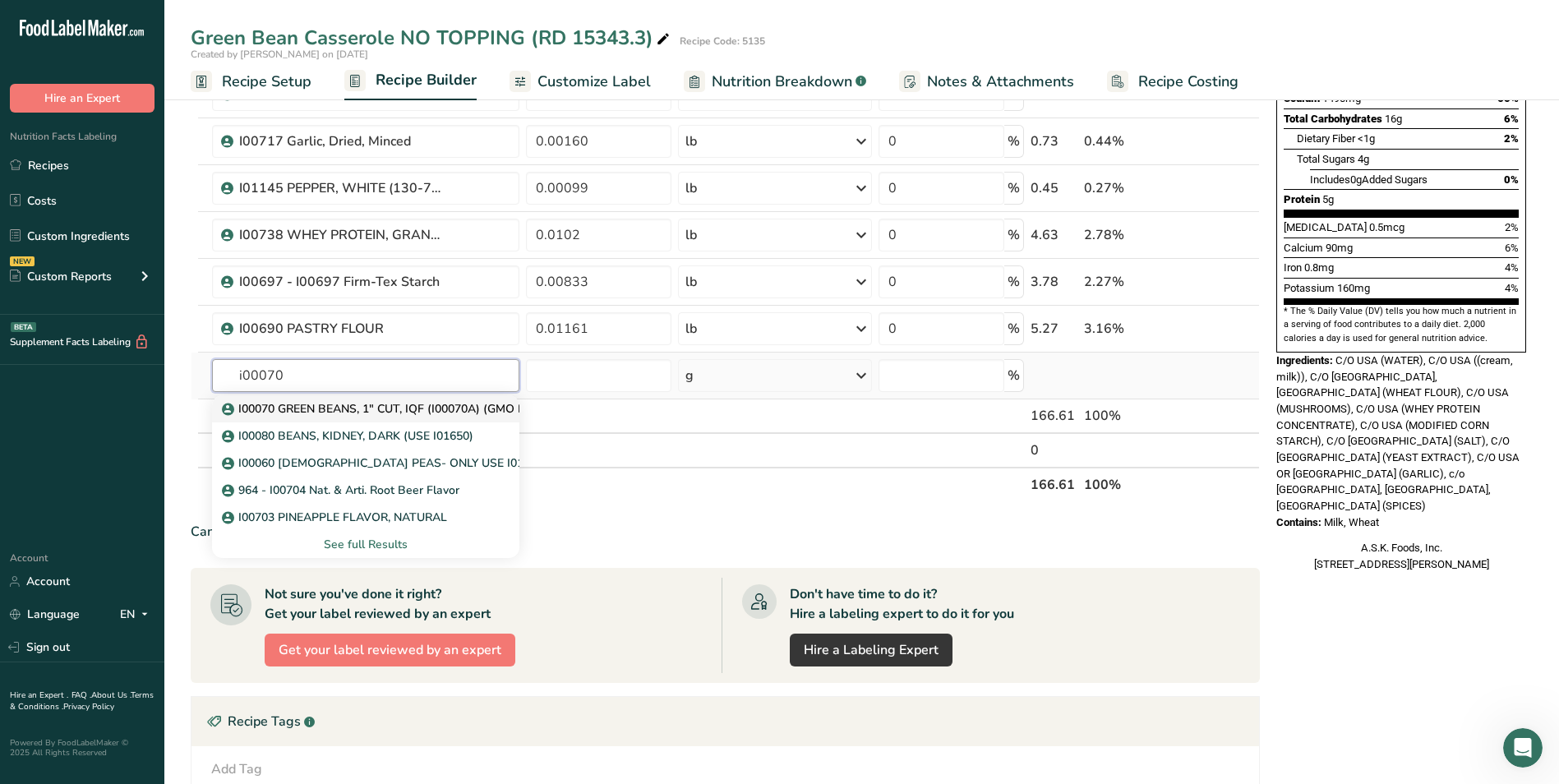
type input "i00070"
click at [382, 402] on p "I00070 GREEN BEANS, 1" CUT, IQF (I00070A) (GMO Free)" at bounding box center [385, 409] width 320 height 18
type input "I00070 GREEN BEANS, 1" CUT, IQF (I00070A) (GMO Free)"
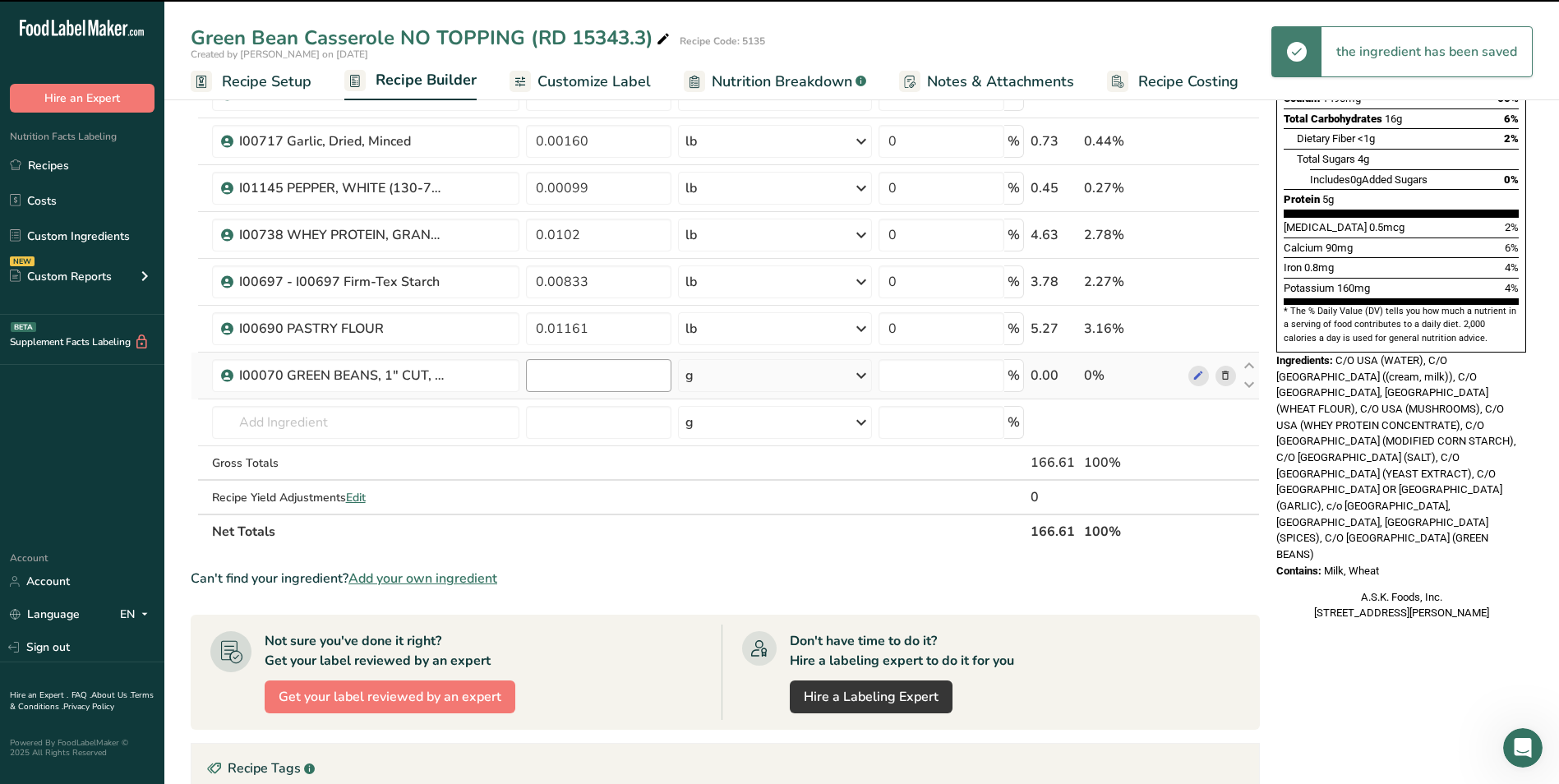
type input "0"
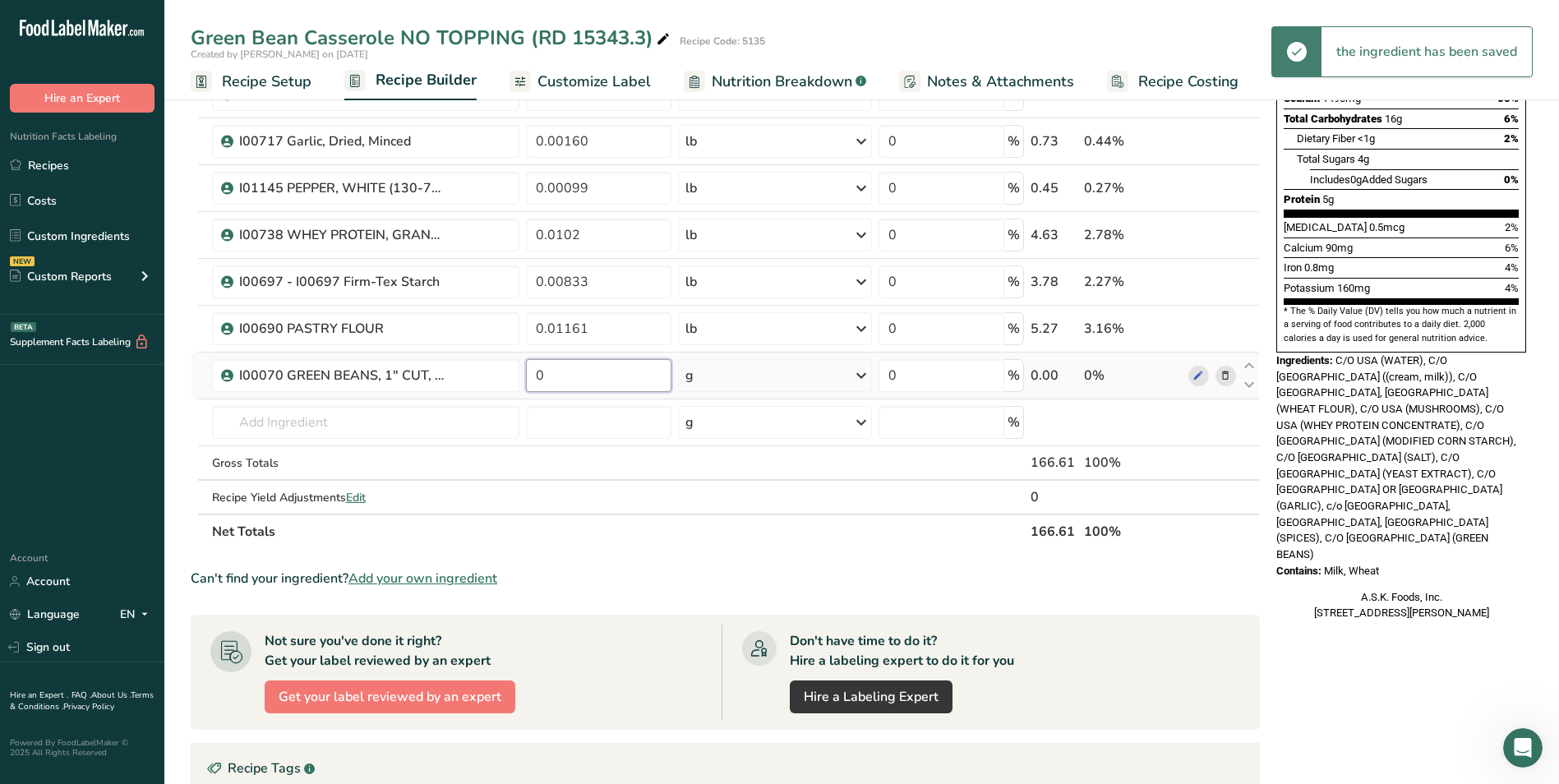
click at [617, 382] on input "0" at bounding box center [598, 376] width 146 height 33
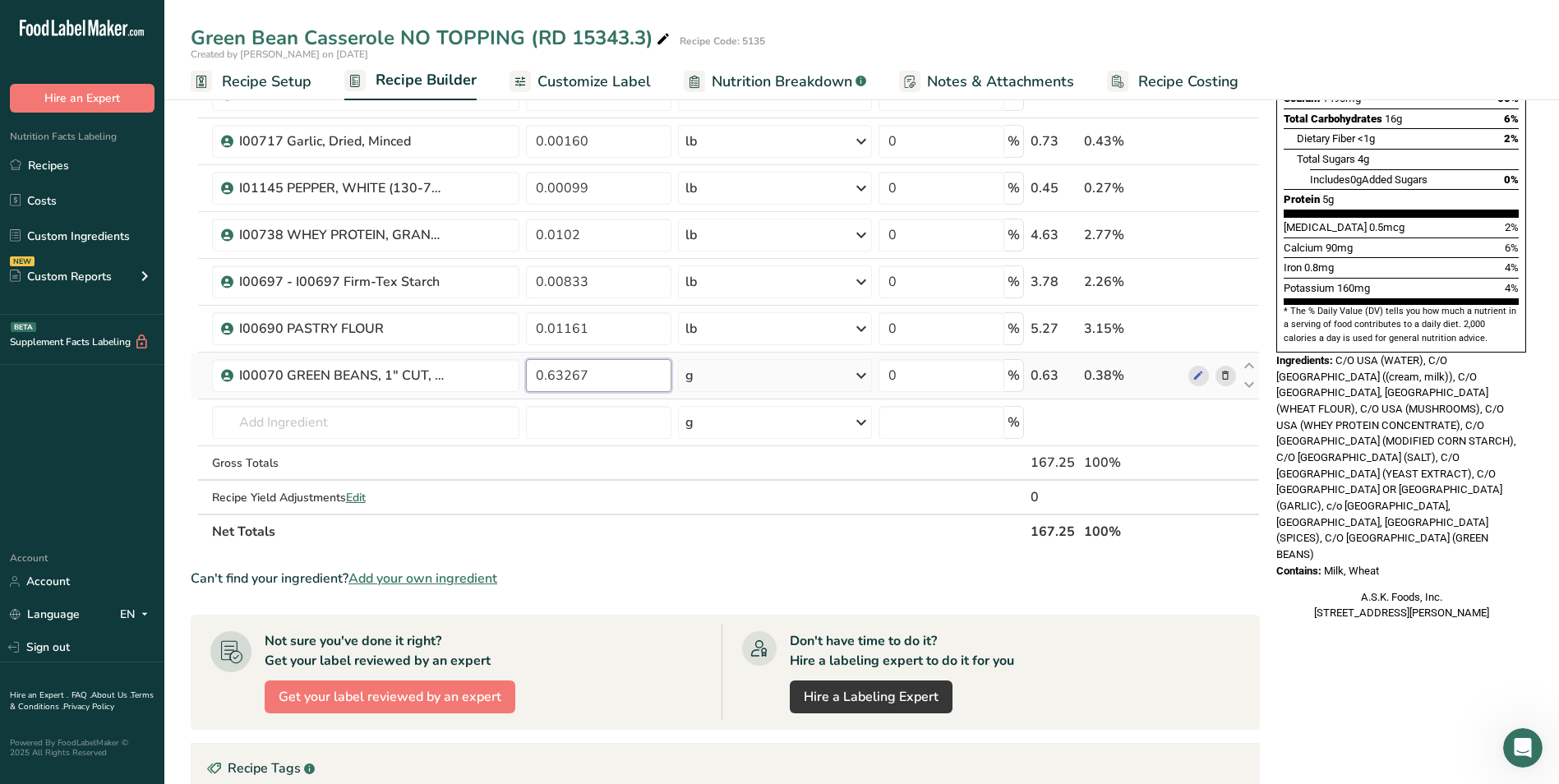
type input "0.63267"
click at [772, 387] on div "Ingredient * Amount * Unit * Waste * .a-a{fill:#347362;}.b-a{fill:#fff;} Grams …" at bounding box center [726, 199] width 1069 height 700
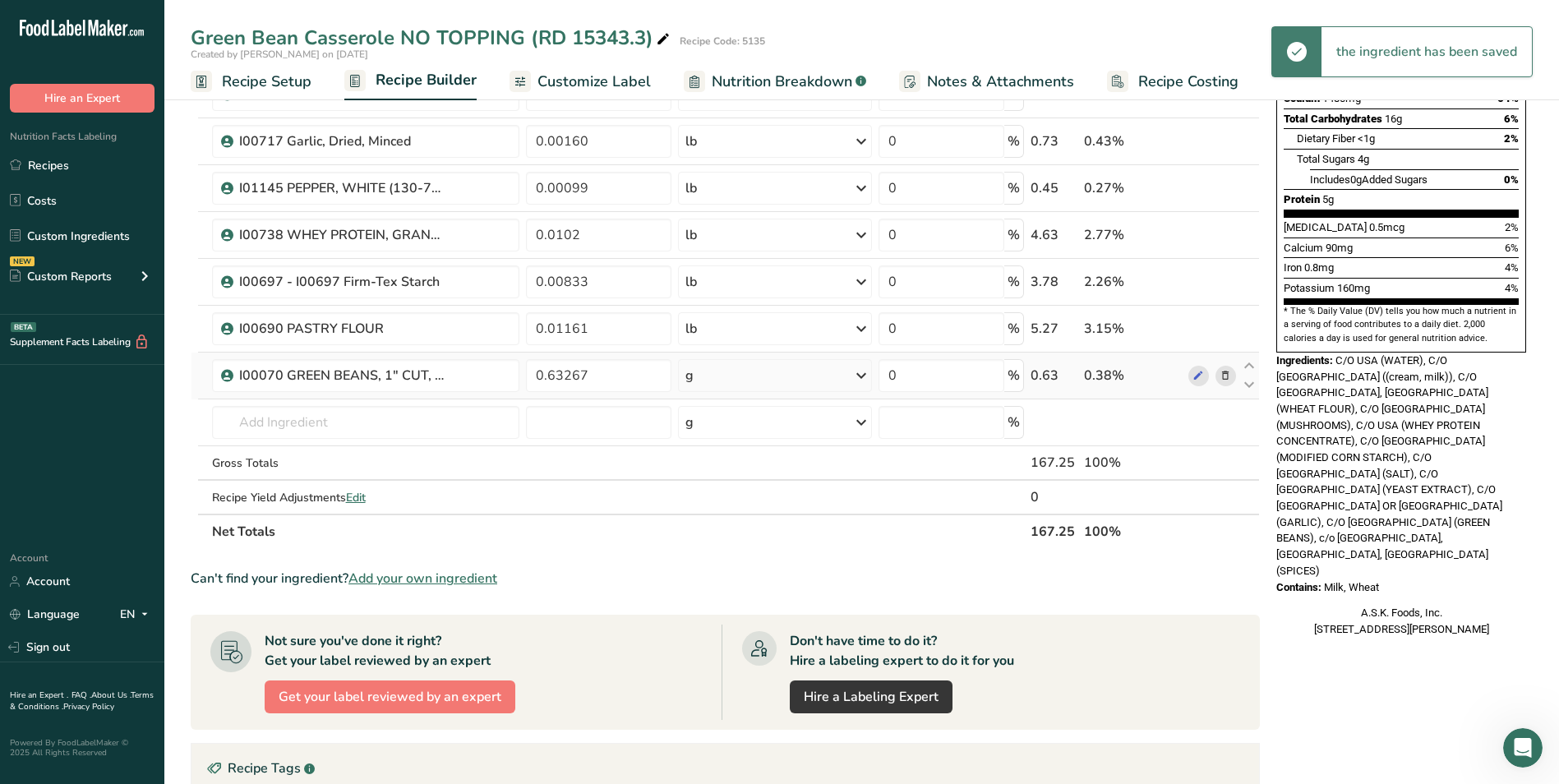
click at [772, 387] on div "g" at bounding box center [775, 376] width 193 height 33
click at [730, 504] on div "See more" at bounding box center [757, 506] width 138 height 18
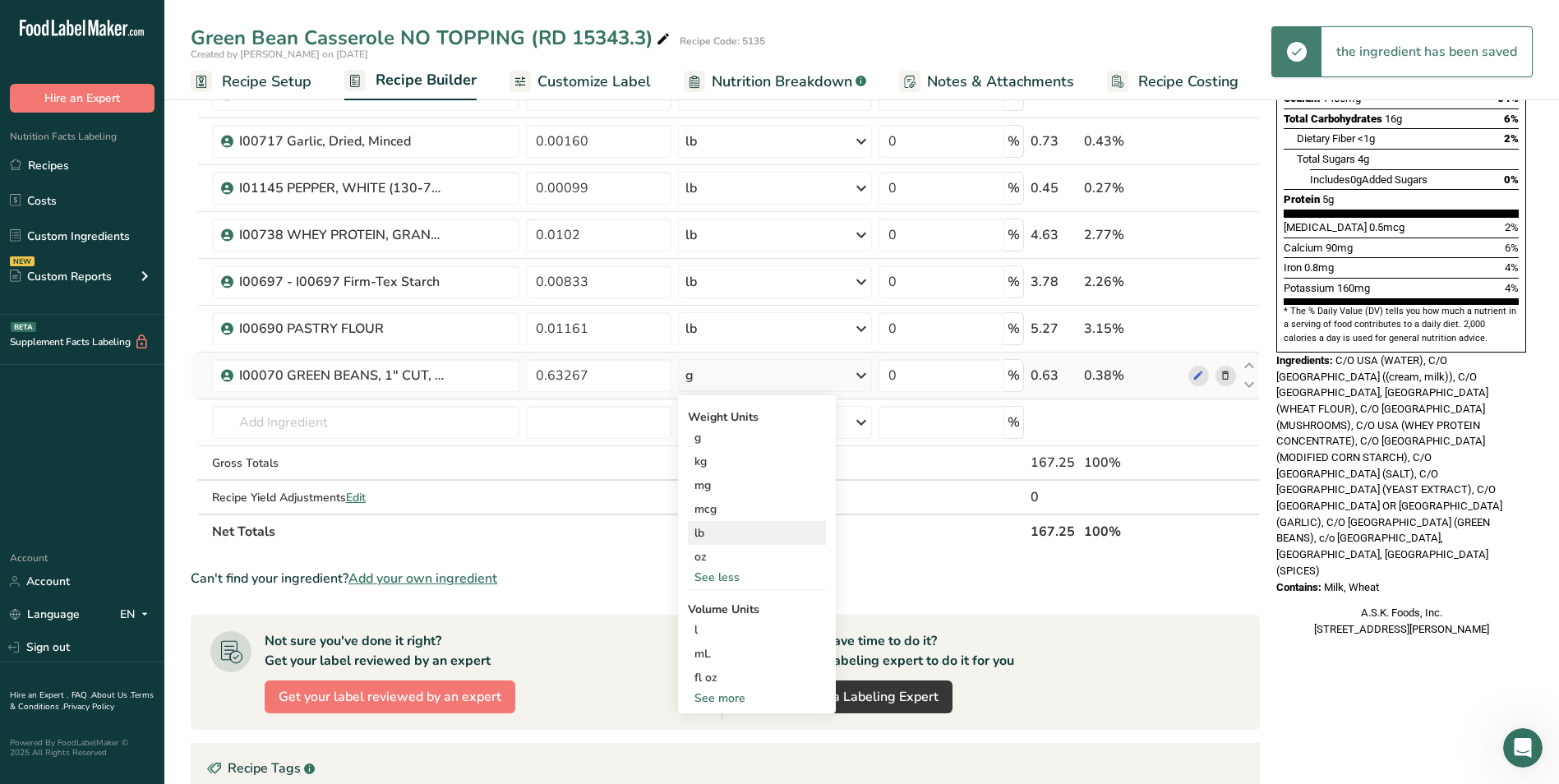
click at [721, 526] on div "lb" at bounding box center [757, 532] width 138 height 23
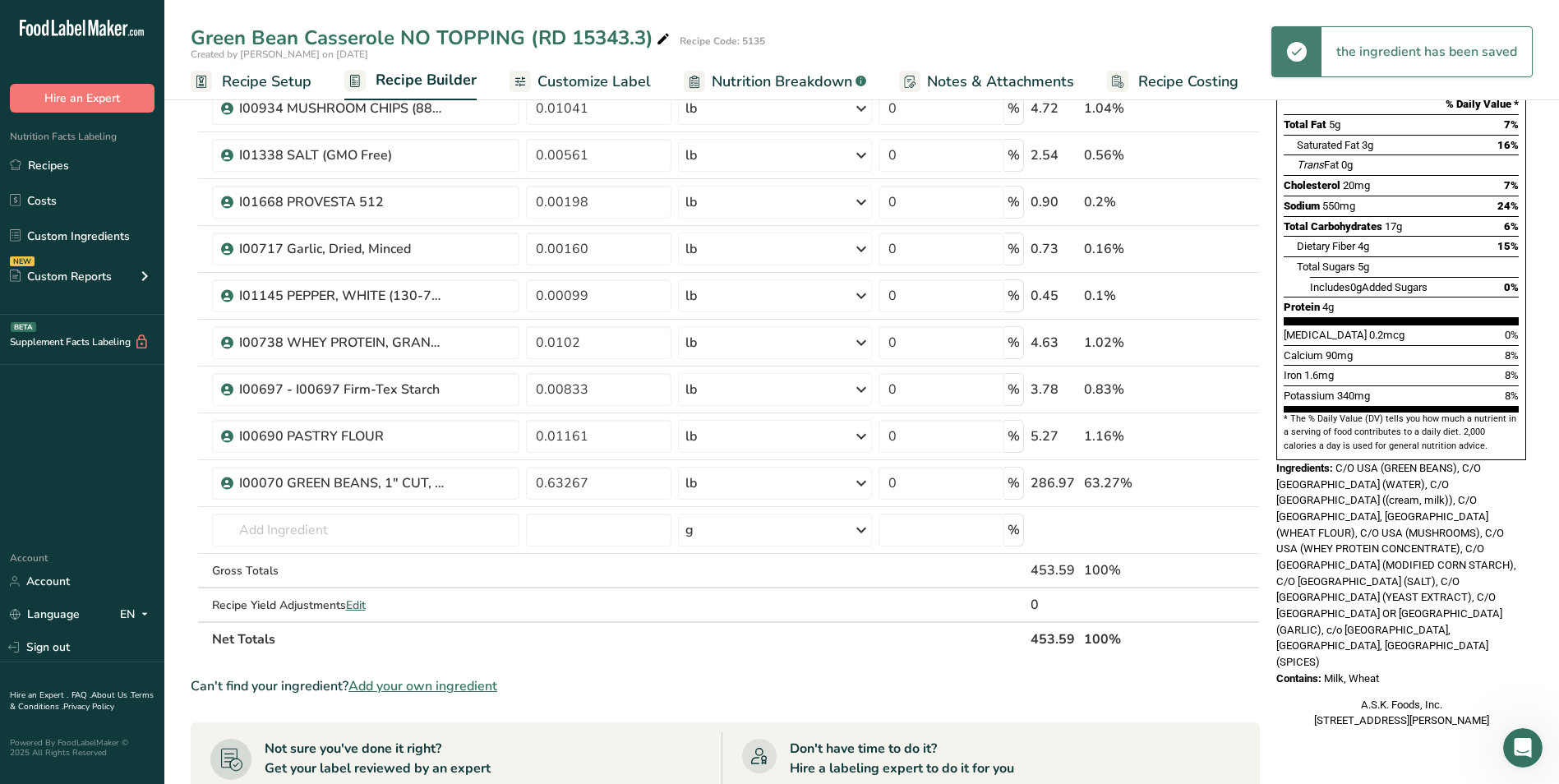
scroll to position [0, 0]
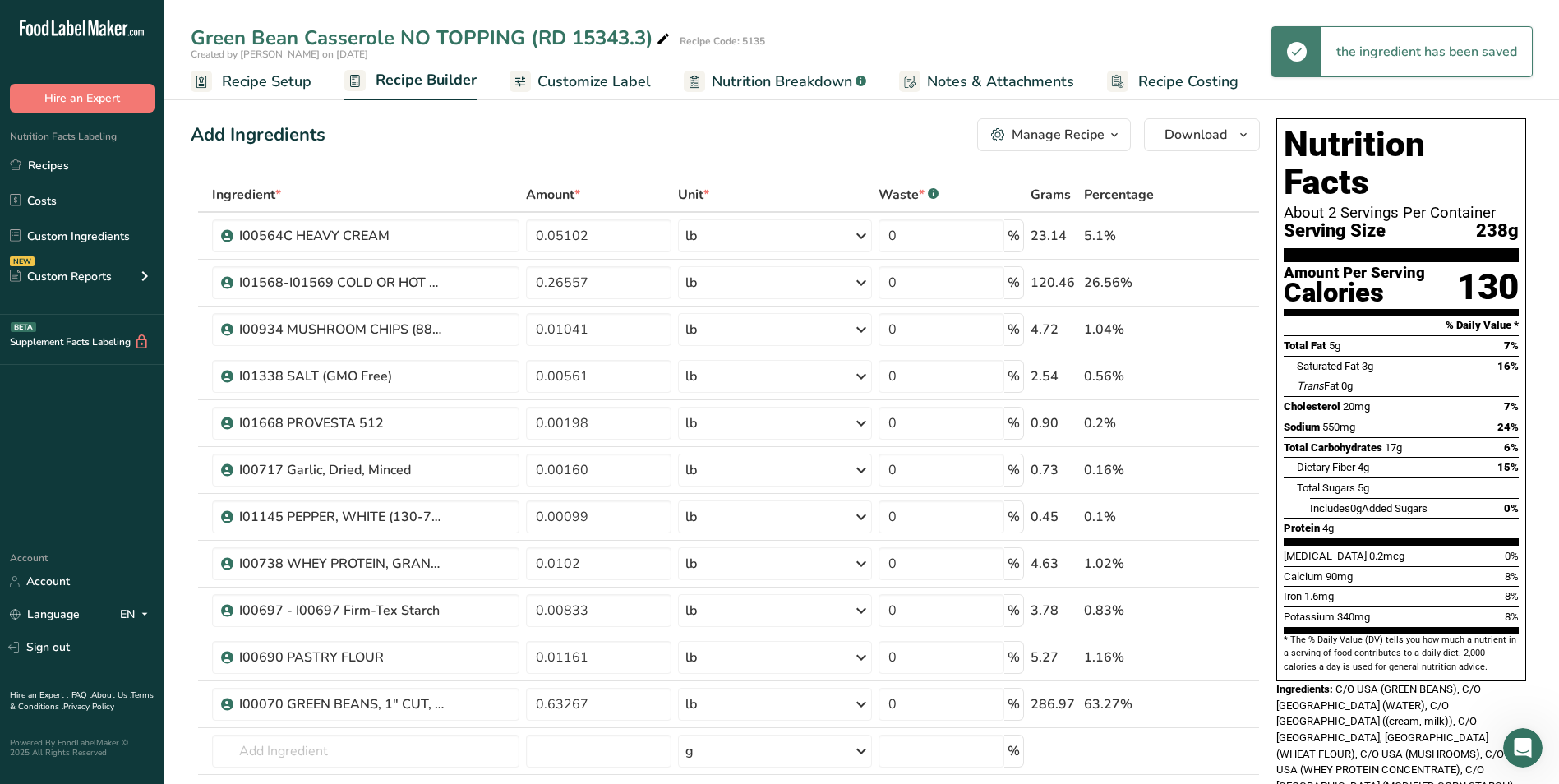
drag, startPoint x: 719, startPoint y: 84, endPoint x: 520, endPoint y: 86, distance: 199.0
click at [719, 84] on span "Nutrition Breakdown" at bounding box center [782, 81] width 141 height 23
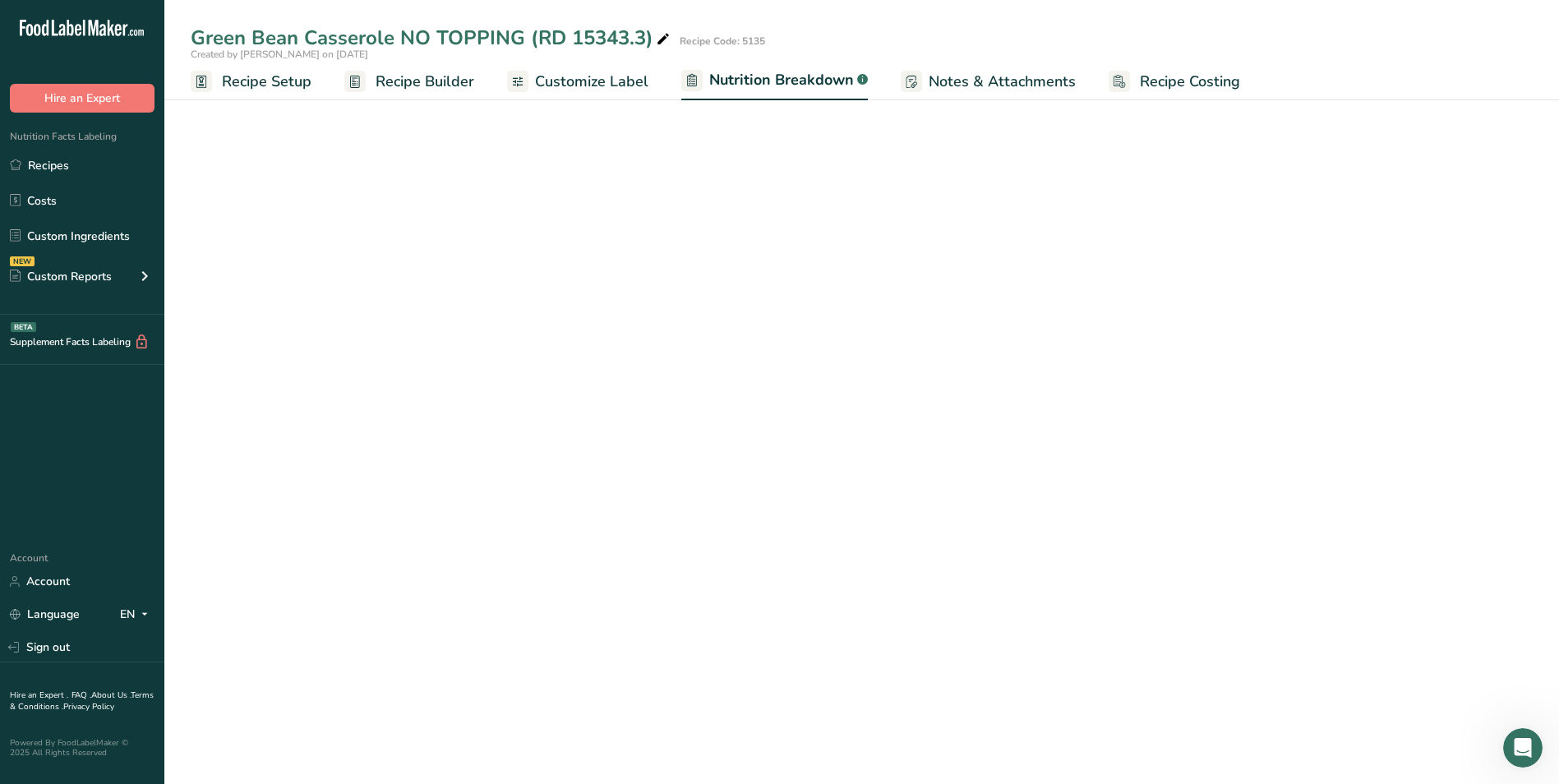
click at [523, 85] on div at bounding box center [518, 81] width 22 height 22
select select "Calories"
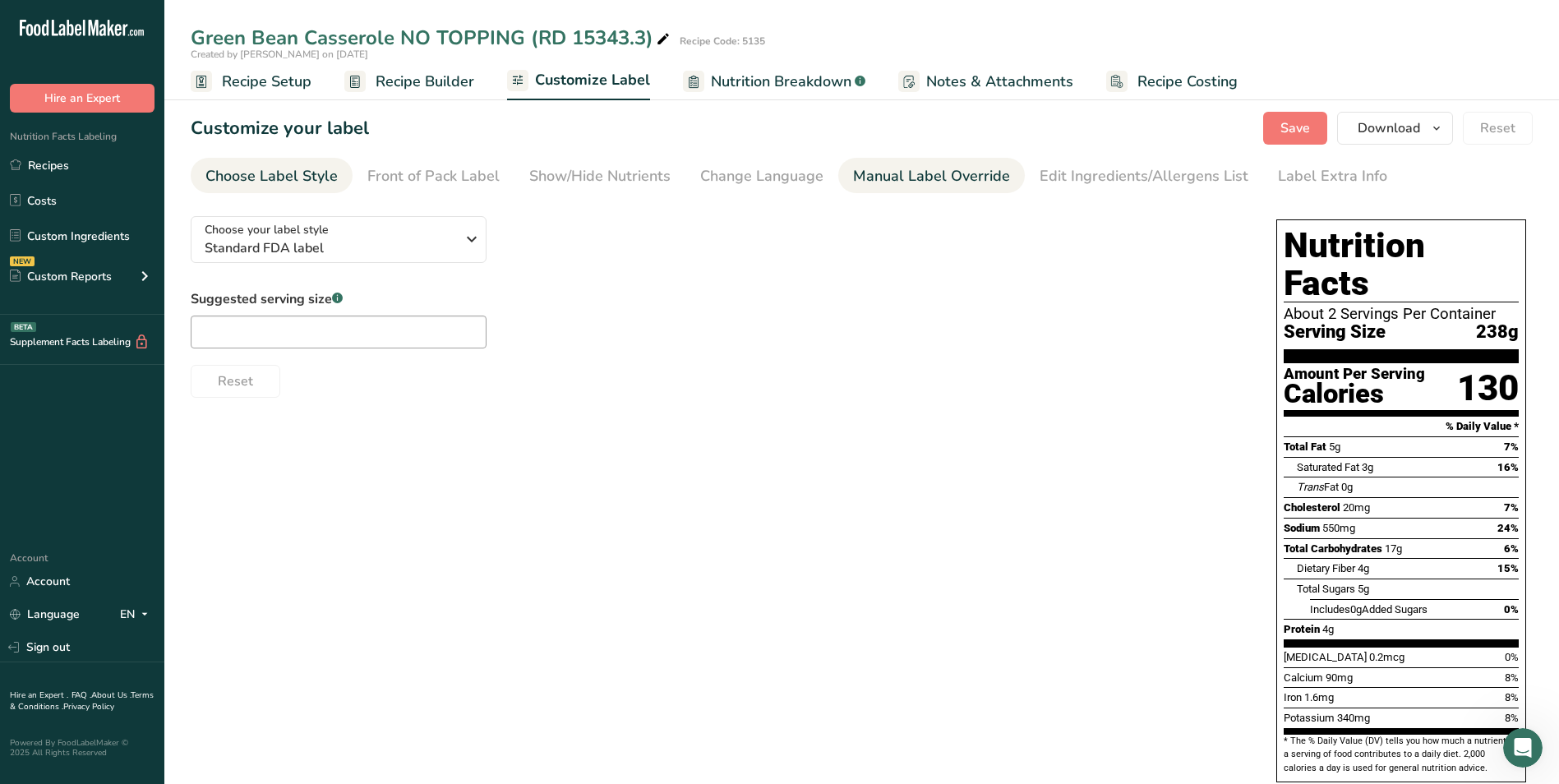
click at [867, 169] on div "Manual Label Override" at bounding box center [931, 176] width 157 height 23
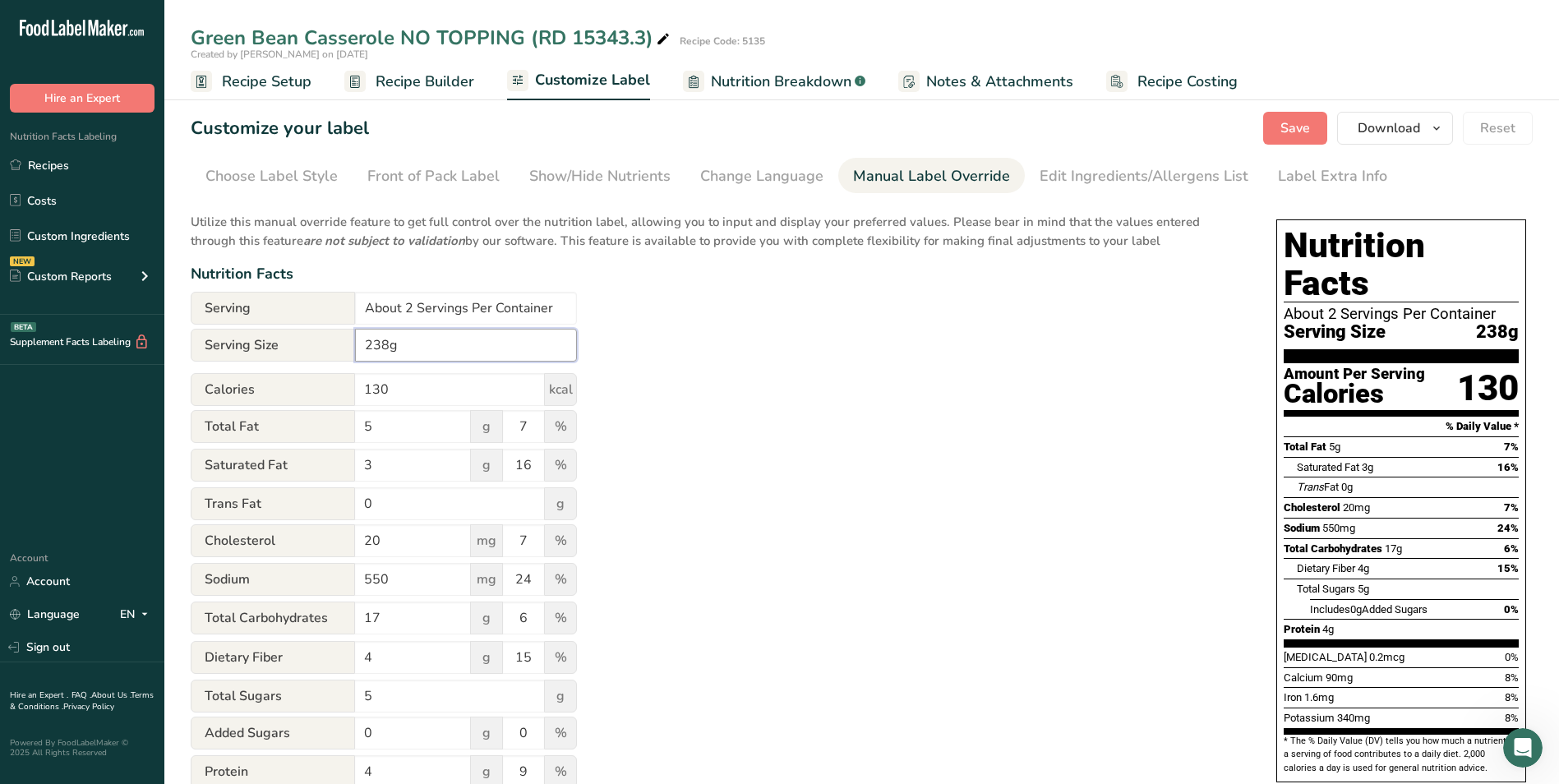
click at [364, 346] on input "238g" at bounding box center [466, 346] width 222 height 33
type input "1 Cup (238g)"
click at [408, 309] on input "About 2 Servings Per Container" at bounding box center [466, 308] width 222 height 33
type input "About 9.5 Servings Per Container"
click at [1295, 121] on span "Save" at bounding box center [1296, 128] width 29 height 20
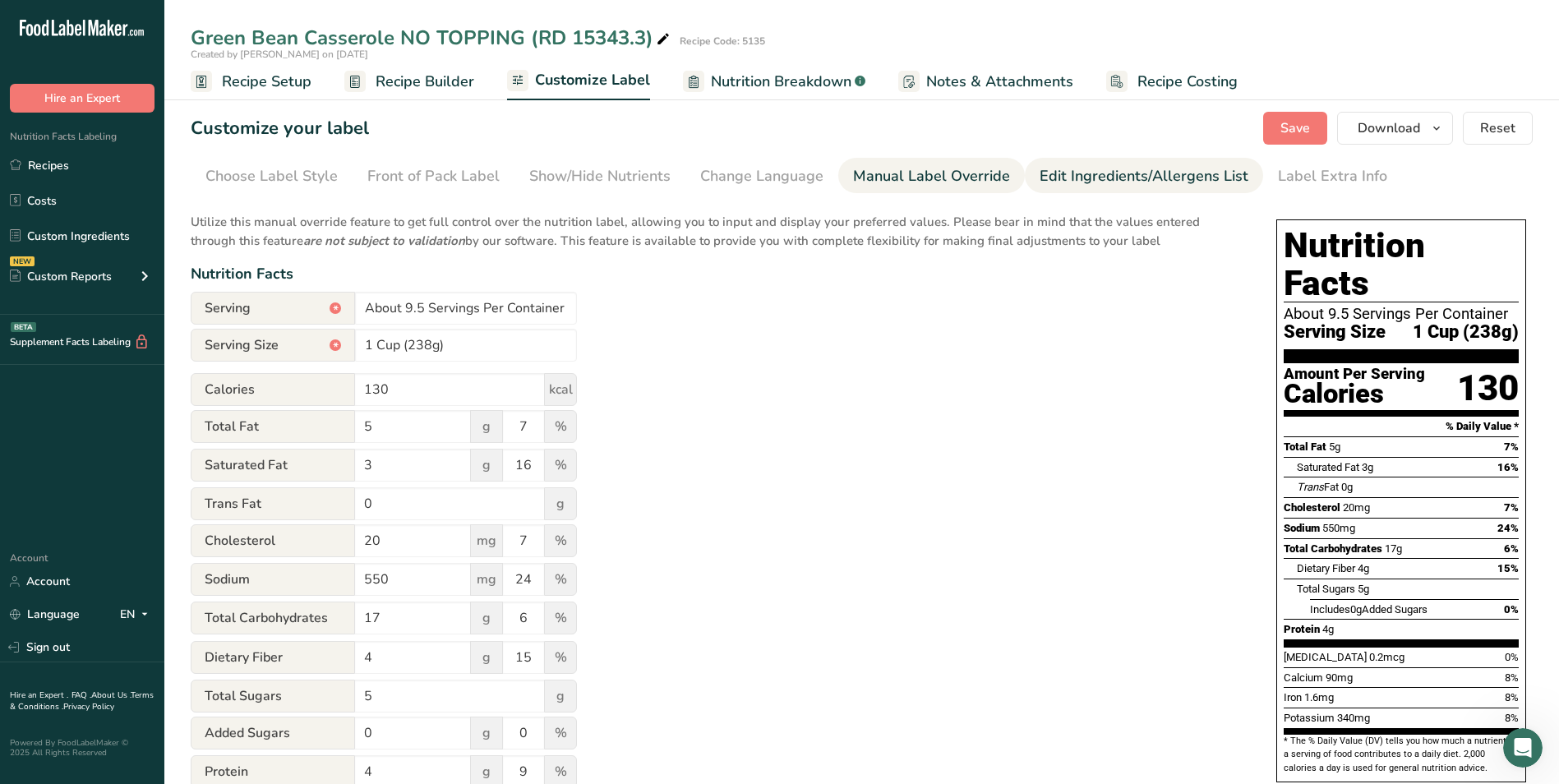
click at [1099, 178] on div "Edit Ingredients/Allergens List" at bounding box center [1144, 176] width 209 height 23
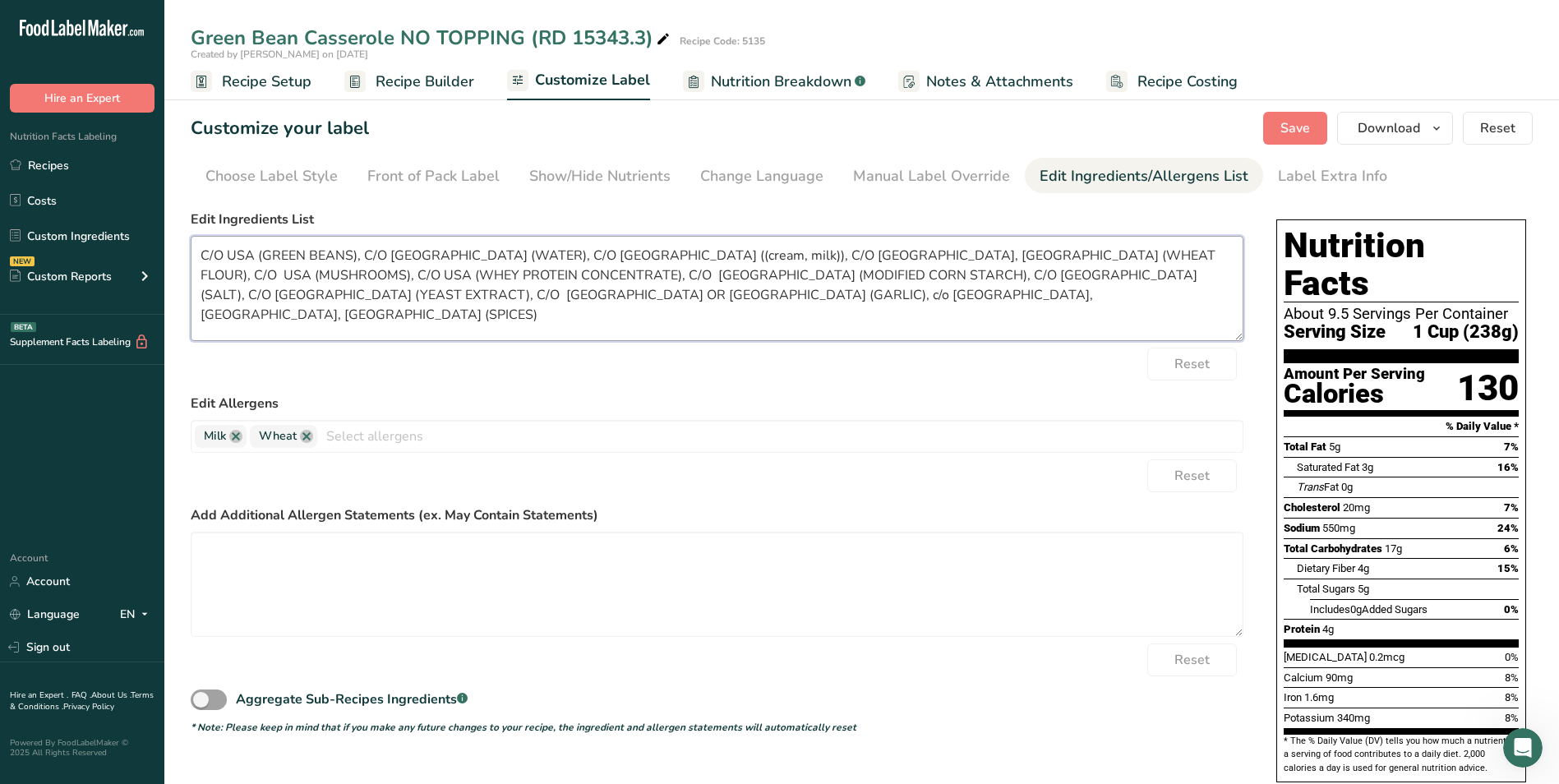
click at [259, 260] on textarea "C/O USA (GREEN BEANS), C/O [GEOGRAPHIC_DATA] (WATER), C/O [GEOGRAPHIC_DATA] ((c…" at bounding box center [717, 288] width 1053 height 105
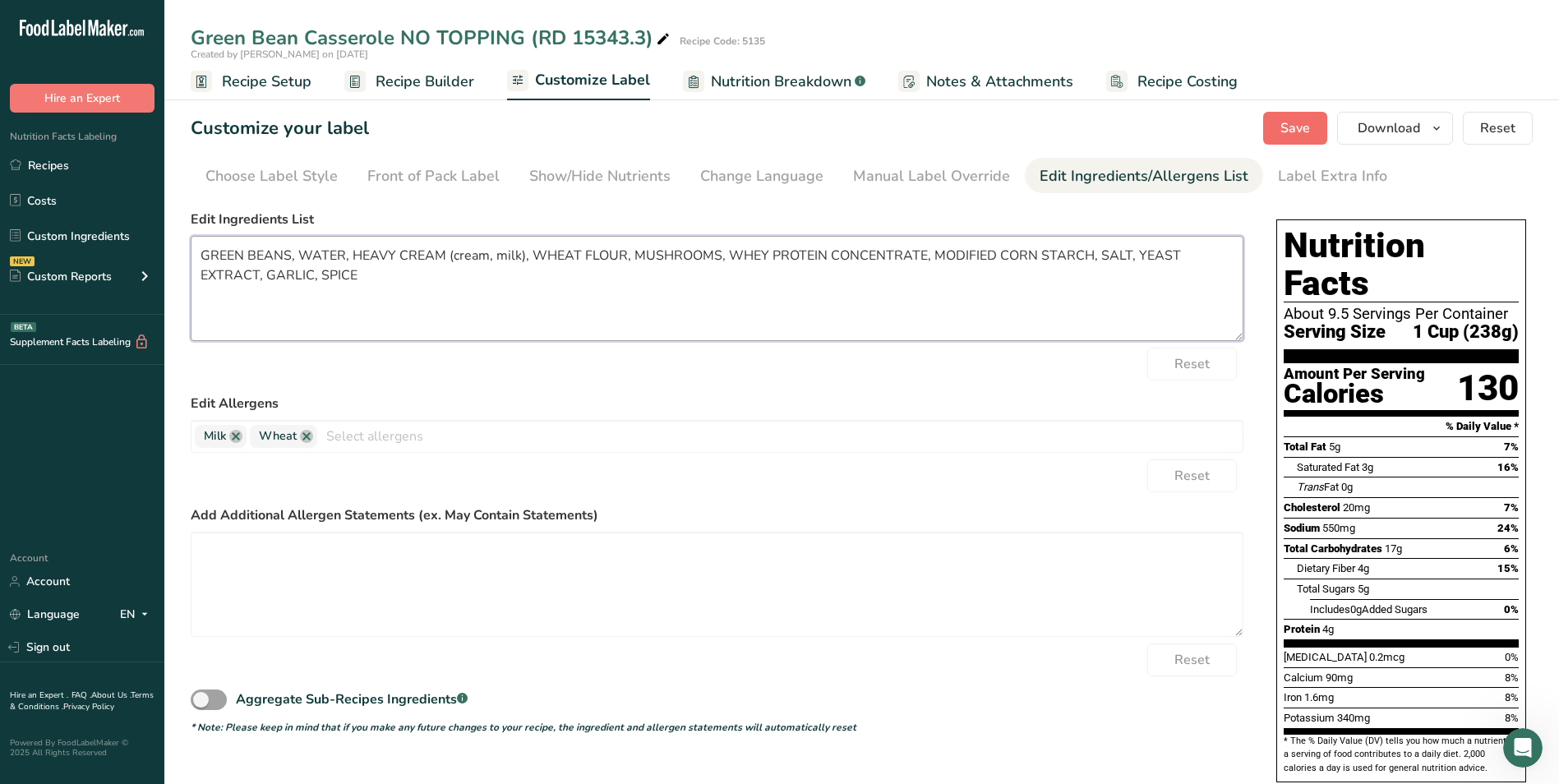
type textarea "GREEN BEANS, WATER, HEAVY CREAM (cream, milk), WHEAT FLOUR, MUSHROOMS, WHEY PRO…"
click at [1307, 125] on span "Save" at bounding box center [1296, 128] width 29 height 20
